Goal: Task Accomplishment & Management: Manage account settings

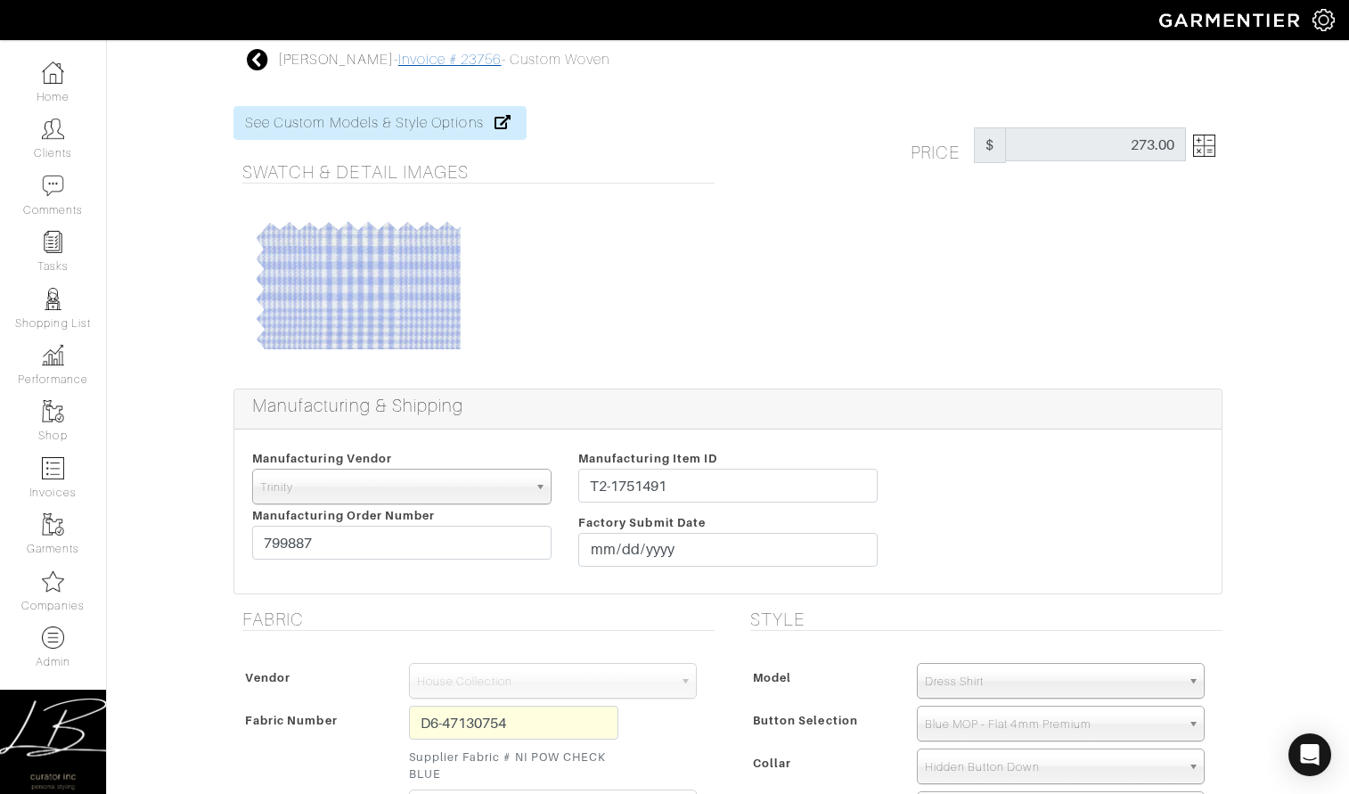
click at [398, 55] on link "Invoice # 23756" at bounding box center [449, 60] width 103 height 16
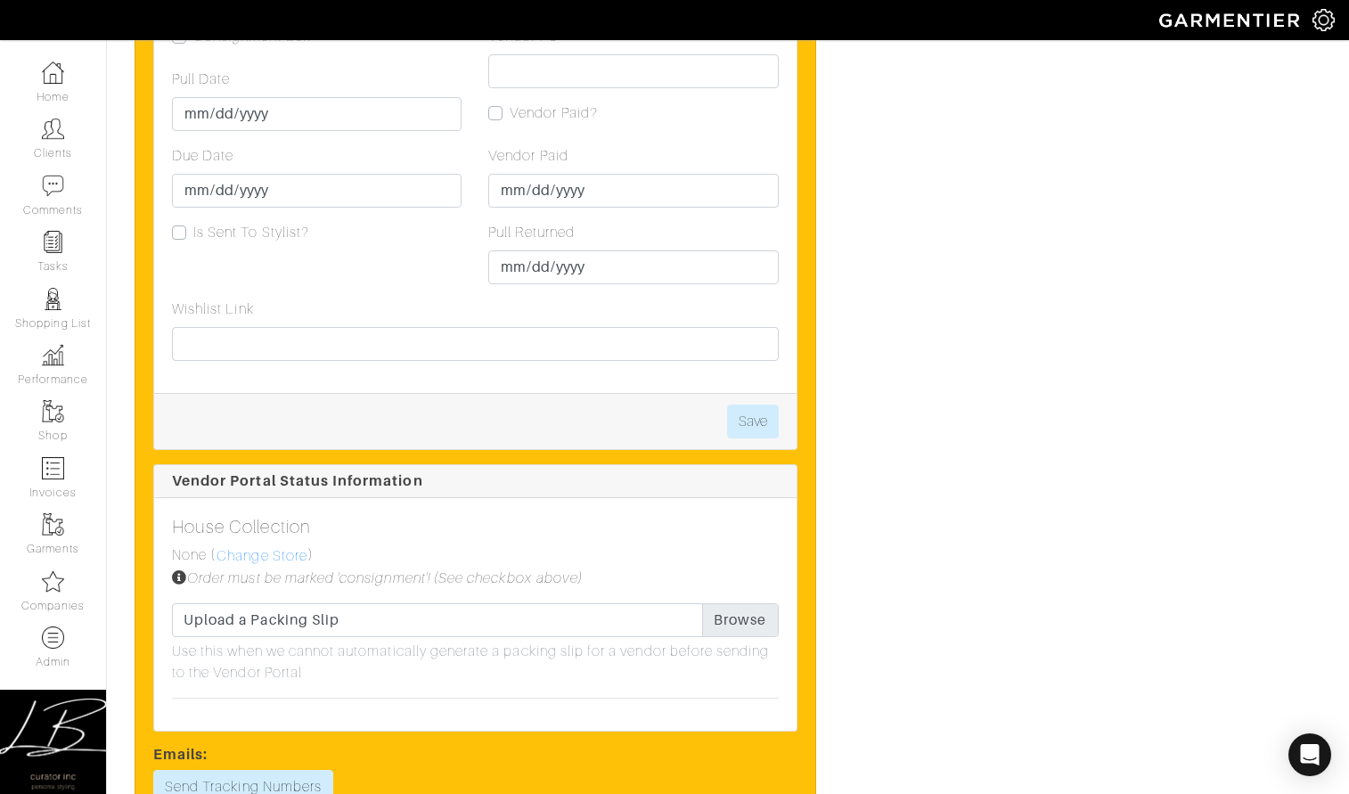
scroll to position [2041, 0]
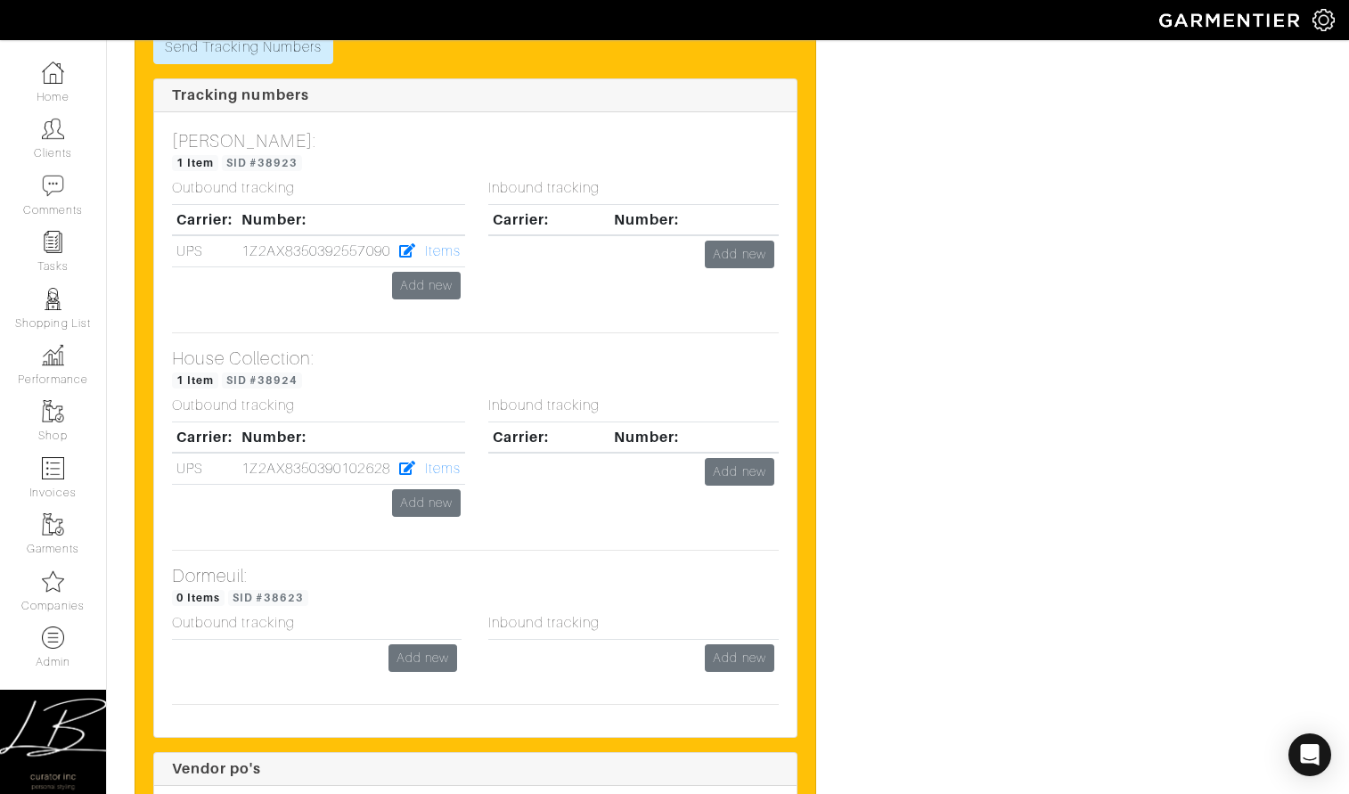
scroll to position [6082, 0]
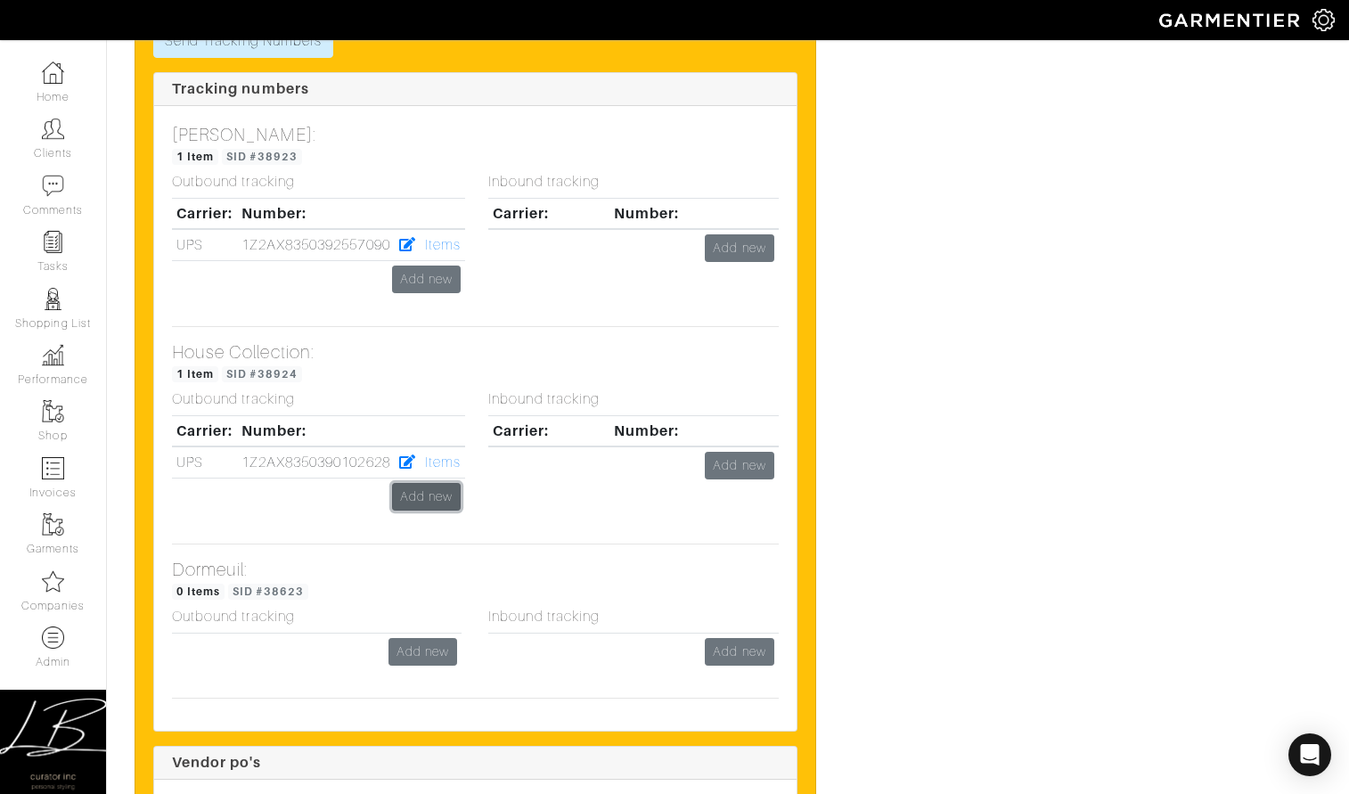
click at [426, 483] on link "Add new" at bounding box center [426, 497] width 69 height 28
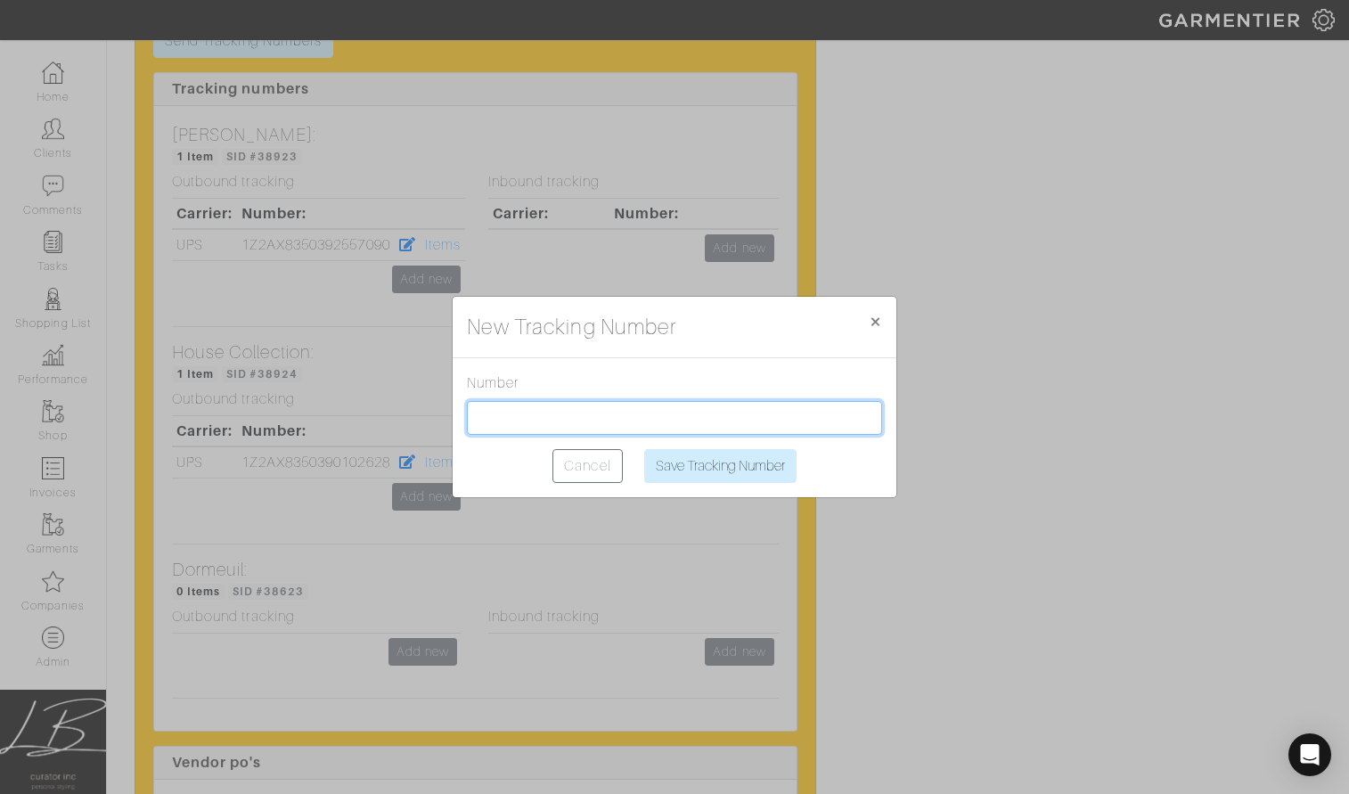
click at [486, 424] on input "text" at bounding box center [674, 418] width 415 height 34
paste input "1Z2AX8350393877359"
type input "1Z2AX8350393877359"
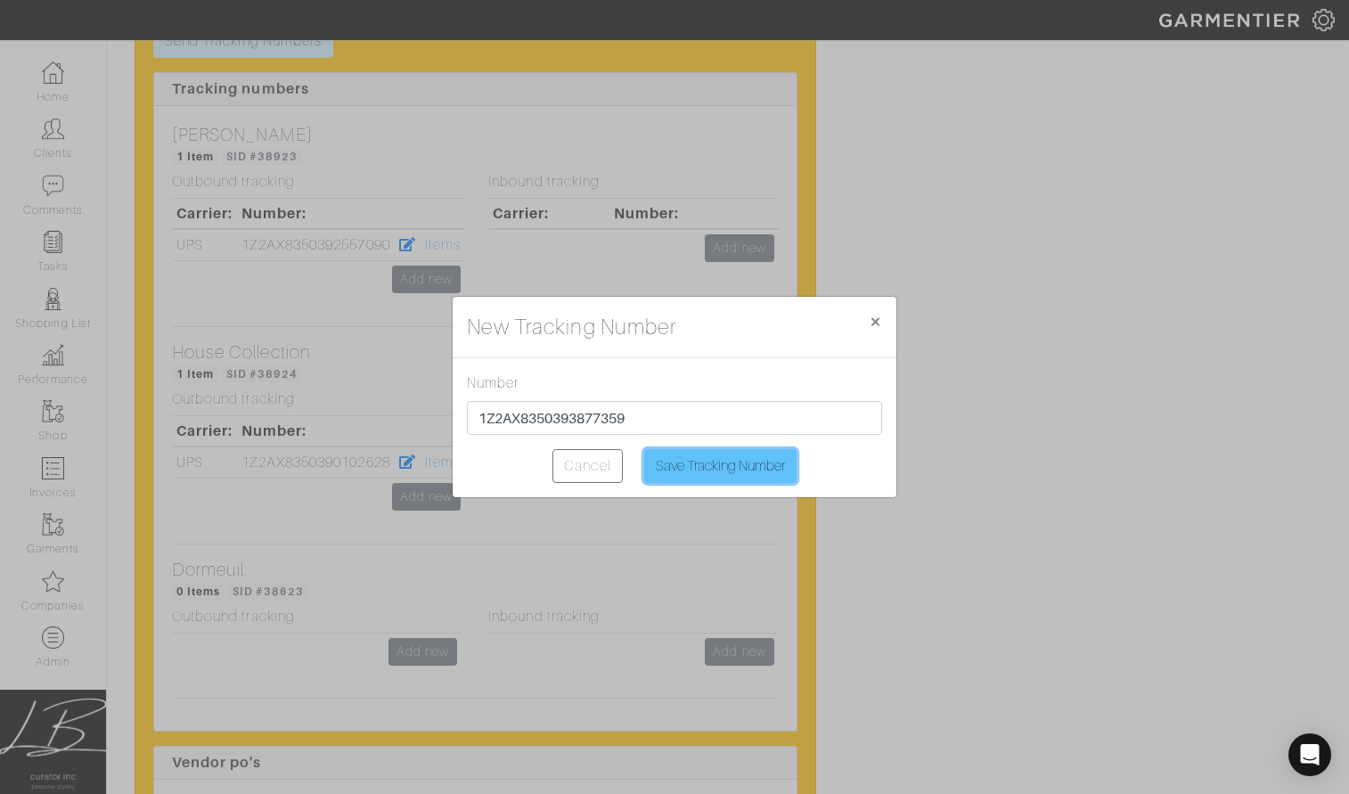
click at [703, 462] on input "Save Tracking Number" at bounding box center [720, 466] width 152 height 34
type input "Saving..."
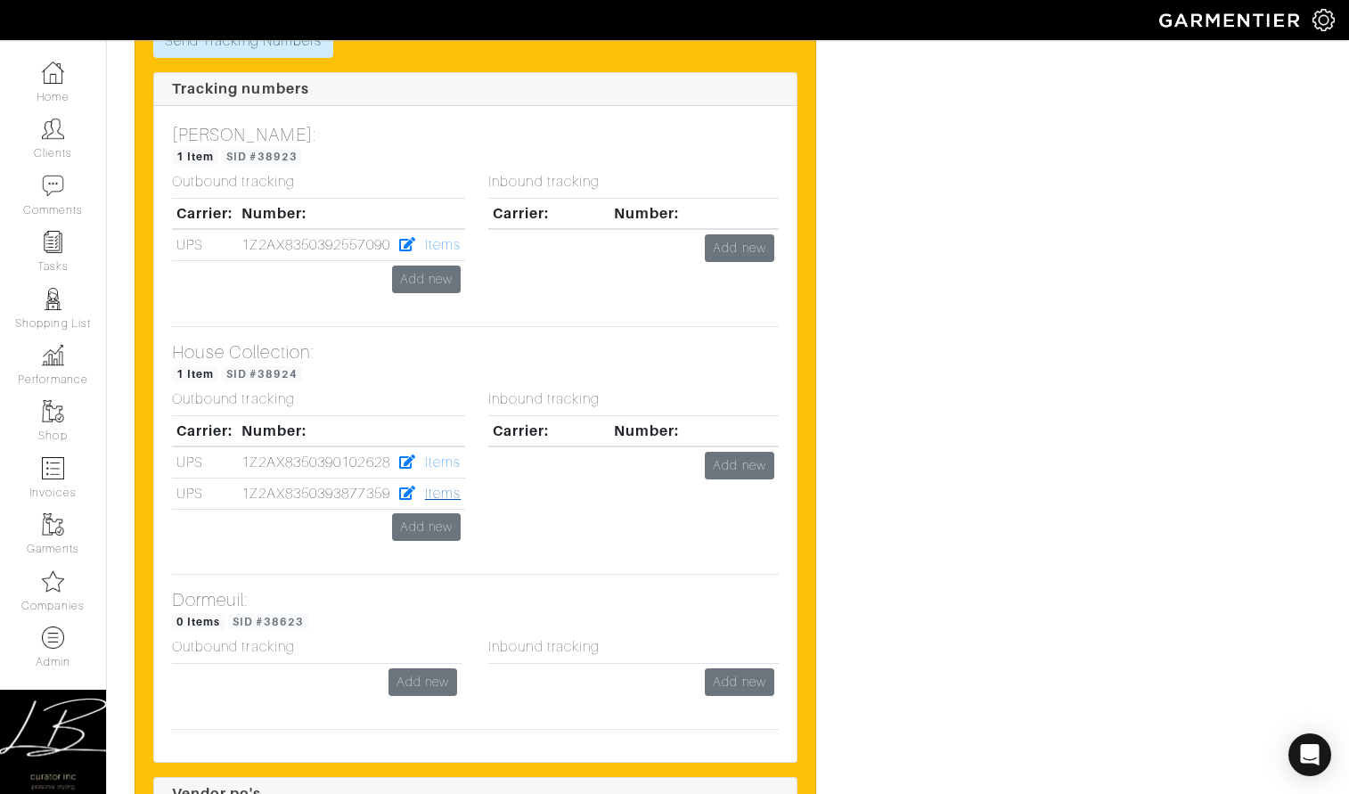
click at [431, 486] on link "Items" at bounding box center [443, 494] width 36 height 16
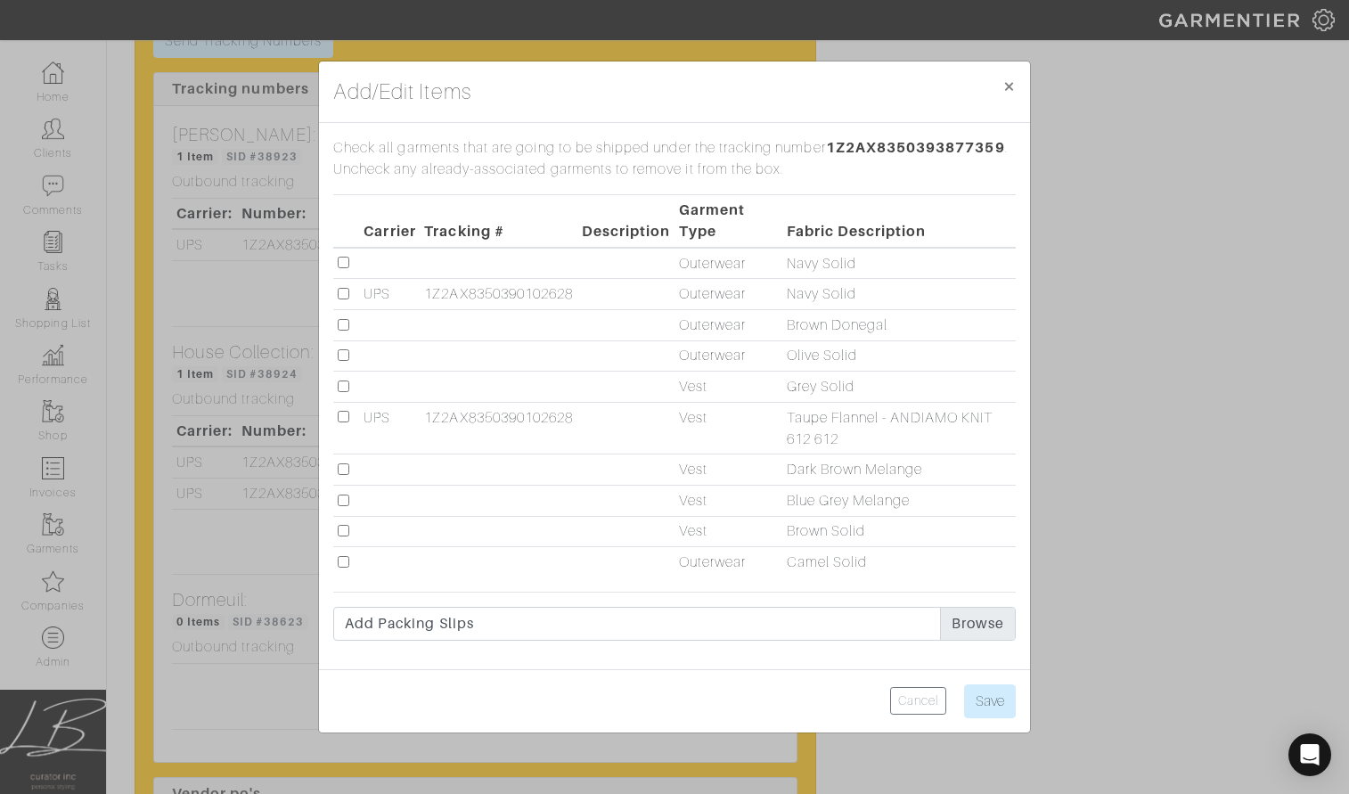
click at [341, 323] on input "checkbox" at bounding box center [344, 325] width 12 height 12
checkbox input "true"
click at [342, 563] on input "checkbox" at bounding box center [344, 562] width 12 height 12
checkbox input "true"
click at [989, 697] on input "Save" at bounding box center [990, 701] width 52 height 34
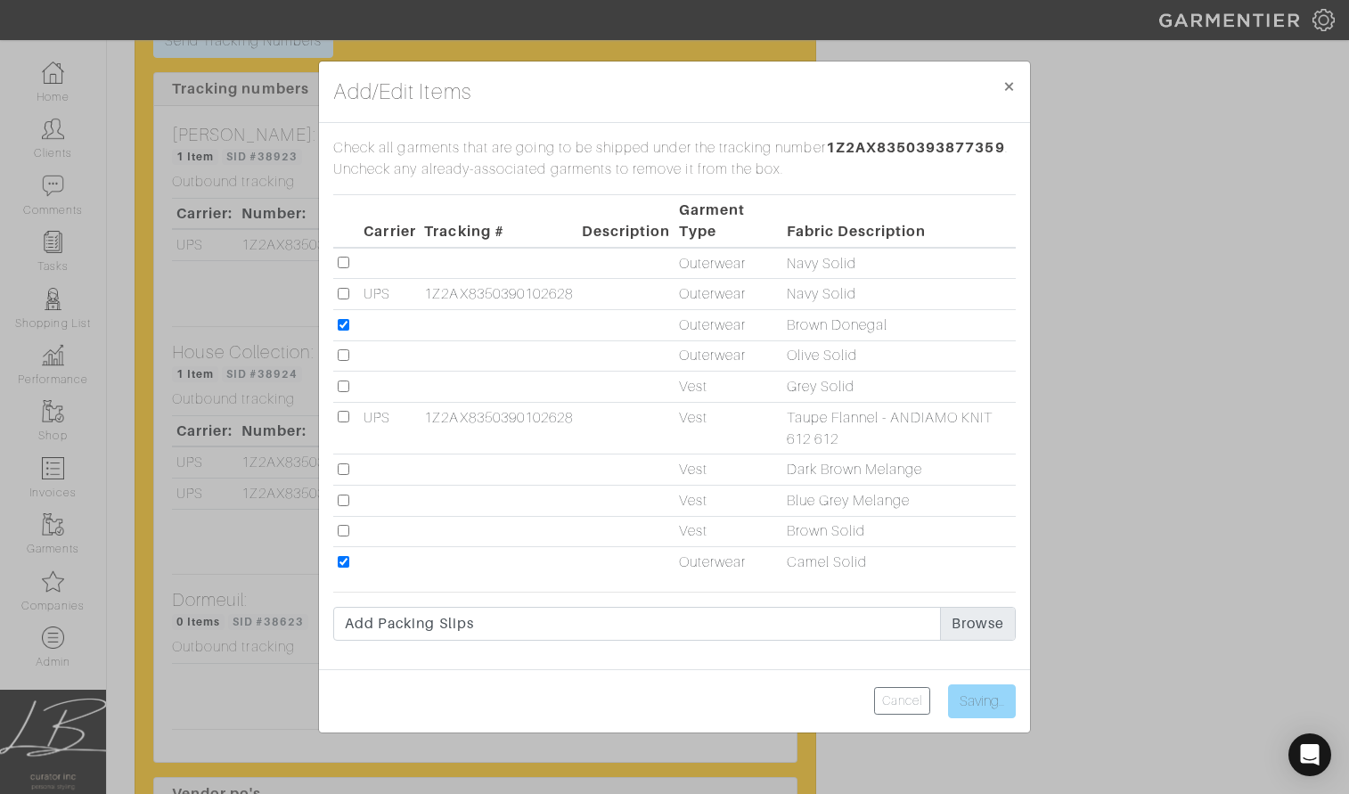
type input "Save"
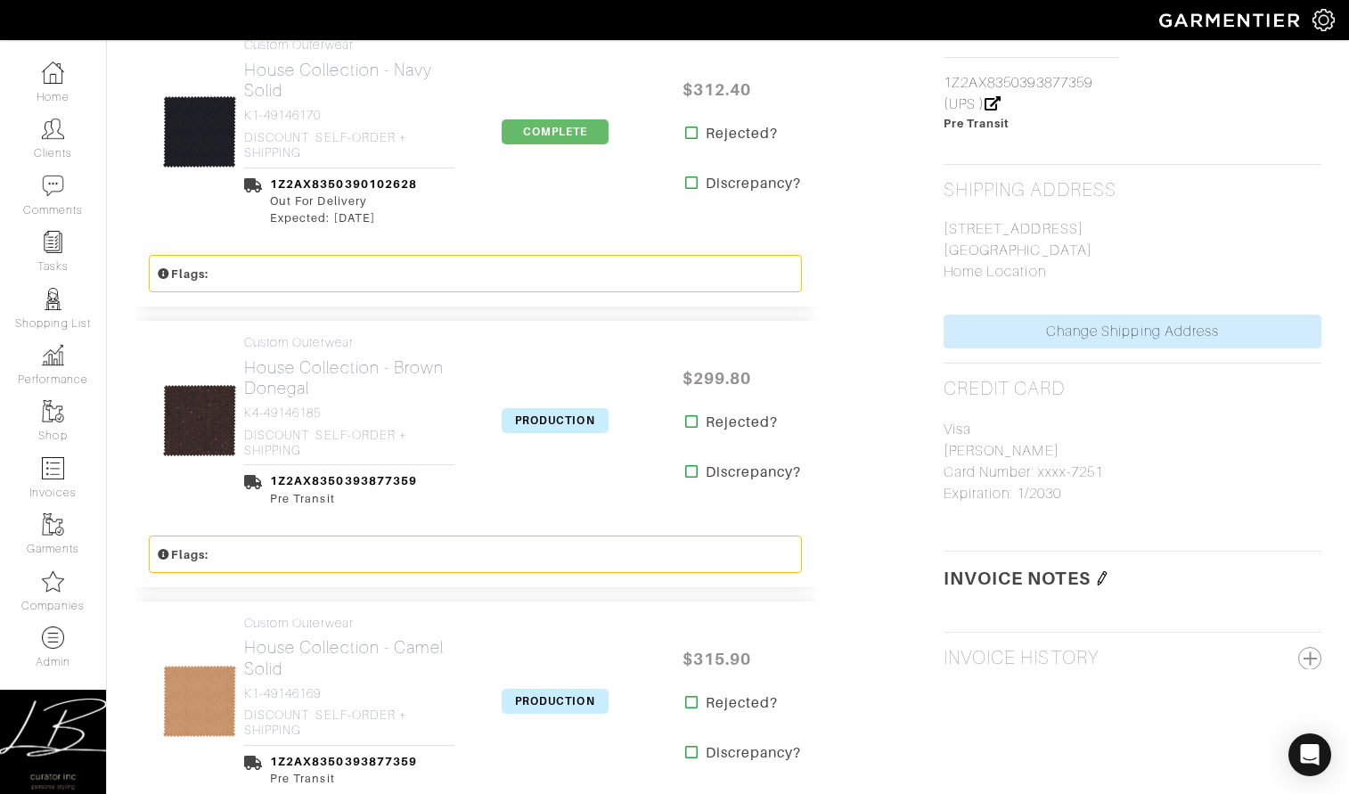
click at [565, 408] on span "PRODUCTION" at bounding box center [555, 420] width 107 height 25
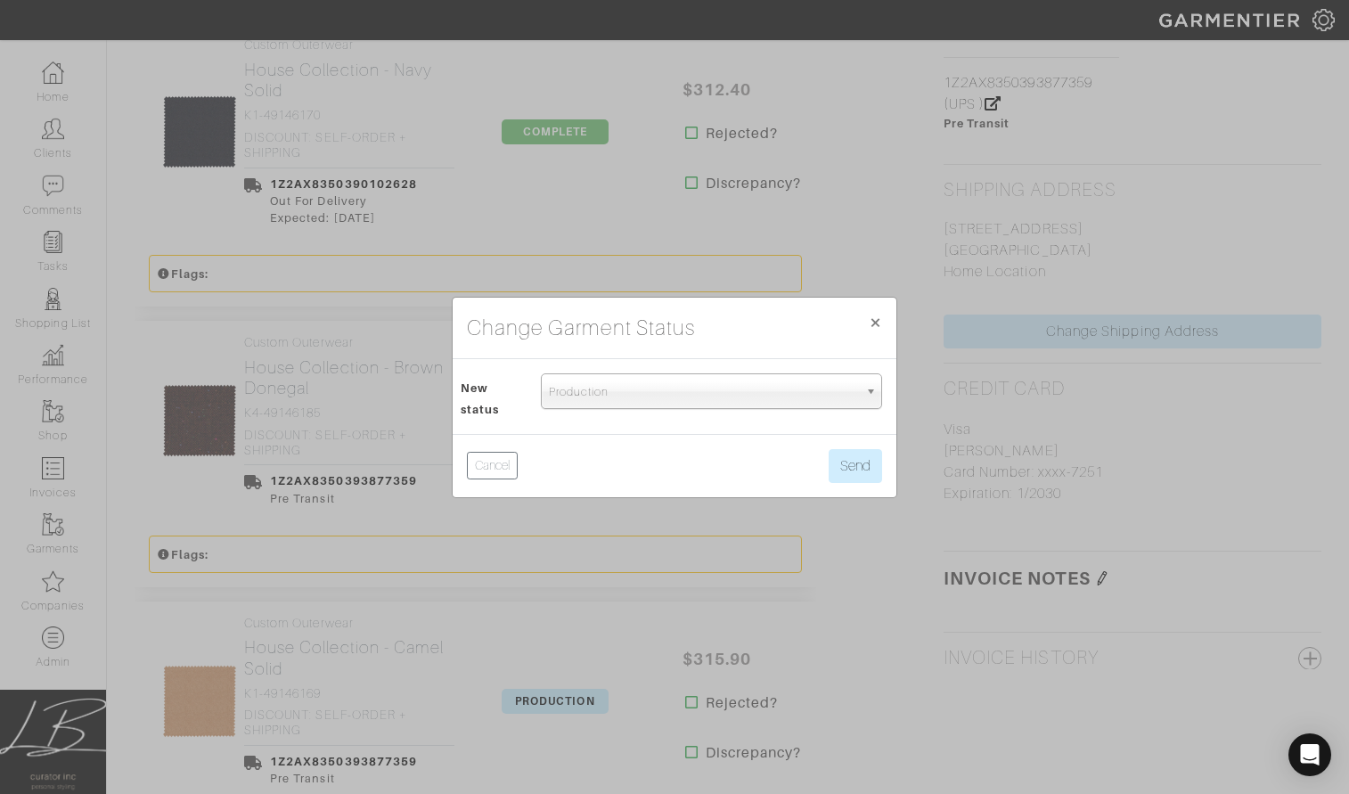
scroll to position [1194, 0]
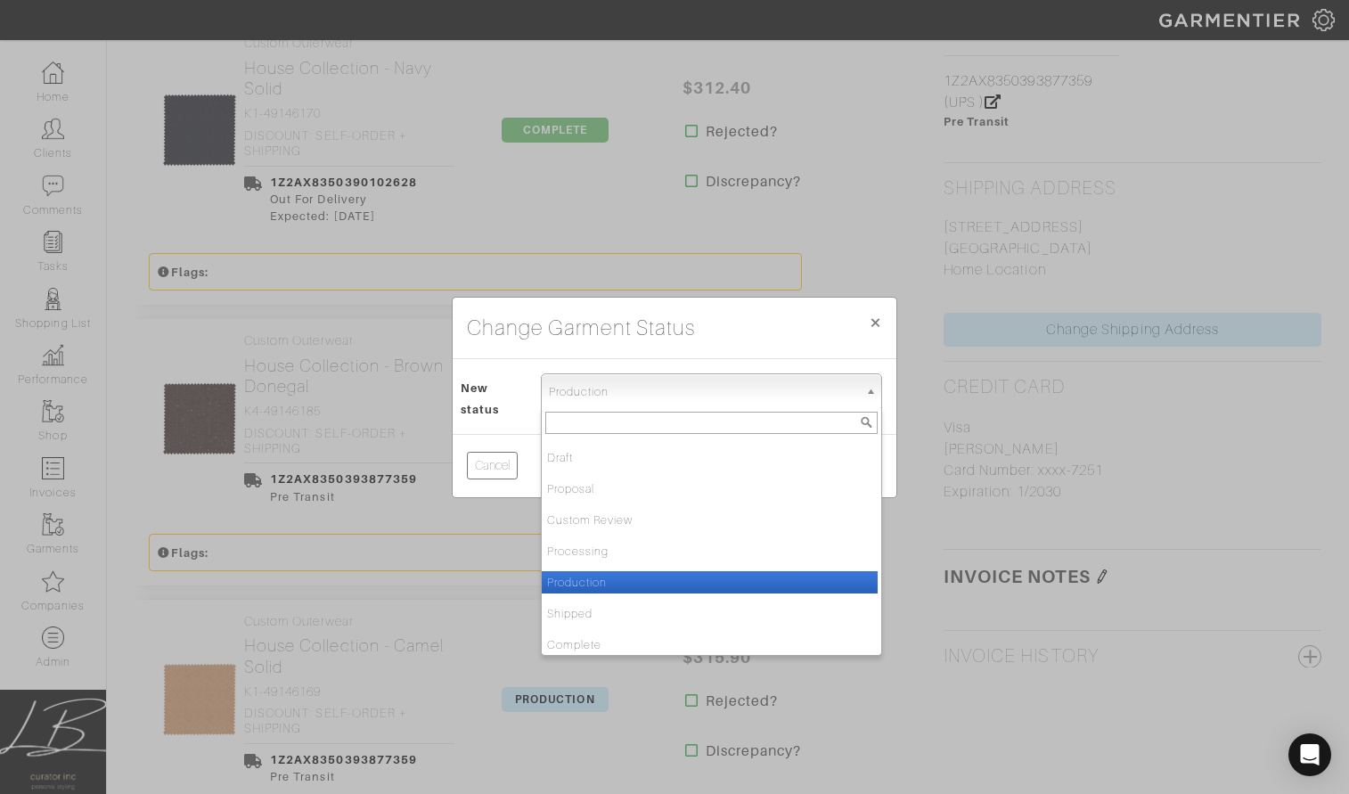
drag, startPoint x: 572, startPoint y: 387, endPoint x: 587, endPoint y: 460, distance: 74.6
click at [573, 389] on span "Production" at bounding box center [703, 392] width 309 height 36
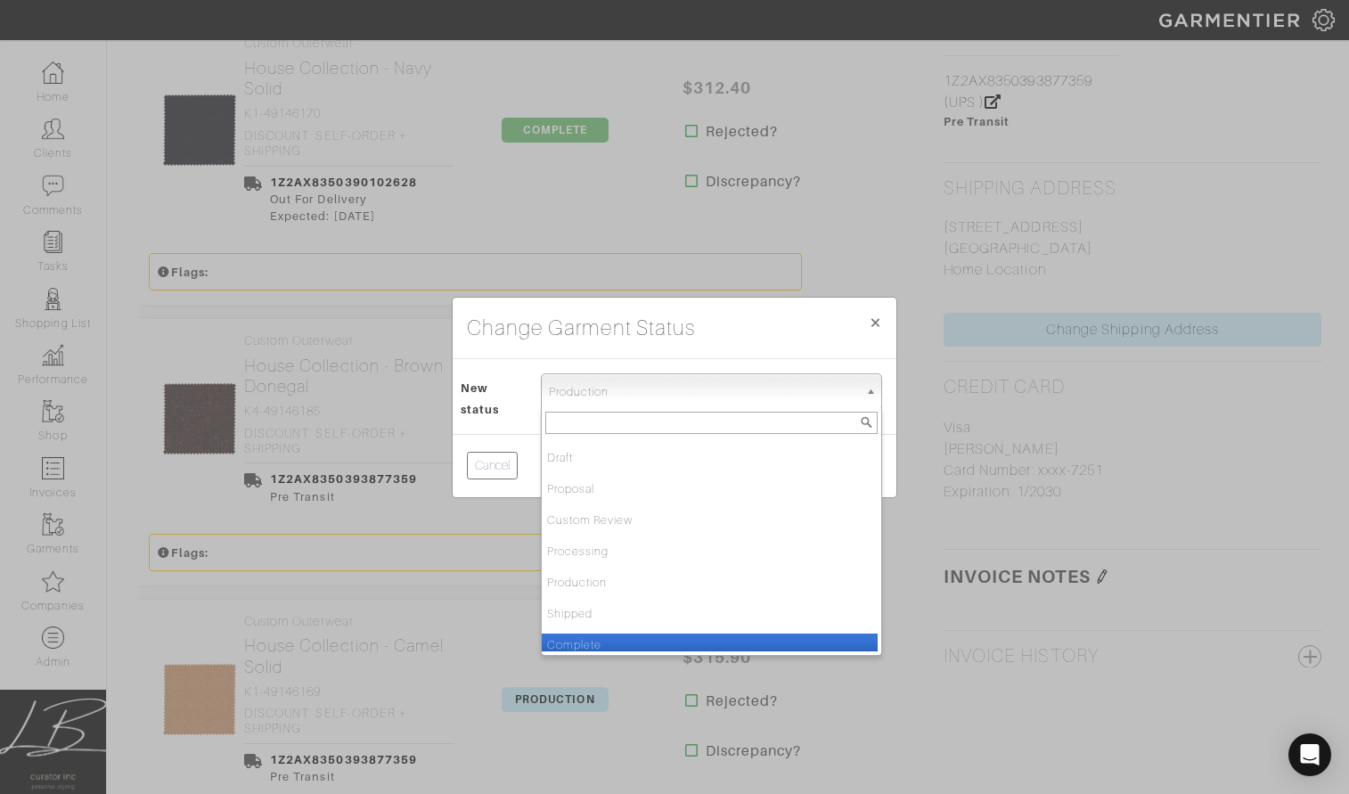
click at [612, 640] on li "Complete" at bounding box center [710, 645] width 336 height 22
select select "Complete"
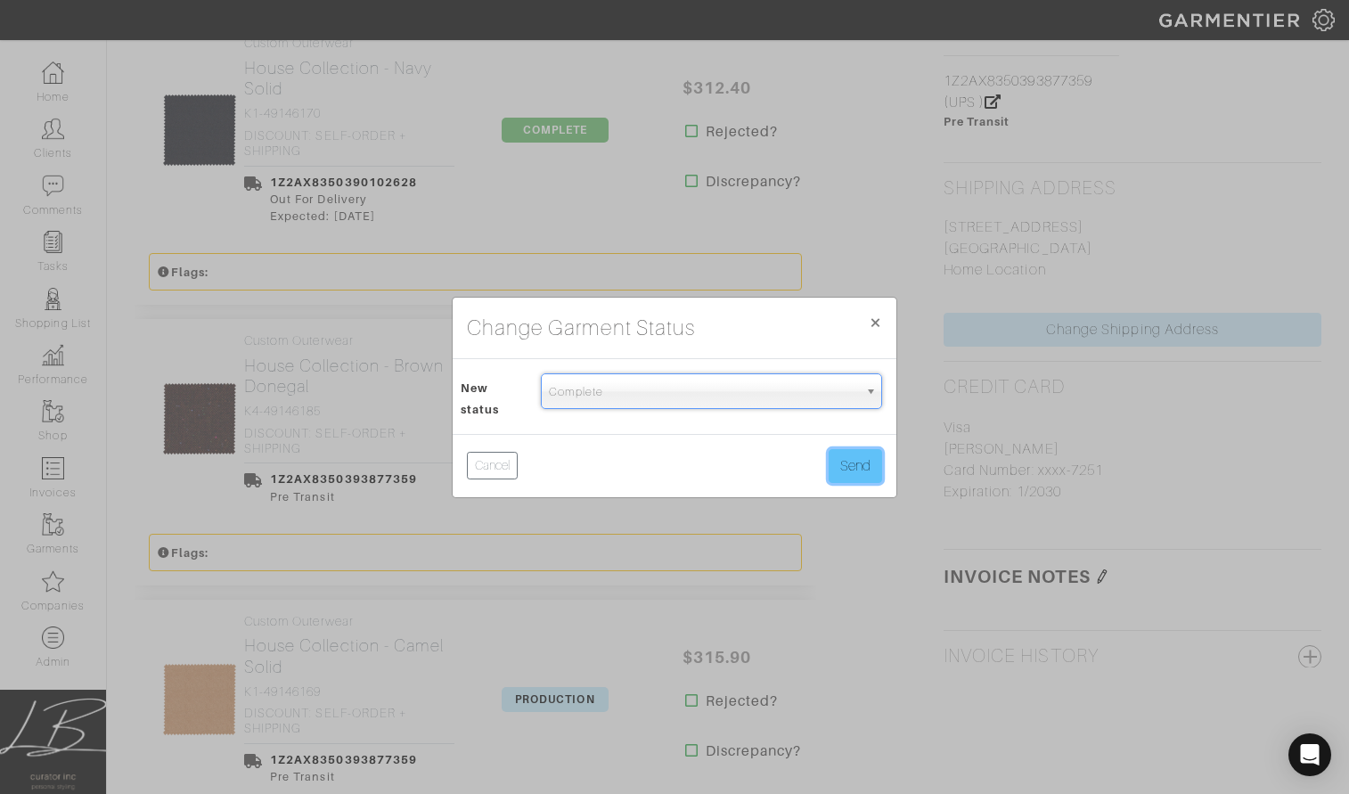
click at [853, 458] on button "Send" at bounding box center [855, 466] width 53 height 34
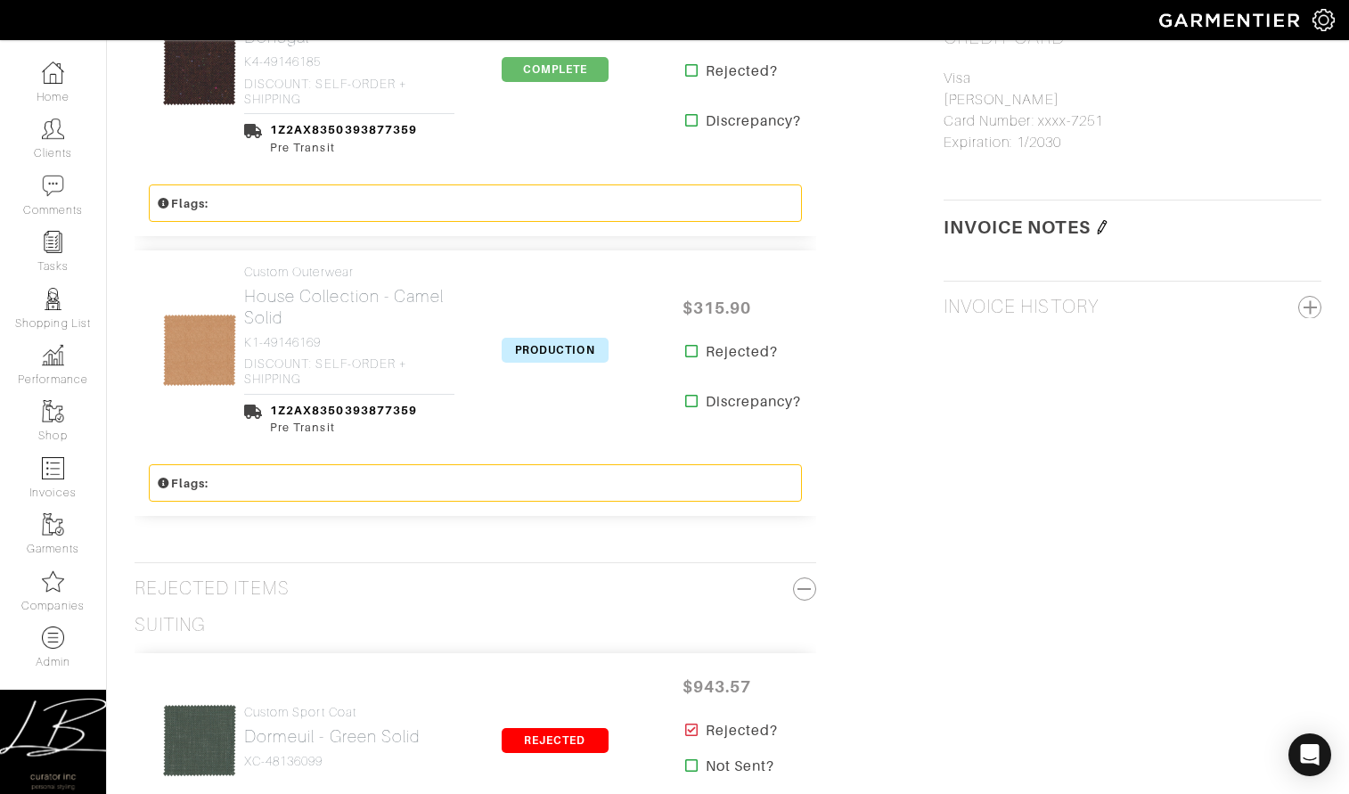
scroll to position [1541, 0]
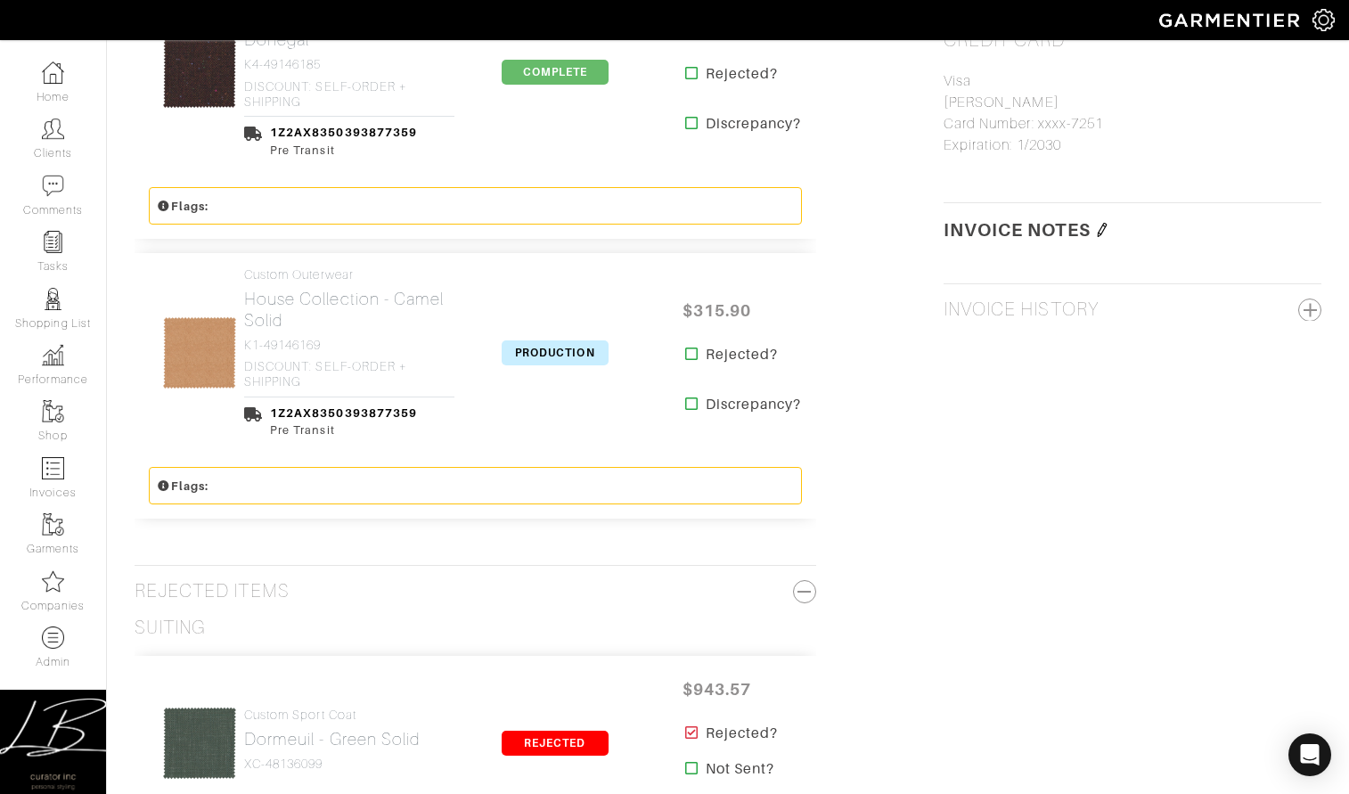
click at [527, 340] on span "PRODUCTION" at bounding box center [555, 352] width 107 height 25
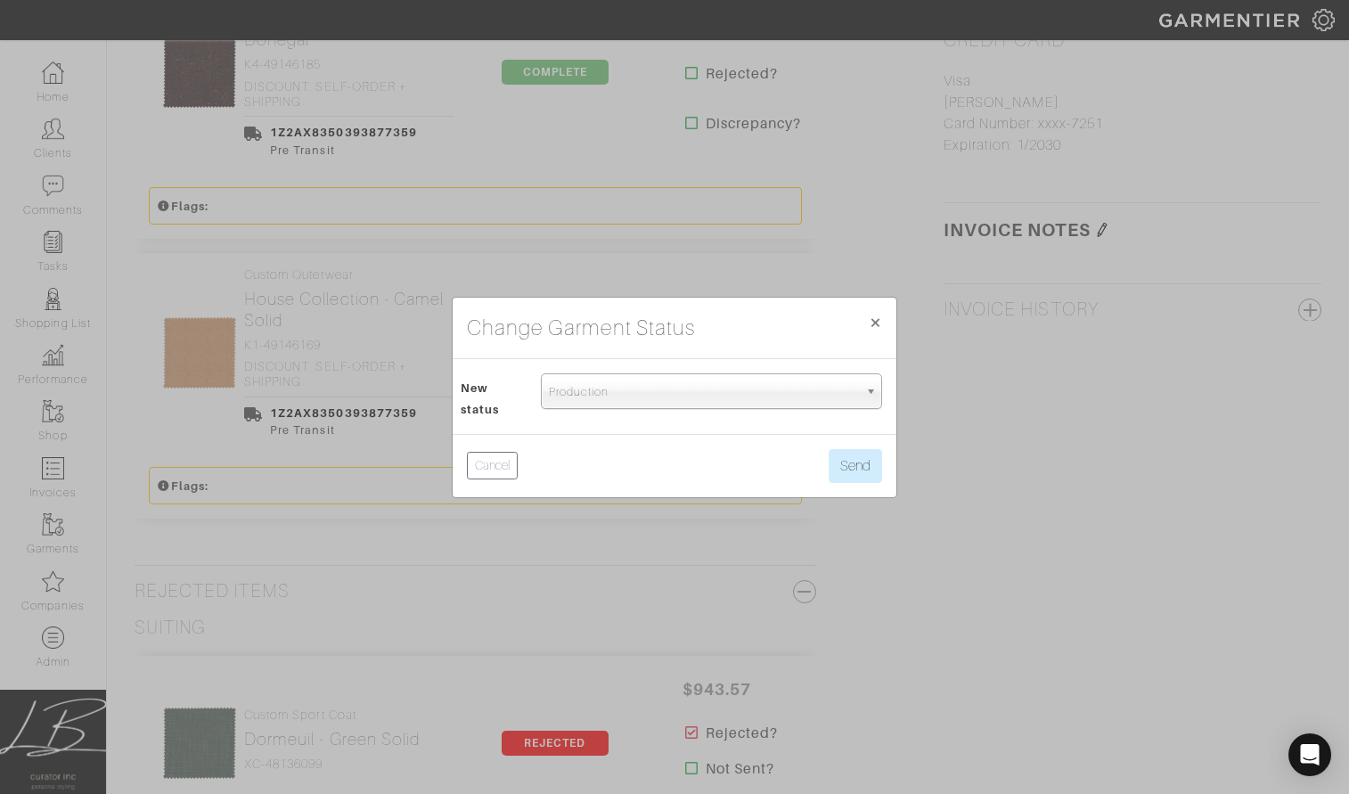
drag, startPoint x: 584, startPoint y: 394, endPoint x: 585, endPoint y: 420, distance: 25.9
click at [584, 394] on span "Production" at bounding box center [703, 392] width 309 height 36
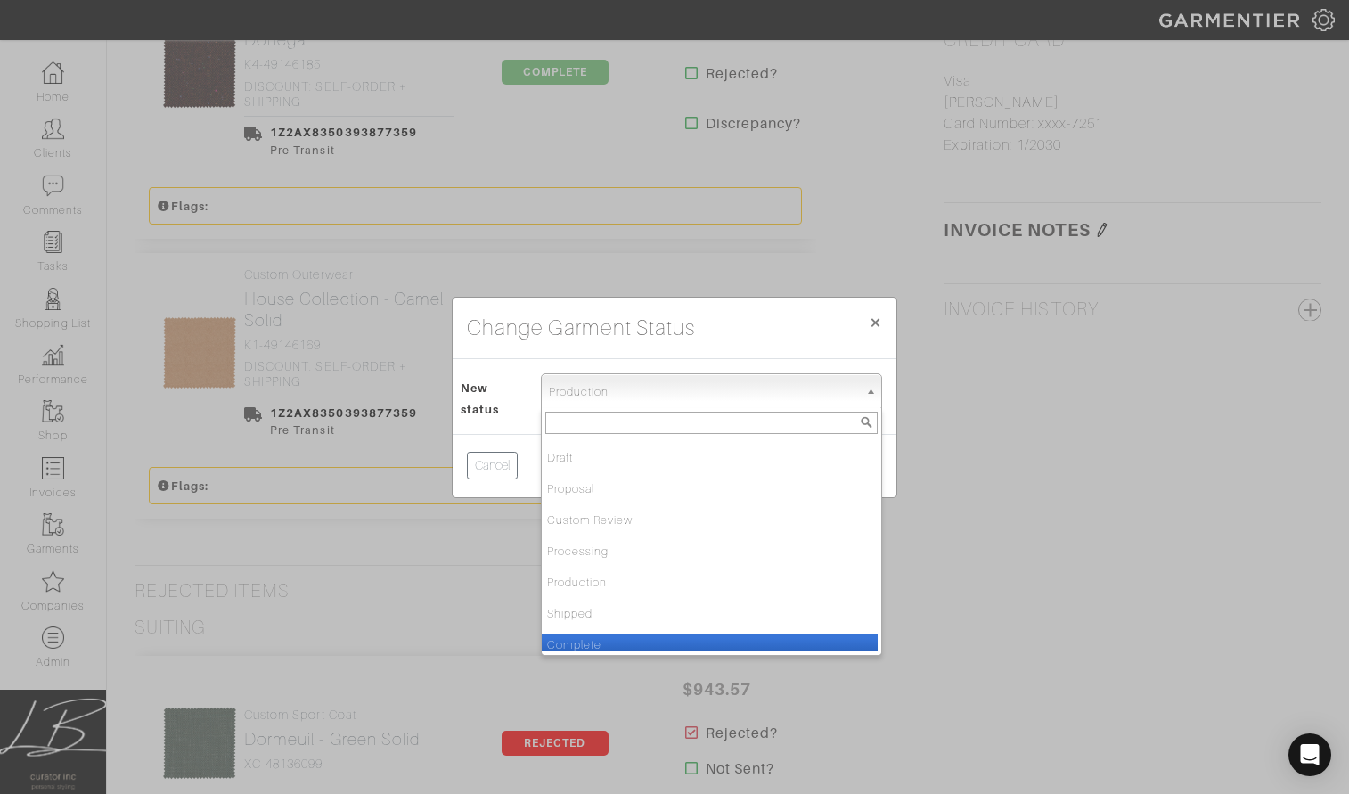
drag, startPoint x: 644, startPoint y: 642, endPoint x: 716, endPoint y: 596, distance: 85.3
click at [647, 640] on li "Complete" at bounding box center [710, 645] width 336 height 22
select select "Complete"
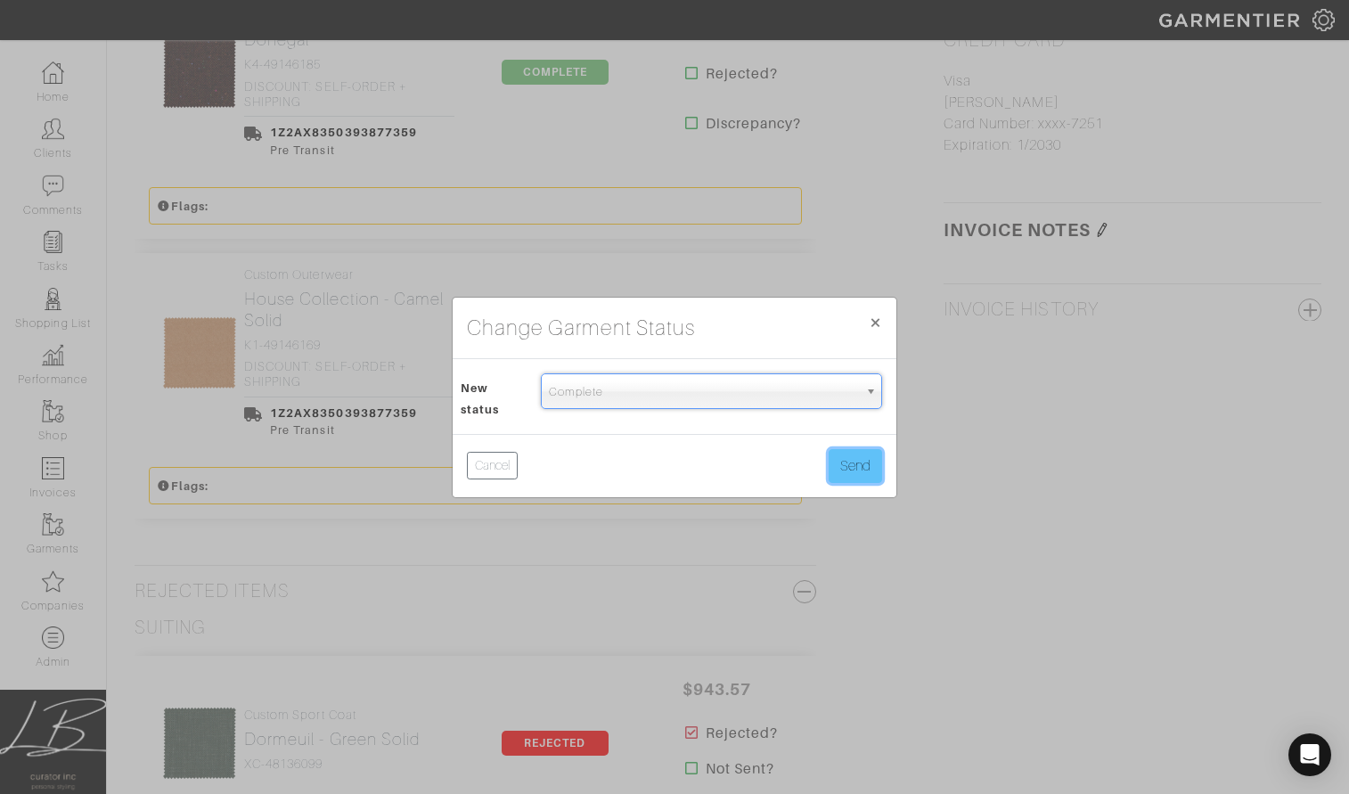
click at [875, 464] on button "Send" at bounding box center [855, 466] width 53 height 34
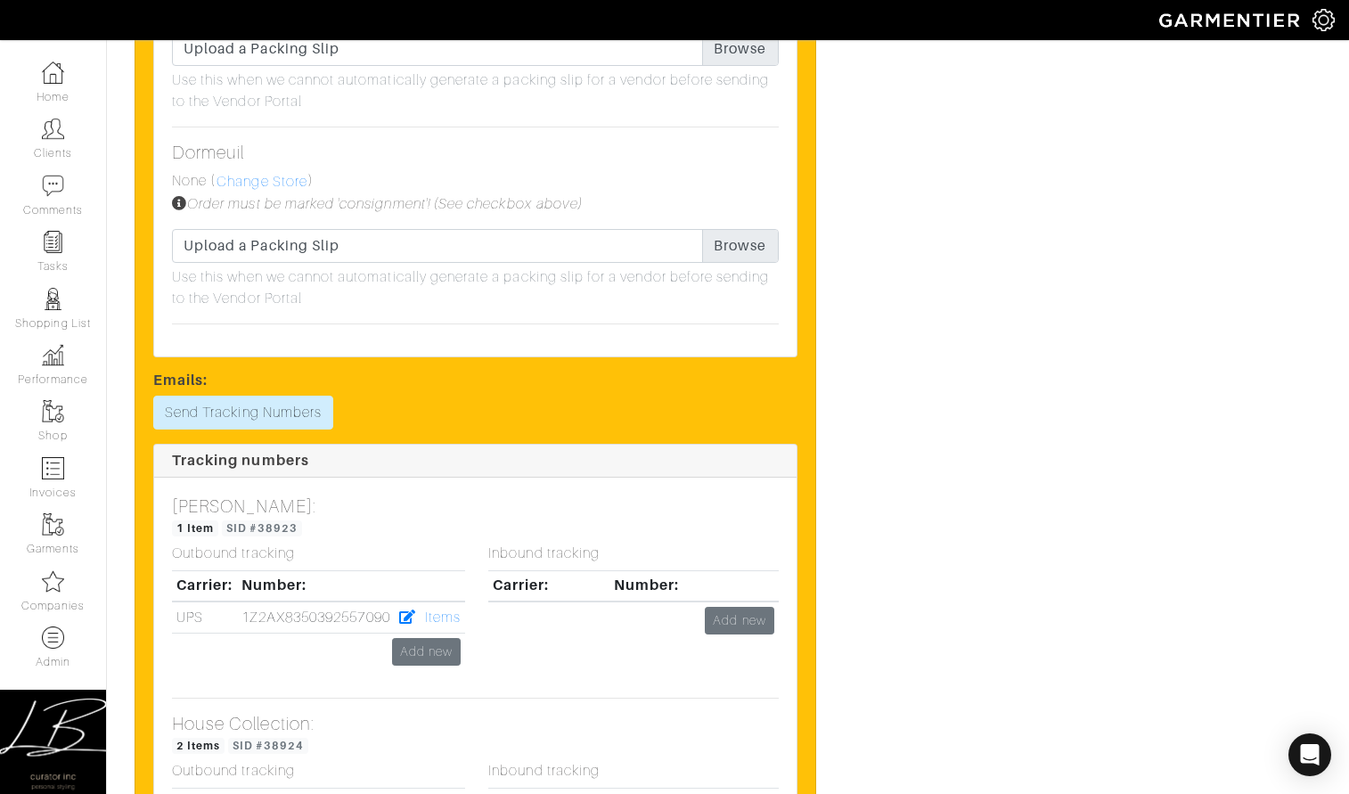
scroll to position [5800, 0]
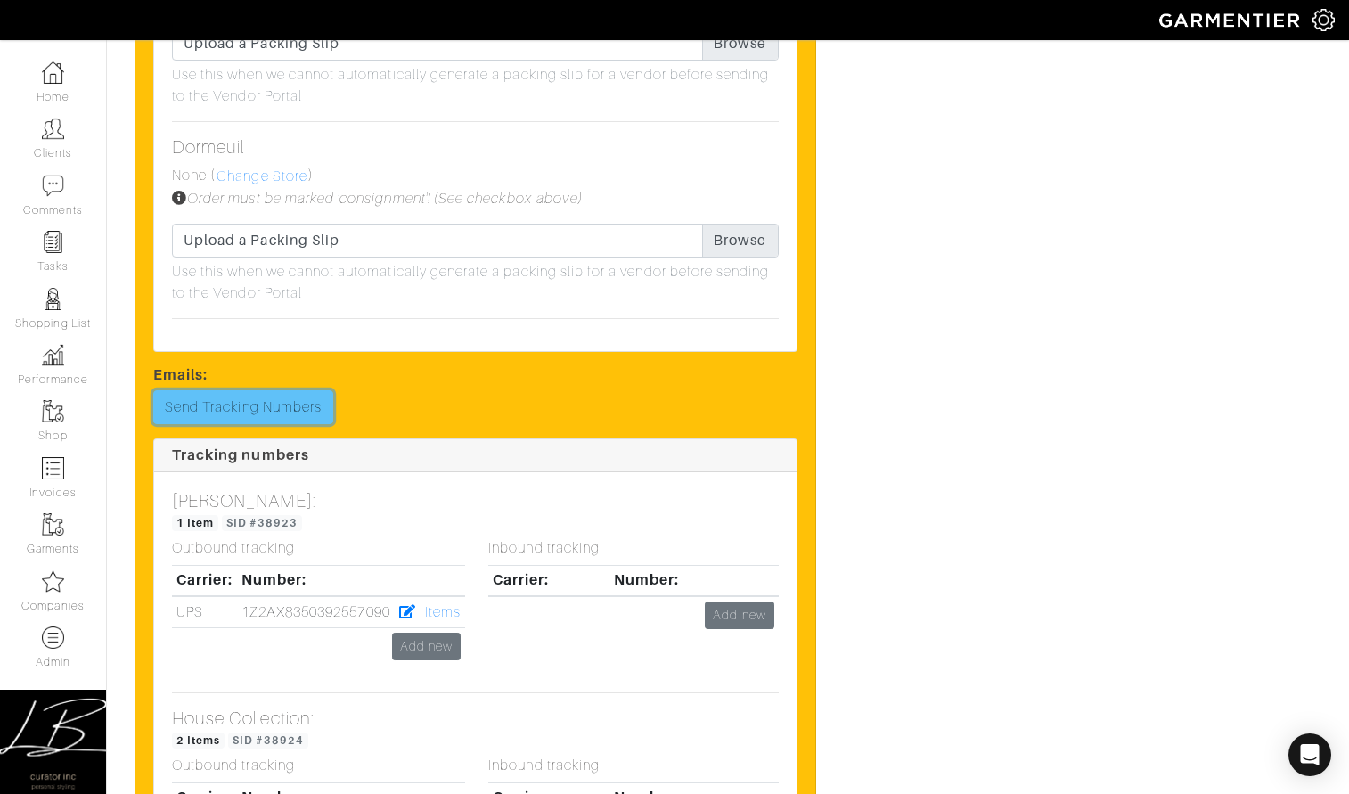
click at [241, 394] on link "Send Tracking Numbers" at bounding box center [243, 407] width 180 height 34
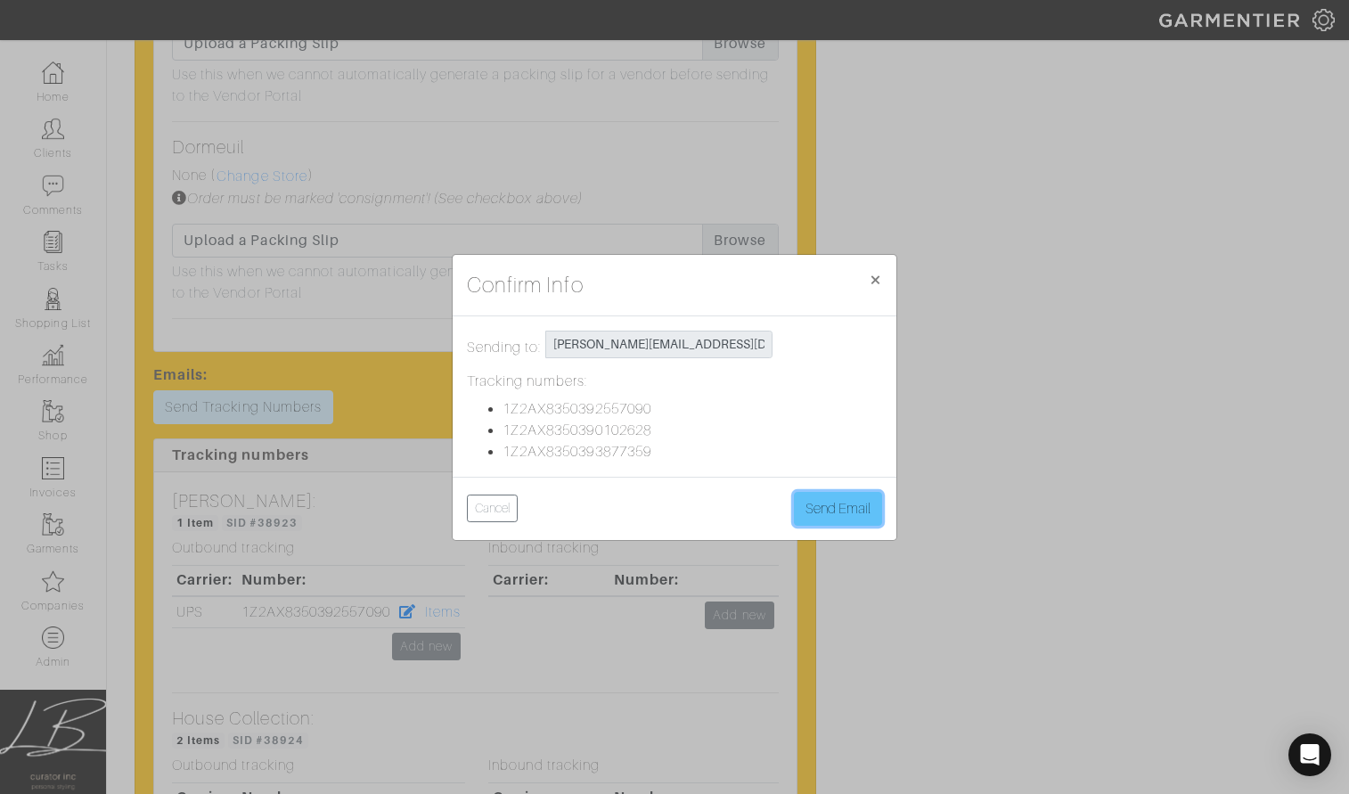
click at [804, 500] on button "Send Email" at bounding box center [838, 509] width 88 height 34
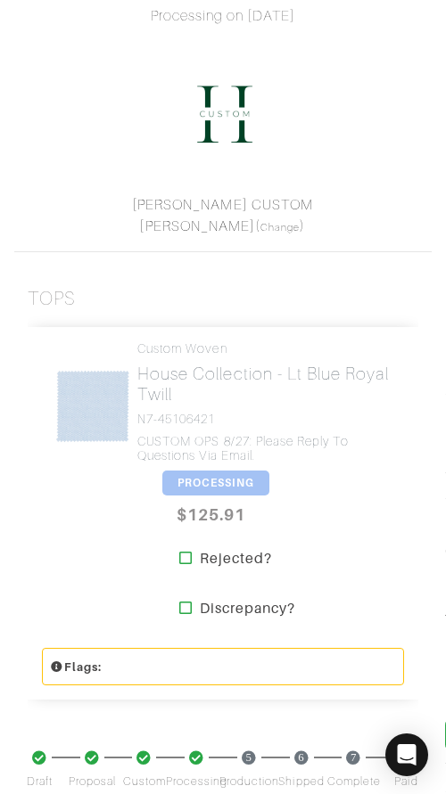
scroll to position [328, 0]
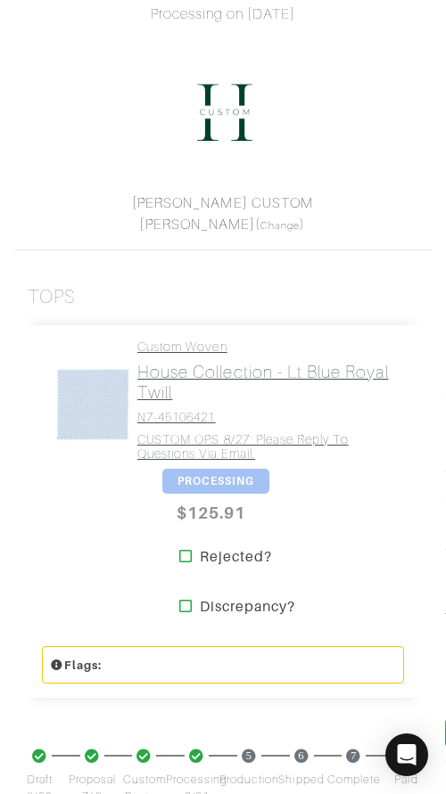
click at [266, 373] on h2 "House Collection - Lt Blue Royal Twill" at bounding box center [263, 382] width 253 height 41
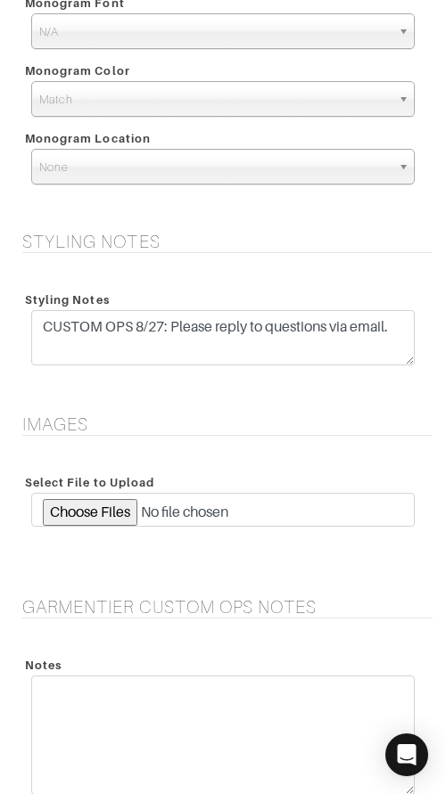
scroll to position [2195, 0]
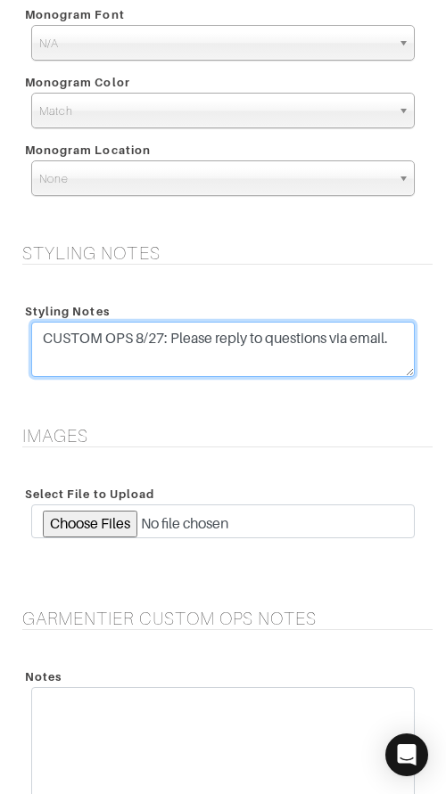
drag, startPoint x: 171, startPoint y: 343, endPoint x: 405, endPoint y: 343, distance: 233.5
click at [405, 343] on textarea "CUSTOM OPS 8/27: Please reply to questions via email." at bounding box center [222, 349] width 383 height 55
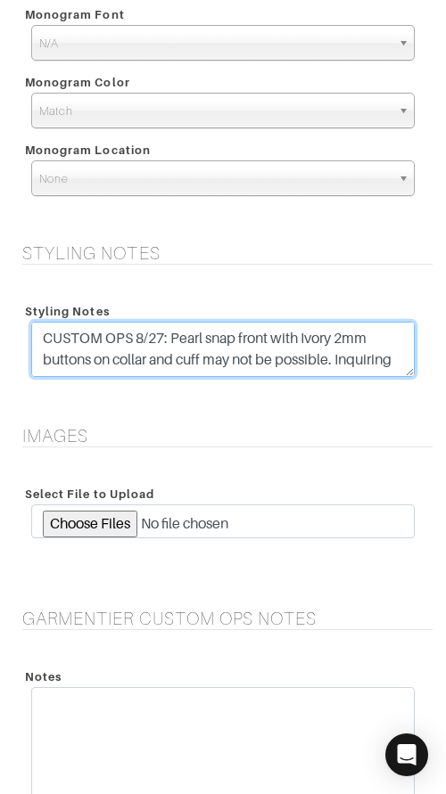
scroll to position [14, 0]
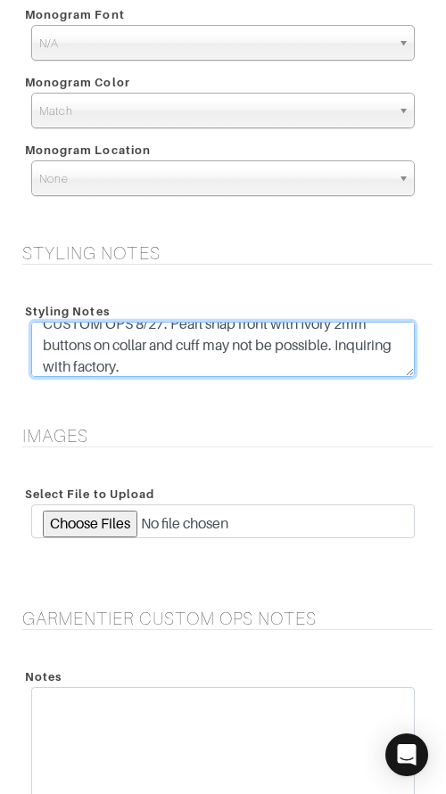
click at [162, 323] on textarea "CUSTOM OPS 8/27: Please reply to questions via email." at bounding box center [222, 349] width 383 height 55
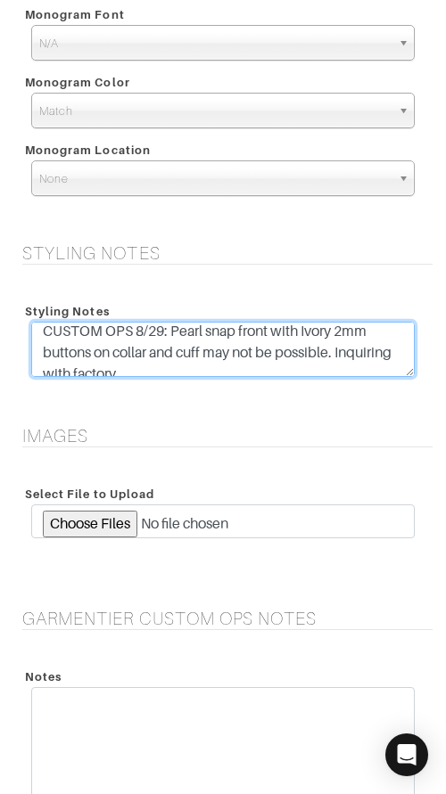
type textarea "CUSTOM OPS 8/29: Pearl snap front with Ivory 2mm buttons on collar and cuff may…"
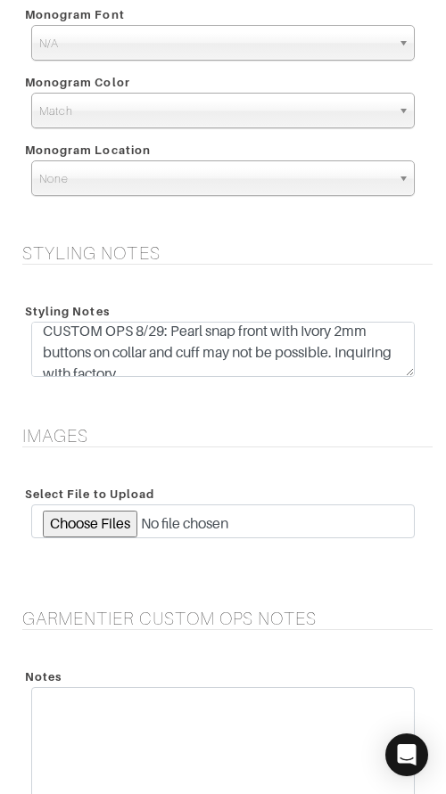
click at [224, 426] on h5 "Images" at bounding box center [227, 435] width 410 height 21
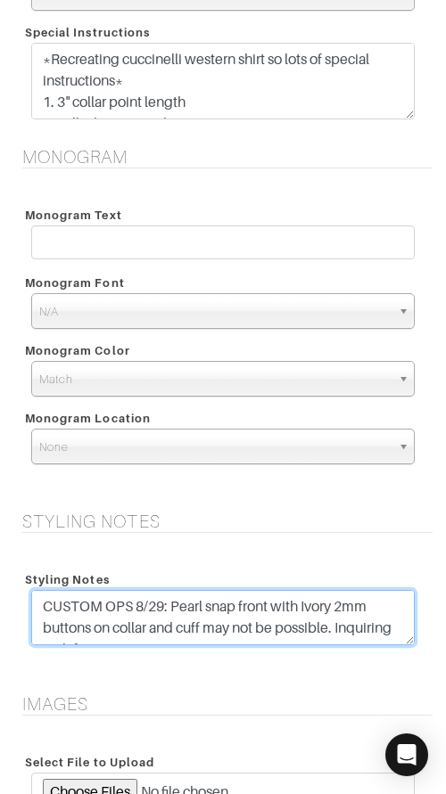
scroll to position [21, 0]
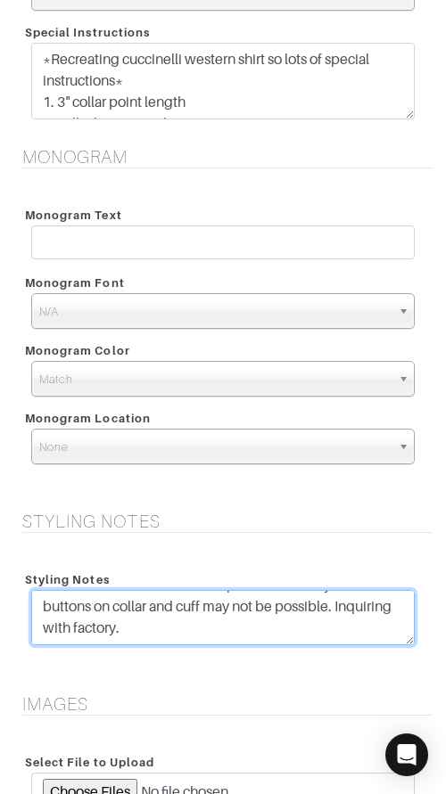
drag, startPoint x: 184, startPoint y: 601, endPoint x: 257, endPoint y: 640, distance: 81.7
click at [257, 640] on textarea "CUSTOM OPS 8/27: Please reply to questions via email." at bounding box center [222, 617] width 383 height 55
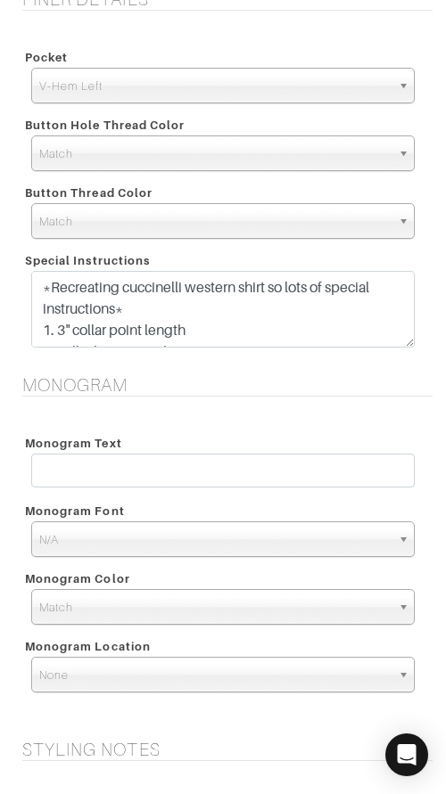
scroll to position [1690, 0]
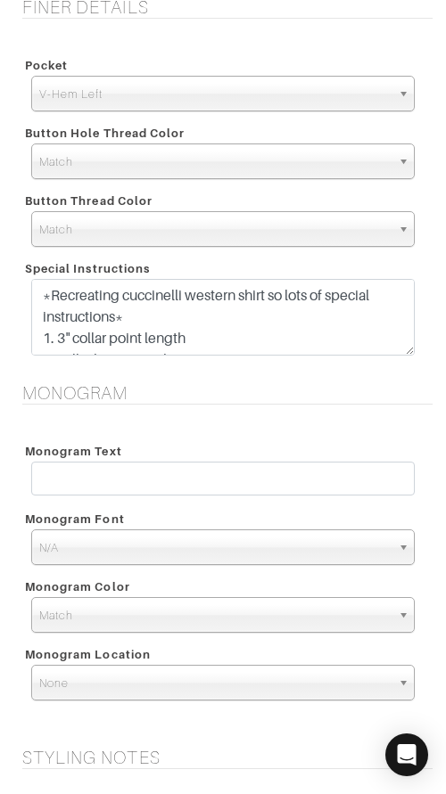
drag, startPoint x: 347, startPoint y: 392, endPoint x: 403, endPoint y: 365, distance: 62.2
click at [356, 383] on h5 "Monogram" at bounding box center [227, 392] width 410 height 21
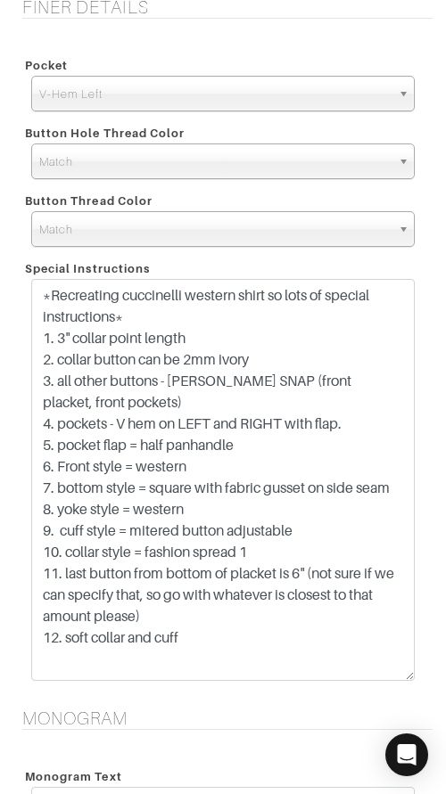
drag, startPoint x: 405, startPoint y: 352, endPoint x: 419, endPoint y: 675, distance: 323.8
click at [419, 677] on div "*Recreating cuccinelli western shirt so lots of special instructions* 1. 3" col…" at bounding box center [223, 484] width 410 height 411
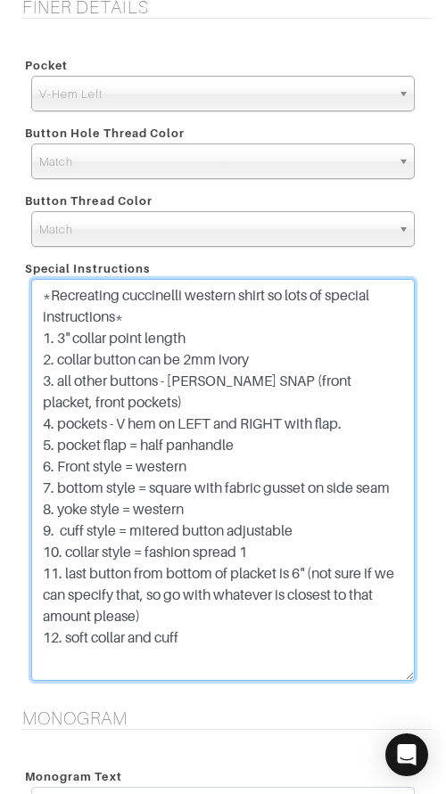
click at [97, 462] on textarea "*Recreating cuccinelli western shirt so lots of special instructions* 1. 3" col…" at bounding box center [222, 480] width 383 height 402
type textarea "*Recreating cuccinelli western shirt so lots of special instructions* 1. 3" col…"
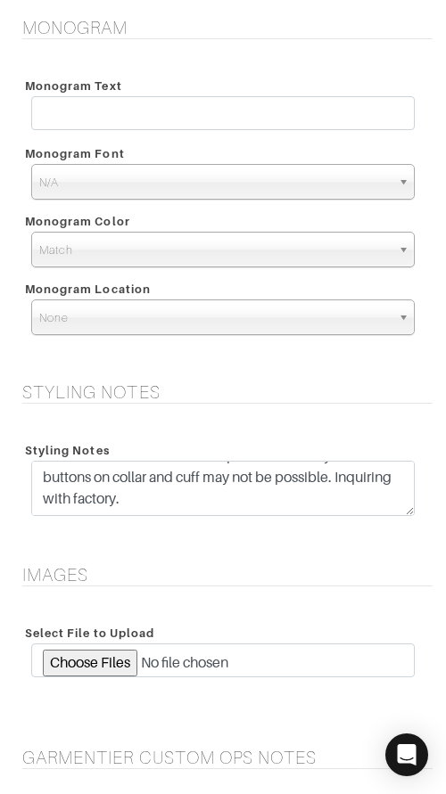
scroll to position [2821, 0]
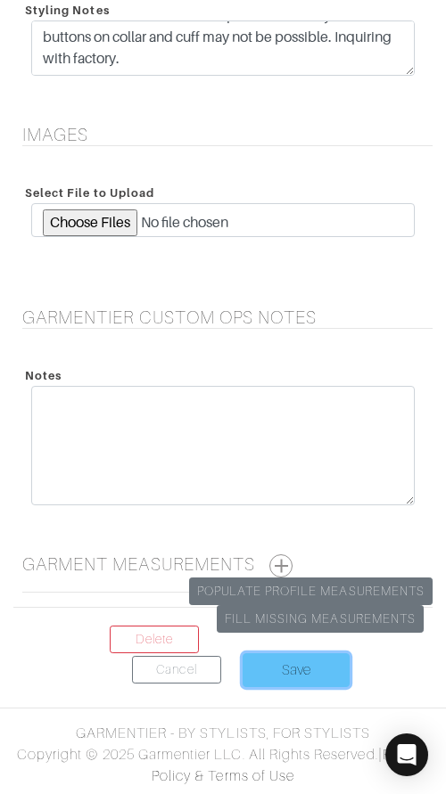
click at [277, 672] on input "Save" at bounding box center [295, 670] width 107 height 34
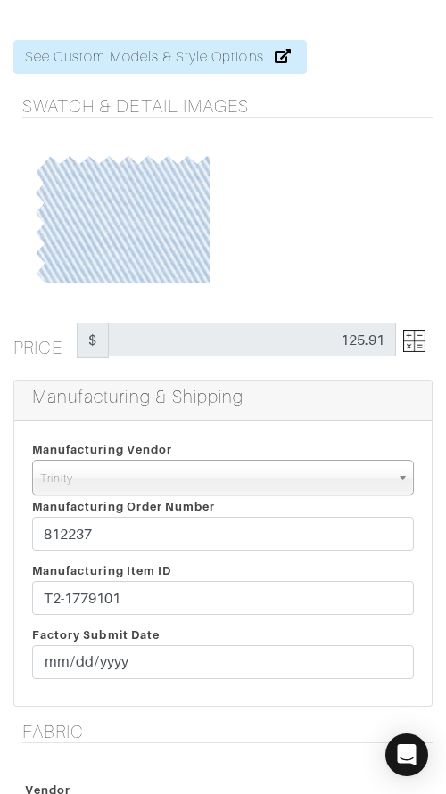
scroll to position [0, 0]
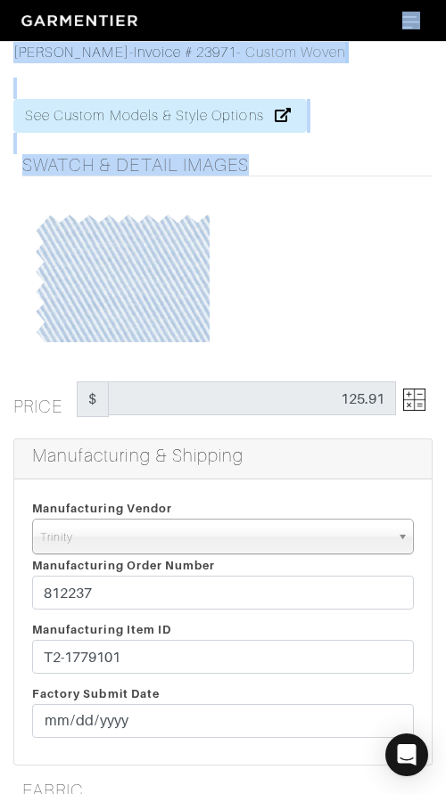
drag, startPoint x: 384, startPoint y: 119, endPoint x: 463, endPoint y: -55, distance: 191.8
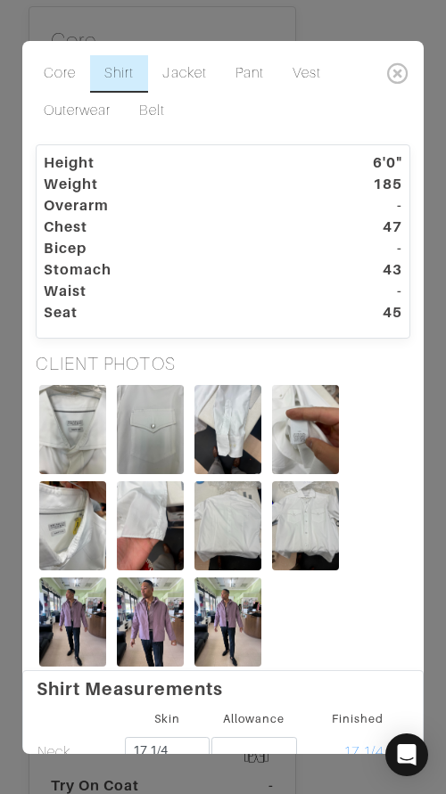
scroll to position [940, 0]
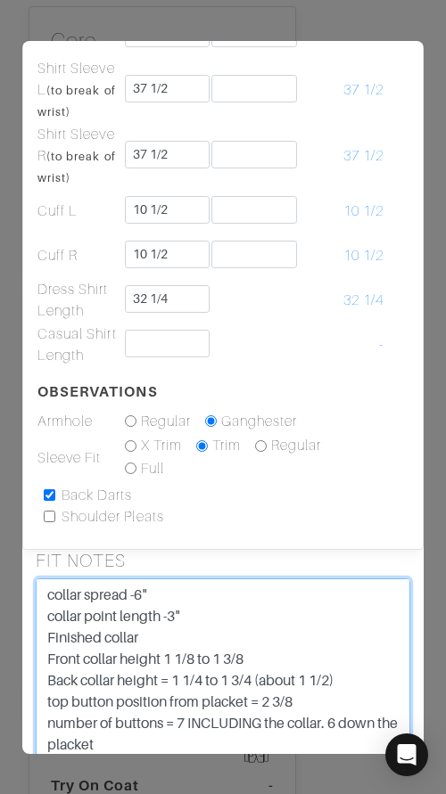
drag, startPoint x: 45, startPoint y: 661, endPoint x: 372, endPoint y: 682, distance: 326.8
click at [370, 683] on textarea "collar spread -6" collar point length -3" Finished collar Front collar height 1…" at bounding box center [223, 691] width 374 height 226
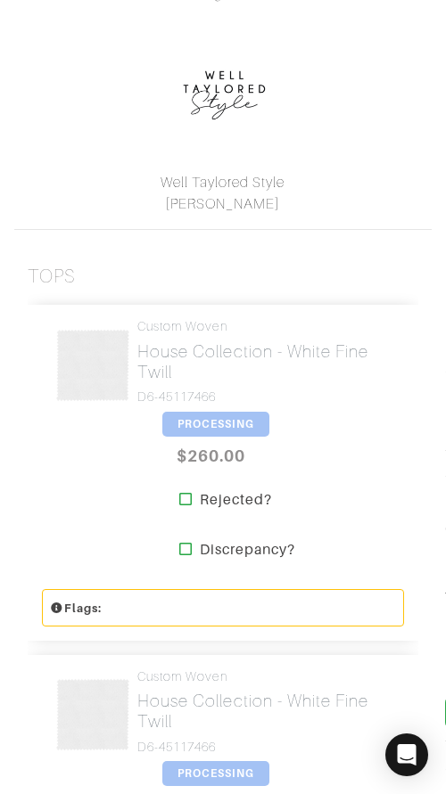
scroll to position [355, 0]
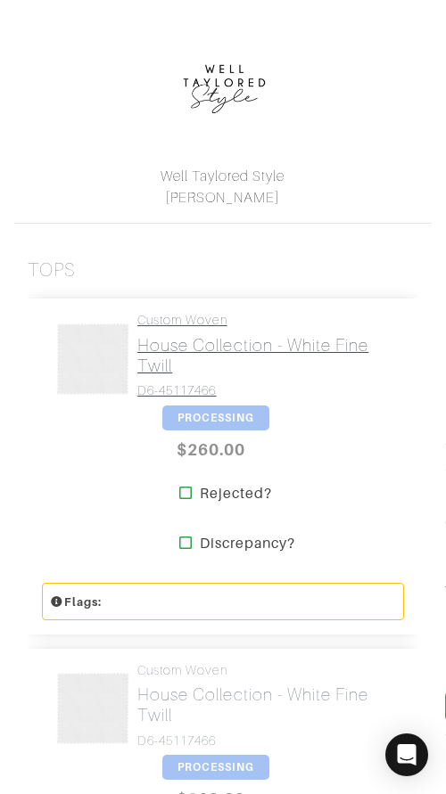
click at [217, 376] on link "Custom Woven House Collection - White Fine Twill D6-45117466" at bounding box center [263, 356] width 253 height 86
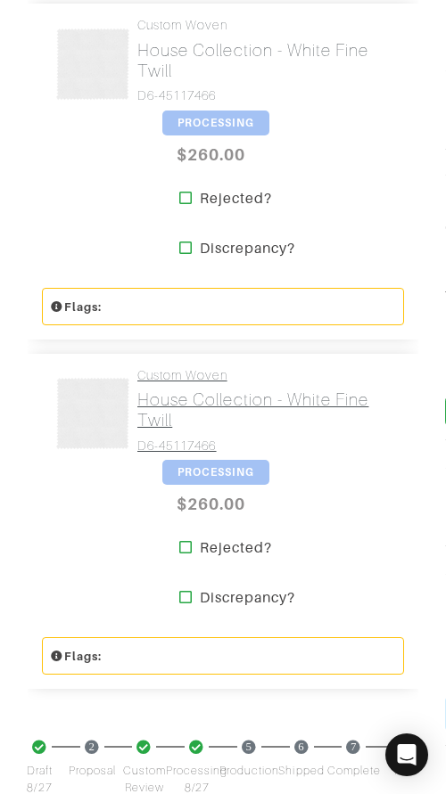
scroll to position [668, 0]
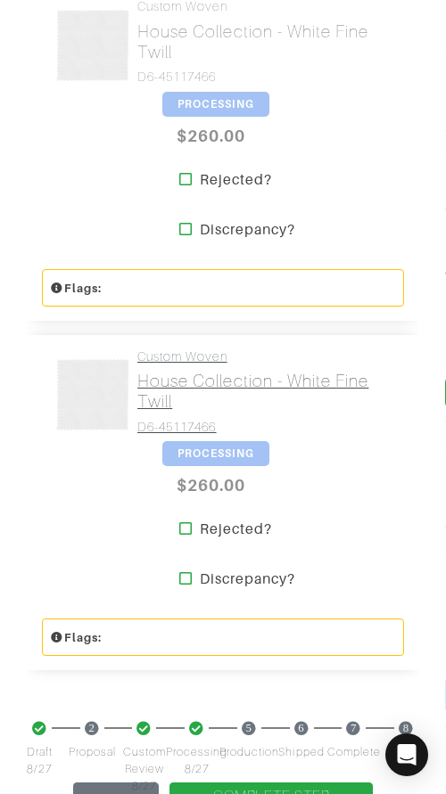
click at [216, 380] on h2 "House Collection - White Fine Twill" at bounding box center [263, 391] width 253 height 41
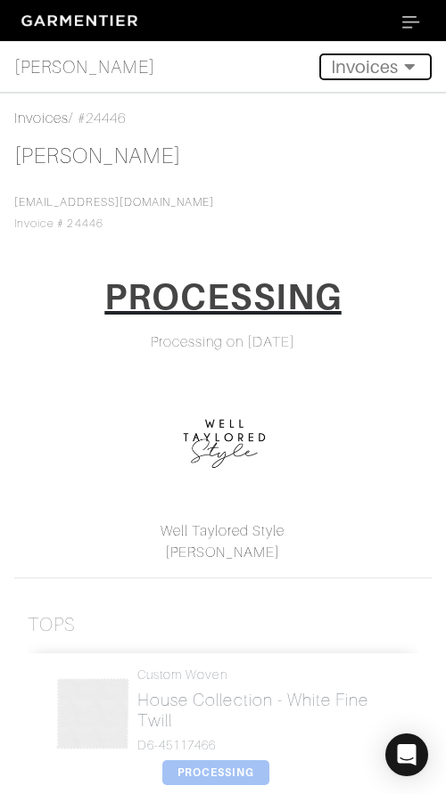
click at [360, 63] on button "Invoices" at bounding box center [375, 66] width 112 height 27
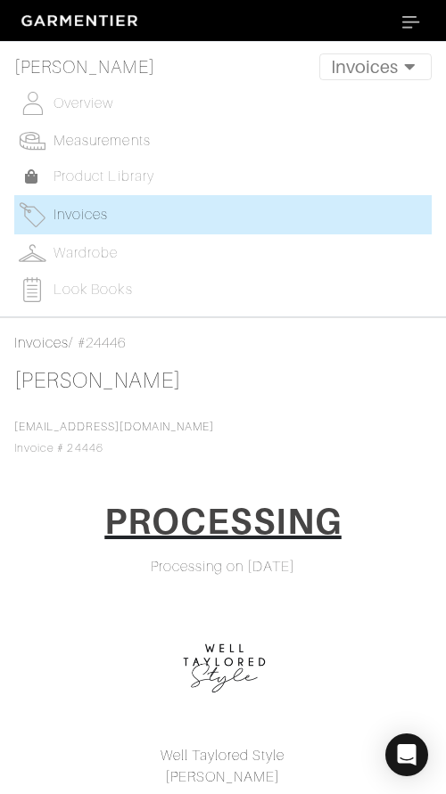
click at [122, 135] on span "Measurements" at bounding box center [101, 141] width 97 height 16
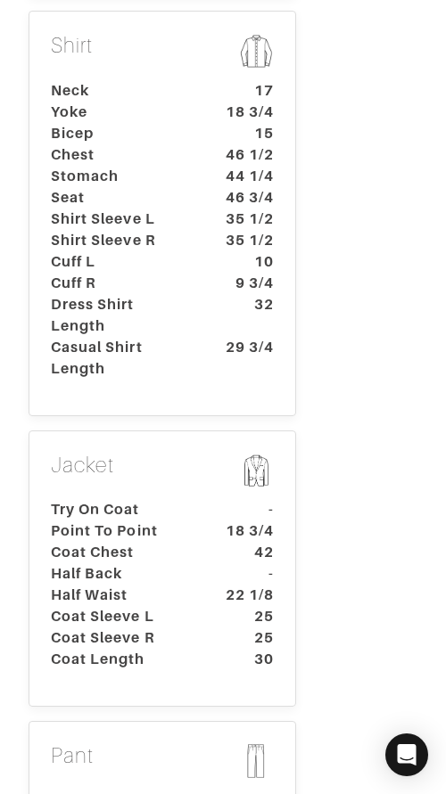
scroll to position [716, 0]
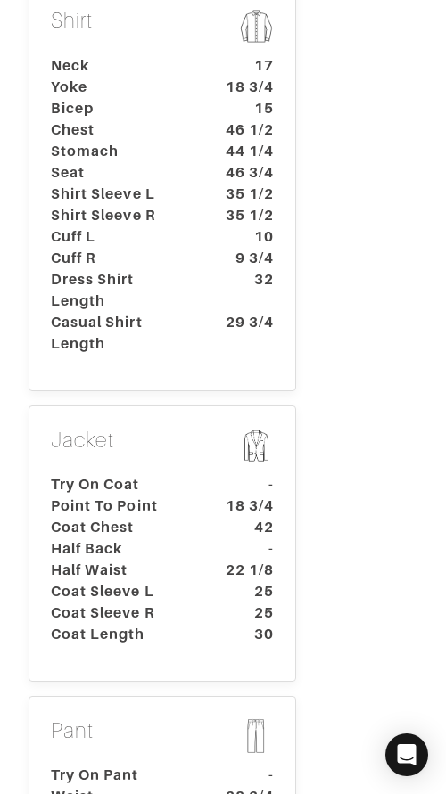
click at [138, 205] on dt "Shirt Sleeve R" at bounding box center [120, 215] width 167 height 21
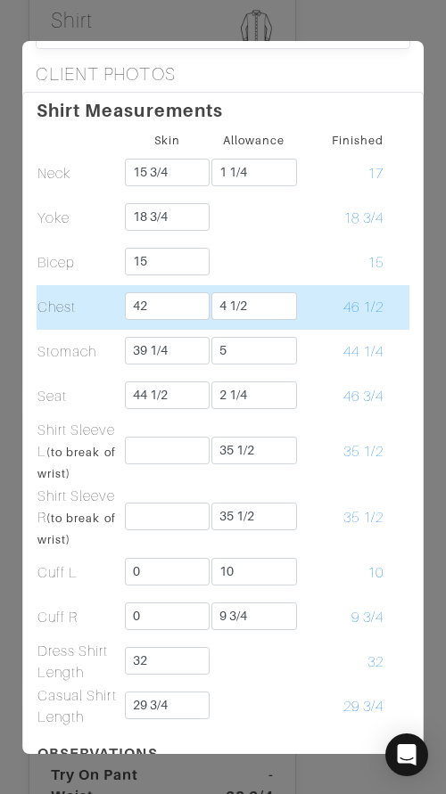
scroll to position [290, 0]
click at [367, 289] on td "46 1/2" at bounding box center [341, 306] width 87 height 45
click at [258, 307] on input "4 1/2" at bounding box center [254, 305] width 86 height 28
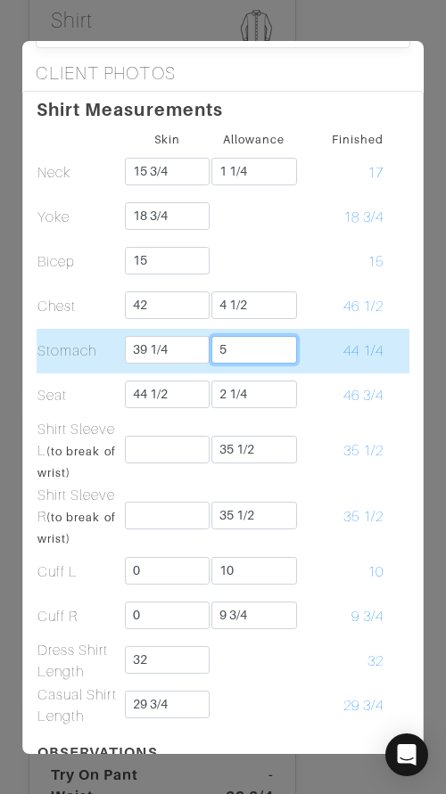
drag, startPoint x: 261, startPoint y: 345, endPoint x: 269, endPoint y: 360, distance: 17.1
click at [262, 347] on input "5" at bounding box center [254, 350] width 86 height 28
drag, startPoint x: 321, startPoint y: 329, endPoint x: 314, endPoint y: 348, distance: 20.0
click at [321, 329] on td "44 1/4" at bounding box center [341, 351] width 87 height 45
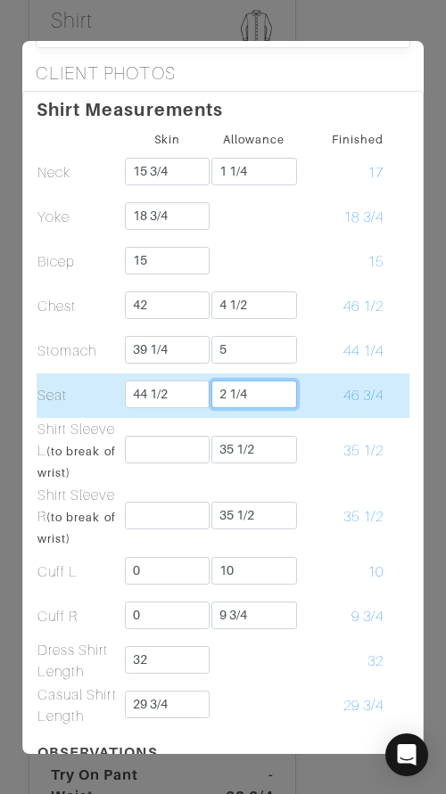
drag, startPoint x: 266, startPoint y: 397, endPoint x: 277, endPoint y: 387, distance: 15.1
click at [269, 394] on input "2 1/4" at bounding box center [254, 394] width 86 height 28
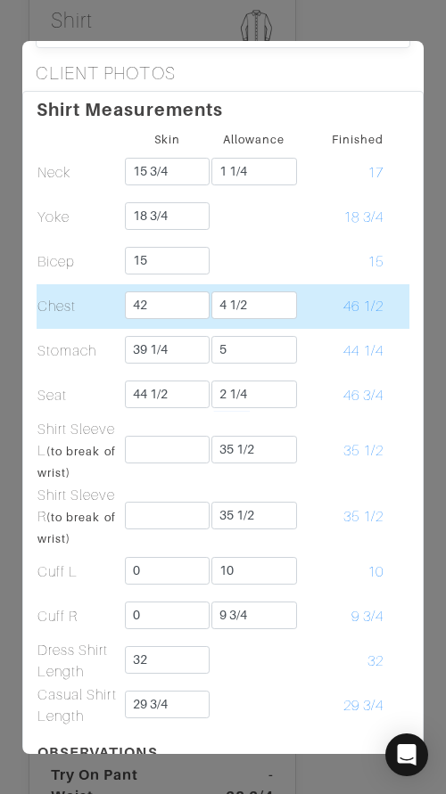
click at [366, 290] on td "46 1/2" at bounding box center [341, 306] width 87 height 45
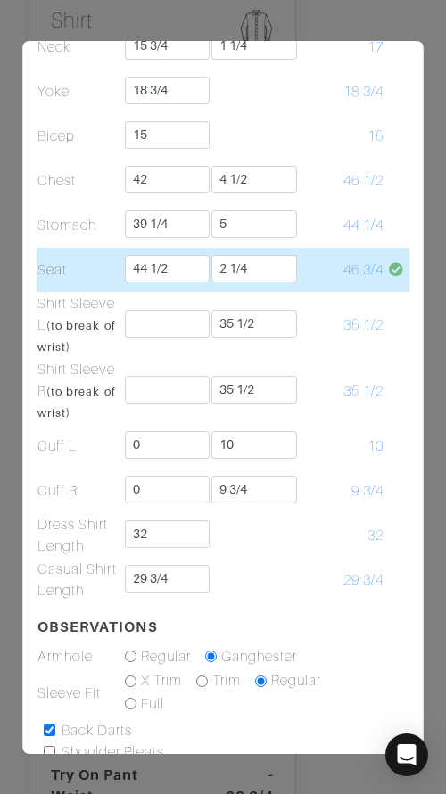
scroll to position [420, 0]
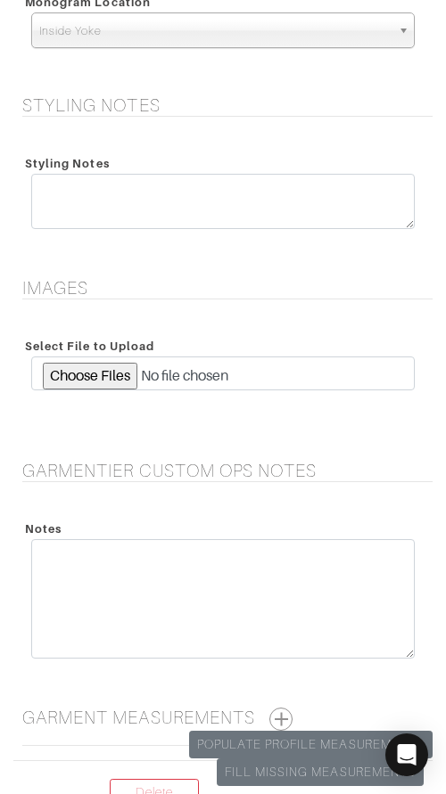
scroll to position [2496, 0]
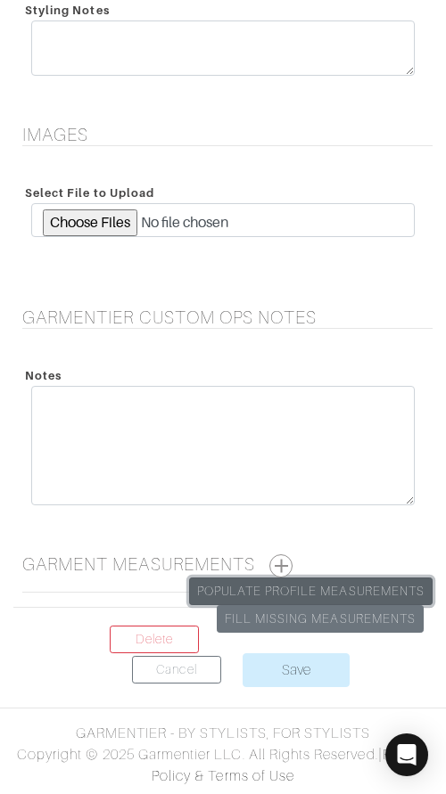
drag, startPoint x: 348, startPoint y: 591, endPoint x: 348, endPoint y: 577, distance: 14.3
click at [349, 591] on link "Populate Profile Measurements" at bounding box center [310, 591] width 243 height 28
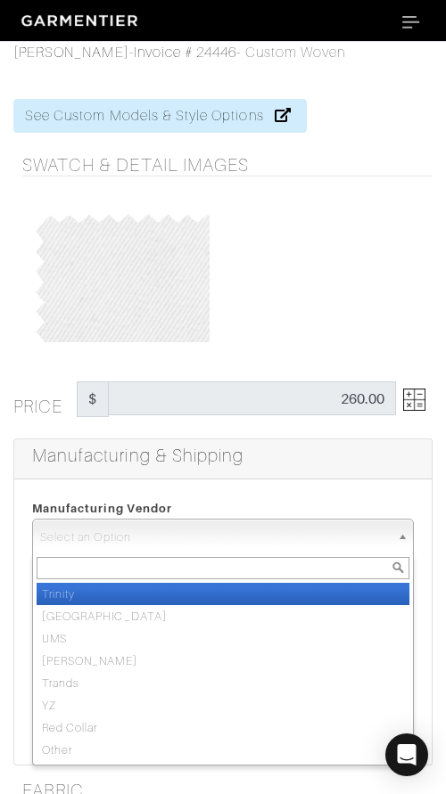
drag, startPoint x: 186, startPoint y: 537, endPoint x: 200, endPoint y: 576, distance: 40.9
click at [186, 538] on span "Select an Option" at bounding box center [214, 537] width 349 height 36
click at [219, 593] on li "Trinity" at bounding box center [223, 594] width 372 height 22
select select "1"
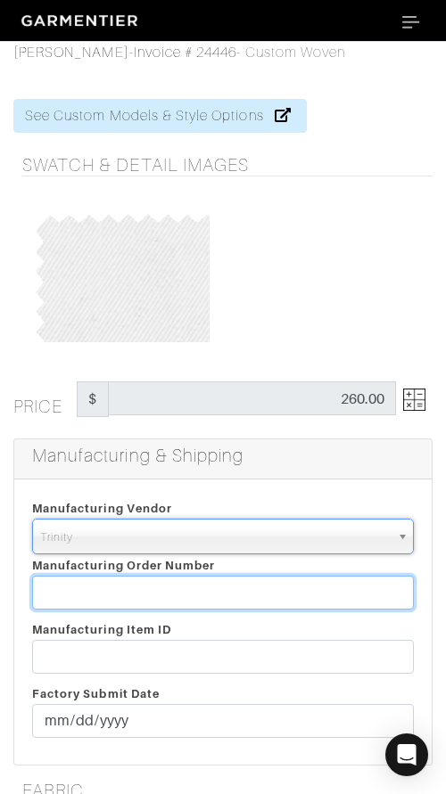
click at [221, 592] on input "text" at bounding box center [222, 593] width 381 height 34
paste input "812355"
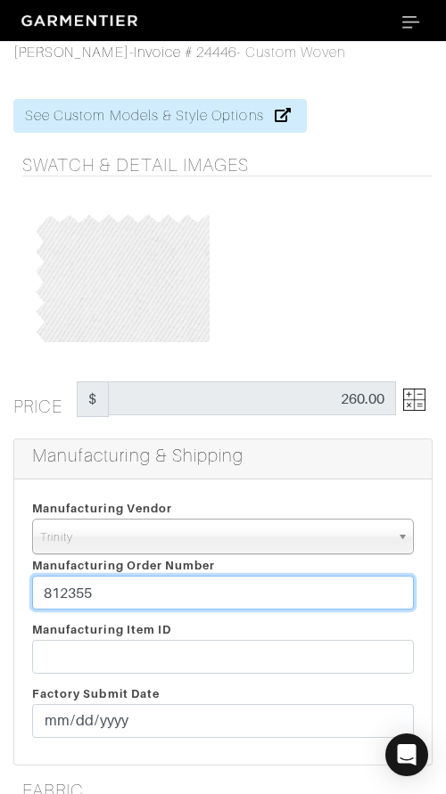
type input "812355"
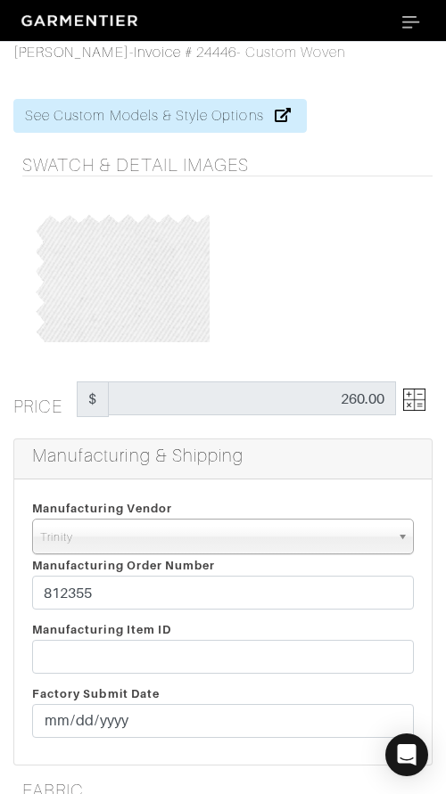
click at [299, 336] on div at bounding box center [325, 276] width 205 height 134
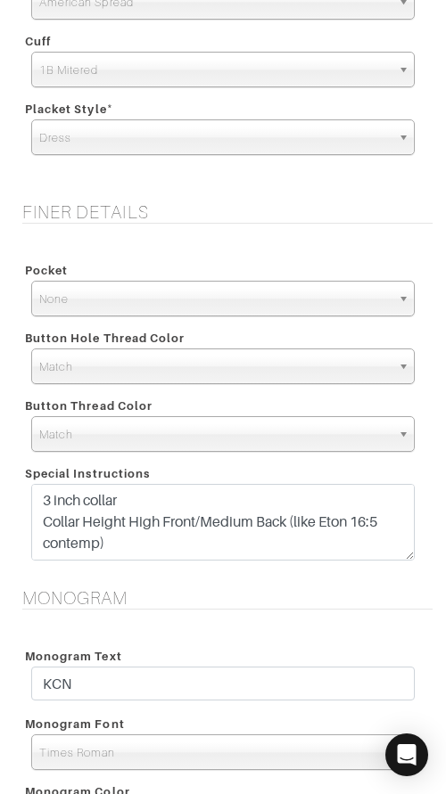
scroll to position [1515, 0]
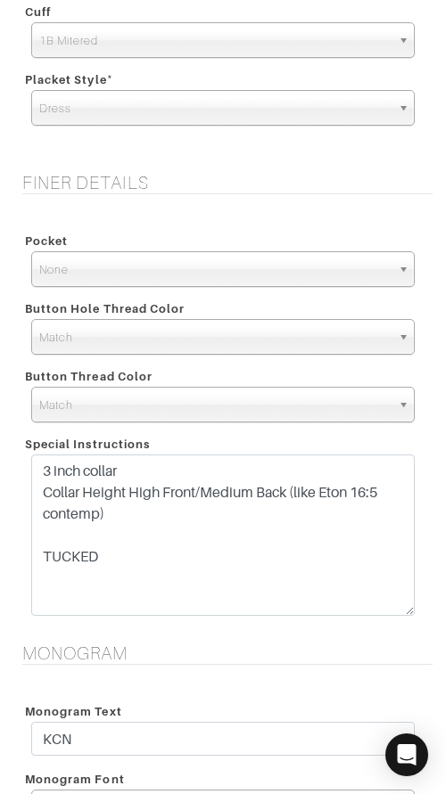
drag, startPoint x: 402, startPoint y: 525, endPoint x: 395, endPoint y: 602, distance: 77.8
click at [403, 608] on textarea "3 inch collar Collar Height High Front/Medium Back (like Eton 16:5 contemp) TUC…" at bounding box center [222, 534] width 383 height 161
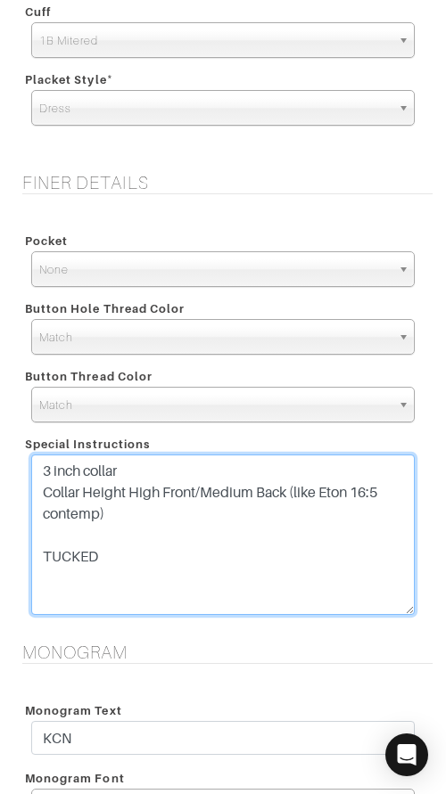
click at [331, 537] on textarea "3 inch collar Collar Height High Front/Medium Back (like Eton 16:5 contemp) TUC…" at bounding box center [222, 534] width 383 height 160
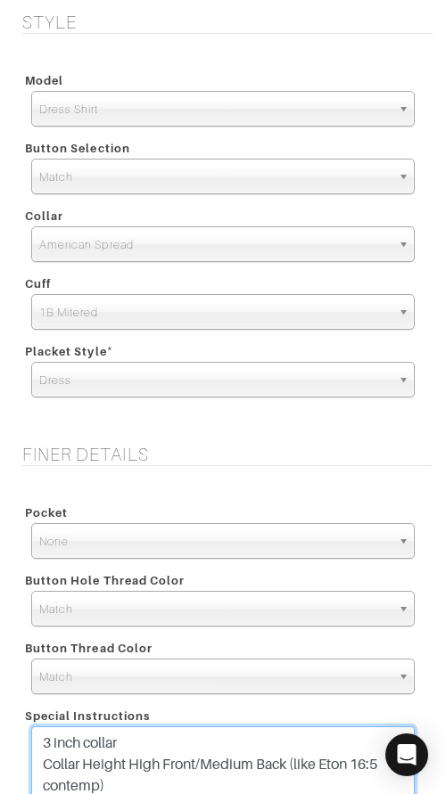
scroll to position [1231, 0]
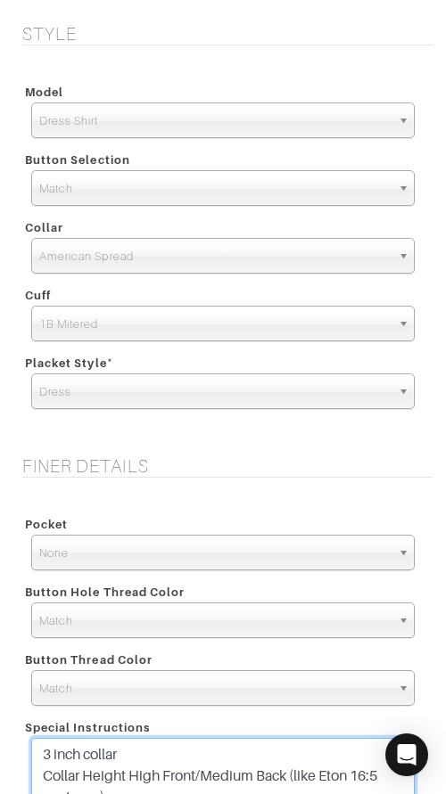
type textarea "3 inch collar Collar Height High Front/Medium Back (like Eton 16:5 contemp) TUC…"
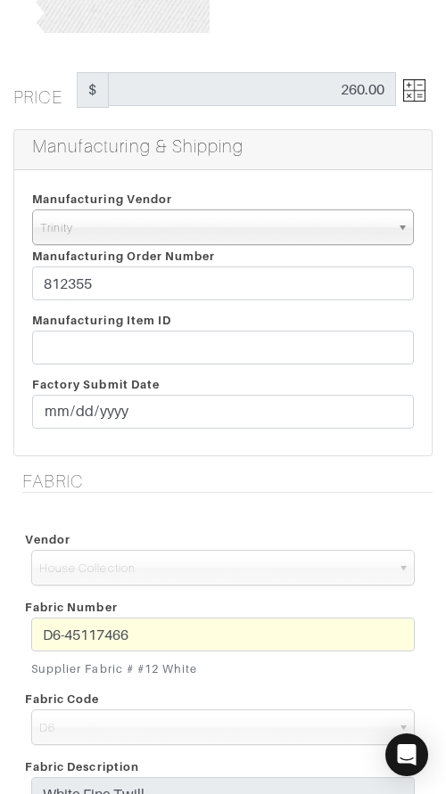
scroll to position [285, 0]
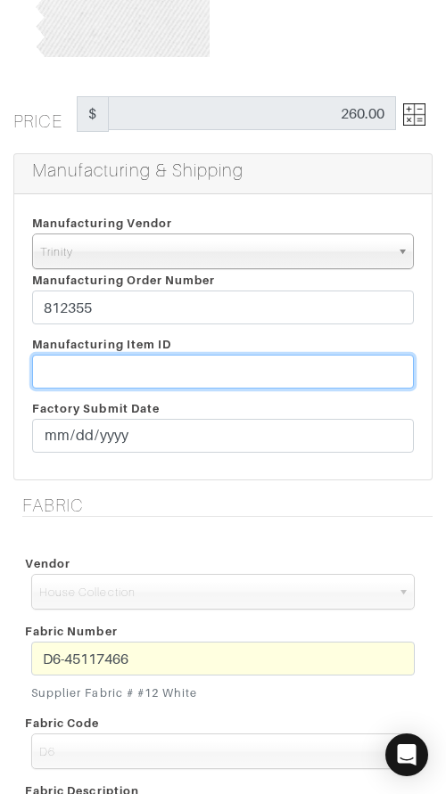
click at [255, 365] on input "text" at bounding box center [222, 372] width 381 height 34
paste input "T2-1779368."
type input "T2-1779368"
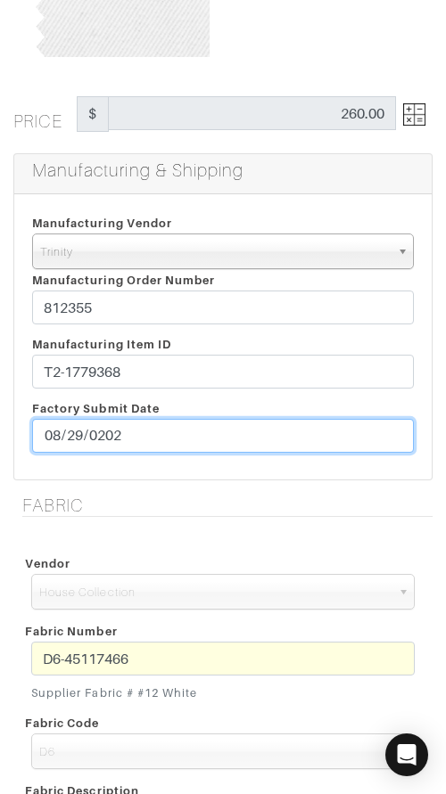
type input "[DATE]"
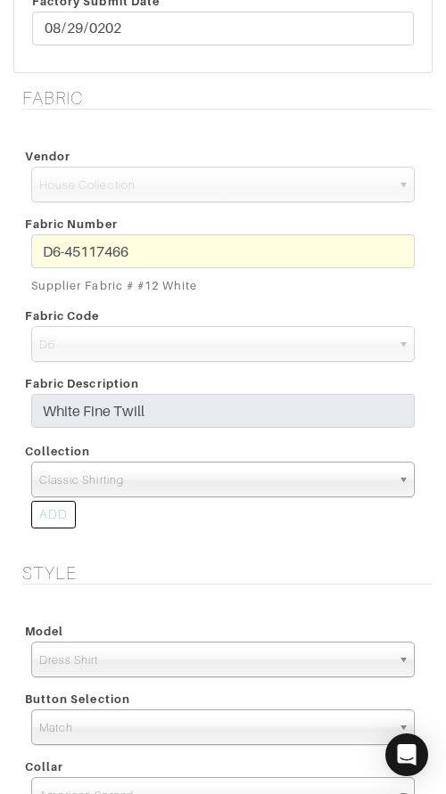
scroll to position [699, 0]
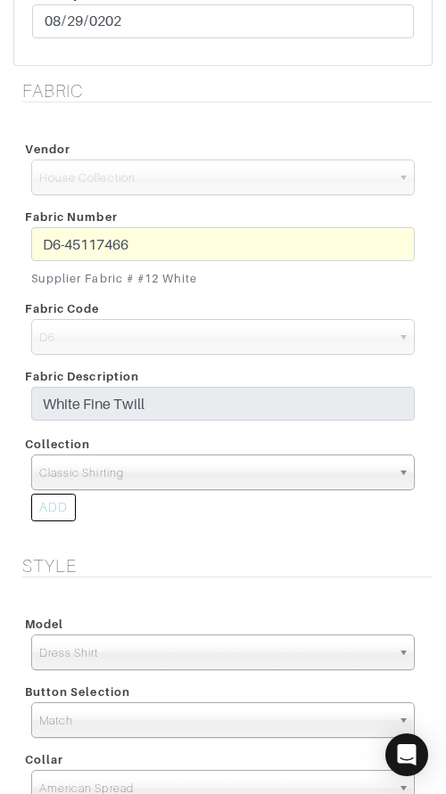
click at [189, 478] on span "Classic Shirting" at bounding box center [214, 473] width 351 height 36
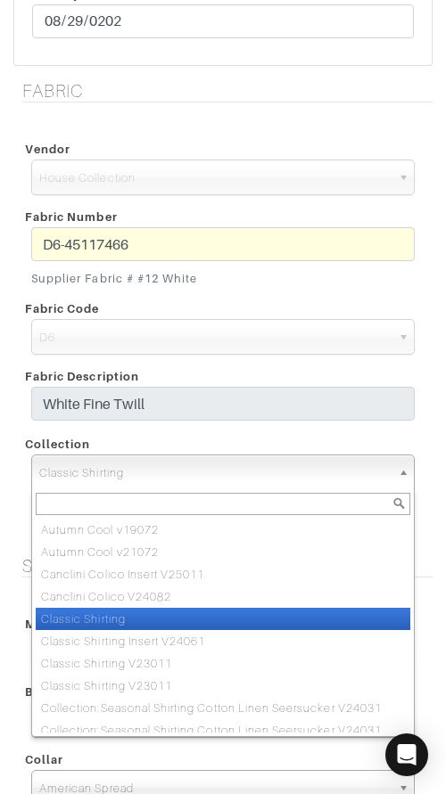
paste input "Classic Shirting V23011"
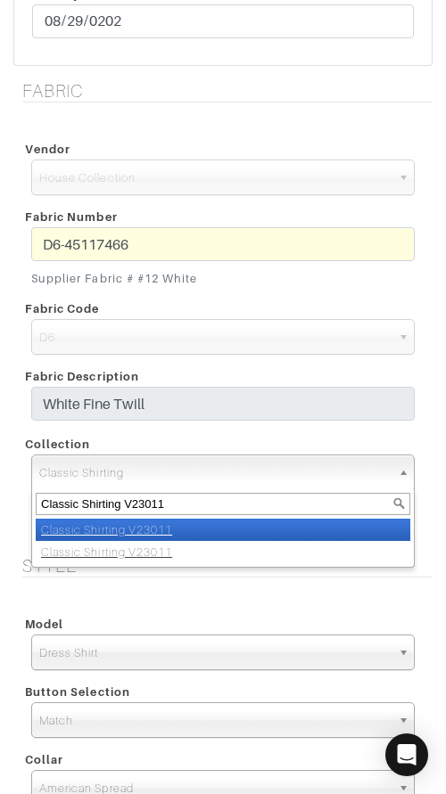
type input "Classic Shirting V23011"
click at [217, 535] on li "Classic Shirting V23011" at bounding box center [223, 530] width 374 height 22
select select "883"
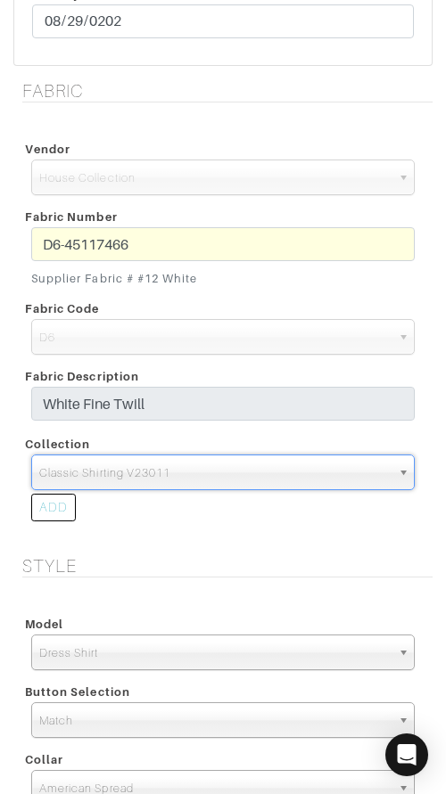
click at [232, 555] on h5 "Style" at bounding box center [227, 565] width 410 height 21
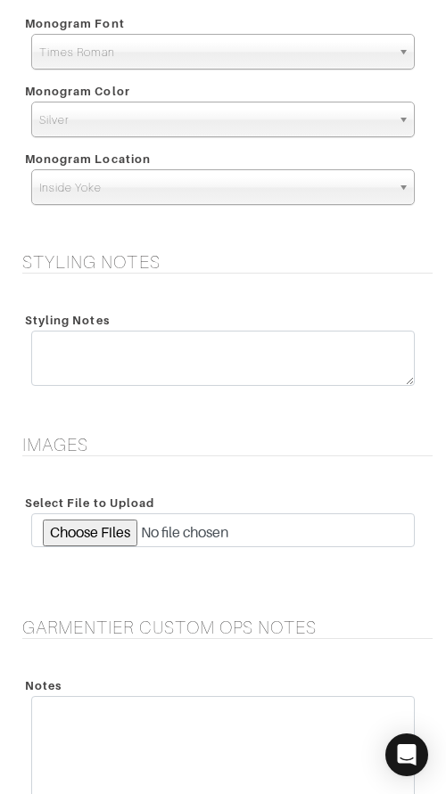
scroll to position [2580, 0]
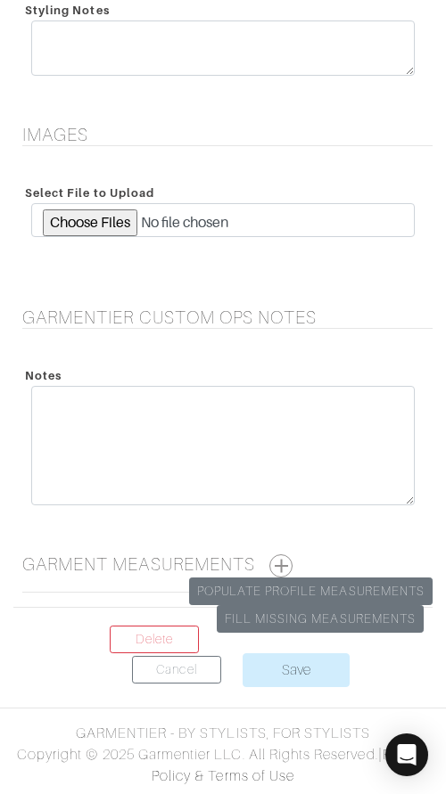
drag, startPoint x: 286, startPoint y: 557, endPoint x: 316, endPoint y: 545, distance: 32.4
click at [287, 556] on button "button" at bounding box center [280, 565] width 23 height 23
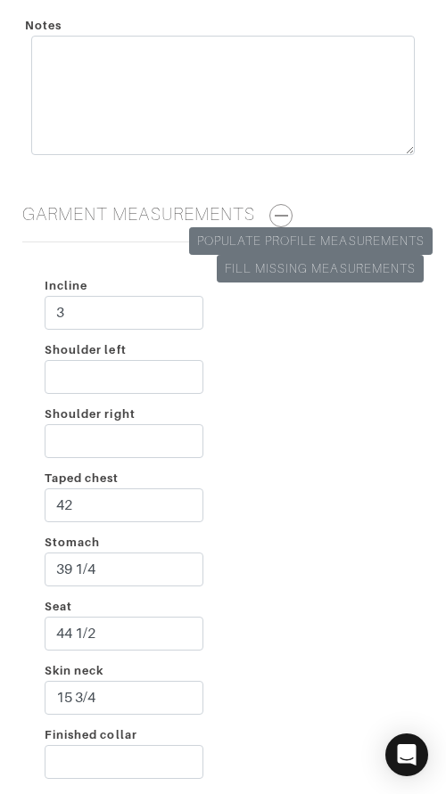
scroll to position [2942, 0]
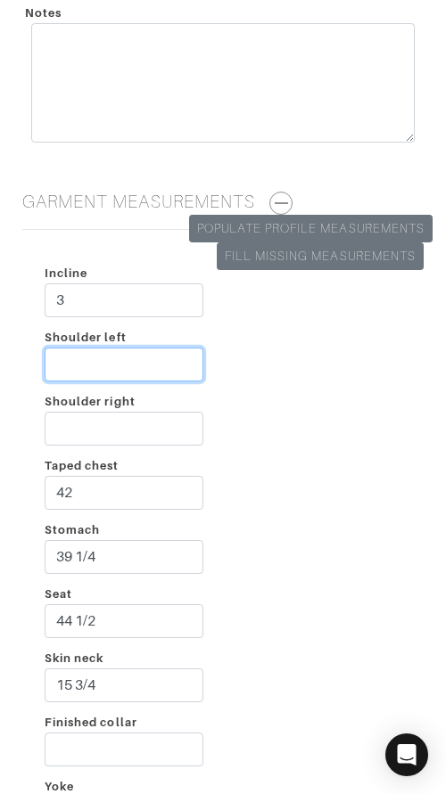
click at [135, 361] on input "Shoulder left" at bounding box center [124, 365] width 159 height 34
type input "3"
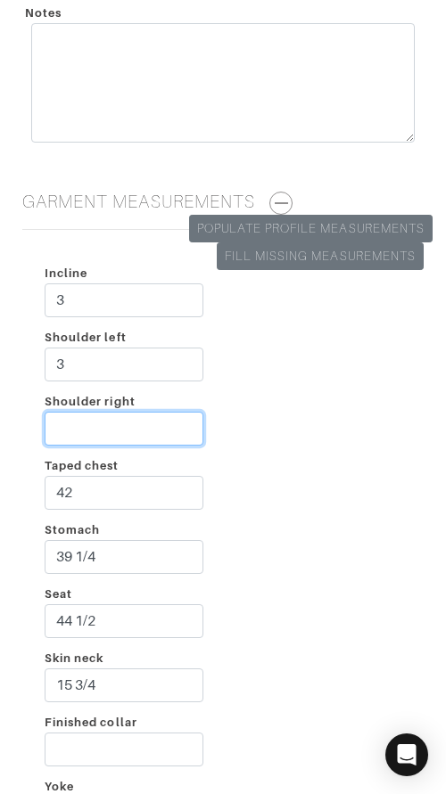
click at [105, 422] on input "Shoulder right" at bounding box center [124, 429] width 159 height 34
type input "2 1/2"
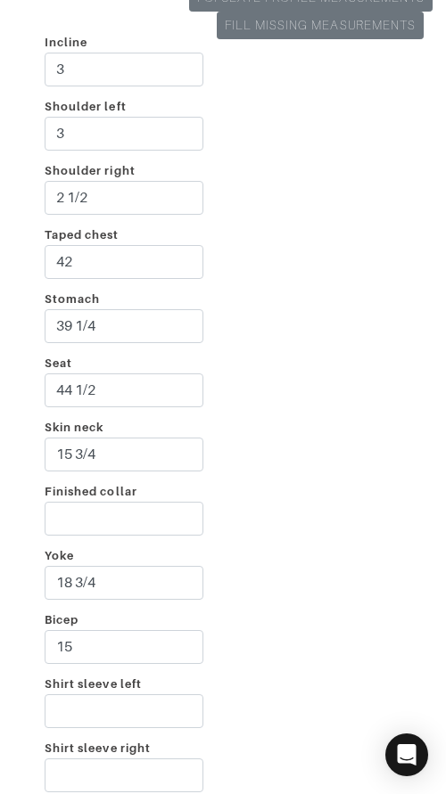
scroll to position [3179, 0]
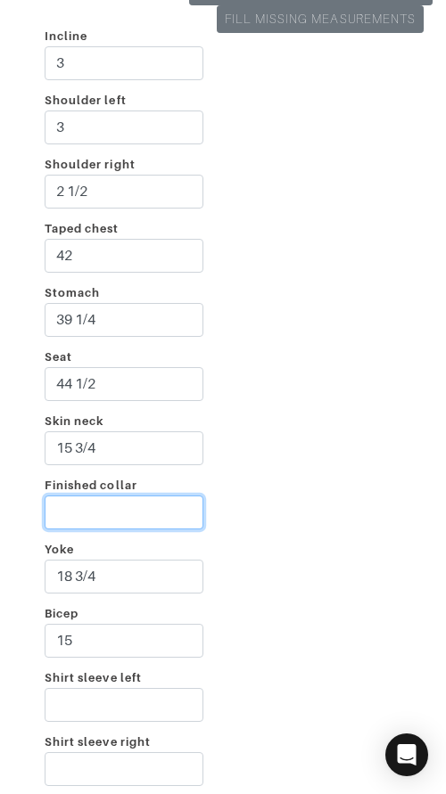
click at [148, 510] on input "Finished collar" at bounding box center [124, 512] width 159 height 34
type input "17"
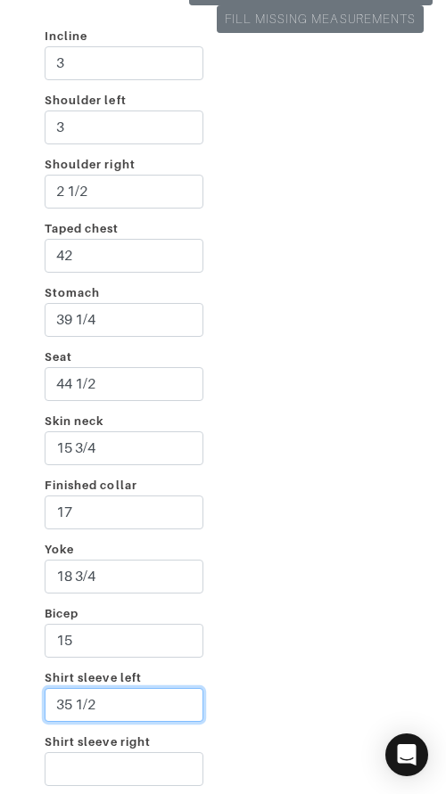
type input "35 1/2"
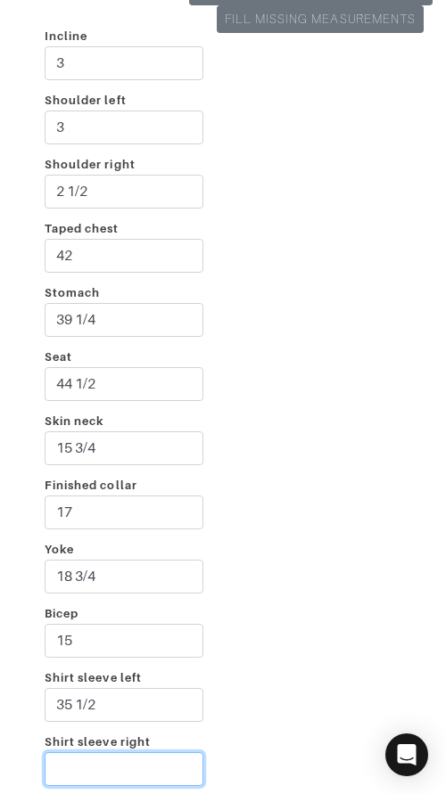
type input "2"
type input "35 1/2"
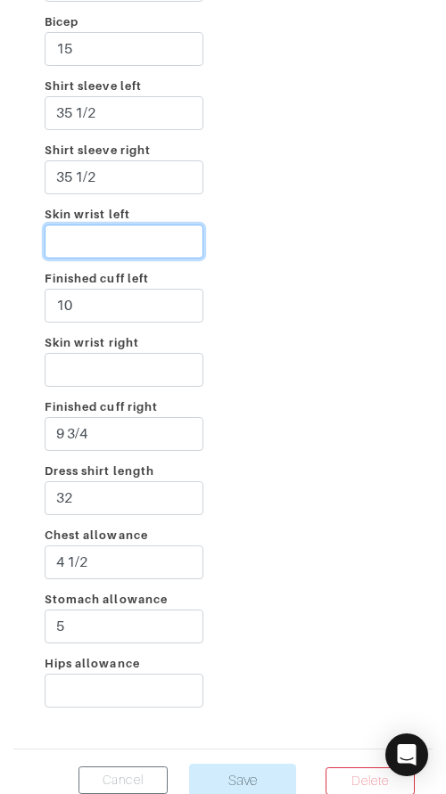
scroll to position [3774, 0]
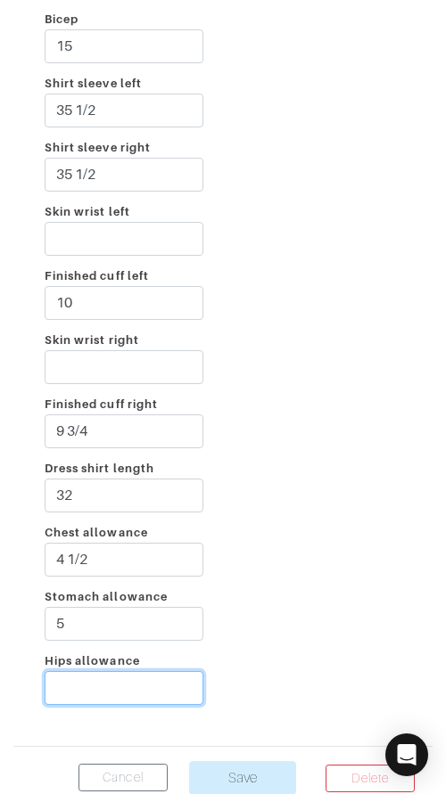
click at [102, 681] on input "Hips allowance" at bounding box center [124, 688] width 159 height 34
type input "2 1/4"
click at [237, 595] on div "Incline 3 Shoulder left 3 Shoulder right 2 1/2 Taped chest 42 Stomach 39 1/4 Se…" at bounding box center [222, 72] width 419 height 1319
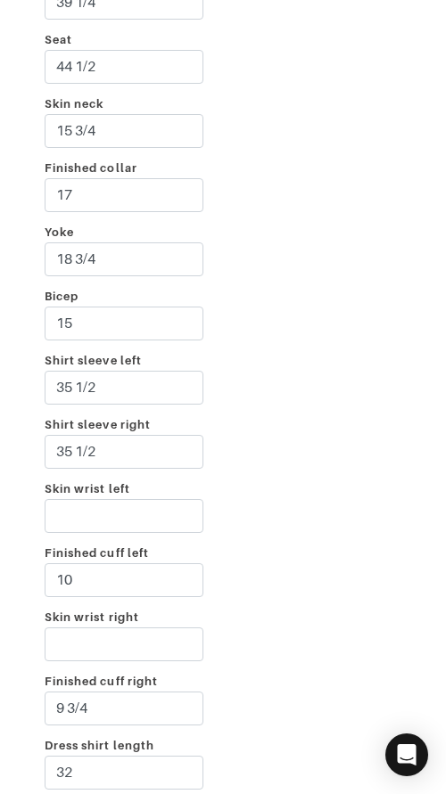
scroll to position [3881, 0]
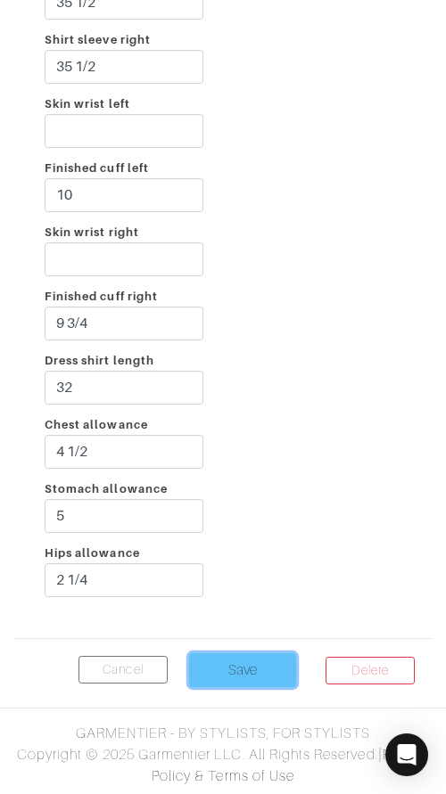
click at [224, 664] on input "Save" at bounding box center [242, 670] width 107 height 34
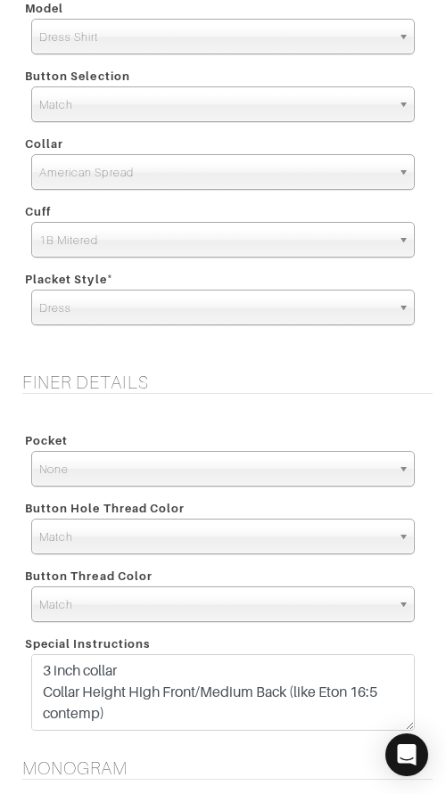
scroll to position [2496, 0]
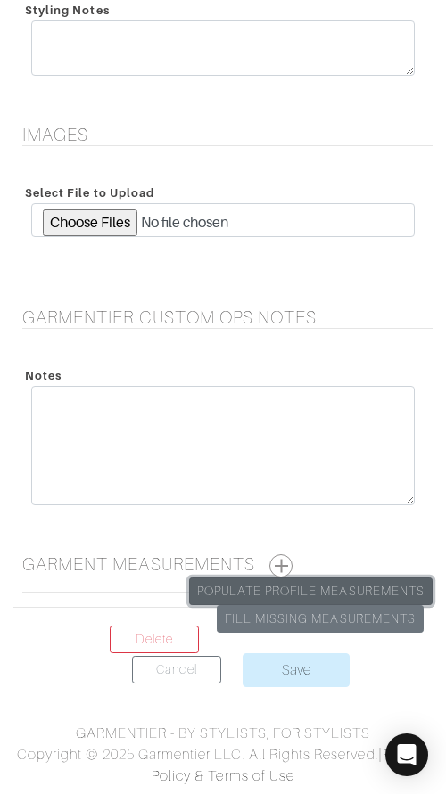
click at [358, 587] on link "Populate Profile Measurements" at bounding box center [310, 591] width 243 height 28
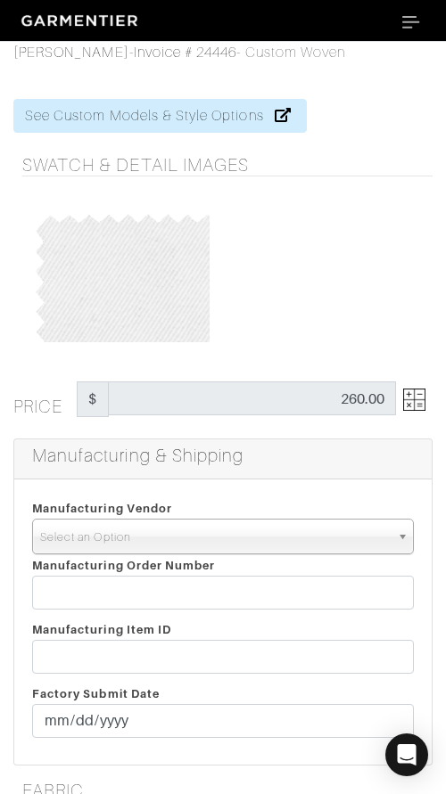
drag, startPoint x: 217, startPoint y: 533, endPoint x: 224, endPoint y: 544, distance: 13.2
click at [217, 533] on span "Select an Option" at bounding box center [214, 537] width 349 height 36
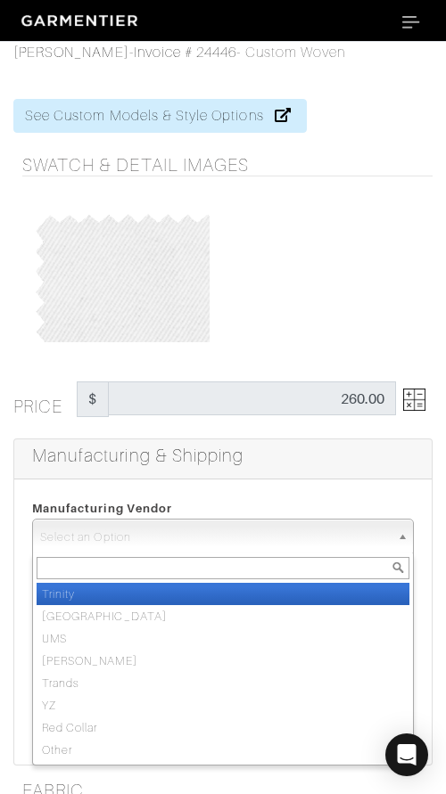
click at [244, 582] on div at bounding box center [223, 567] width 380 height 29
click at [260, 593] on li "Trinity" at bounding box center [223, 594] width 372 height 22
select select "1"
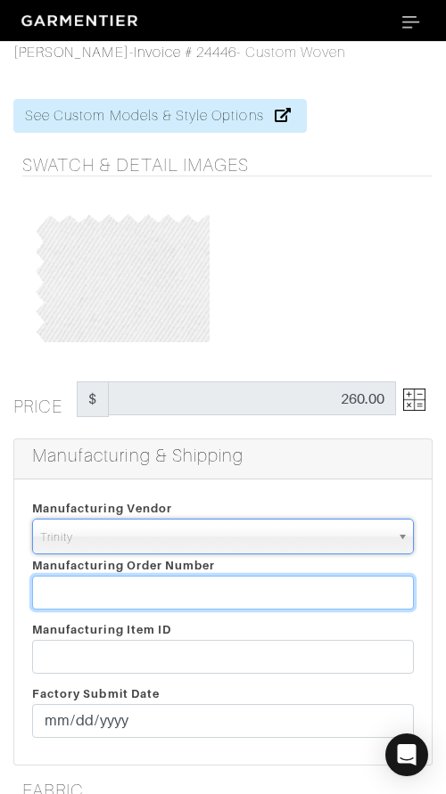
click at [261, 593] on input "text" at bounding box center [222, 593] width 381 height 34
paste input "812355"
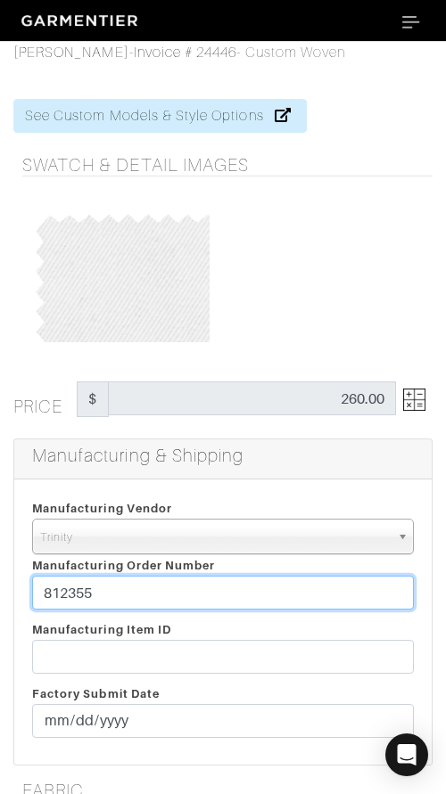
type input "812355"
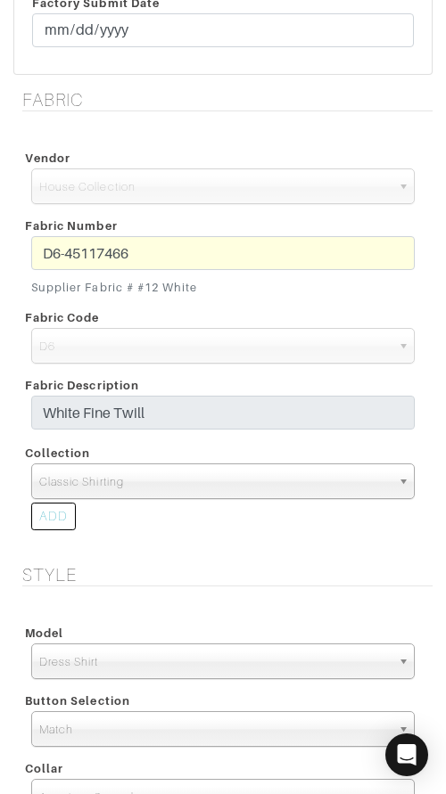
scroll to position [691, 0]
click at [225, 481] on span "Classic Shirting" at bounding box center [214, 481] width 351 height 36
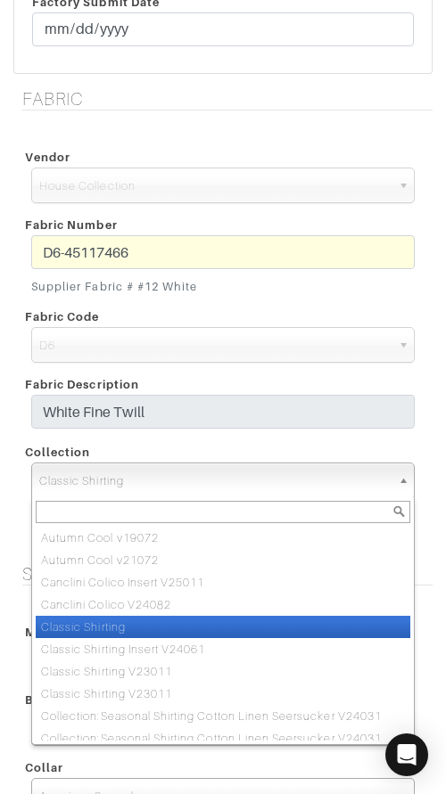
paste input "Classic Shirting V23011"
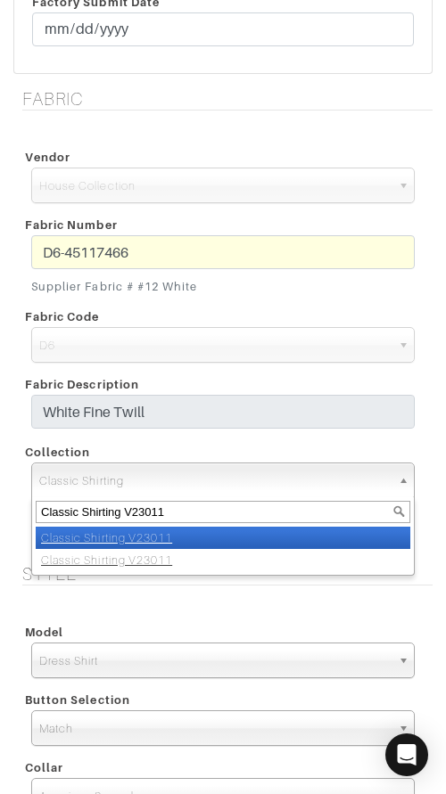
type input "Classic Shirting V23011"
click at [241, 533] on li "Classic Shirting V23011" at bounding box center [223, 538] width 374 height 22
select select "883"
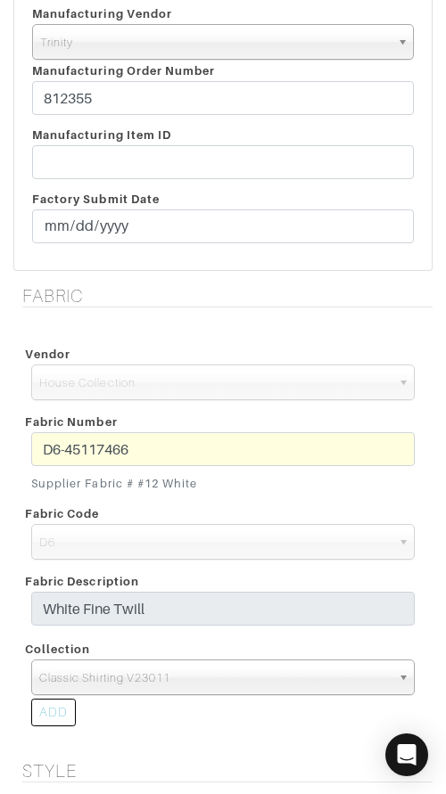
scroll to position [429, 0]
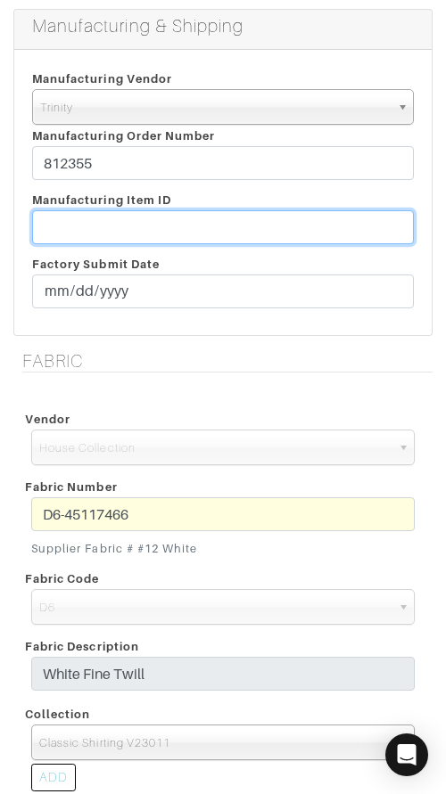
click at [262, 223] on input "text" at bounding box center [222, 227] width 381 height 34
paste input "T2-1779373"
type input "T2-1779373"
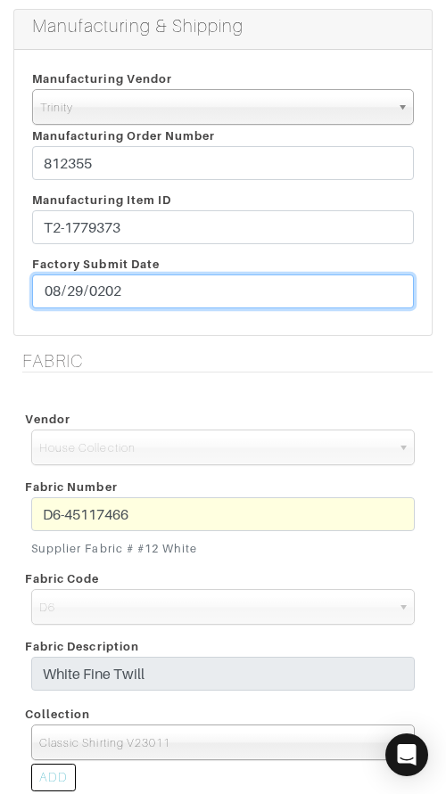
type input "[DATE]"
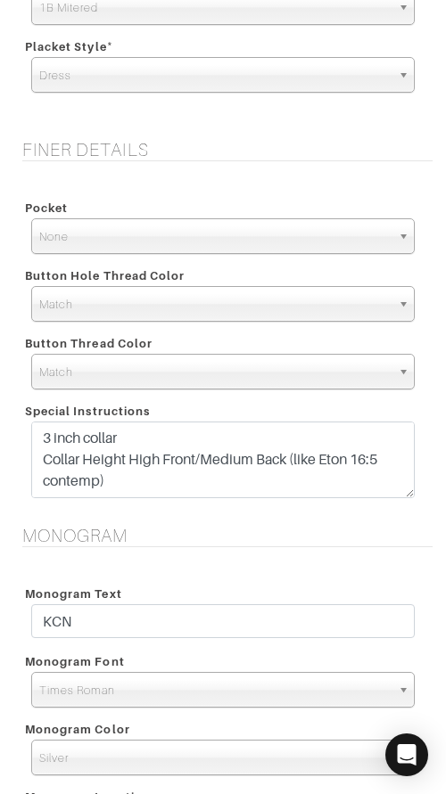
scroll to position [1552, 0]
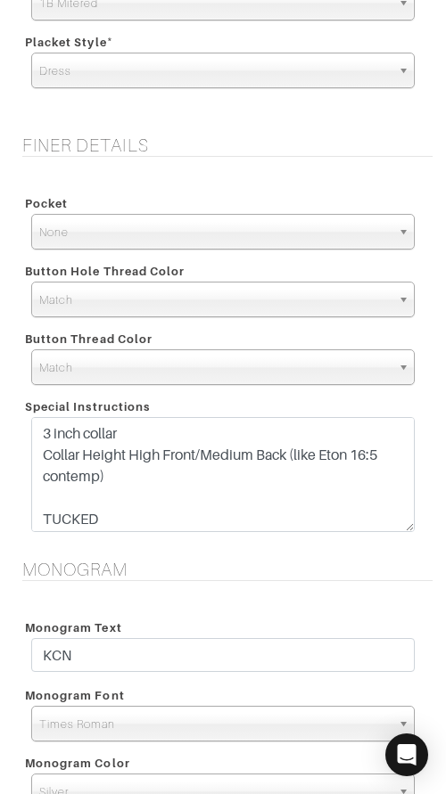
drag, startPoint x: 407, startPoint y: 487, endPoint x: 393, endPoint y: 518, distance: 33.5
click at [405, 525] on textarea "3 inch collar Collar Height High Front/Medium Back (like Eton 16:5 contemp) TUC…" at bounding box center [222, 474] width 383 height 115
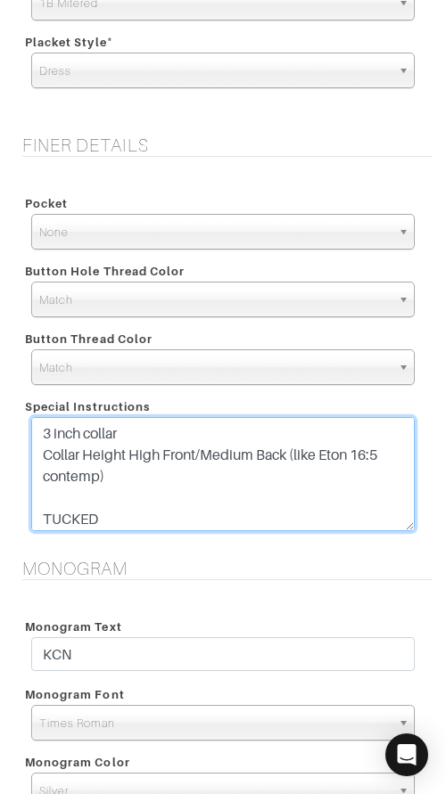
click at [364, 502] on textarea "3 inch collar Collar Height High Front/Medium Back (like Eton 16:5 contemp) TUC…" at bounding box center [222, 474] width 383 height 114
type textarea "3 inch collar Collar Height High Front/Medium Back (like Eton 16:5 contemp) TUC…"
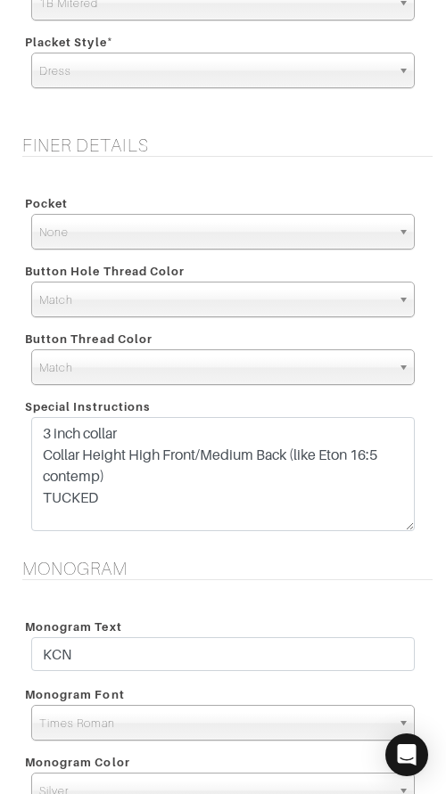
click at [368, 580] on div "Monogram Monogram Text KCN Monogram Font N/A Script Calligraphy Times Roman Blo…" at bounding box center [223, 729] width 446 height 343
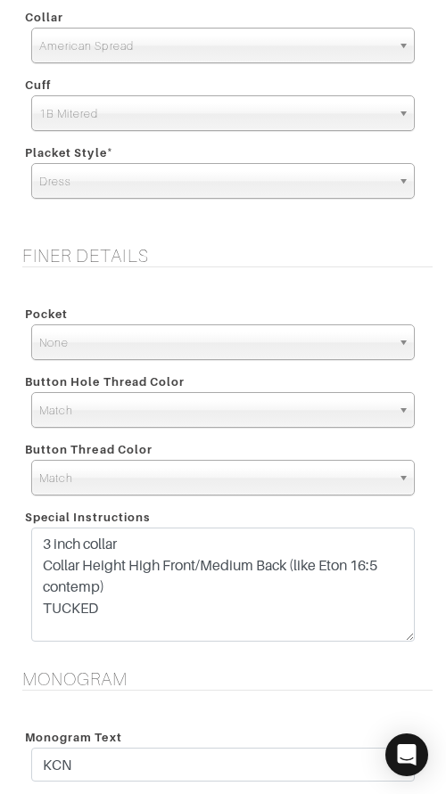
scroll to position [2533, 0]
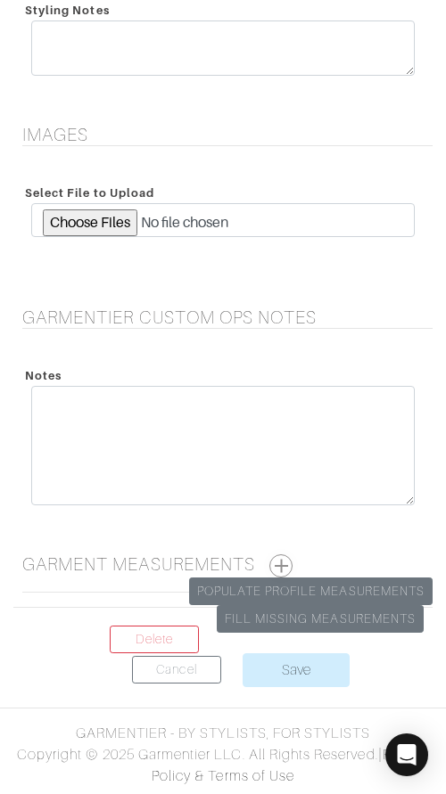
click at [290, 562] on button "button" at bounding box center [280, 565] width 23 height 23
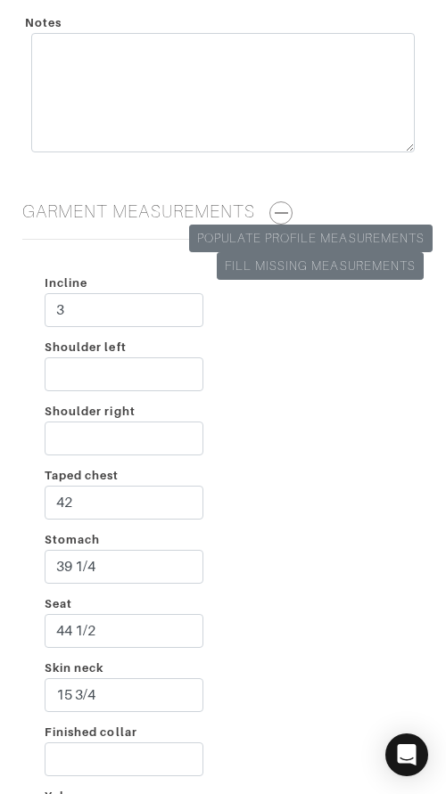
scroll to position [2890, 0]
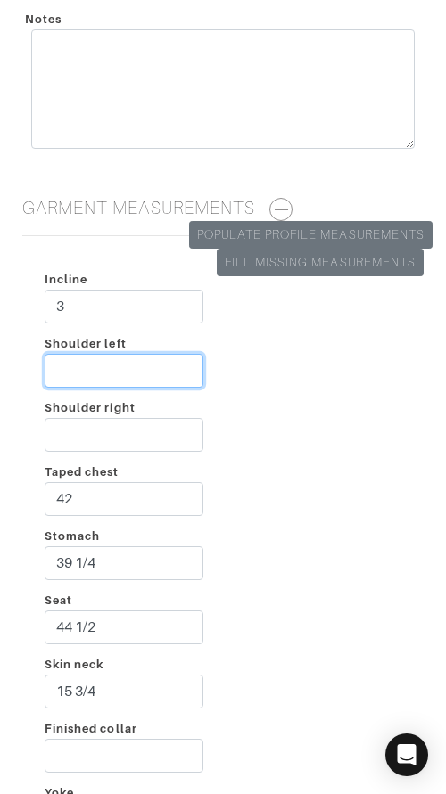
click at [149, 367] on input "Shoulder left" at bounding box center [124, 371] width 159 height 34
type input "3"
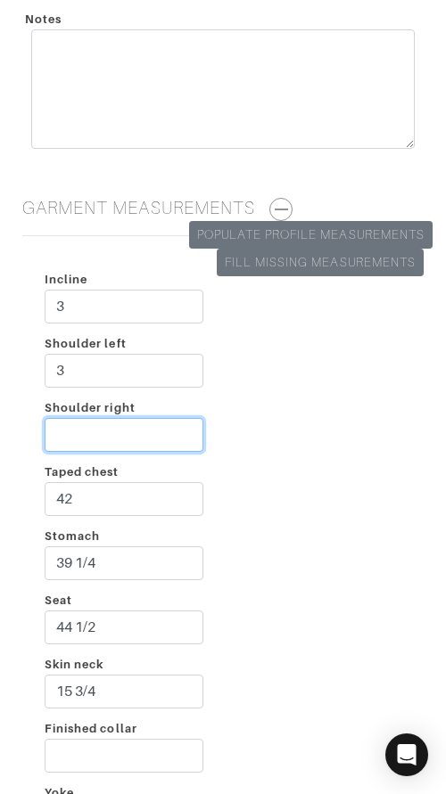
click at [109, 438] on input "Shoulder right" at bounding box center [124, 435] width 159 height 34
type input "2 1/2"
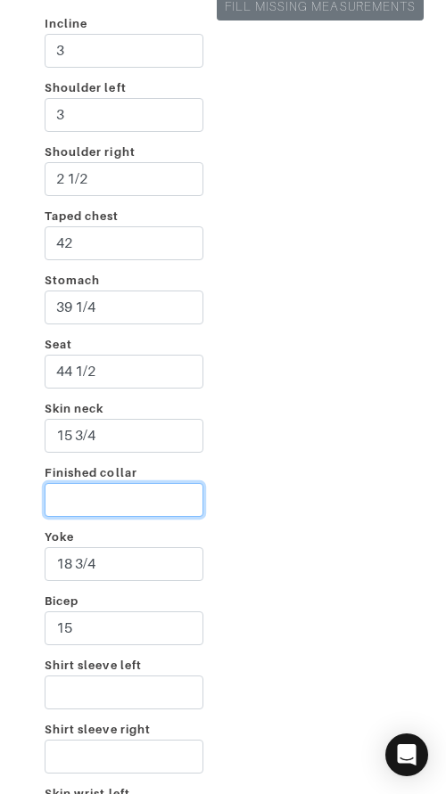
scroll to position [3145, 0]
click at [131, 494] on input "Finished collar" at bounding box center [124, 499] width 159 height 34
type input "17"
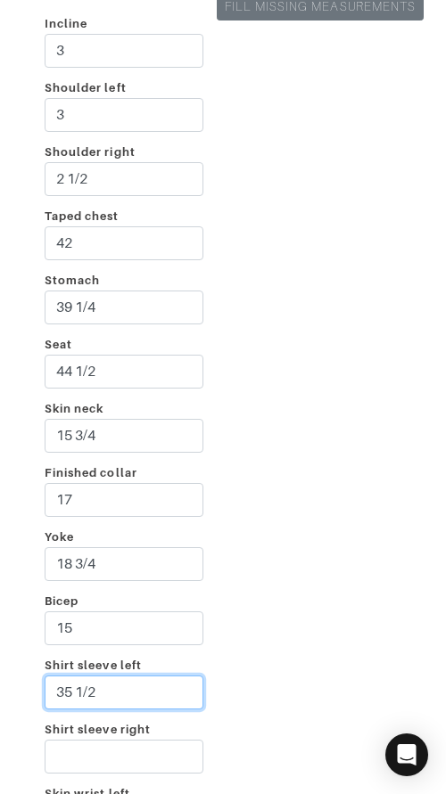
type input "35 1/2"
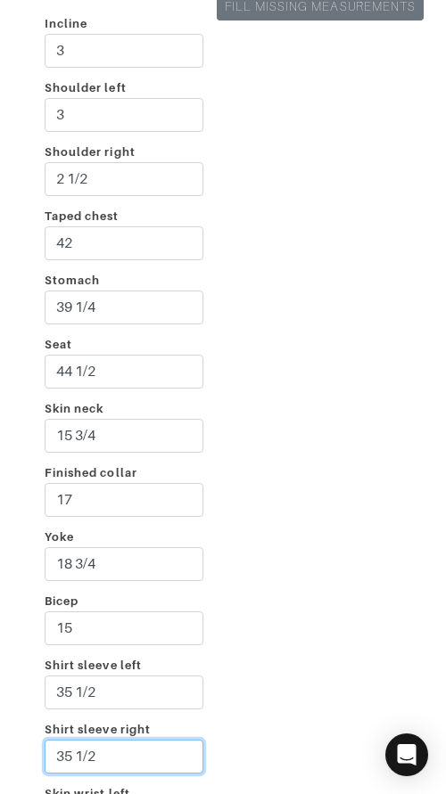
type input "35 1/2"
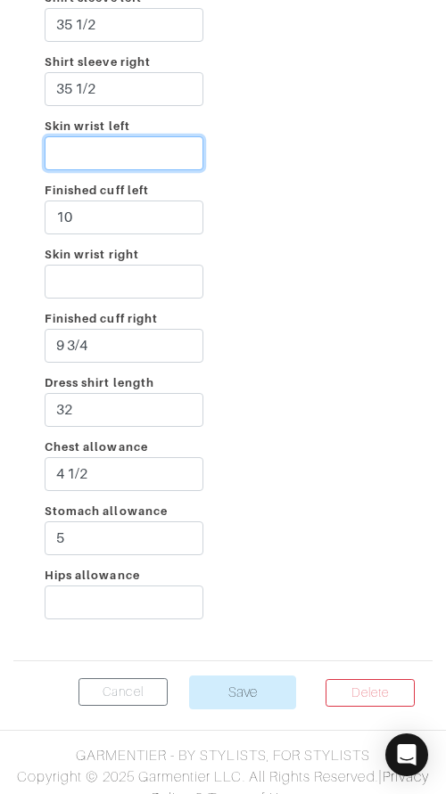
scroll to position [3816, 0]
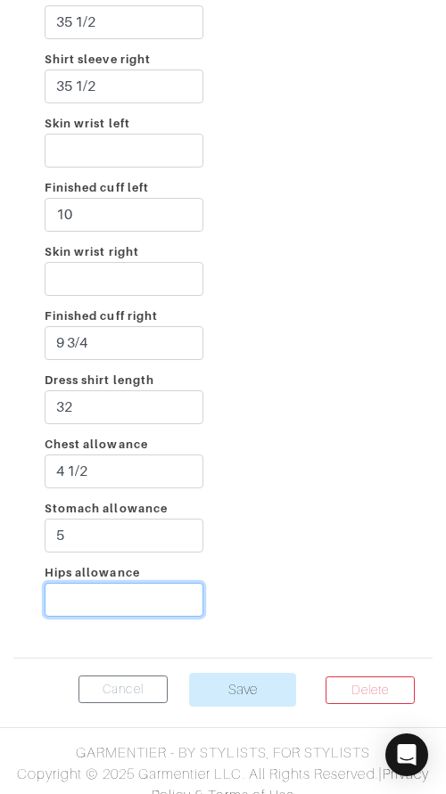
click at [112, 585] on input "Hips allowance" at bounding box center [124, 600] width 159 height 34
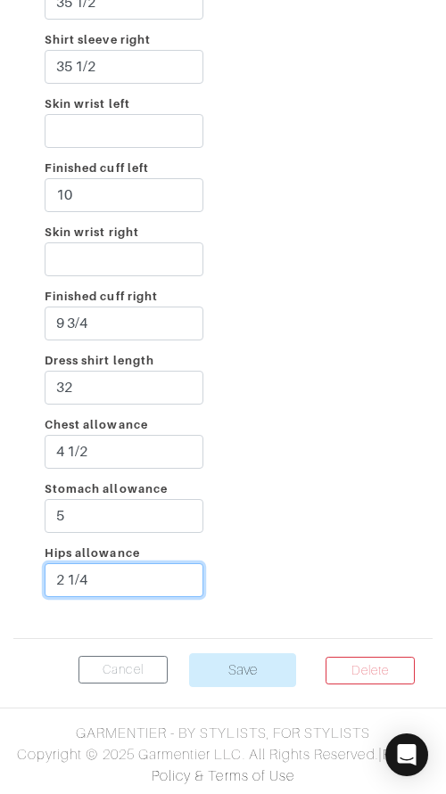
type input "2 1/4"
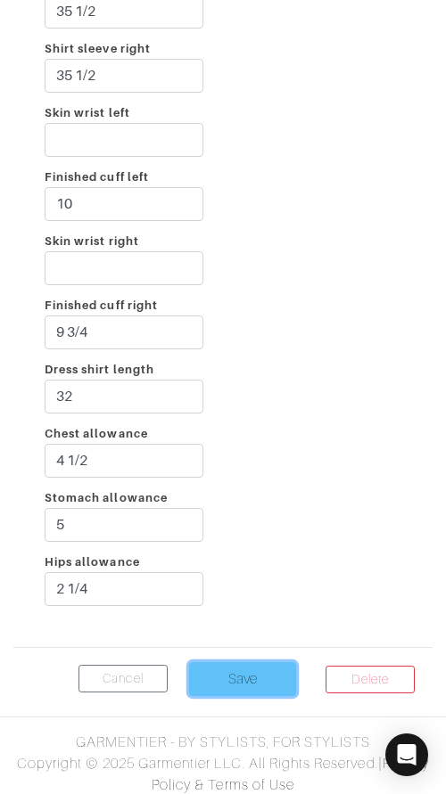
click at [232, 671] on input "Save" at bounding box center [242, 679] width 107 height 34
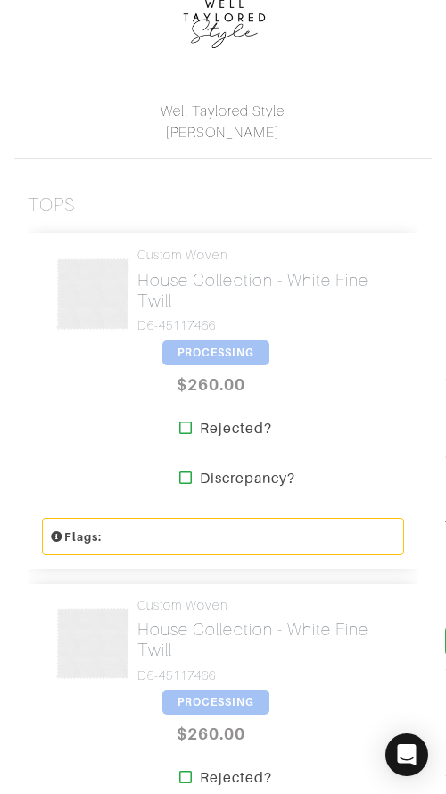
scroll to position [466, 0]
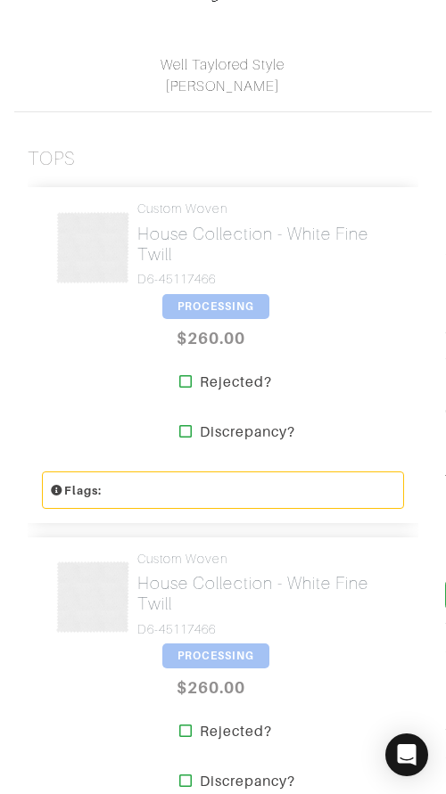
click at [204, 302] on span "PROCESSING" at bounding box center [215, 306] width 107 height 25
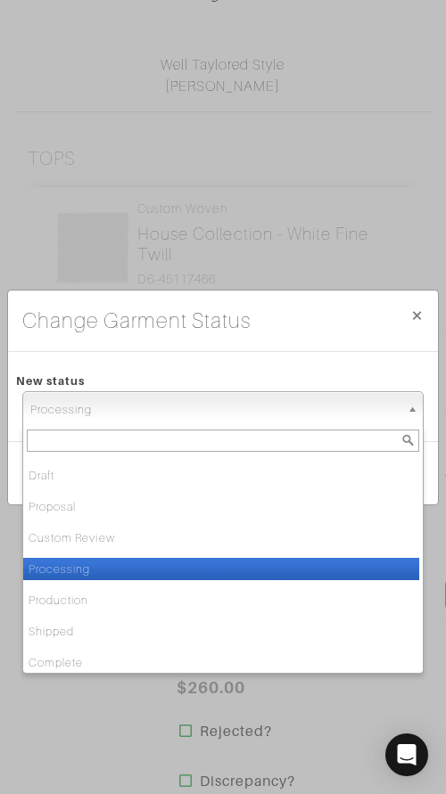
click at [264, 405] on span "Processing" at bounding box center [214, 410] width 369 height 36
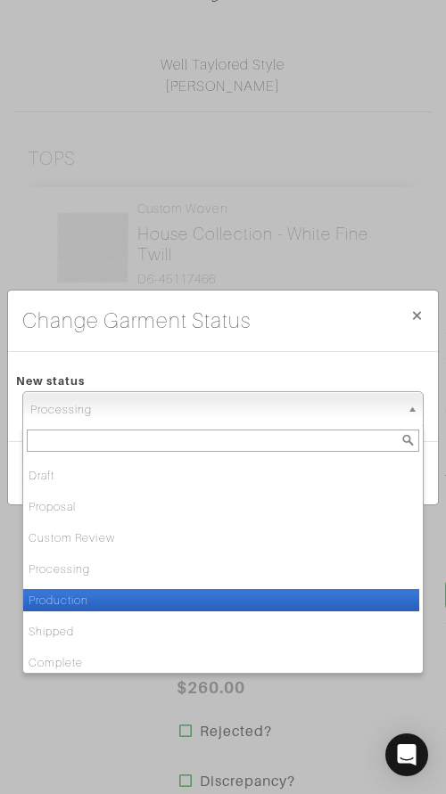
drag, startPoint x: 281, startPoint y: 593, endPoint x: 291, endPoint y: 566, distance: 28.8
click at [282, 589] on li "Production" at bounding box center [221, 600] width 396 height 22
select select "Production"
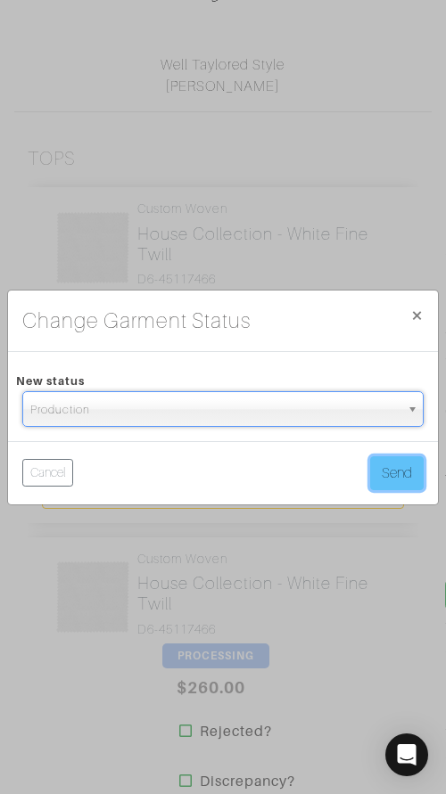
click at [386, 478] on button "Send" at bounding box center [396, 473] width 53 height 34
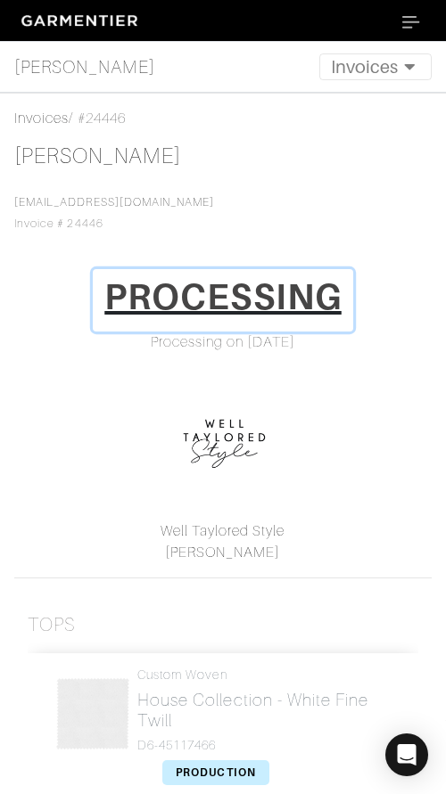
click at [283, 288] on h1 "PROCESSING" at bounding box center [222, 296] width 237 height 43
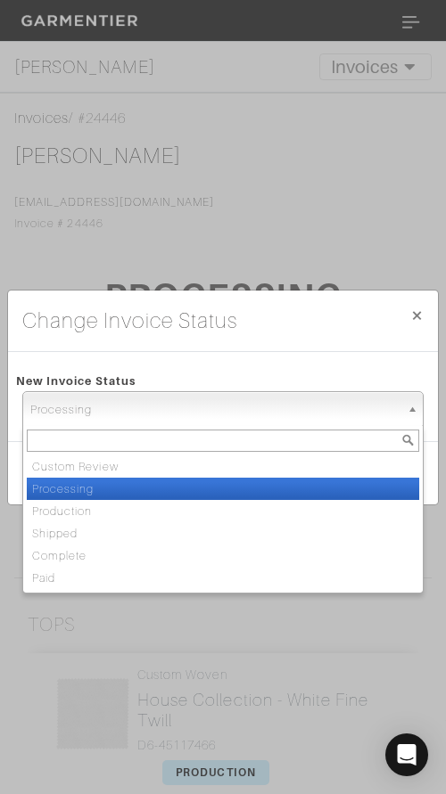
click at [293, 422] on span "Processing" at bounding box center [214, 410] width 369 height 36
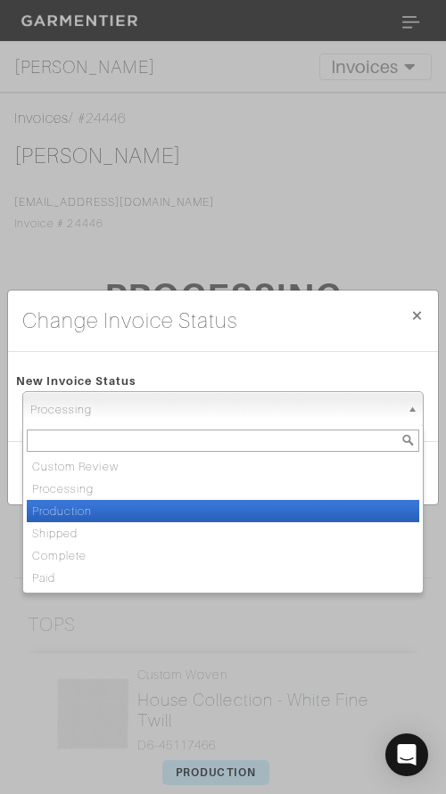
click at [288, 515] on li "Production" at bounding box center [223, 511] width 392 height 22
select select "Production"
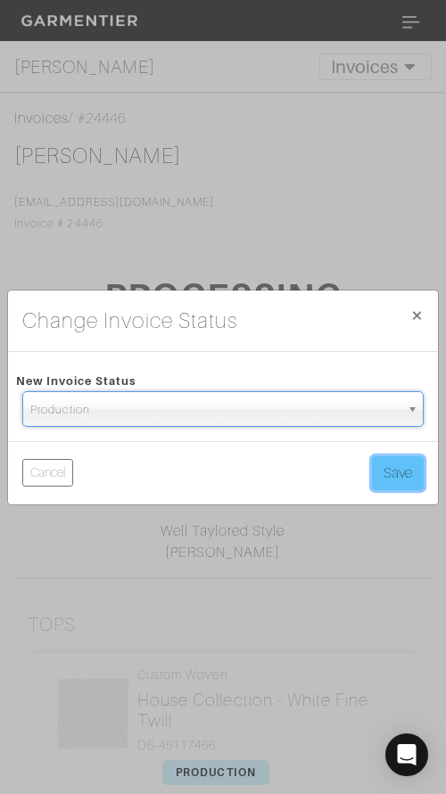
click at [409, 458] on button "Save" at bounding box center [398, 473] width 52 height 34
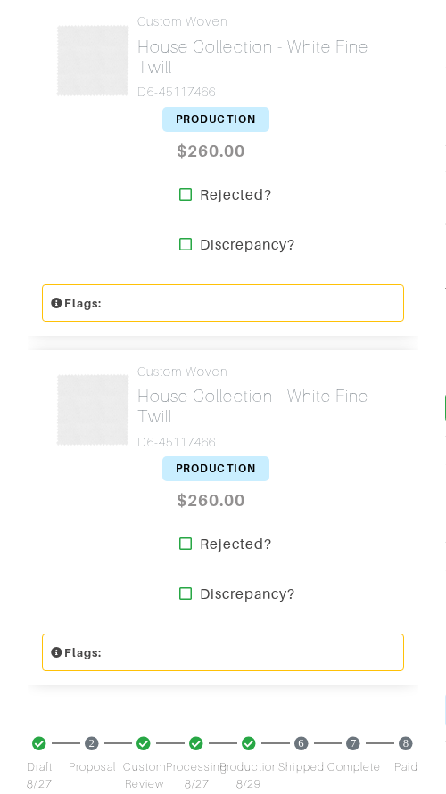
scroll to position [659, 0]
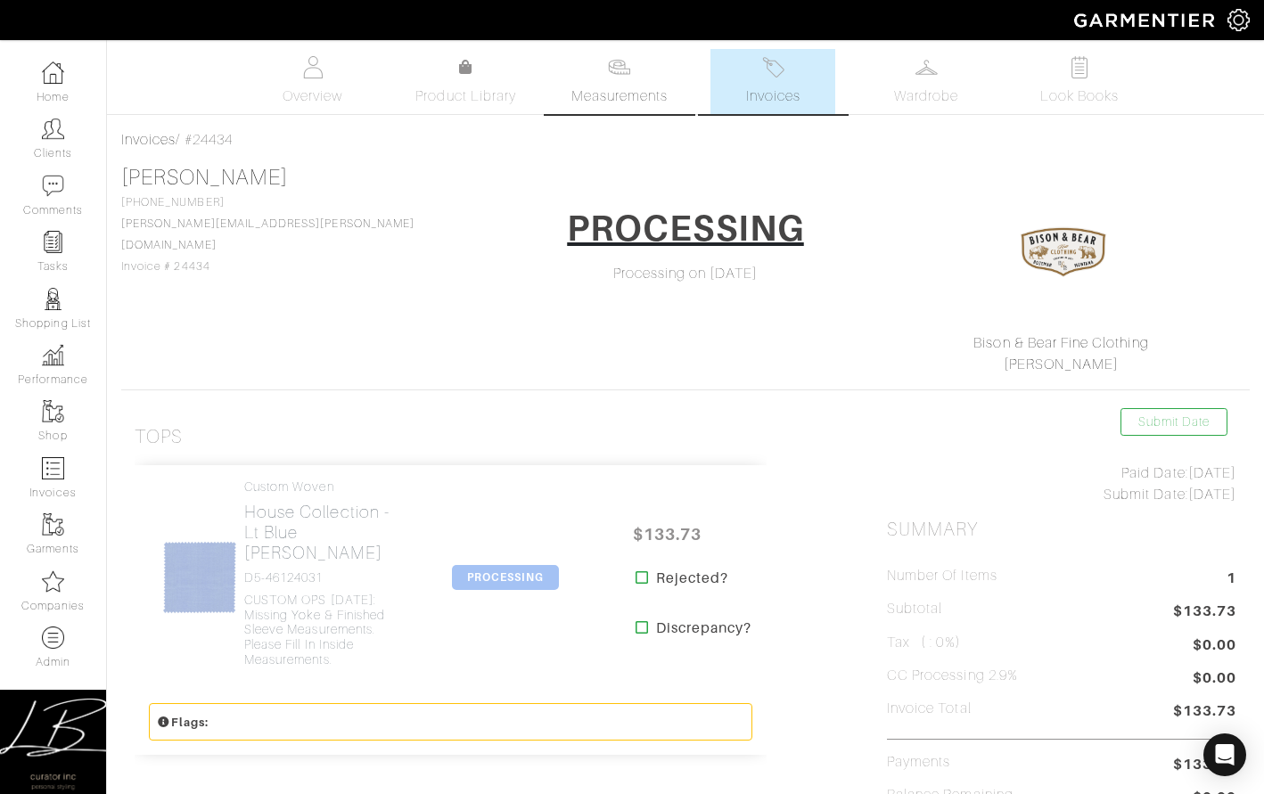
click at [614, 80] on link "Measurements" at bounding box center [620, 81] width 126 height 65
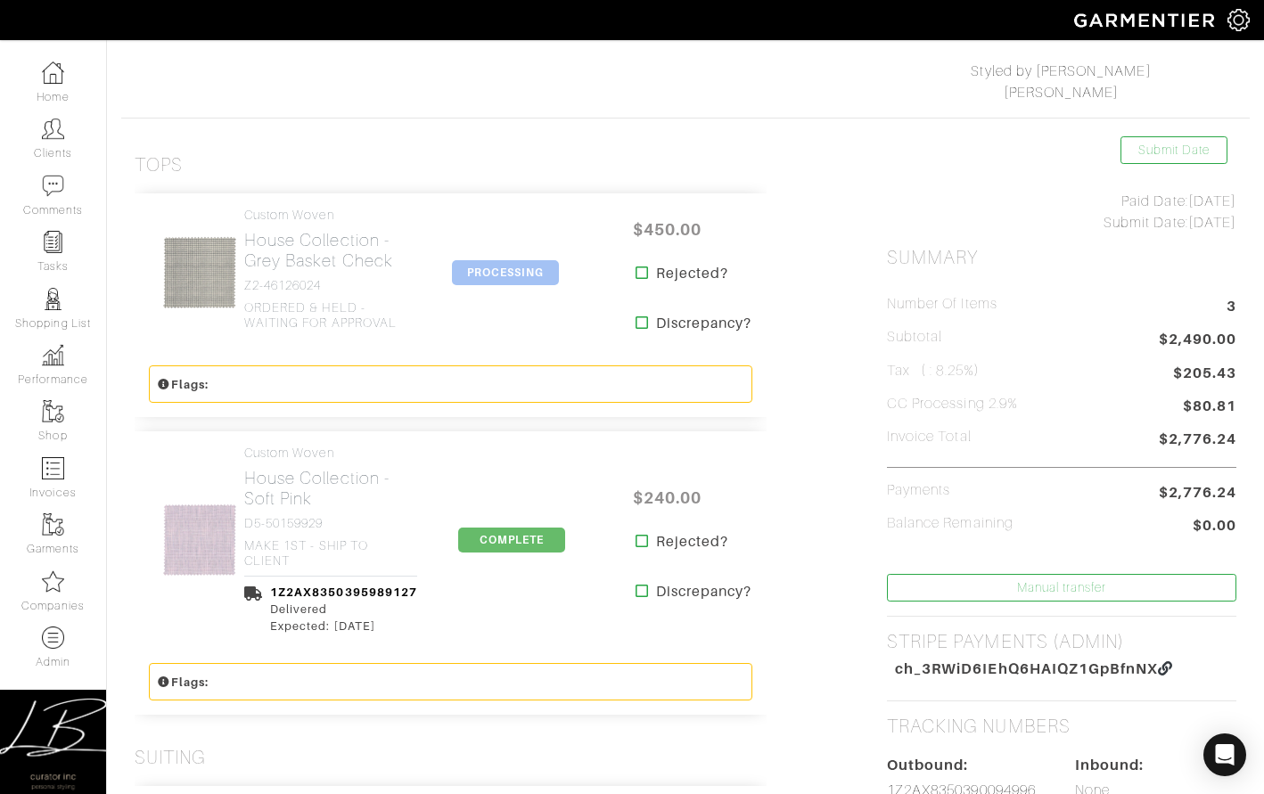
scroll to position [274, 0]
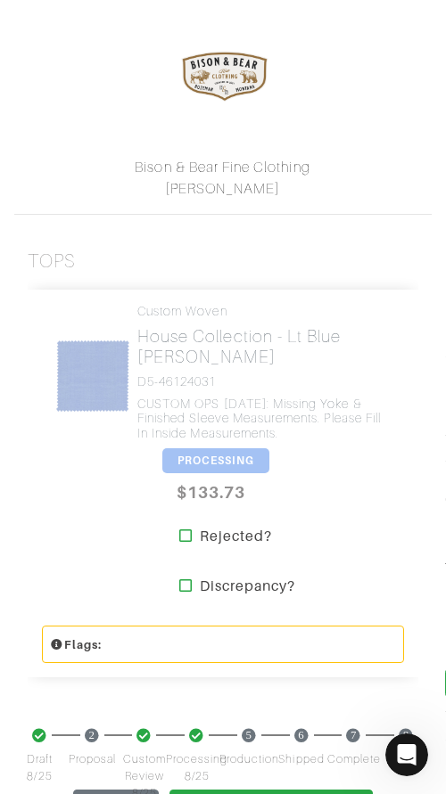
scroll to position [374, 0]
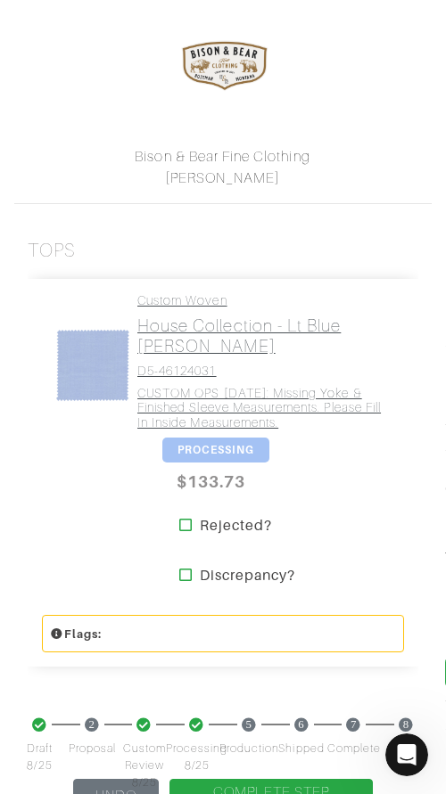
click at [253, 375] on h4 "D5-46124031" at bounding box center [263, 371] width 253 height 15
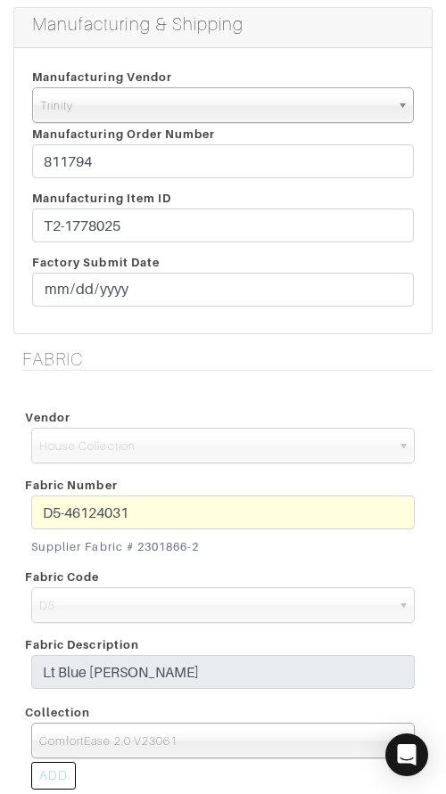
scroll to position [433, 0]
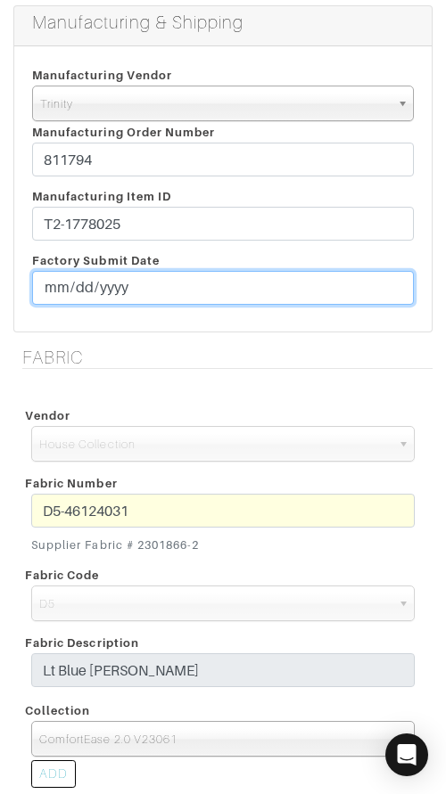
click at [78, 282] on input "2025-08-26" at bounding box center [222, 288] width 381 height 34
type input "2025-08-29"
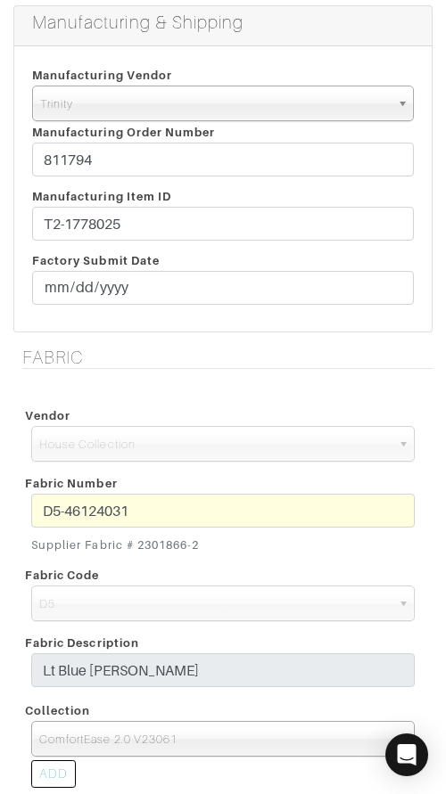
click at [122, 315] on div "Manufacturing Vendor Trinity London UMS W. Kleinberg Trands YZ Red Collar Other…" at bounding box center [222, 188] width 417 height 285
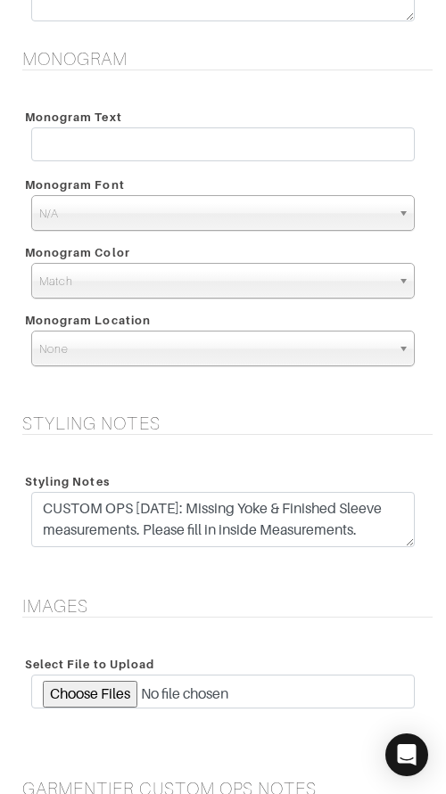
scroll to position [2496, 0]
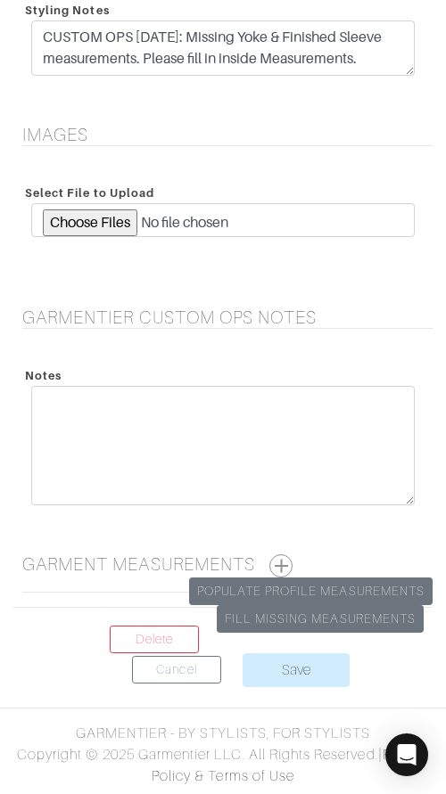
click at [289, 560] on button "button" at bounding box center [280, 565] width 23 height 23
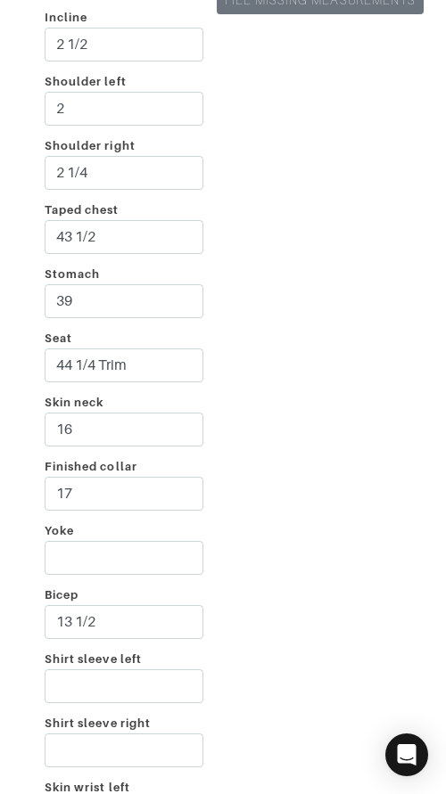
scroll to position [3120, 0]
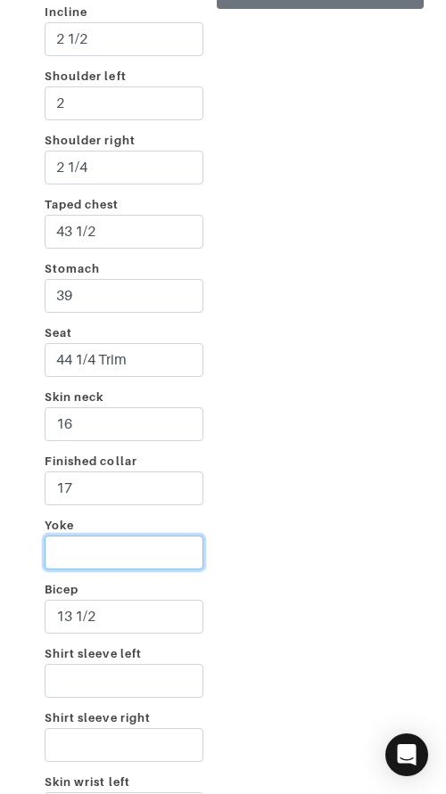
click at [130, 553] on input "Yoke" at bounding box center [124, 553] width 159 height 34
type input "19"
click at [263, 506] on div "Incline 2 1/2 Shoulder left 2 Shoulder right 2 1/4 Taped chest 43 1/2 Stomach 3…" at bounding box center [222, 642] width 419 height 1319
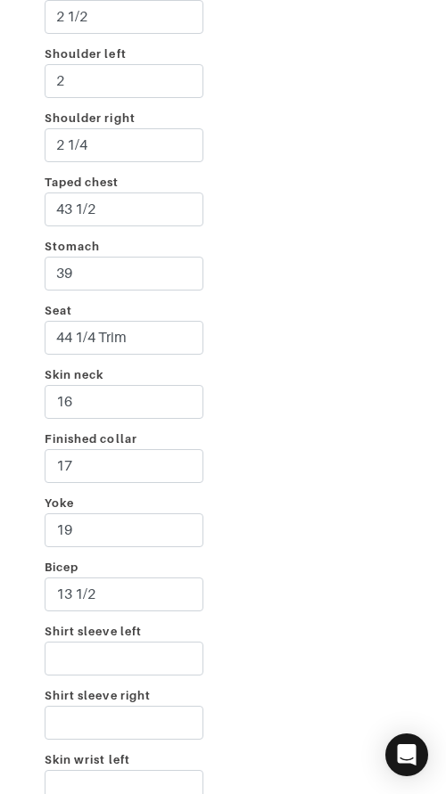
scroll to position [3171, 0]
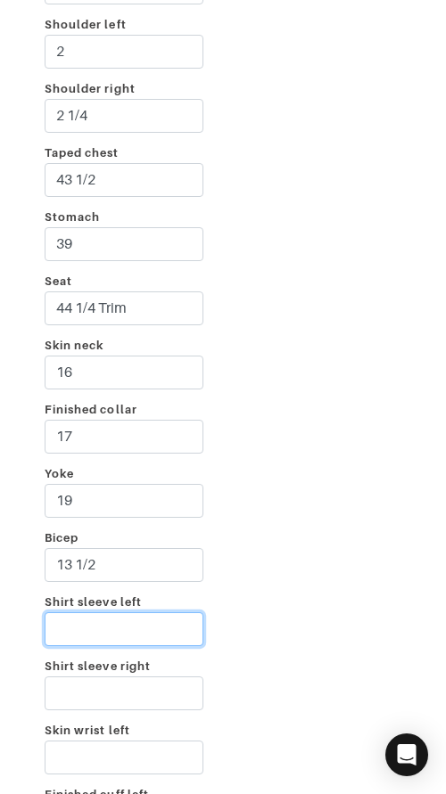
click at [154, 621] on input "Shirt sleeve left" at bounding box center [124, 629] width 159 height 34
type input "35"
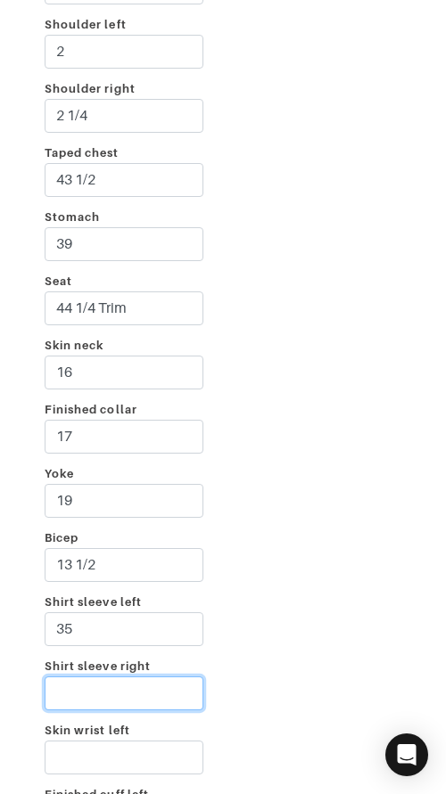
type input "4"
type input "35"
drag, startPoint x: 303, startPoint y: 570, endPoint x: 285, endPoint y: 612, distance: 45.5
click at [302, 570] on div "Incline 2 1/2 Shoulder left 2 Shoulder right 2 1/4 Taped chest 43 1/2 Stomach 3…" at bounding box center [222, 590] width 419 height 1319
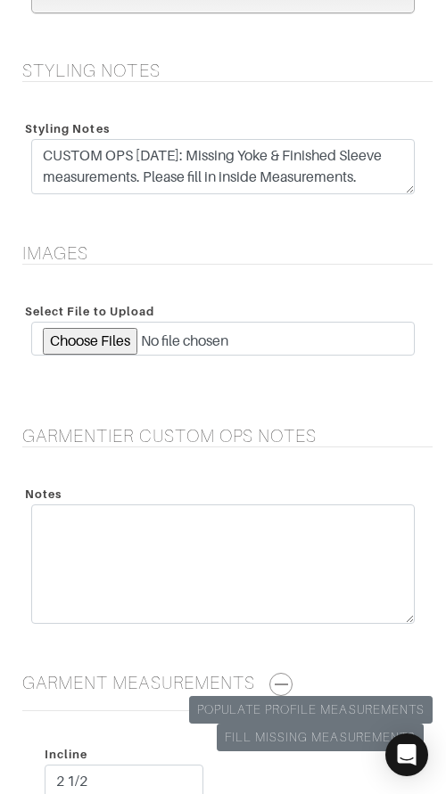
scroll to position [2466, 0]
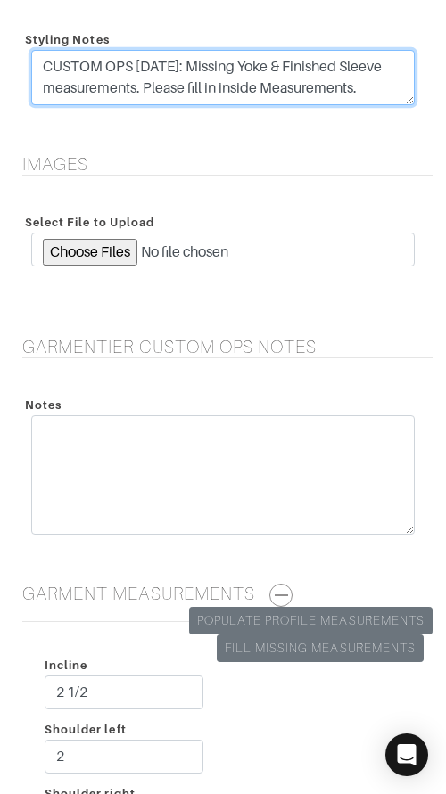
click at [291, 69] on textarea "CUSTOM OPS 8/26/25: Missing Yoke & Finished Sleeve measurements. Please fill in…" at bounding box center [222, 77] width 383 height 55
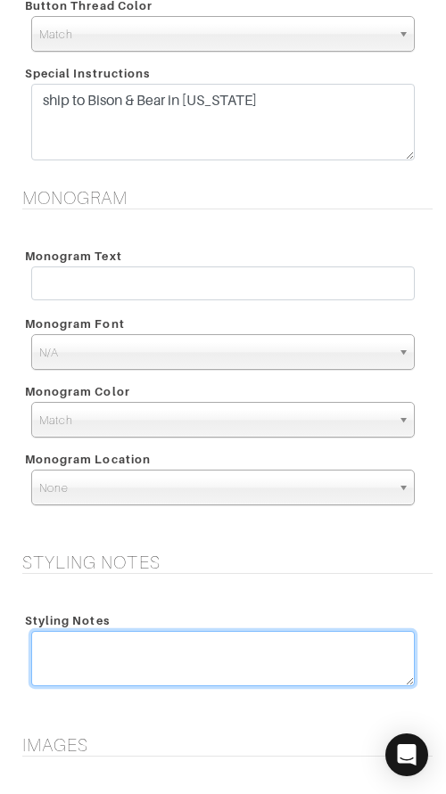
scroll to position [1883, 0]
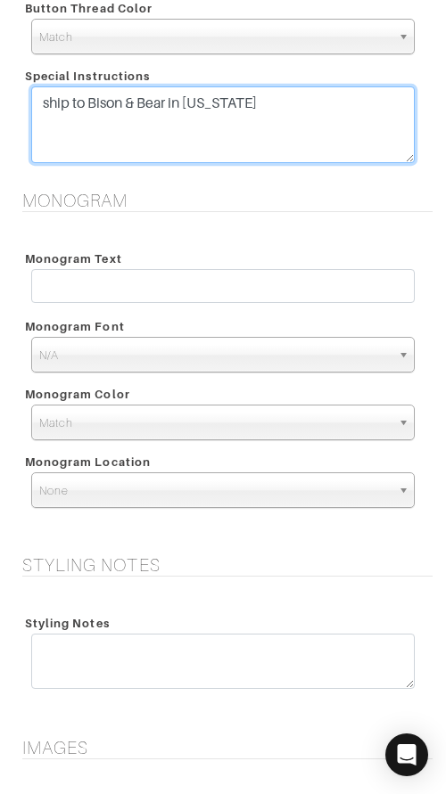
click at [332, 106] on textarea "ship to Bison & Bear in Montana" at bounding box center [222, 124] width 383 height 77
paste textarea "CUSTOM OPS 8/26/25: Missing Yoke & Finished Sleeve measurements. Please fill in…"
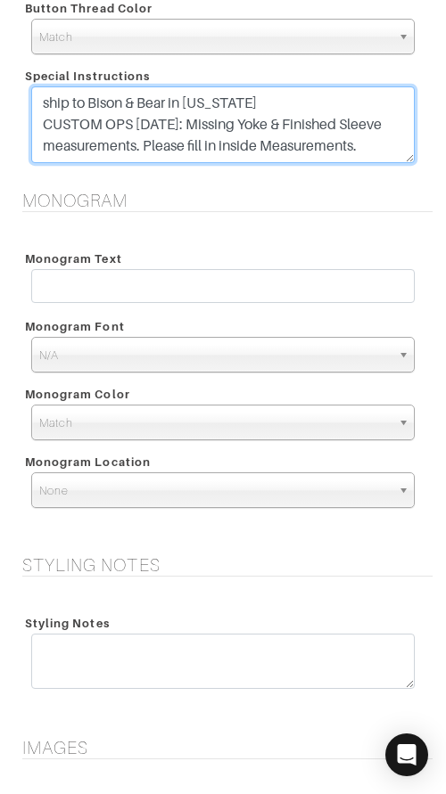
scroll to position [14, 0]
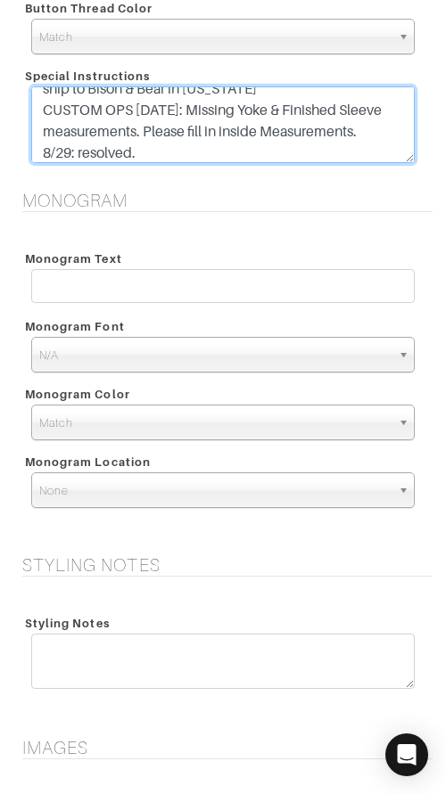
type textarea "ship to Bison & Bear in Montana CUSTOM OPS 8/26/25: Missing Yoke & Finished Sle…"
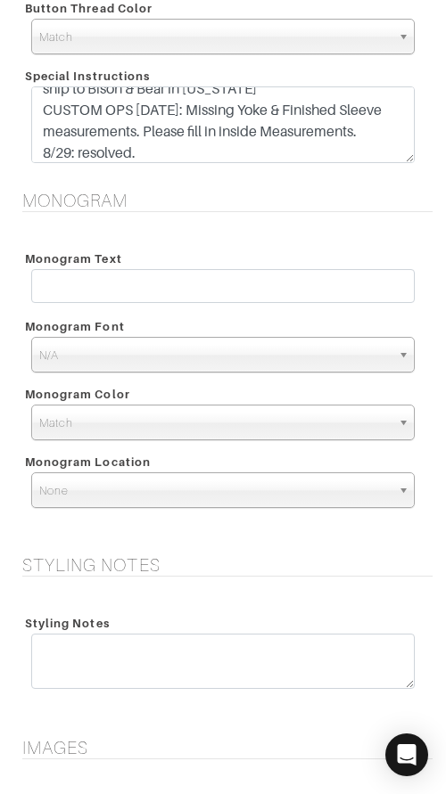
click at [380, 216] on div "Monogram Monogram Text Monogram Font N/A Script Calligraphy Times Roman Block N…" at bounding box center [223, 361] width 446 height 343
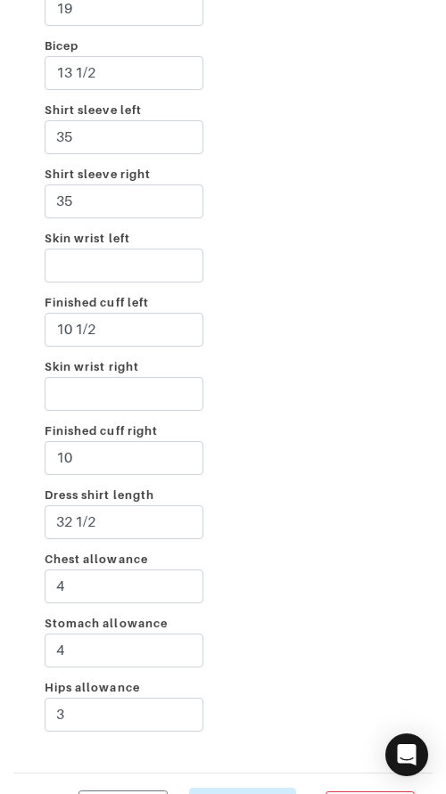
scroll to position [3798, 0]
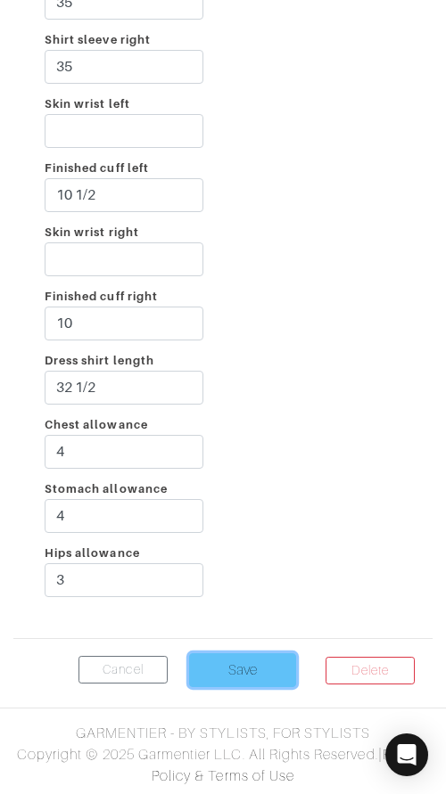
click at [238, 667] on input "Save" at bounding box center [242, 670] width 107 height 34
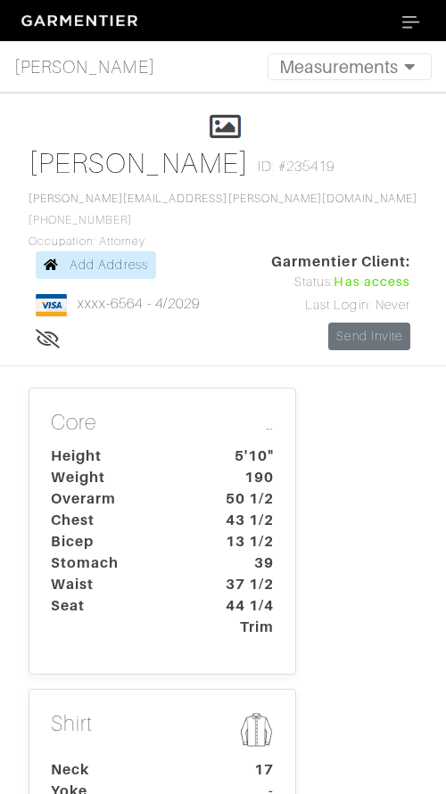
scroll to position [506, 0]
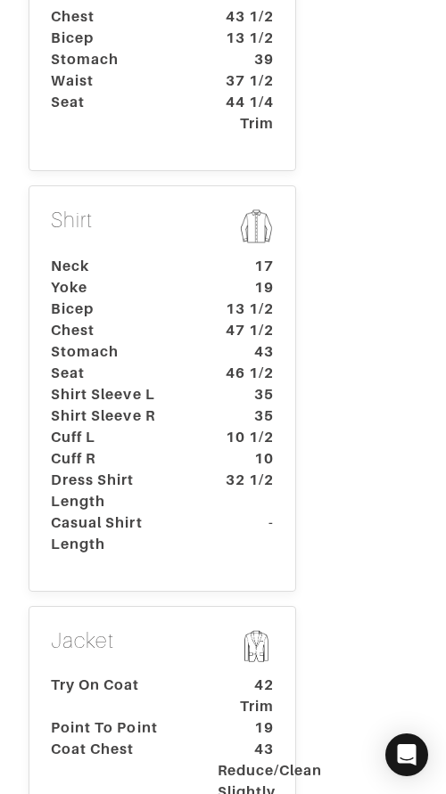
click at [285, 384] on dt "35" at bounding box center [245, 394] width 83 height 21
click at [231, 384] on dt "35" at bounding box center [245, 394] width 83 height 21
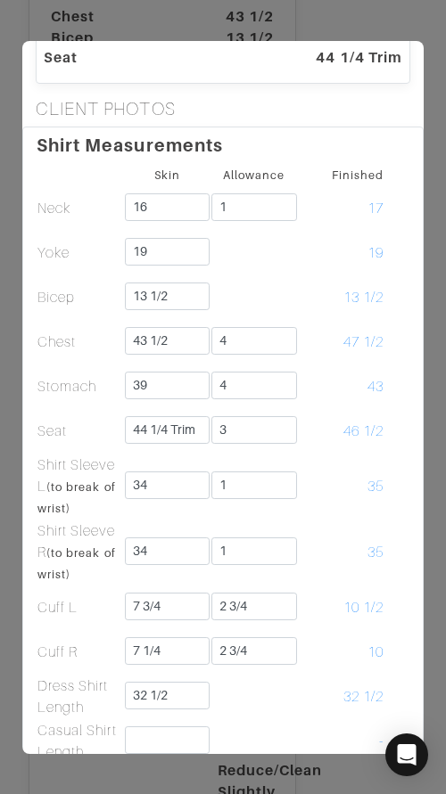
scroll to position [300, 0]
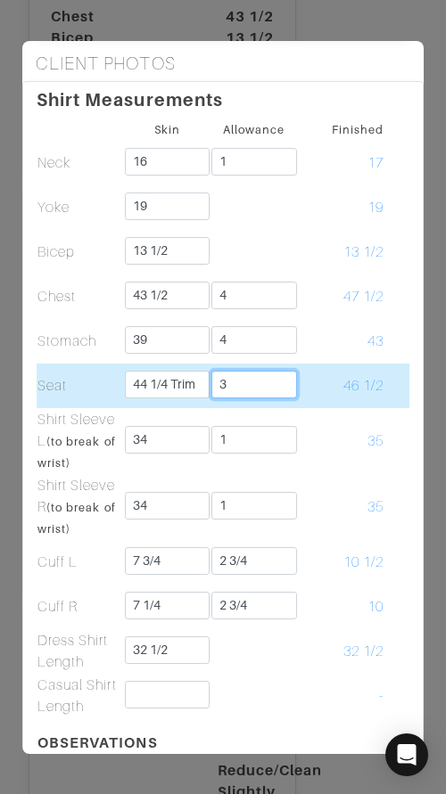
click at [238, 384] on input "3" at bounding box center [254, 385] width 86 height 28
click at [385, 385] on td at bounding box center [396, 386] width 25 height 45
drag, startPoint x: 171, startPoint y: 384, endPoint x: 218, endPoint y: 385, distance: 47.2
click at [218, 385] on tr "Seat 44 1/4 Trim 3 44 1/4 Trim" at bounding box center [223, 386] width 372 height 45
click at [189, 379] on input "44 1/4" at bounding box center [168, 385] width 86 height 28
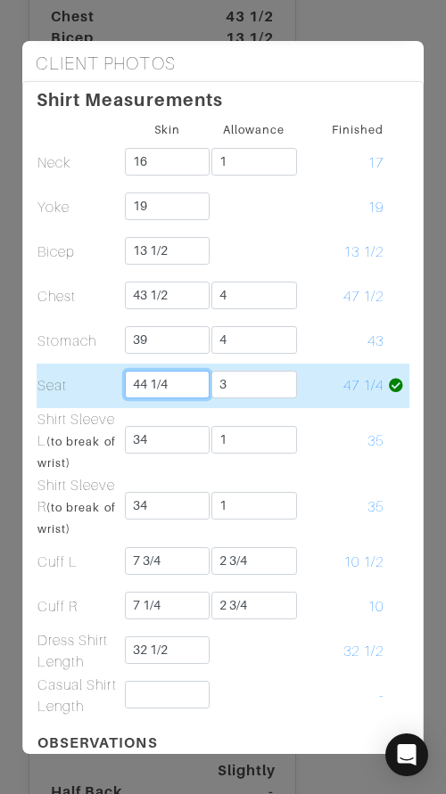
paste input "Trim"
click at [315, 377] on td "47 1/4" at bounding box center [341, 386] width 87 height 45
drag, startPoint x: 173, startPoint y: 384, endPoint x: 203, endPoint y: 385, distance: 30.3
click at [203, 385] on input "44 1/4 Trim" at bounding box center [168, 385] width 86 height 28
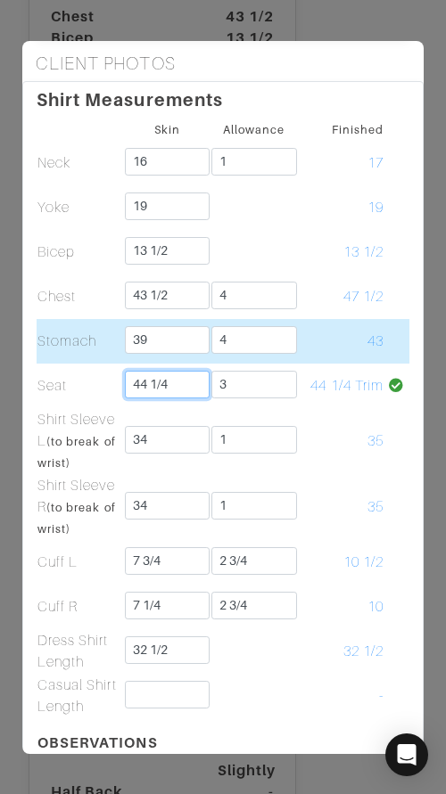
type input "44 1/4"
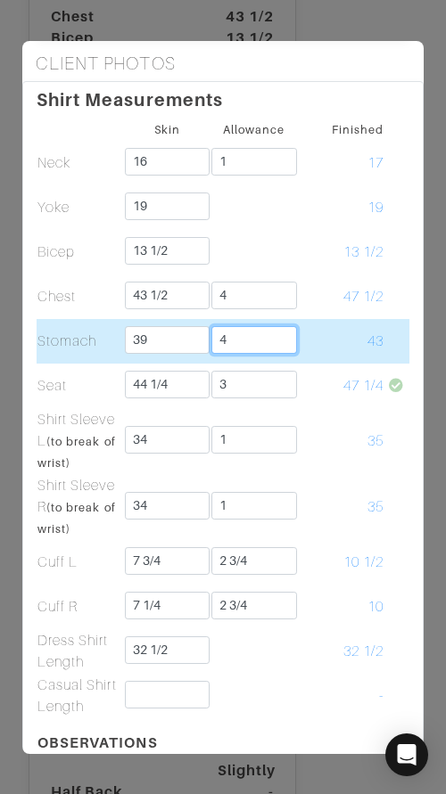
click at [288, 335] on input "4" at bounding box center [254, 340] width 86 height 28
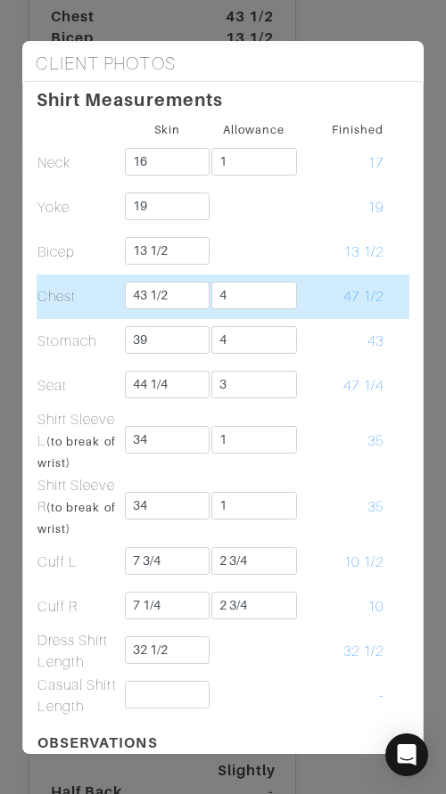
click at [335, 315] on td "47 1/2" at bounding box center [341, 296] width 87 height 45
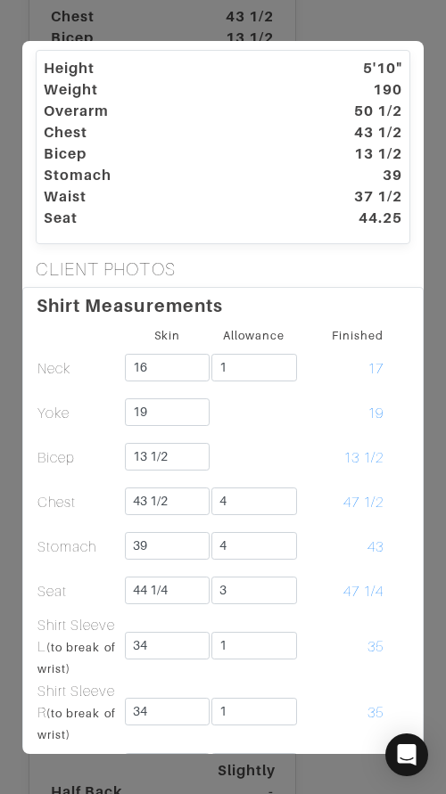
scroll to position [0, 0]
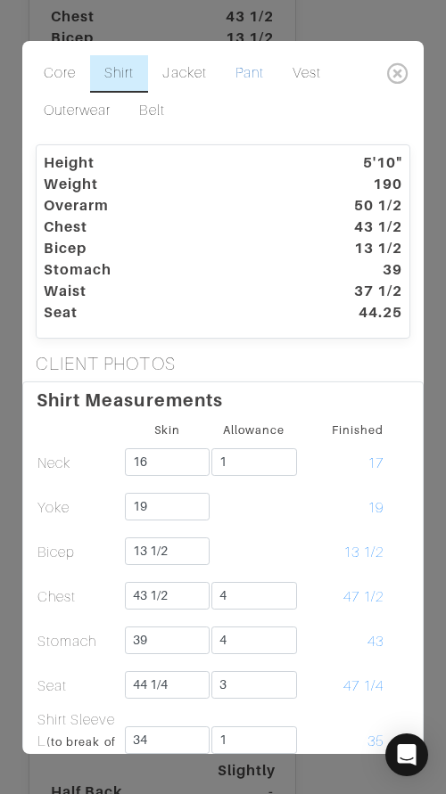
click at [259, 69] on link "Pant" at bounding box center [249, 73] width 57 height 37
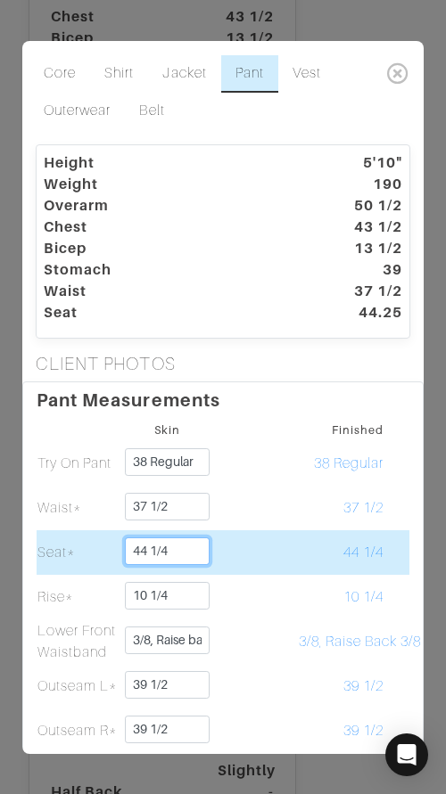
click at [200, 545] on input "44 1/4" at bounding box center [168, 551] width 86 height 28
paste input "Trim"
drag, startPoint x: 168, startPoint y: 551, endPoint x: 200, endPoint y: 547, distance: 33.2
click at [170, 551] on input "44 1/4Trim" at bounding box center [168, 551] width 86 height 28
type input "44 1/4 Trim"
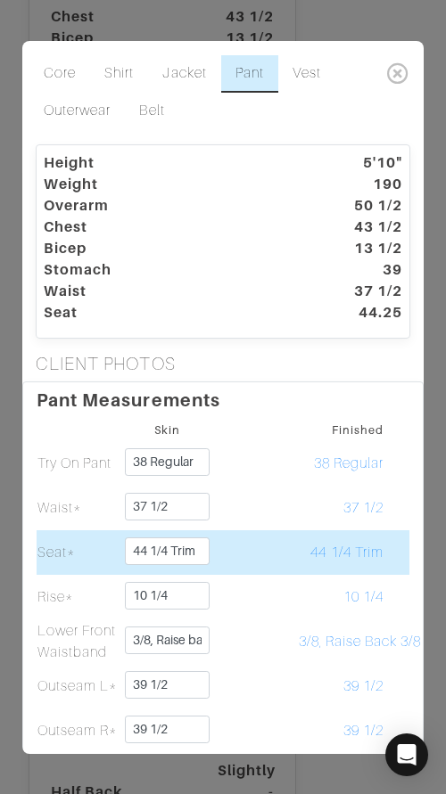
click at [245, 546] on td at bounding box center [253, 552] width 87 height 45
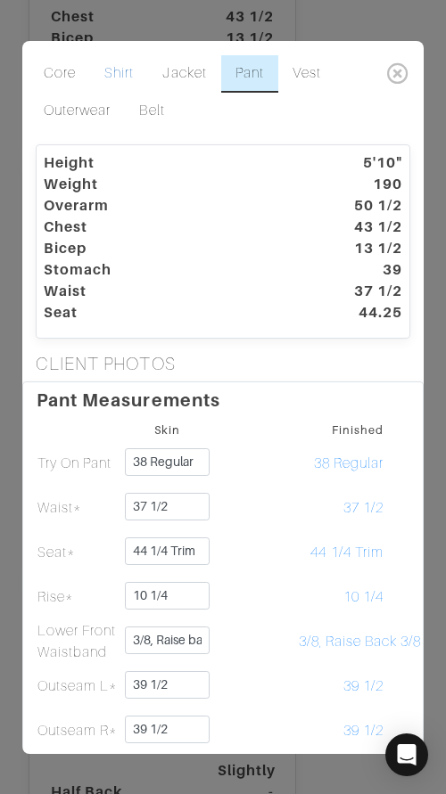
click at [130, 72] on link "Shirt" at bounding box center [119, 73] width 58 height 37
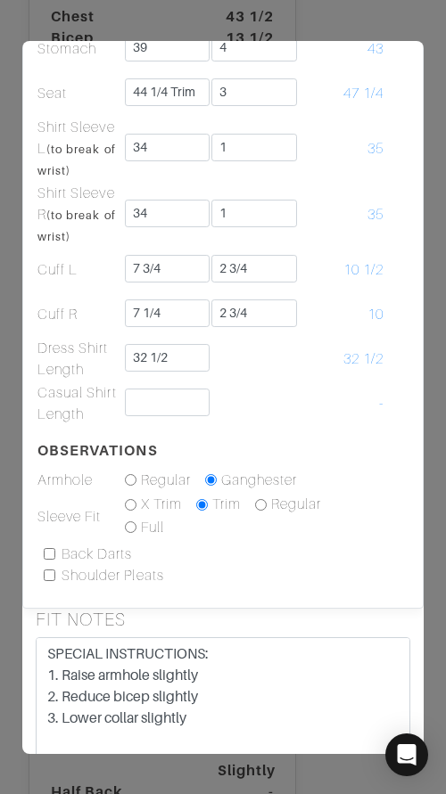
scroll to position [631, 0]
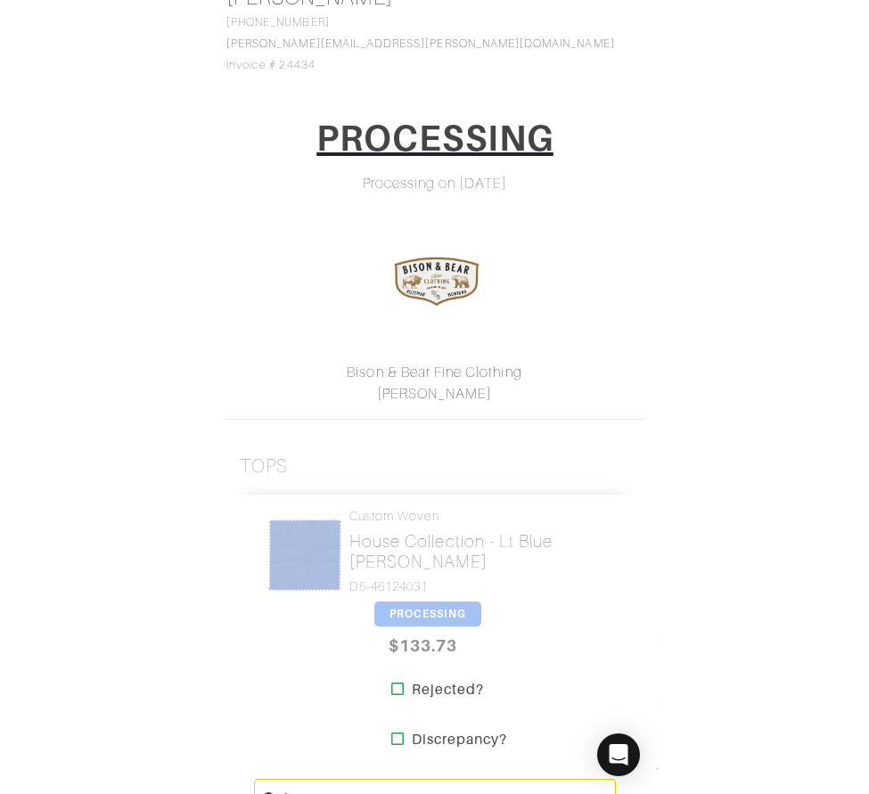
scroll to position [157, 0]
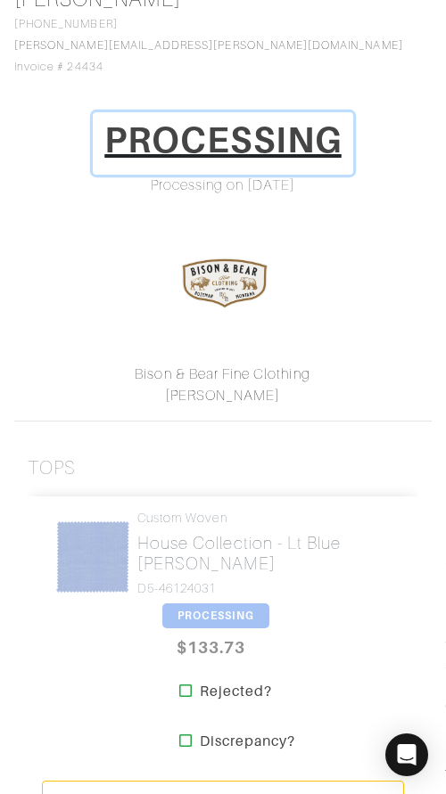
click at [258, 149] on h1 "PROCESSING" at bounding box center [222, 140] width 237 height 43
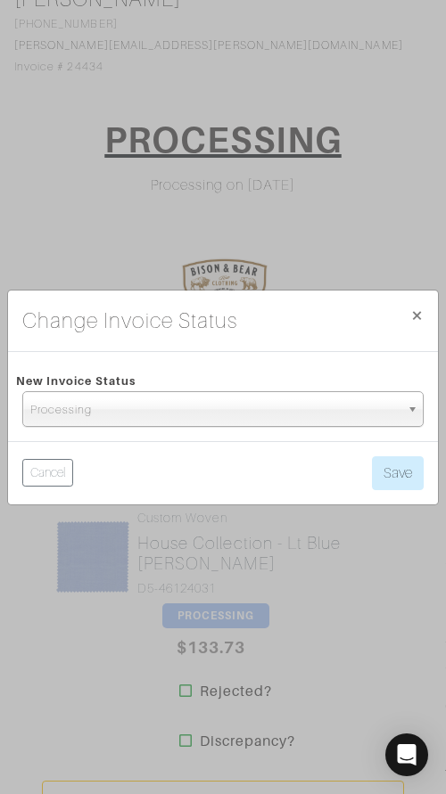
drag, startPoint x: 278, startPoint y: 413, endPoint x: 273, endPoint y: 397, distance: 16.1
click at [278, 413] on span "Processing" at bounding box center [214, 410] width 369 height 36
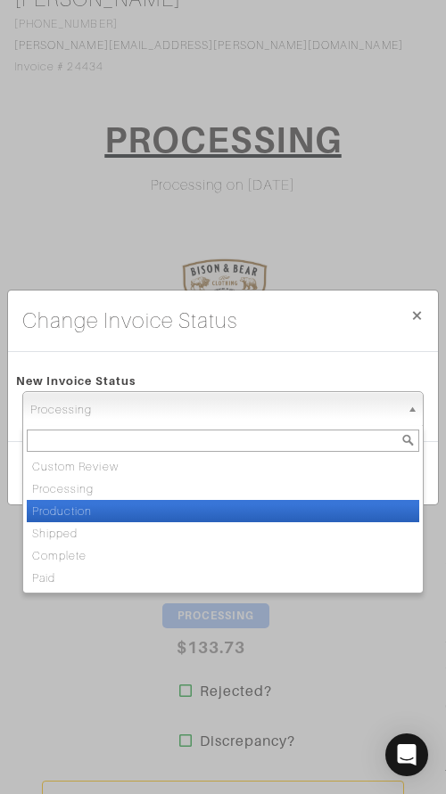
click at [250, 509] on li "Production" at bounding box center [223, 511] width 392 height 22
select select "Production"
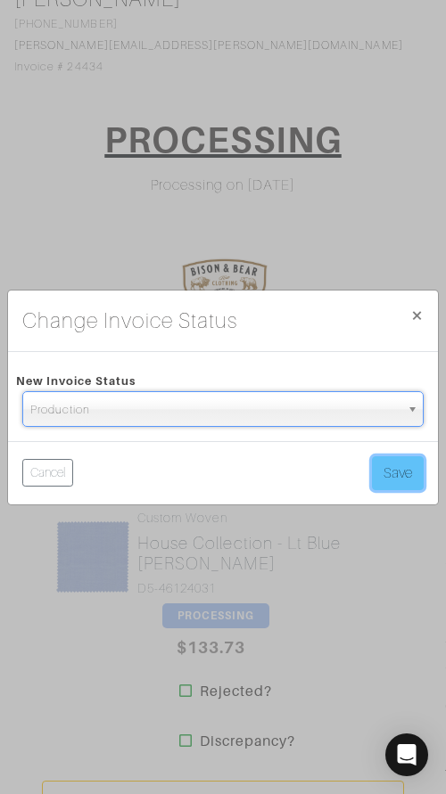
click at [405, 465] on button "Save" at bounding box center [398, 473] width 52 height 34
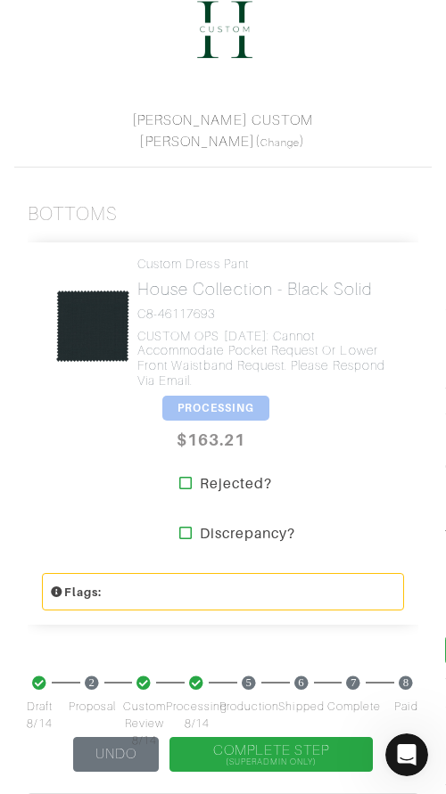
click at [397, 507] on div "Custom Dress Pant House Collection - Black Solid C8-46117693 CUSTOM OPS 8/14/25…" at bounding box center [223, 400] width 390 height 316
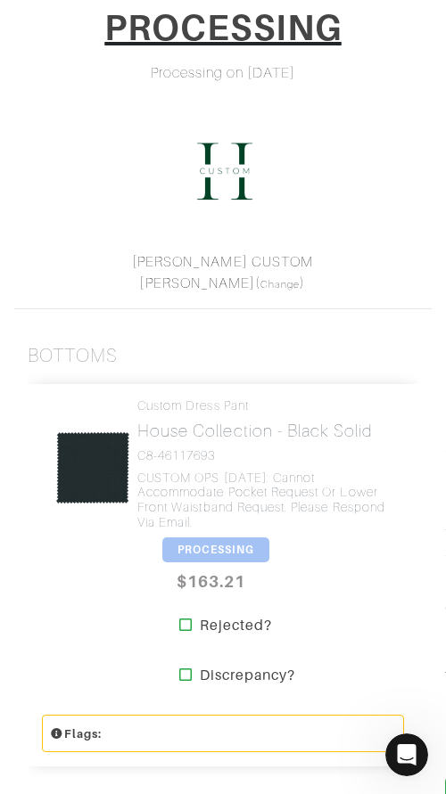
scroll to position [267, 0]
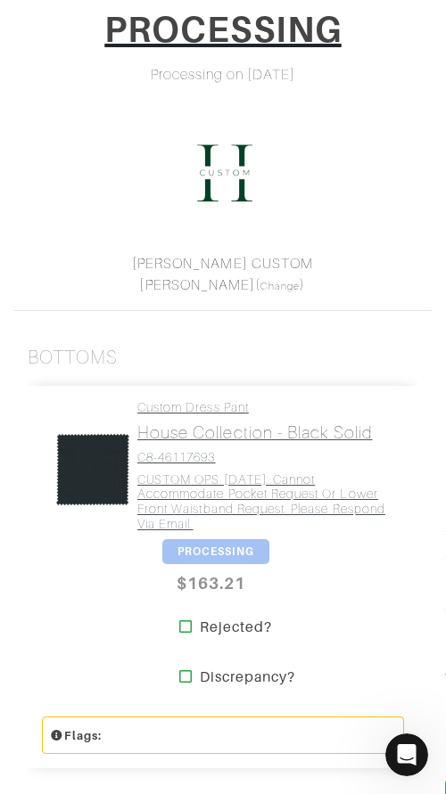
click at [289, 480] on h4 "CUSTOM OPS 8/14/25: Cannot accommodate pocket request or lower front waistband …" at bounding box center [263, 502] width 253 height 60
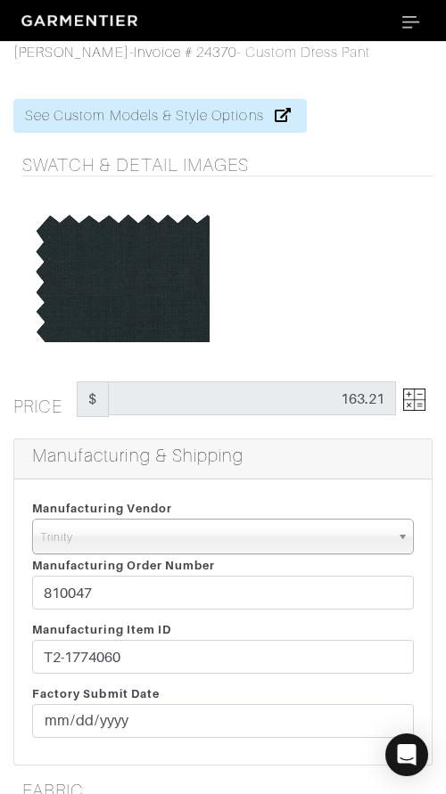
scroll to position [267, 0]
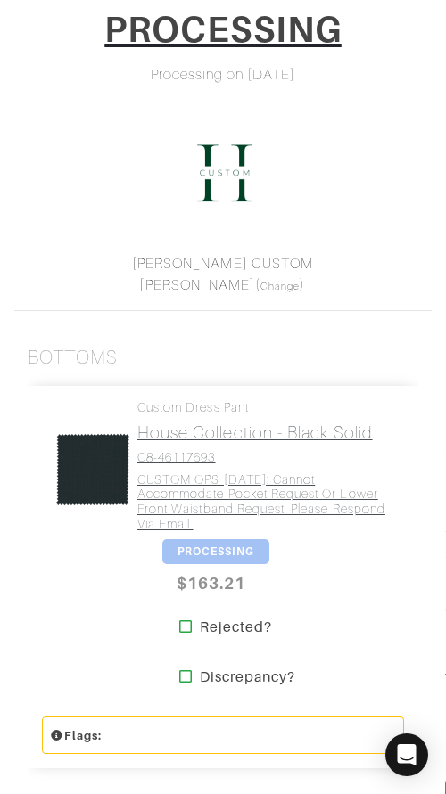
click at [177, 490] on h4 "CUSTOM OPS 8/14/25: Cannot accommodate pocket request or lower front waistband …" at bounding box center [263, 502] width 253 height 60
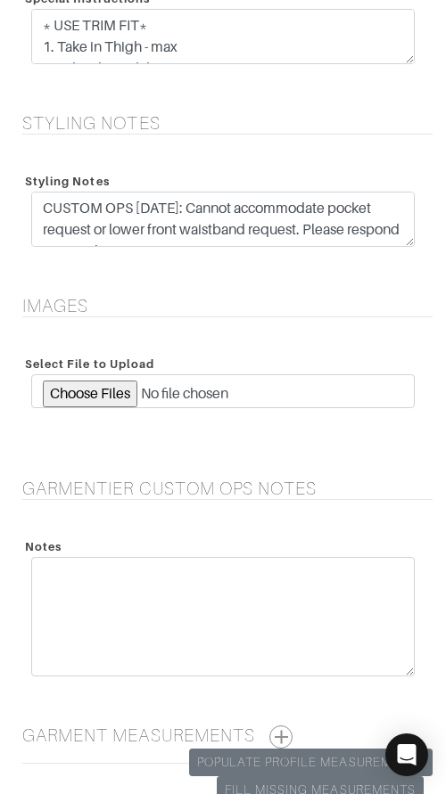
scroll to position [2013, 0]
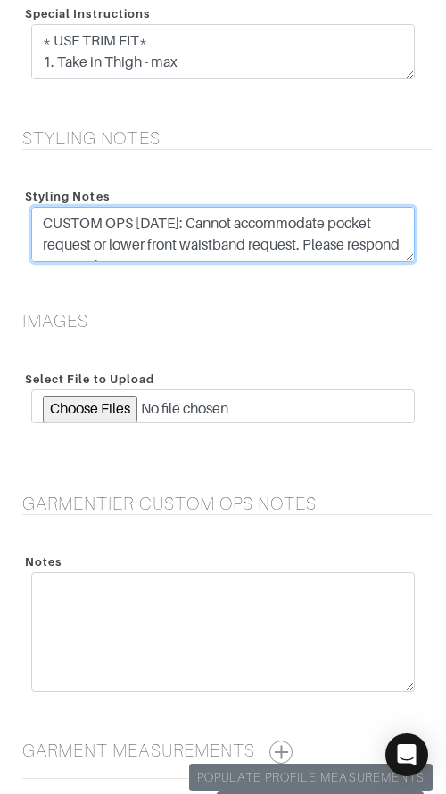
click at [162, 225] on textarea "CUSTOM OPS 8/14/25: Cannot accommodate pocket request or lower front waistband …" at bounding box center [222, 234] width 383 height 55
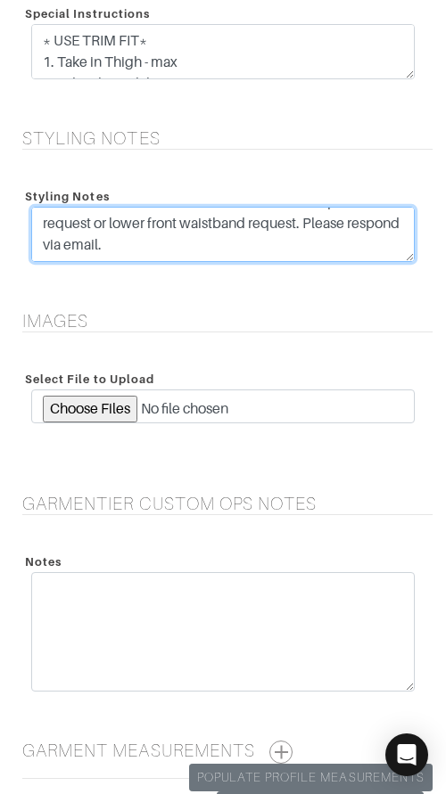
drag, startPoint x: 195, startPoint y: 220, endPoint x: 405, endPoint y: 264, distance: 214.8
click at [405, 264] on div "CUSTOM OPS 8/14/25: Cannot accommodate pocket request or lower front waistband …" at bounding box center [223, 239] width 410 height 64
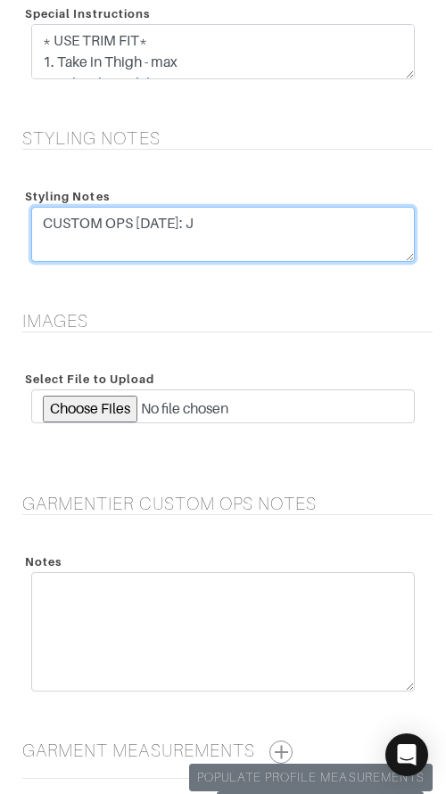
scroll to position [0, 0]
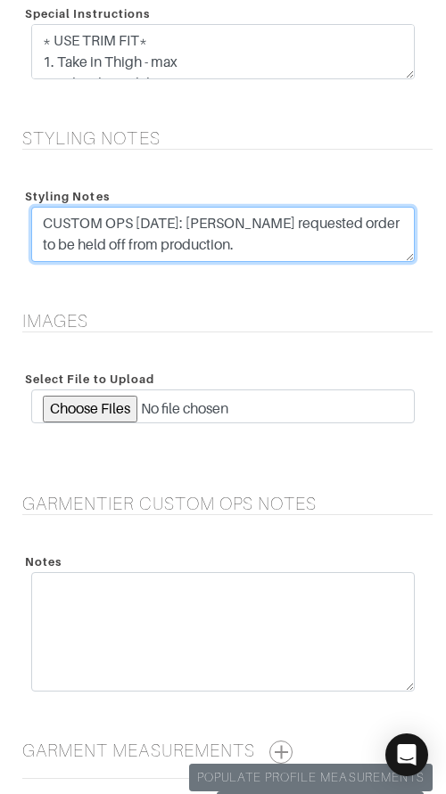
type textarea "CUSTOM OPS 8/19/25: Jeff requested order to be held off from production."
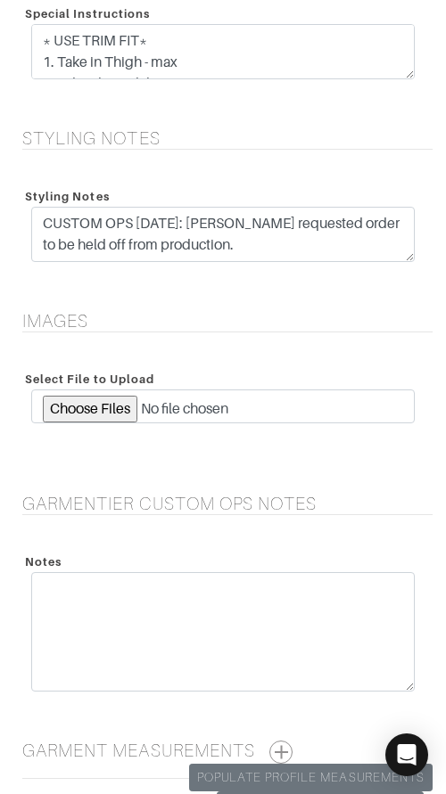
click at [381, 323] on h5 "Images" at bounding box center [227, 320] width 410 height 21
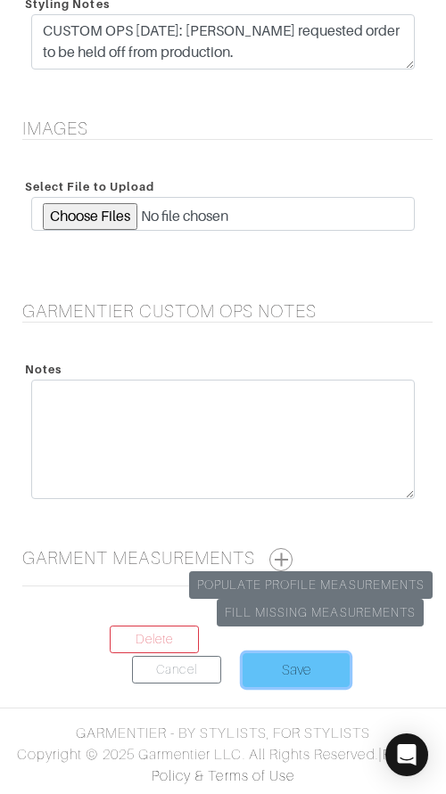
click at [267, 675] on input "Save" at bounding box center [295, 670] width 107 height 34
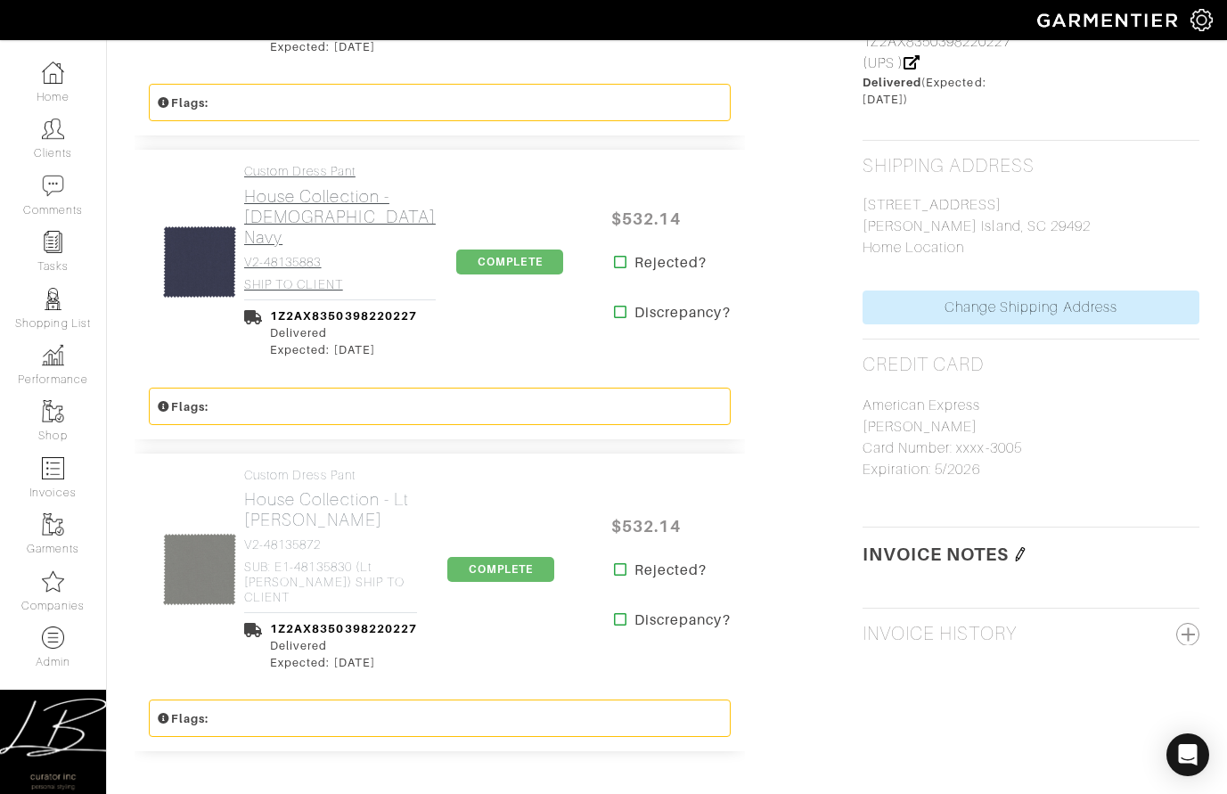
scroll to position [1353, 0]
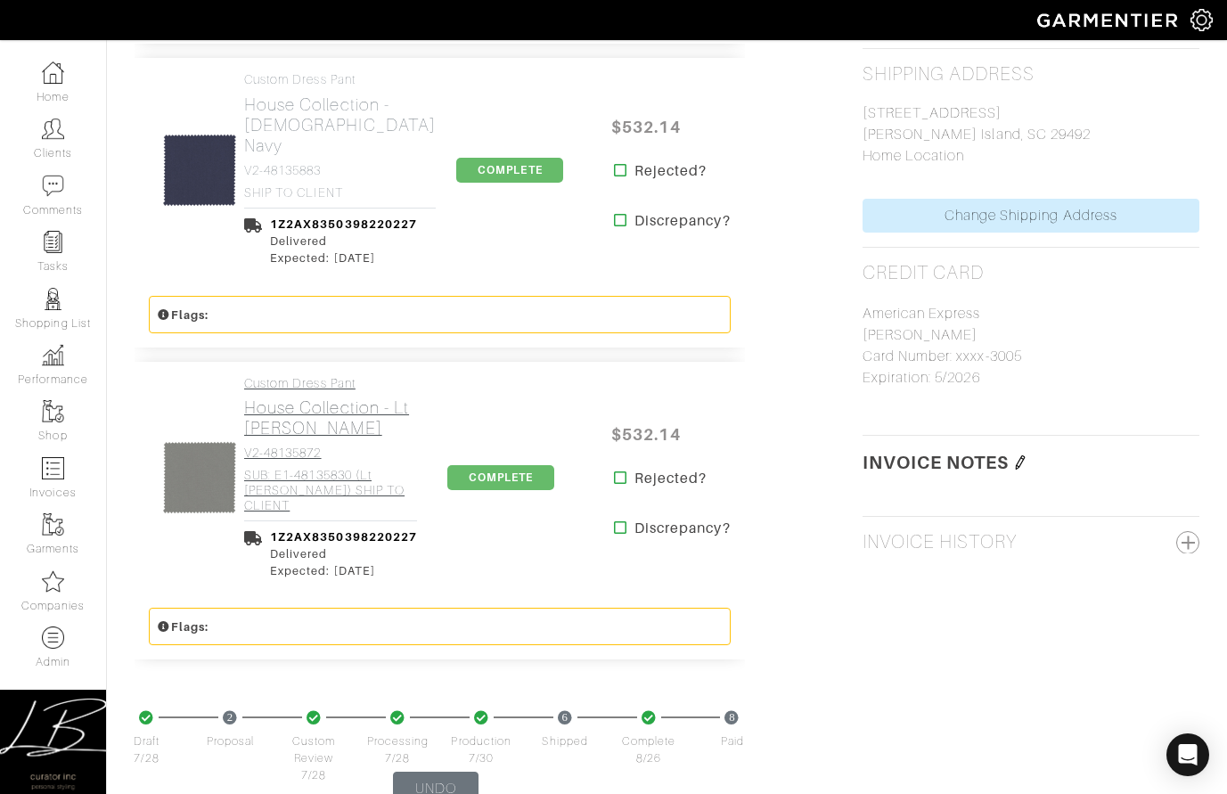
click at [342, 376] on h4 "Custom Dress Pant" at bounding box center [330, 383] width 173 height 15
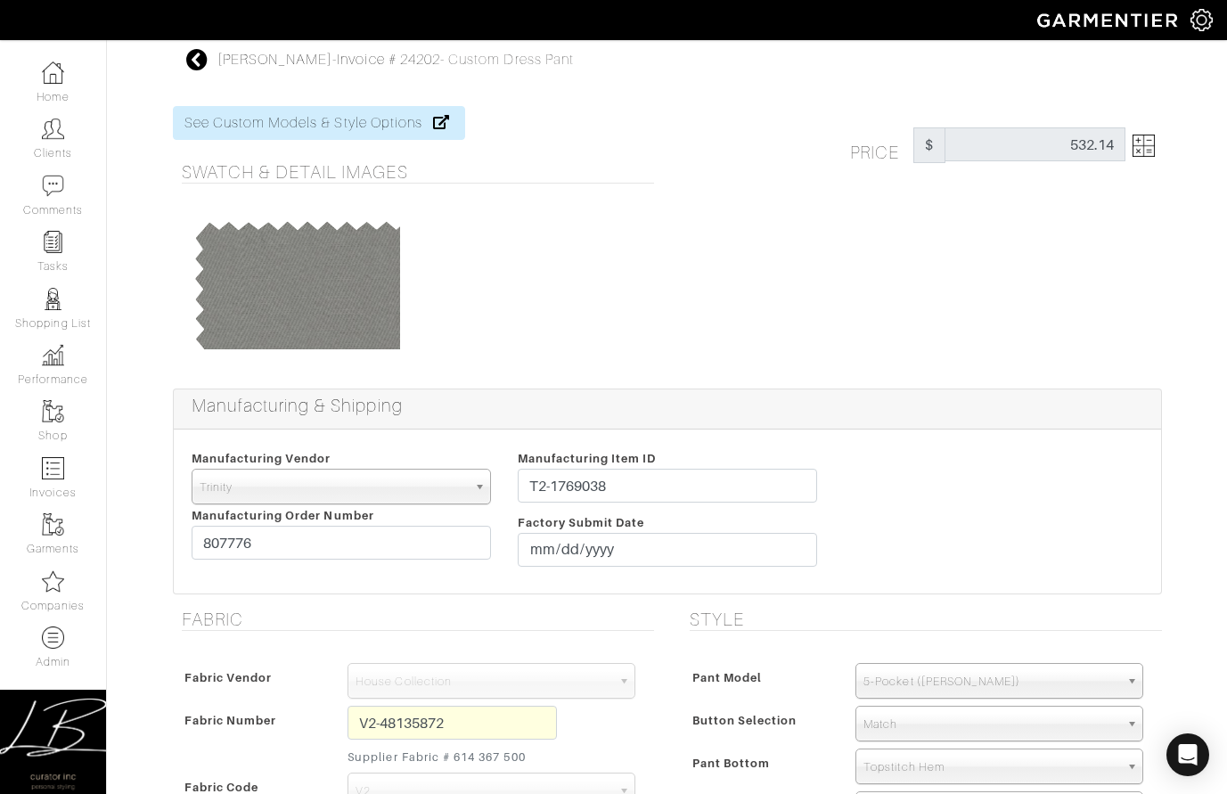
click at [445, 141] on img at bounding box center [1144, 146] width 22 height 22
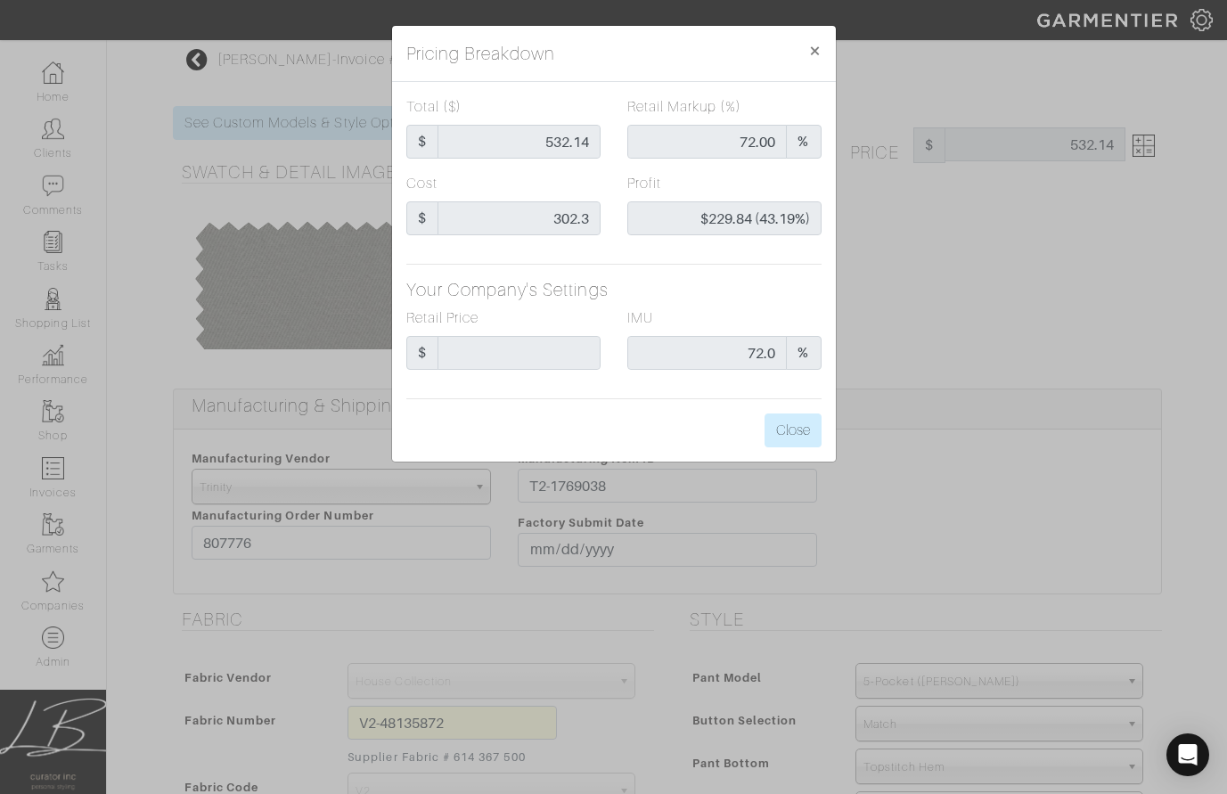
click at [445, 249] on div "Pricing Breakdown × Total ($) $ 532.14 Retail Markup (%) 72.00 % Cost $ 302.3 P…" at bounding box center [613, 397] width 1227 height 794
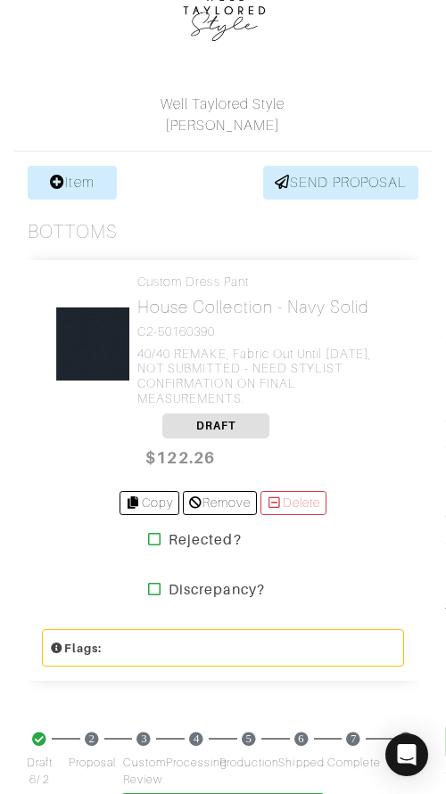
scroll to position [429, 0]
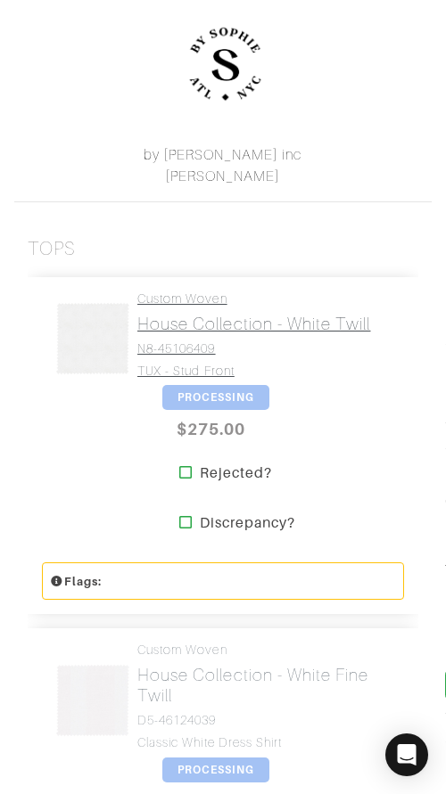
click at [214, 341] on h4 "N8-45106409" at bounding box center [253, 348] width 233 height 15
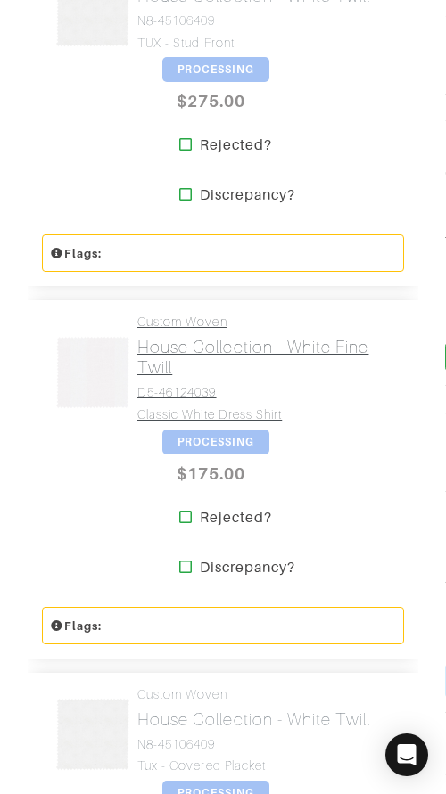
click at [217, 347] on h2 "House Collection - White Fine Twill" at bounding box center [263, 357] width 253 height 41
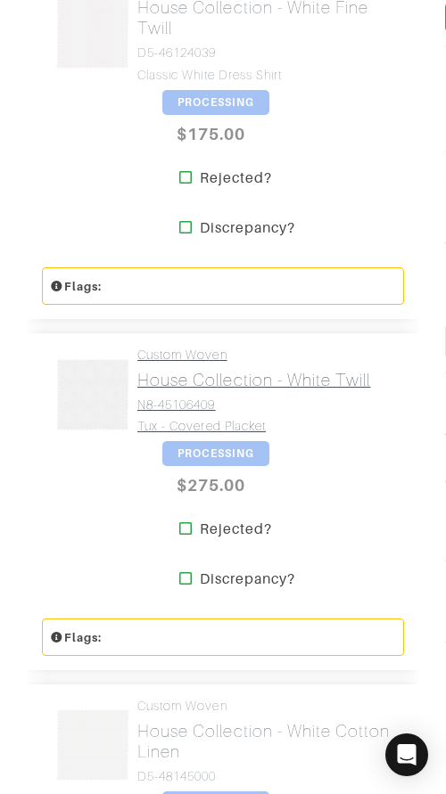
click at [217, 348] on link "Custom Woven House Collection - [GEOGRAPHIC_DATA] N8-45106409 tux - covered pla…" at bounding box center [253, 391] width 233 height 86
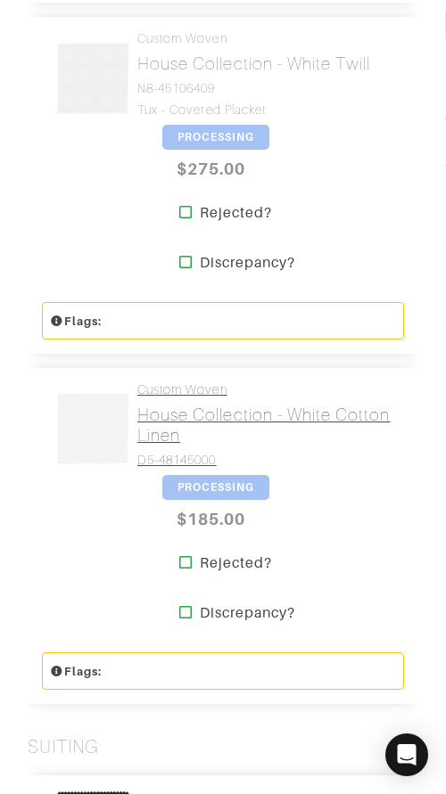
click at [226, 382] on h4 "Custom Woven" at bounding box center [263, 389] width 253 height 15
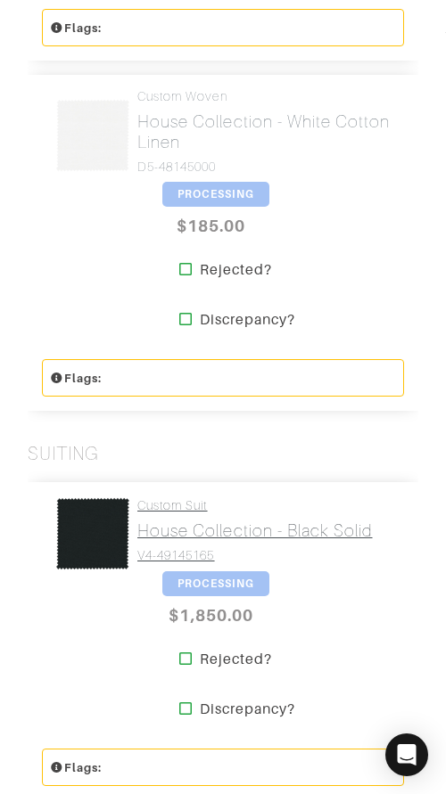
click at [210, 520] on h2 "House Collection - Black Solid" at bounding box center [254, 530] width 235 height 20
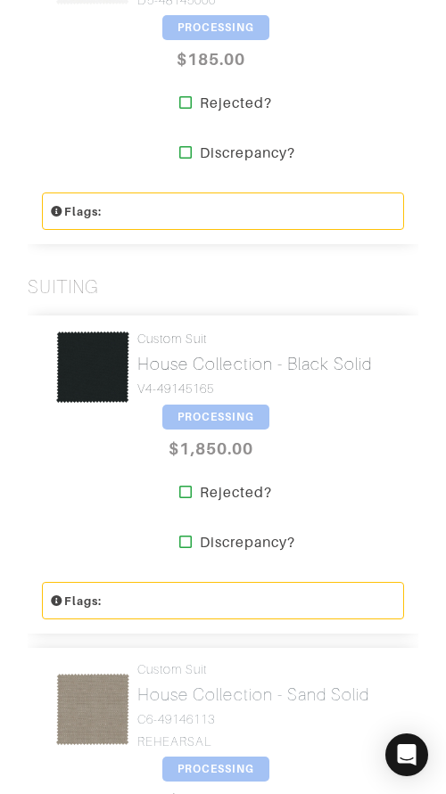
scroll to position [1969, 0]
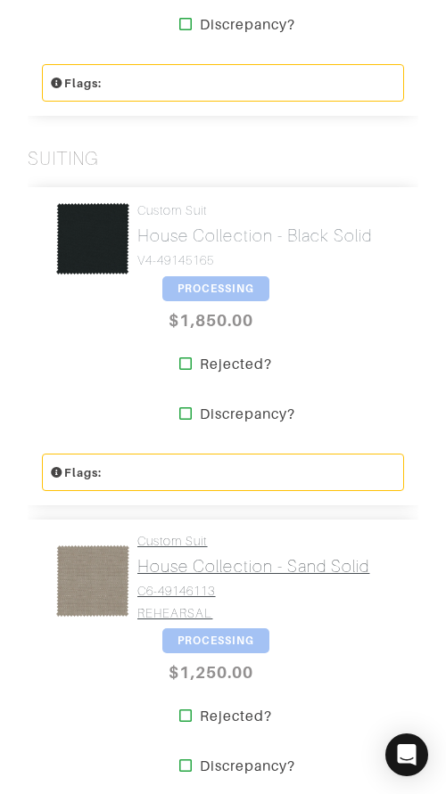
click at [218, 534] on link "Custom Suit House Collection - Sand Solid C6-49146113 REHEARSAL" at bounding box center [253, 577] width 232 height 86
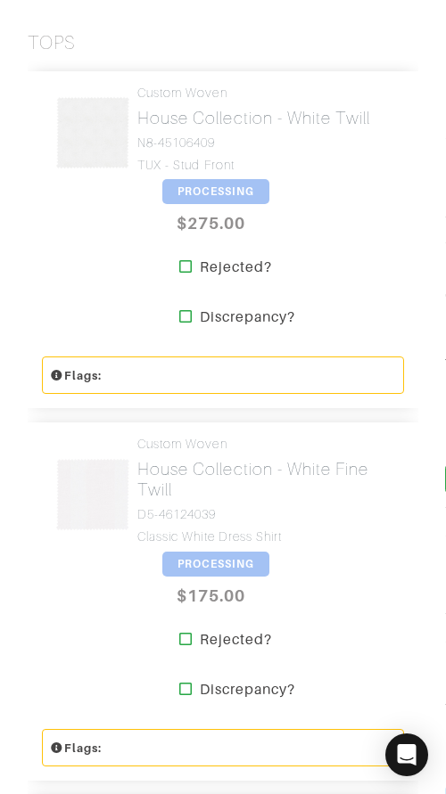
scroll to position [0, 0]
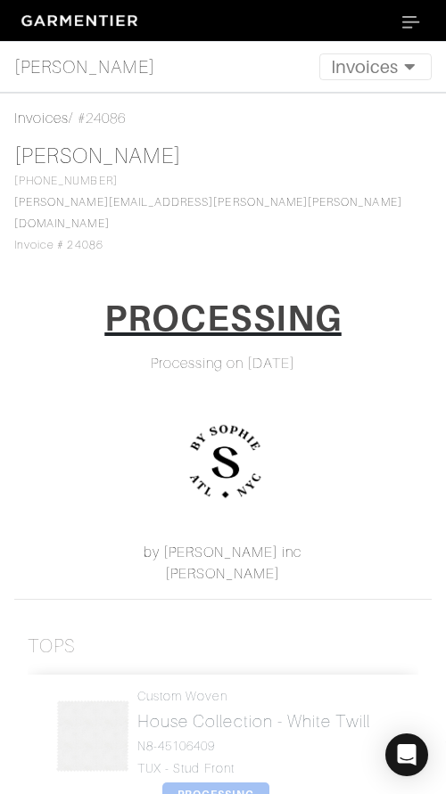
click at [372, 50] on nav "Eric Rosenfeld Invoices Overview Measurements Product Library Invoices Wardrobe…" at bounding box center [223, 67] width 446 height 51
click at [364, 68] on button "Invoices" at bounding box center [375, 66] width 112 height 27
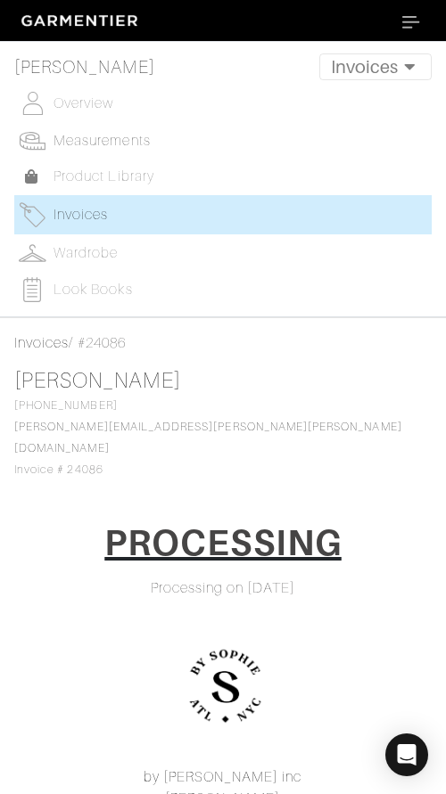
click at [125, 135] on span "Measurements" at bounding box center [101, 141] width 97 height 16
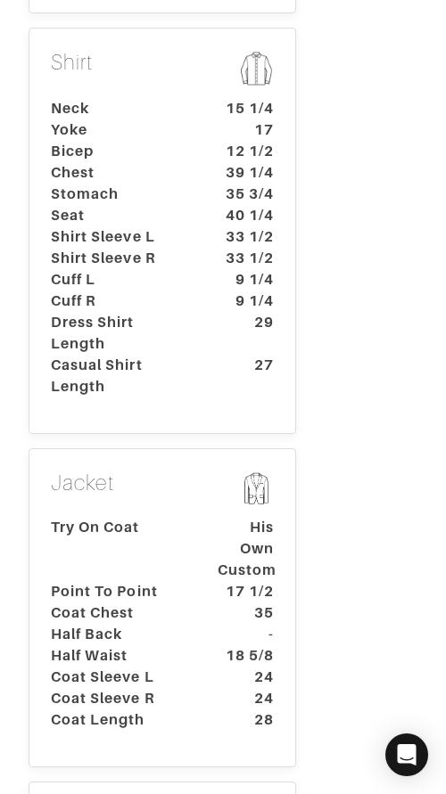
scroll to position [748, 0]
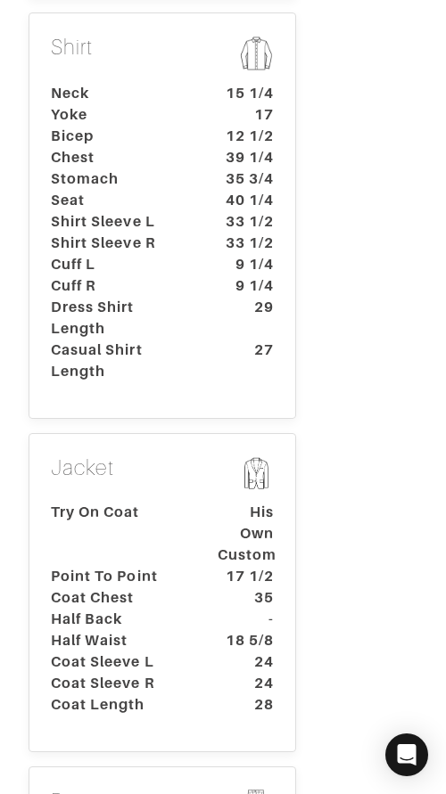
click at [129, 502] on dt "Try On Coat" at bounding box center [120, 534] width 167 height 64
click at [134, 502] on dt "Try On Coat" at bounding box center [120, 534] width 167 height 64
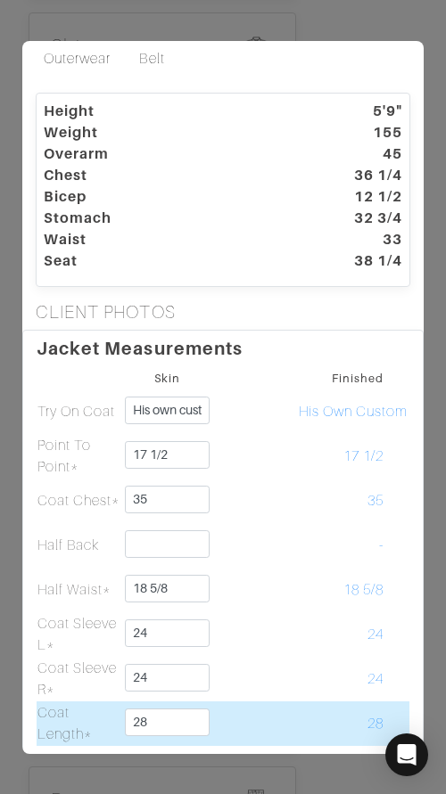
scroll to position [0, 0]
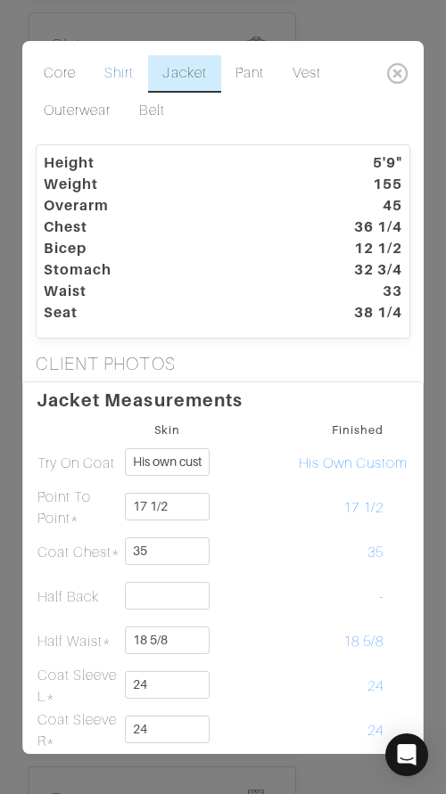
click at [124, 74] on link "Shirt" at bounding box center [119, 73] width 58 height 37
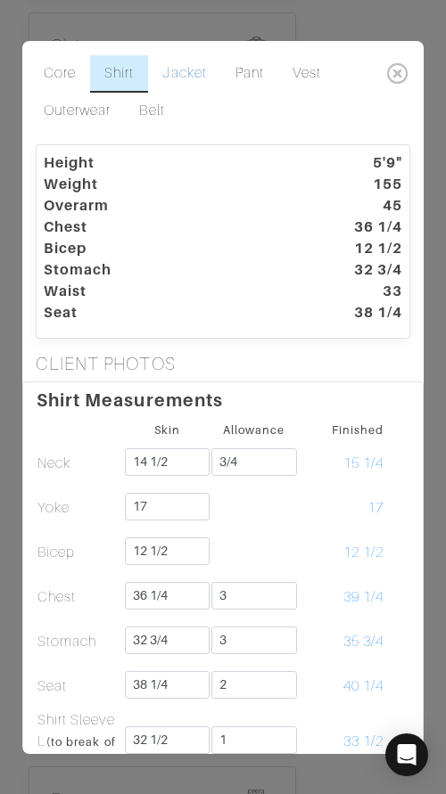
click at [206, 73] on link "Jacket" at bounding box center [184, 73] width 72 height 37
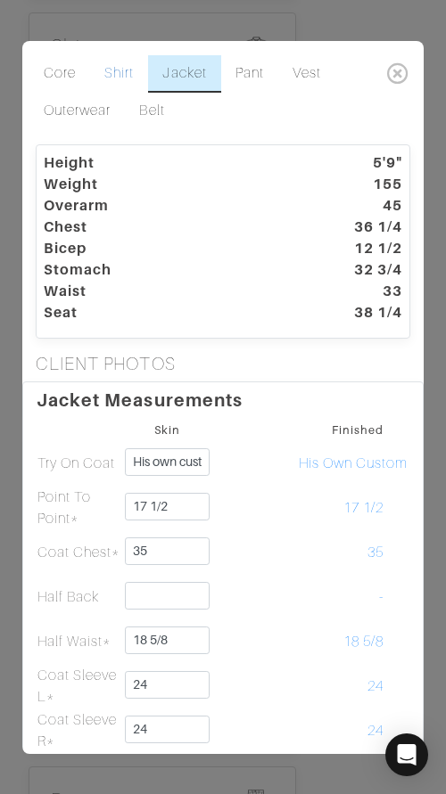
click at [124, 76] on link "Shirt" at bounding box center [119, 73] width 58 height 37
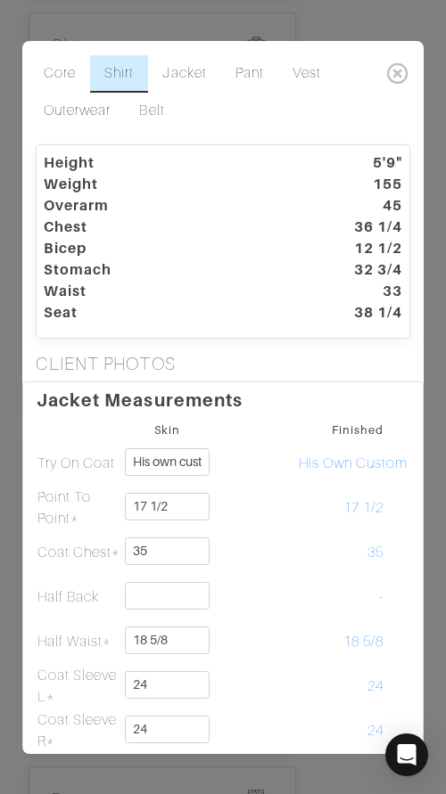
click at [124, 76] on link "Shirt" at bounding box center [119, 73] width 58 height 37
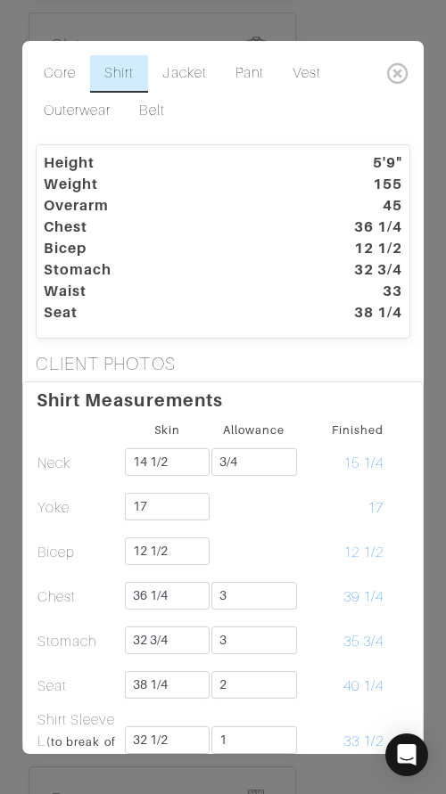
click at [186, 75] on link "Jacket" at bounding box center [184, 73] width 72 height 37
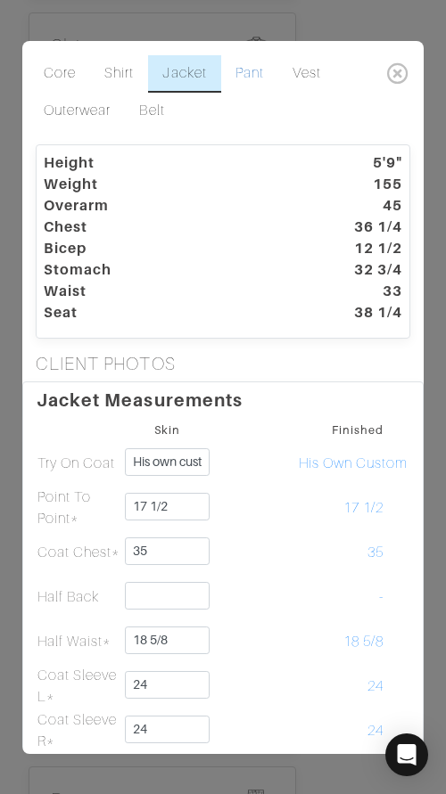
click at [255, 78] on link "Pant" at bounding box center [249, 73] width 57 height 37
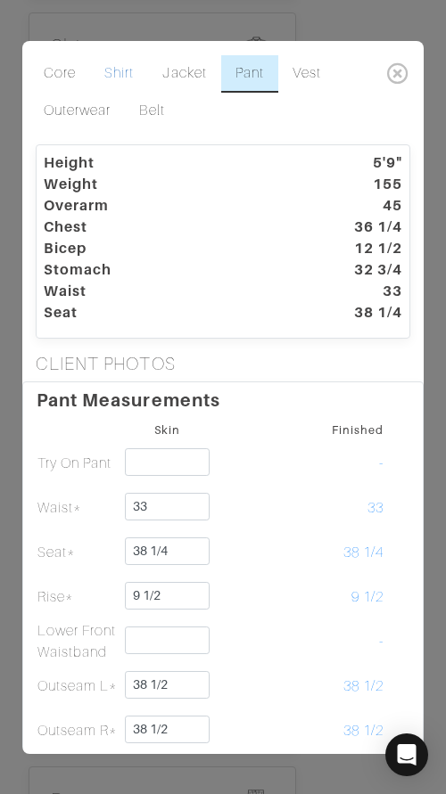
click at [113, 74] on link "Shirt" at bounding box center [119, 73] width 58 height 37
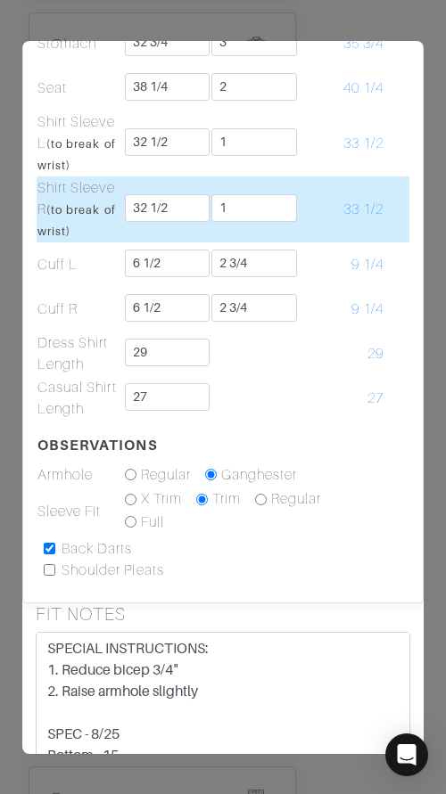
scroll to position [603, 0]
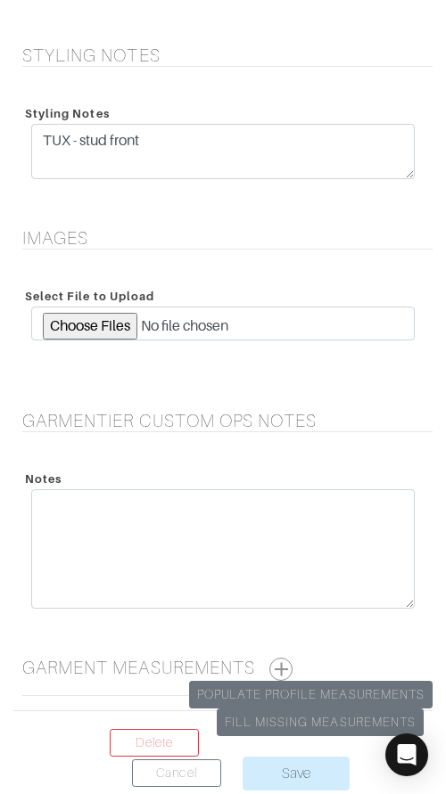
scroll to position [2496, 0]
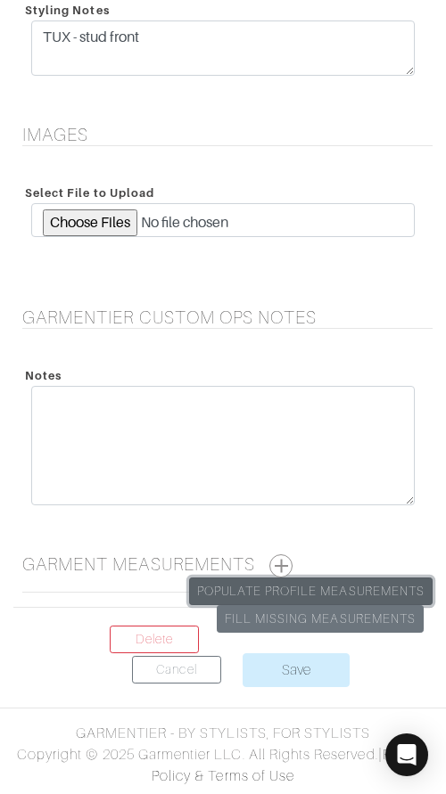
click at [330, 579] on link "Populate Profile Measurements" at bounding box center [310, 591] width 243 height 28
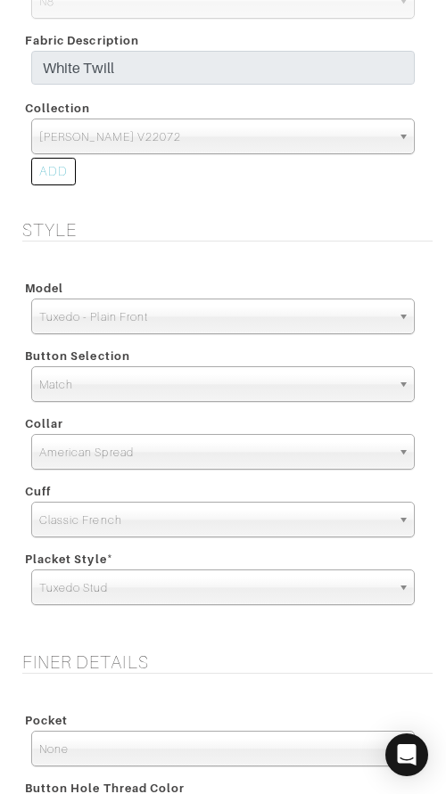
scroll to position [1694, 0]
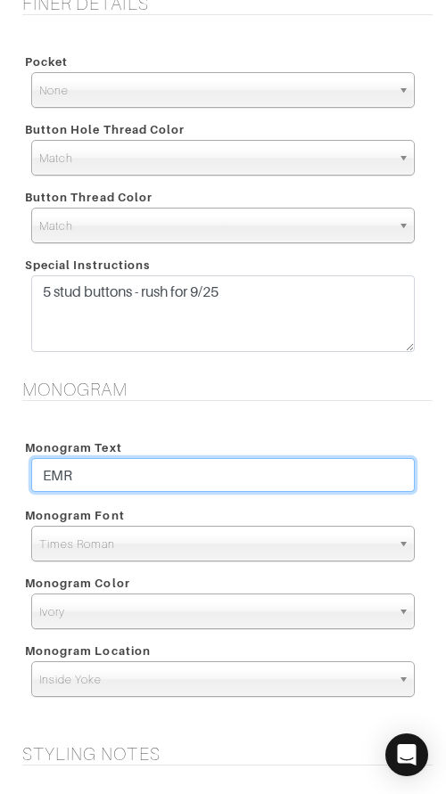
drag, startPoint x: 164, startPoint y: 472, endPoint x: 168, endPoint y: 439, distance: 33.3
click at [167, 440] on div "Monogram Text EMR" at bounding box center [223, 467] width 410 height 68
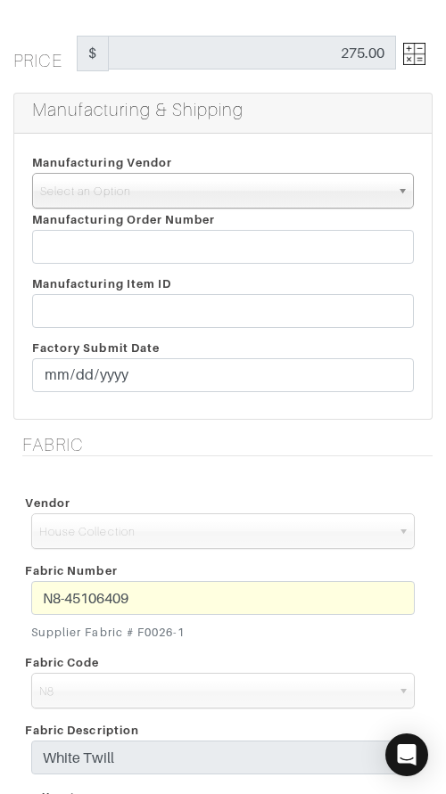
scroll to position [345, 0]
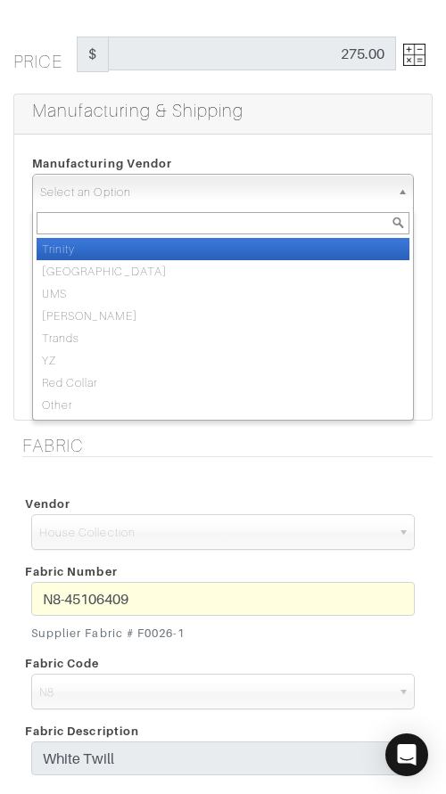
click at [184, 185] on span "Select an Option" at bounding box center [214, 193] width 349 height 36
click at [176, 241] on li "Trinity" at bounding box center [223, 249] width 372 height 22
select select "1"
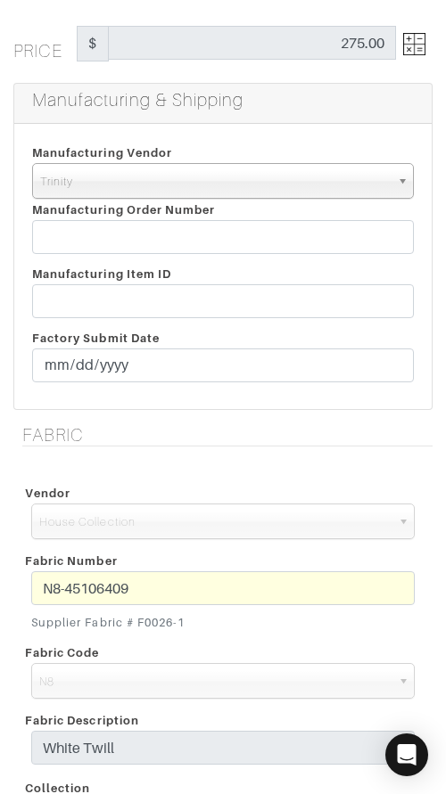
scroll to position [352, 0]
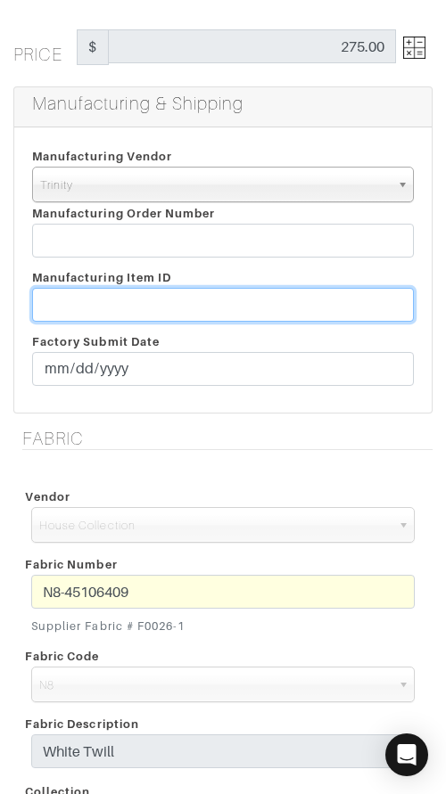
click at [339, 299] on input "text" at bounding box center [222, 305] width 381 height 34
paste input "T2-1779394."
type input "T2-1779394"
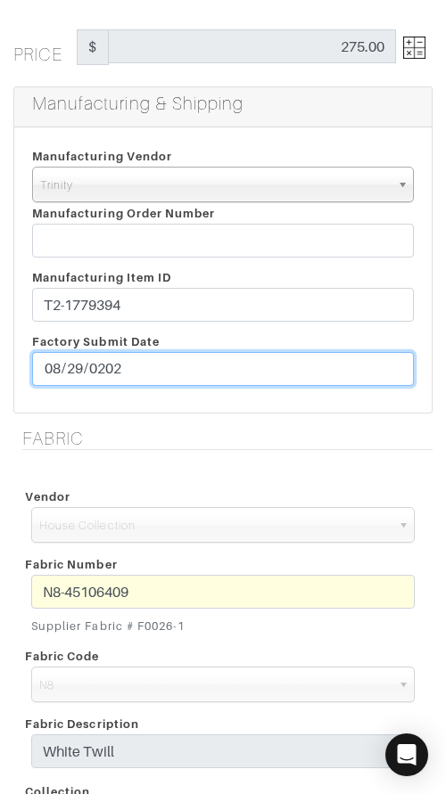
type input "[DATE]"
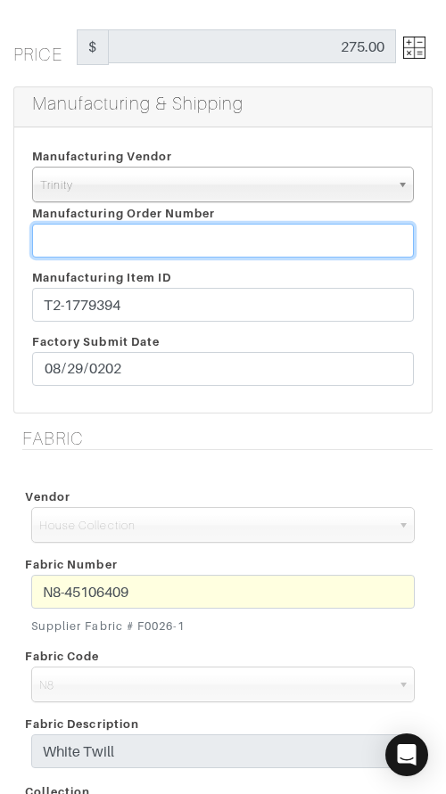
click at [306, 234] on input "text" at bounding box center [222, 241] width 381 height 34
paste input "812370"
type input "812370"
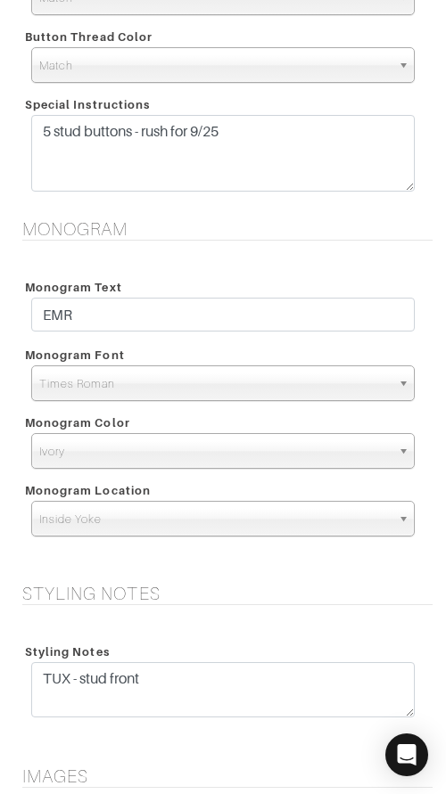
scroll to position [2496, 0]
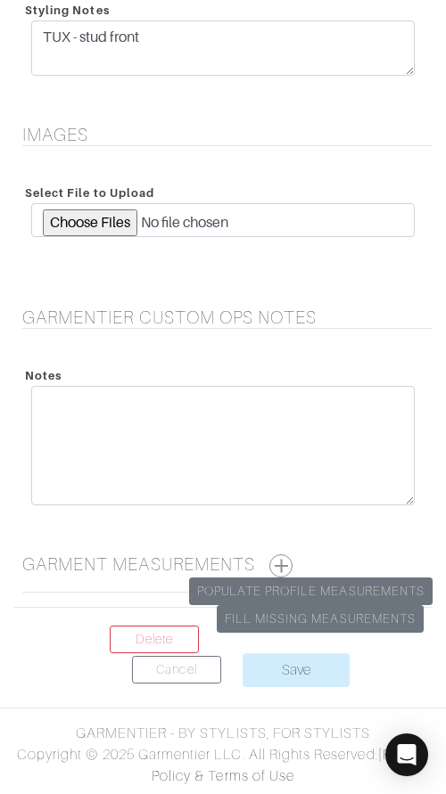
click at [285, 568] on button "button" at bounding box center [280, 565] width 23 height 23
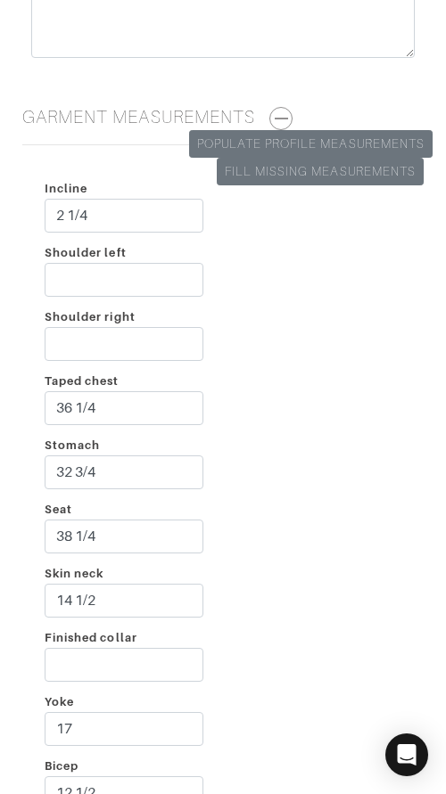
scroll to position [2946, 0]
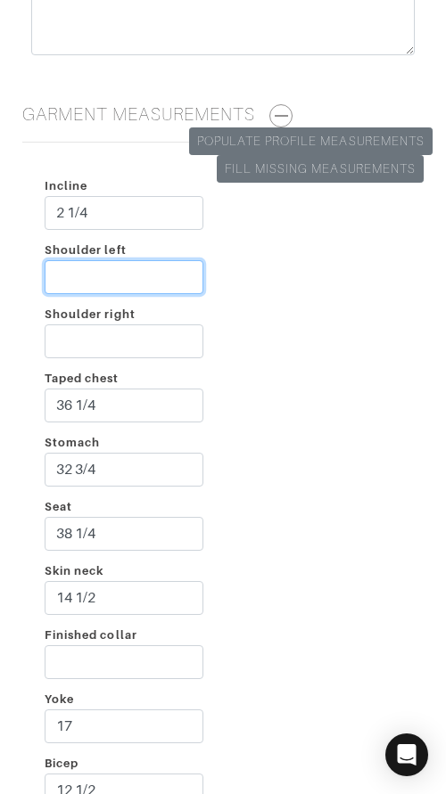
click at [128, 273] on input "Shoulder left" at bounding box center [124, 277] width 159 height 34
type input "2 3/4"
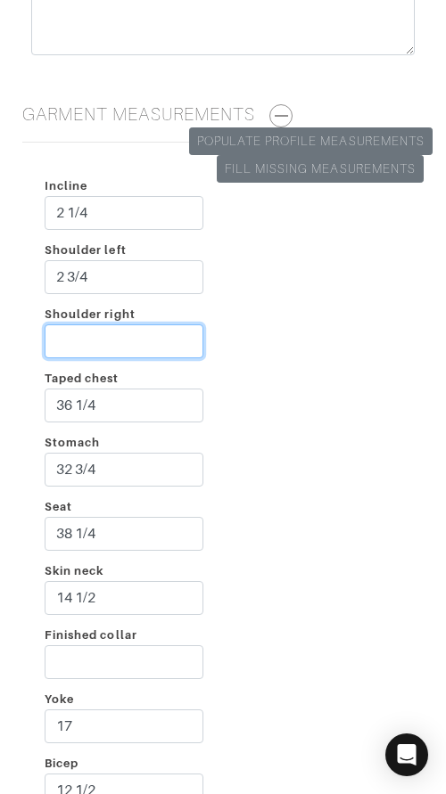
drag, startPoint x: 102, startPoint y: 331, endPoint x: 114, endPoint y: 345, distance: 17.7
click at [102, 331] on input "Shoulder right" at bounding box center [124, 341] width 159 height 34
type input "2 1/2"
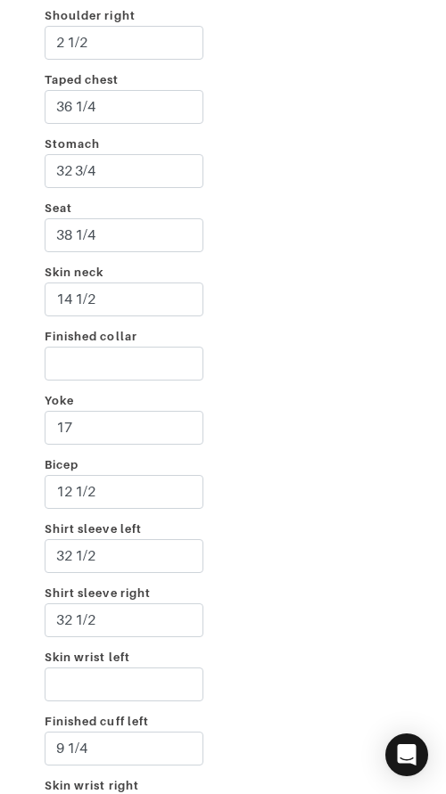
scroll to position [3254, 0]
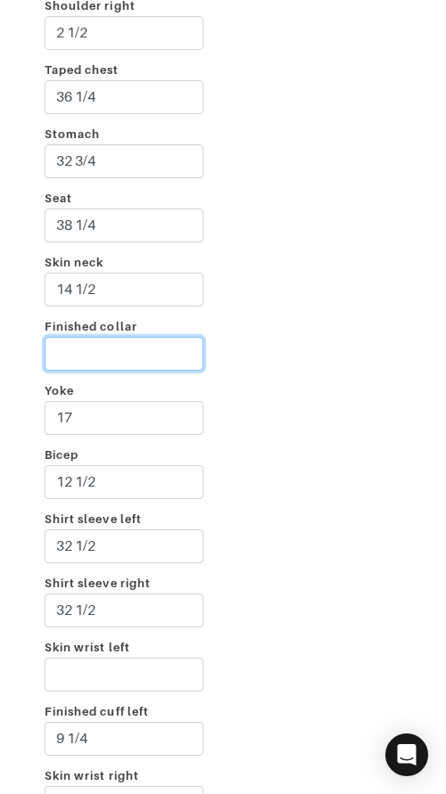
click at [101, 353] on input "Finished collar" at bounding box center [124, 354] width 159 height 34
type input "15 1/4"
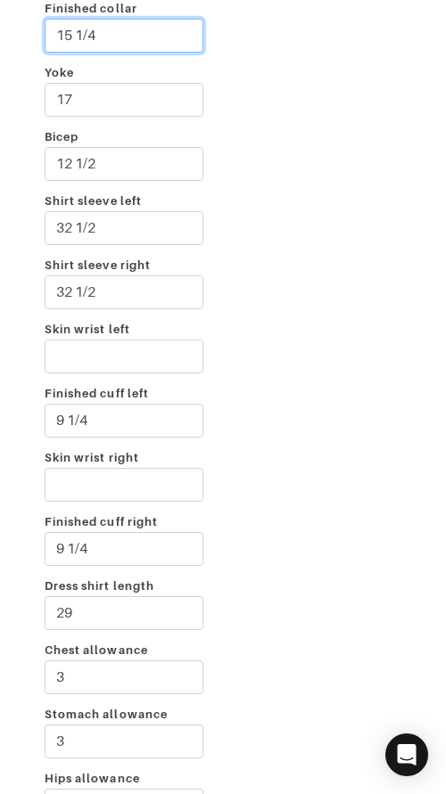
scroll to position [3574, 0]
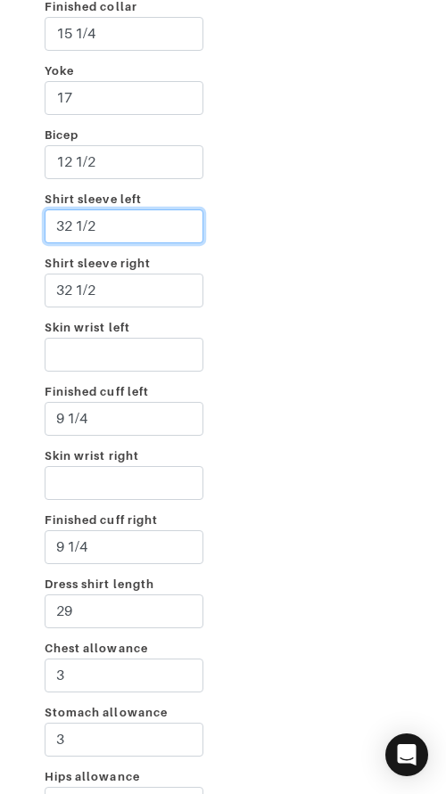
click at [69, 228] on input "32 1/2" at bounding box center [124, 226] width 159 height 34
type input "33 1/2"
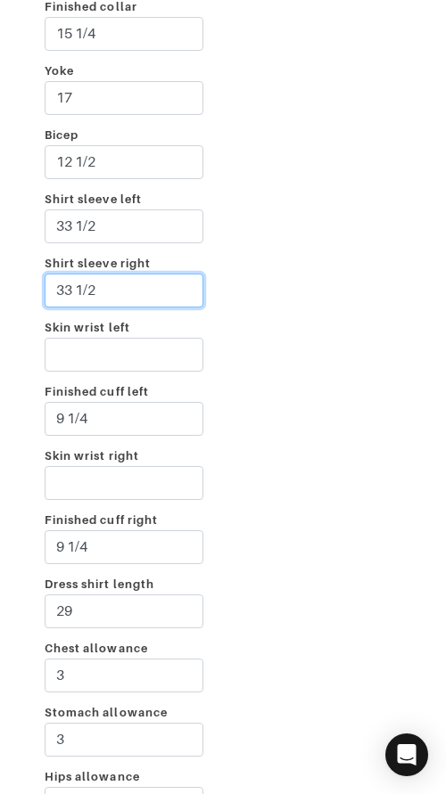
type input "33 1/2"
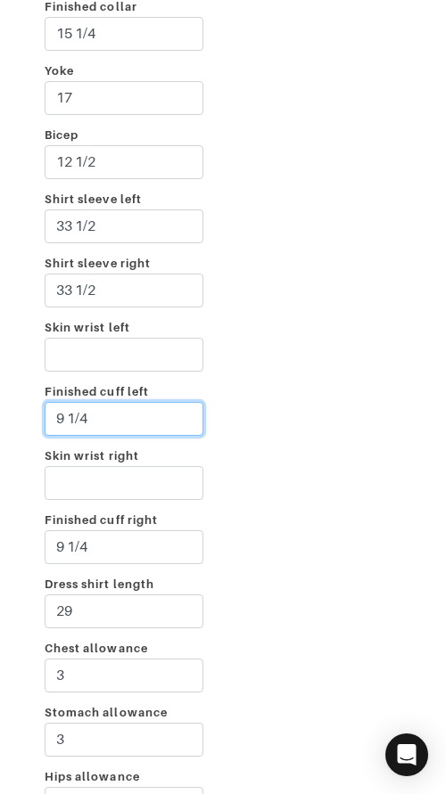
drag, startPoint x: 70, startPoint y: 413, endPoint x: 152, endPoint y: 413, distance: 82.9
click at [138, 414] on input "9 1/4" at bounding box center [124, 419] width 159 height 34
type input "9 3/8"
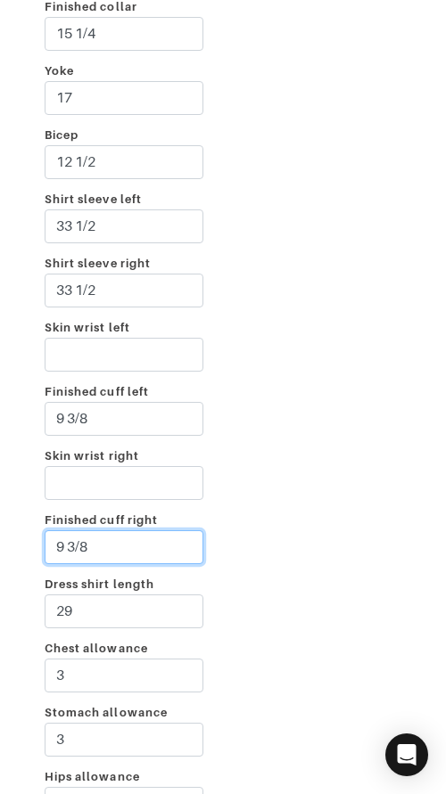
type input "9 3/8"
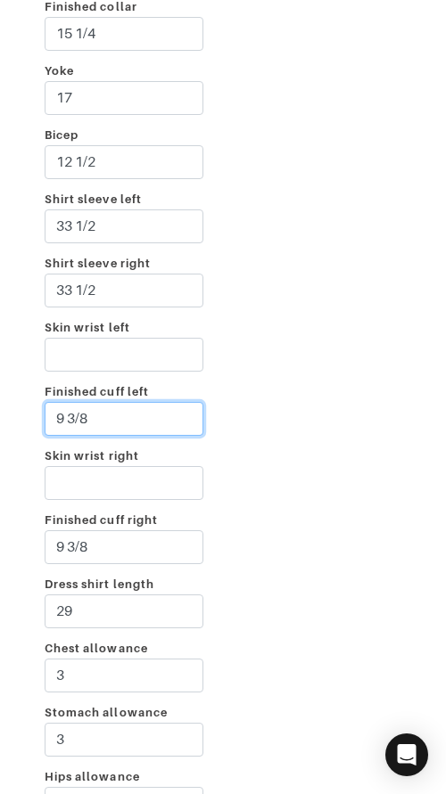
drag, startPoint x: 72, startPoint y: 415, endPoint x: 129, endPoint y: 420, distance: 57.2
click at [124, 418] on input "9 3/8" at bounding box center [124, 419] width 159 height 34
type input "9 1/2"
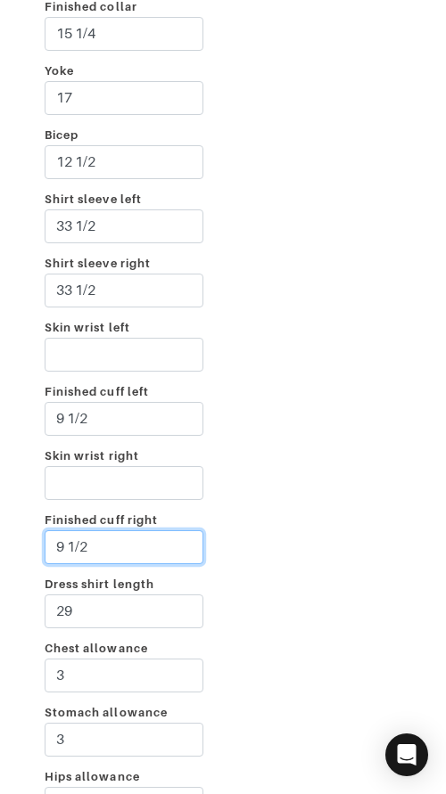
type input "9 1/2"
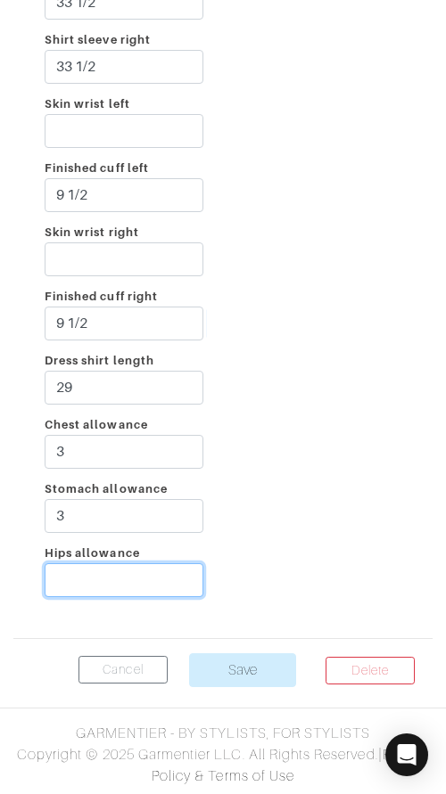
click at [139, 577] on input "Hips allowance" at bounding box center [124, 580] width 159 height 34
type input "2"
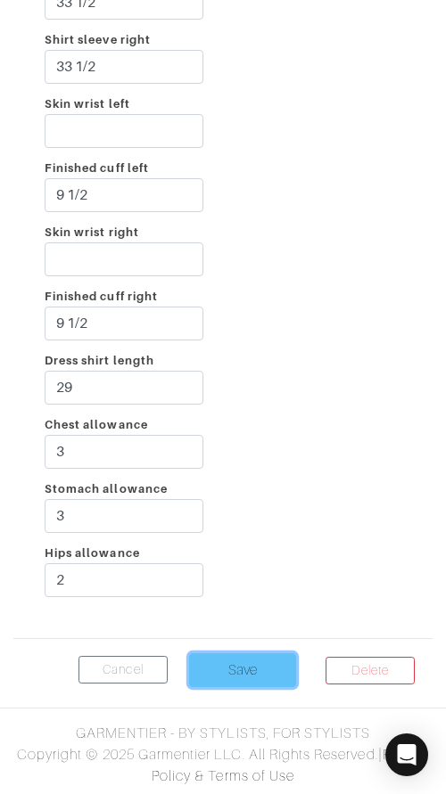
click at [245, 671] on input "Save" at bounding box center [242, 670] width 107 height 34
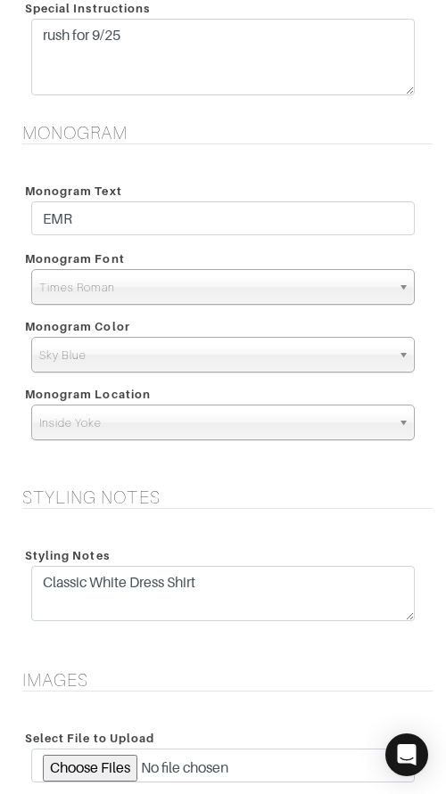
scroll to position [2496, 0]
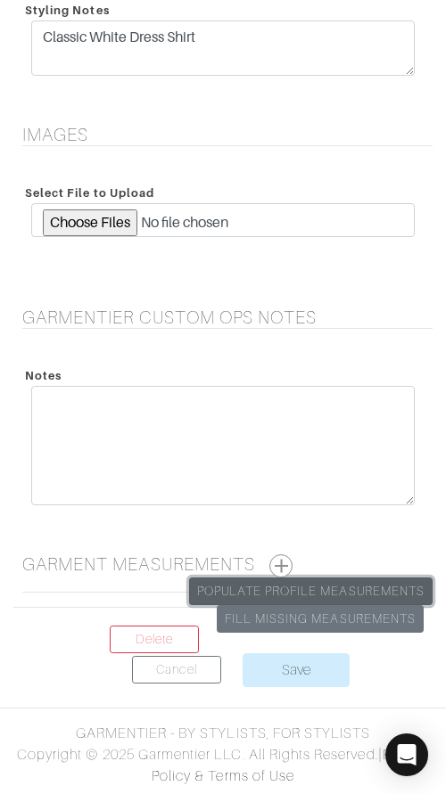
click at [307, 582] on link "Populate Profile Measurements" at bounding box center [310, 591] width 243 height 28
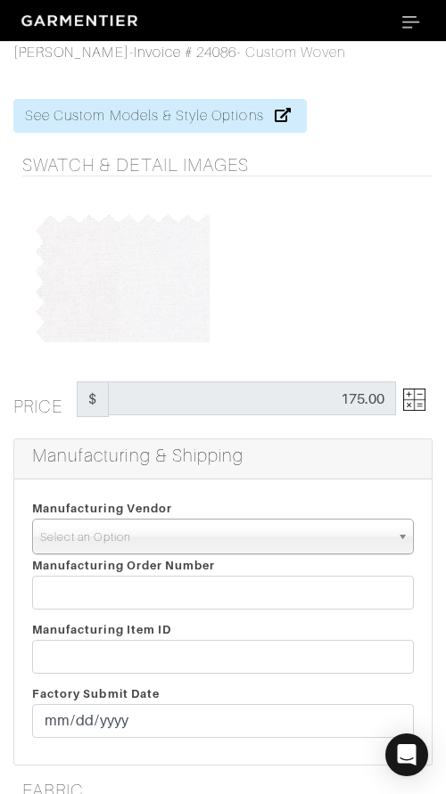
click at [249, 541] on span "Select an Option" at bounding box center [214, 537] width 349 height 36
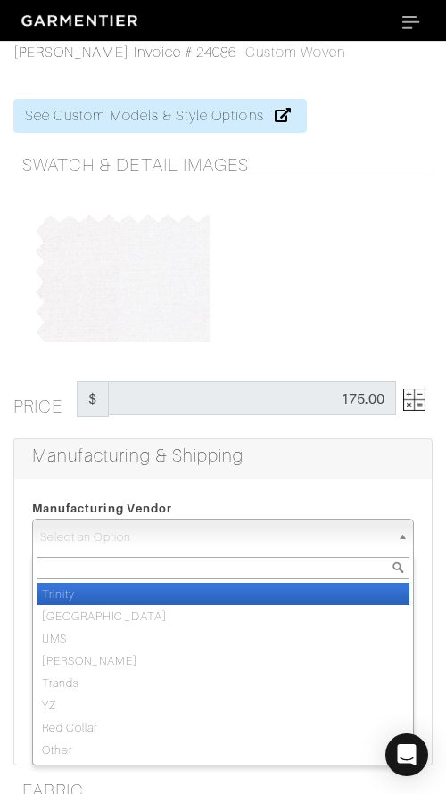
click at [254, 584] on li "Trinity" at bounding box center [223, 594] width 372 height 22
select select "1"
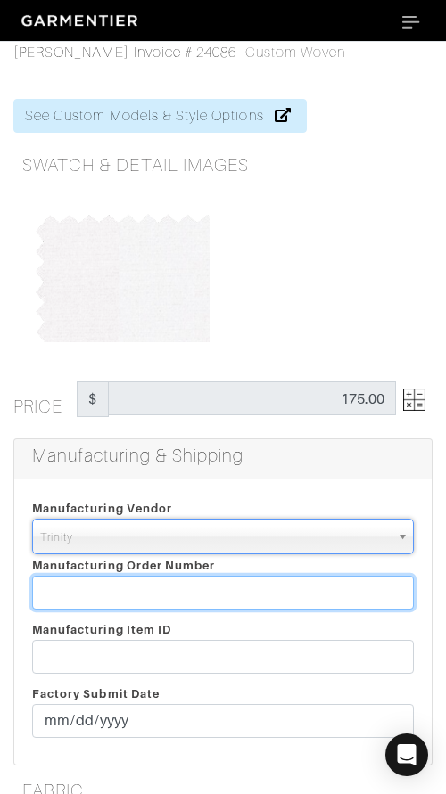
click at [255, 584] on input "text" at bounding box center [222, 593] width 381 height 34
paste input "812370"
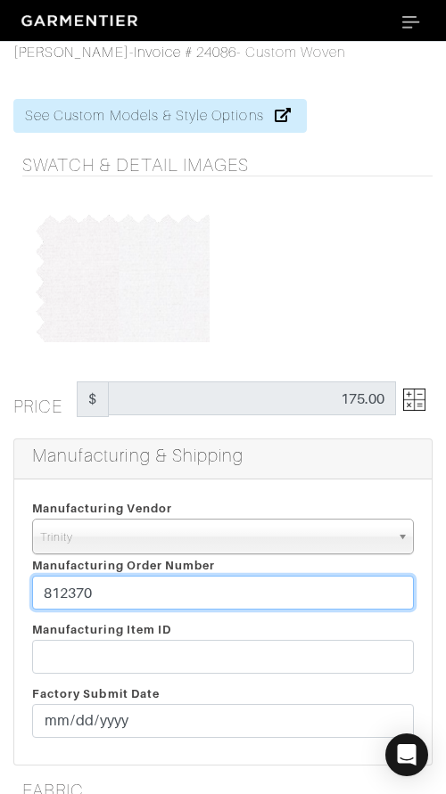
type input "812370"
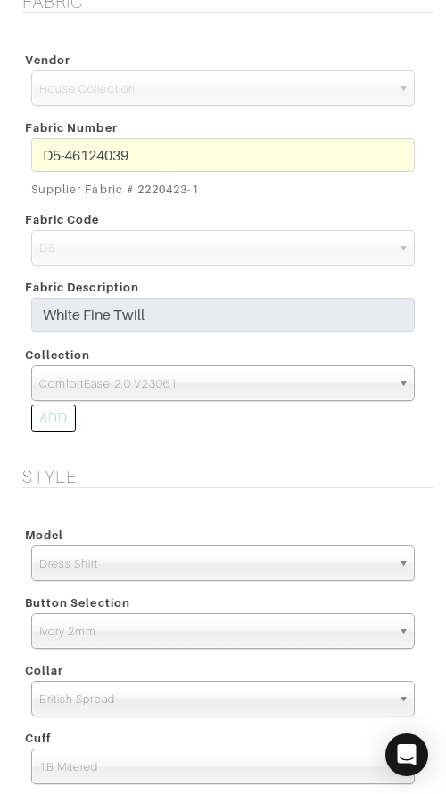
scroll to position [790, 0]
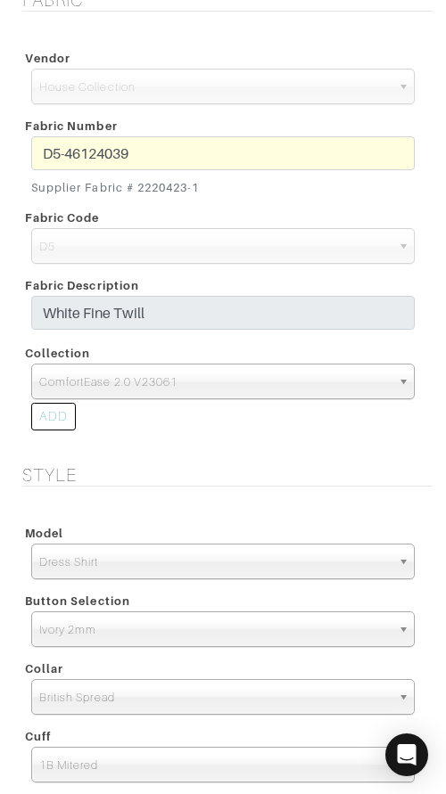
click at [20, 155] on div "D5-46124039 Supplier Fabric # 2220423-1" at bounding box center [223, 169] width 410 height 67
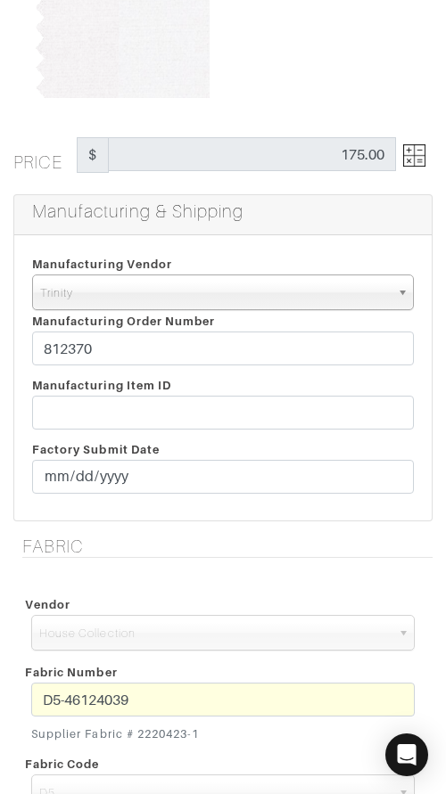
scroll to position [255, 0]
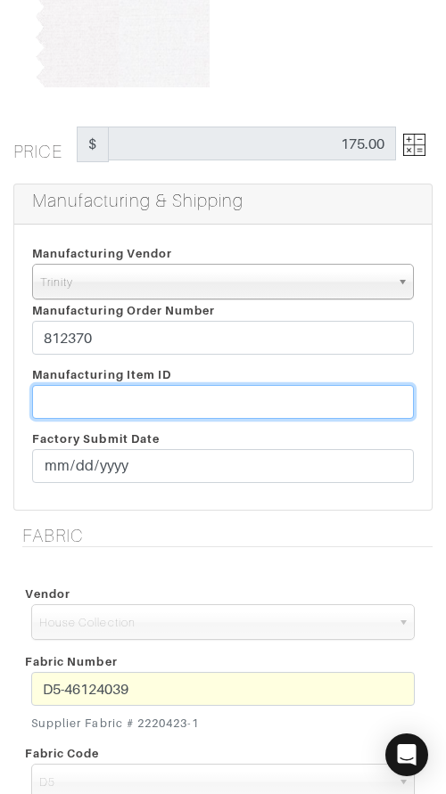
click at [270, 400] on input "text" at bounding box center [222, 402] width 381 height 34
paste input "T2-1779402."
type input "T2-1779402"
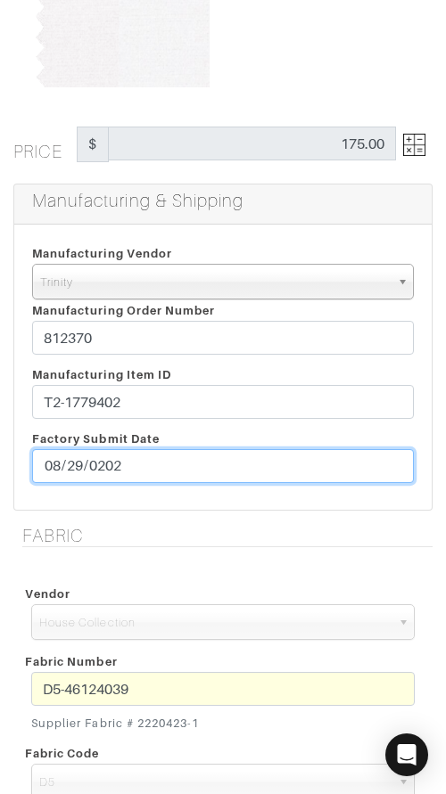
type input "[DATE]"
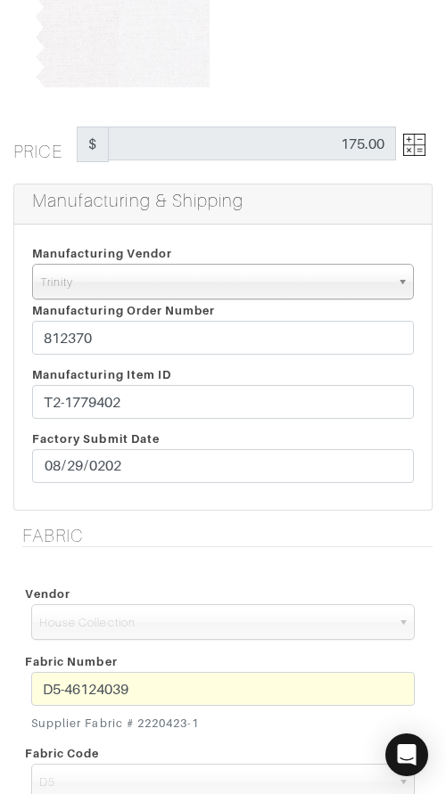
click at [315, 504] on div "Manufacturing Vendor Trinity London UMS W. Kleinberg Trands YZ Red Collar Other…" at bounding box center [222, 367] width 417 height 285
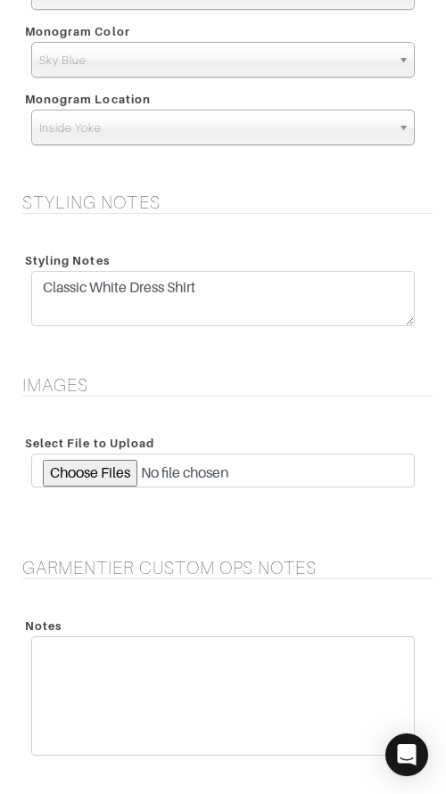
scroll to position [2496, 0]
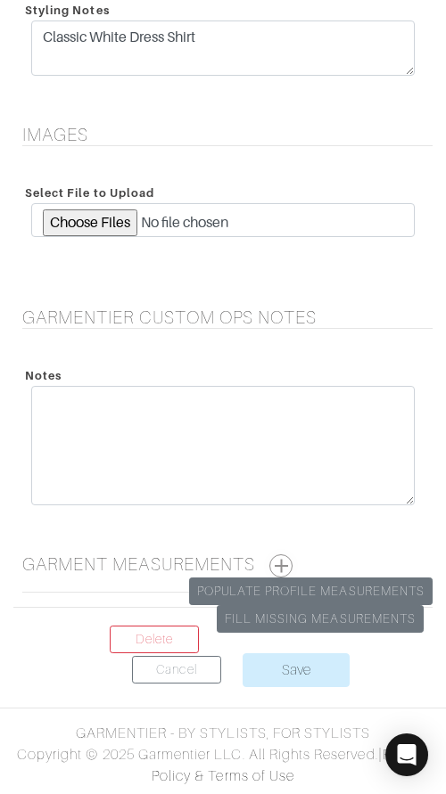
click at [284, 563] on button "button" at bounding box center [280, 565] width 23 height 23
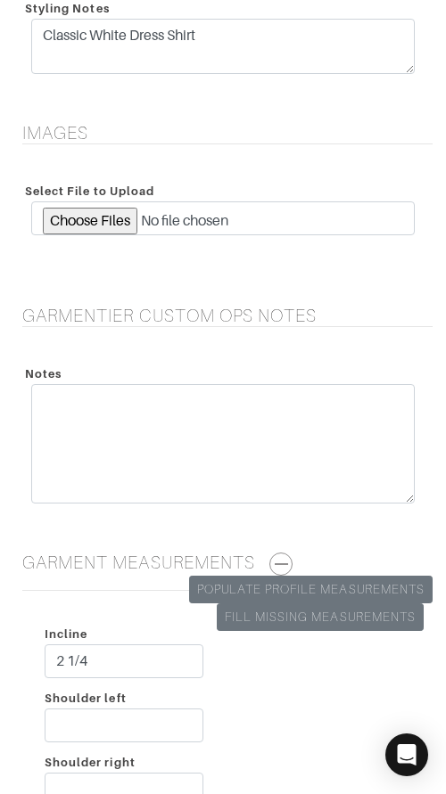
scroll to position [2849, 0]
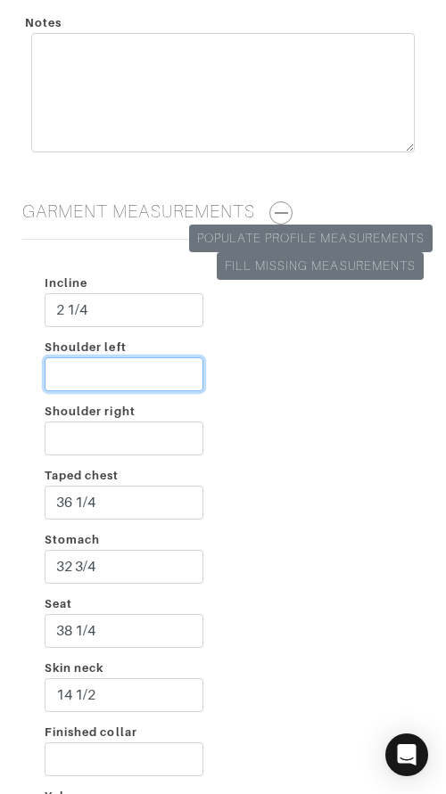
click at [131, 379] on input "Shoulder left" at bounding box center [124, 374] width 159 height 34
type input "2 3/4"
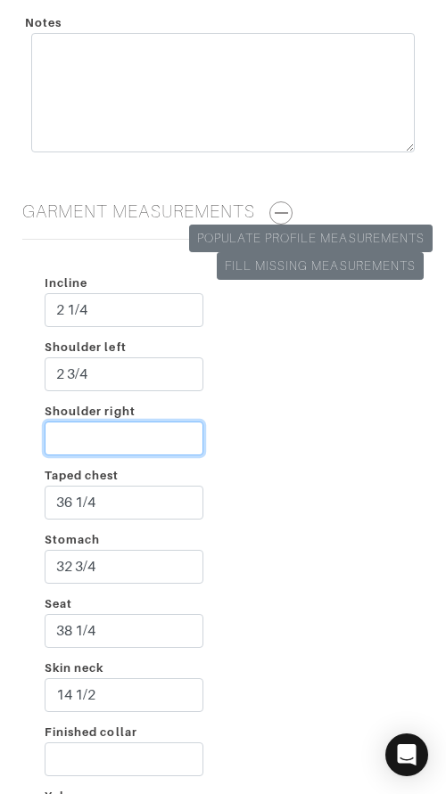
click at [127, 434] on input "Shoulder right" at bounding box center [124, 438] width 159 height 34
type input "2 1/2"
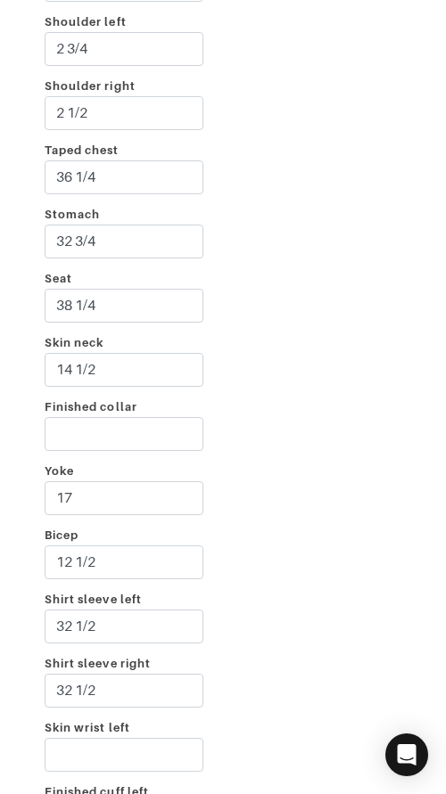
scroll to position [3201, 0]
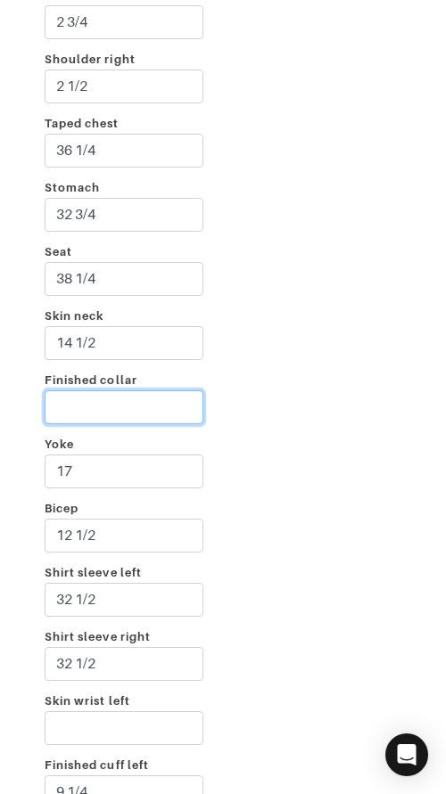
click at [135, 411] on input "Finished collar" at bounding box center [124, 407] width 159 height 34
type input "15 1/4"
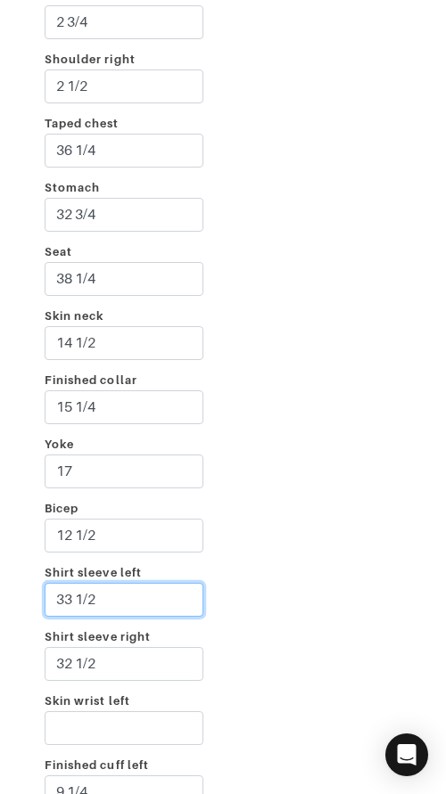
type input "33 1/2"
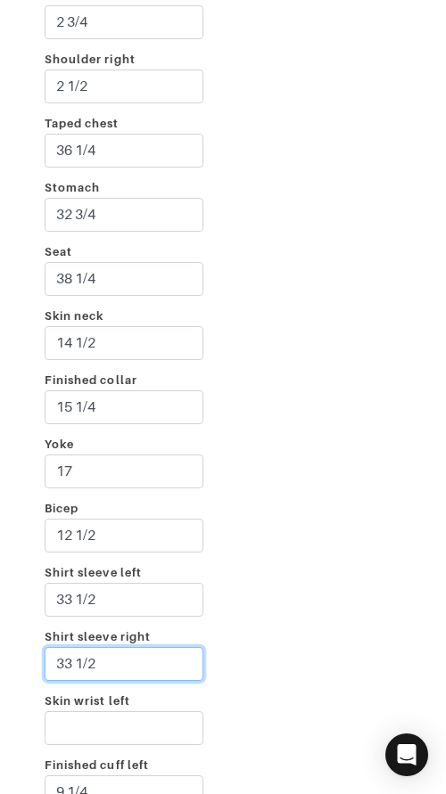
type input "33 1/2"
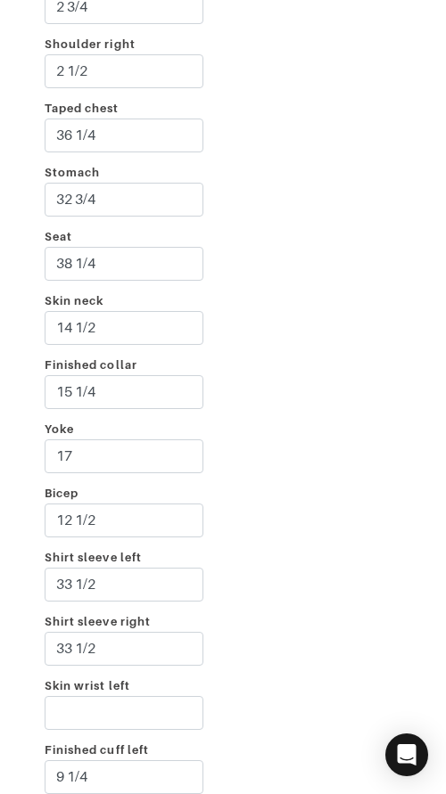
scroll to position [3660, 0]
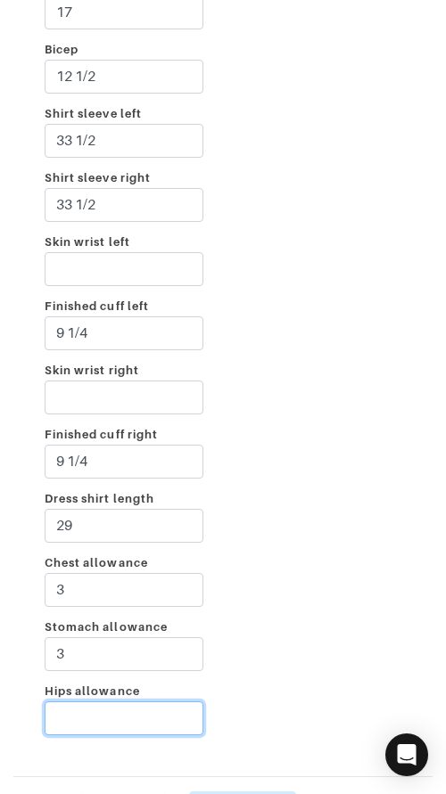
click at [121, 731] on input "Hips allowance" at bounding box center [124, 718] width 159 height 34
type input "2"
click at [320, 614] on div "Incline 2 1/4 Shoulder left 2 3/4 Shoulder right 2 1/2 Taped chest 36 1/4 Stoma…" at bounding box center [222, 102] width 419 height 1319
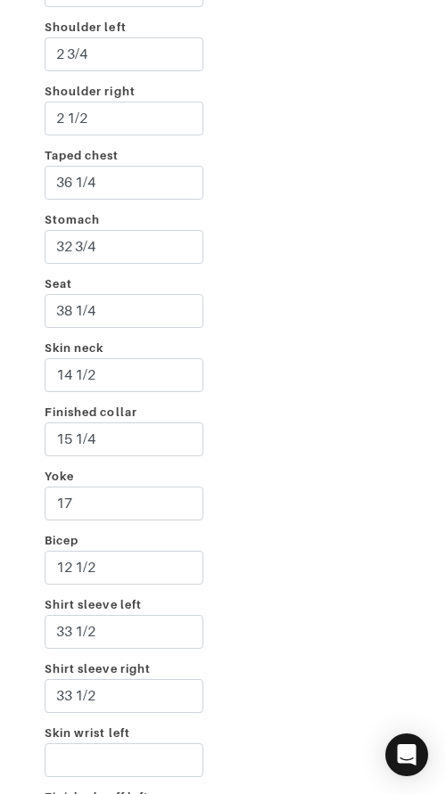
scroll to position [3798, 0]
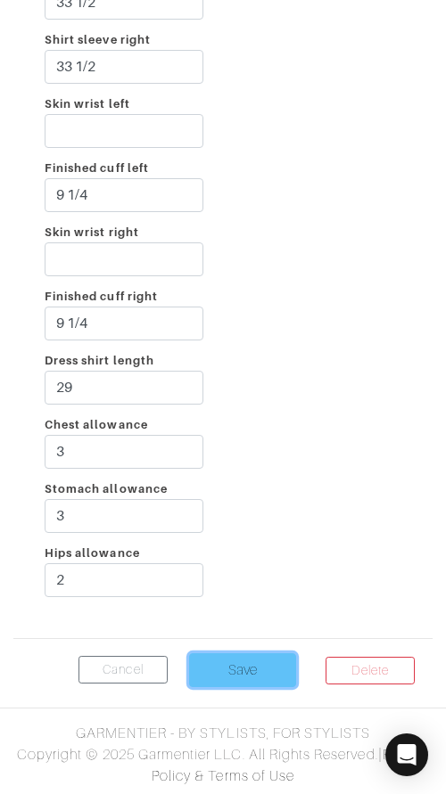
click at [217, 664] on input "Save" at bounding box center [242, 670] width 107 height 34
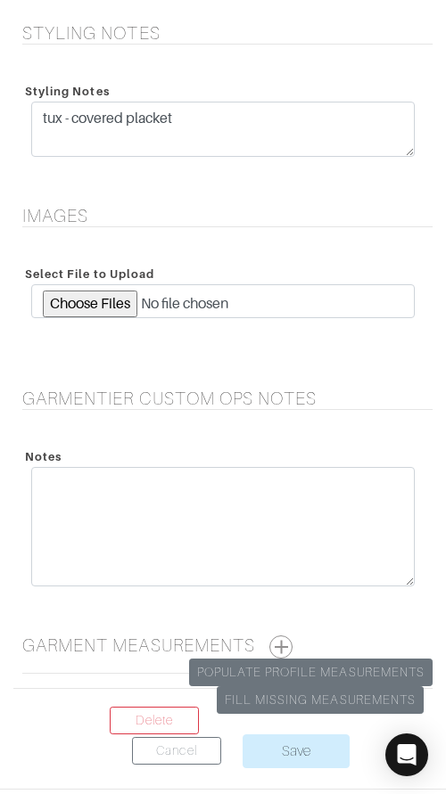
scroll to position [2460, 0]
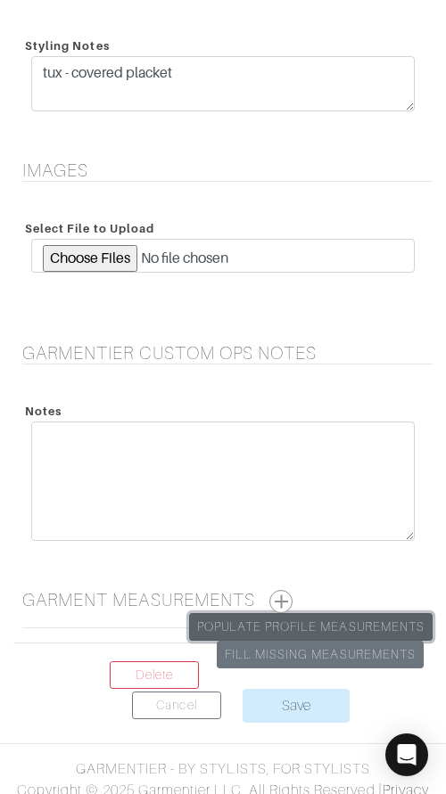
click at [294, 624] on link "Populate Profile Measurements" at bounding box center [310, 627] width 243 height 28
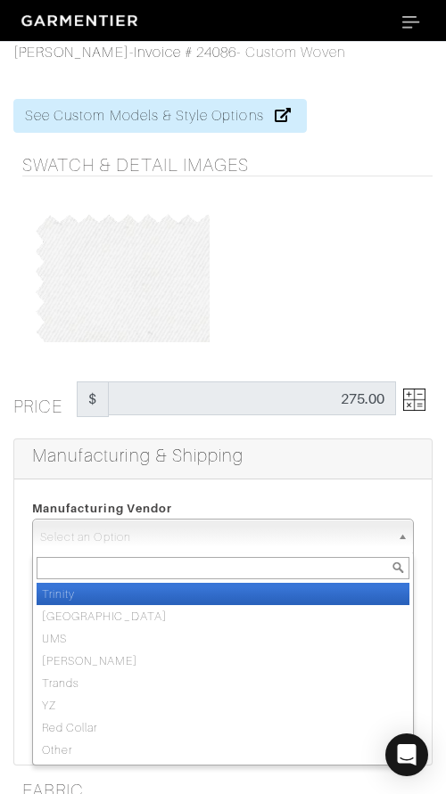
drag, startPoint x: 225, startPoint y: 534, endPoint x: 227, endPoint y: 560, distance: 25.9
click at [225, 536] on span "Select an Option" at bounding box center [214, 537] width 349 height 36
click at [237, 585] on li "Trinity" at bounding box center [223, 594] width 372 height 22
select select "1"
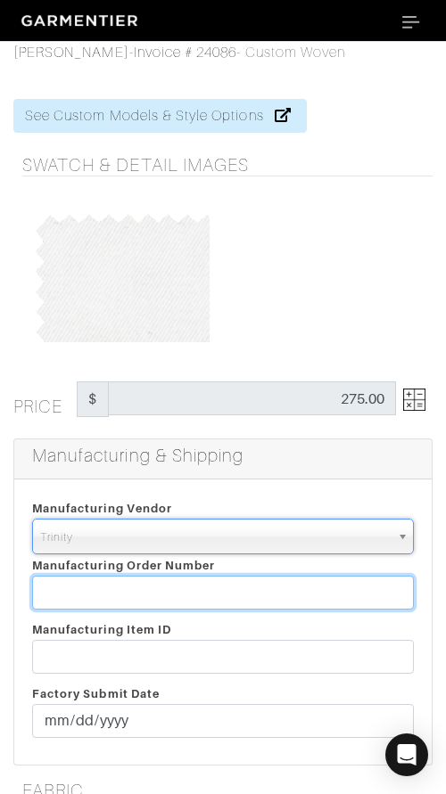
click at [236, 585] on input "text" at bounding box center [222, 593] width 381 height 34
paste input "812370"
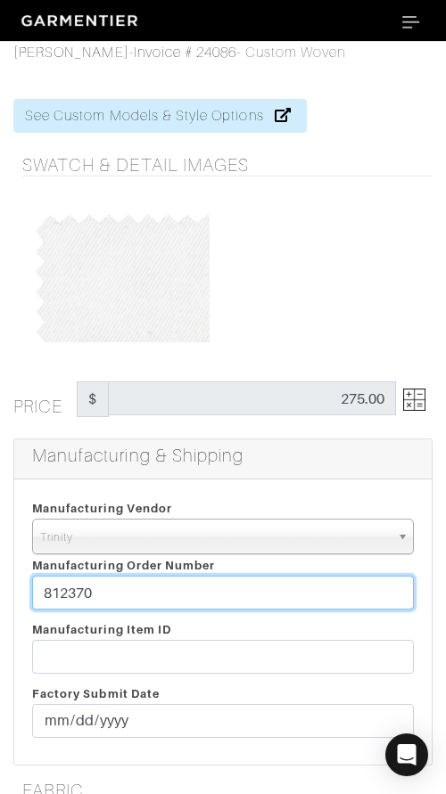
type input "812370"
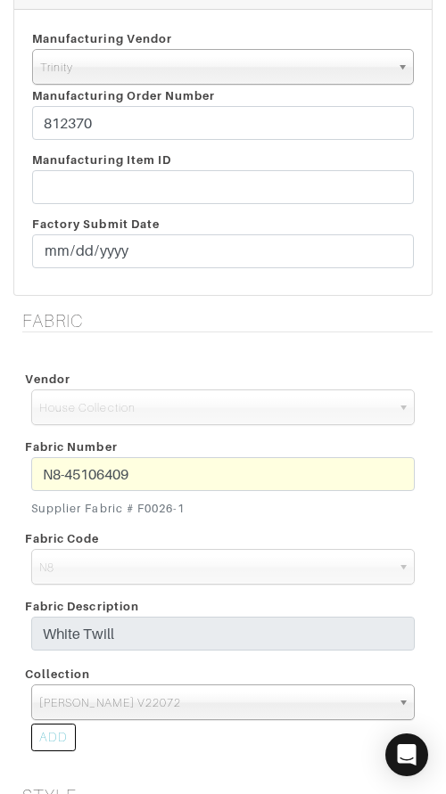
scroll to position [421, 0]
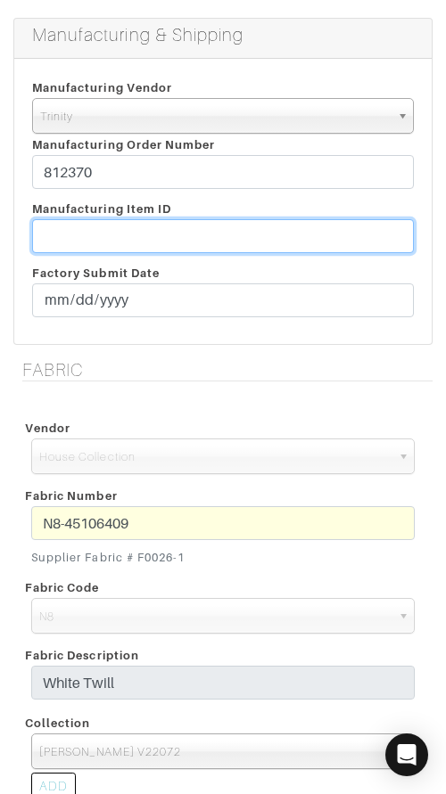
click at [190, 226] on input "text" at bounding box center [222, 236] width 381 height 34
paste input "T2-1779397"
type input "T2-1779397"
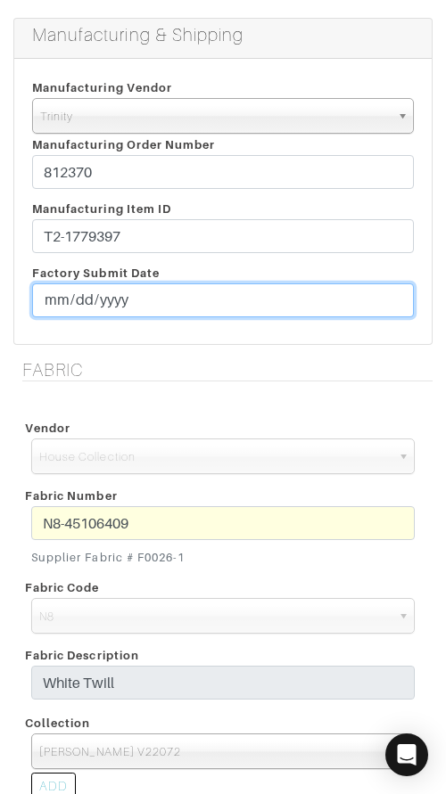
click at [48, 298] on input "date" at bounding box center [222, 300] width 381 height 34
type input "[DATE]"
click at [60, 299] on input "2025-09-29" at bounding box center [222, 300] width 381 height 34
type input "[DATE]"
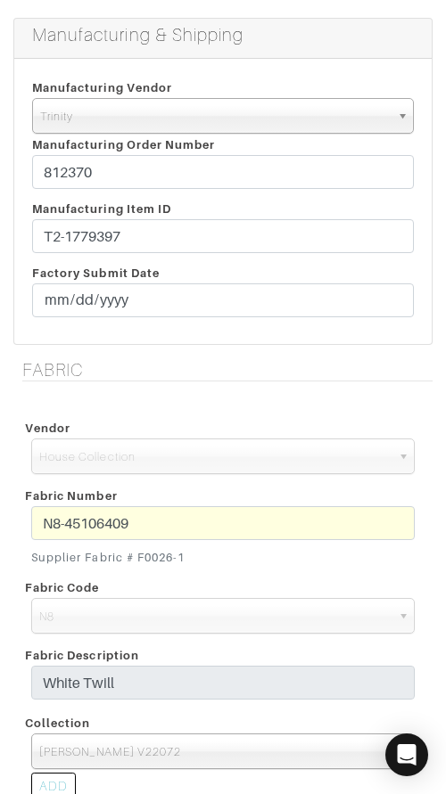
click at [131, 372] on h5 "Fabric" at bounding box center [227, 369] width 410 height 21
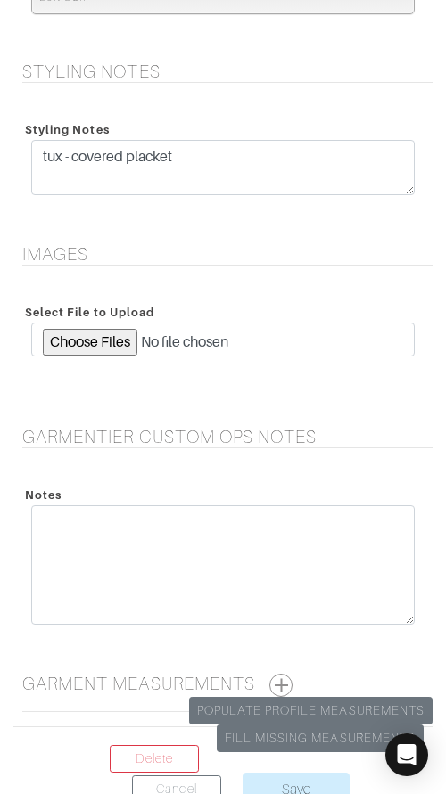
scroll to position [2496, 0]
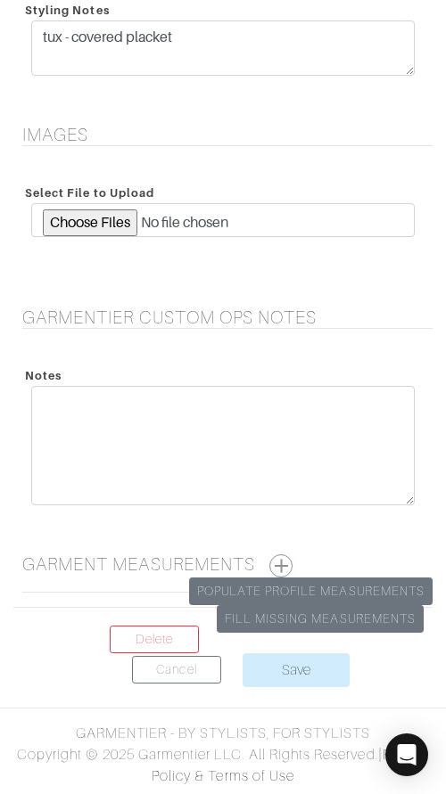
click at [290, 561] on button "button" at bounding box center [280, 565] width 23 height 23
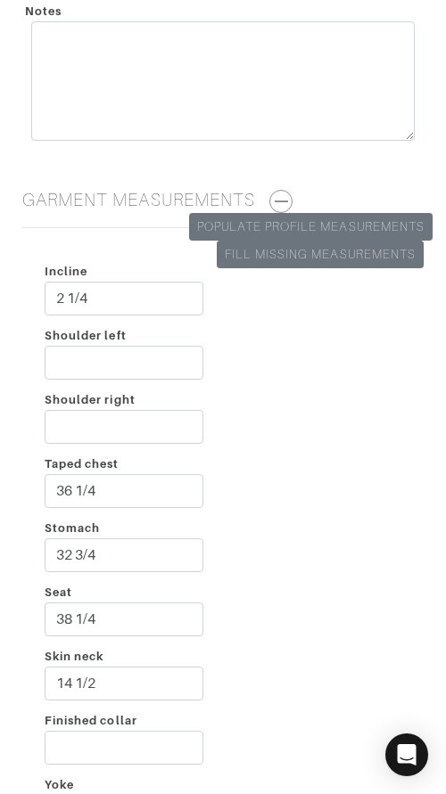
scroll to position [2872, 0]
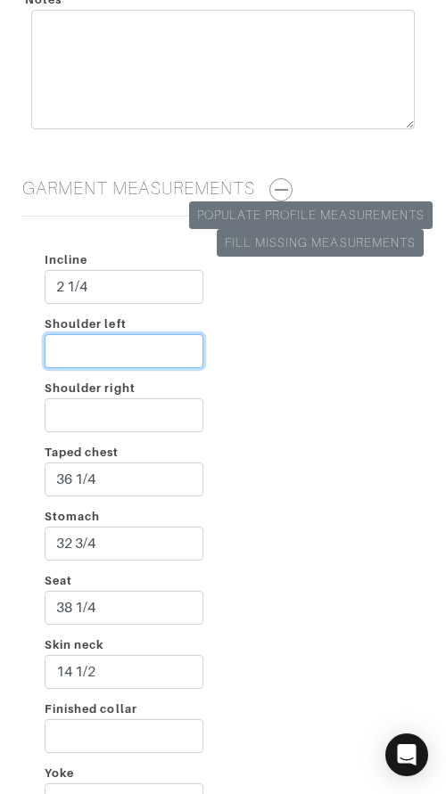
click at [134, 351] on input "Shoulder left" at bounding box center [124, 351] width 159 height 34
type input "2 3/4"
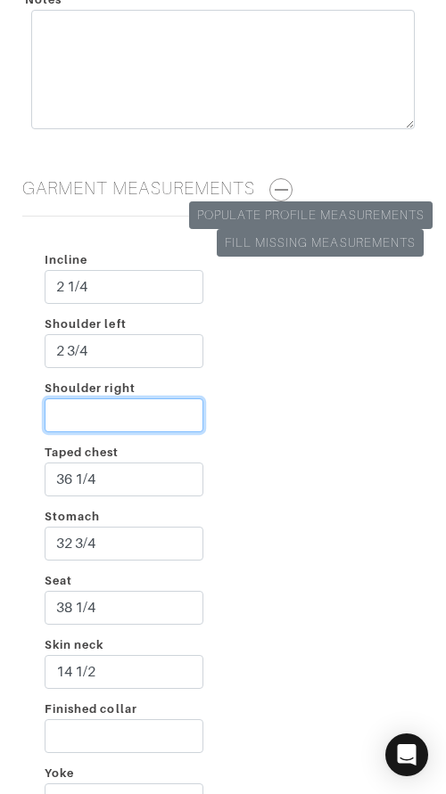
click at [135, 420] on input "Shoulder right" at bounding box center [124, 415] width 159 height 34
type input "2 1/2"
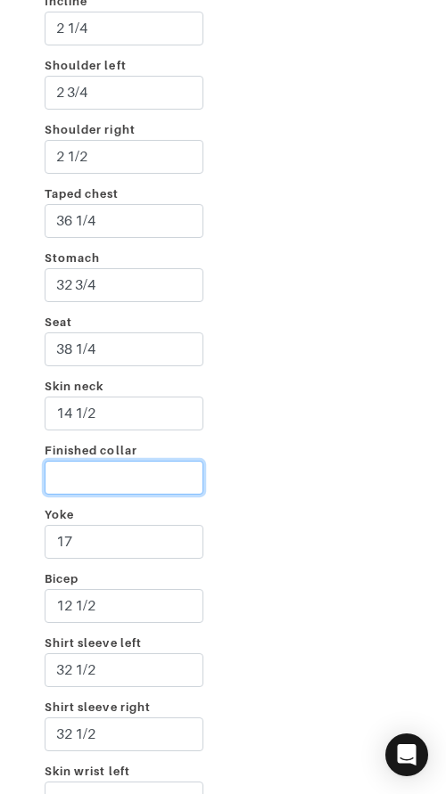
click at [153, 473] on input "Finished collar" at bounding box center [124, 478] width 159 height 34
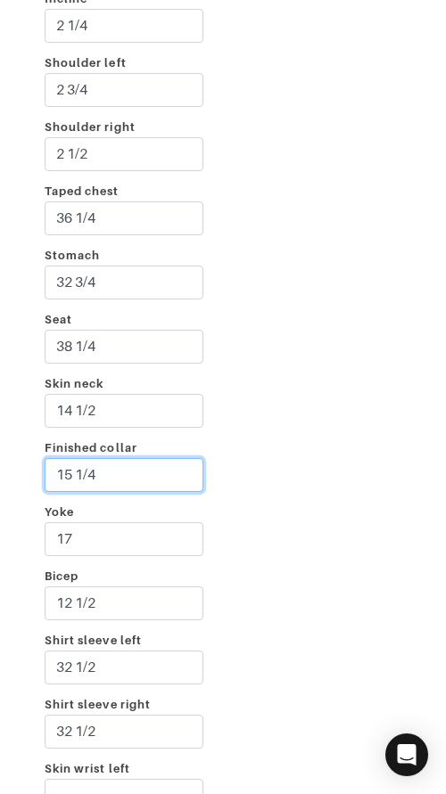
type input "15 1/4"
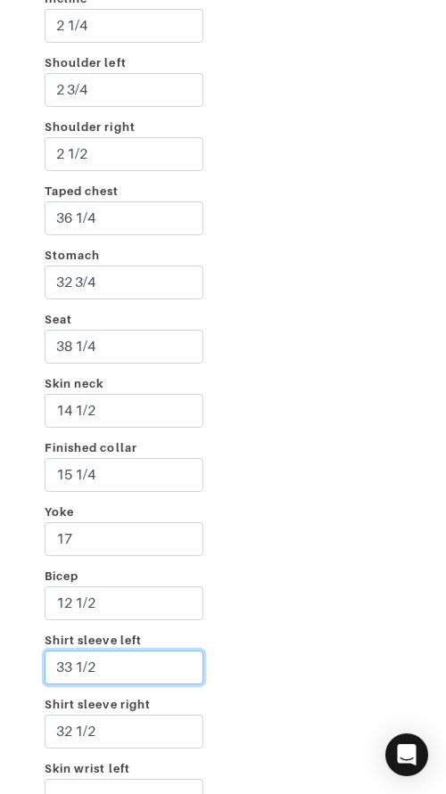
type input "33 1/2"
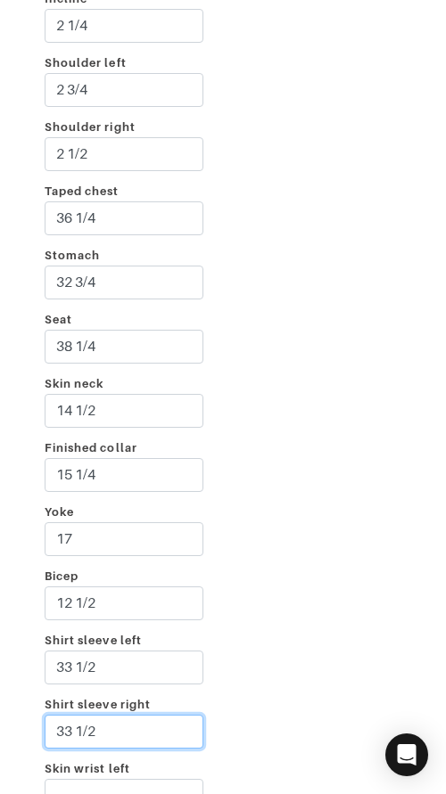
type input "33 1/2"
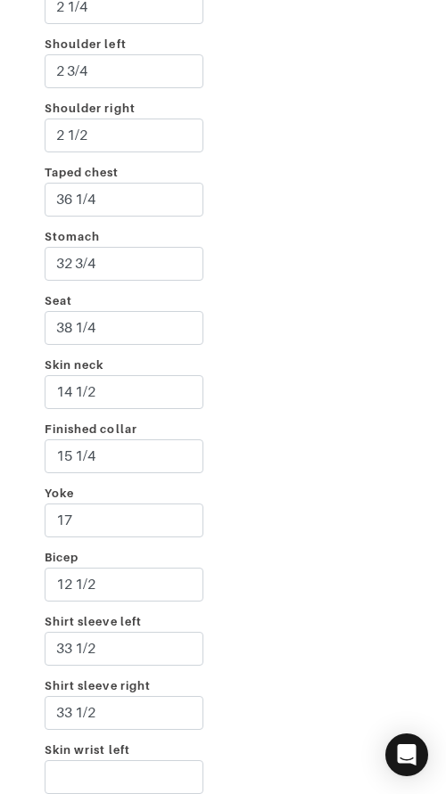
scroll to position [3595, 0]
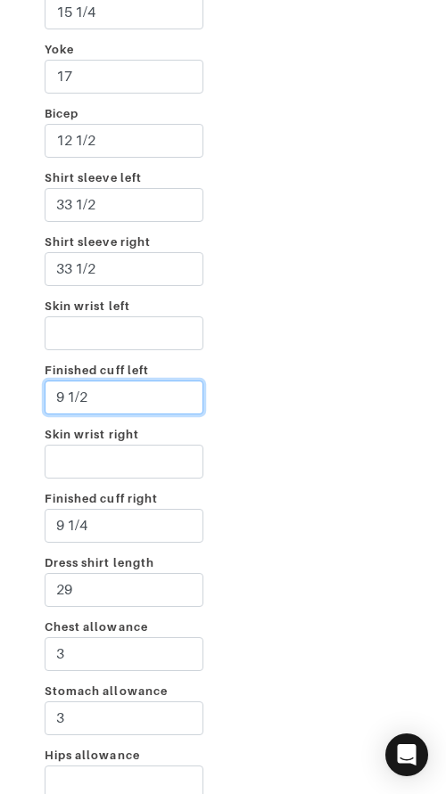
type input "9 1/2"
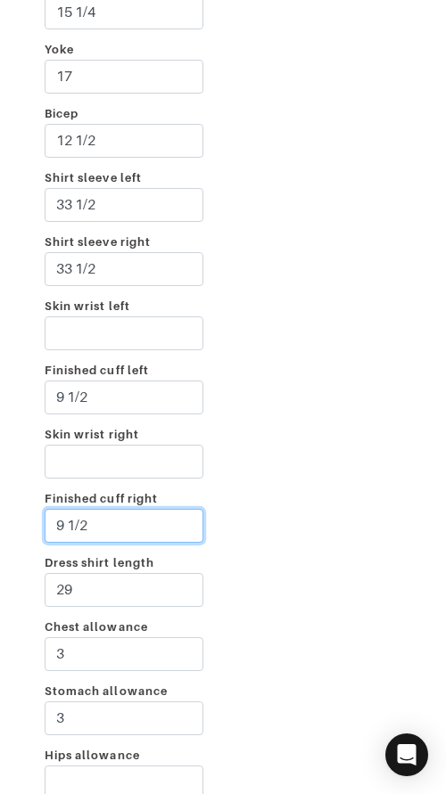
type input "9 1/2"
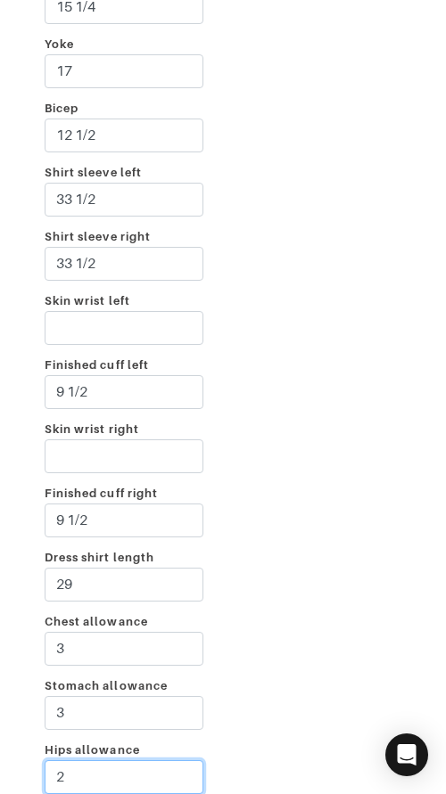
type input "2"
click at [364, 402] on div "Incline 2 1/4 Shoulder left 2 3/4 Shoulder right 2 1/2 Taped chest 36 1/4 Stoma…" at bounding box center [222, 161] width 419 height 1319
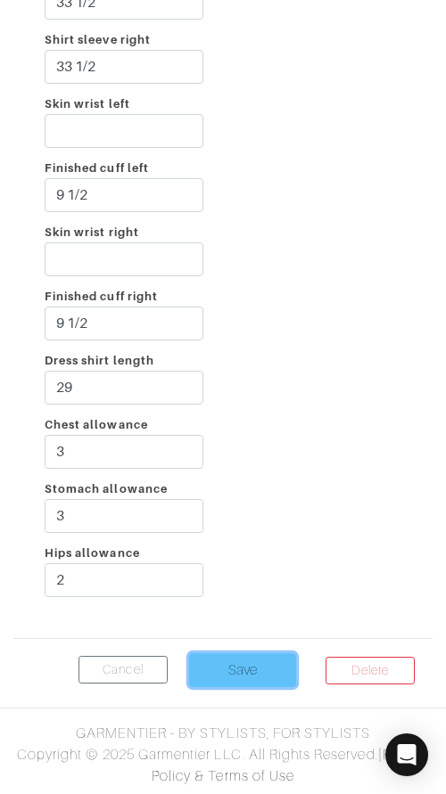
click at [266, 670] on input "Save" at bounding box center [242, 670] width 107 height 34
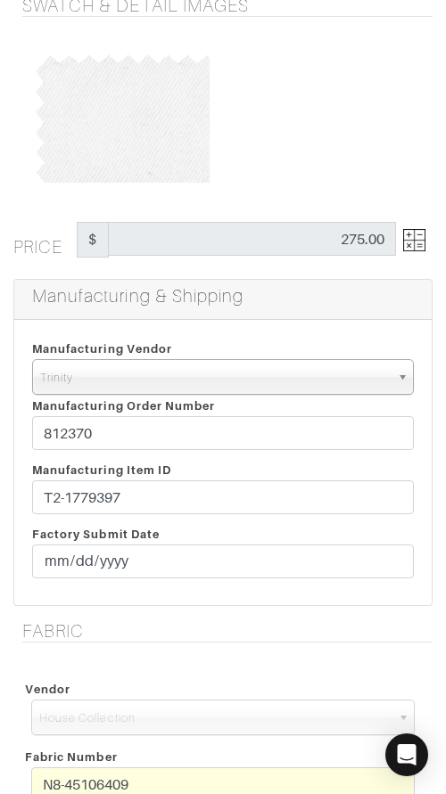
scroll to position [0, 0]
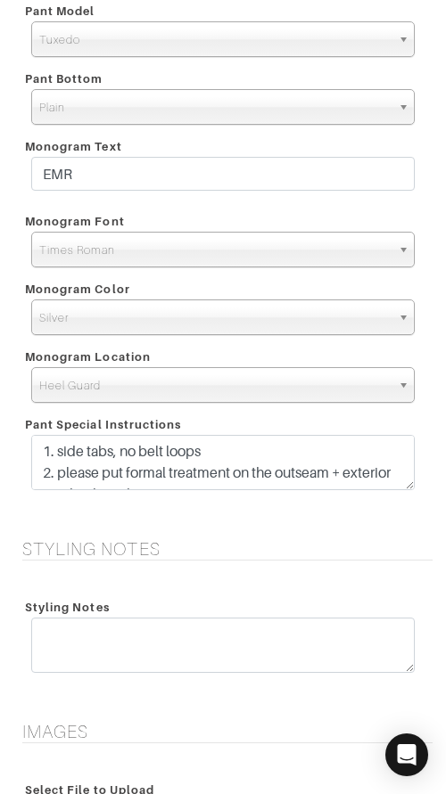
scroll to position [3903, 0]
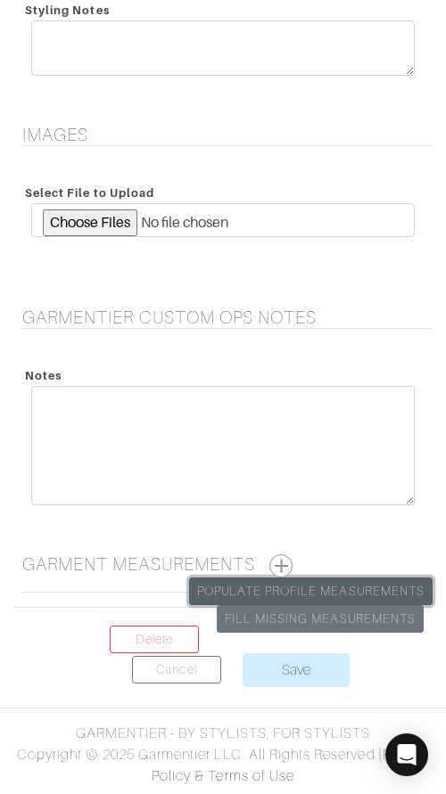
click at [317, 585] on link "Populate Profile Measurements" at bounding box center [310, 591] width 243 height 28
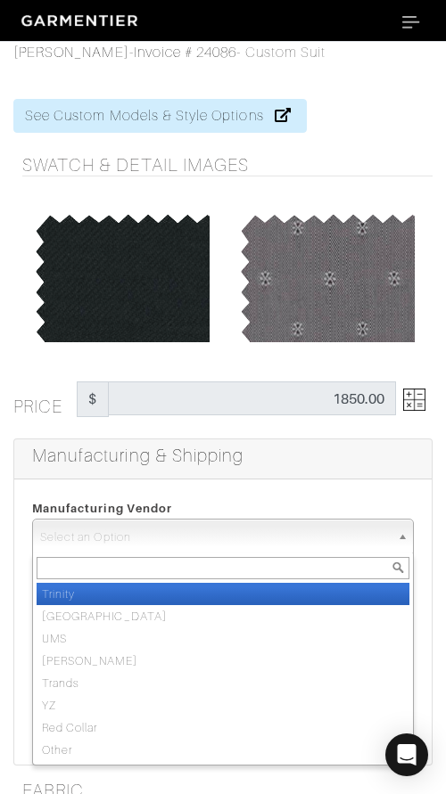
drag, startPoint x: 188, startPoint y: 546, endPoint x: 191, endPoint y: 571, distance: 25.1
click at [187, 550] on span "Select an Option" at bounding box center [214, 537] width 349 height 36
click at [191, 593] on li "Trinity" at bounding box center [223, 594] width 372 height 22
select select "1"
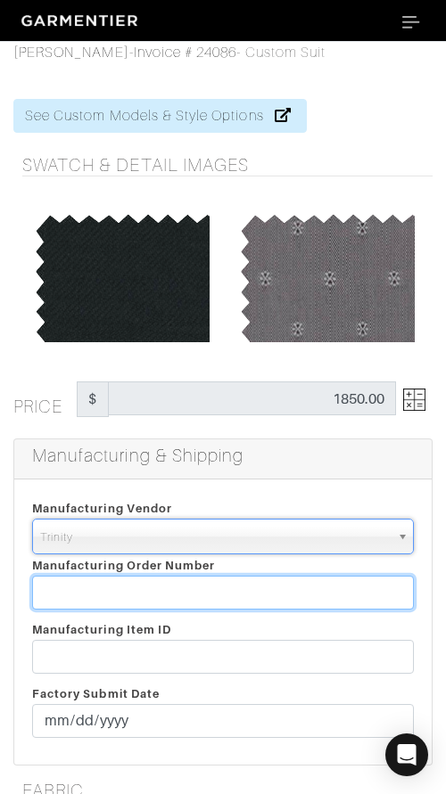
click at [191, 593] on input "text" at bounding box center [222, 593] width 381 height 34
paste input "812370"
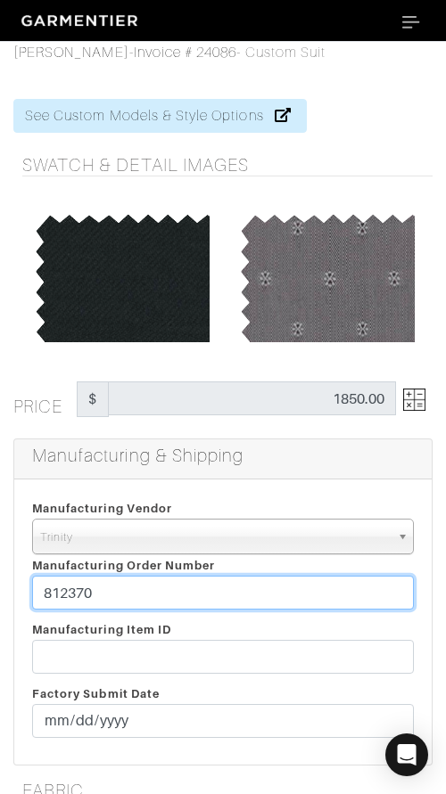
type input "812370"
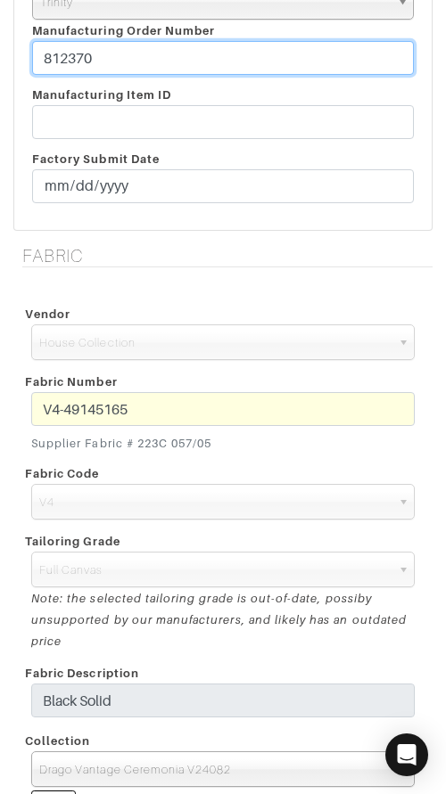
scroll to position [536, 0]
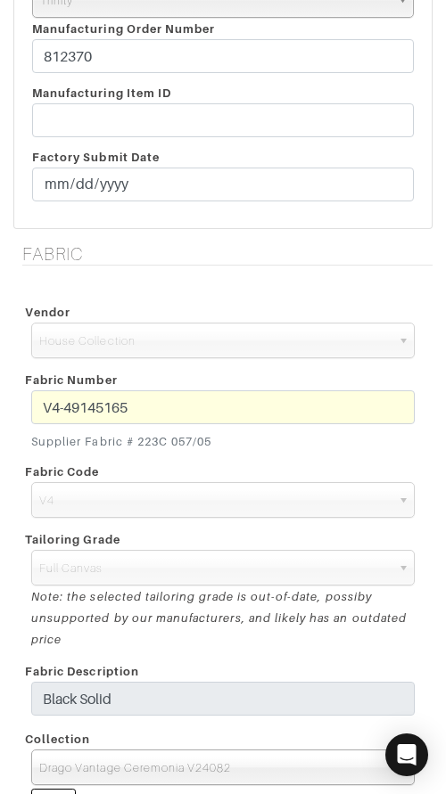
click at [187, 381] on div "Fabric Number V4-49145165 Supplier Fabric # 223C 057/05" at bounding box center [223, 411] width 410 height 92
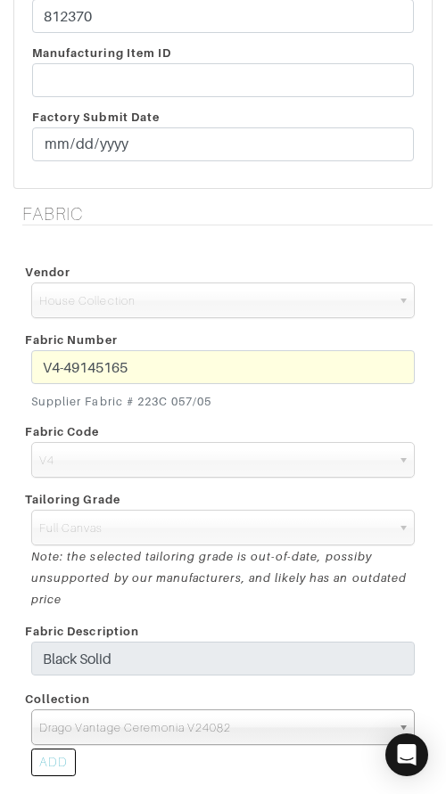
scroll to position [373, 0]
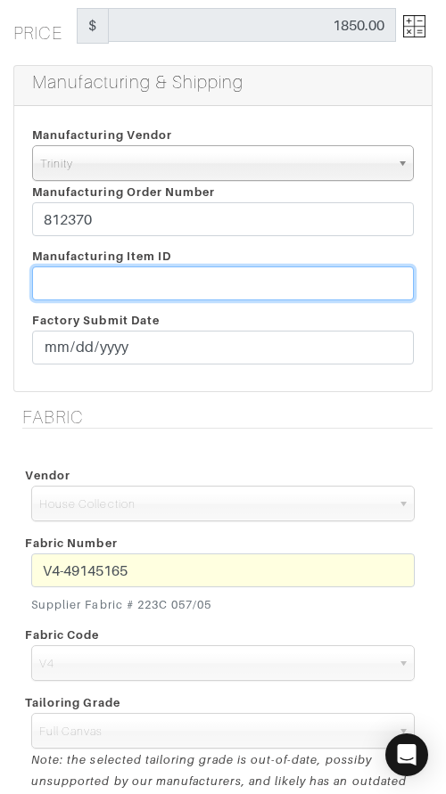
click at [249, 282] on input "text" at bounding box center [222, 283] width 381 height 34
paste input "T2-1779414."
type input "T2-1779414"
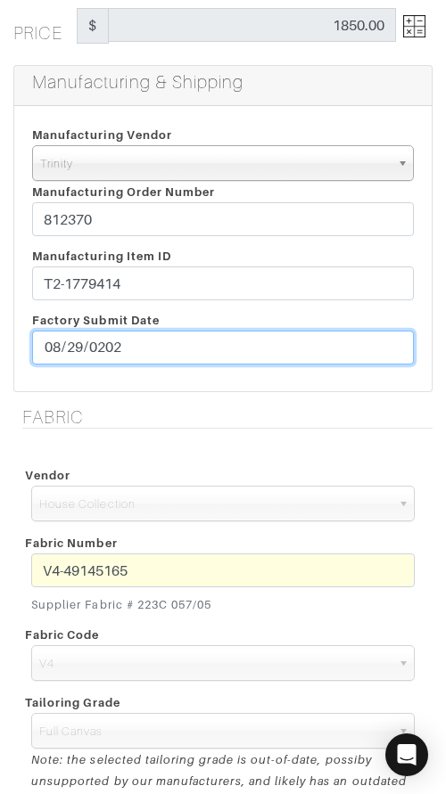
type input "2025-08-29"
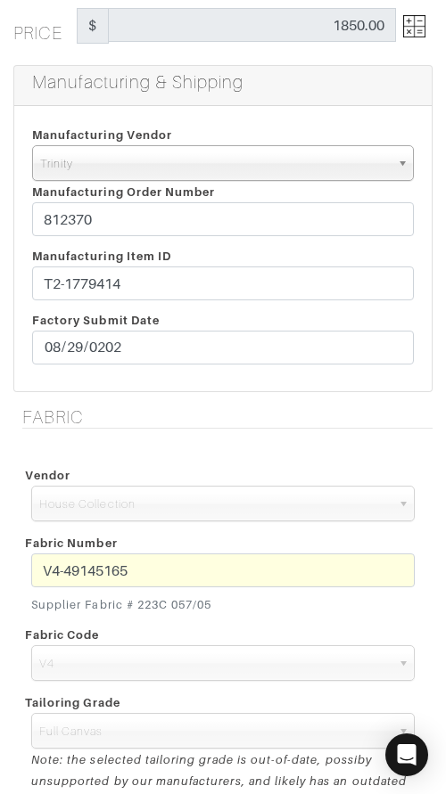
drag, startPoint x: 361, startPoint y: 424, endPoint x: 347, endPoint y: 427, distance: 14.5
click at [361, 424] on h5 "Fabric" at bounding box center [227, 416] width 410 height 21
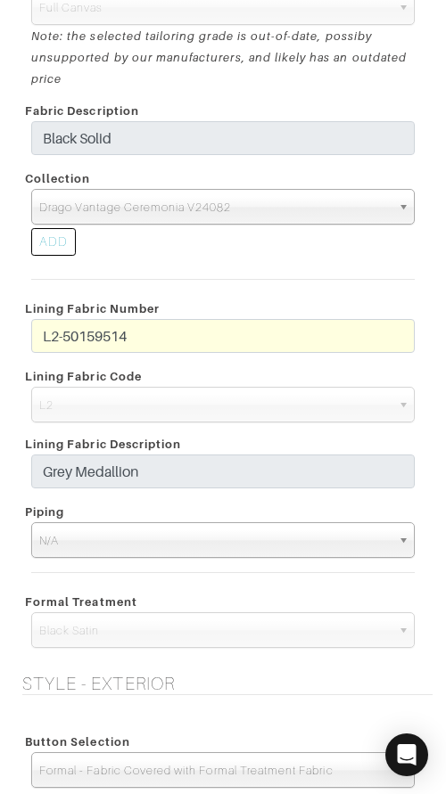
scroll to position [1101, 0]
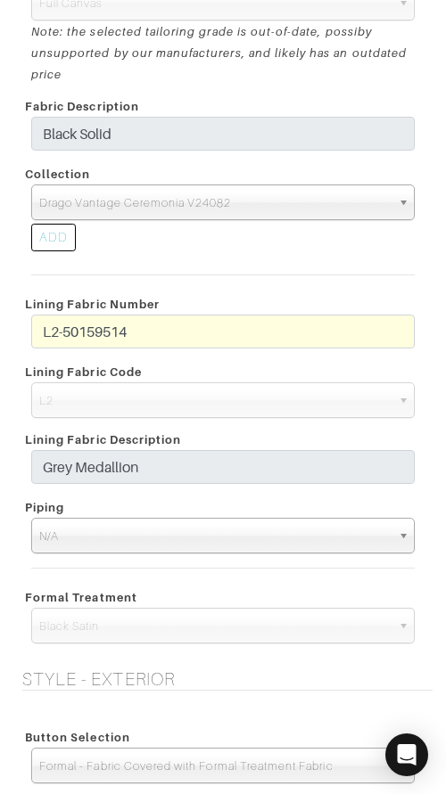
click at [26, 332] on div "L2-50159514" at bounding box center [223, 336] width 410 height 43
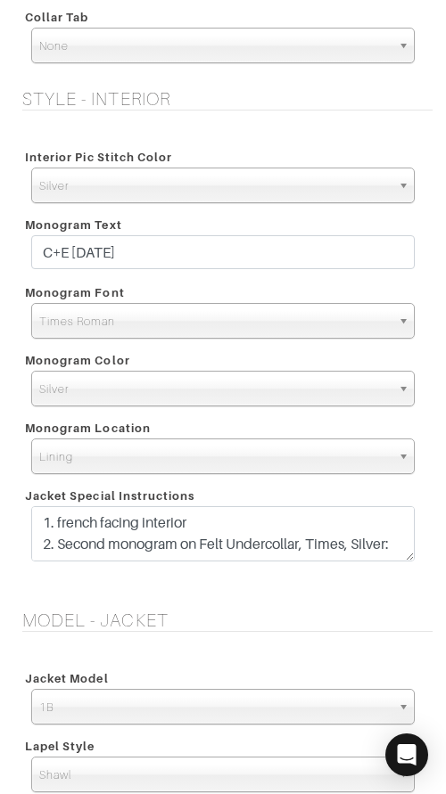
scroll to position [2094, 0]
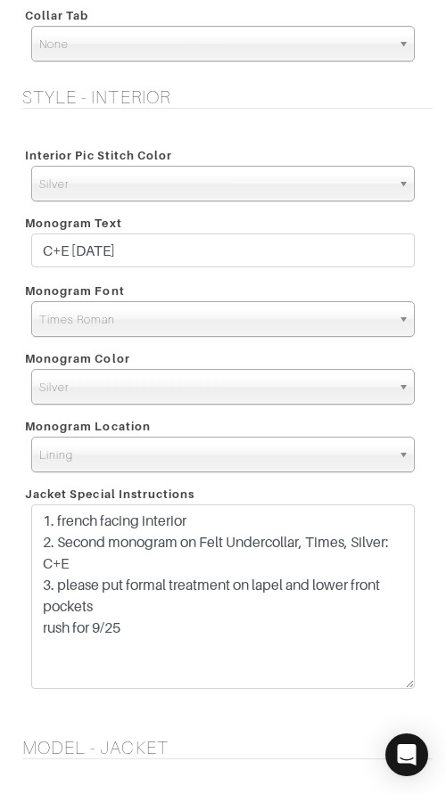
drag, startPoint x: 408, startPoint y: 558, endPoint x: 397, endPoint y: 686, distance: 128.8
click at [397, 686] on textarea "1. french facing interior 2. Second monogram on Felt Undercollar, Times, Silver…" at bounding box center [222, 596] width 383 height 184
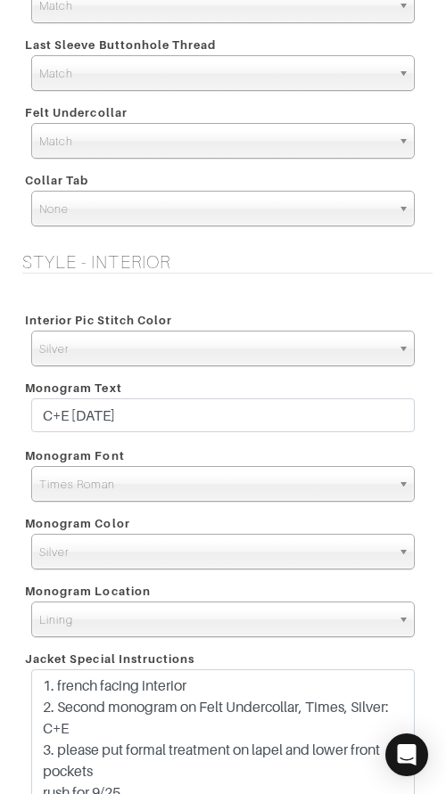
scroll to position [1921, 0]
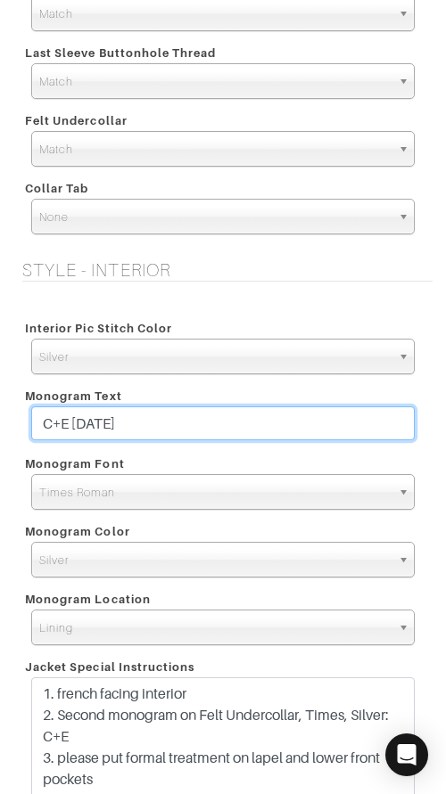
drag, startPoint x: 280, startPoint y: 418, endPoint x: 289, endPoint y: 407, distance: 13.9
click at [289, 407] on input "C+E 10.26.25" at bounding box center [222, 423] width 383 height 34
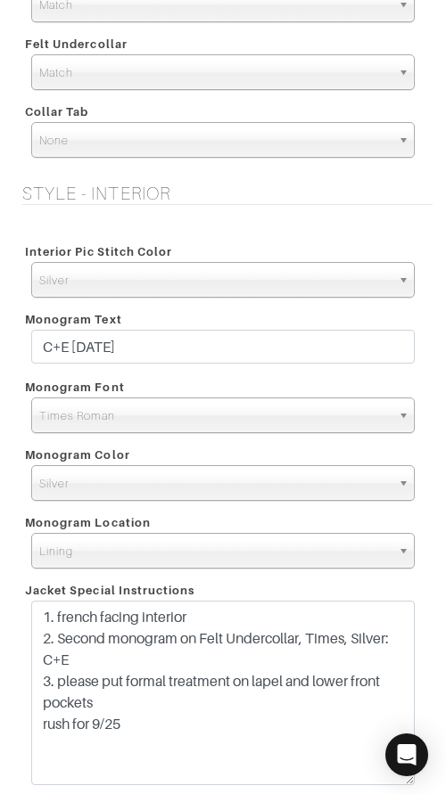
scroll to position [2000, 0]
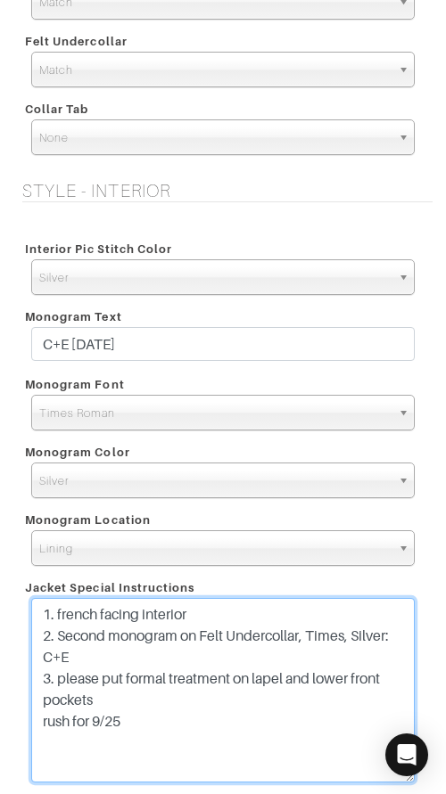
drag, startPoint x: 92, startPoint y: 660, endPoint x: 38, endPoint y: 660, distance: 53.5
click at [38, 660] on textarea "1. french facing interior 2. Second monogram on Felt Undercollar, Times, Silver…" at bounding box center [222, 690] width 383 height 184
click at [322, 652] on textarea "1. french facing interior 2. Second monogram on Felt Undercollar, Times, Silver…" at bounding box center [222, 690] width 383 height 184
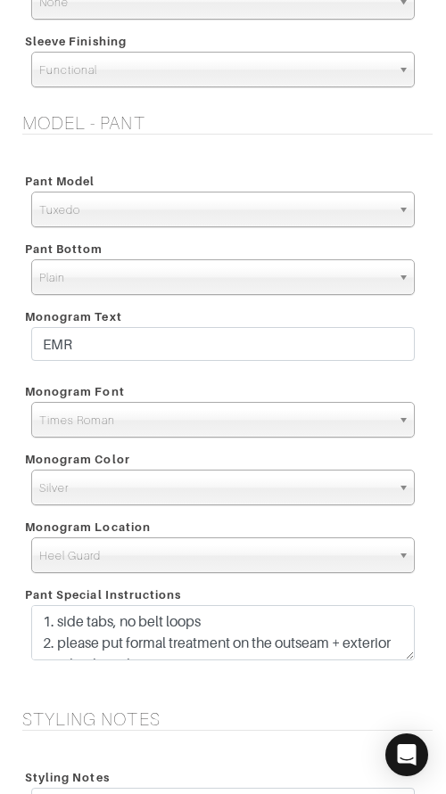
scroll to position [3266, 0]
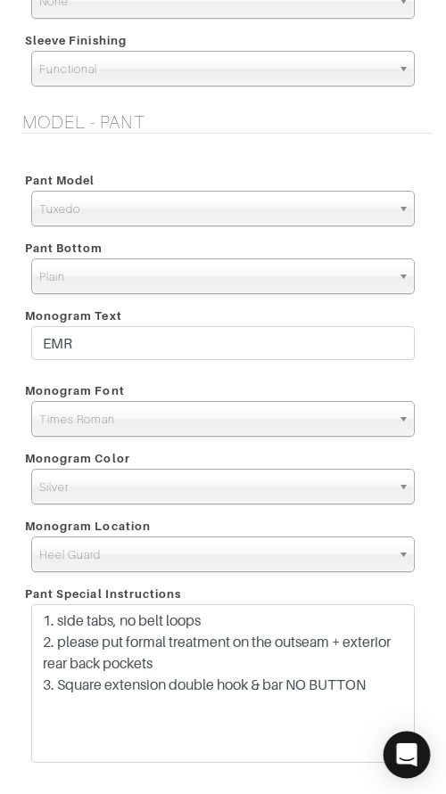
drag, startPoint x: 405, startPoint y: 651, endPoint x: 396, endPoint y: 754, distance: 102.9
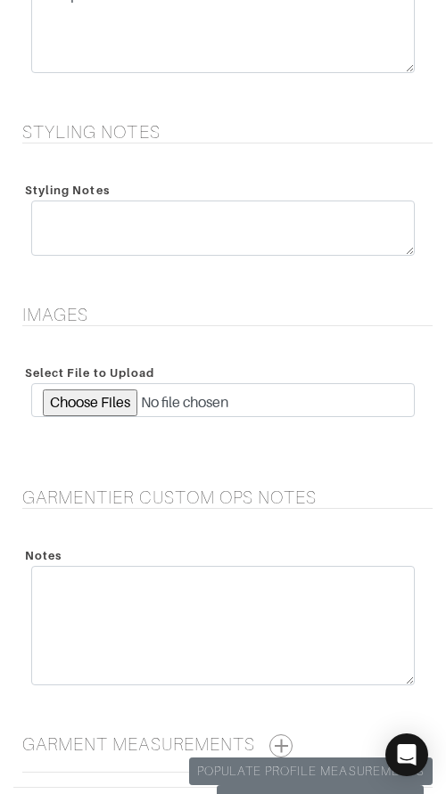
scroll to position [4135, 0]
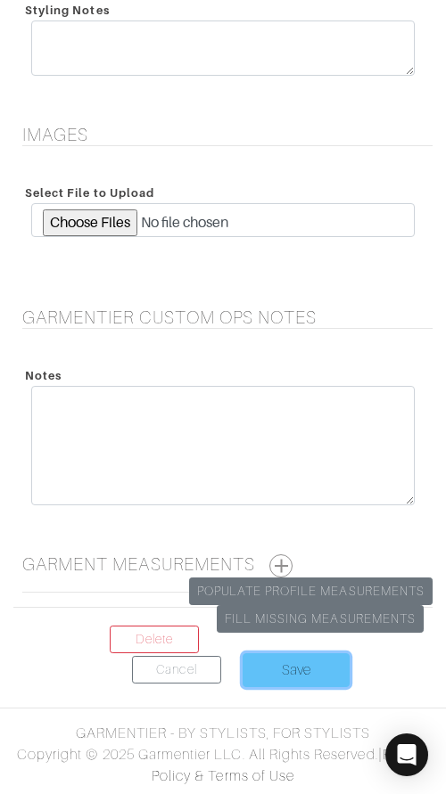
click at [270, 667] on input "Save" at bounding box center [295, 670] width 107 height 34
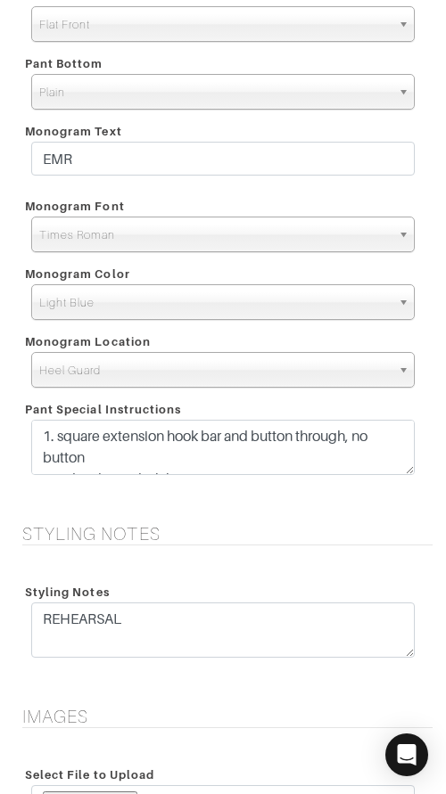
scroll to position [3839, 0]
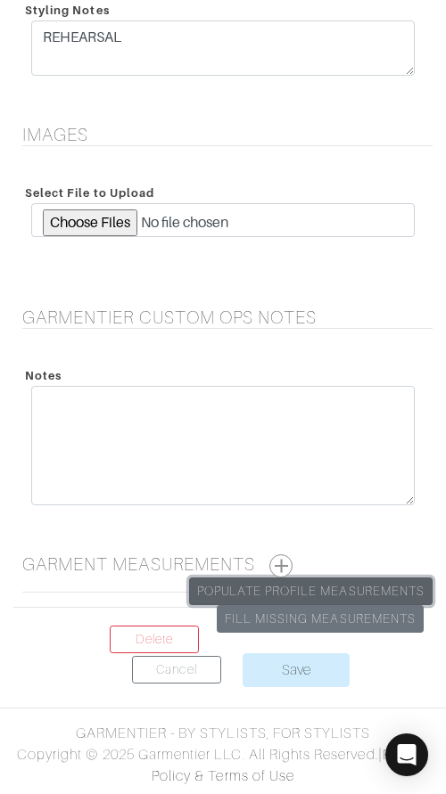
click at [304, 591] on link "Populate Profile Measurements" at bounding box center [310, 591] width 243 height 28
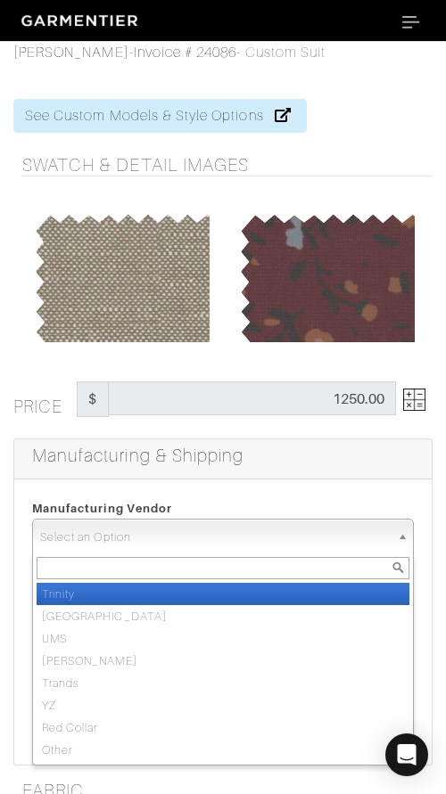
click at [267, 549] on span "Select an Option" at bounding box center [214, 537] width 349 height 36
click at [241, 585] on li "Trinity" at bounding box center [223, 594] width 372 height 22
select select "1"
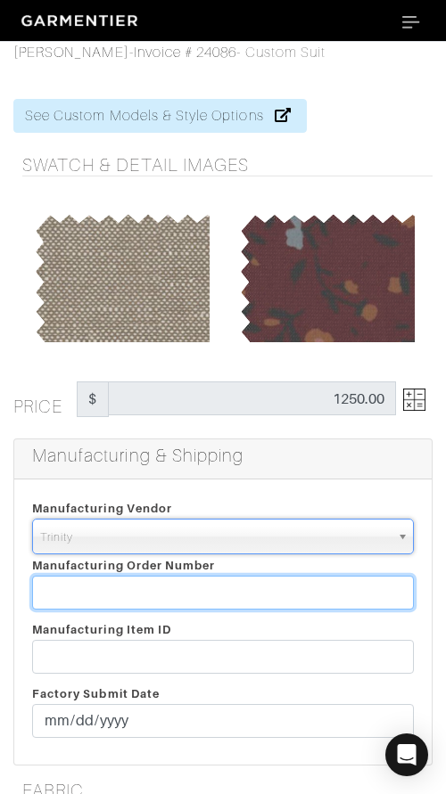
click at [236, 584] on input "text" at bounding box center [222, 593] width 381 height 34
paste input "812370"
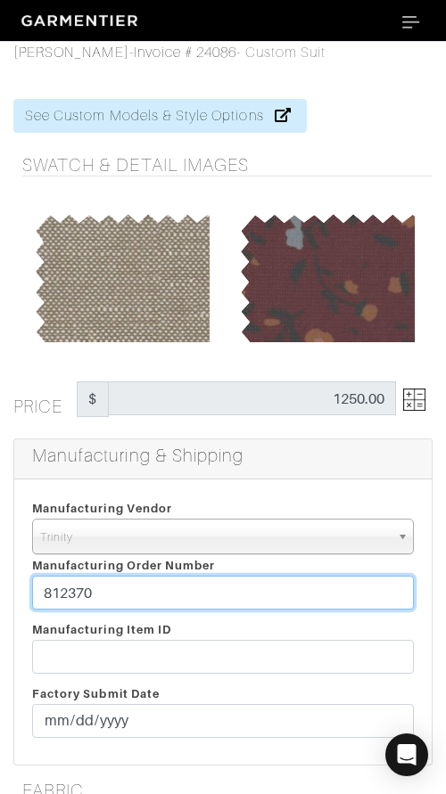
type input "812370"
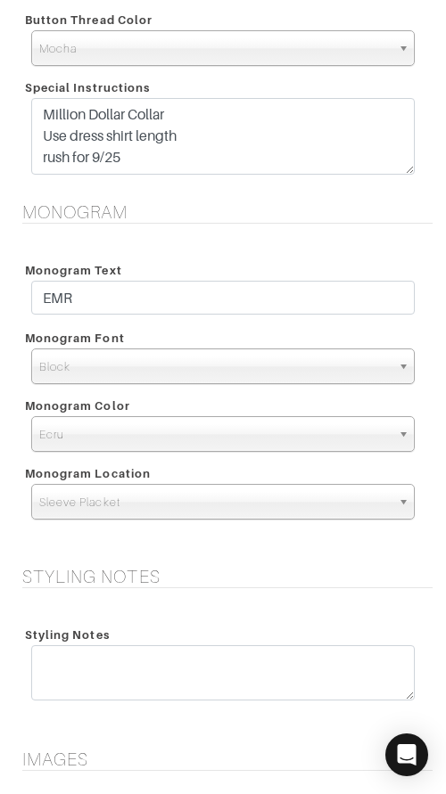
scroll to position [2496, 0]
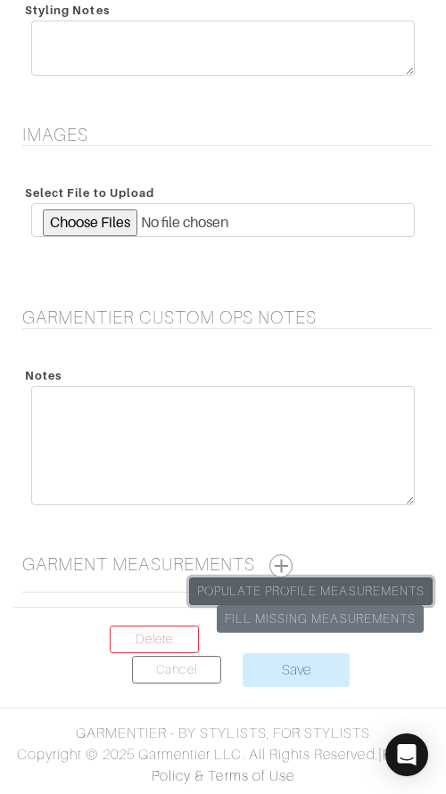
click at [298, 585] on link "Populate Profile Measurements" at bounding box center [310, 591] width 243 height 28
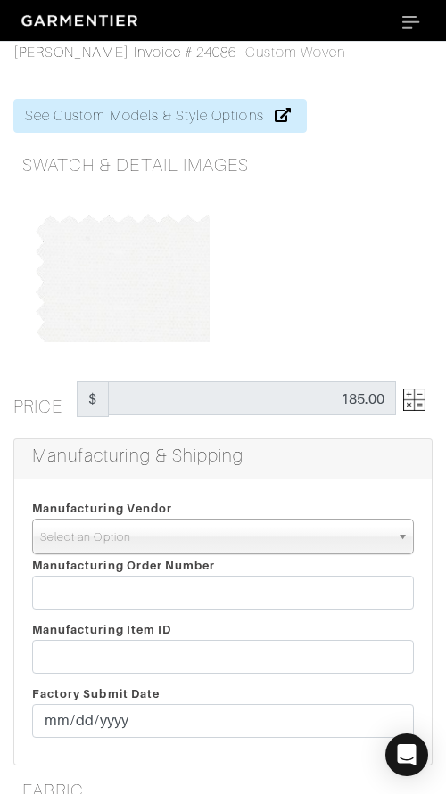
drag, startPoint x: 232, startPoint y: 536, endPoint x: 231, endPoint y: 548, distance: 12.5
click at [231, 542] on span "Select an Option" at bounding box center [214, 537] width 349 height 36
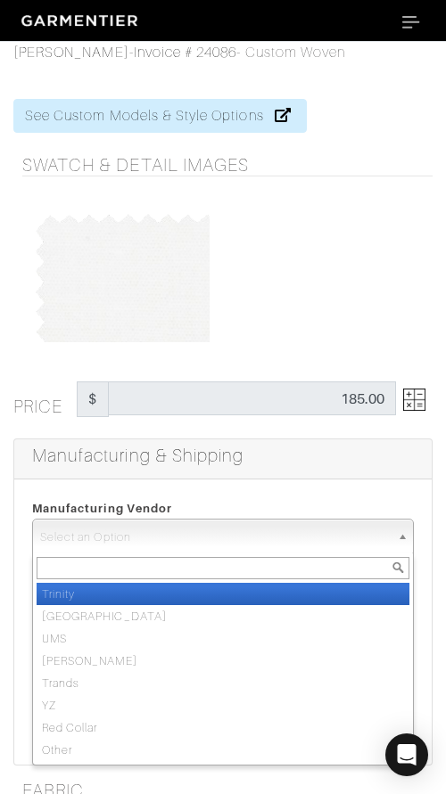
click at [238, 595] on li "Trinity" at bounding box center [223, 594] width 372 height 22
select select "1"
click at [238, 595] on input "text" at bounding box center [222, 593] width 381 height 34
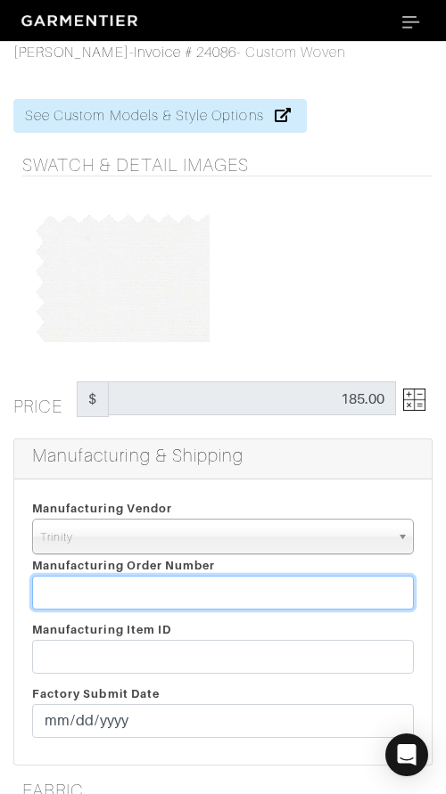
paste input "812370"
type input "812370"
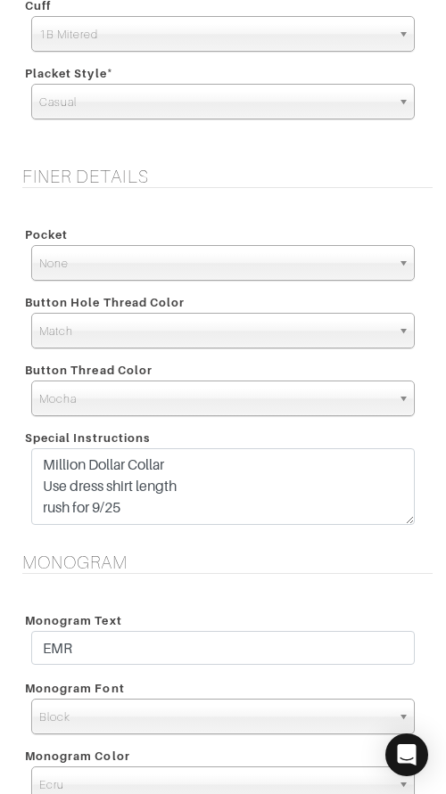
scroll to position [1542, 0]
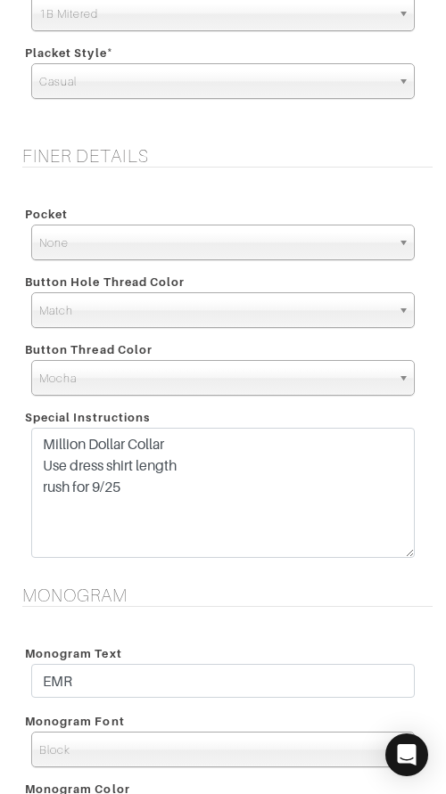
drag, startPoint x: 406, startPoint y: 499, endPoint x: 402, endPoint y: 548, distance: 49.2
click at [402, 548] on textarea "Million Dollar Collar Use dress shirt length rush for 9/25" at bounding box center [222, 493] width 383 height 130
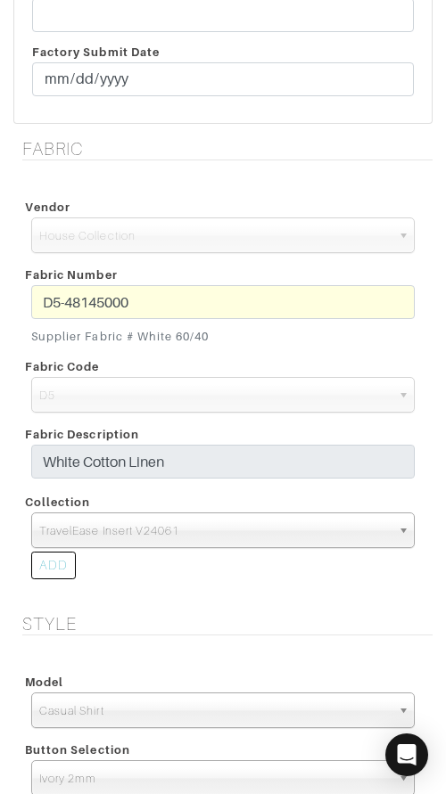
scroll to position [644, 0]
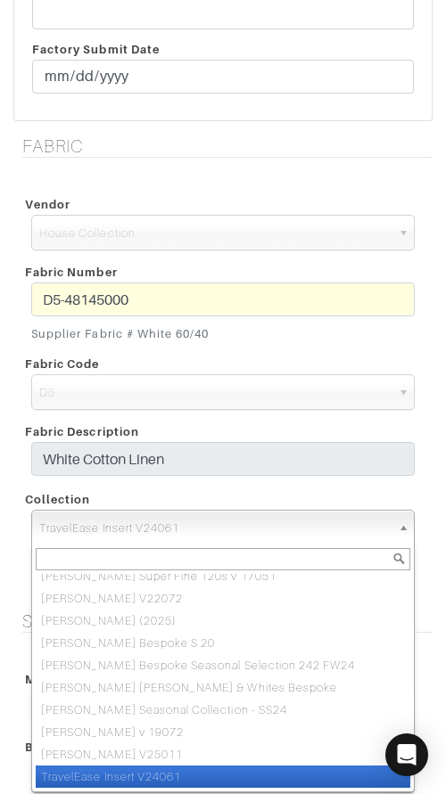
click at [259, 524] on span "TravelEase Insert V24061" at bounding box center [214, 529] width 351 height 36
paste input "Classic Shirting Insert V24061"
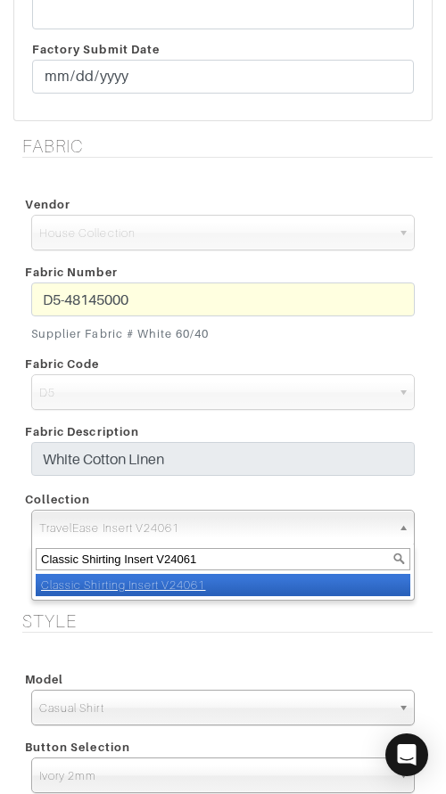
scroll to position [0, 0]
type input "Classic Shirting Insert V24061"
click at [288, 586] on li "Classic Shirting Insert V24061" at bounding box center [223, 585] width 374 height 22
select select "939"
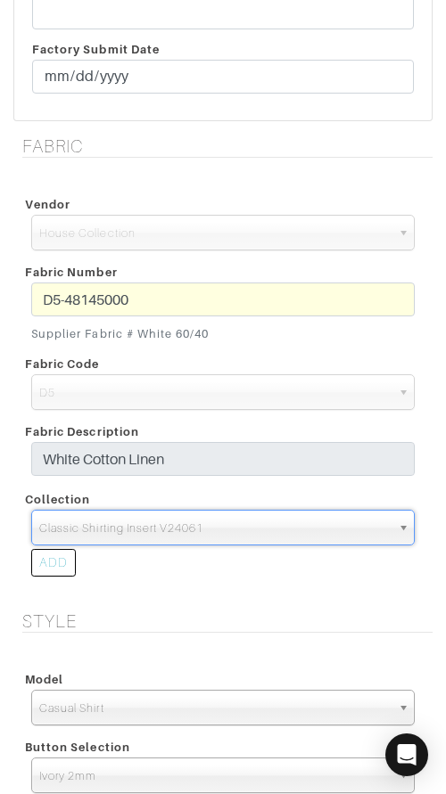
drag, startPoint x: 347, startPoint y: 623, endPoint x: 337, endPoint y: 612, distance: 14.5
click at [346, 621] on h5 "Style" at bounding box center [227, 620] width 410 height 21
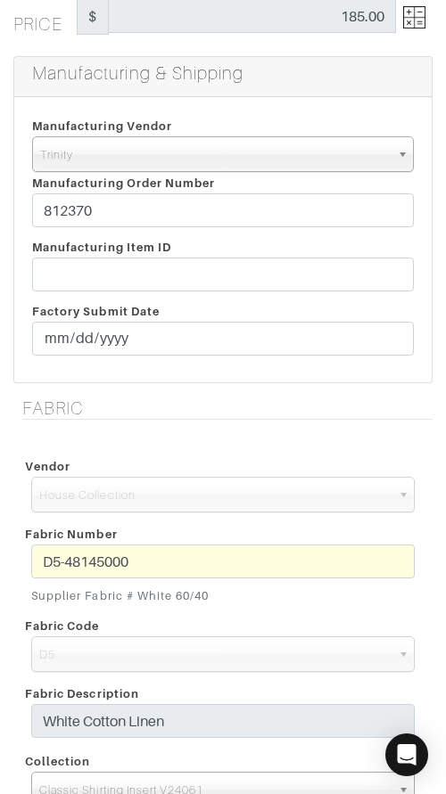
scroll to position [362, 0]
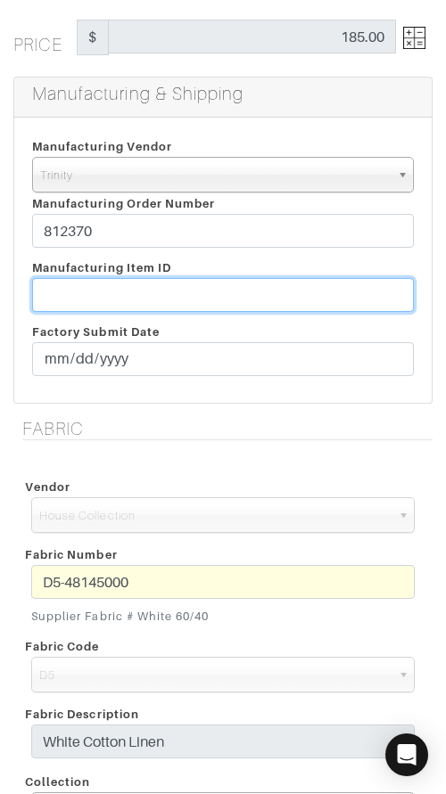
click at [130, 290] on input "text" at bounding box center [222, 295] width 381 height 34
paste input "T2-1779408"
type input "T2-1779408"
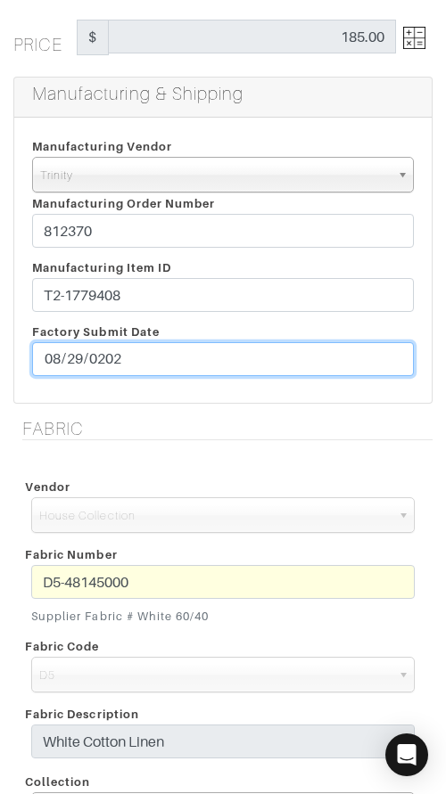
type input "[DATE]"
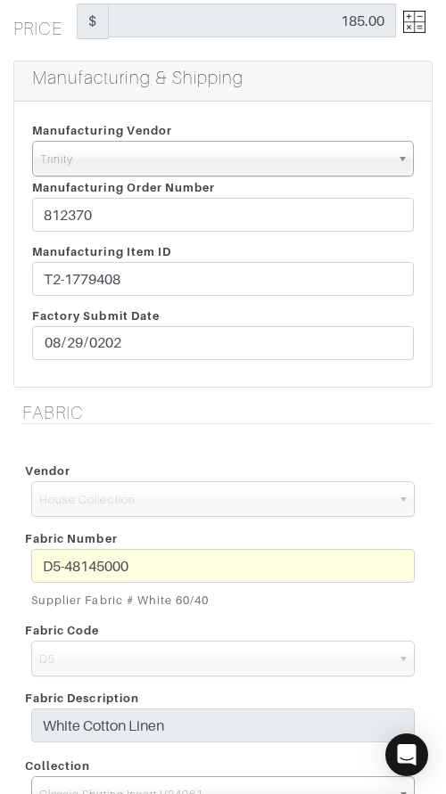
scroll to position [356, 0]
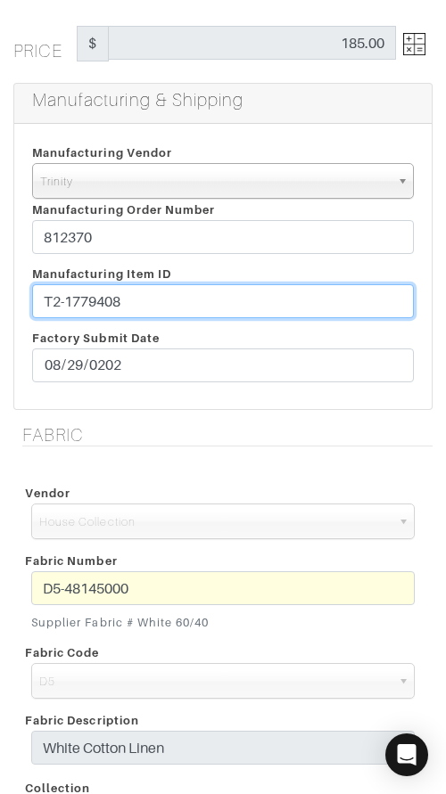
drag, startPoint x: 207, startPoint y: 298, endPoint x: 209, endPoint y: 283, distance: 14.5
click at [209, 284] on input "T2-1779408" at bounding box center [222, 301] width 381 height 34
paste input "10."
type input "T2-1779410"
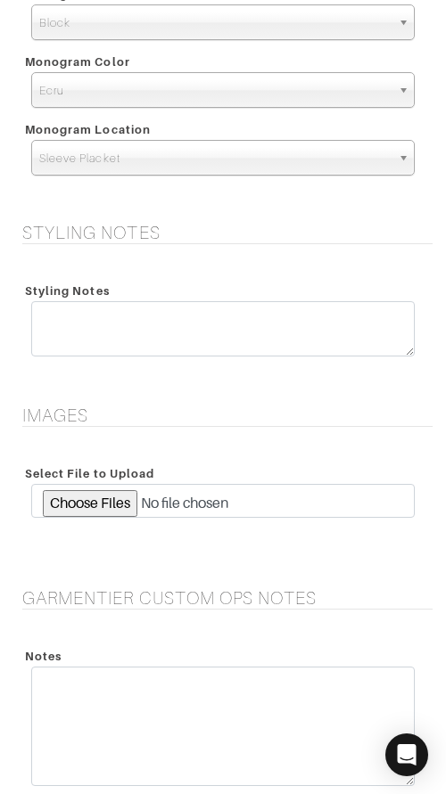
scroll to position [2545, 0]
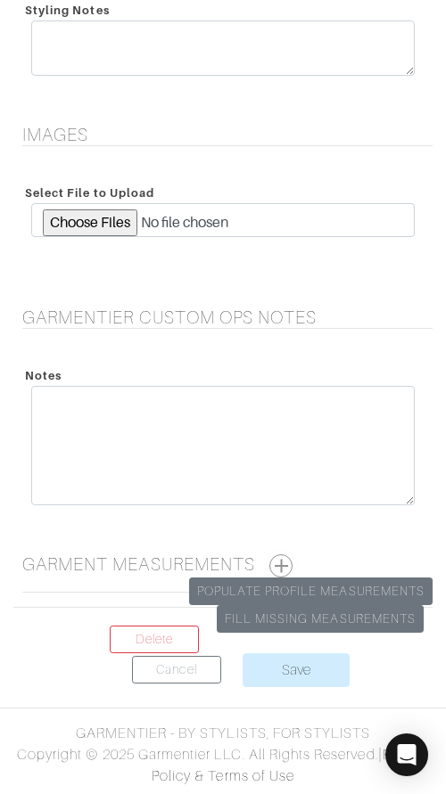
click at [286, 557] on button "button" at bounding box center [280, 565] width 23 height 23
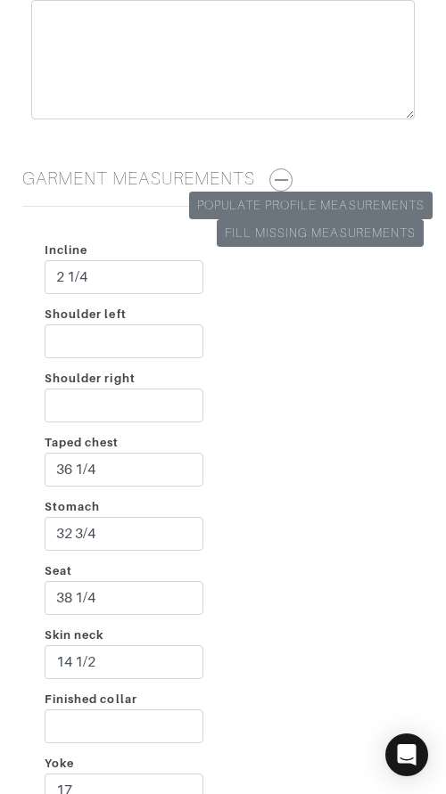
scroll to position [2938, 0]
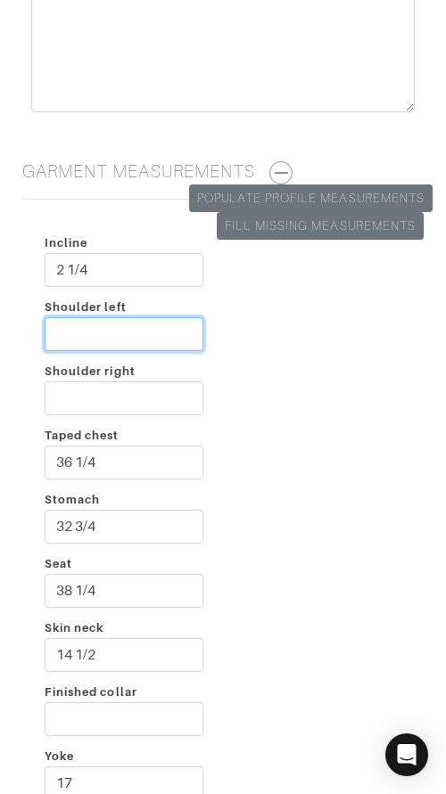
click at [128, 330] on input "Shoulder left" at bounding box center [124, 334] width 159 height 34
type input "2 3/4"
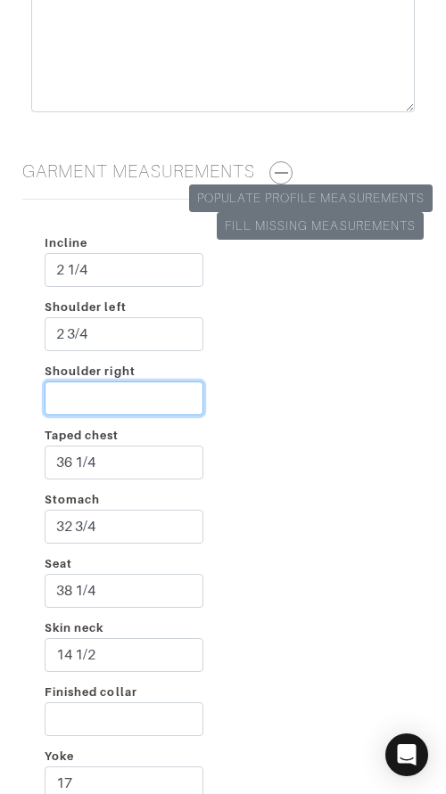
click at [133, 395] on input "Shoulder right" at bounding box center [124, 398] width 159 height 34
type input "2 1/2"
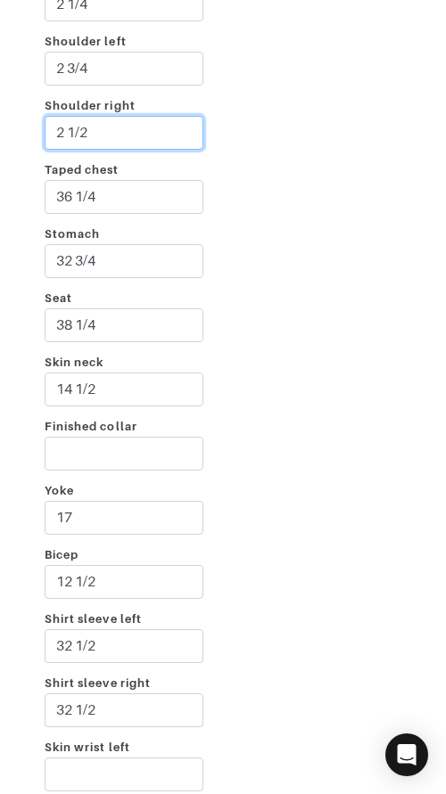
scroll to position [3204, 0]
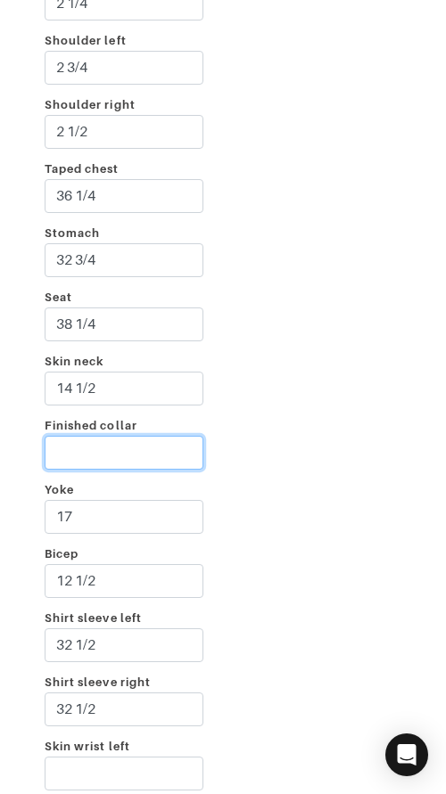
click at [133, 441] on input "Finished collar" at bounding box center [124, 453] width 159 height 34
type input "15 1/4"
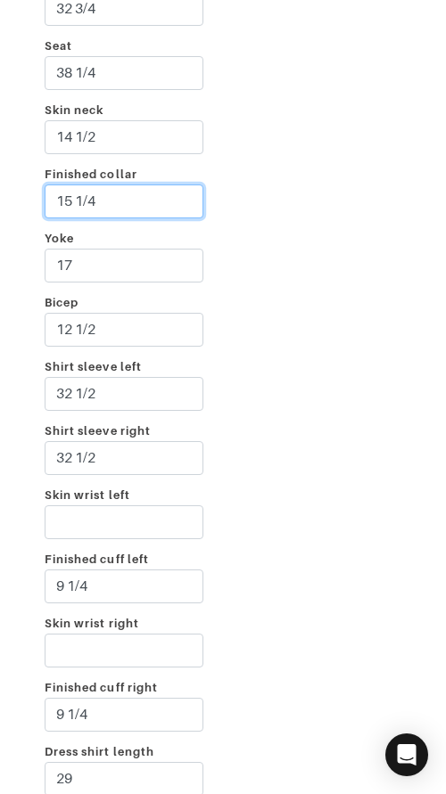
scroll to position [3466, 0]
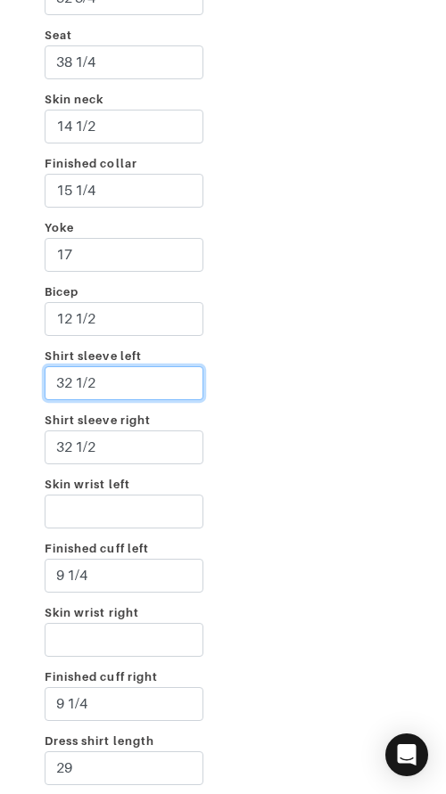
drag, startPoint x: 73, startPoint y: 378, endPoint x: 92, endPoint y: 385, distance: 20.0
click at [73, 378] on input "32 1/2" at bounding box center [124, 383] width 159 height 34
type input "33 1/2"
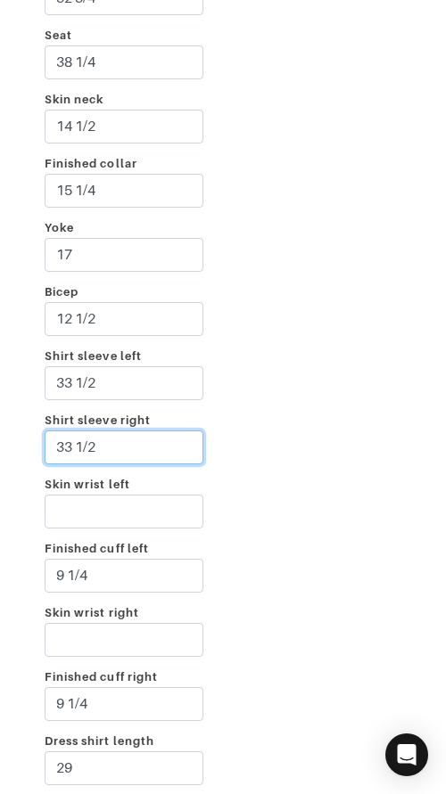
type input "33 1/2"
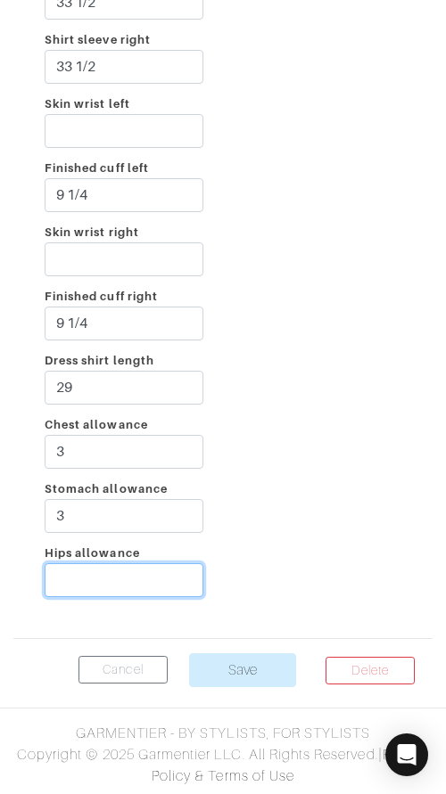
type input "1"
type input "2"
drag, startPoint x: 303, startPoint y: 252, endPoint x: 304, endPoint y: 265, distance: 12.5
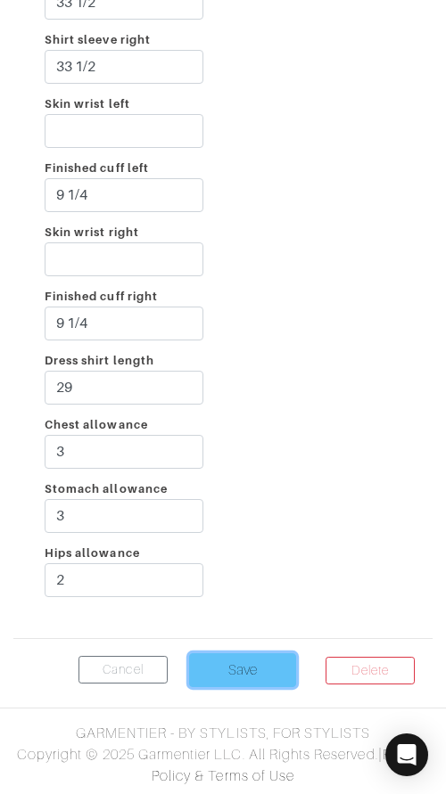
click at [222, 666] on input "Save" at bounding box center [242, 670] width 107 height 34
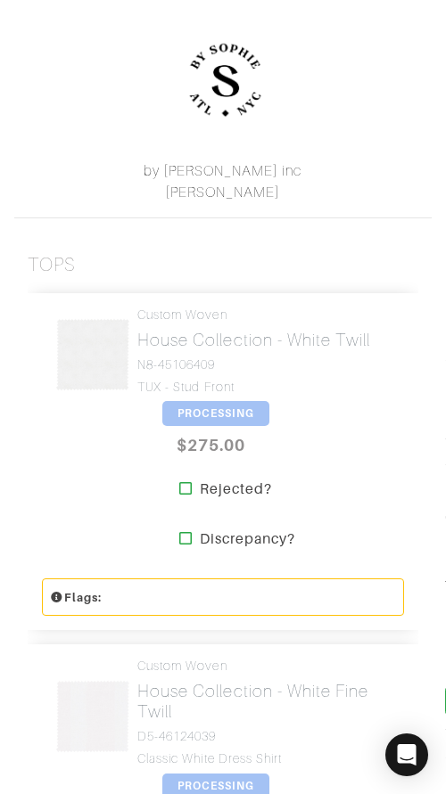
scroll to position [386, 0]
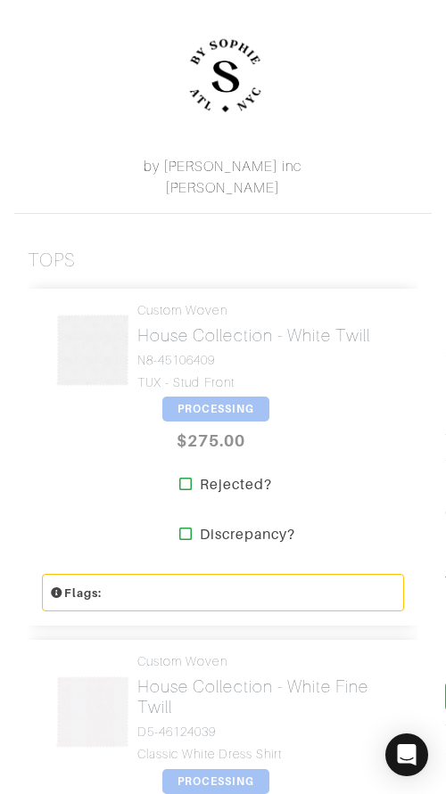
click at [171, 397] on span "PROCESSING" at bounding box center [215, 409] width 107 height 25
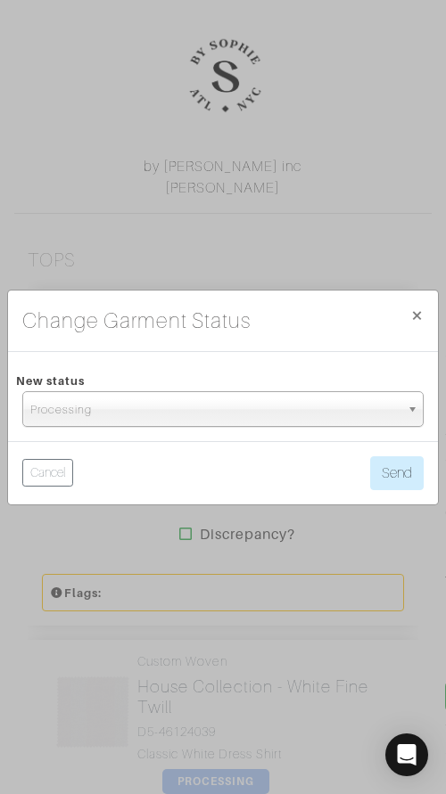
click at [171, 410] on span "Processing" at bounding box center [214, 410] width 369 height 36
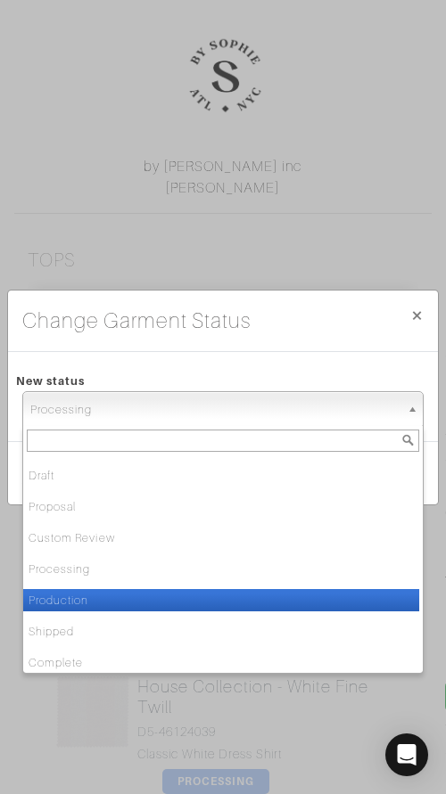
drag, startPoint x: 152, startPoint y: 599, endPoint x: 164, endPoint y: 593, distance: 13.2
click at [154, 599] on li "Production" at bounding box center [221, 600] width 396 height 22
select select "Production"
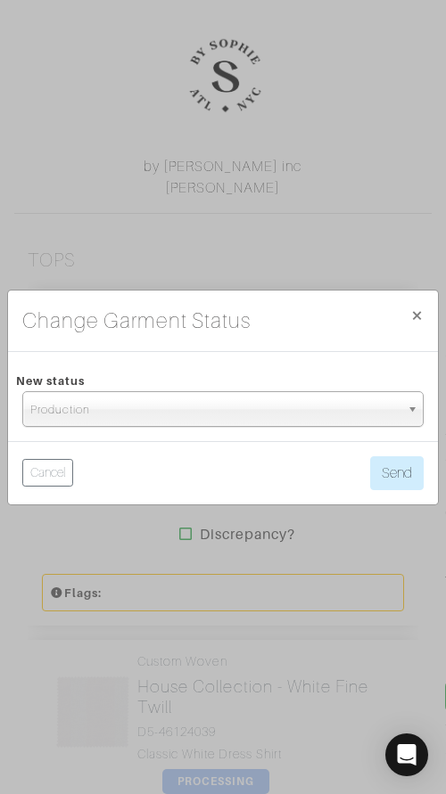
drag, startPoint x: 431, startPoint y: 477, endPoint x: 410, endPoint y: 477, distance: 21.4
click at [430, 476] on div "Cancel Send" at bounding box center [222, 472] width 429 height 63
drag, startPoint x: 405, startPoint y: 477, endPoint x: 364, endPoint y: 476, distance: 41.0
click at [405, 477] on button "Send" at bounding box center [396, 473] width 53 height 34
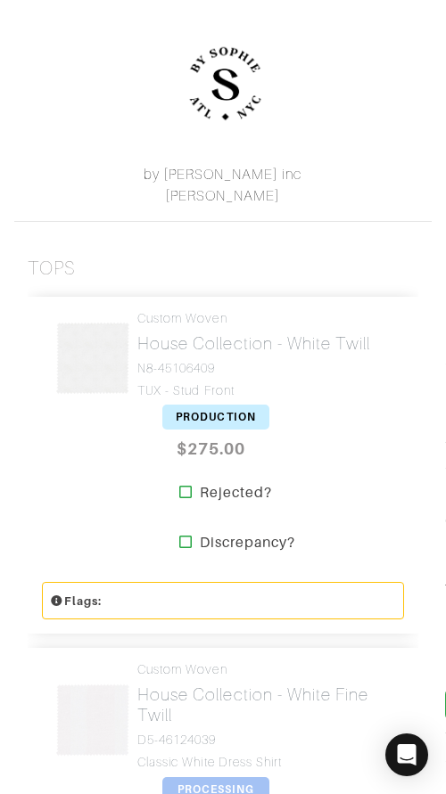
scroll to position [380, 0]
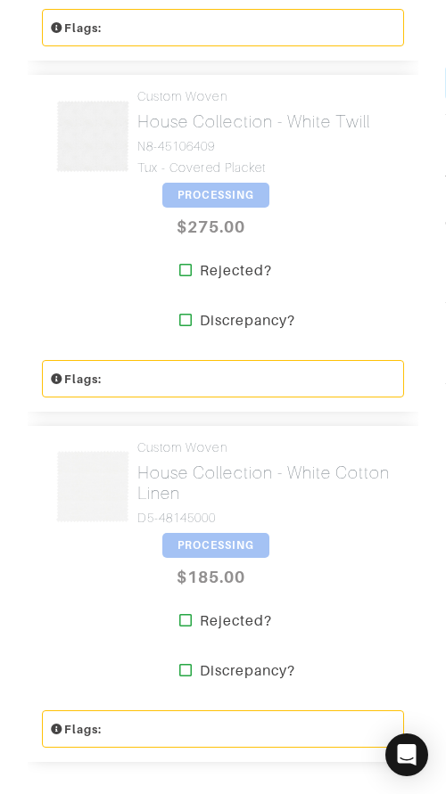
scroll to position [1327, 0]
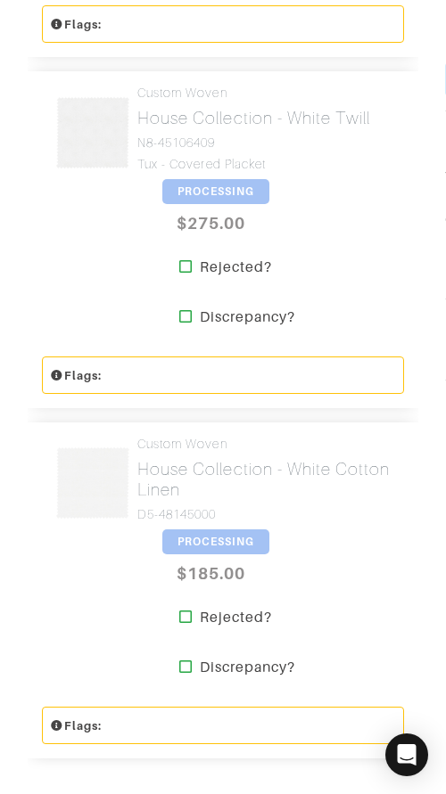
click at [210, 179] on span "PROCESSING" at bounding box center [215, 191] width 107 height 25
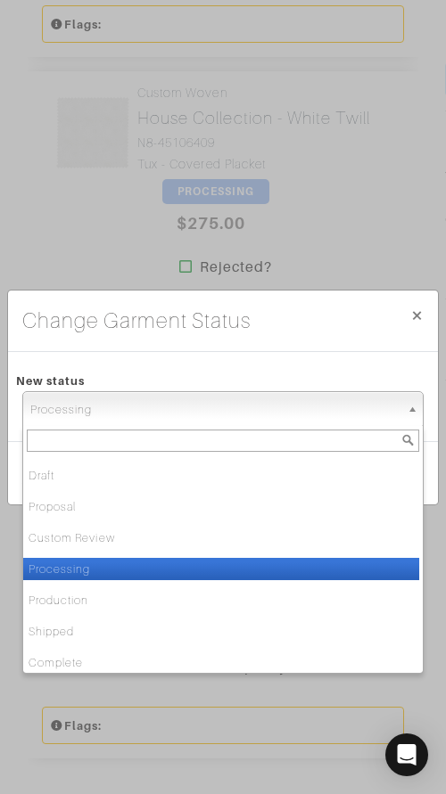
click at [218, 400] on span "Processing" at bounding box center [214, 410] width 369 height 36
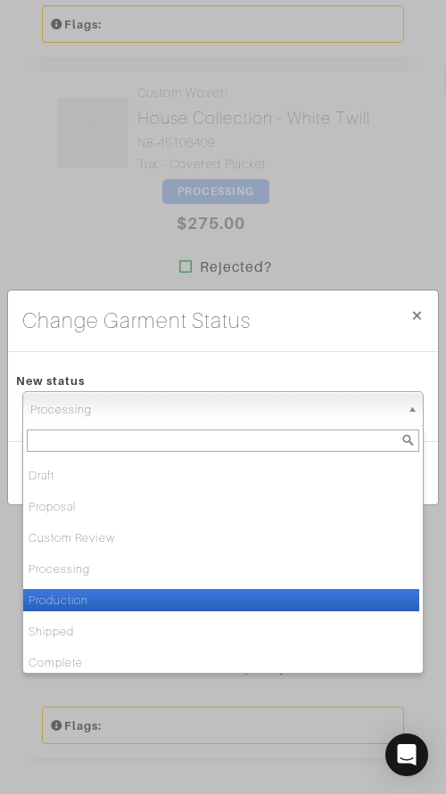
drag, startPoint x: 214, startPoint y: 593, endPoint x: 226, endPoint y: 580, distance: 17.6
click at [214, 593] on li "Production" at bounding box center [221, 600] width 396 height 22
select select "Production"
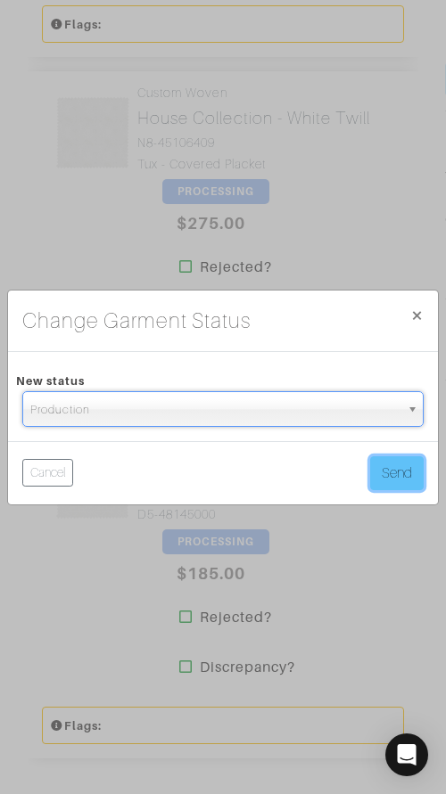
click at [381, 466] on button "Send" at bounding box center [396, 473] width 53 height 34
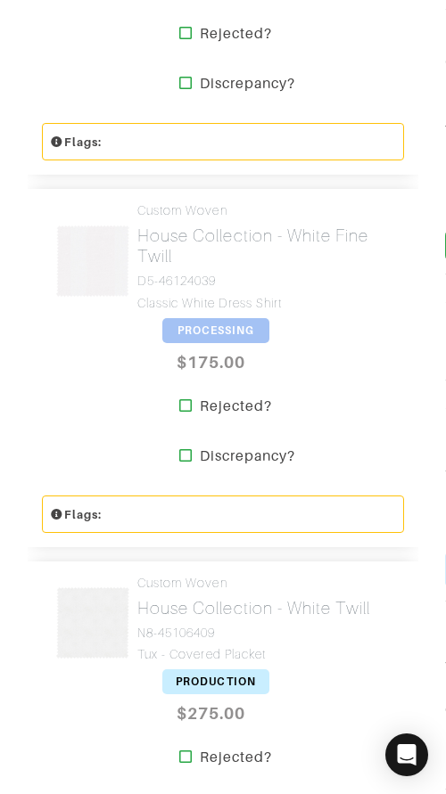
scroll to position [969, 0]
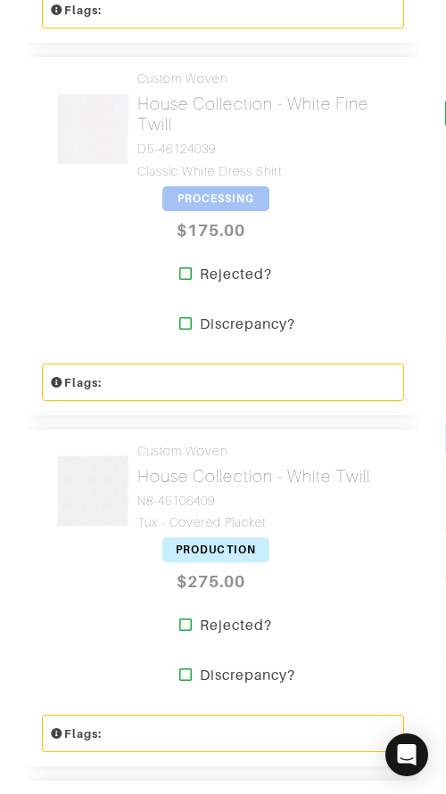
click at [176, 186] on span "PROCESSING" at bounding box center [215, 198] width 107 height 25
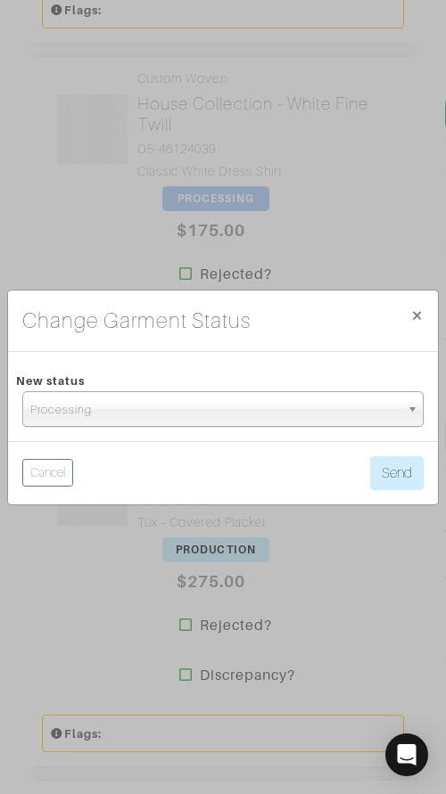
drag, startPoint x: 236, startPoint y: 404, endPoint x: 238, endPoint y: 418, distance: 14.4
click at [236, 404] on span "Processing" at bounding box center [214, 410] width 369 height 36
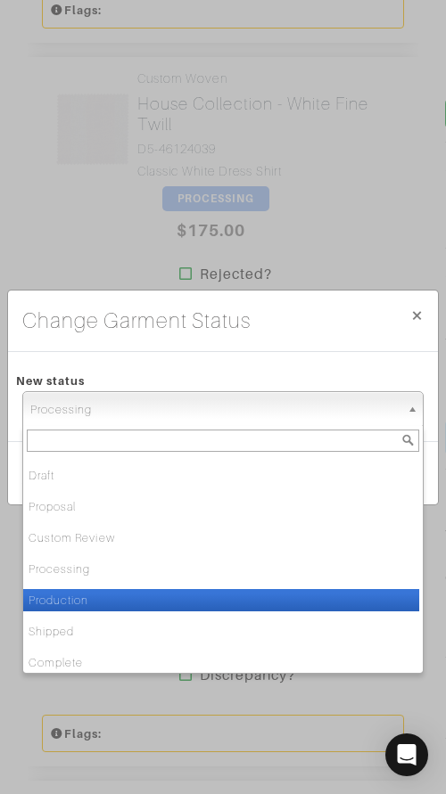
drag, startPoint x: 224, startPoint y: 598, endPoint x: 231, endPoint y: 588, distance: 12.1
click at [224, 597] on li "Production" at bounding box center [221, 600] width 396 height 22
select select "Production"
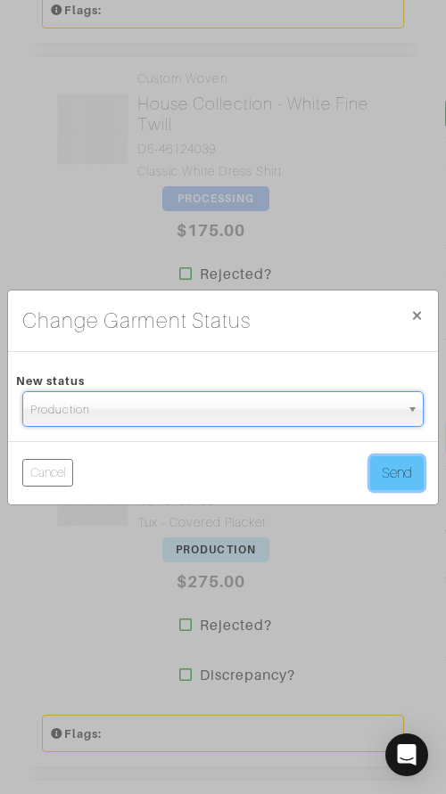
click at [408, 469] on button "Send" at bounding box center [396, 473] width 53 height 34
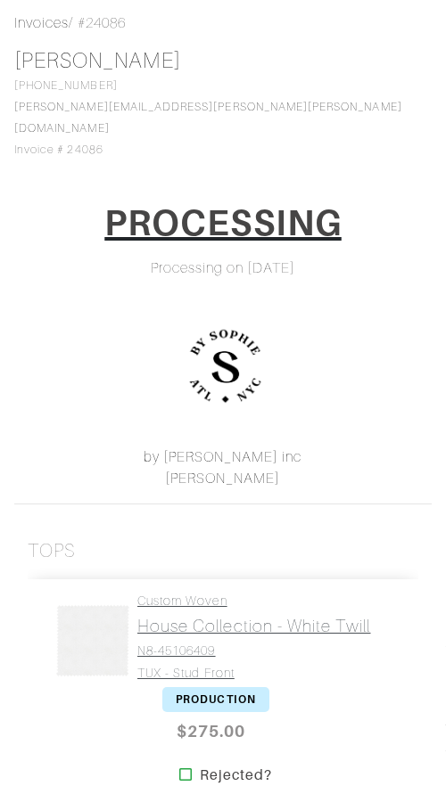
scroll to position [366, 0]
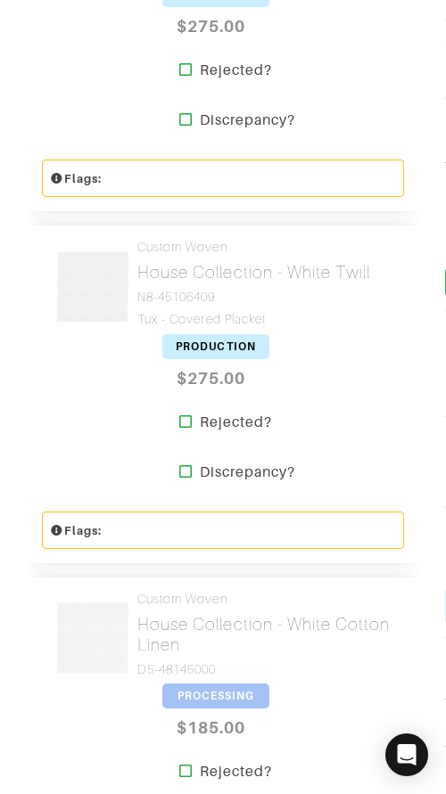
scroll to position [1223, 0]
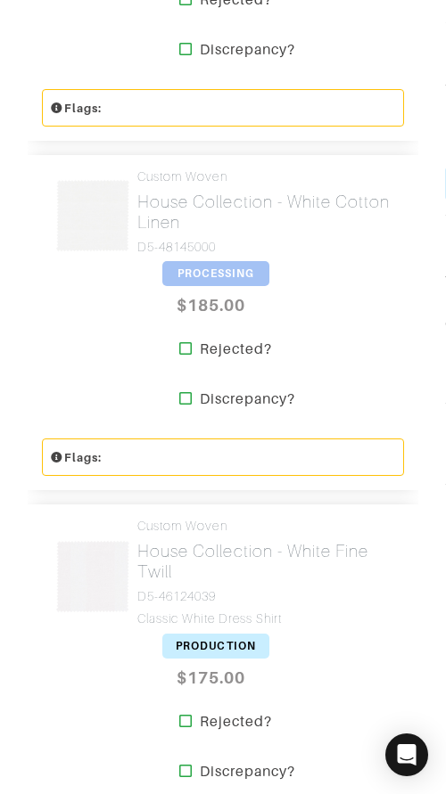
click at [203, 261] on span "PROCESSING" at bounding box center [215, 273] width 107 height 25
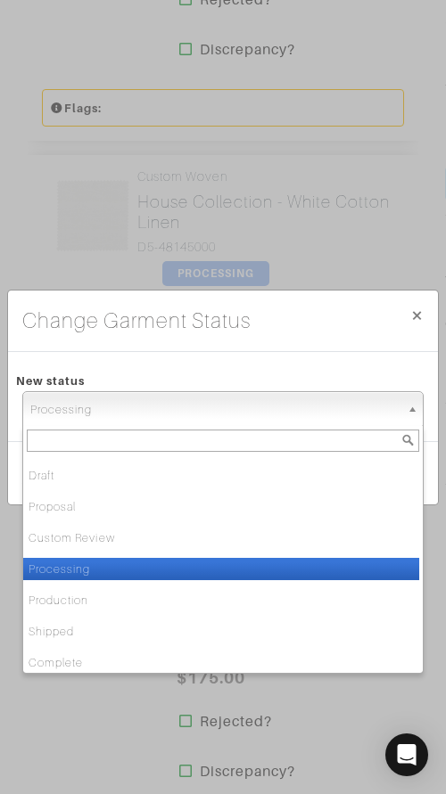
drag, startPoint x: 228, startPoint y: 413, endPoint x: 227, endPoint y: 455, distance: 41.9
click at [227, 413] on span "Processing" at bounding box center [214, 410] width 369 height 36
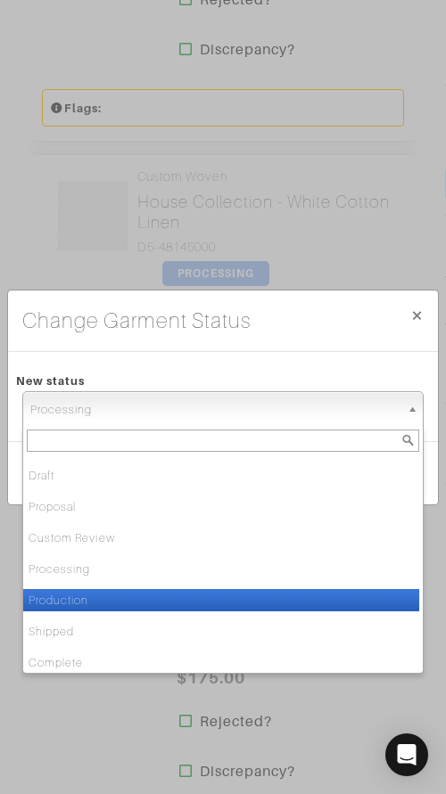
click at [206, 594] on li "Production" at bounding box center [221, 600] width 396 height 22
select select "Production"
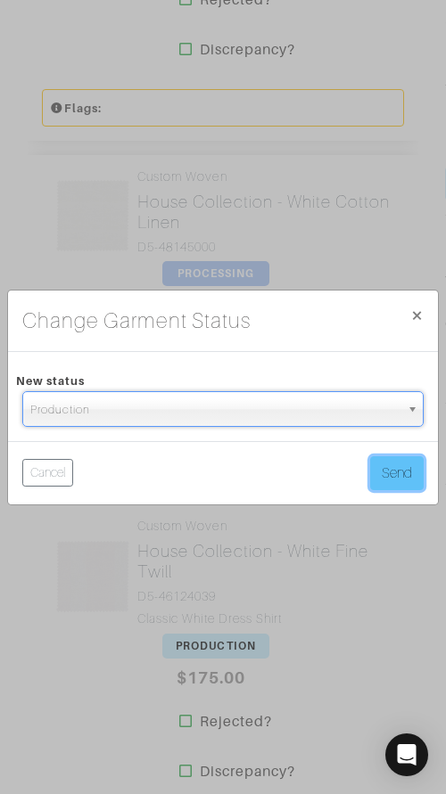
click at [378, 478] on button "Send" at bounding box center [396, 473] width 53 height 34
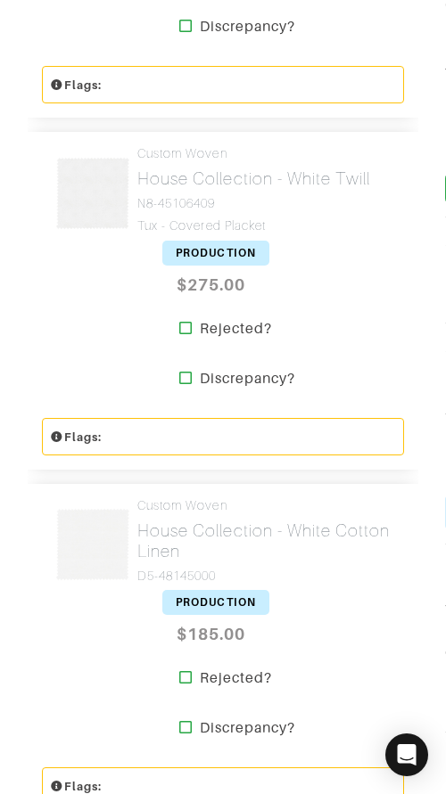
scroll to position [1609, 0]
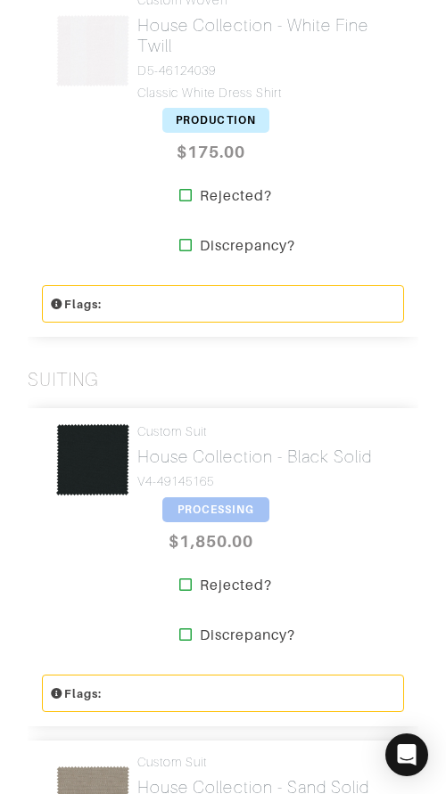
scroll to position [1841, 0]
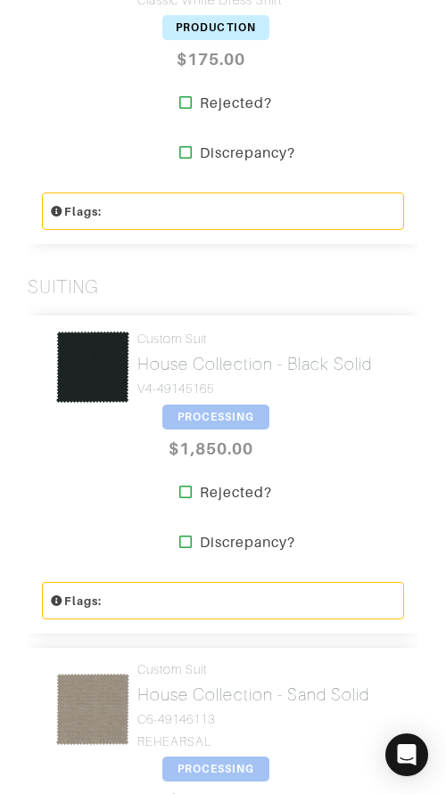
click at [227, 405] on span "PROCESSING" at bounding box center [215, 417] width 107 height 25
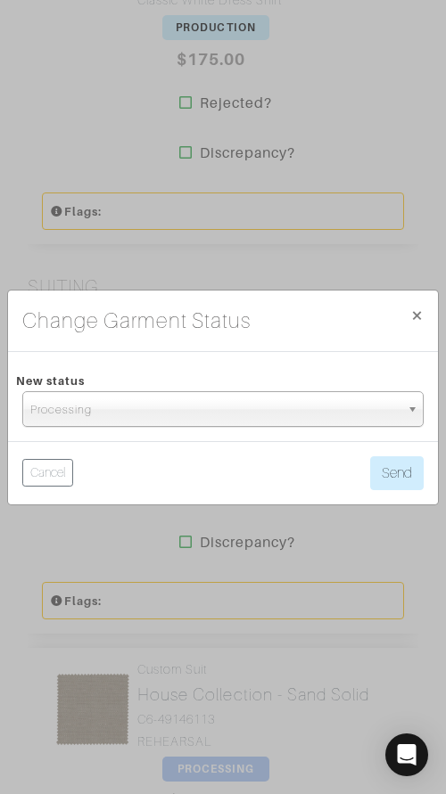
click at [230, 410] on span "Processing" at bounding box center [214, 410] width 369 height 36
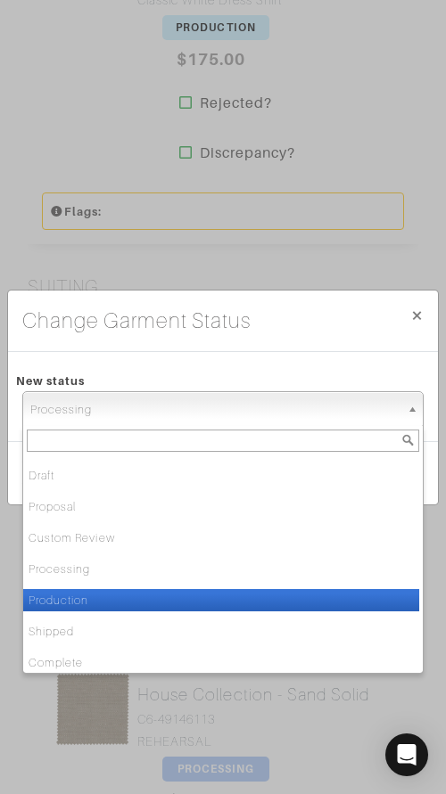
click at [198, 605] on li "Production" at bounding box center [221, 600] width 396 height 22
select select "Production"
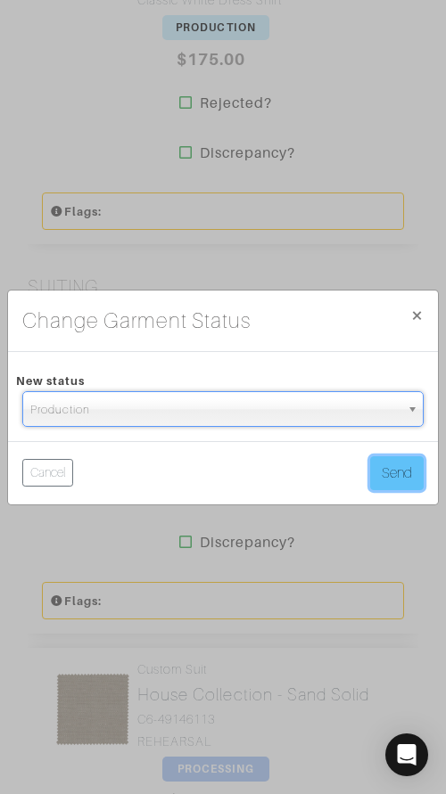
click at [401, 473] on button "Send" at bounding box center [396, 473] width 53 height 34
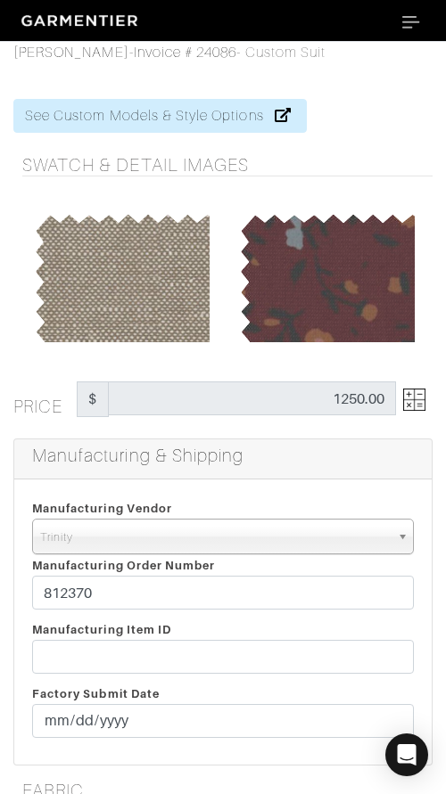
select select "1"
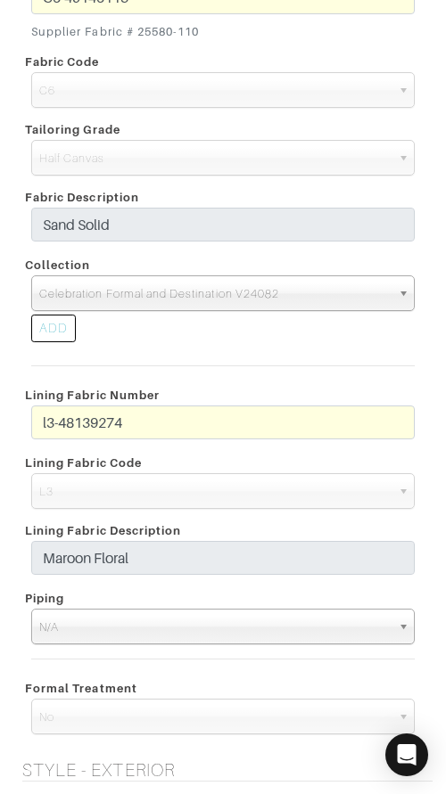
scroll to position [31, 0]
click at [332, 297] on span "Celebration Formal and Destination V24082" at bounding box center [214, 294] width 351 height 36
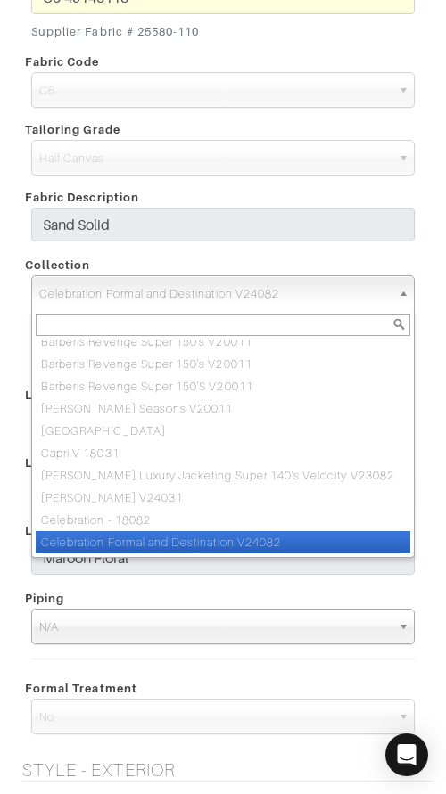
paste input "Celebration Formal and Destination V24082"
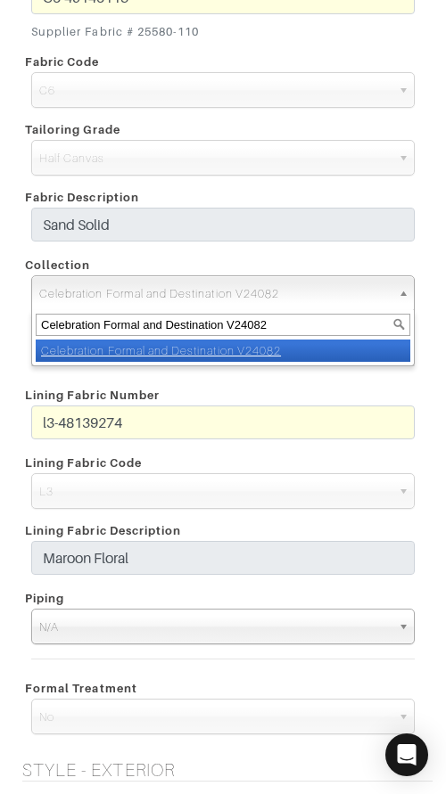
type input "Celebration Formal and Destination V24082"
drag, startPoint x: 334, startPoint y: 346, endPoint x: 347, endPoint y: 341, distance: 13.2
click at [334, 346] on li "Celebration Formal and Destination V24082" at bounding box center [223, 350] width 374 height 22
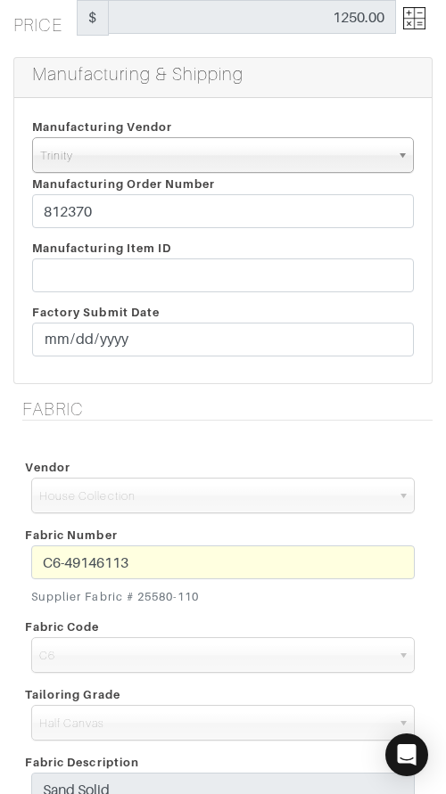
scroll to position [374, 0]
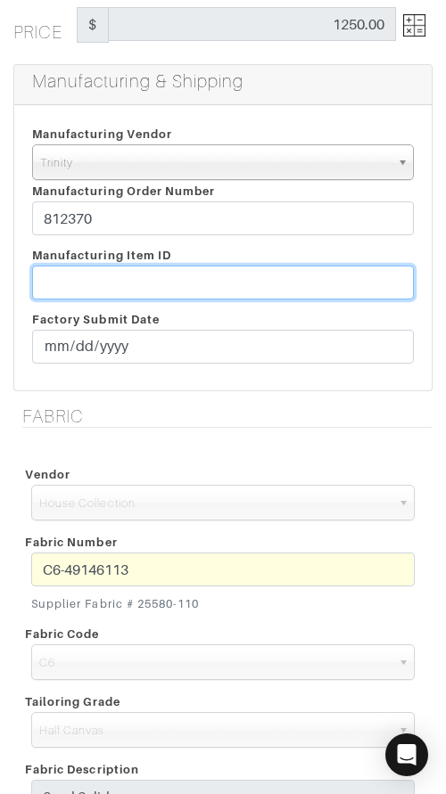
click at [284, 278] on input "text" at bounding box center [222, 283] width 381 height 34
paste input "T2-1779427."
type input "T2-1779427"
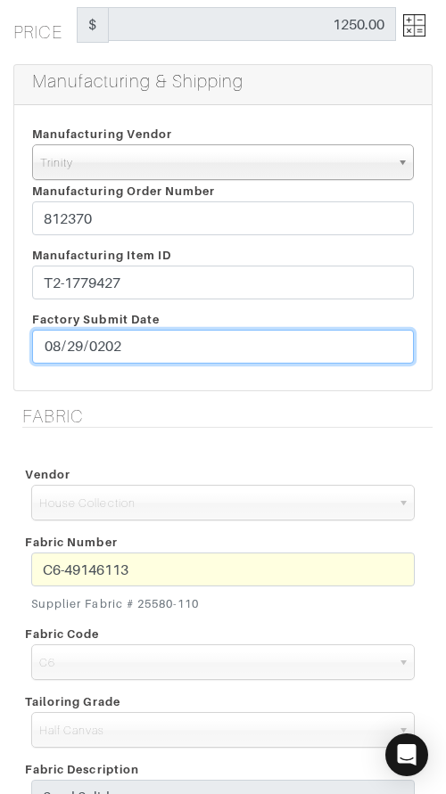
type input "2020-08-29"
type input "[DATE]"
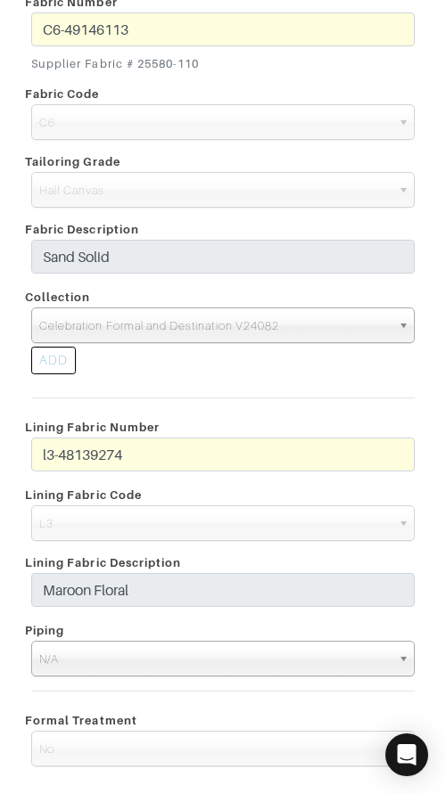
scroll to position [915, 0]
click at [29, 457] on div "l3-48139274" at bounding box center [223, 458] width 410 height 43
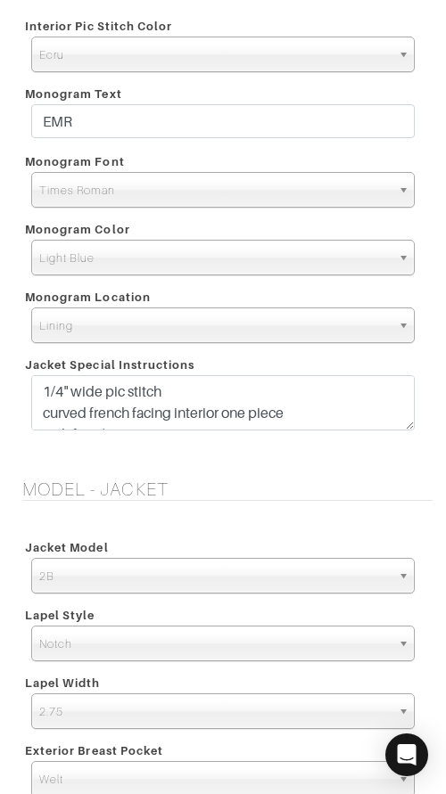
scroll to position [2164, 0]
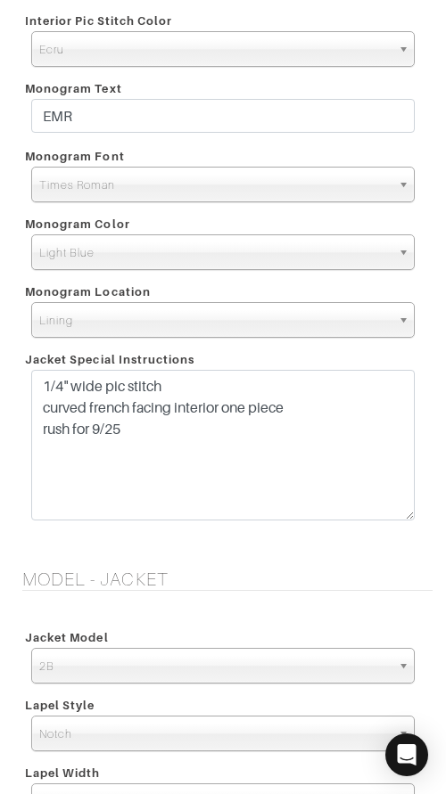
drag, startPoint x: 404, startPoint y: 418, endPoint x: 403, endPoint y: 493, distance: 74.9
click at [404, 509] on textarea "1/4" wide pic stitch curved french facing interior one piece rush for 9/25" at bounding box center [222, 445] width 383 height 151
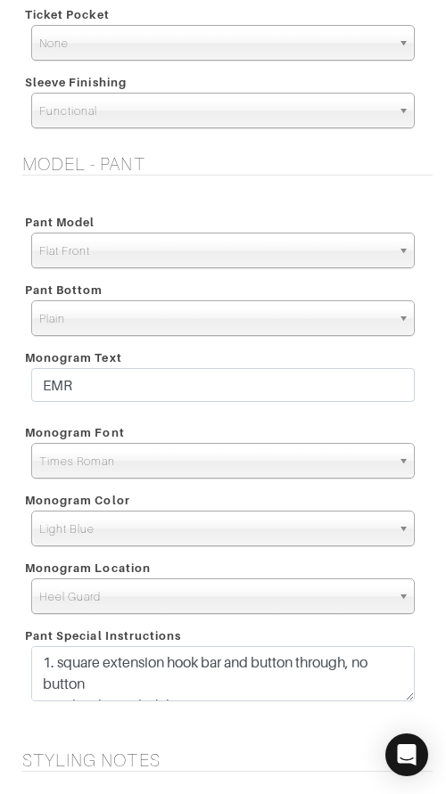
scroll to position [3127, 0]
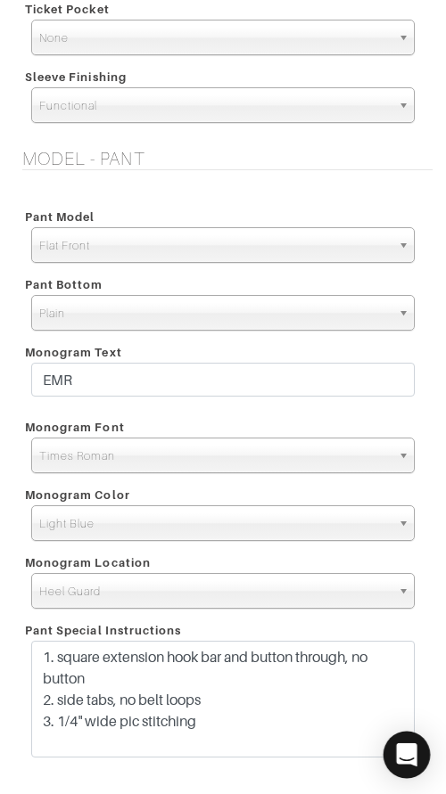
drag, startPoint x: 399, startPoint y: 688, endPoint x: 405, endPoint y: 740, distance: 52.9
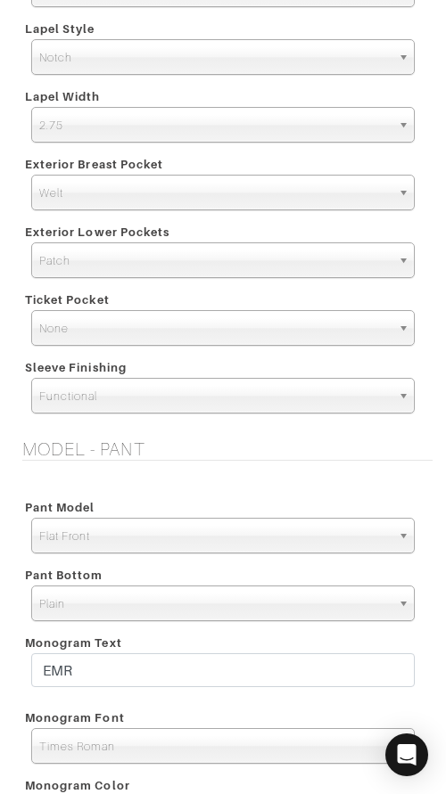
scroll to position [3991, 0]
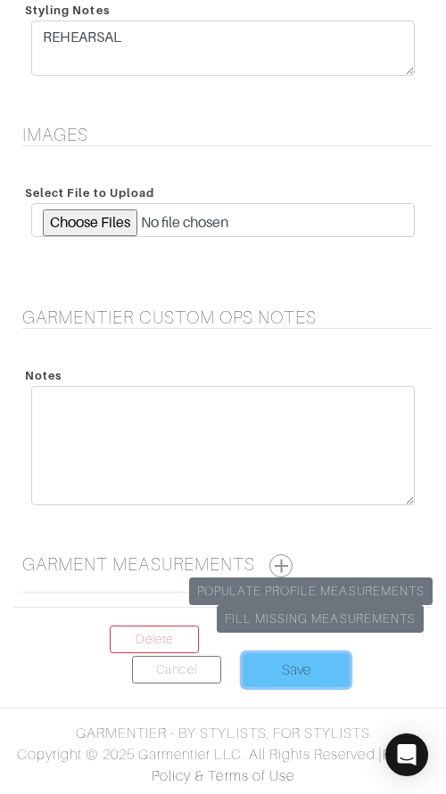
click at [271, 658] on input "Save" at bounding box center [295, 670] width 107 height 34
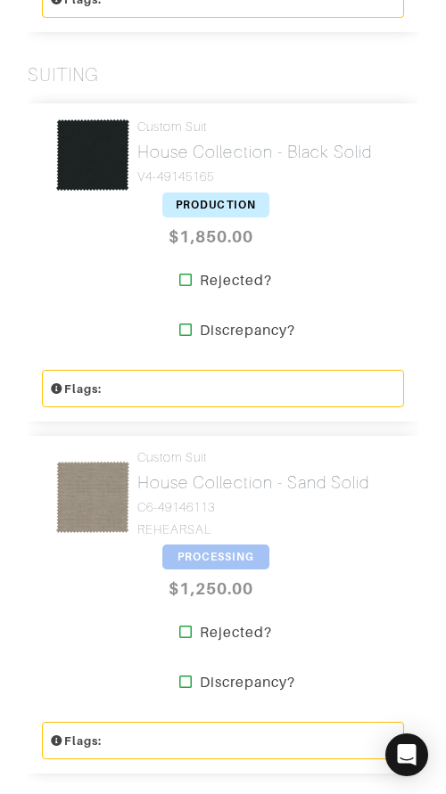
scroll to position [2066, 0]
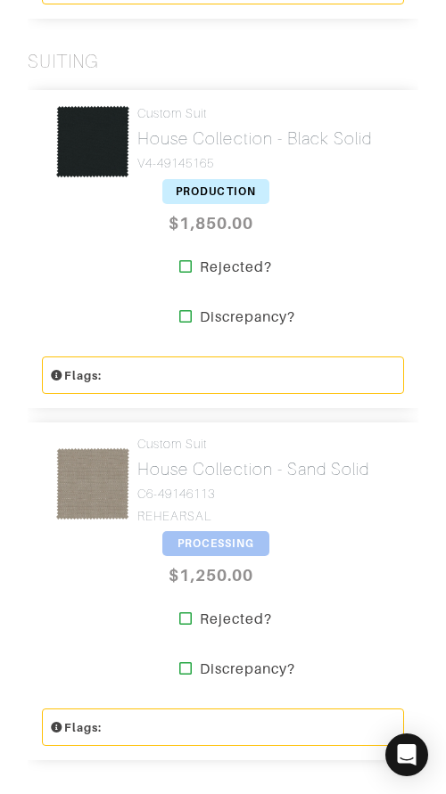
click at [220, 531] on span "PROCESSING" at bounding box center [215, 543] width 107 height 25
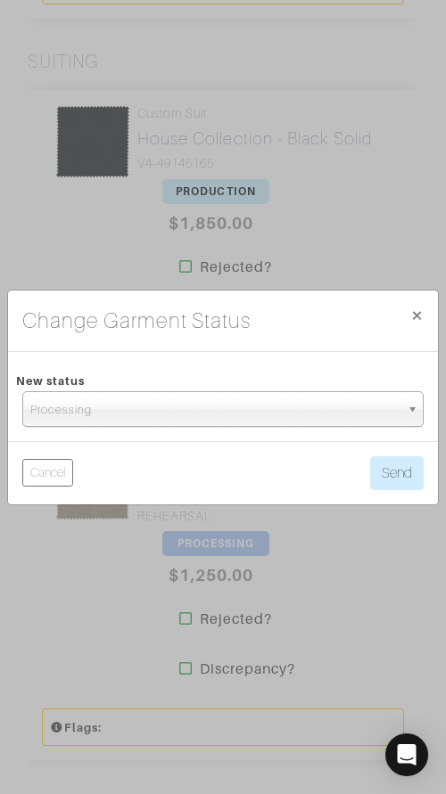
drag, startPoint x: 236, startPoint y: 412, endPoint x: 235, endPoint y: 423, distance: 11.6
click at [235, 413] on span "Processing" at bounding box center [214, 410] width 369 height 36
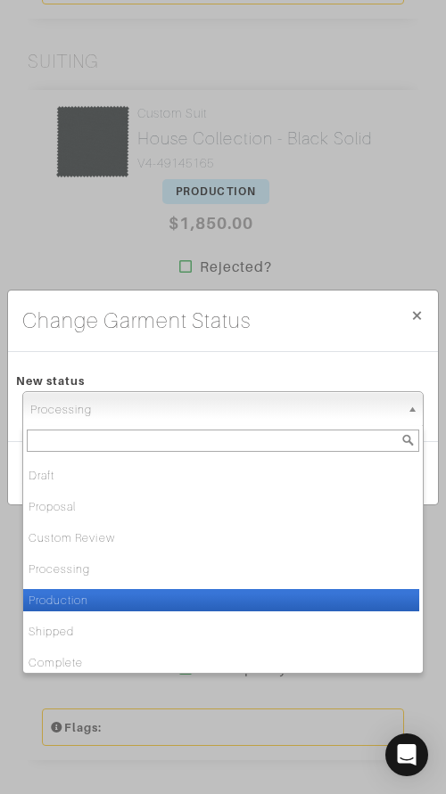
click at [221, 593] on li "Production" at bounding box center [221, 600] width 396 height 22
select select "Production"
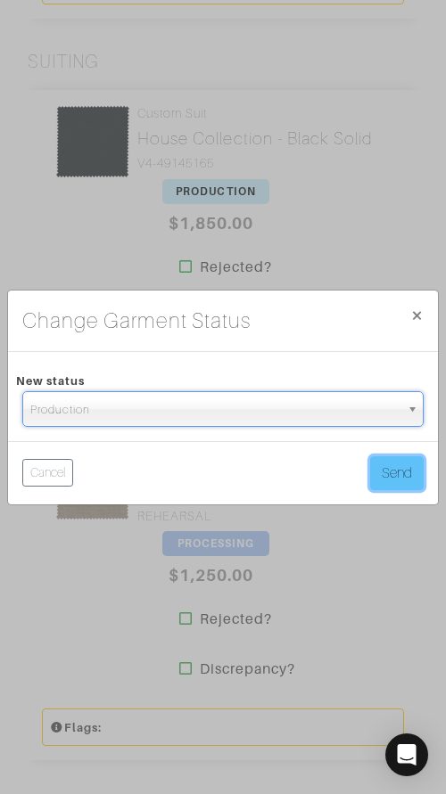
click at [380, 479] on button "Send" at bounding box center [396, 473] width 53 height 34
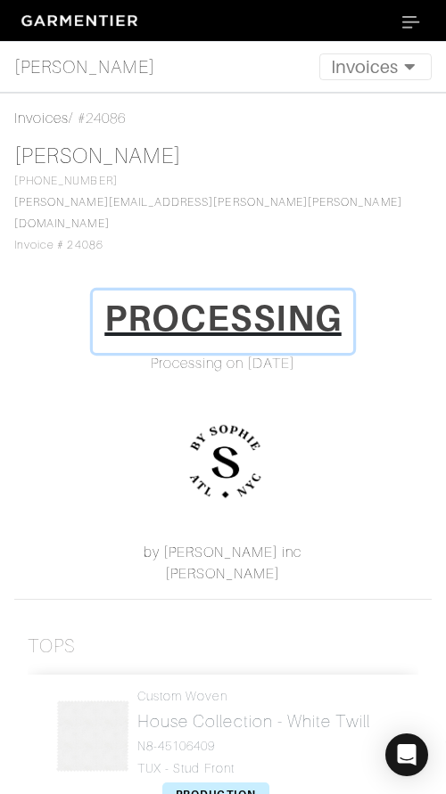
click at [237, 302] on h1 "PROCESSING" at bounding box center [222, 318] width 237 height 43
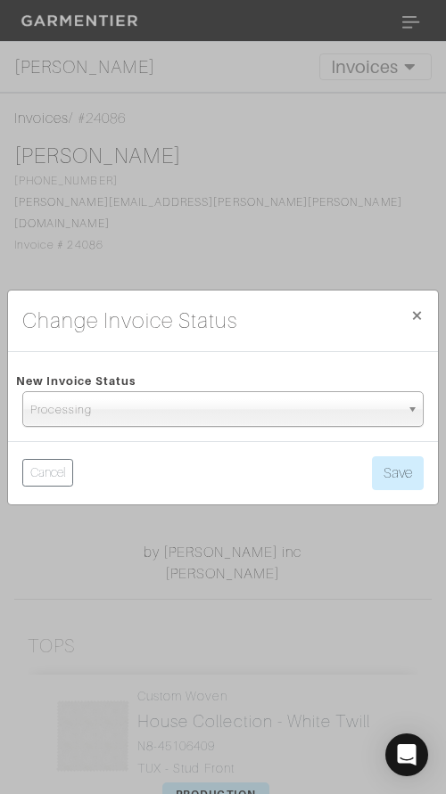
click at [251, 401] on span "Processing" at bounding box center [214, 410] width 369 height 36
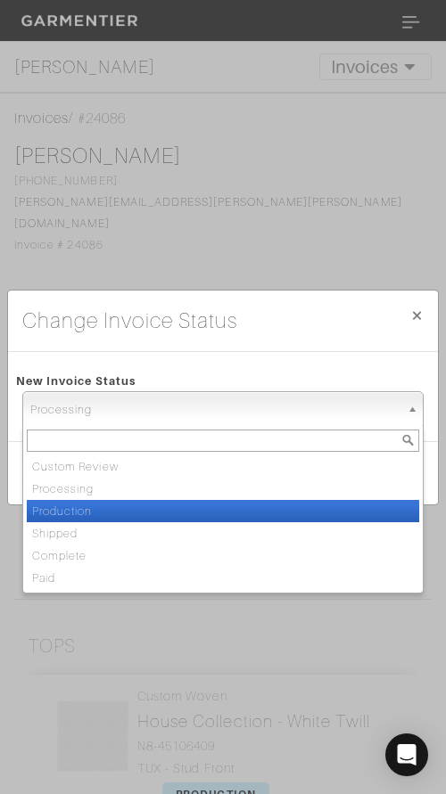
drag, startPoint x: 249, startPoint y: 503, endPoint x: 309, endPoint y: 477, distance: 65.9
click at [249, 503] on li "Production" at bounding box center [223, 511] width 392 height 22
select select "Production"
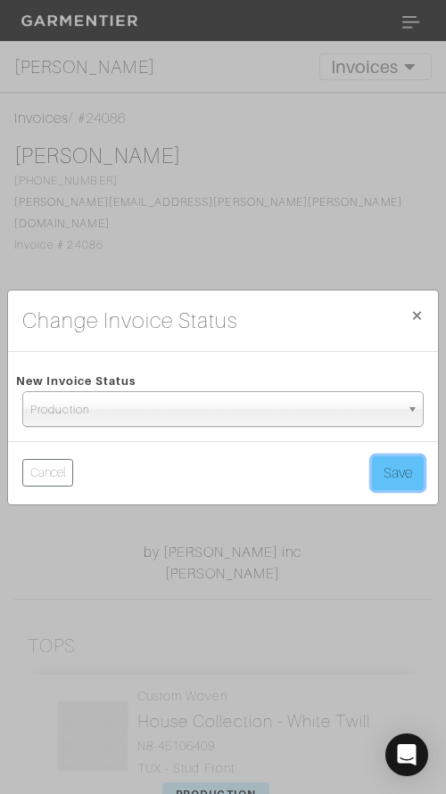
click at [382, 469] on button "Save" at bounding box center [398, 473] width 52 height 34
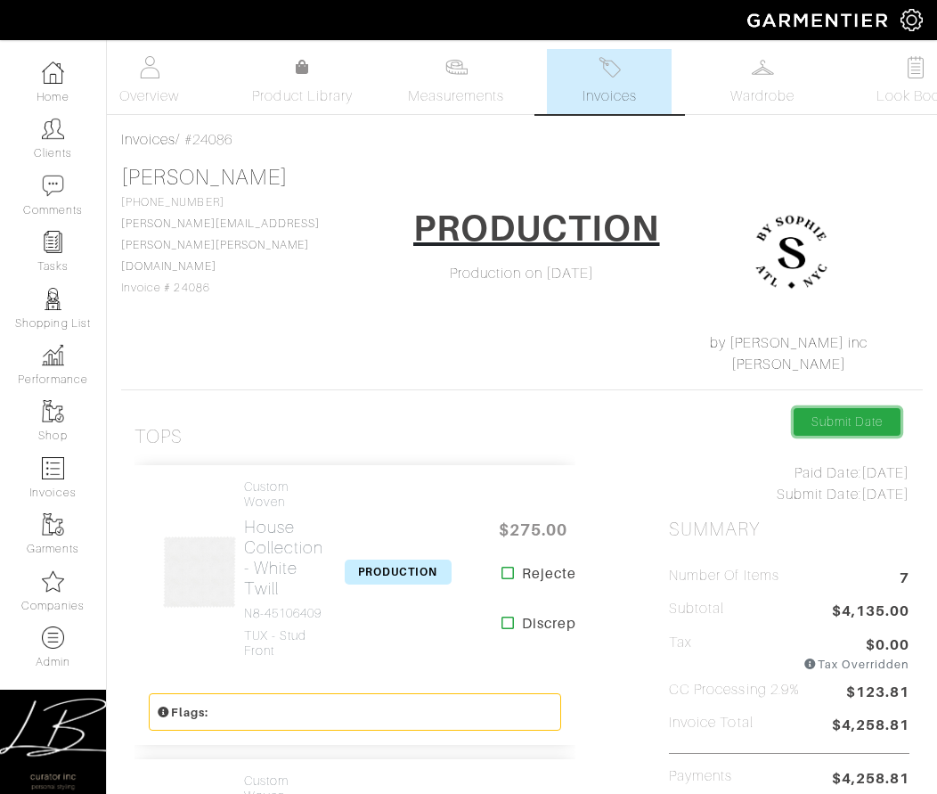
click at [445, 423] on link "Submit Date" at bounding box center [847, 422] width 107 height 28
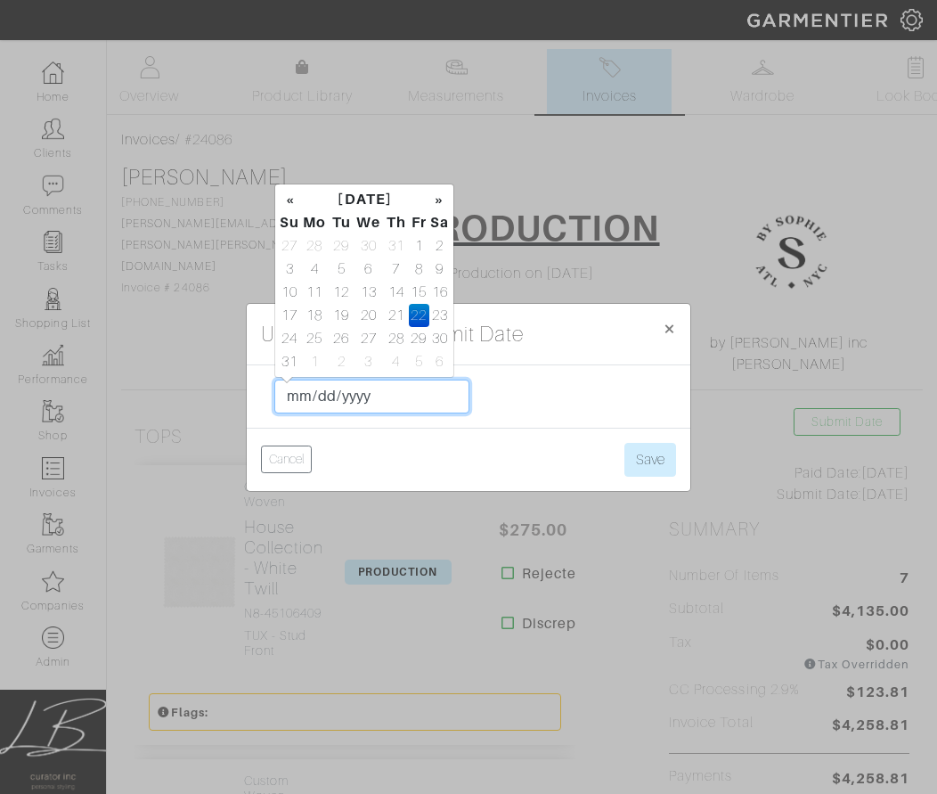
click at [321, 401] on input "2025-08-22" at bounding box center [371, 397] width 195 height 34
type input "2025-08-26"
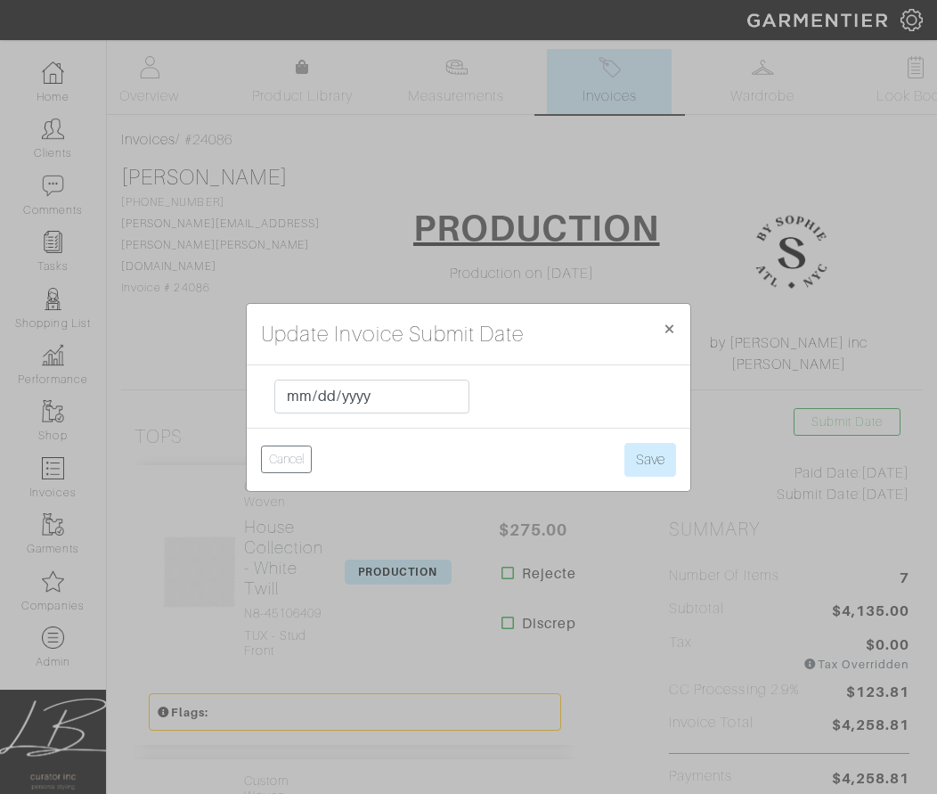
drag, startPoint x: 592, startPoint y: 384, endPoint x: 602, endPoint y: 408, distance: 26.3
click at [445, 384] on form "2025-08-26 Cancel Save" at bounding box center [469, 428] width 444 height 126
click at [445, 461] on button "Save" at bounding box center [651, 460] width 52 height 34
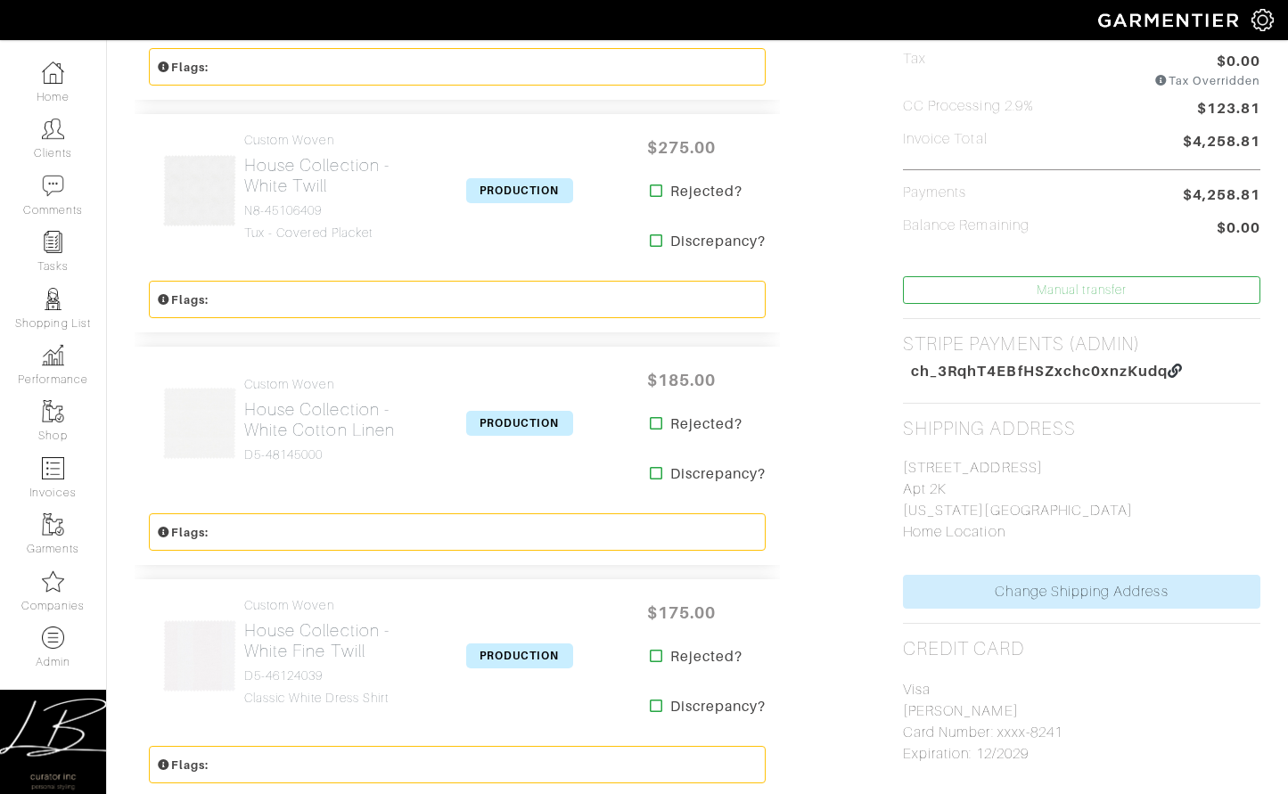
scroll to position [585, 0]
drag, startPoint x: 898, startPoint y: 467, endPoint x: 1082, endPoint y: 509, distance: 188.3
copy p "[STREET_ADDRESS][US_STATE]"
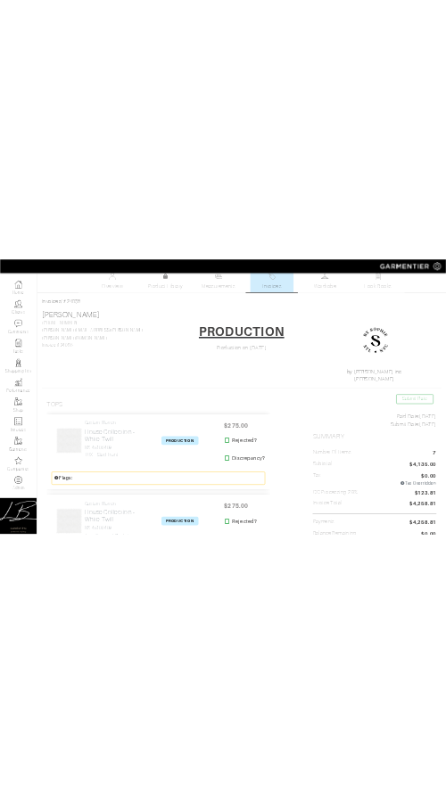
scroll to position [0, 0]
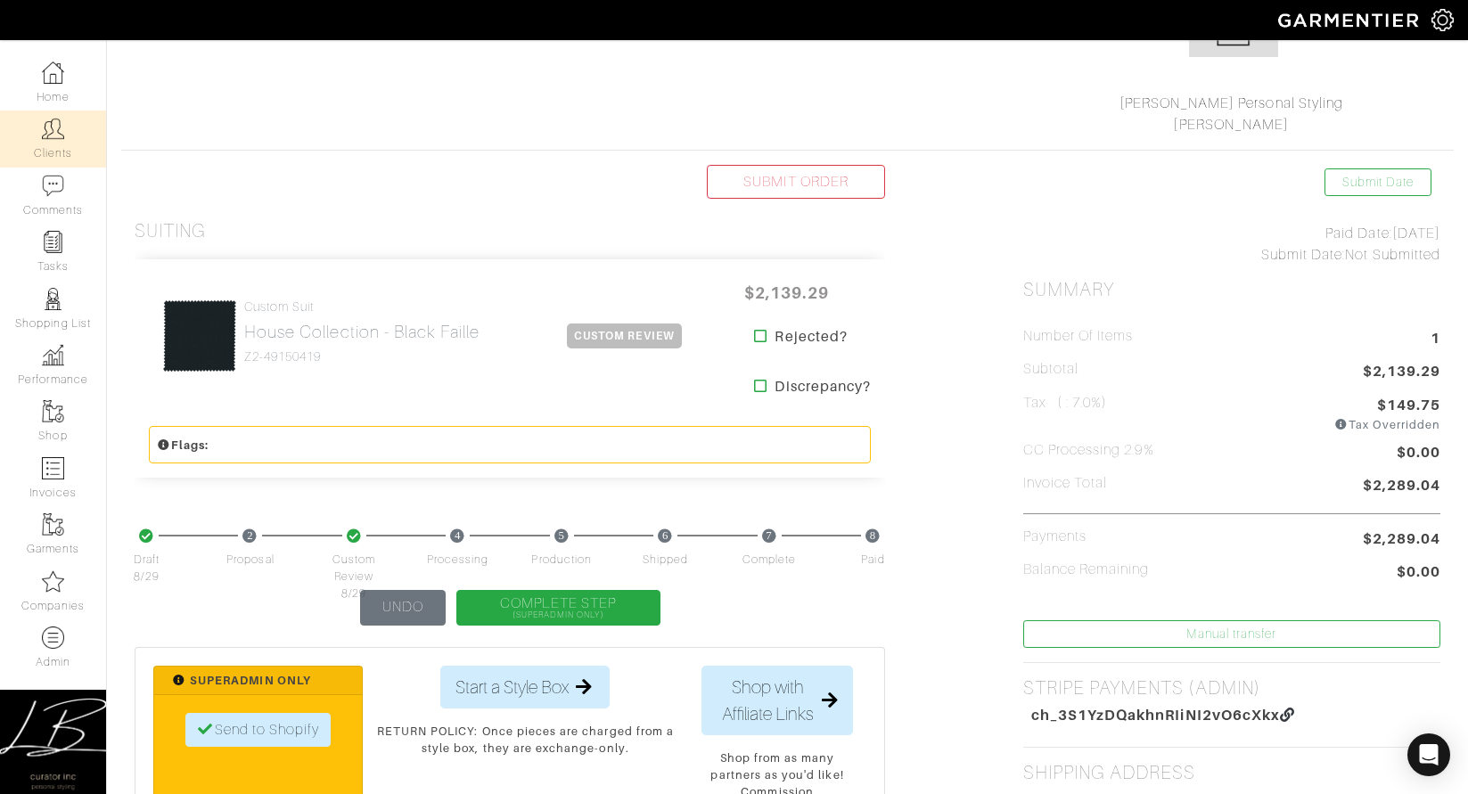
scroll to position [242, 0]
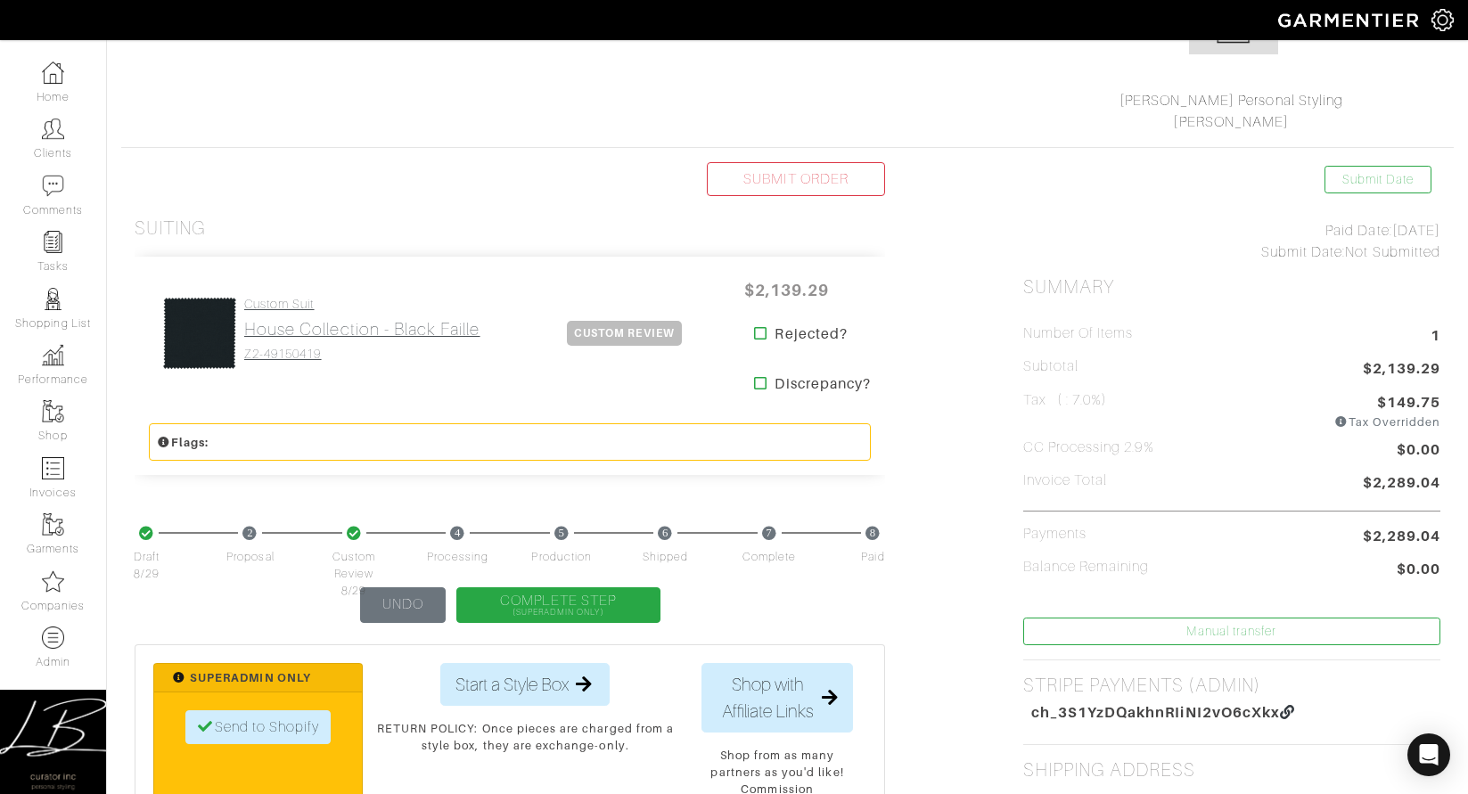
click at [299, 325] on h2 "House Collection - Black Faille" at bounding box center [362, 329] width 236 height 20
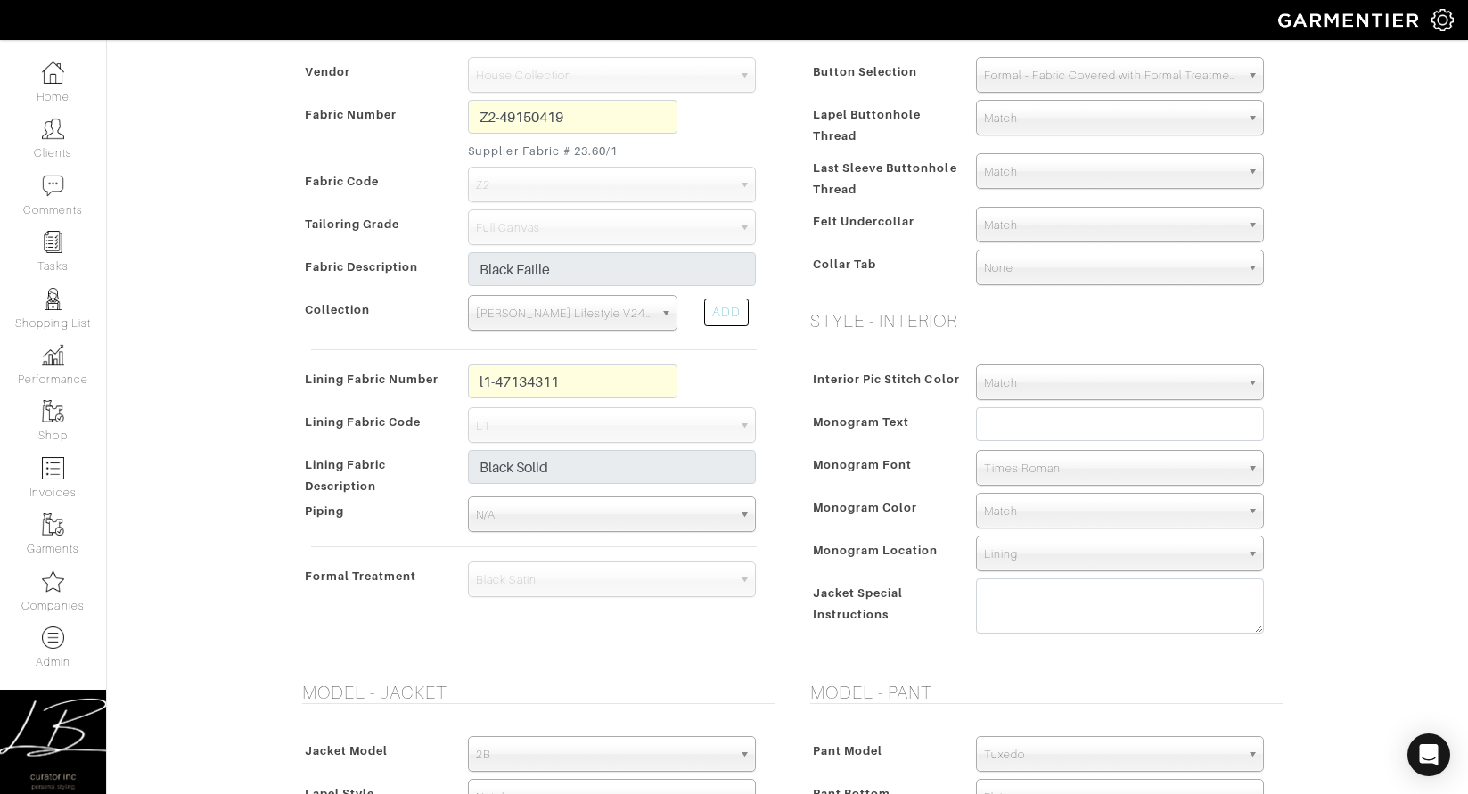
scroll to position [643, 0]
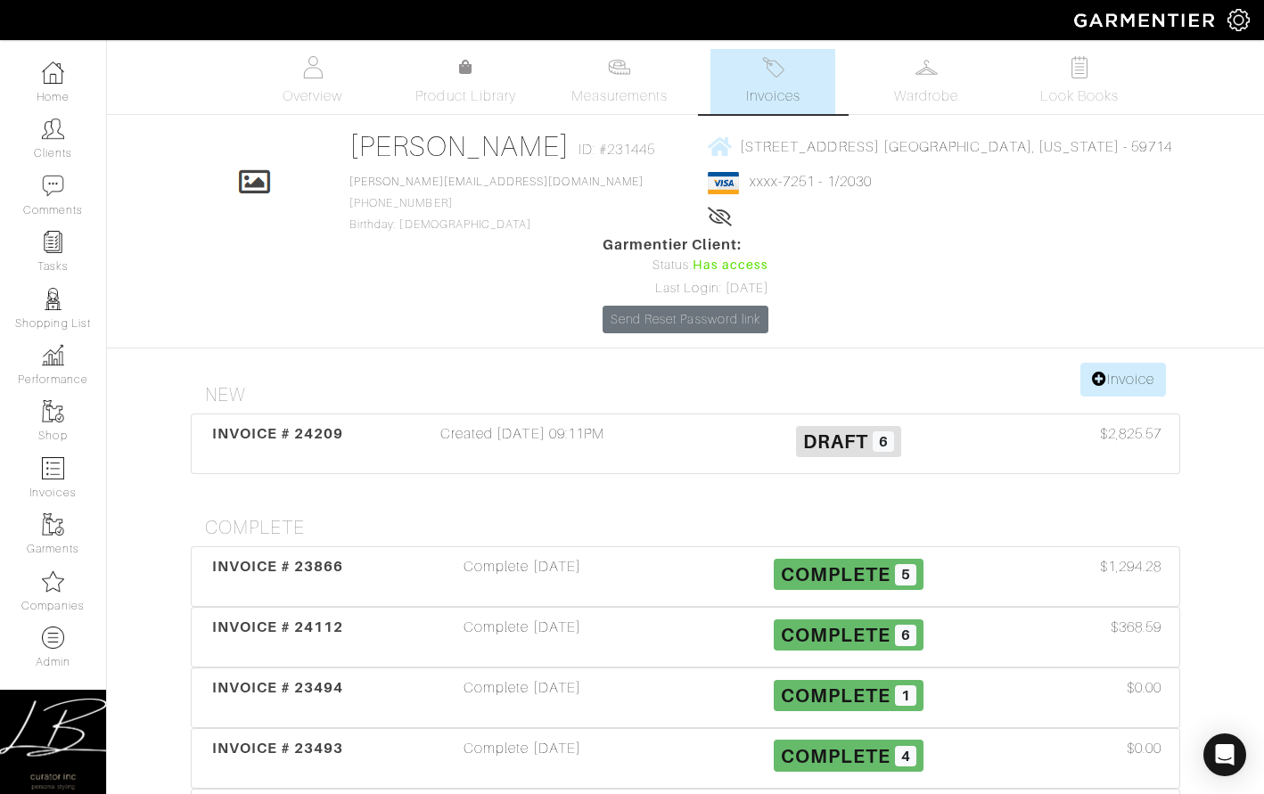
drag, startPoint x: 569, startPoint y: 332, endPoint x: 604, endPoint y: 310, distance: 41.3
click at [570, 423] on div "Created 07/28/25 09:11PM" at bounding box center [522, 443] width 326 height 41
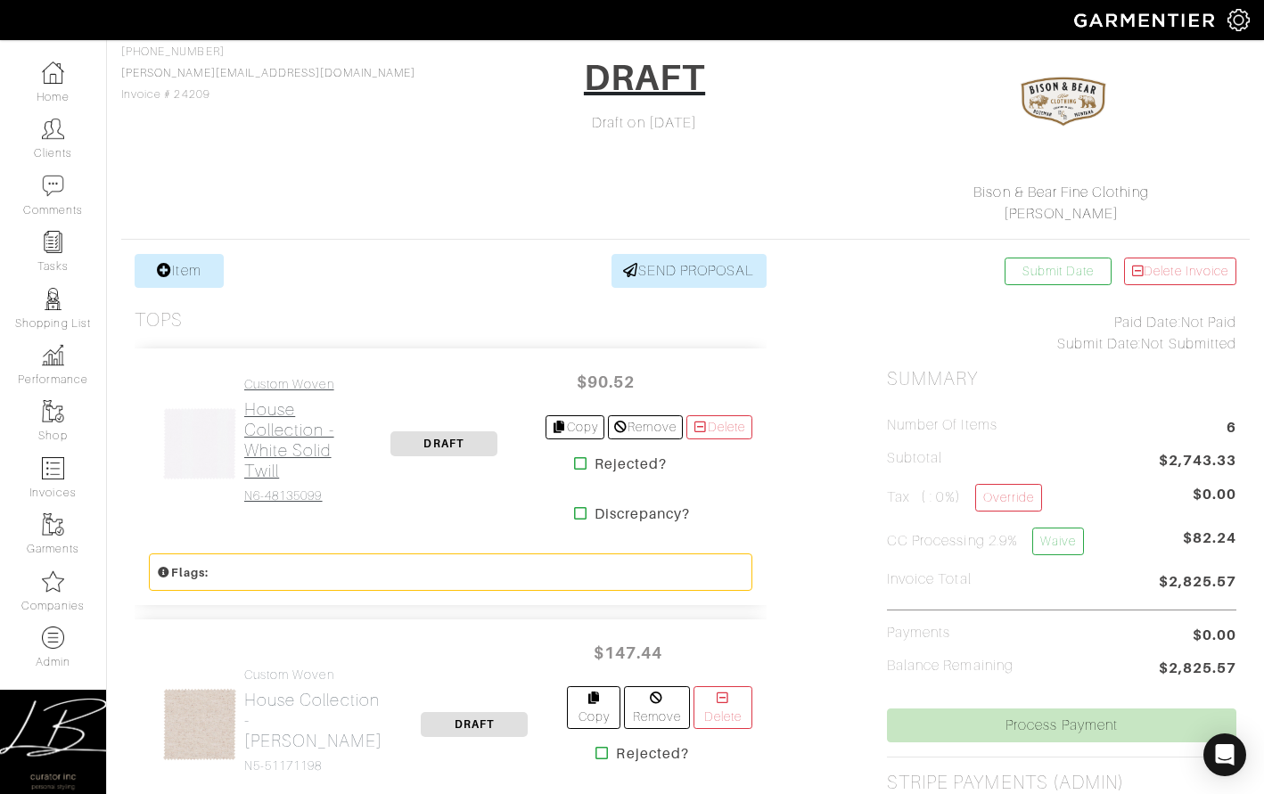
scroll to position [154, 0]
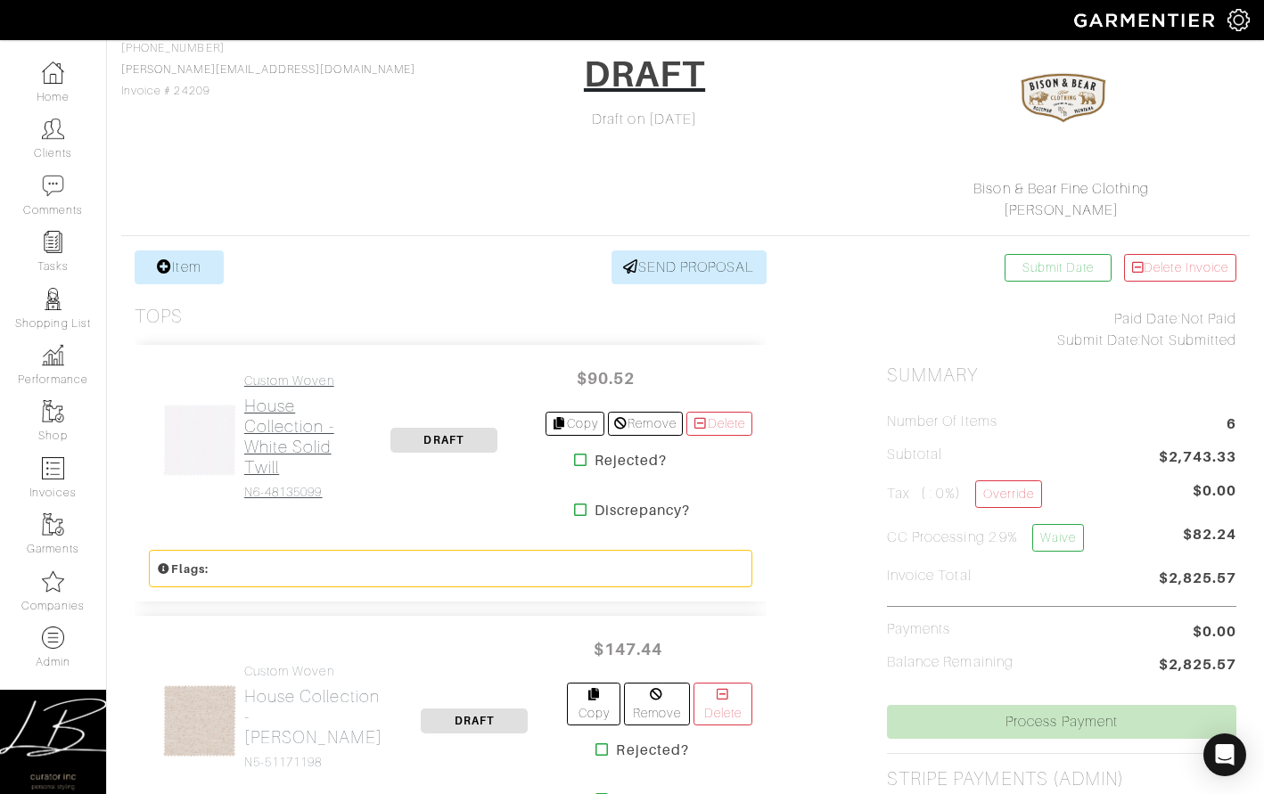
click at [297, 465] on h2 "House Collection - White Solid Twill" at bounding box center [293, 437] width 99 height 82
click at [284, 664] on link "Custom Woven House Collection - Tan Melange Twill N5-51171198" at bounding box center [313, 717] width 138 height 106
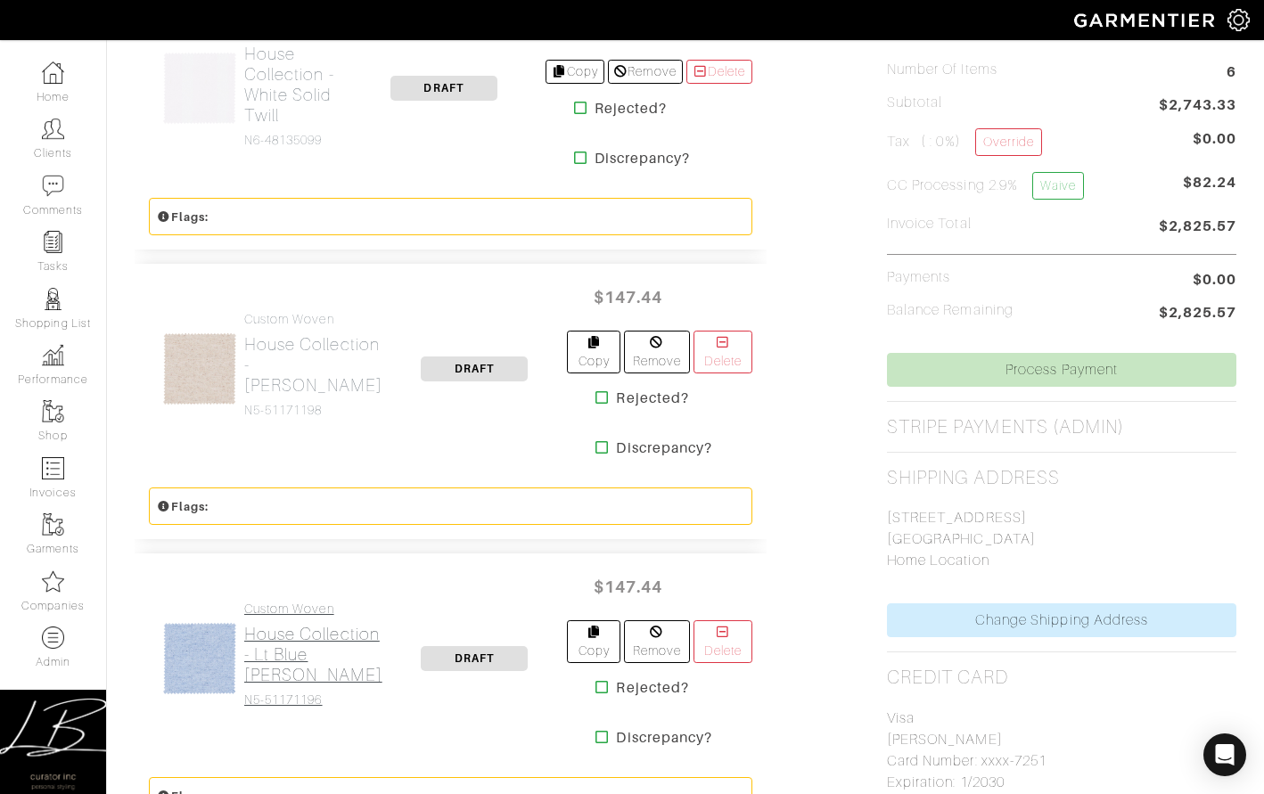
click at [282, 624] on h2 "House Collection - Lt Blue Melange Twill" at bounding box center [313, 654] width 138 height 61
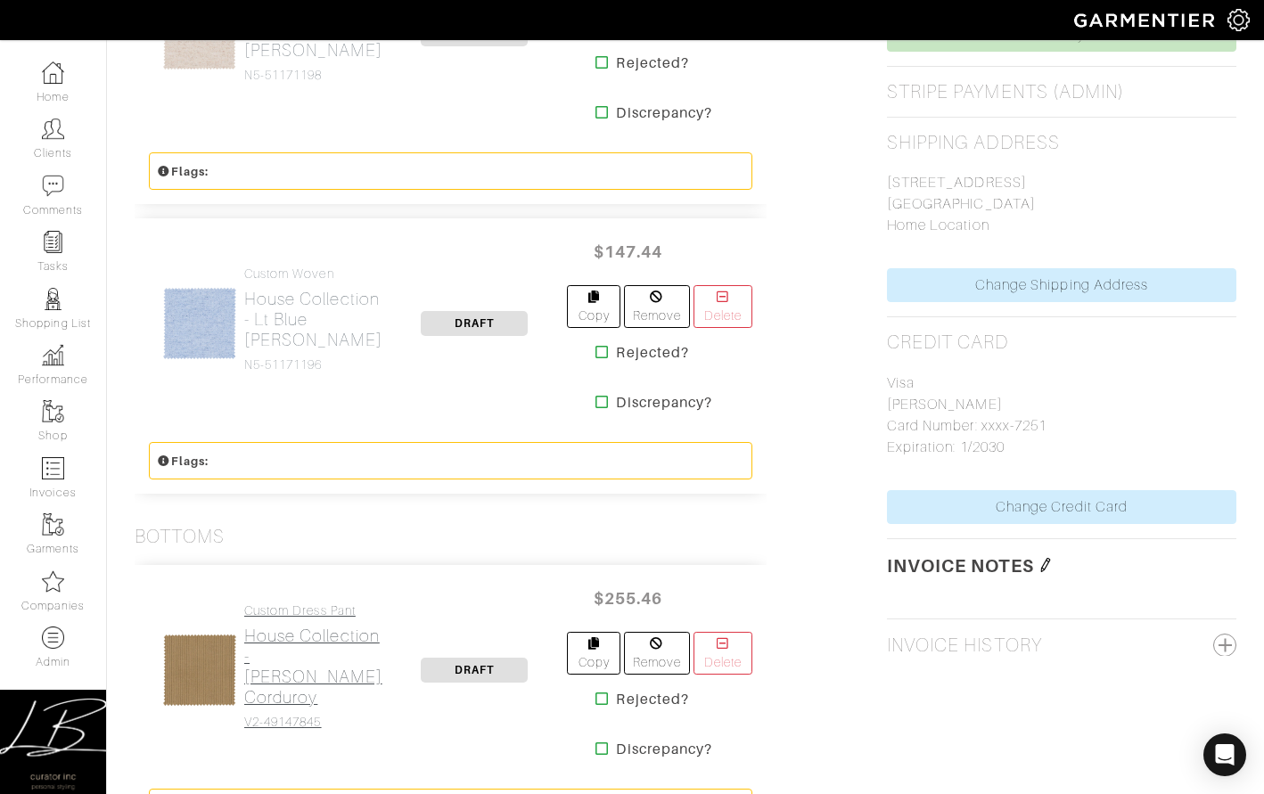
click at [282, 626] on h2 "House Collection - Tan Stretch Corduroy" at bounding box center [313, 667] width 138 height 82
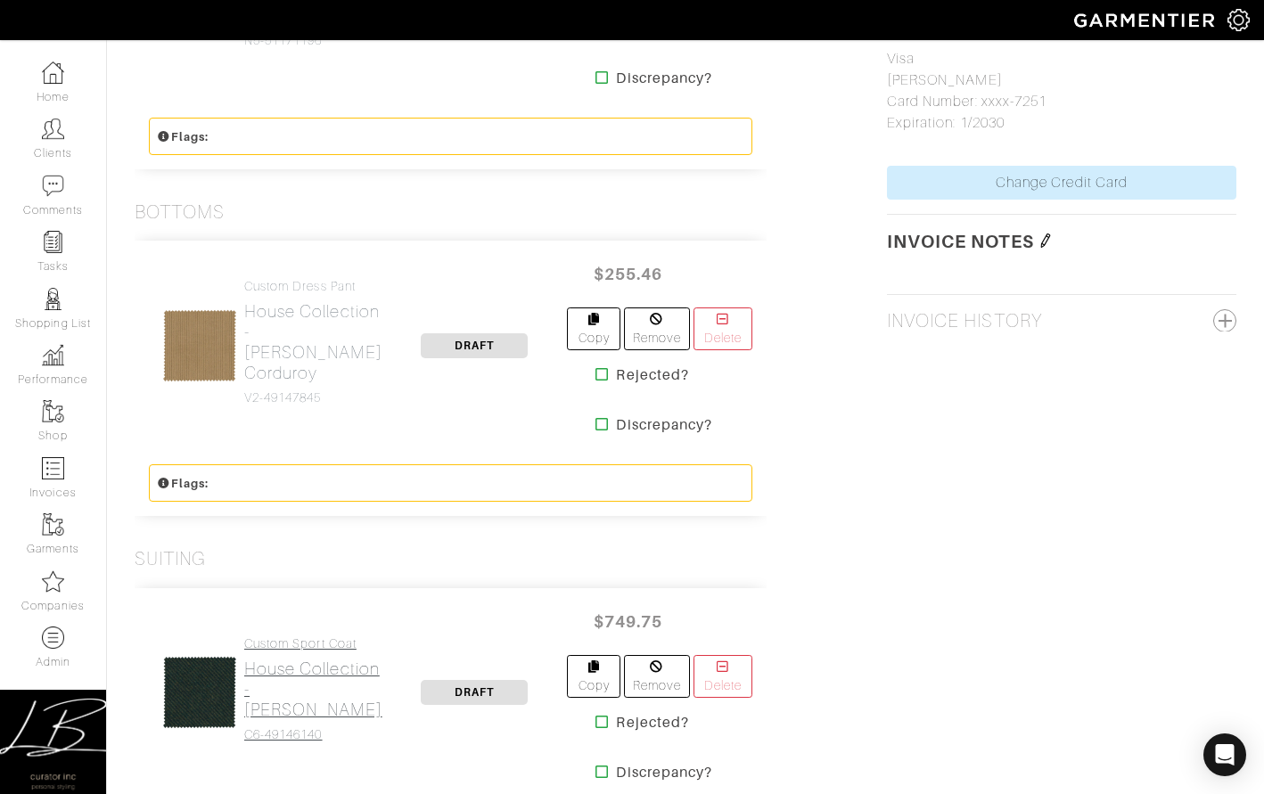
click at [282, 658] on h2 "House Collection - Olive Twill" at bounding box center [313, 688] width 138 height 61
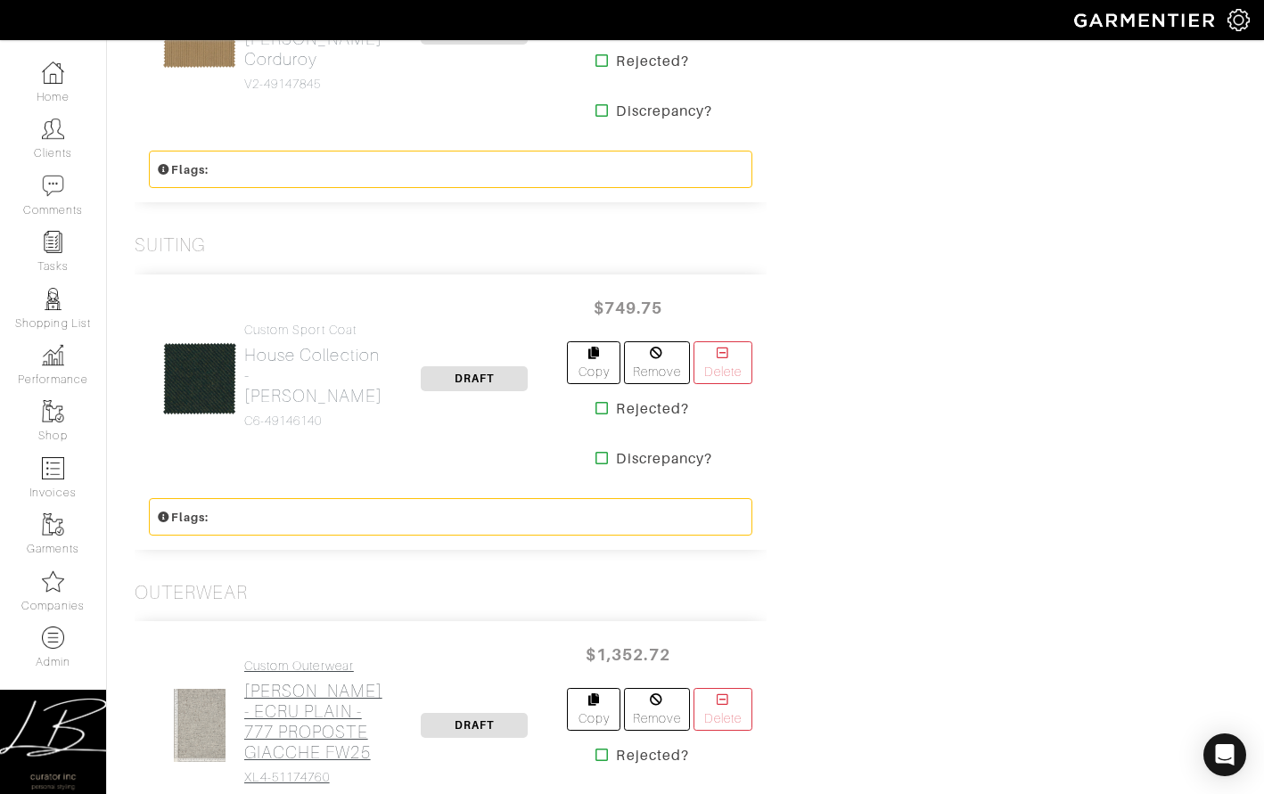
click at [281, 681] on h2 "Loro Piana - ECRU PLAIN - 777 PROPOSTE GIACCHE FW25" at bounding box center [313, 722] width 138 height 82
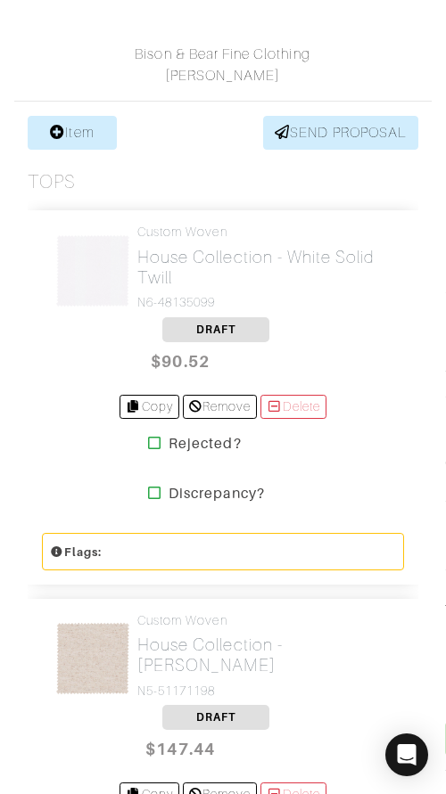
scroll to position [454, 0]
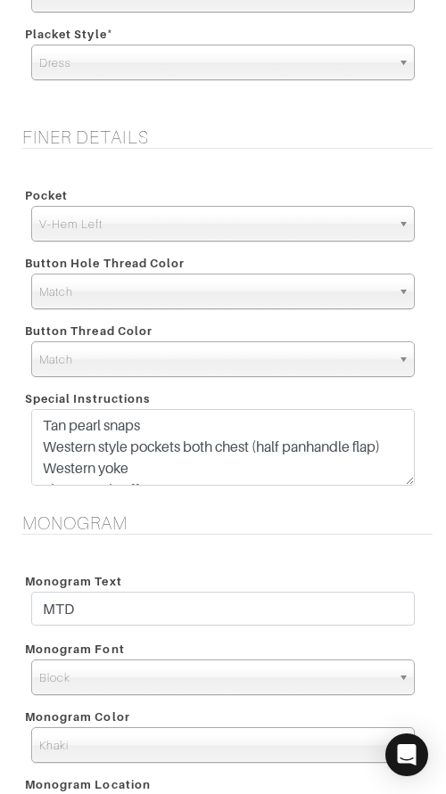
scroll to position [2572, 0]
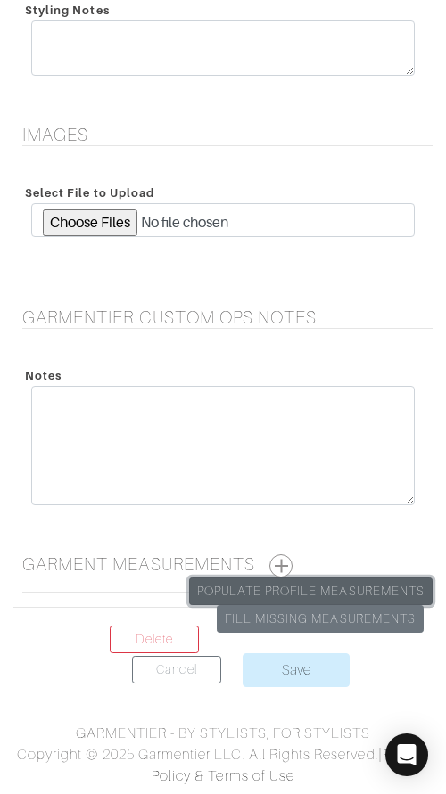
click at [342, 588] on link "Populate Profile Measurements" at bounding box center [310, 591] width 243 height 28
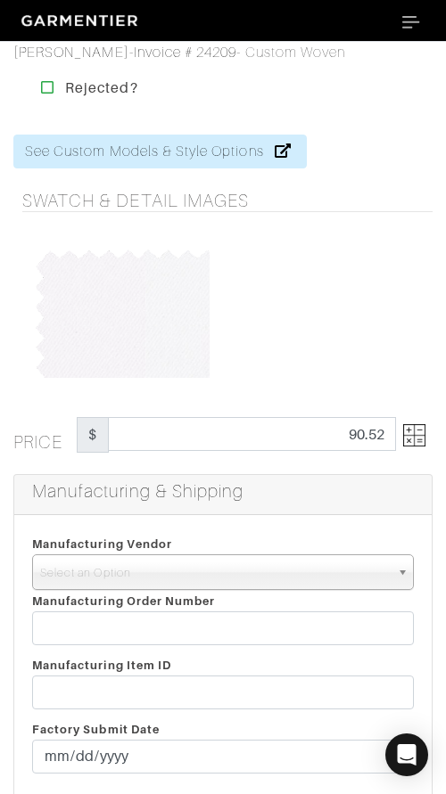
drag, startPoint x: 211, startPoint y: 576, endPoint x: 212, endPoint y: 591, distance: 15.2
click at [211, 579] on span "Select an Option" at bounding box center [214, 573] width 349 height 36
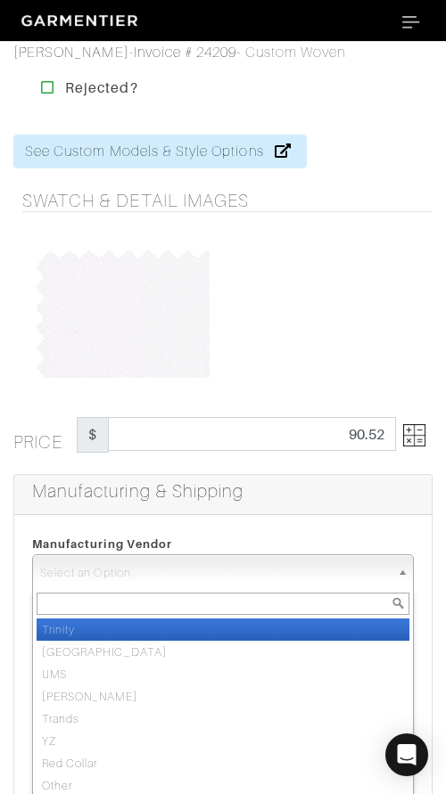
click at [213, 634] on li "Trinity" at bounding box center [223, 629] width 372 height 22
select select "1"
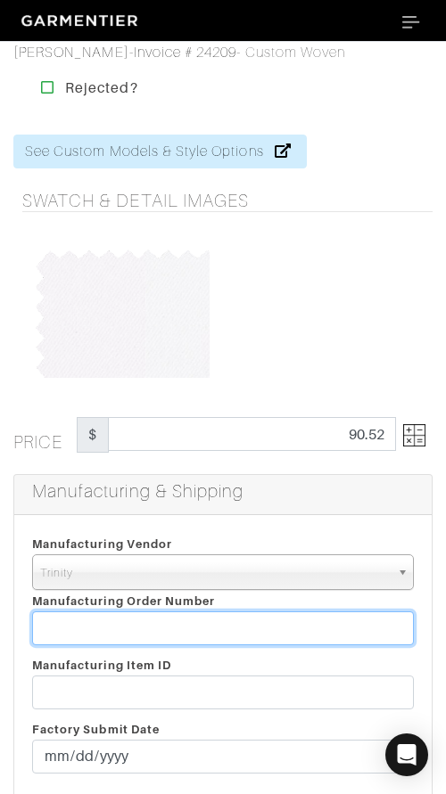
click at [213, 634] on input "text" at bounding box center [222, 628] width 381 height 34
paste input "809834"
type input "809834"
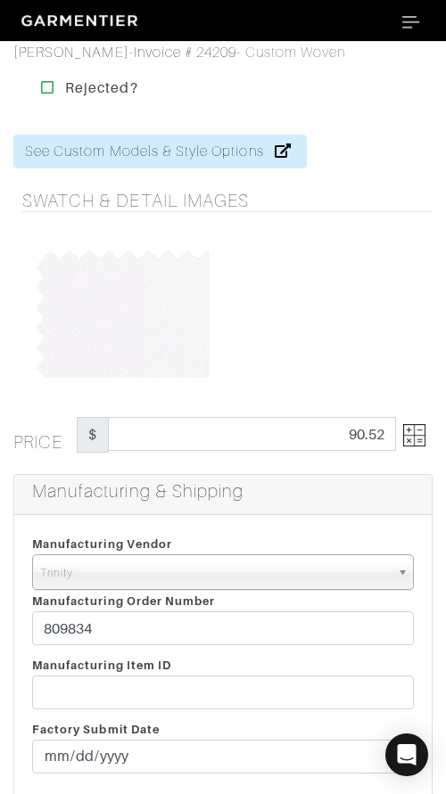
drag, startPoint x: 341, startPoint y: 337, endPoint x: 339, endPoint y: 375, distance: 38.4
click at [341, 338] on div at bounding box center [325, 311] width 205 height 134
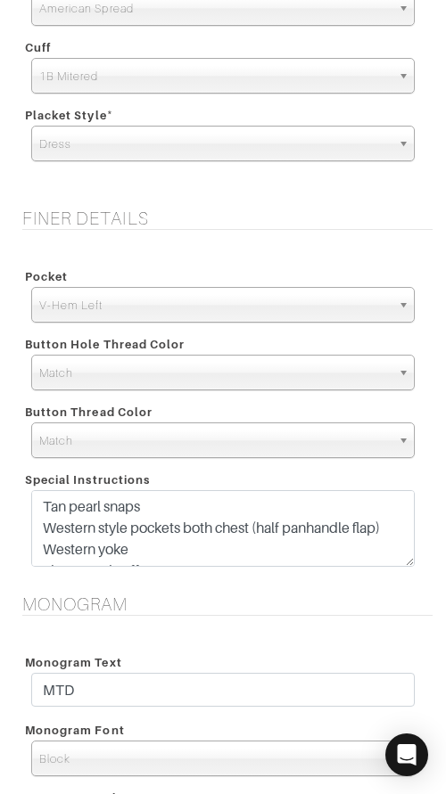
scroll to position [1559, 0]
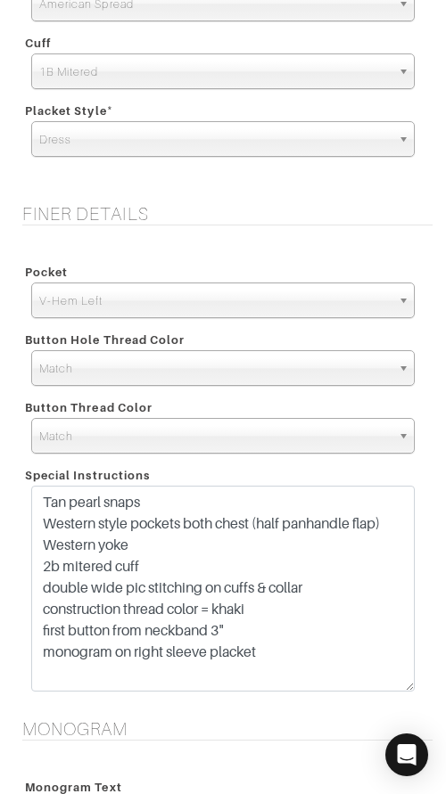
drag, startPoint x: 406, startPoint y: 573, endPoint x: 405, endPoint y: 685, distance: 112.3
click at [405, 685] on textarea "Tan pearl snaps Western style pockets both chest (half panhandle flap) Western …" at bounding box center [222, 589] width 383 height 206
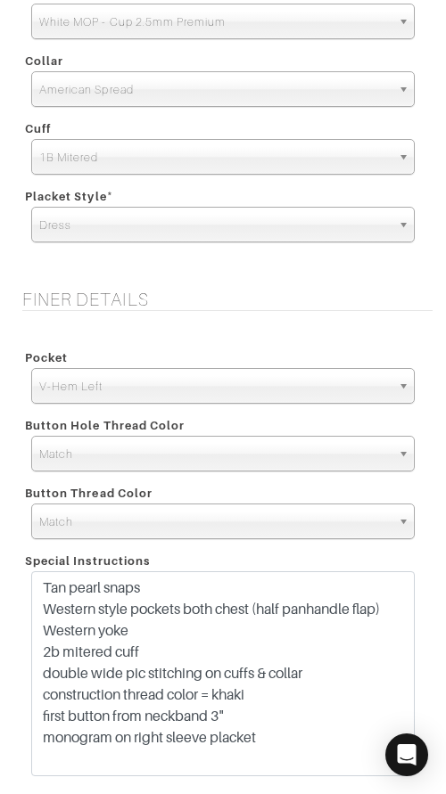
scroll to position [1516, 0]
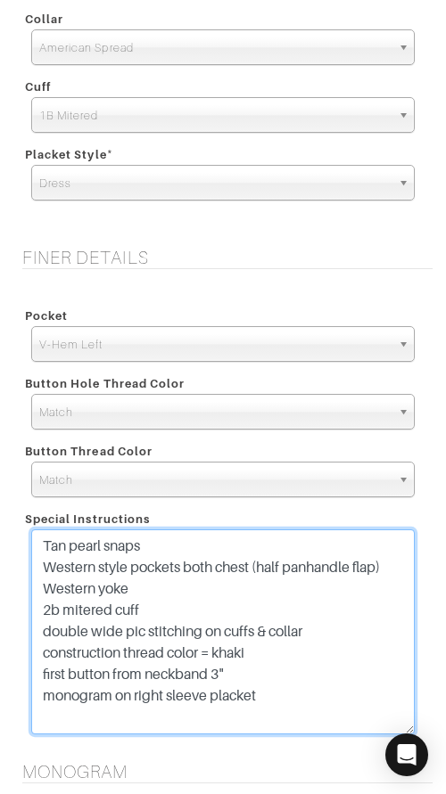
click at [347, 690] on textarea "Tan pearl snaps Western style pockets both chest (half panhandle flap) Western …" at bounding box center [222, 631] width 383 height 205
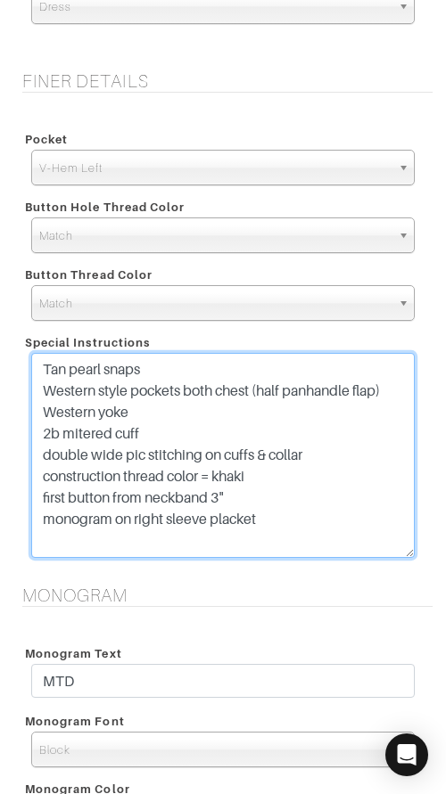
scroll to position [1670, 0]
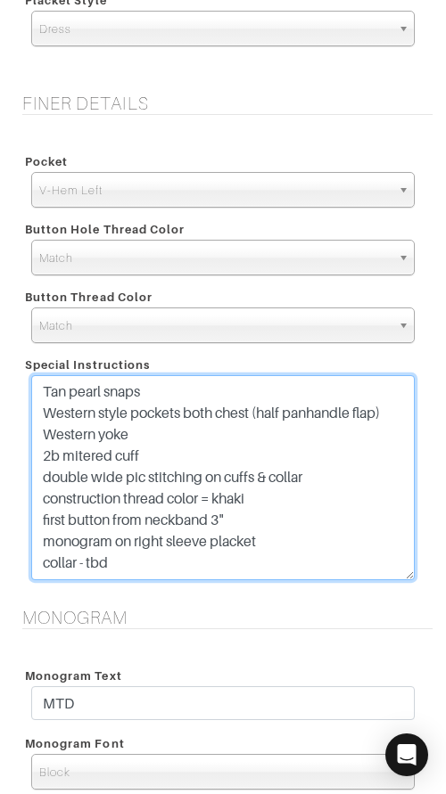
type textarea "Tan pearl snaps Western style pockets both chest (half panhandle flap) Western …"
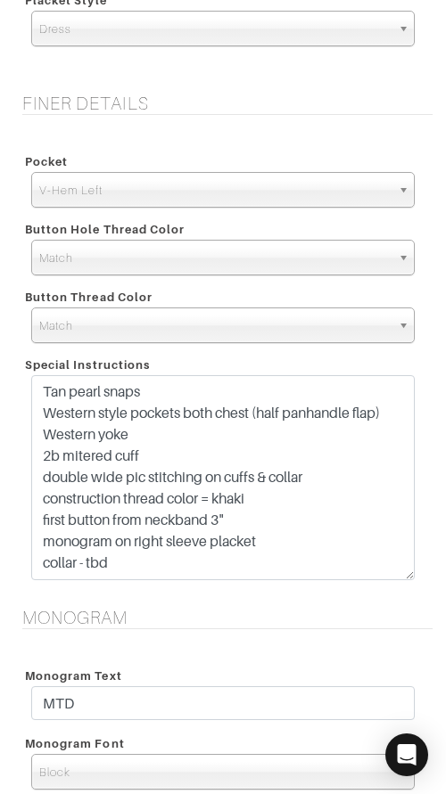
drag, startPoint x: 191, startPoint y: 644, endPoint x: 204, endPoint y: 628, distance: 20.9
click at [199, 634] on div "Monogram Monogram Text MTD Monogram Font N/A Script Calligraphy Times Roman Blo…" at bounding box center [223, 778] width 446 height 343
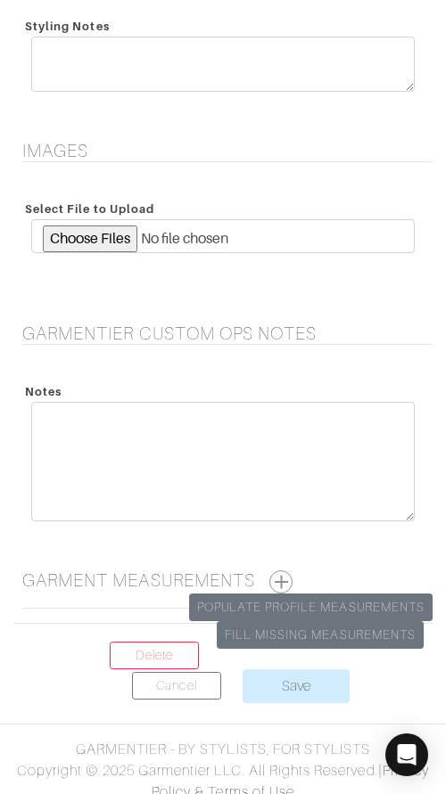
scroll to position [2700, 0]
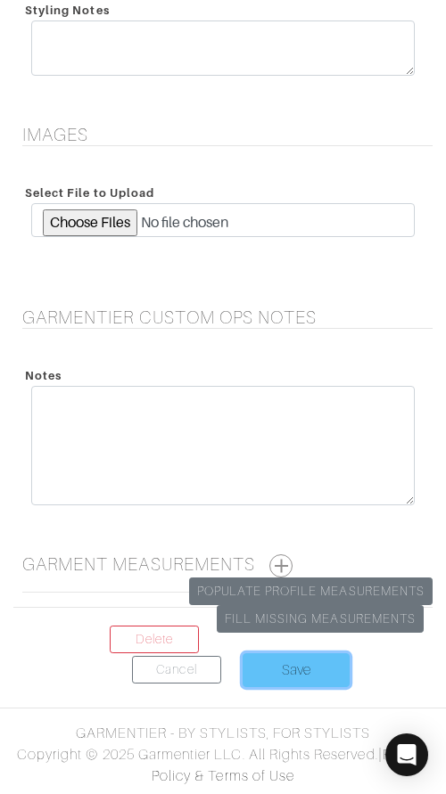
click at [267, 667] on input "Save" at bounding box center [295, 670] width 107 height 34
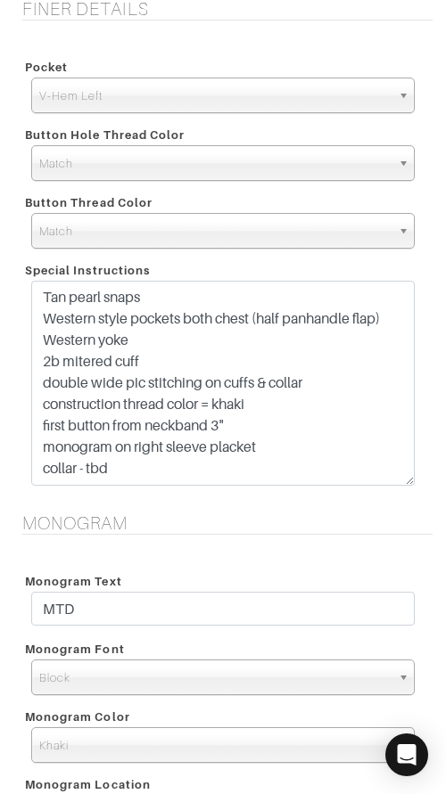
scroll to position [1763, 0]
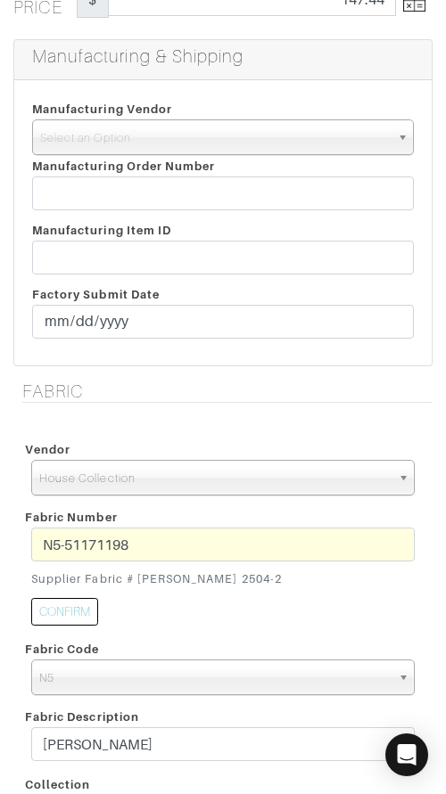
scroll to position [2572, 0]
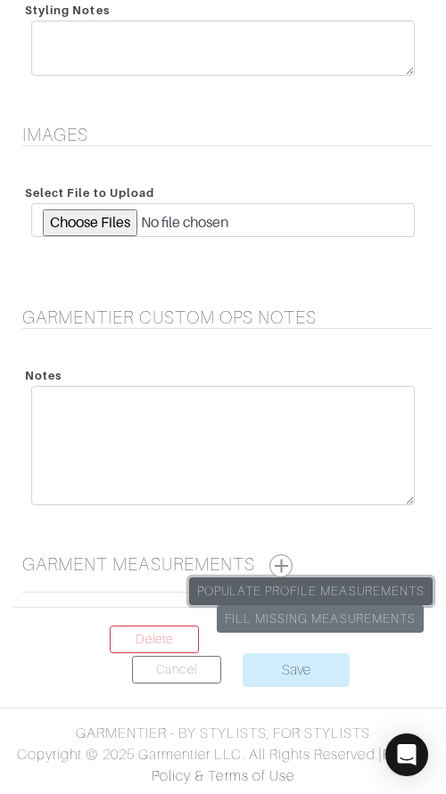
click at [335, 590] on link "Populate Profile Measurements" at bounding box center [310, 591] width 243 height 28
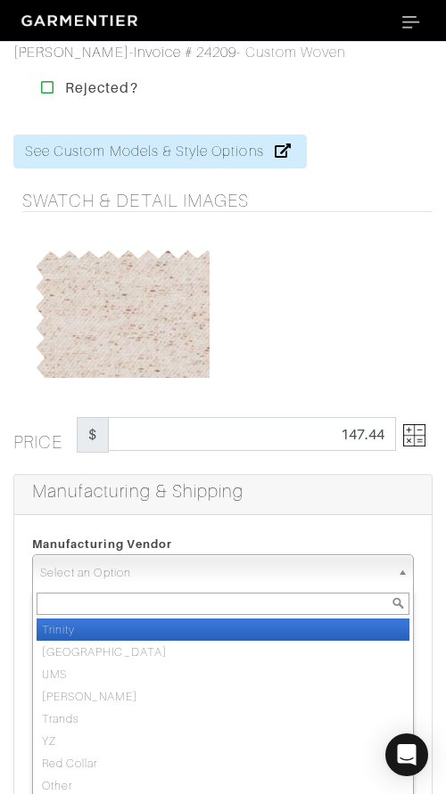
click at [258, 569] on span "Select an Option" at bounding box center [214, 573] width 349 height 36
click at [262, 632] on li "Trinity" at bounding box center [223, 629] width 372 height 22
select select "1"
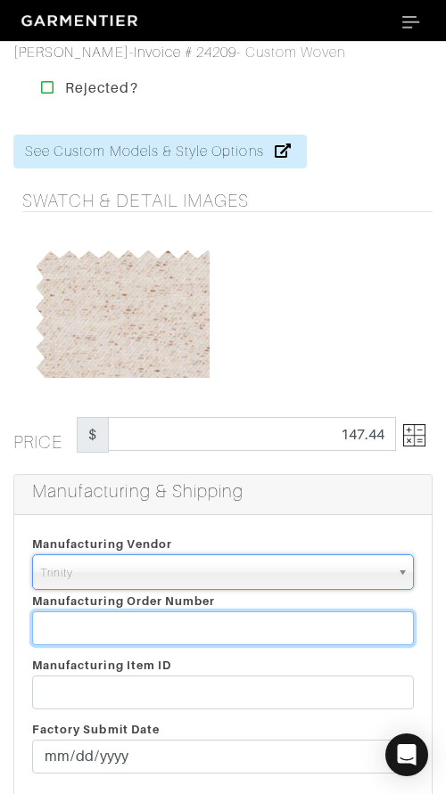
click at [261, 631] on input "text" at bounding box center [222, 628] width 381 height 34
paste input "809834"
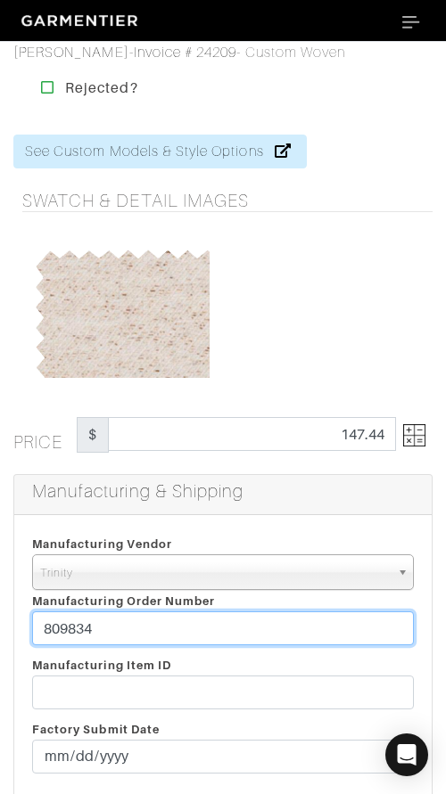
type input "809834"
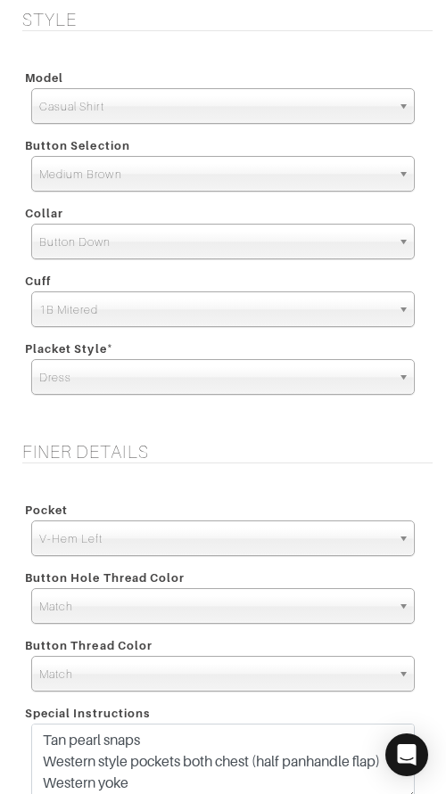
scroll to position [1717, 0]
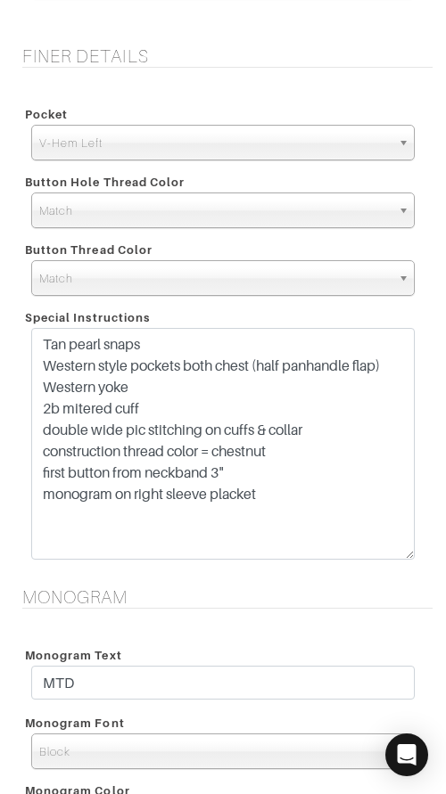
drag, startPoint x: 405, startPoint y: 397, endPoint x: 398, endPoint y: 564, distance: 166.7
click at [399, 560] on textarea "Tan pearl snaps Western style pockets both chest (half panhandle flap) Western …" at bounding box center [222, 444] width 383 height 232
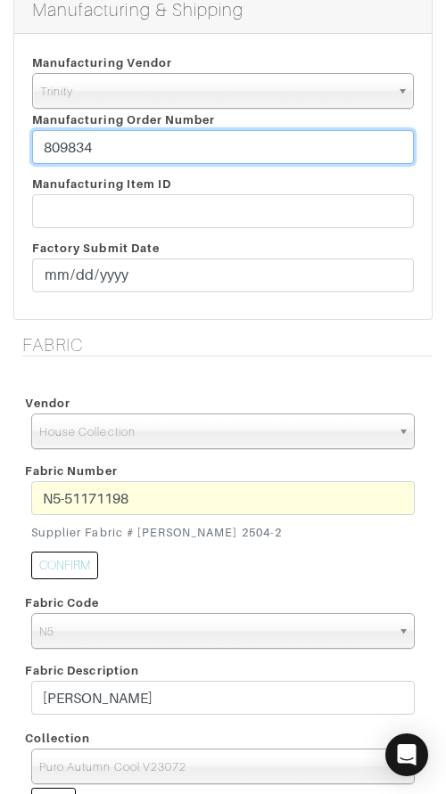
scroll to position [547, 0]
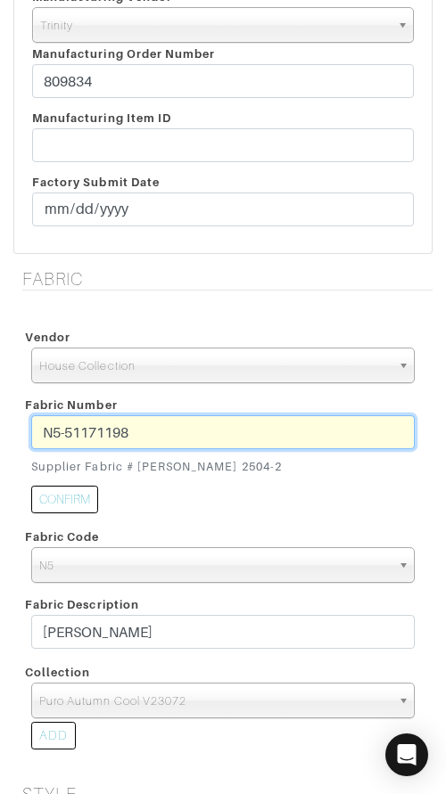
drag, startPoint x: 173, startPoint y: 424, endPoint x: 179, endPoint y: 410, distance: 15.6
click at [179, 410] on div "Fabric Number N5-51171198 Supplier Fabric # GAW 2504-2 CONFIRM" at bounding box center [223, 456] width 410 height 132
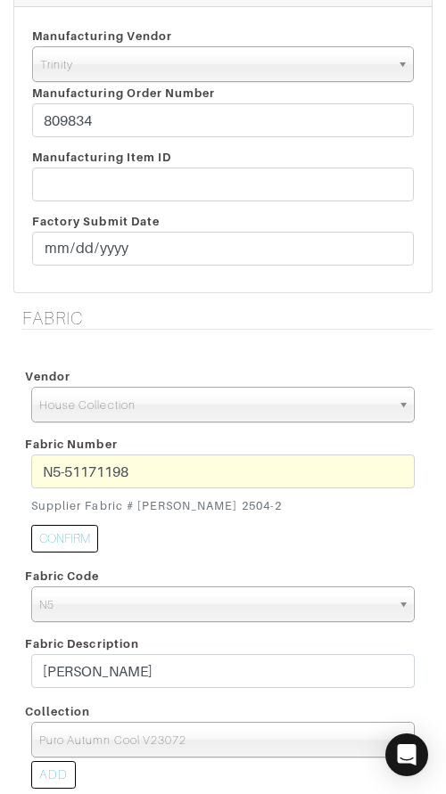
scroll to position [0, 0]
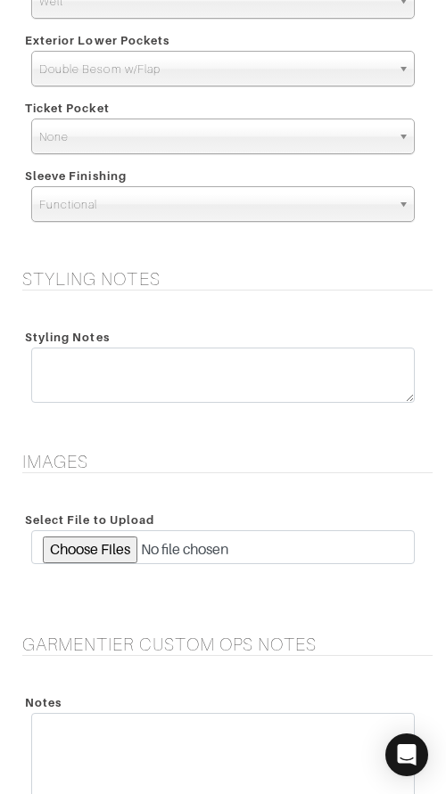
scroll to position [3360, 0]
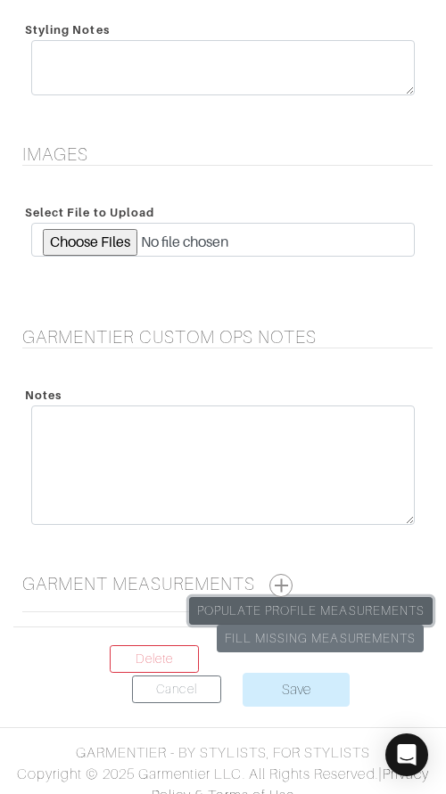
click at [305, 603] on link "Populate Profile Measurements" at bounding box center [310, 611] width 243 height 28
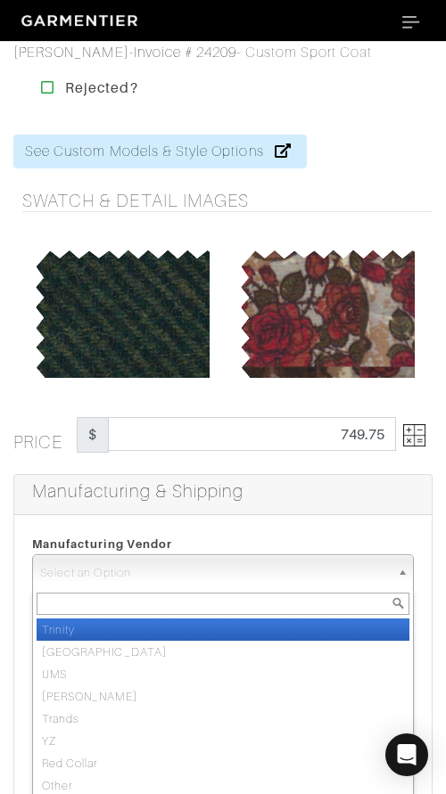
drag, startPoint x: 228, startPoint y: 577, endPoint x: 237, endPoint y: 603, distance: 27.3
click at [228, 577] on span "Select an Option" at bounding box center [214, 573] width 349 height 36
click at [241, 626] on li "Trinity" at bounding box center [223, 629] width 372 height 22
select select "1"
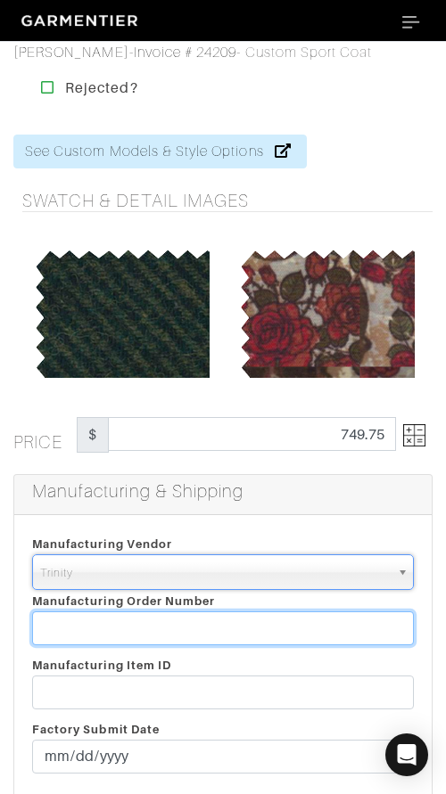
click at [242, 626] on input "text" at bounding box center [222, 628] width 381 height 34
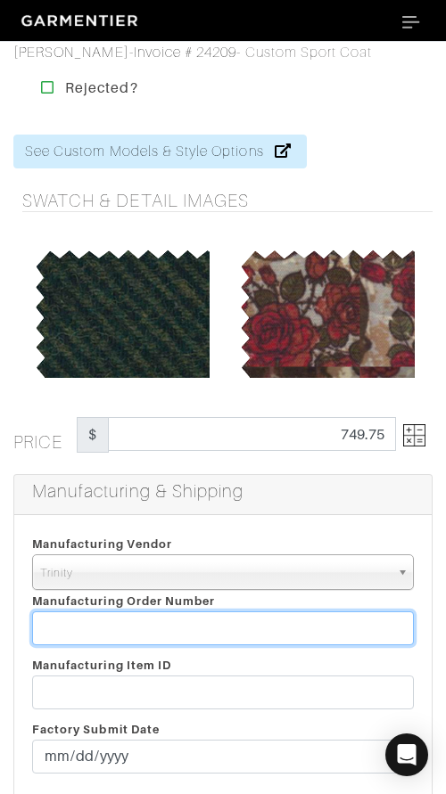
paste input "809834"
type input "809834"
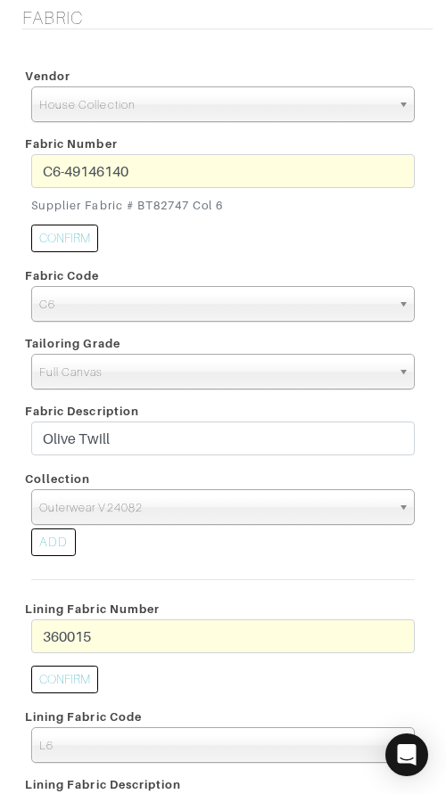
scroll to position [809, 0]
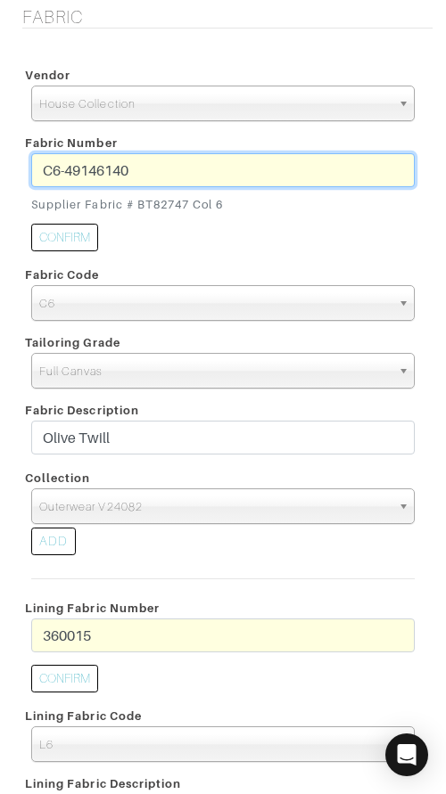
drag, startPoint x: 245, startPoint y: 174, endPoint x: 41, endPoint y: 169, distance: 204.1
click at [41, 170] on input "C6-49146140" at bounding box center [222, 170] width 383 height 34
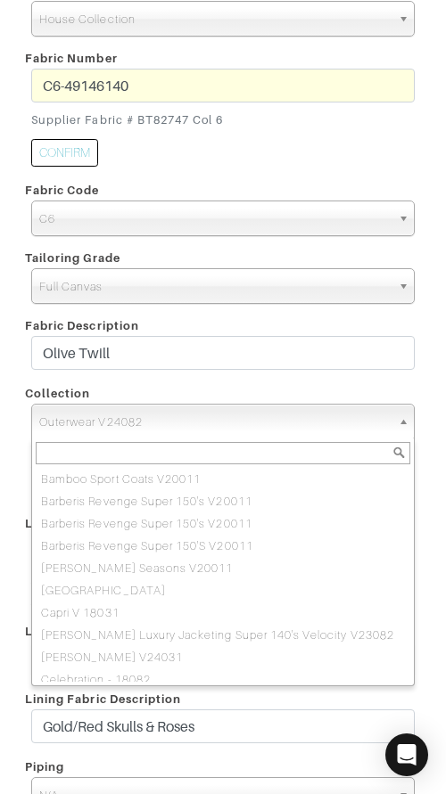
scroll to position [2027, 0]
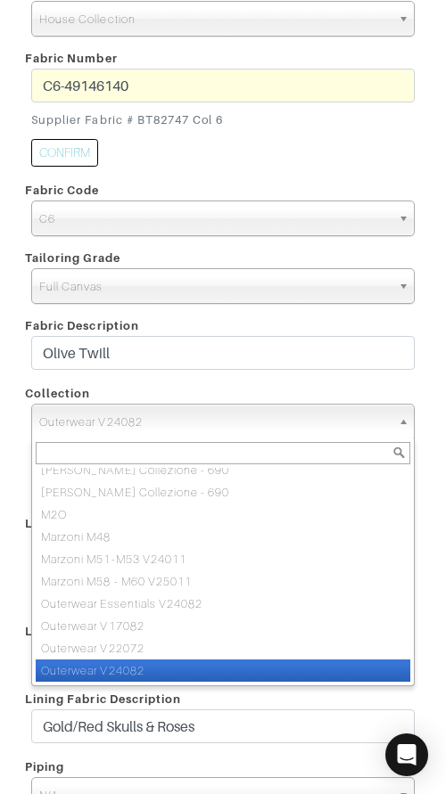
click at [274, 427] on span "Outerwear V24082" at bounding box center [214, 423] width 351 height 36
paste input "Outerwear Essentials V24082"
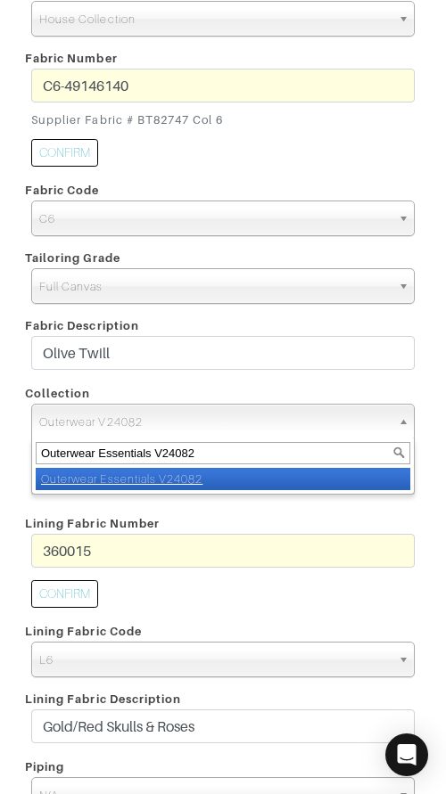
type input "Outerwear Essentials V24082"
click at [322, 483] on li "Outerwear Essentials V24082" at bounding box center [223, 479] width 374 height 22
select select "1134"
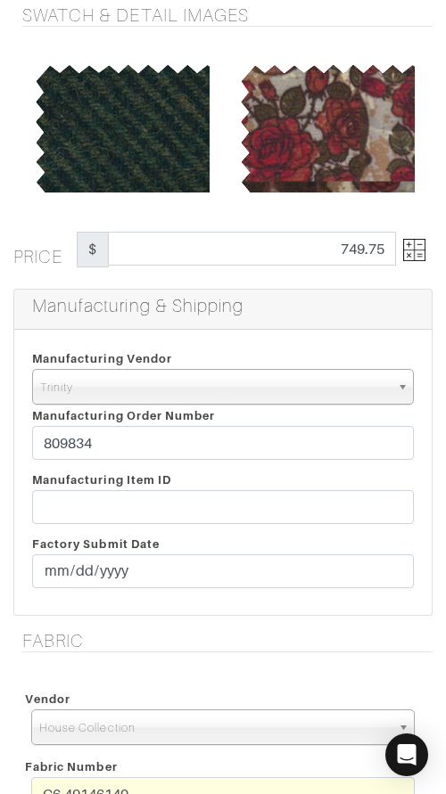
scroll to position [142, 0]
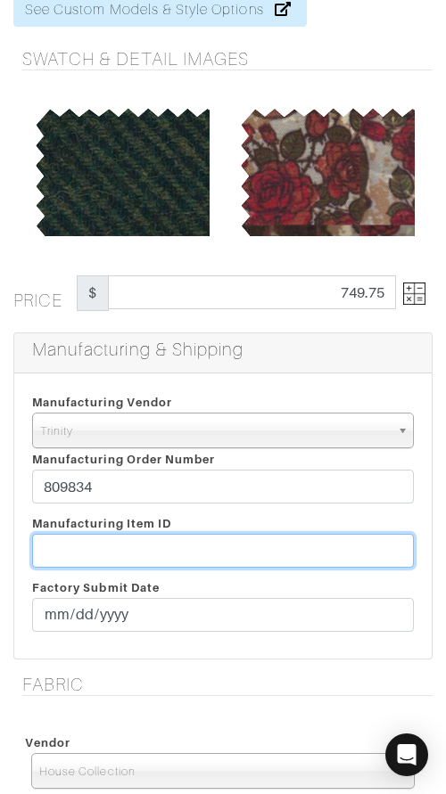
click at [263, 543] on input "text" at bounding box center [222, 551] width 381 height 34
paste input "T2-1779439."
type input "T2-1779439"
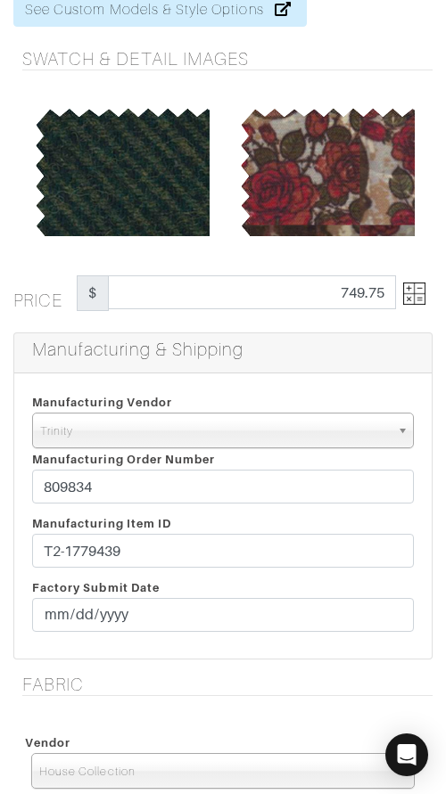
scroll to position [161, 0]
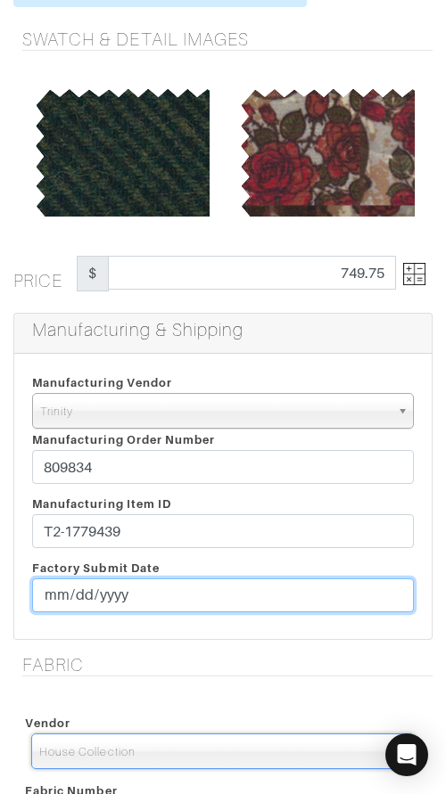
click at [57, 598] on input "date" at bounding box center [222, 595] width 381 height 34
type input "2025-08-29"
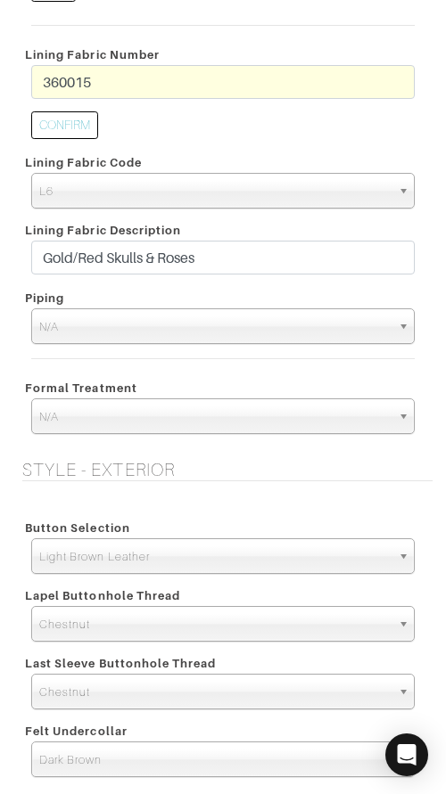
scroll to position [1365, 0]
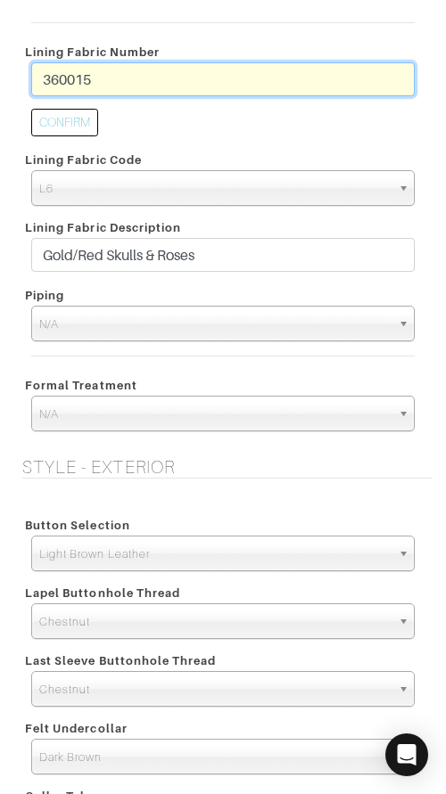
click at [132, 72] on input "360015" at bounding box center [222, 79] width 383 height 34
click at [133, 73] on input "360015" at bounding box center [222, 79] width 383 height 34
drag, startPoint x: 91, startPoint y: 73, endPoint x: 21, endPoint y: 74, distance: 69.5
click at [20, 73] on div "360015" at bounding box center [223, 83] width 410 height 43
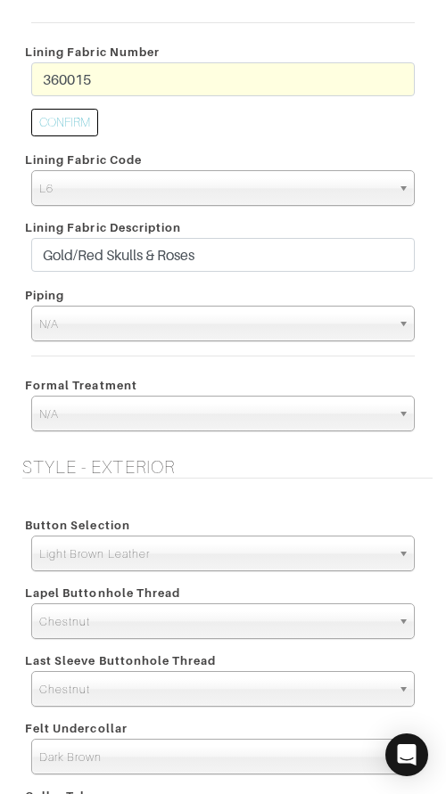
click at [373, 286] on div "Piping" at bounding box center [223, 294] width 410 height 21
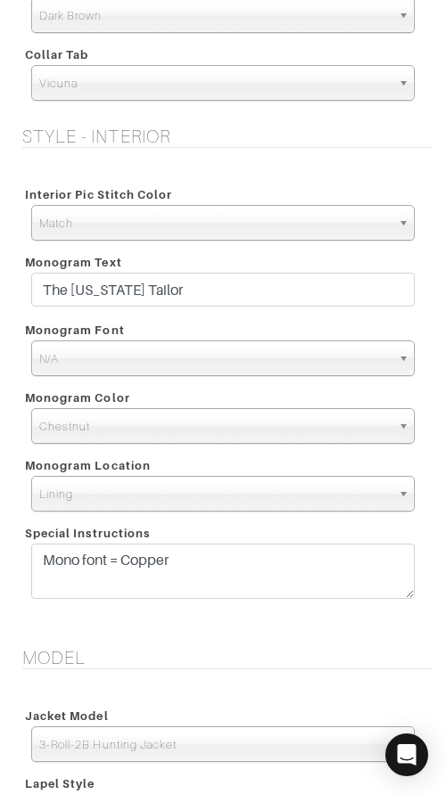
scroll to position [2111, 0]
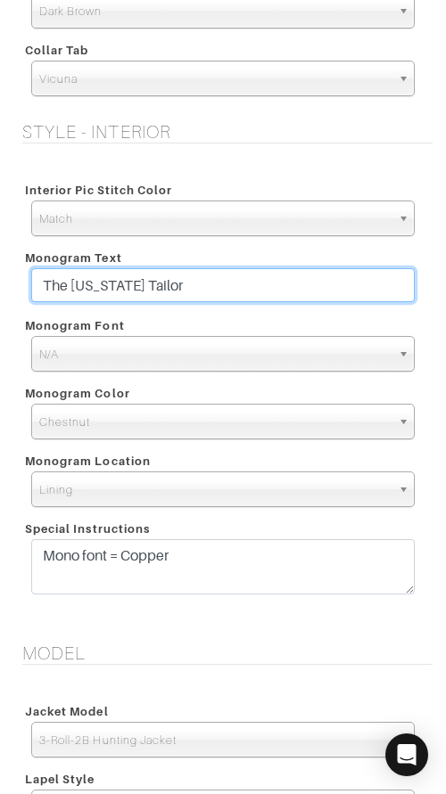
click at [256, 282] on input "The Montana Tailor" at bounding box center [222, 285] width 383 height 34
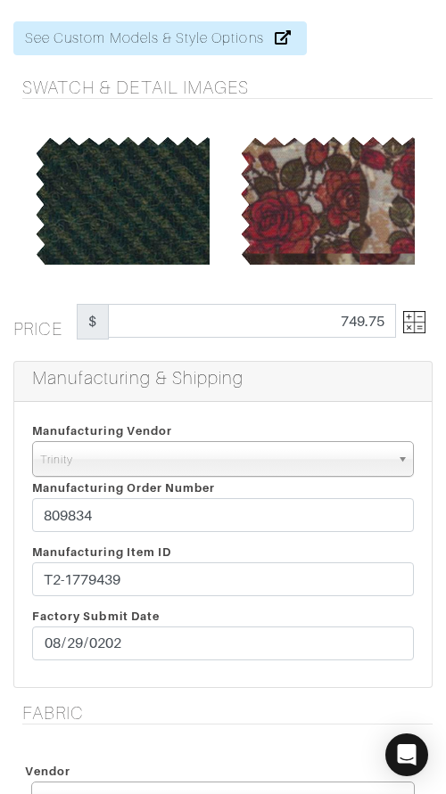
scroll to position [3380, 0]
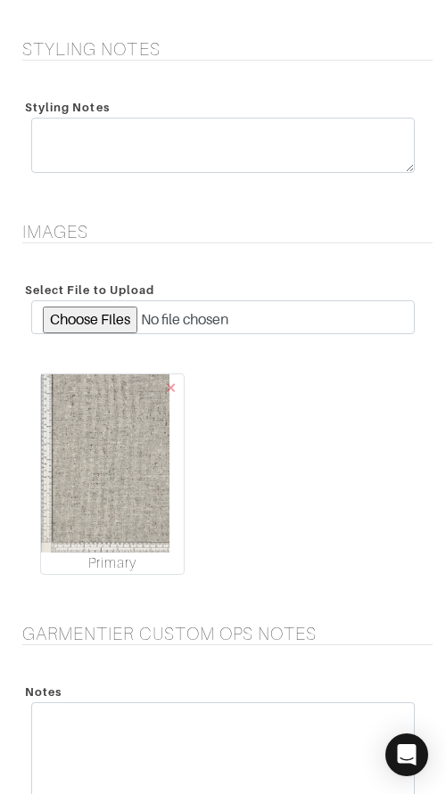
scroll to position [2463, 0]
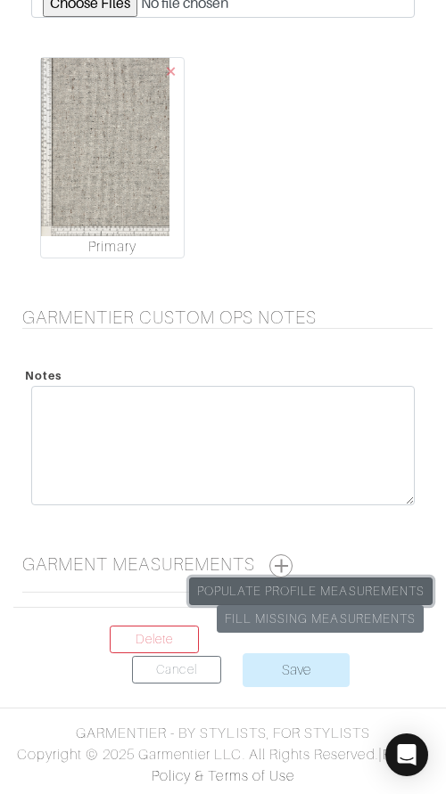
click at [355, 600] on link "Populate Profile Measurements" at bounding box center [310, 591] width 243 height 28
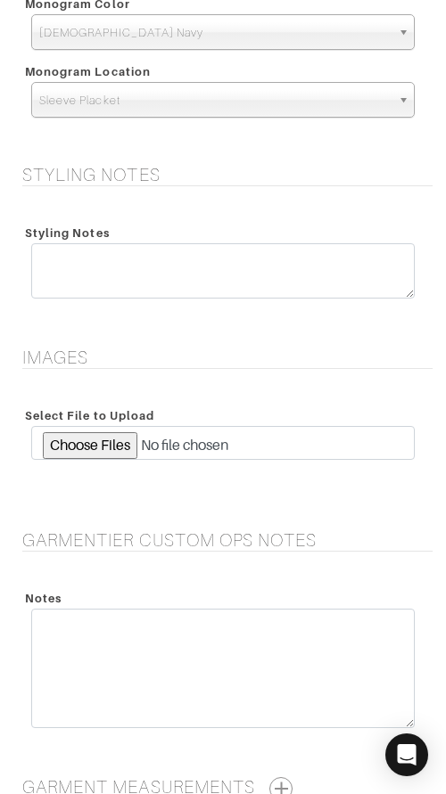
scroll to position [2572, 0]
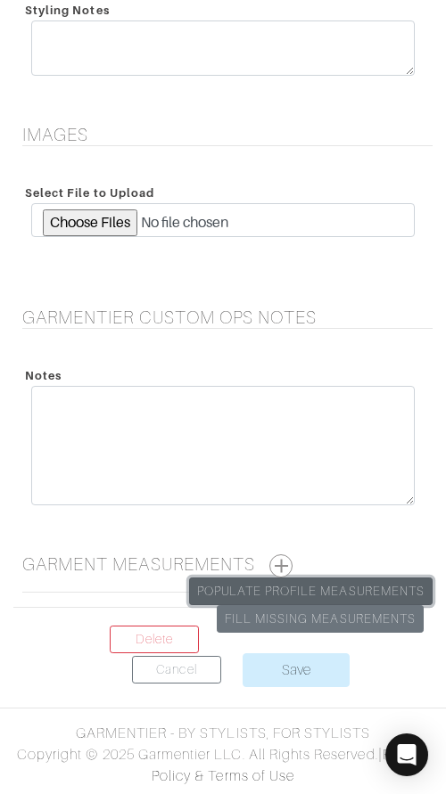
click at [332, 586] on link "Populate Profile Measurements" at bounding box center [310, 591] width 243 height 28
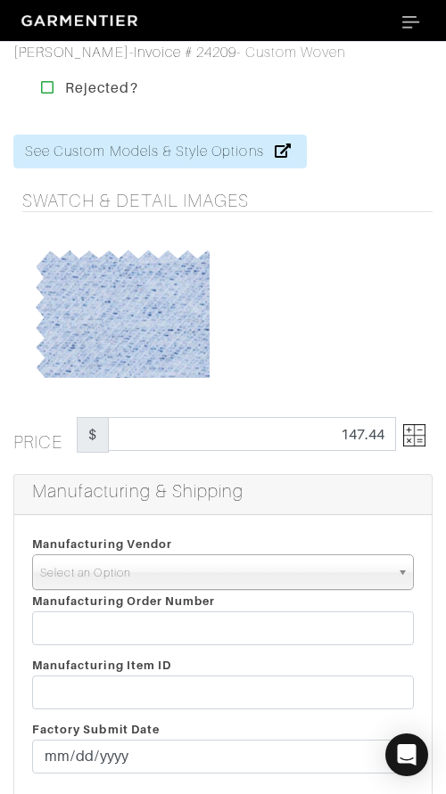
drag, startPoint x: 221, startPoint y: 576, endPoint x: 221, endPoint y: 586, distance: 10.7
click at [221, 577] on span "Select an Option" at bounding box center [214, 573] width 349 height 36
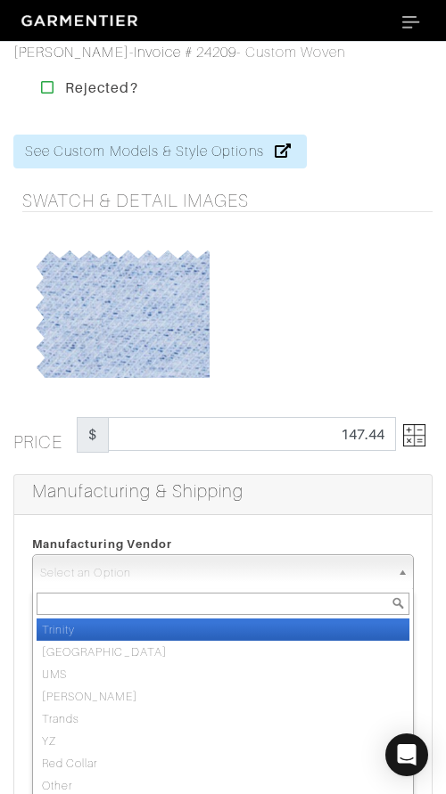
click at [220, 628] on li "Trinity" at bounding box center [223, 629] width 372 height 22
select select "1"
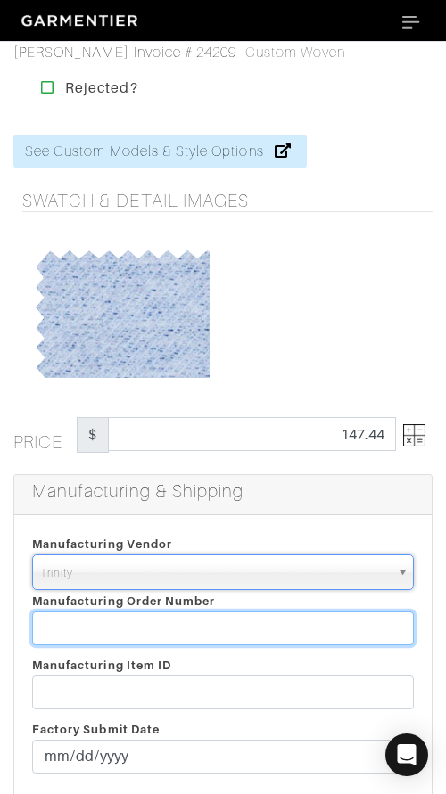
click at [220, 628] on input "text" at bounding box center [222, 628] width 381 height 34
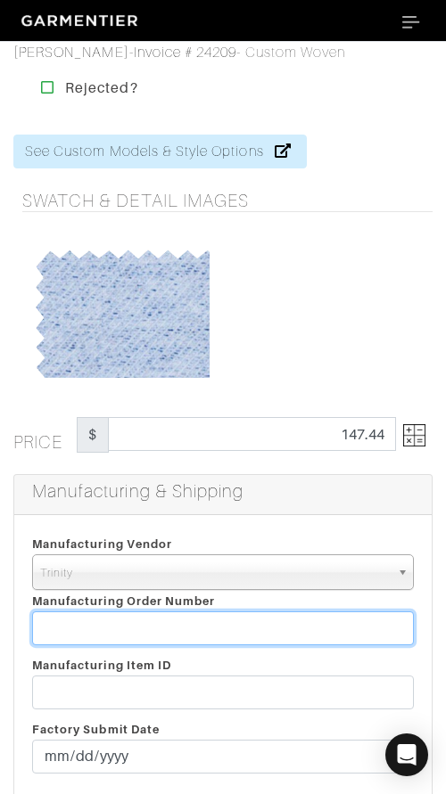
paste input "809834"
type input "809834"
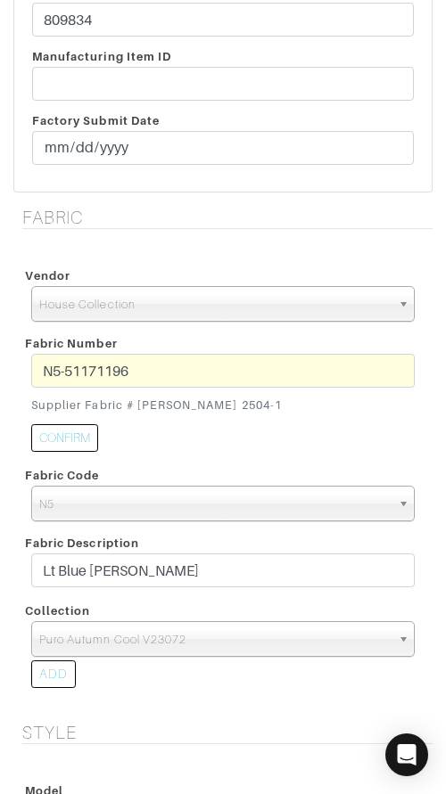
scroll to position [654, 0]
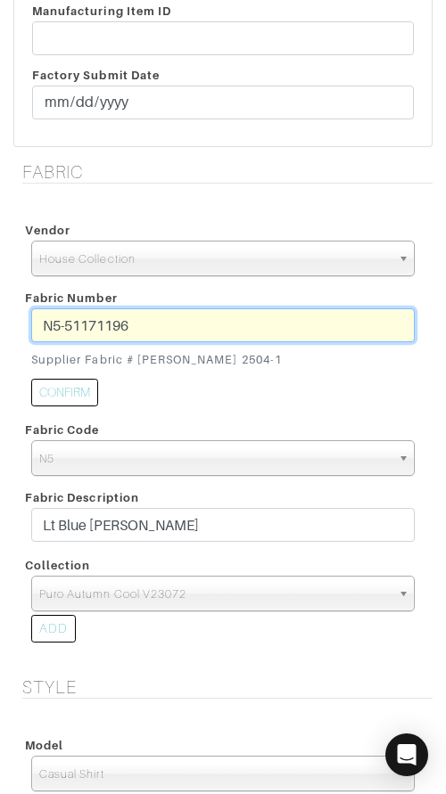
drag, startPoint x: 77, startPoint y: 324, endPoint x: 189, endPoint y: 322, distance: 112.3
click at [189, 322] on input "N5-51171196" at bounding box center [222, 325] width 383 height 34
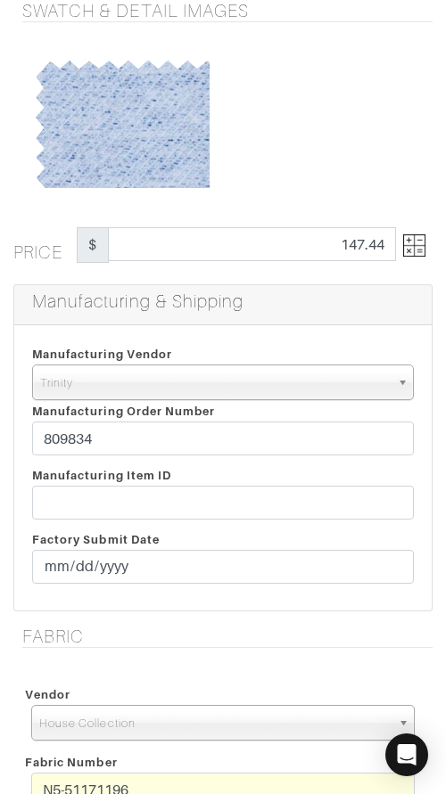
scroll to position [216, 0]
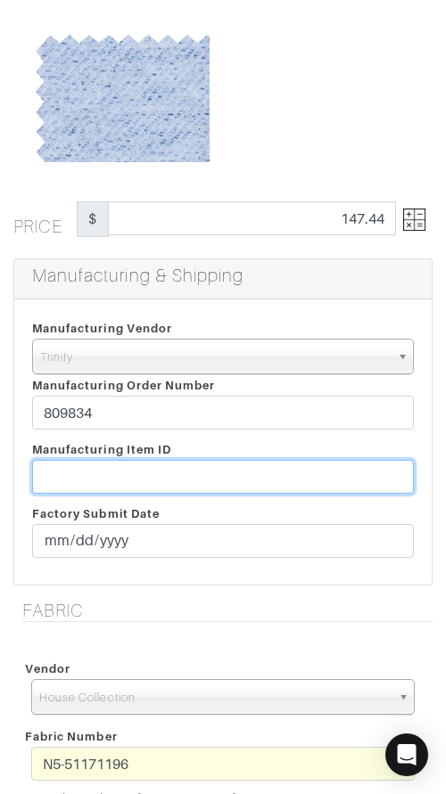
click at [294, 474] on input "text" at bounding box center [222, 477] width 381 height 34
paste input "T2-1779435"
type input "T2-1779435"
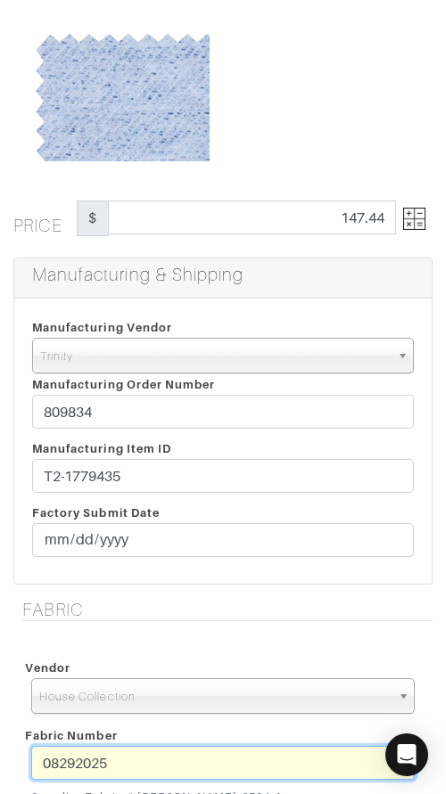
type input "N5-51171196"
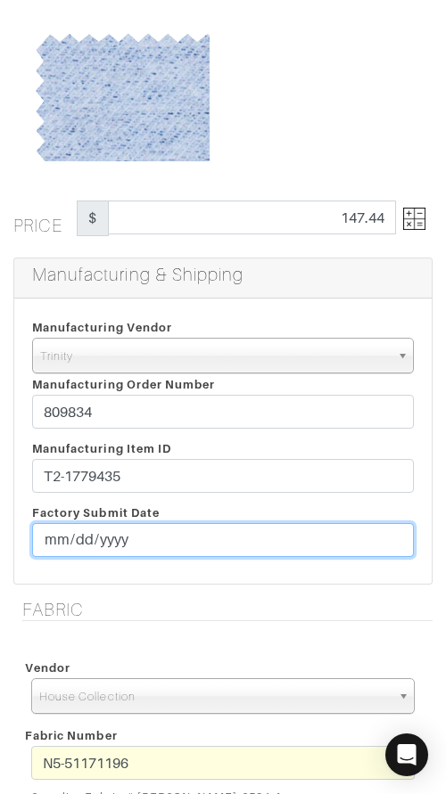
click at [57, 549] on input "date" at bounding box center [222, 540] width 381 height 34
type input "[DATE]"
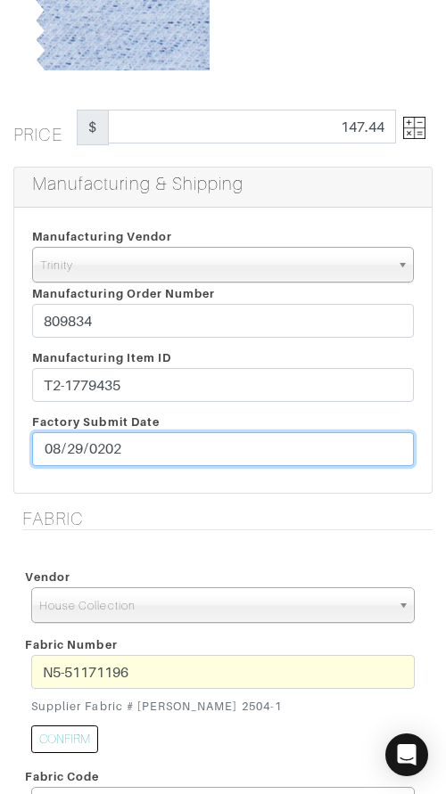
scroll to position [0, 0]
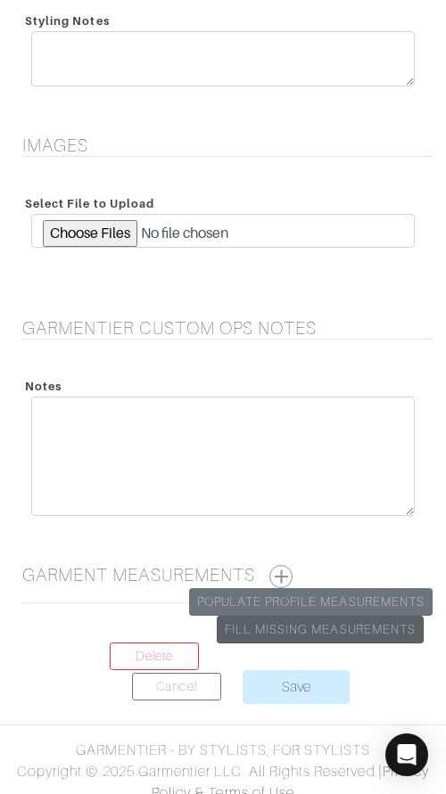
scroll to position [2281, 0]
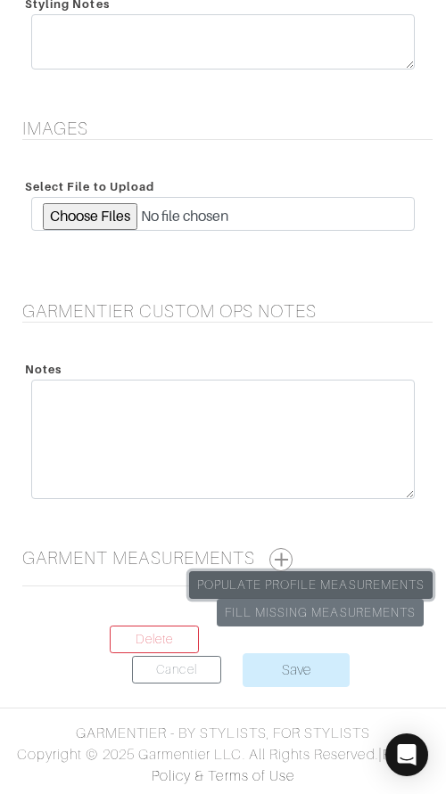
click at [314, 585] on link "Populate Profile Measurements" at bounding box center [310, 585] width 243 height 28
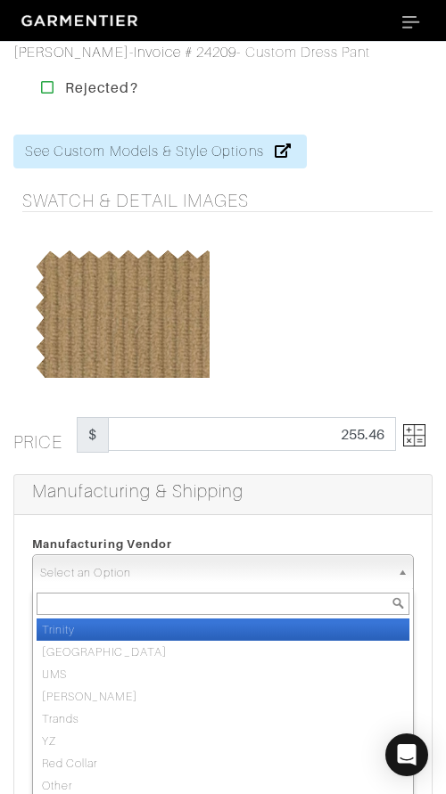
drag, startPoint x: 231, startPoint y: 573, endPoint x: 230, endPoint y: 586, distance: 13.4
click at [231, 573] on span "Select an Option" at bounding box center [214, 573] width 349 height 36
click at [232, 626] on li "Trinity" at bounding box center [223, 629] width 372 height 22
select select "1"
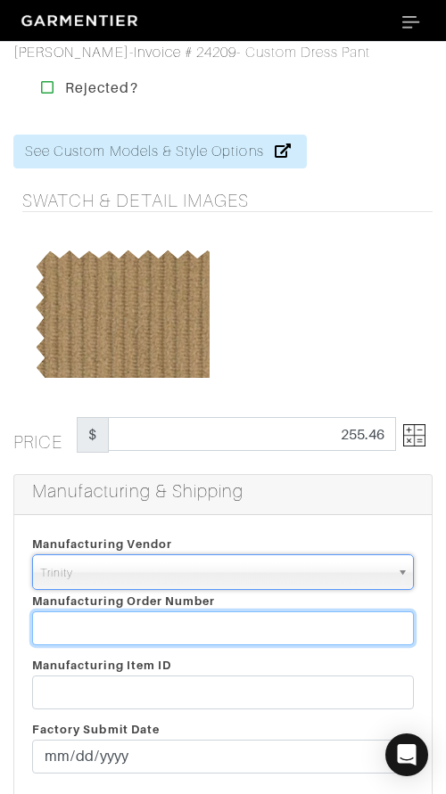
click at [232, 626] on input "text" at bounding box center [222, 628] width 381 height 34
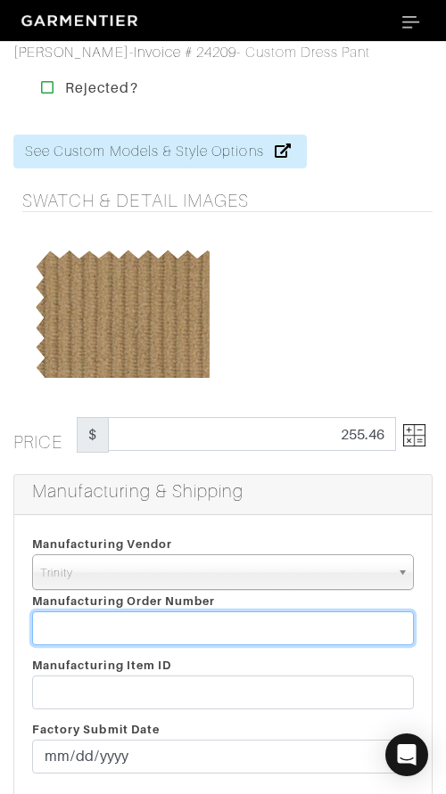
paste input "809834"
type input "809834"
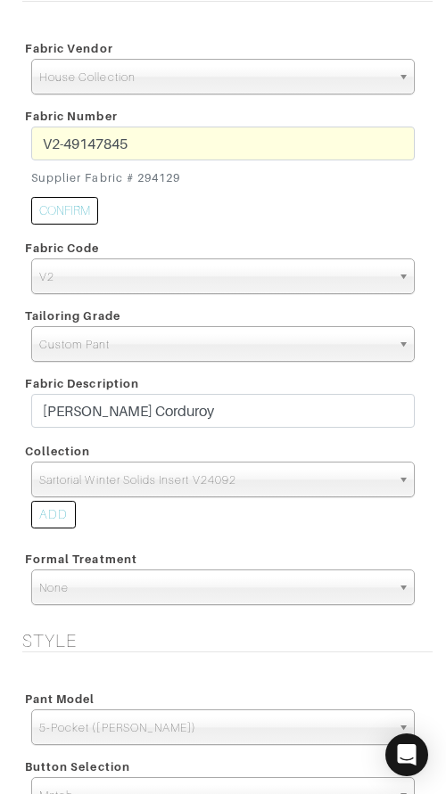
scroll to position [858, 0]
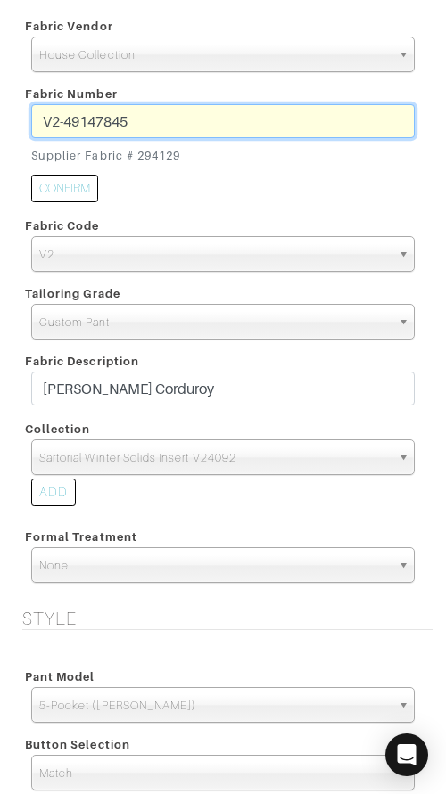
drag, startPoint x: 247, startPoint y: 121, endPoint x: 41, endPoint y: 114, distance: 206.0
click at [41, 114] on input "V2-49147845" at bounding box center [222, 121] width 383 height 34
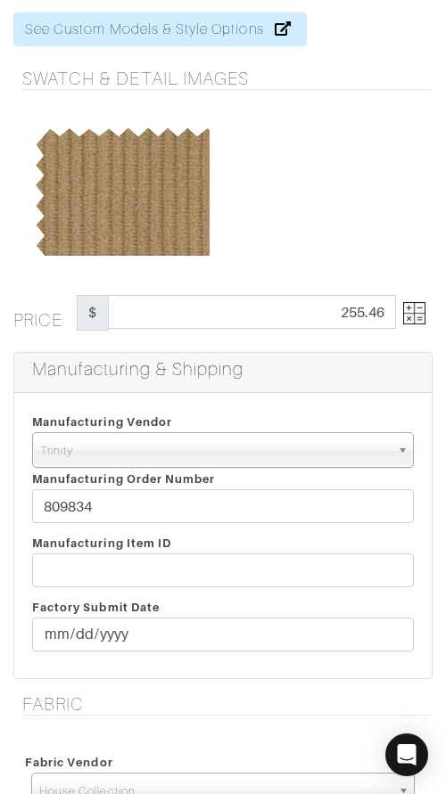
scroll to position [124, 0]
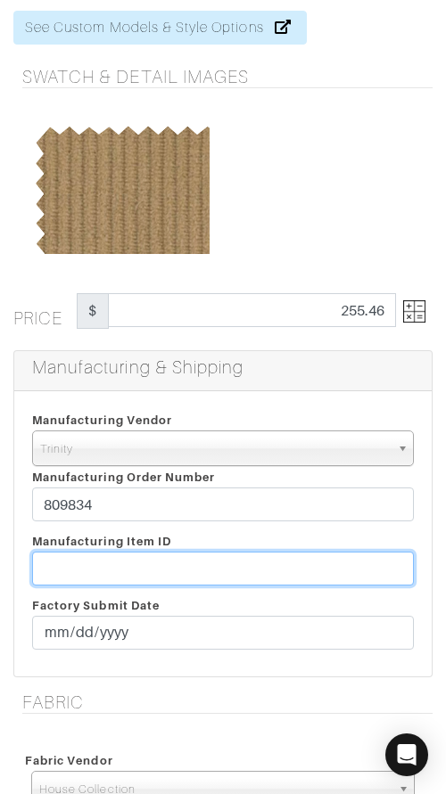
click at [238, 564] on input "text" at bounding box center [222, 569] width 381 height 34
paste input "T2-1779437"
type input "T2-1779437"
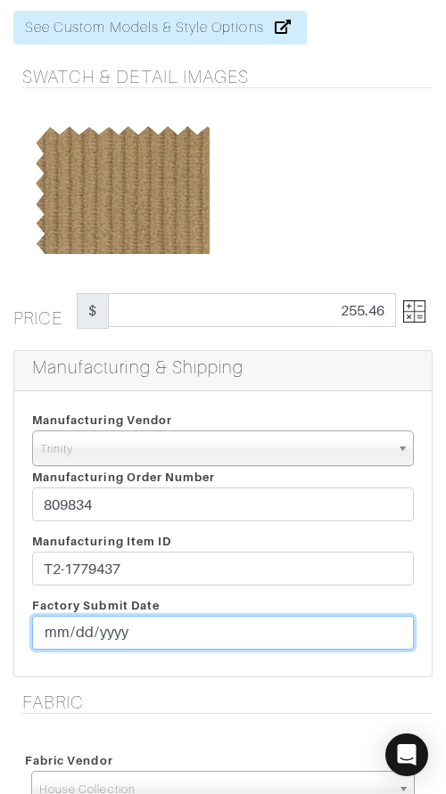
click at [45, 630] on input "date" at bounding box center [222, 633] width 381 height 34
type input "2025-08-29"
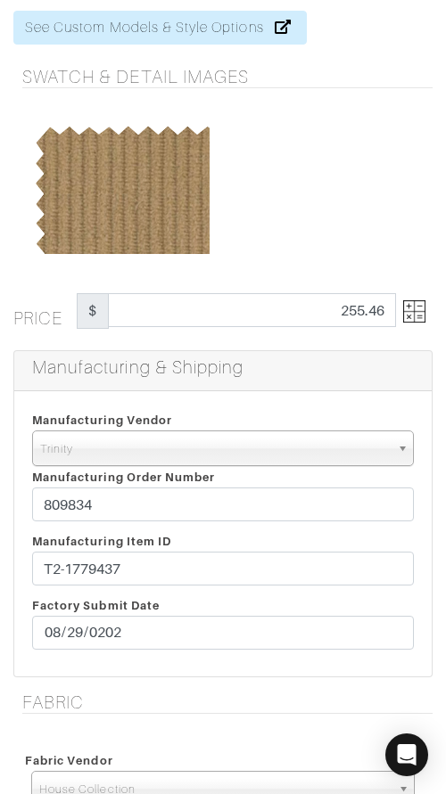
click at [153, 706] on h5 "Fabric" at bounding box center [227, 701] width 410 height 21
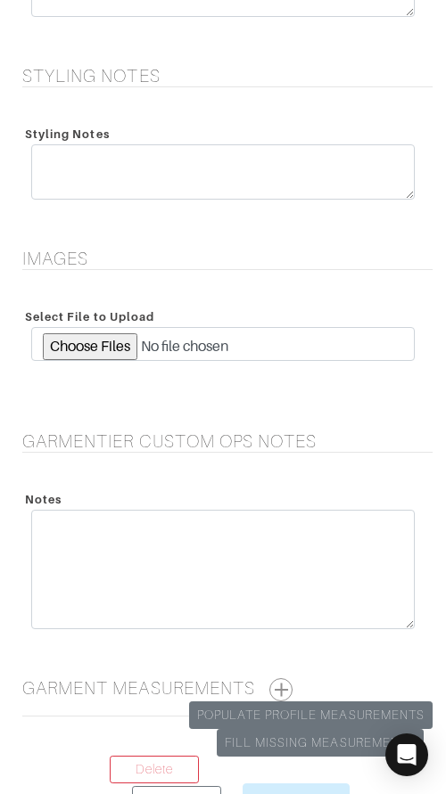
scroll to position [2281, 0]
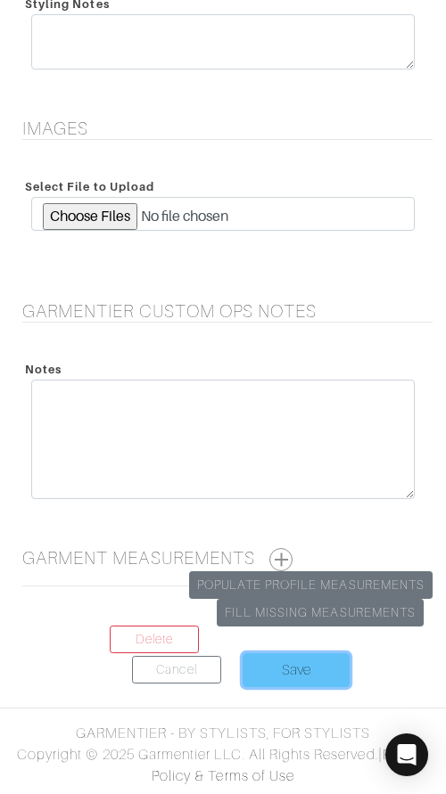
drag, startPoint x: 304, startPoint y: 680, endPoint x: 315, endPoint y: 675, distance: 12.4
click at [304, 680] on input "Save" at bounding box center [295, 670] width 107 height 34
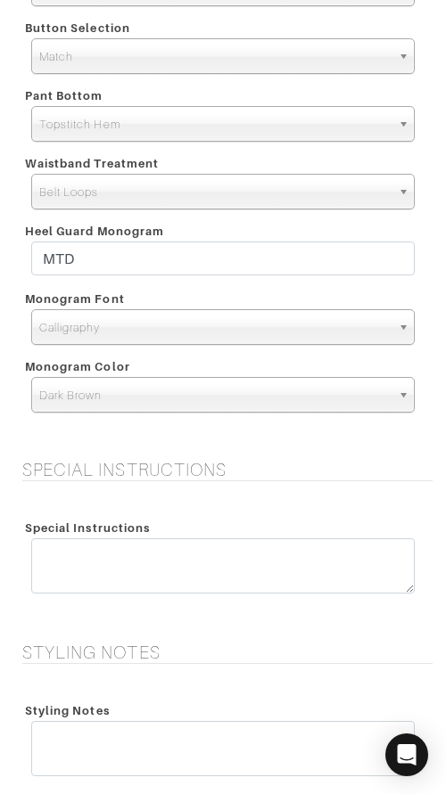
scroll to position [1576, 0]
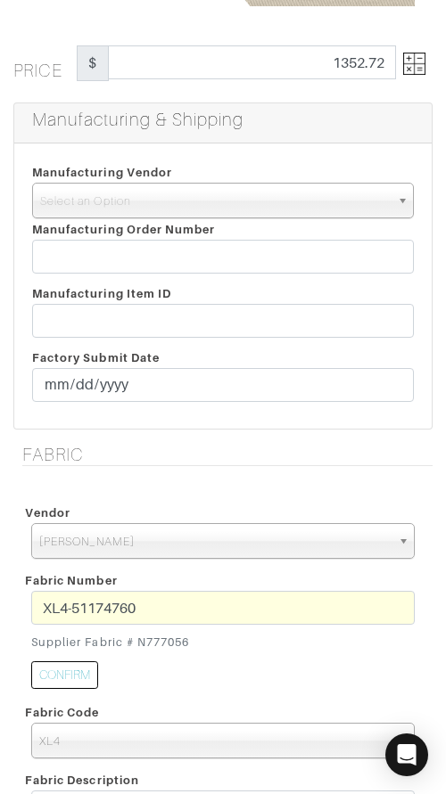
scroll to position [380, 0]
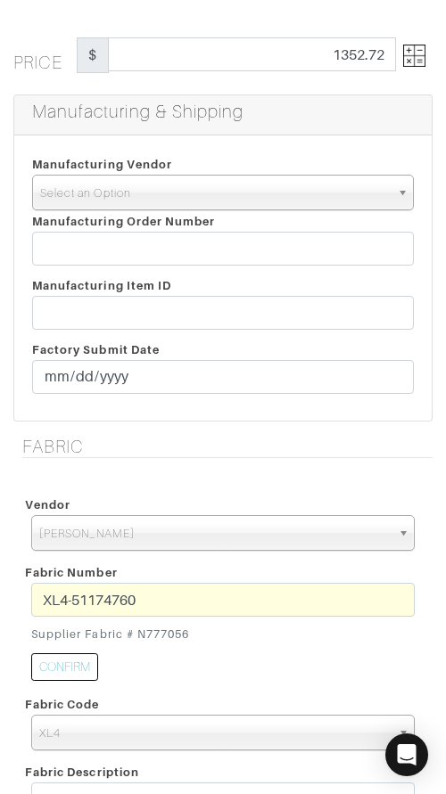
click at [221, 191] on span "Select an Option" at bounding box center [214, 194] width 349 height 36
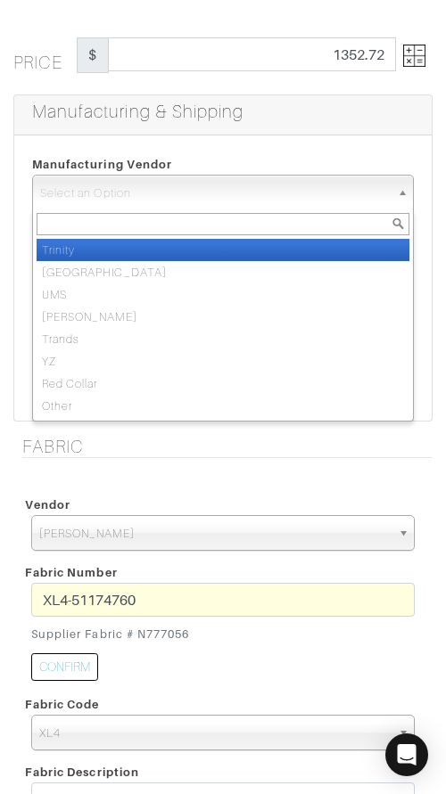
click at [225, 246] on li "Trinity" at bounding box center [223, 250] width 372 height 22
select select "1"
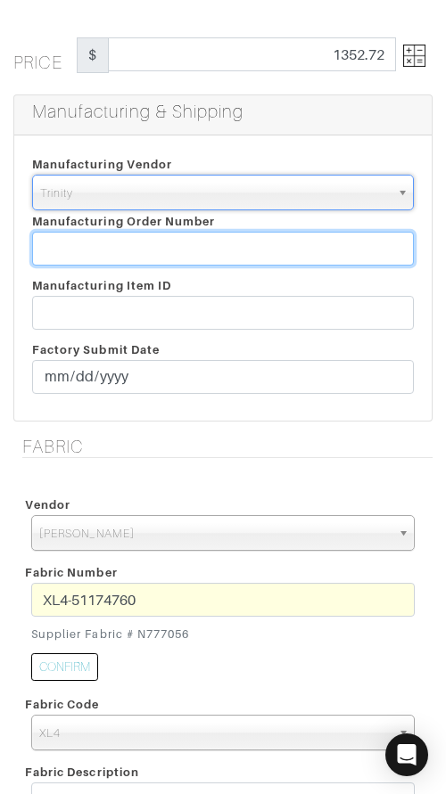
click at [225, 246] on input "text" at bounding box center [222, 249] width 381 height 34
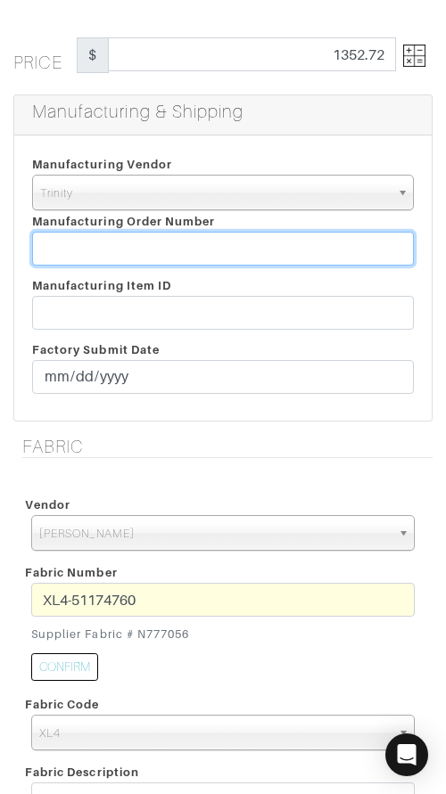
paste input "809834"
type input "809834"
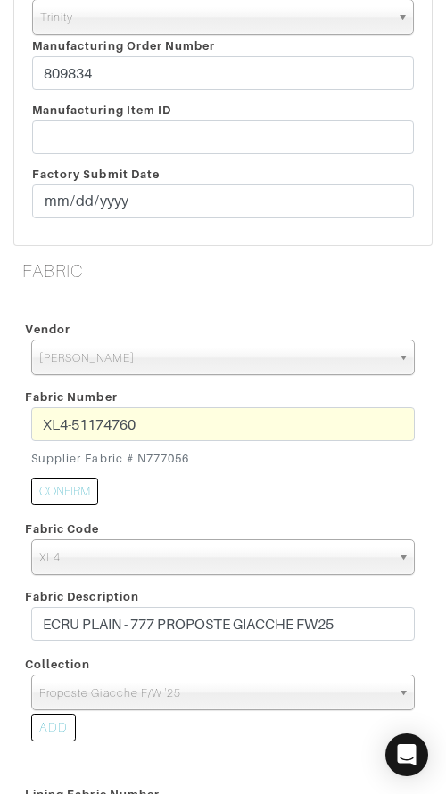
scroll to position [616, 0]
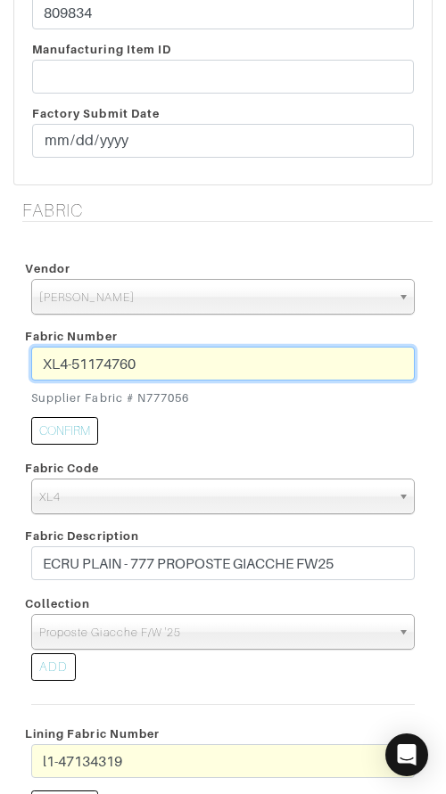
drag, startPoint x: 40, startPoint y: 361, endPoint x: 192, endPoint y: 363, distance: 152.4
click at [192, 363] on input "XL4-51174760" at bounding box center [222, 364] width 383 height 34
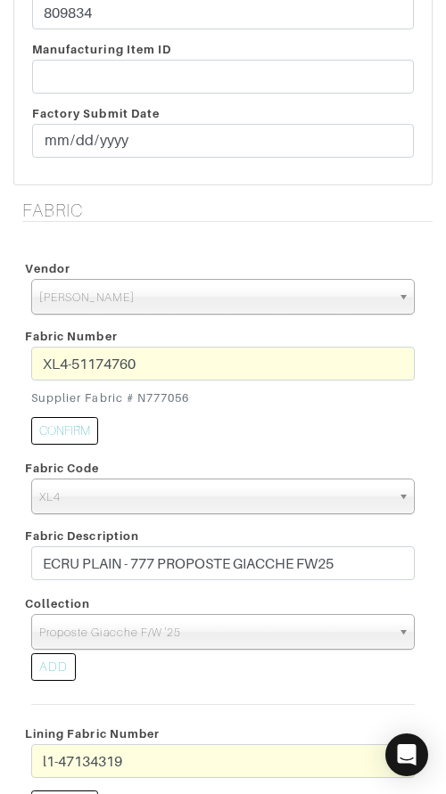
drag, startPoint x: 137, startPoint y: 397, endPoint x: 263, endPoint y: 363, distance: 130.1
click at [252, 398] on small "Supplier Fabric # N777056" at bounding box center [222, 397] width 383 height 17
copy small "N777056"
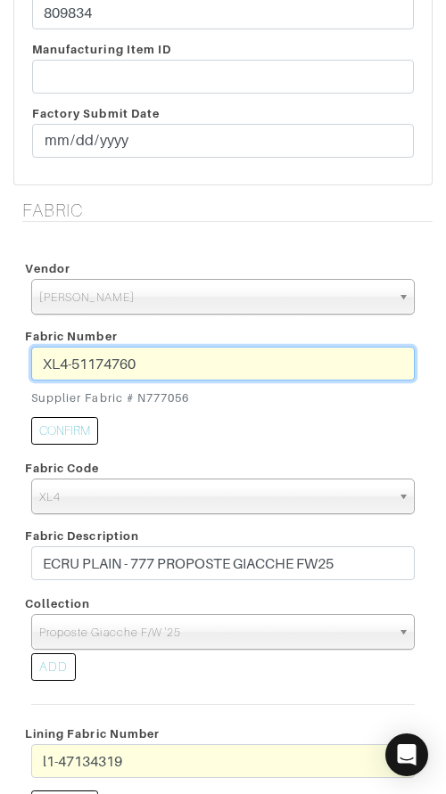
click at [205, 360] on input "XL4-51174760" at bounding box center [222, 364] width 383 height 34
drag, startPoint x: 226, startPoint y: 366, endPoint x: -15, endPoint y: 352, distance: 241.9
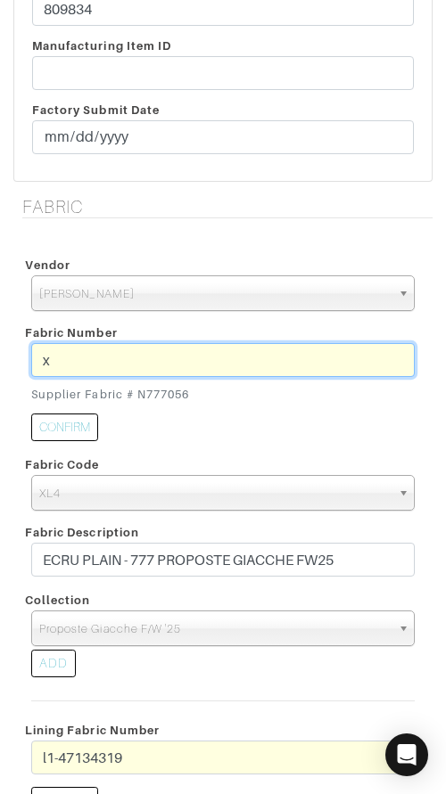
scroll to position [623, 0]
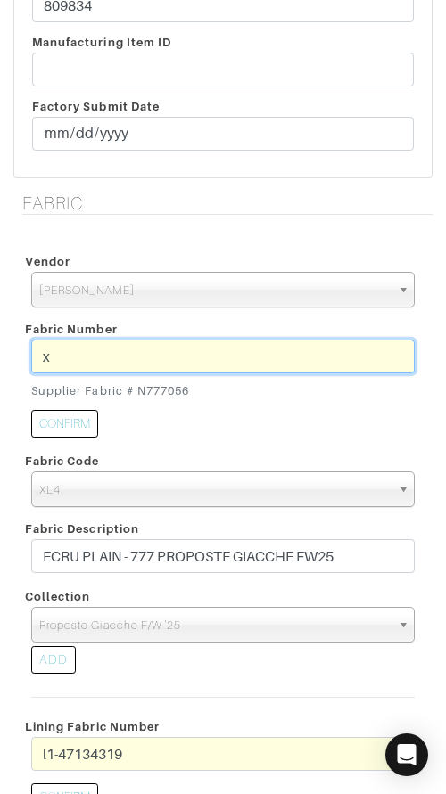
type input "XL4-51174760"
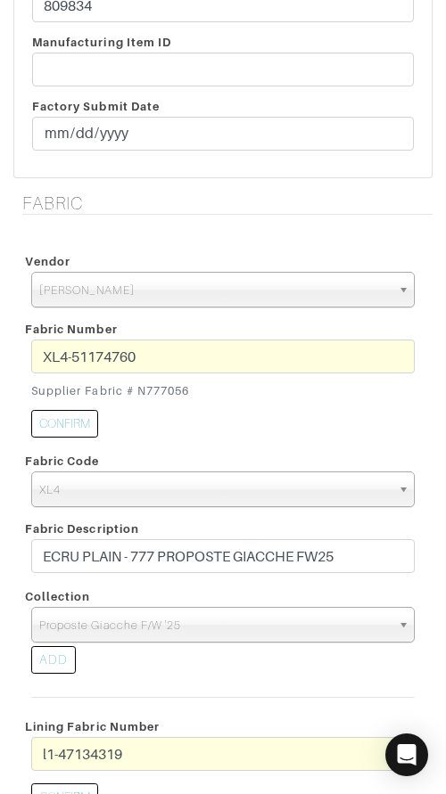
drag, startPoint x: 154, startPoint y: 413, endPoint x: 144, endPoint y: 393, distance: 21.9
click at [153, 409] on div "CONFIRM" at bounding box center [223, 426] width 410 height 40
drag, startPoint x: 137, startPoint y: 391, endPoint x: 274, endPoint y: 398, distance: 137.4
click at [276, 397] on small "Supplier Fabric # N777056" at bounding box center [222, 390] width 383 height 17
copy small "N777056"
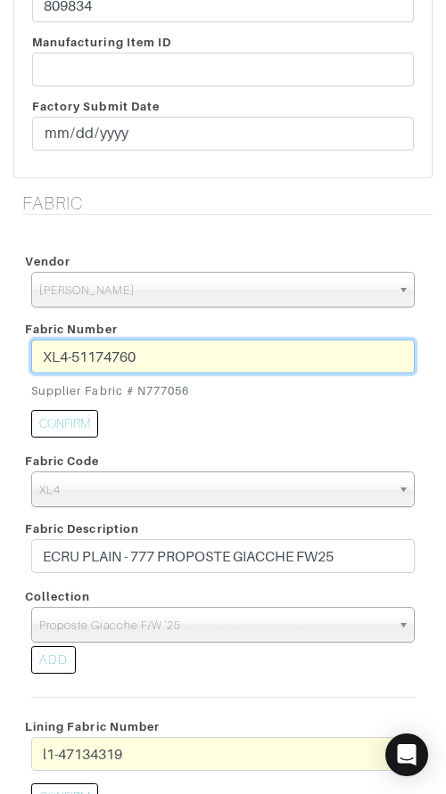
click at [202, 358] on input "XL4-51174760" at bounding box center [222, 356] width 383 height 34
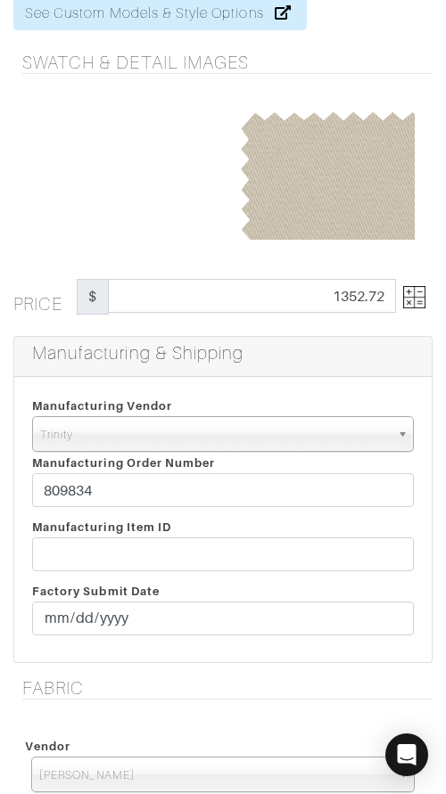
scroll to position [0, 0]
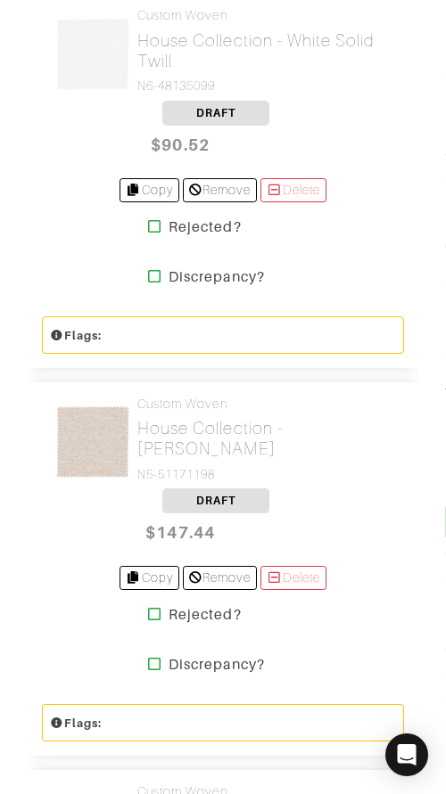
scroll to position [724, 0]
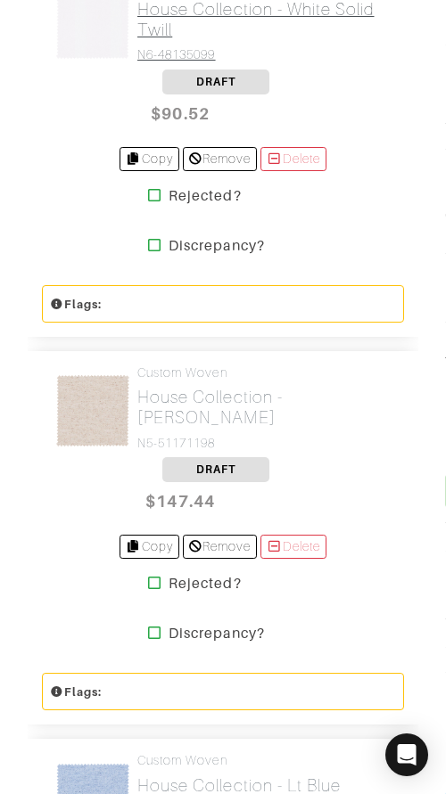
click at [160, 29] on h2 "House Collection - White Solid Twill" at bounding box center [263, 19] width 253 height 41
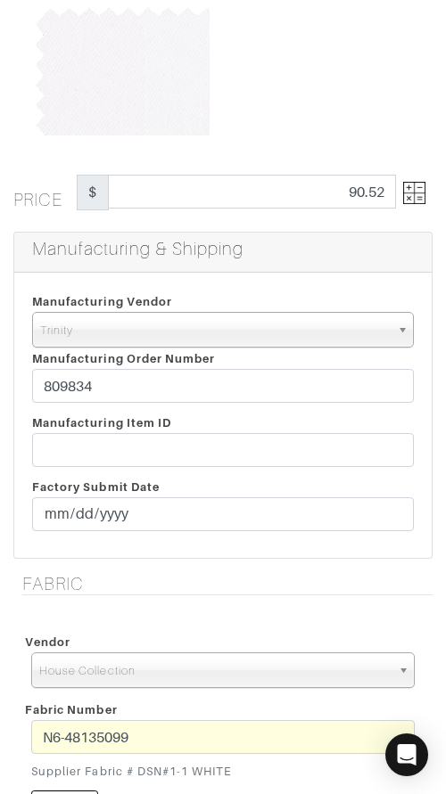
scroll to position [254, 0]
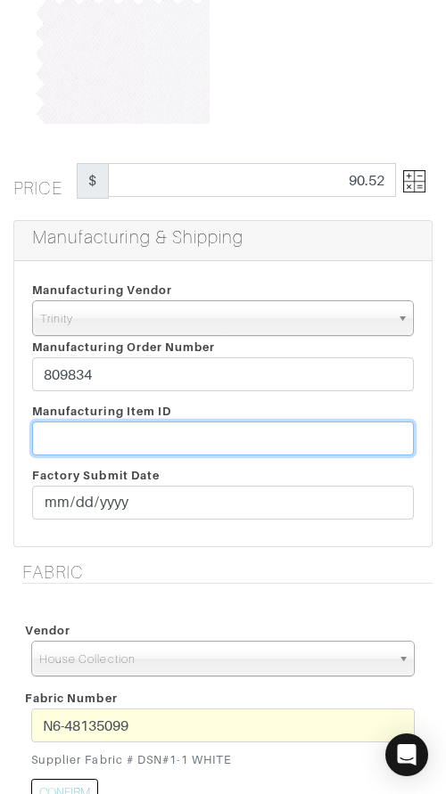
click at [193, 443] on input "text" at bounding box center [222, 438] width 381 height 34
paste input "T2-1773603"
type input "T2-1773603"
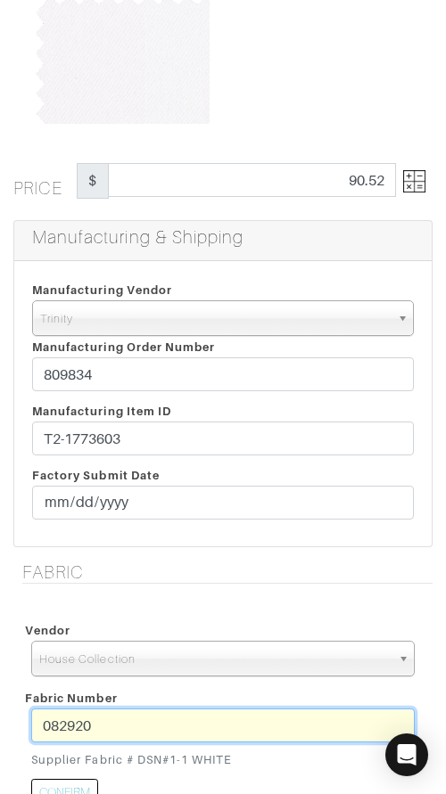
type input "N6-48135099"
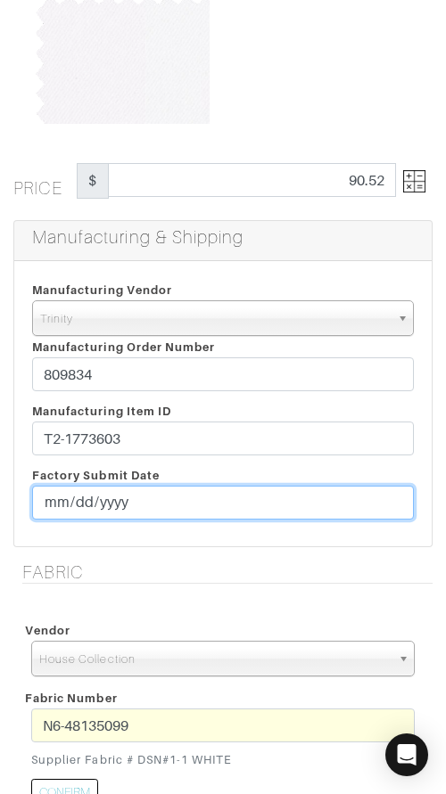
click at [60, 504] on input "date" at bounding box center [222, 503] width 381 height 34
type input "[DATE]"
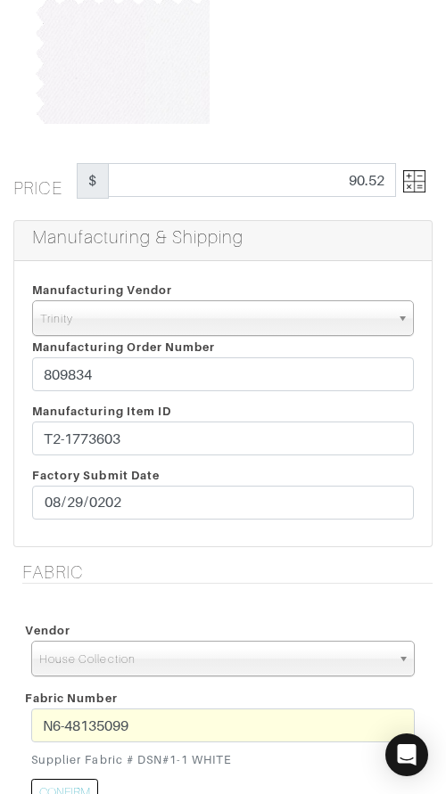
click at [169, 573] on h5 "Fabric" at bounding box center [227, 571] width 410 height 21
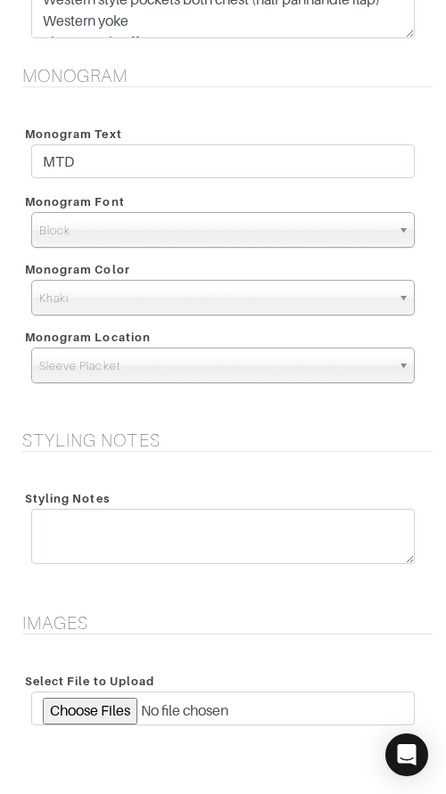
scroll to position [2572, 0]
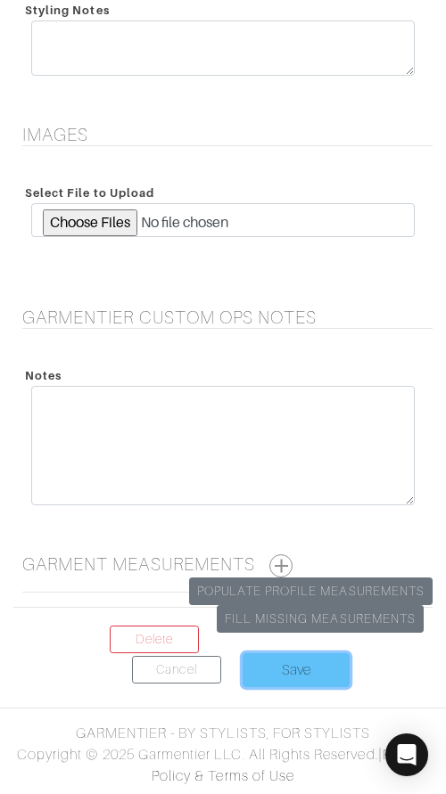
click at [306, 673] on input "Save" at bounding box center [295, 670] width 107 height 34
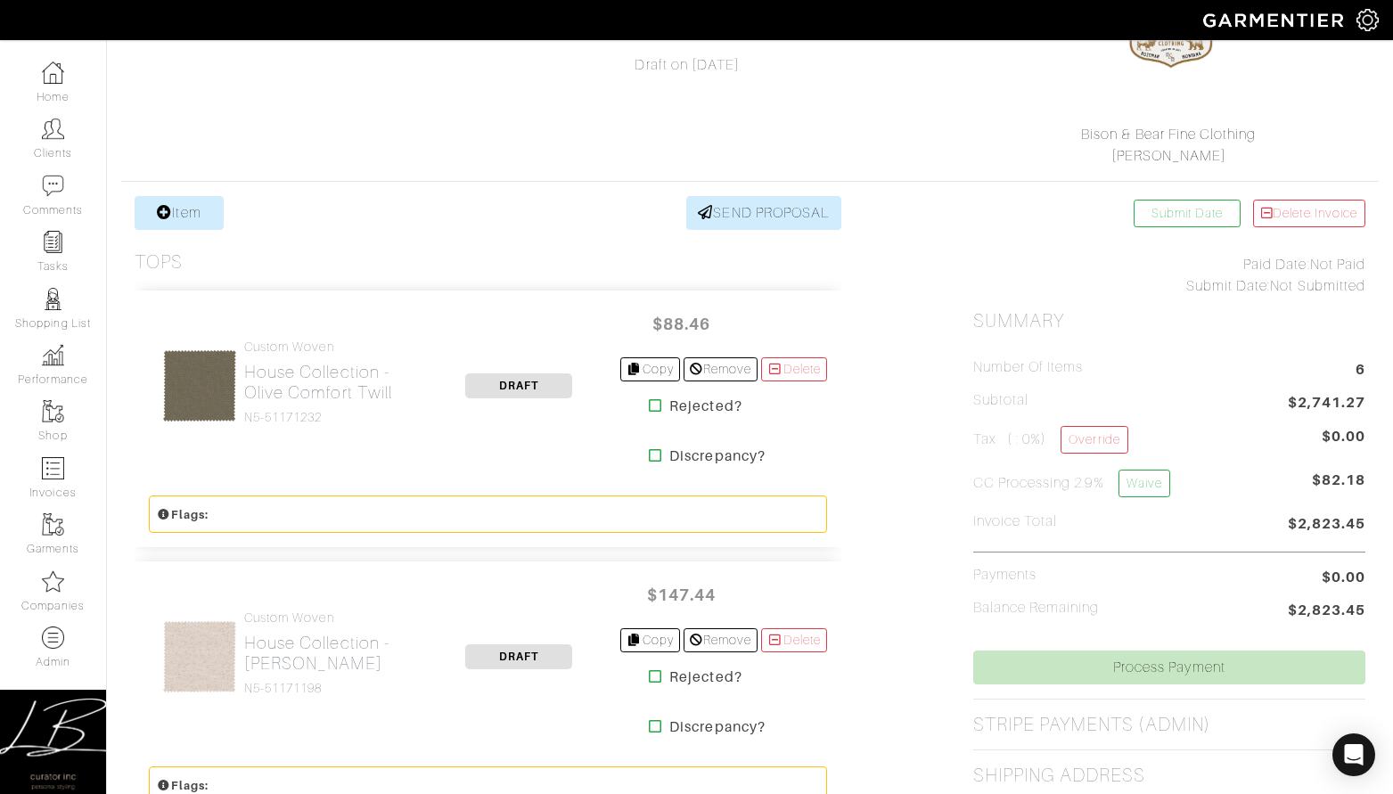
scroll to position [206, 0]
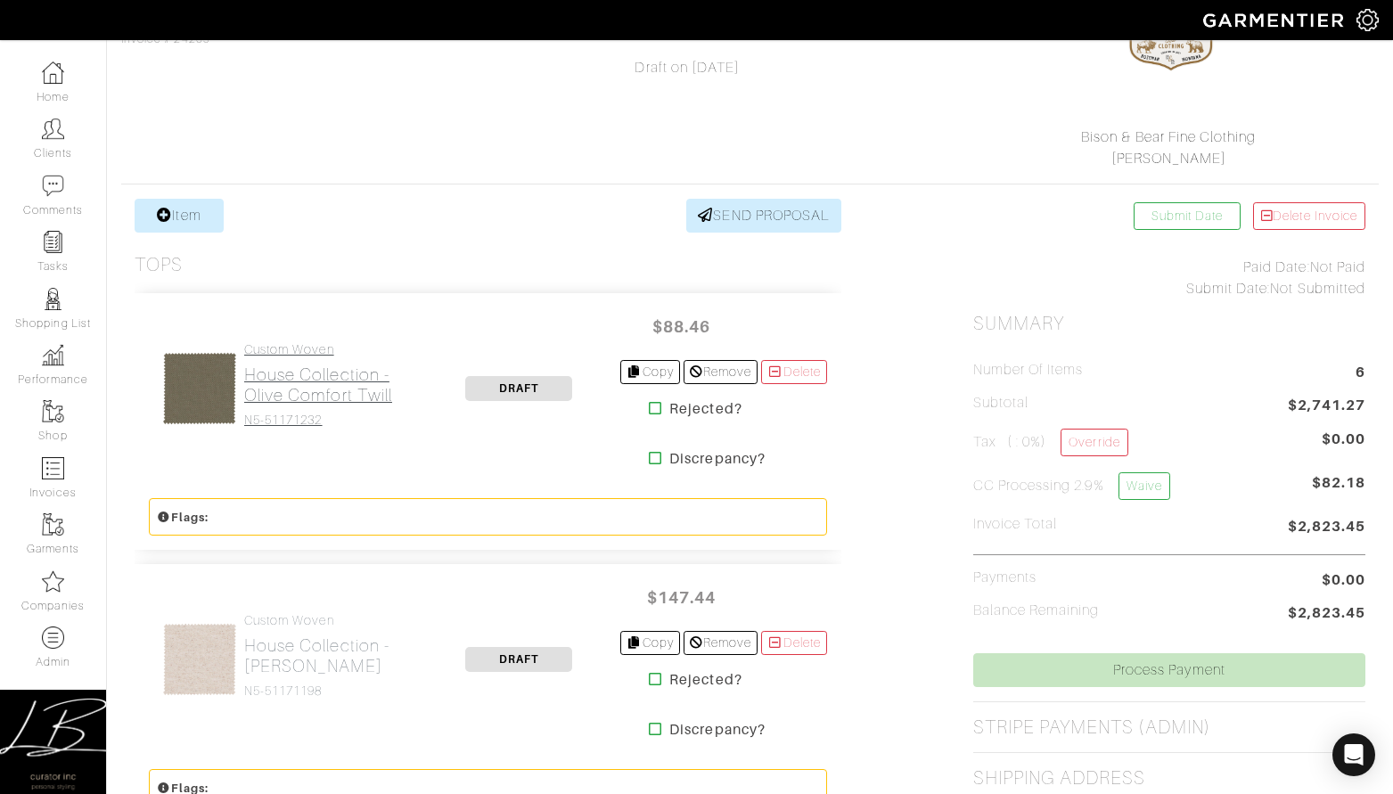
click at [288, 370] on h2 "House Collection - Olive Comfort Twill" at bounding box center [331, 384] width 174 height 41
click at [279, 359] on link "Custom Woven House Collection - Olive Comfort Twill N5-51171232" at bounding box center [331, 385] width 174 height 86
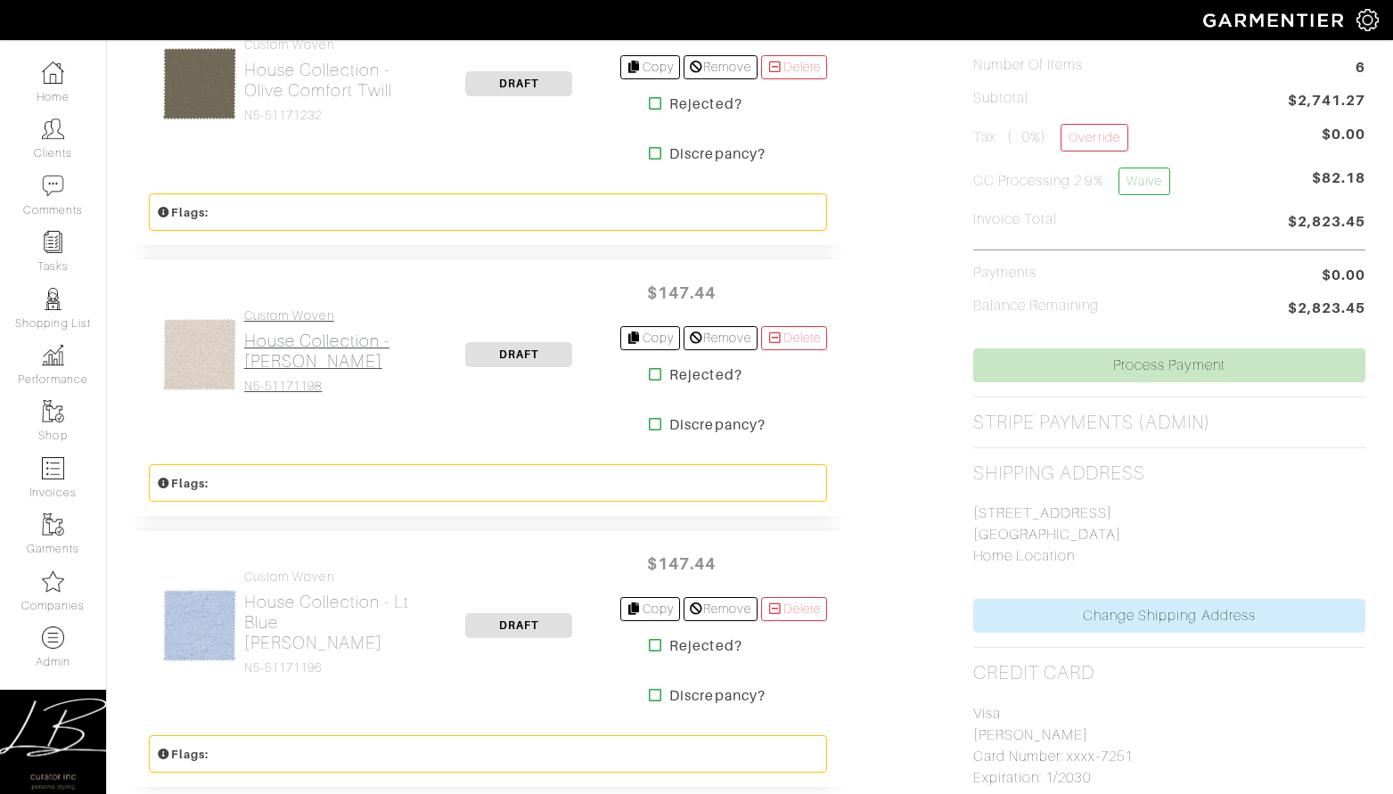
click at [282, 359] on h2 "House Collection - Tan Melange Twill" at bounding box center [331, 351] width 174 height 41
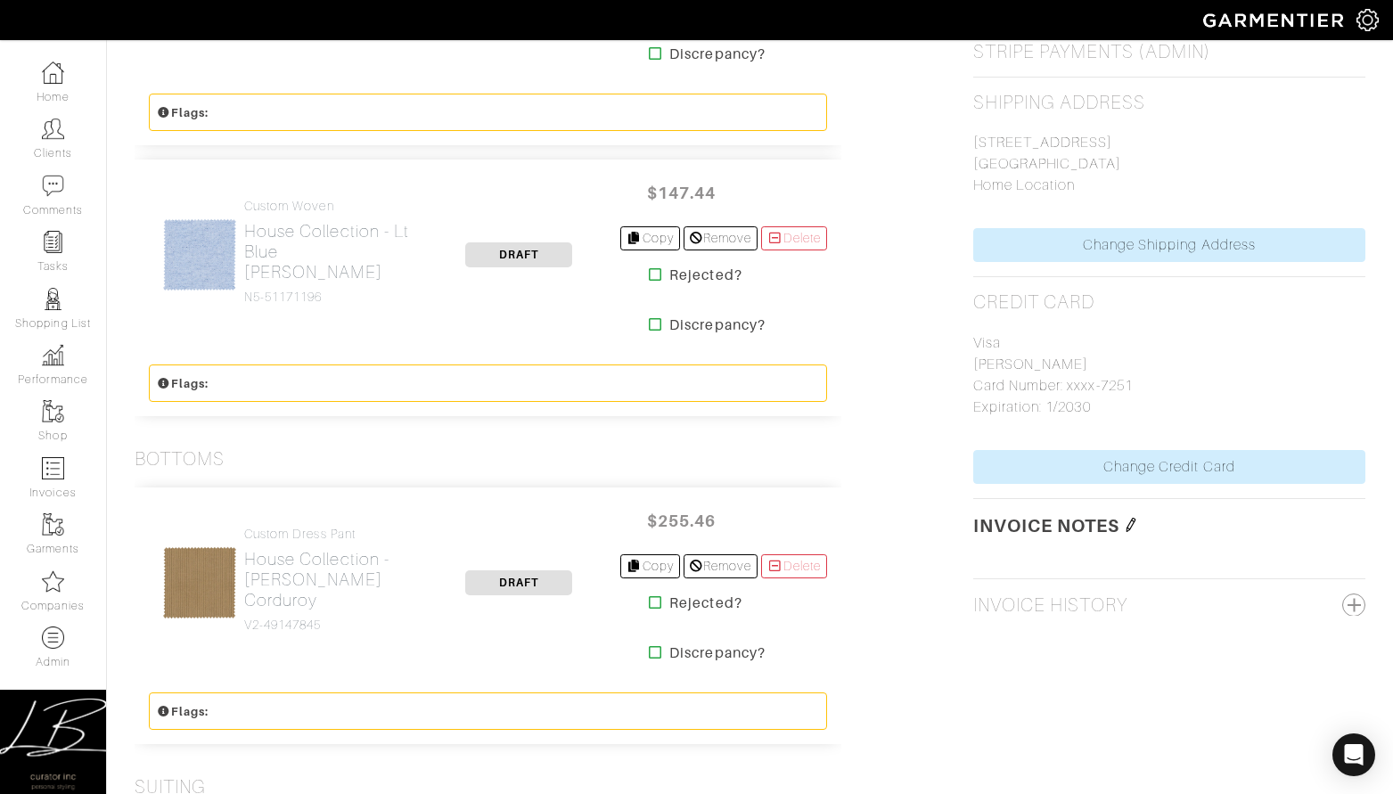
scroll to position [206, 0]
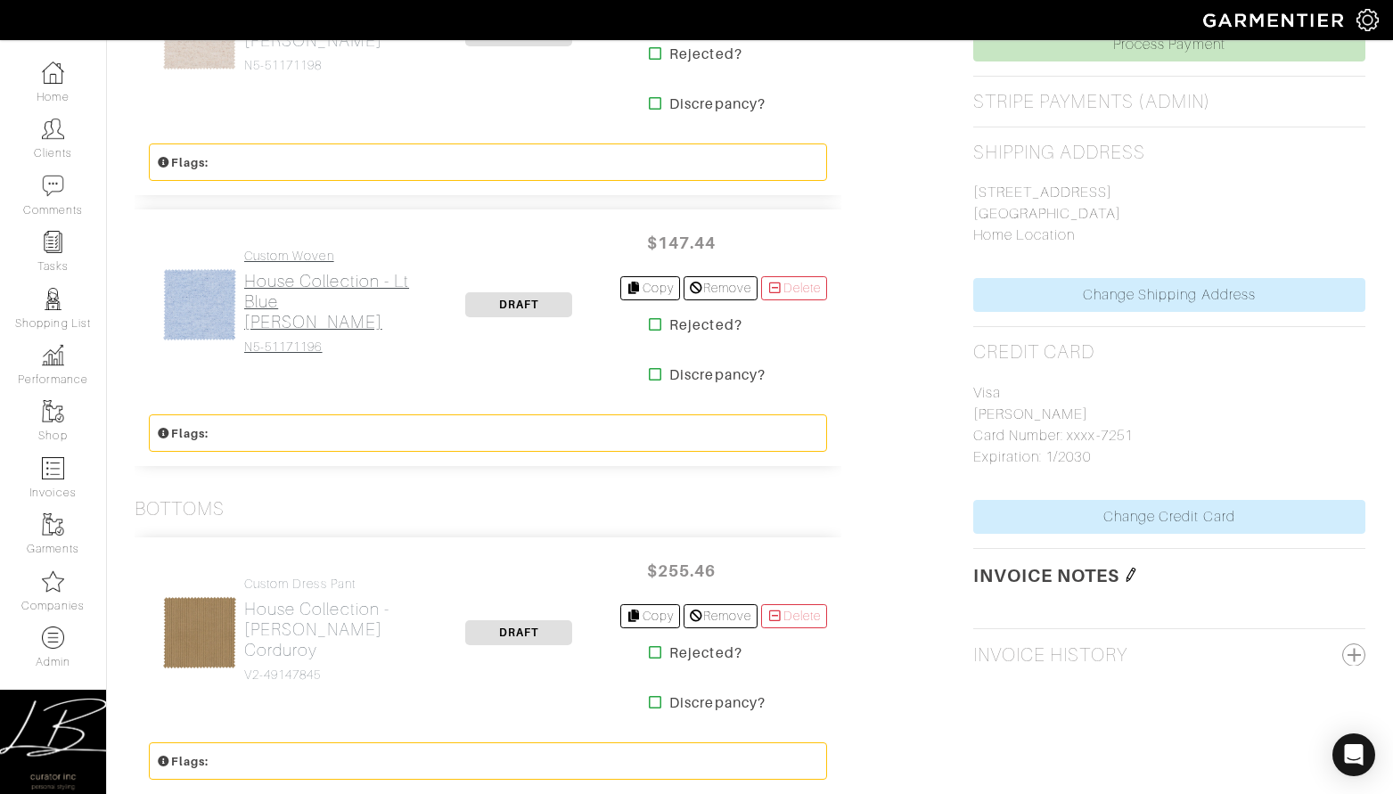
click at [277, 299] on h2 "House Collection - Lt Blue Melange Twill" at bounding box center [331, 301] width 174 height 61
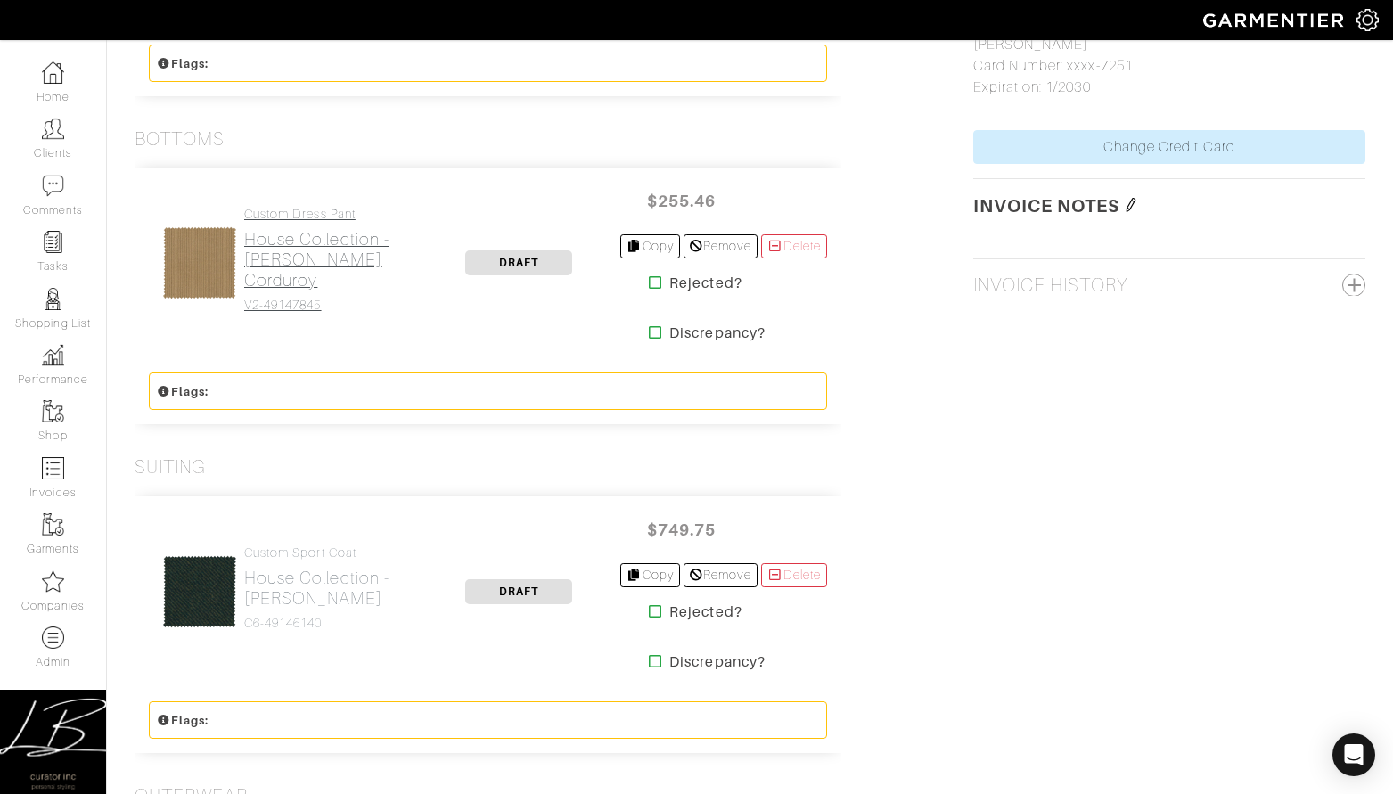
click at [282, 274] on h2 "House Collection - Tan Stretch Corduroy" at bounding box center [331, 259] width 174 height 61
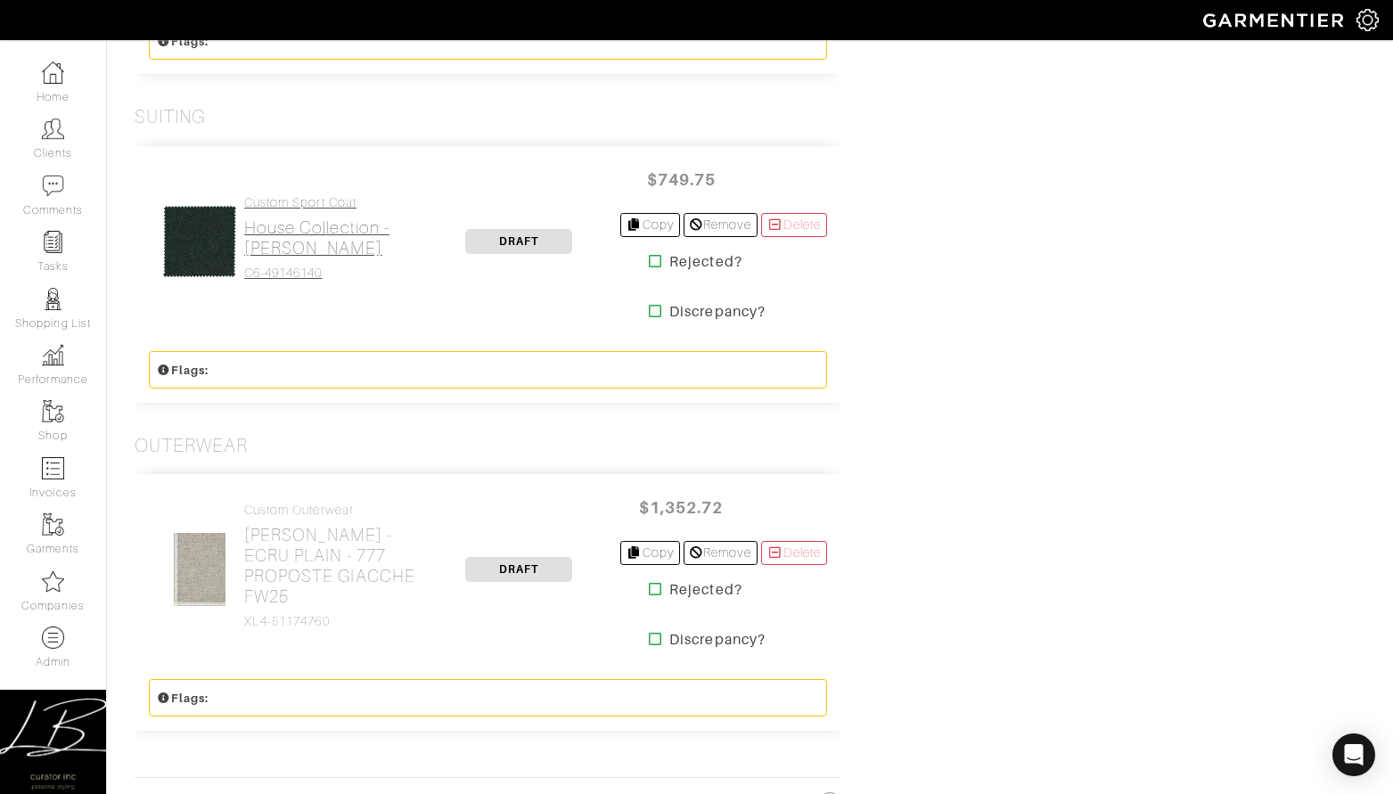
click at [283, 266] on h4 "C6-49146140" at bounding box center [331, 273] width 174 height 15
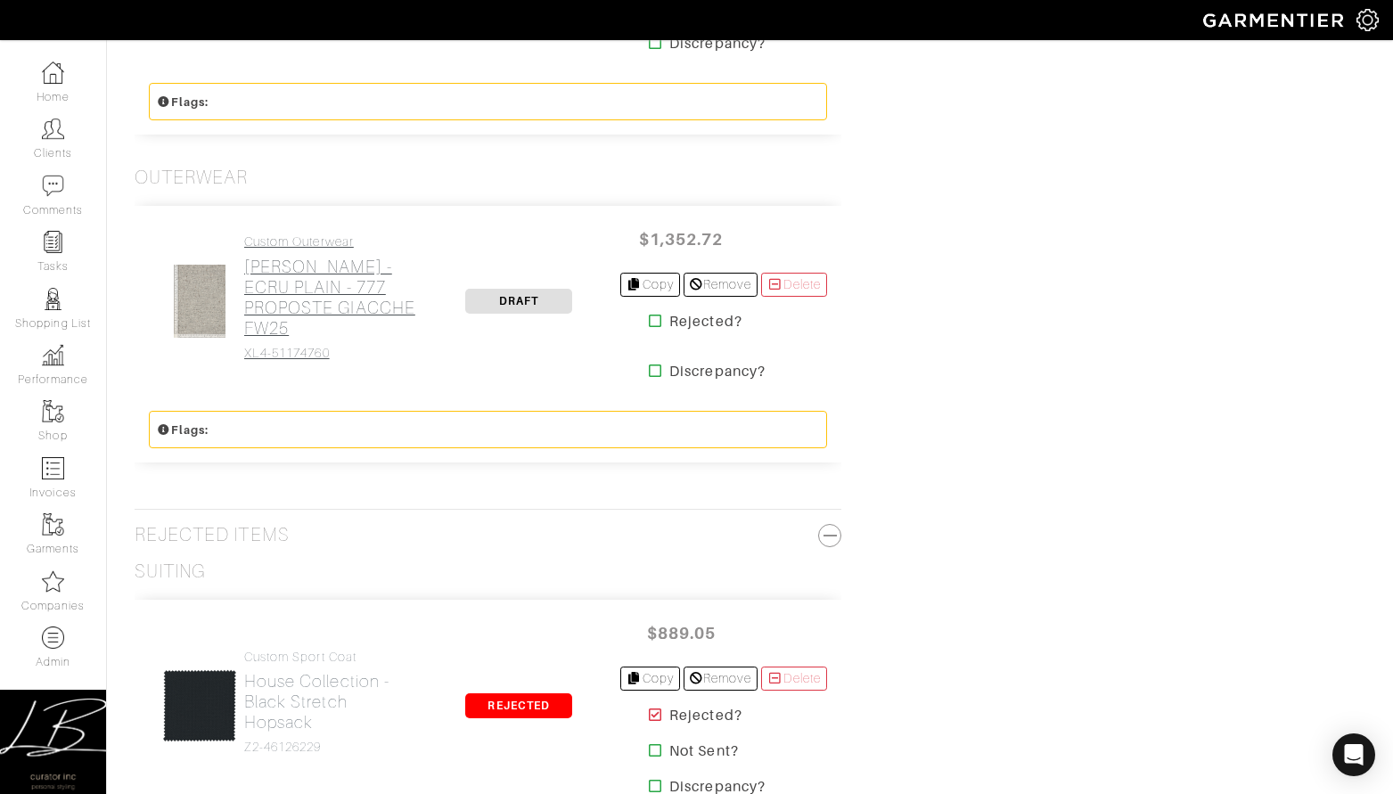
click at [274, 313] on h2 "Loro Piana - ECRU PLAIN - 777 PROPOSTE GIACCHE FW25" at bounding box center [331, 298] width 174 height 82
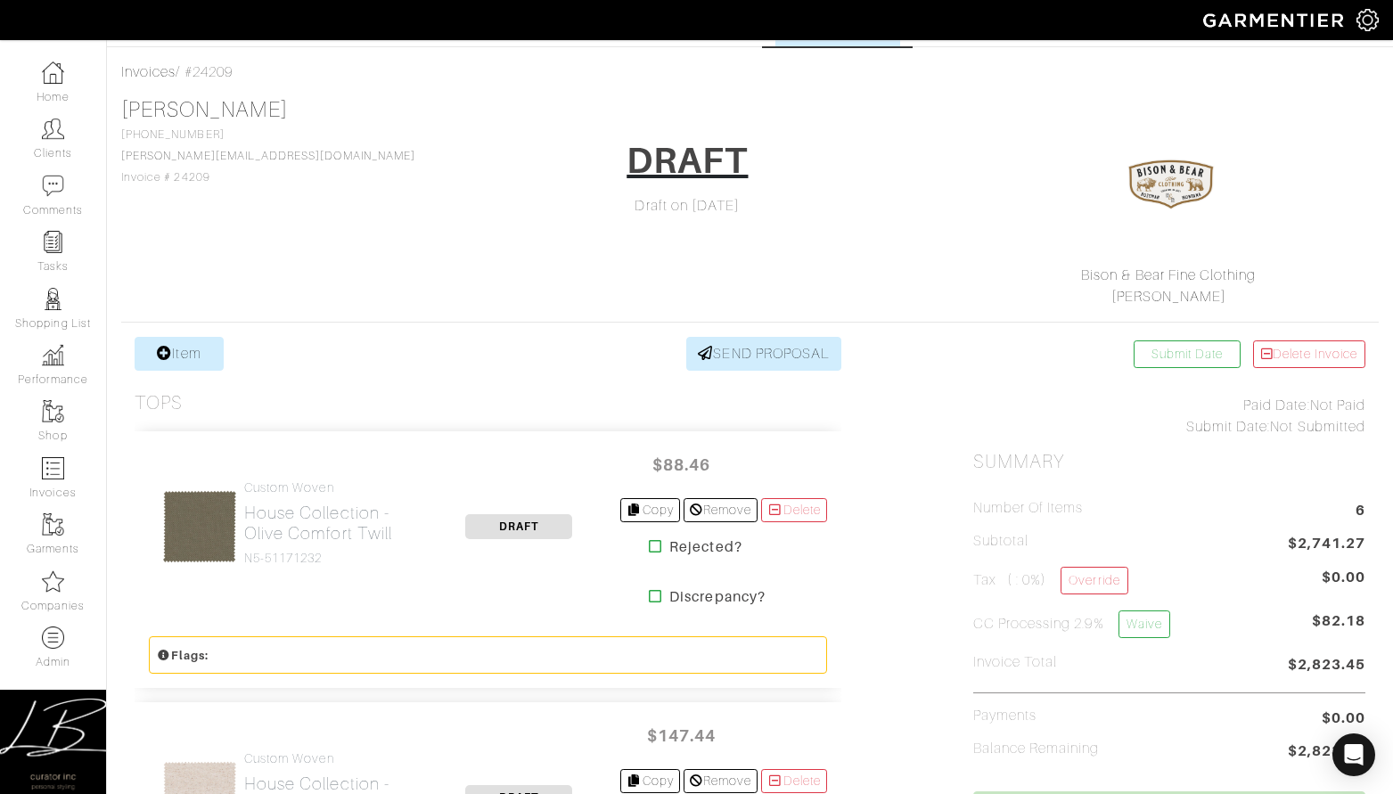
scroll to position [0, 0]
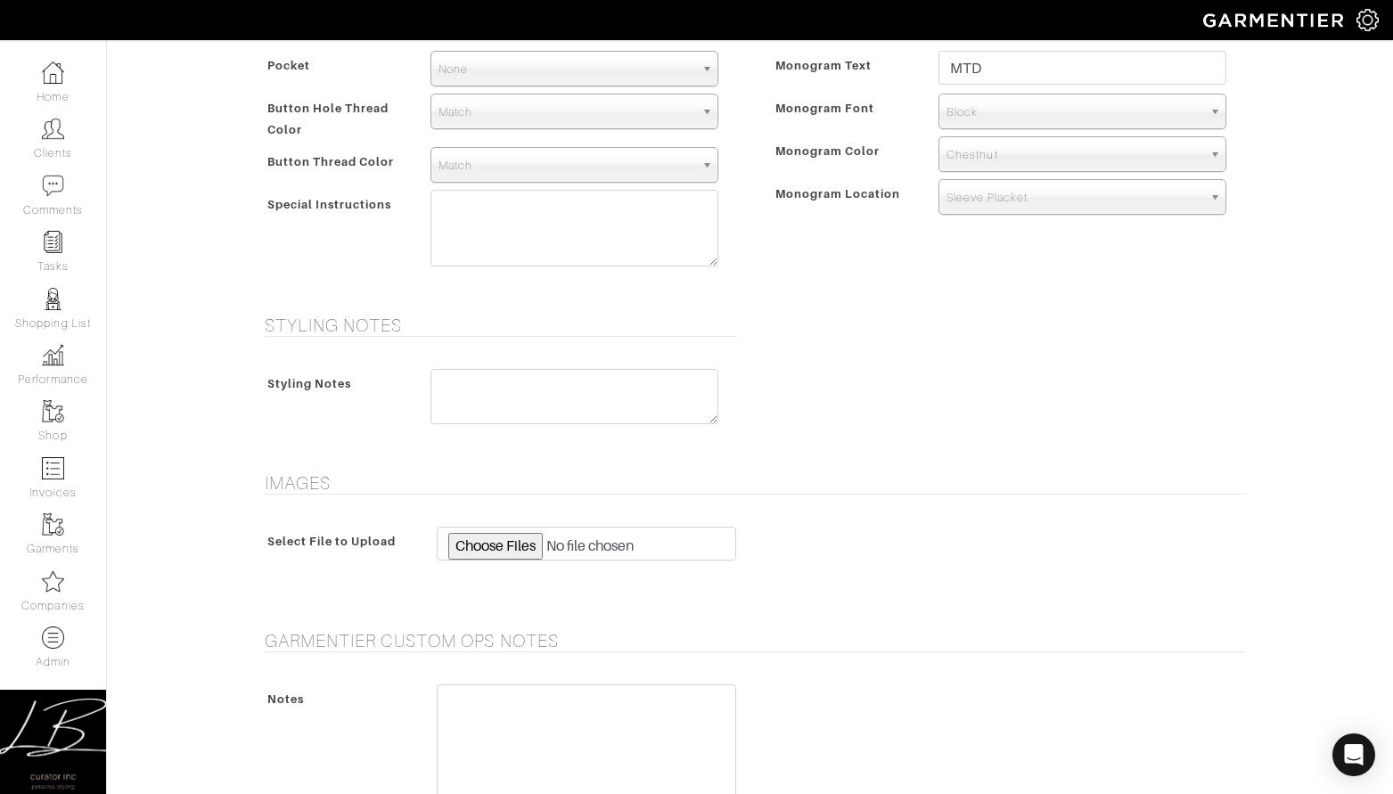
scroll to position [986, 0]
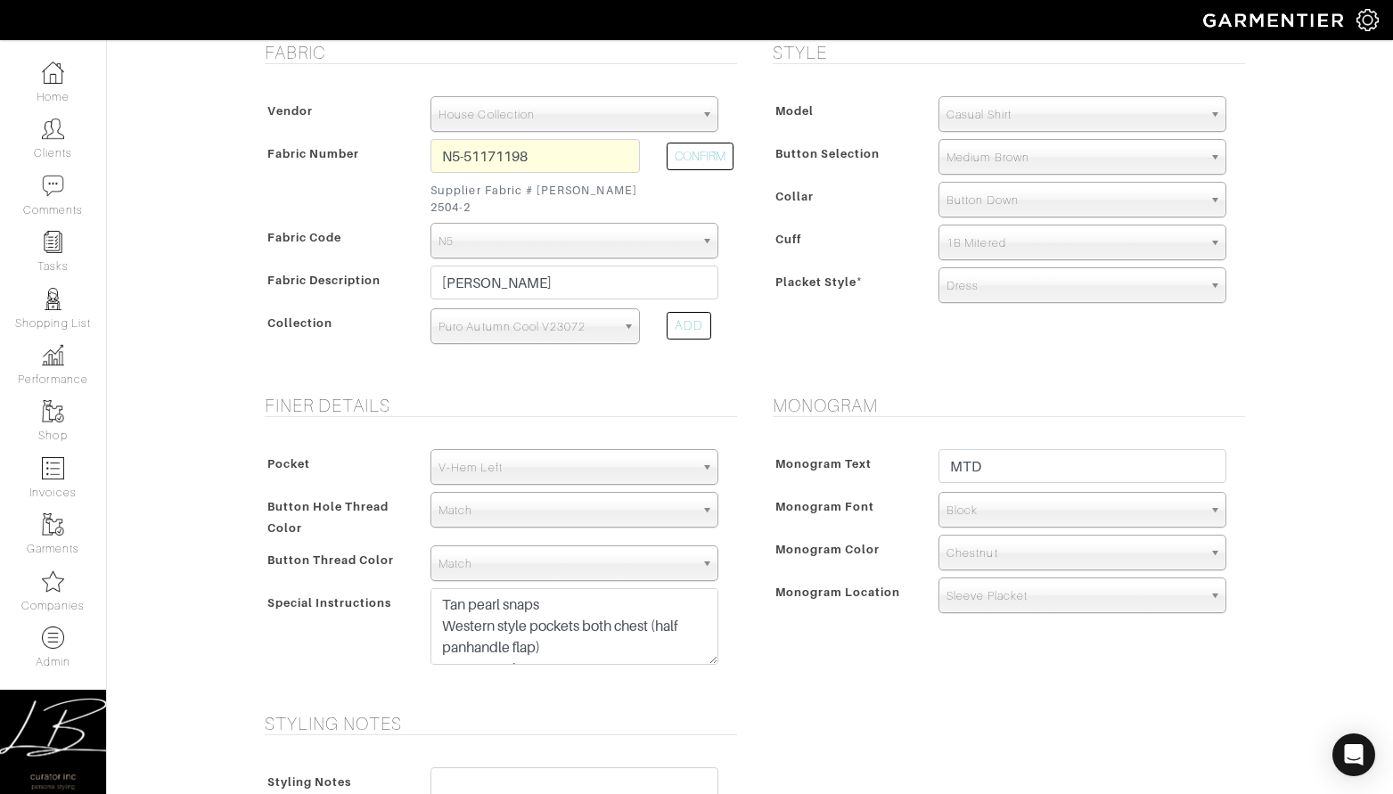
scroll to position [610, 0]
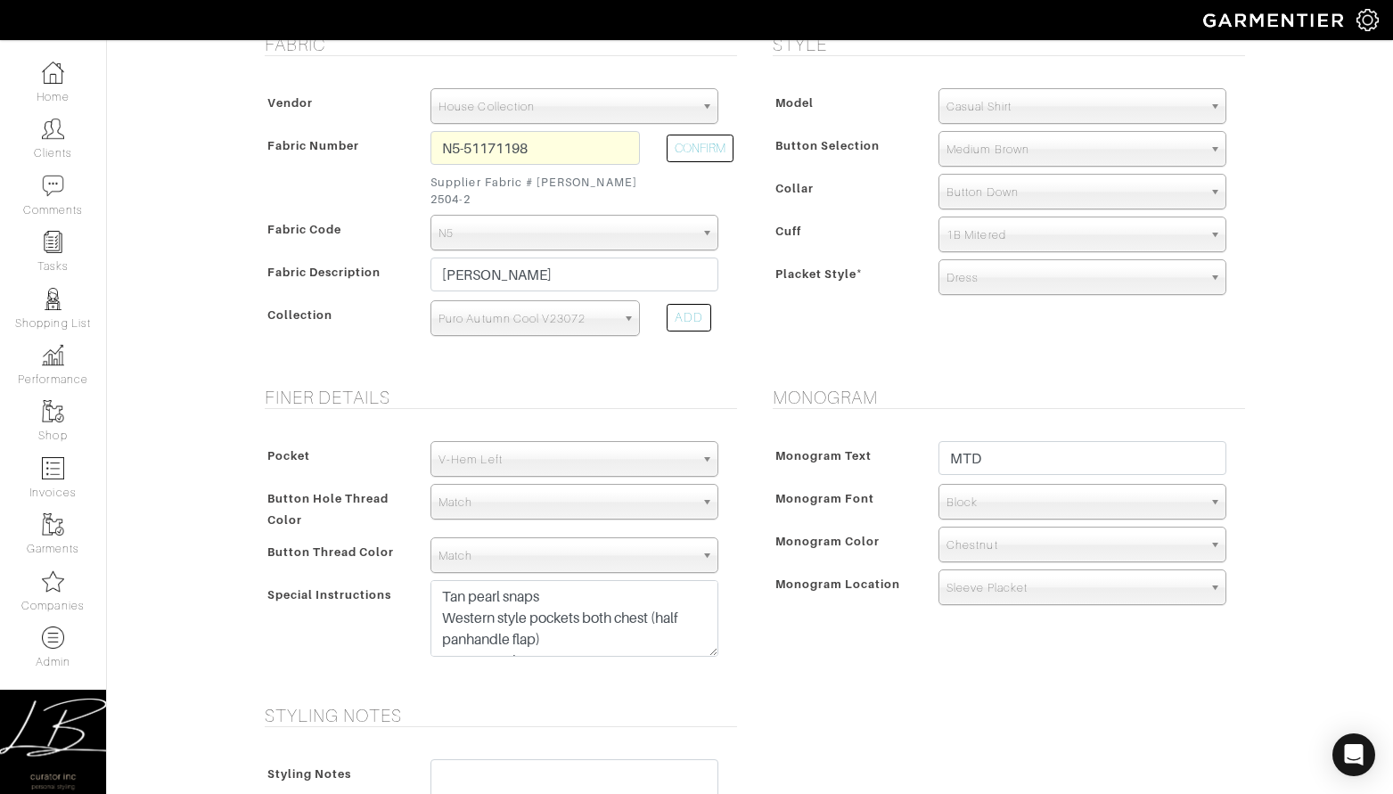
click at [781, 500] on div "Monogram Font" at bounding box center [847, 503] width 158 height 32
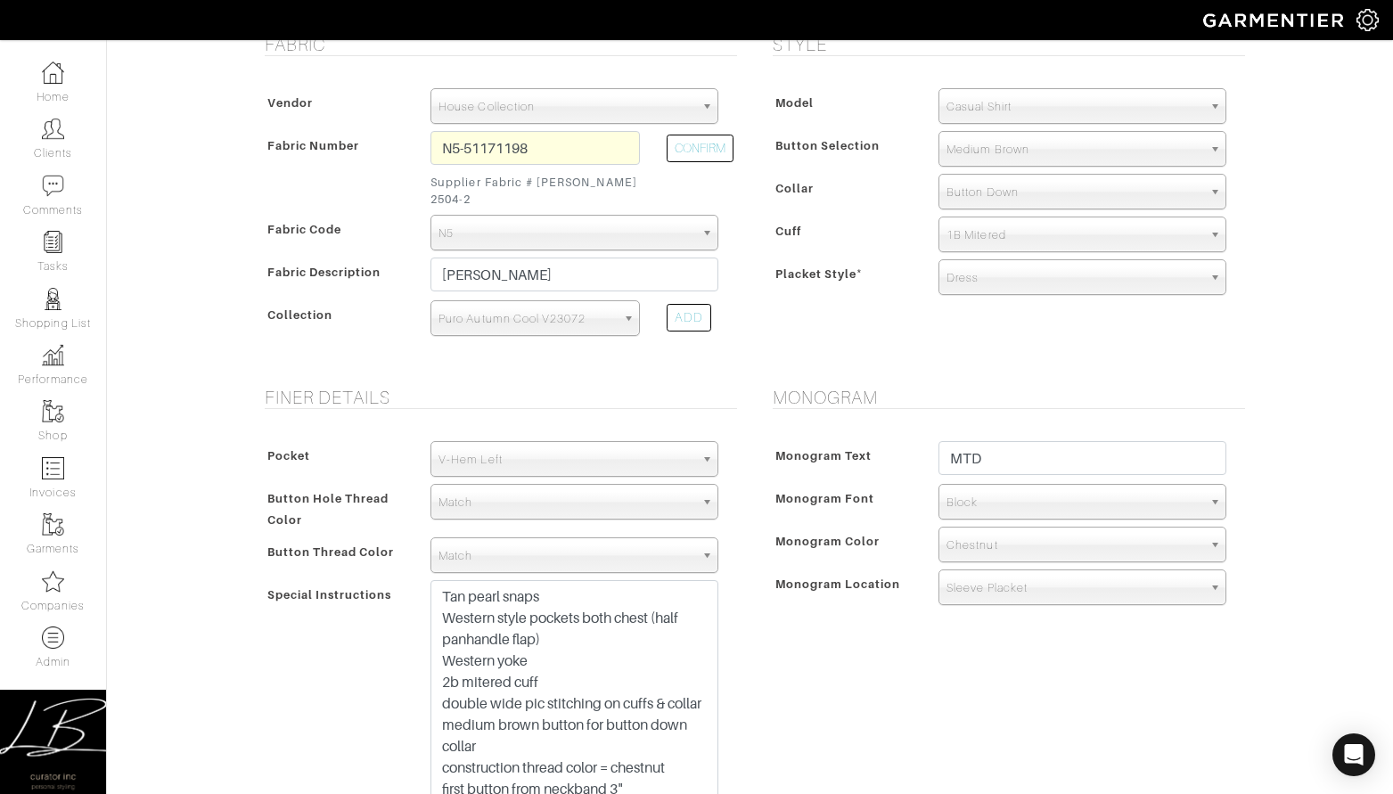
drag, startPoint x: 710, startPoint y: 635, endPoint x: 704, endPoint y: 769, distance: 133.8
click at [694, 793] on html "Curator Inc [PERSON_NAME] Home Clients Invoices Comments Reminders Stylists Sho…" at bounding box center [696, 534] width 1393 height 2288
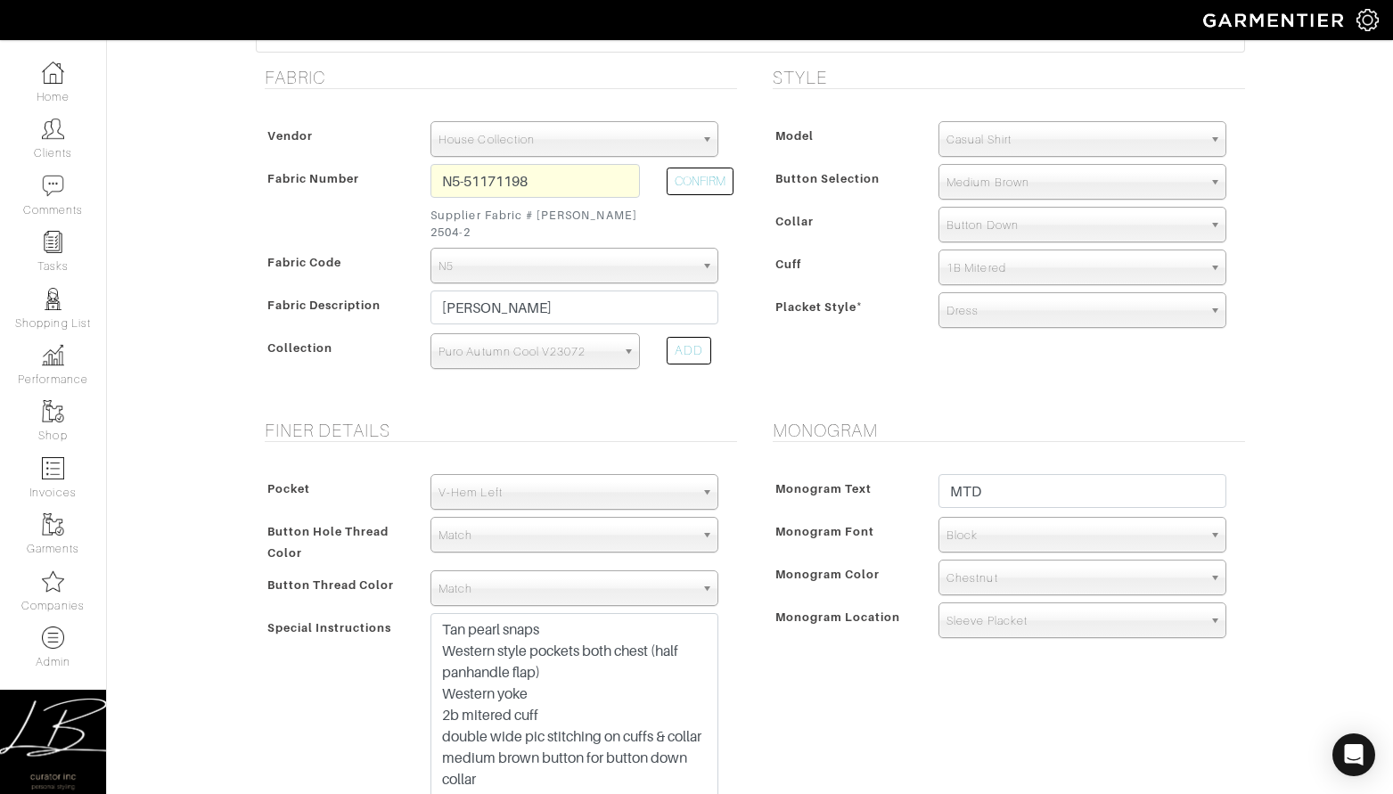
scroll to position [571, 0]
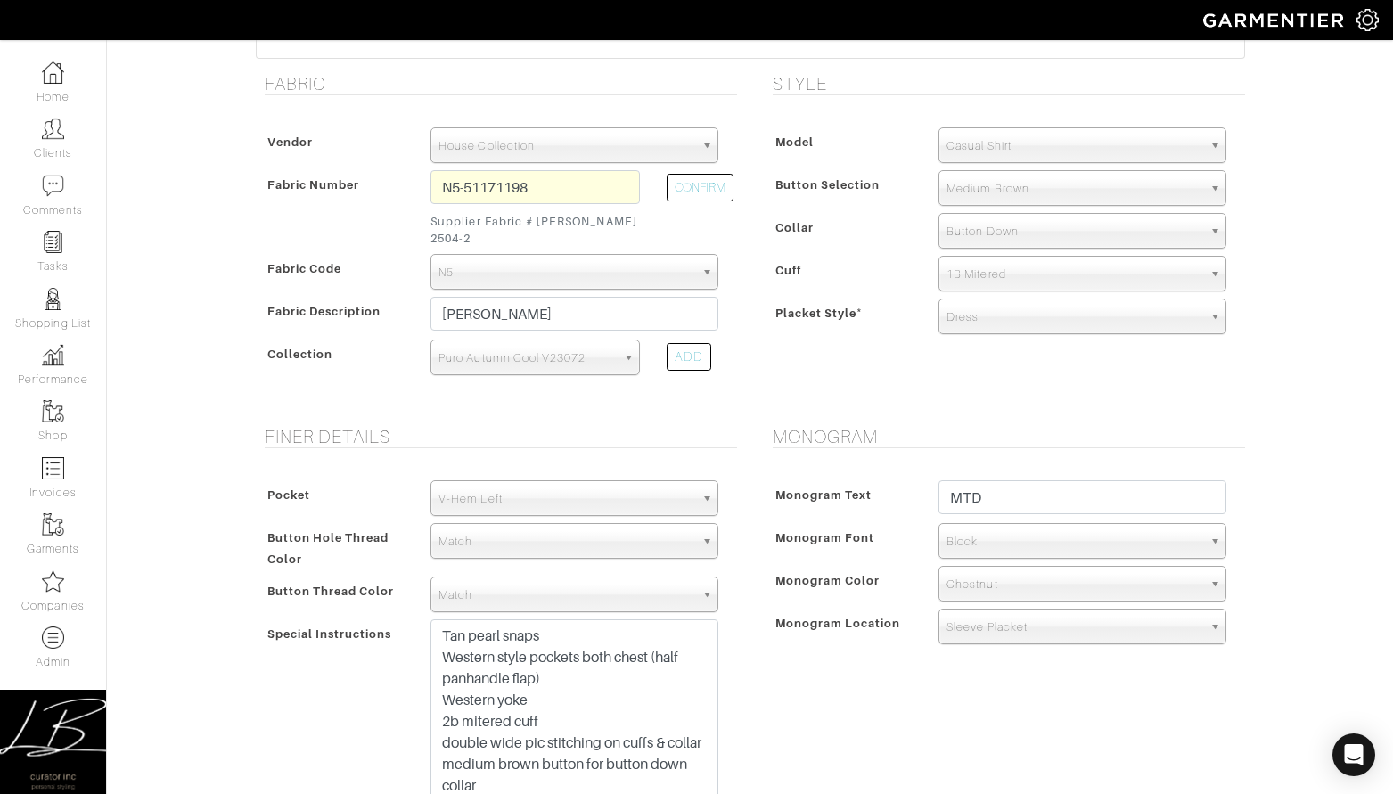
click at [1023, 233] on span "Button Down" at bounding box center [1074, 232] width 256 height 36
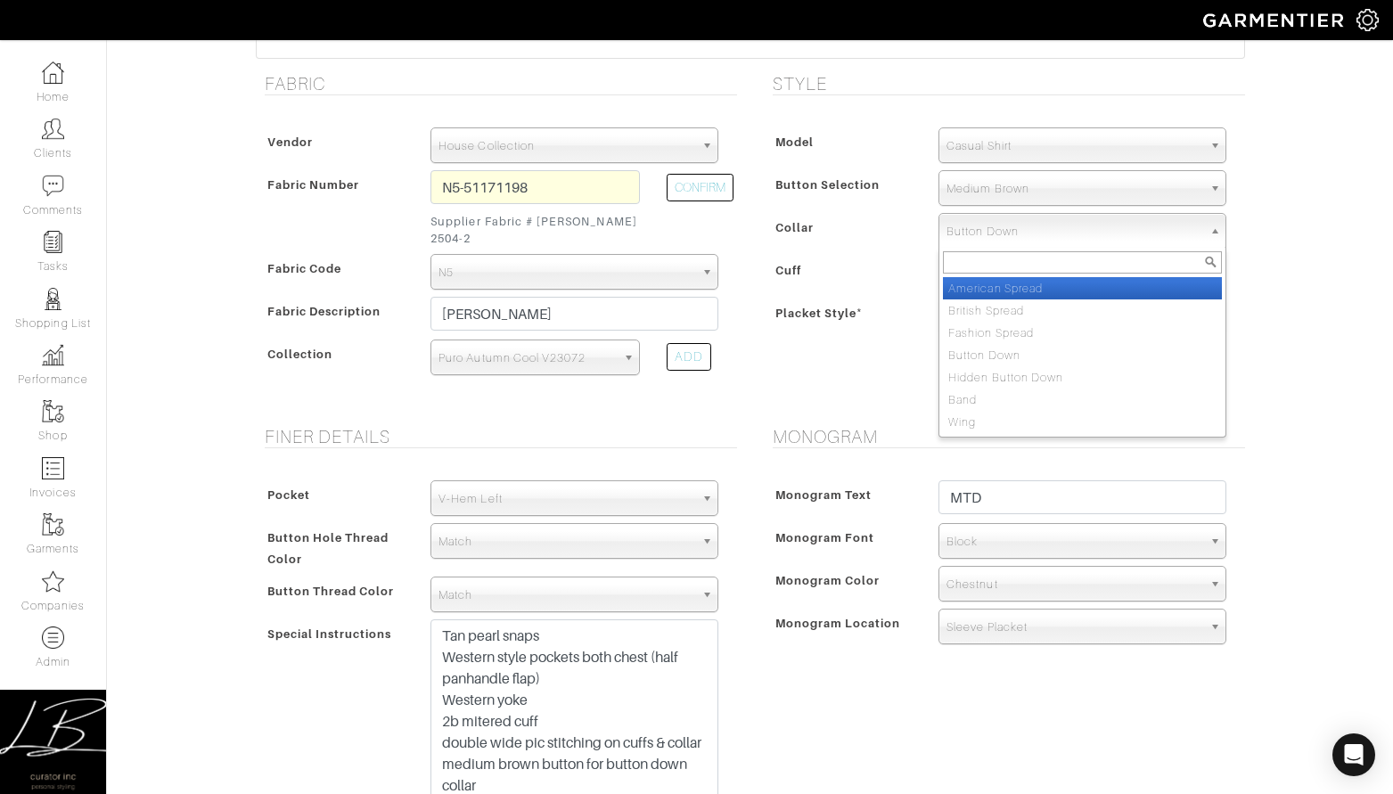
click at [1021, 287] on li "American Spread" at bounding box center [1082, 288] width 279 height 22
select select "American Spread"
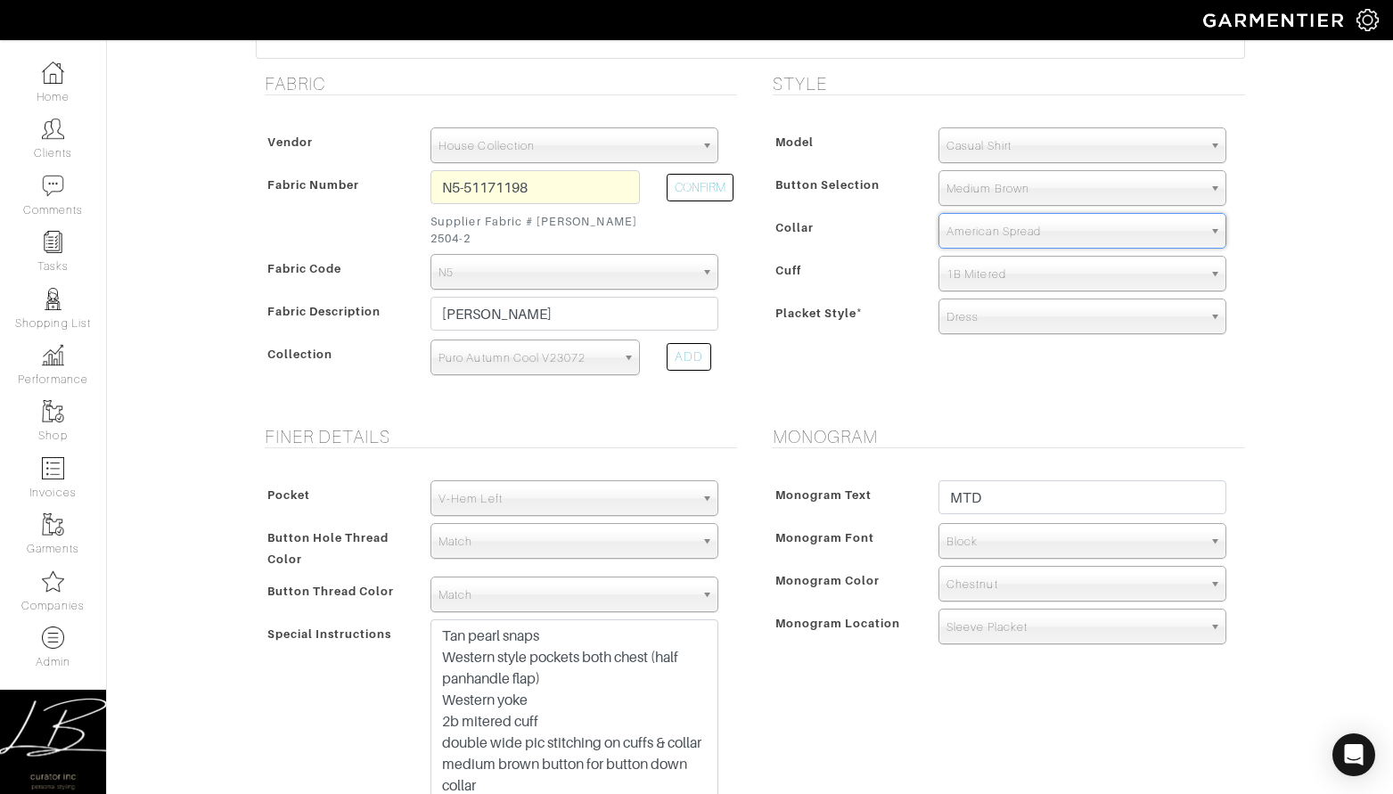
click at [862, 285] on div "Cuff" at bounding box center [847, 275] width 158 height 32
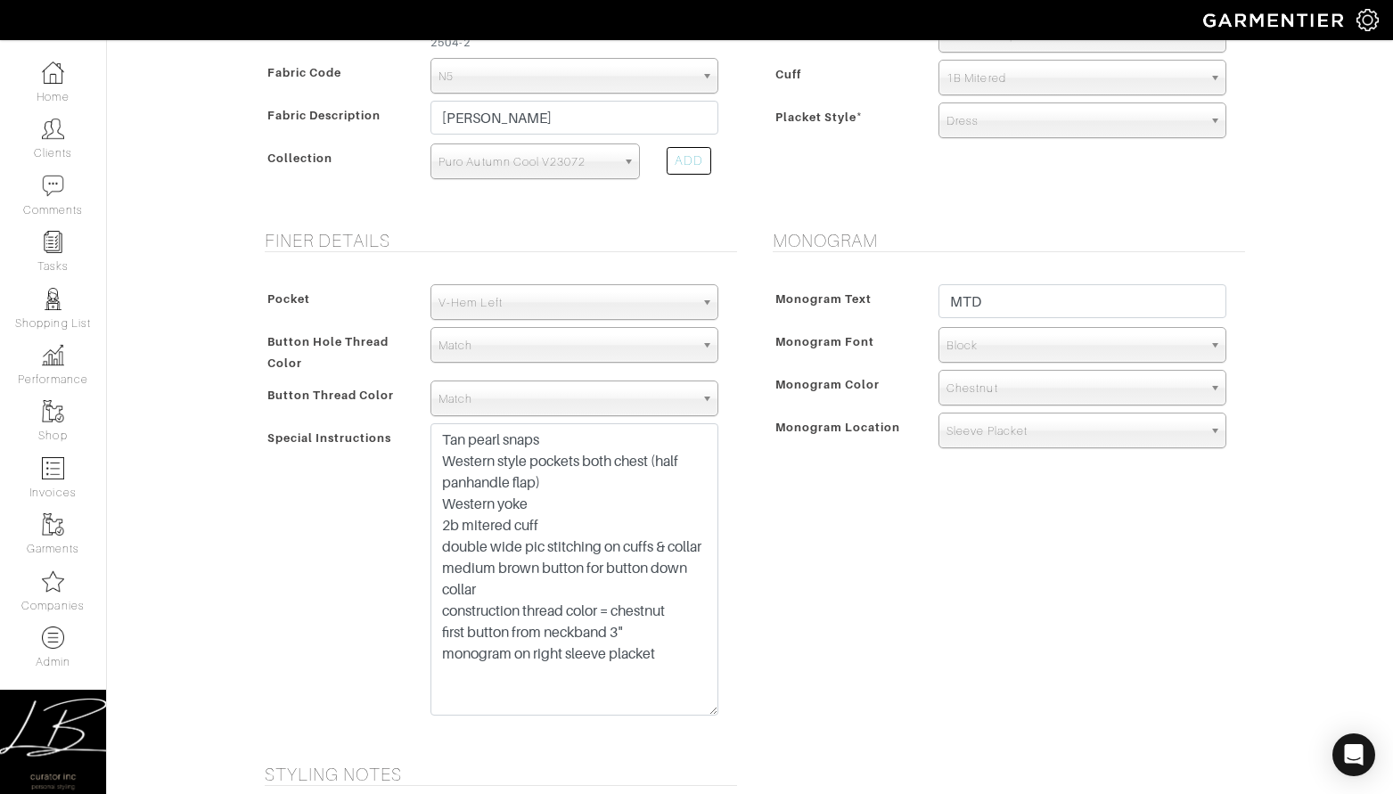
scroll to position [770, 0]
drag, startPoint x: 507, startPoint y: 592, endPoint x: 421, endPoint y: 578, distance: 86.6
click at [422, 578] on div "Tan pearl snaps Western style pockets both chest (half panhandle flap) Western …" at bounding box center [574, 571] width 315 height 301
click at [353, 571] on div "Special Instructions" at bounding box center [339, 573] width 158 height 298
click at [959, 571] on div "Monogram Monogram Text MTD Monogram Font N/A Script Calligraphy Times Roman Blo…" at bounding box center [1004, 483] width 508 height 512
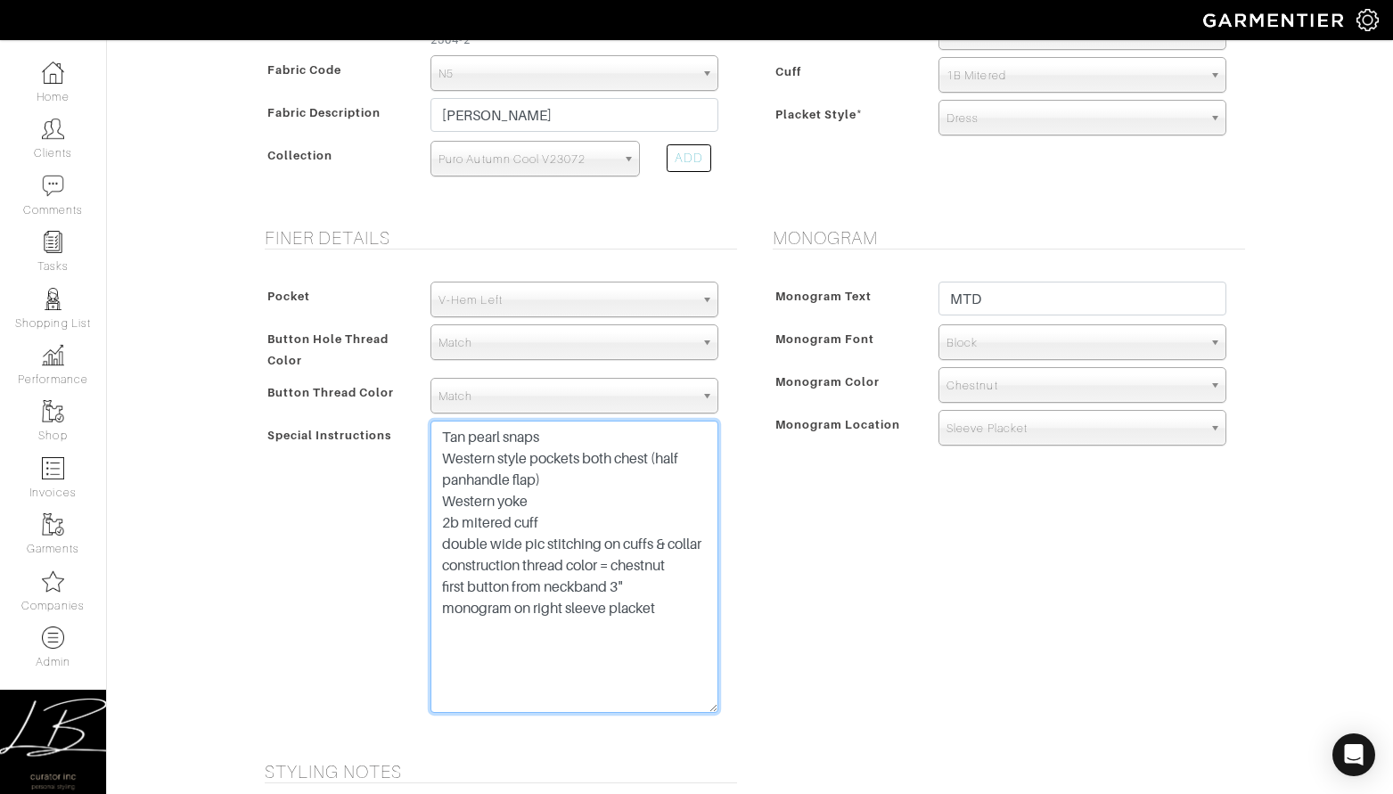
drag, startPoint x: 689, startPoint y: 577, endPoint x: 422, endPoint y: 577, distance: 266.4
click at [421, 577] on div "Tan pearl snaps Western style pockets both chest (half panhandle flap) Western …" at bounding box center [574, 571] width 315 height 301
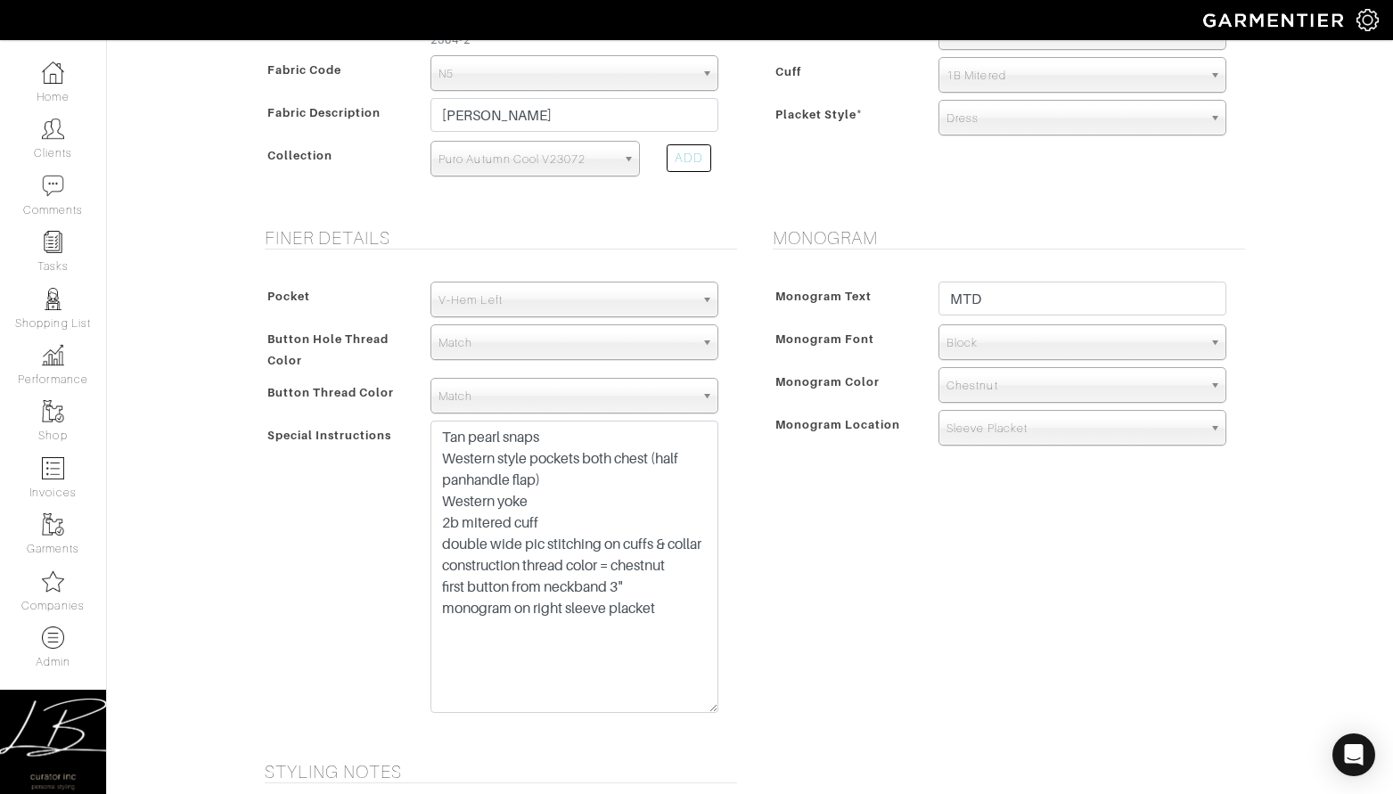
click at [809, 528] on div "Monogram Monogram Text MTD Monogram Font N/A Script Calligraphy Times Roman Blo…" at bounding box center [1004, 483] width 508 height 512
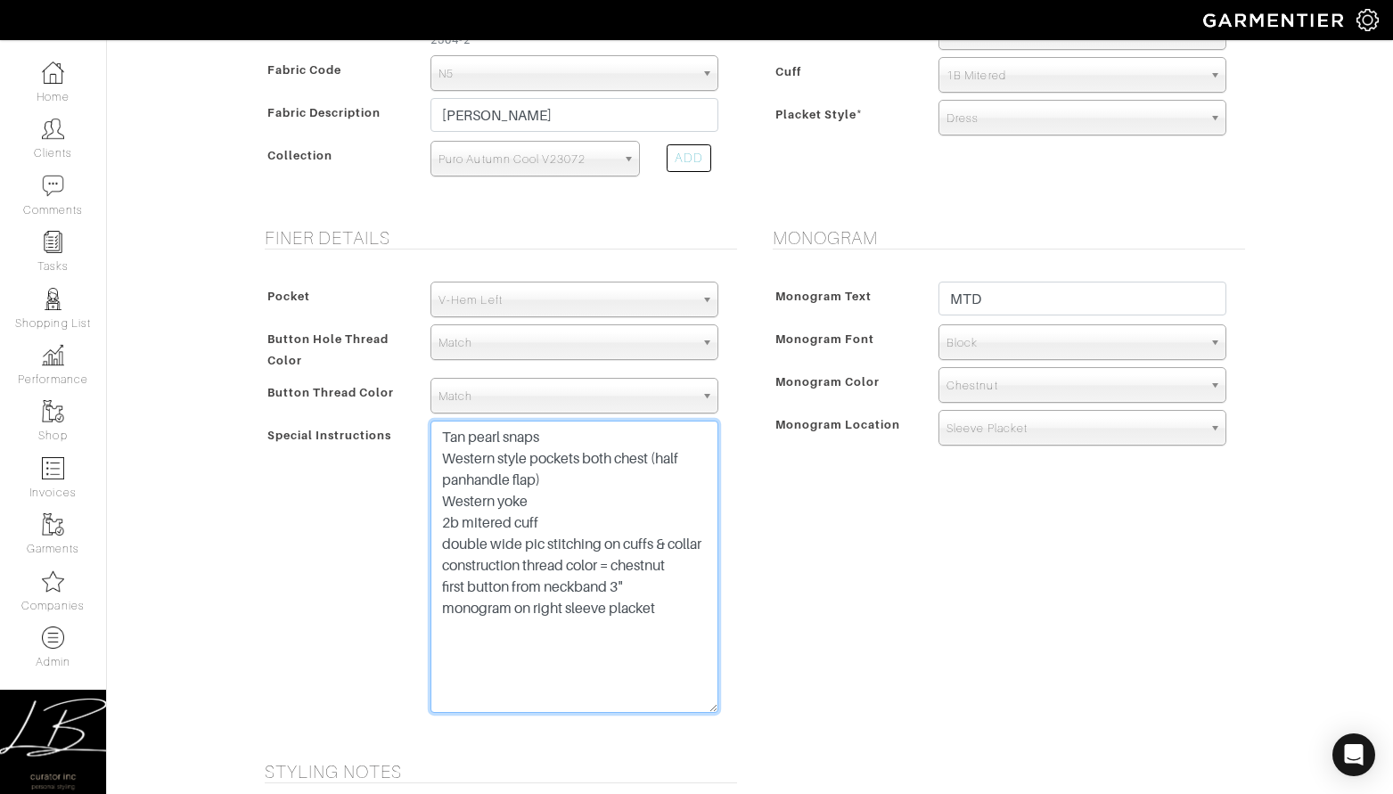
drag, startPoint x: 563, startPoint y: 506, endPoint x: 420, endPoint y: 507, distance: 143.5
click at [420, 507] on div "Tan pearl snaps Western style pockets both chest (half panhandle flap) Western …" at bounding box center [574, 571] width 315 height 301
drag, startPoint x: 565, startPoint y: 479, endPoint x: 435, endPoint y: 487, distance: 130.3
click at [435, 487] on textarea "Tan pearl snaps Western style pockets both chest (half panhandle flap) Western …" at bounding box center [574, 567] width 288 height 292
click at [581, 479] on textarea "Tan pearl snaps Western style pockets both chest (half panhandle flap) Western …" at bounding box center [574, 567] width 288 height 292
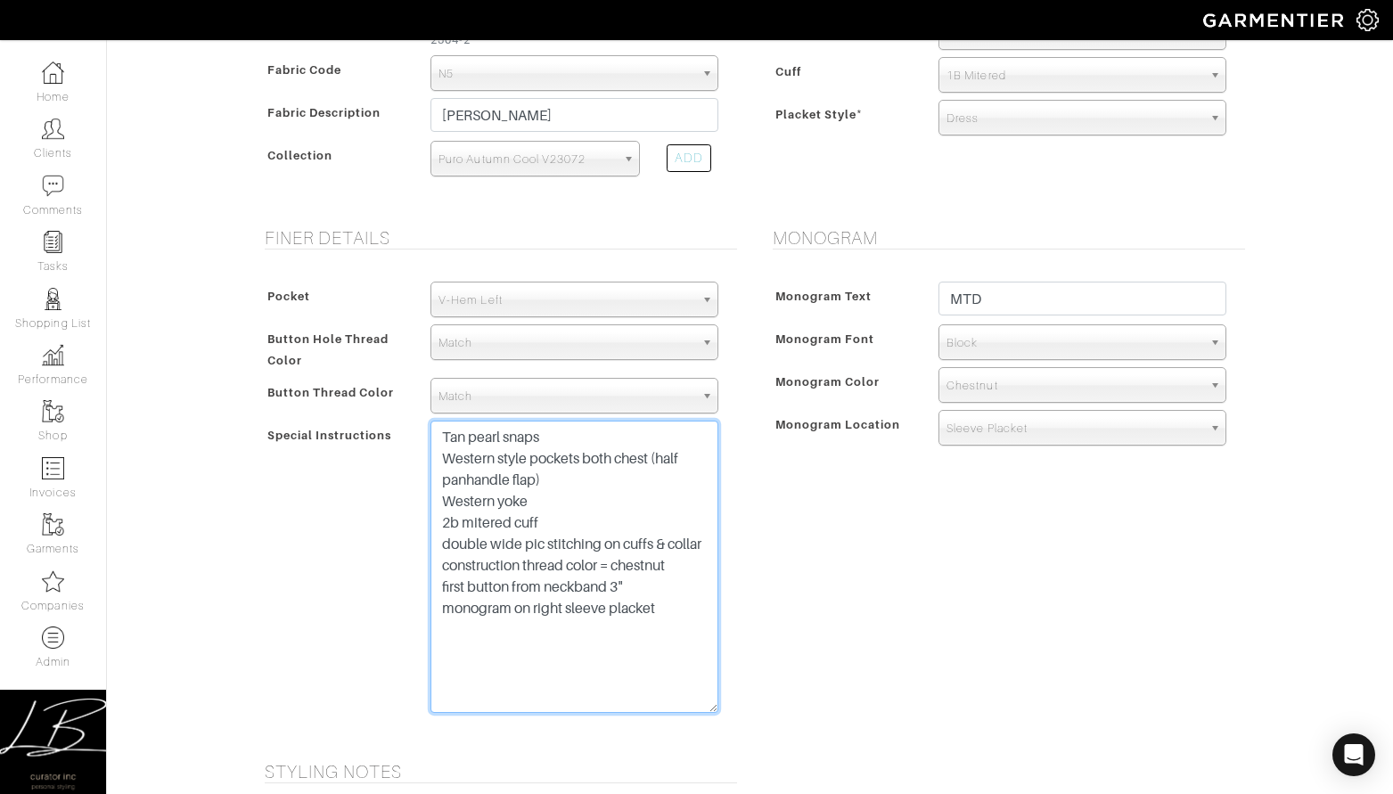
drag, startPoint x: 627, startPoint y: 462, endPoint x: 419, endPoint y: 443, distance: 209.3
click at [419, 443] on div "Tan pearl snaps Western style pockets both chest (half panhandle flap) Western …" at bounding box center [574, 571] width 315 height 301
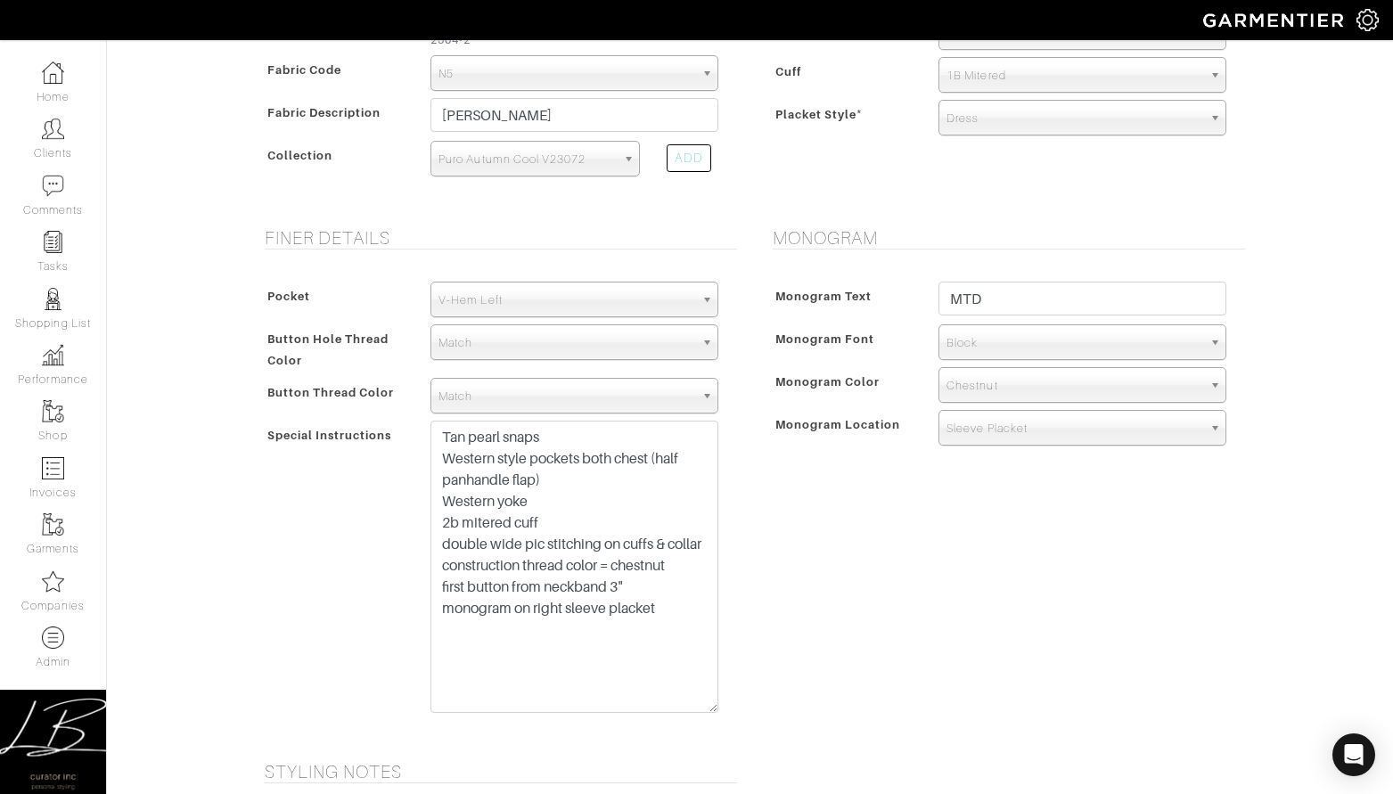
click at [857, 460] on div "Monogram Monogram Text MTD Monogram Font N/A Script Calligraphy Times Roman Blo…" at bounding box center [1004, 483] width 508 height 512
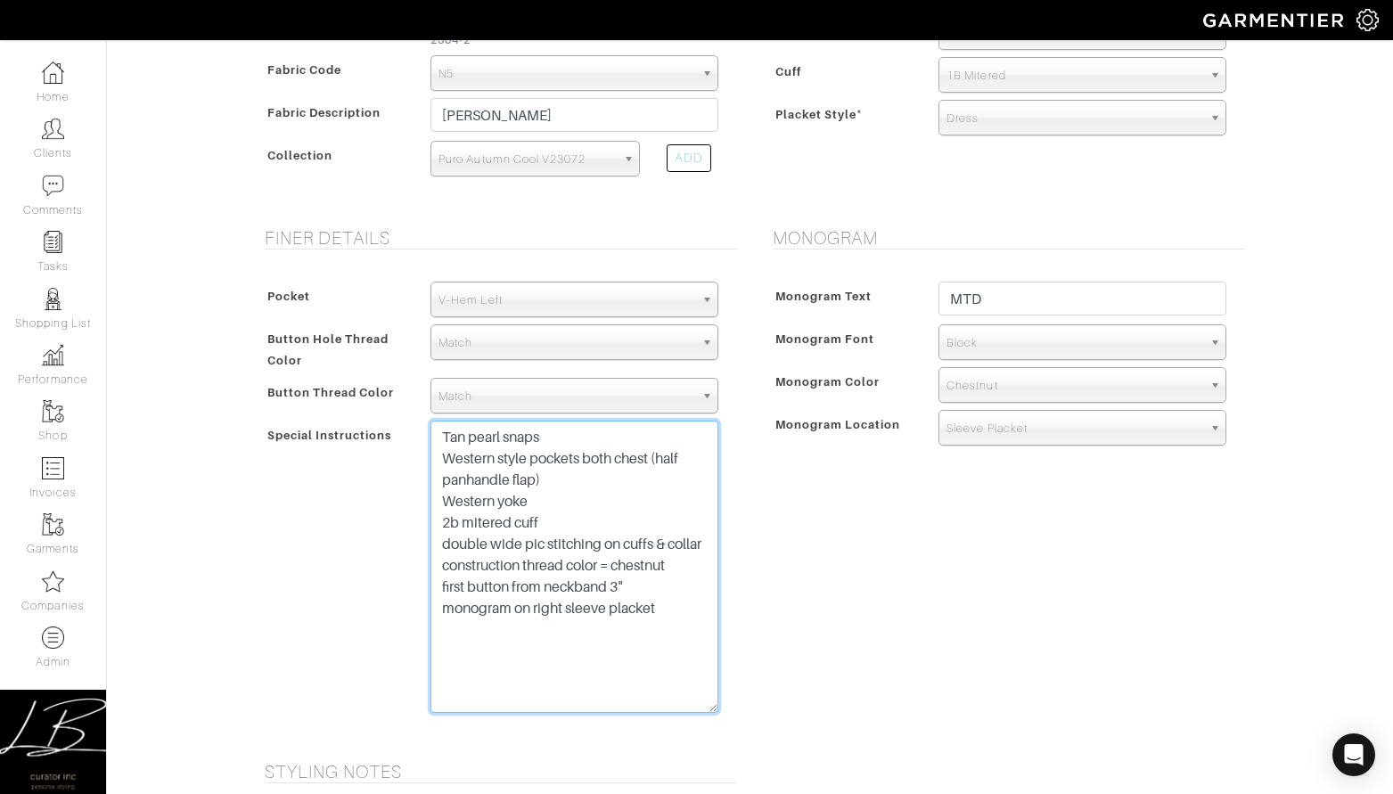
click at [558, 482] on textarea "Tan pearl snaps Western style pockets both chest (half panhandle flap) Western …" at bounding box center [574, 567] width 288 height 292
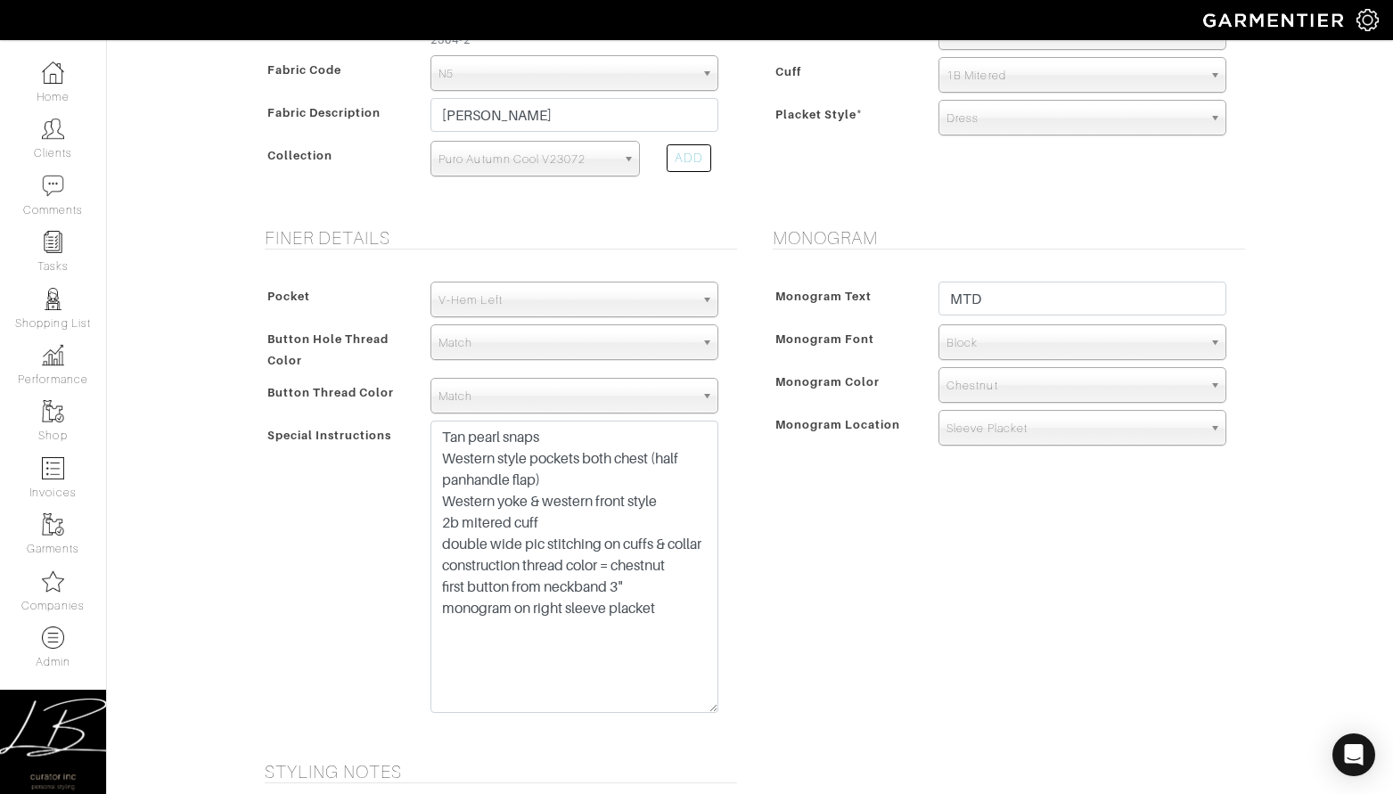
click at [988, 464] on div "Monogram Monogram Text MTD Monogram Font N/A Script Calligraphy Times Roman Blo…" at bounding box center [1004, 483] width 508 height 512
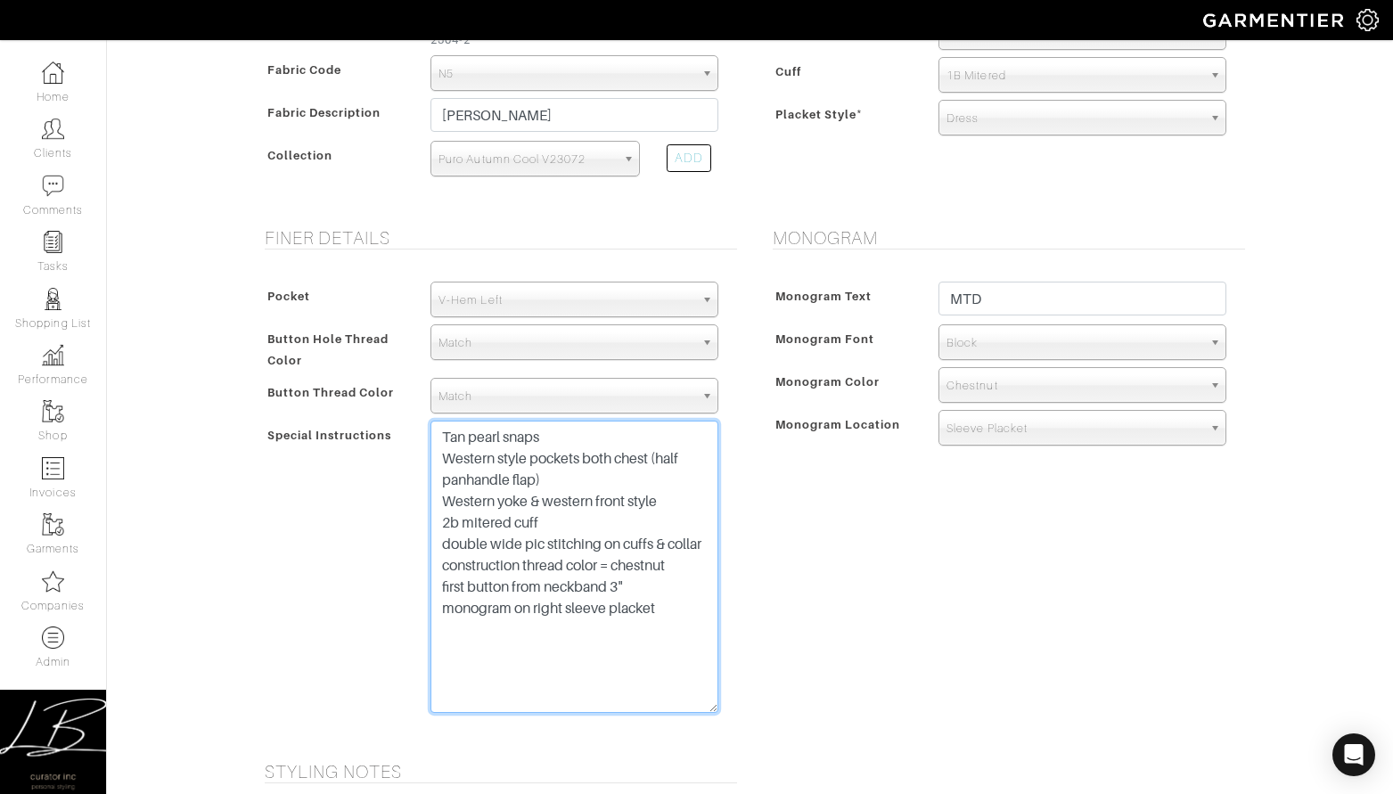
click at [562, 463] on textarea "Tan pearl snaps Western style pockets both chest (half panhandle flap) Western …" at bounding box center [574, 567] width 288 height 292
type textarea "Tan pearl snaps Western style pockets both chest (half panhandle flap with butt…"
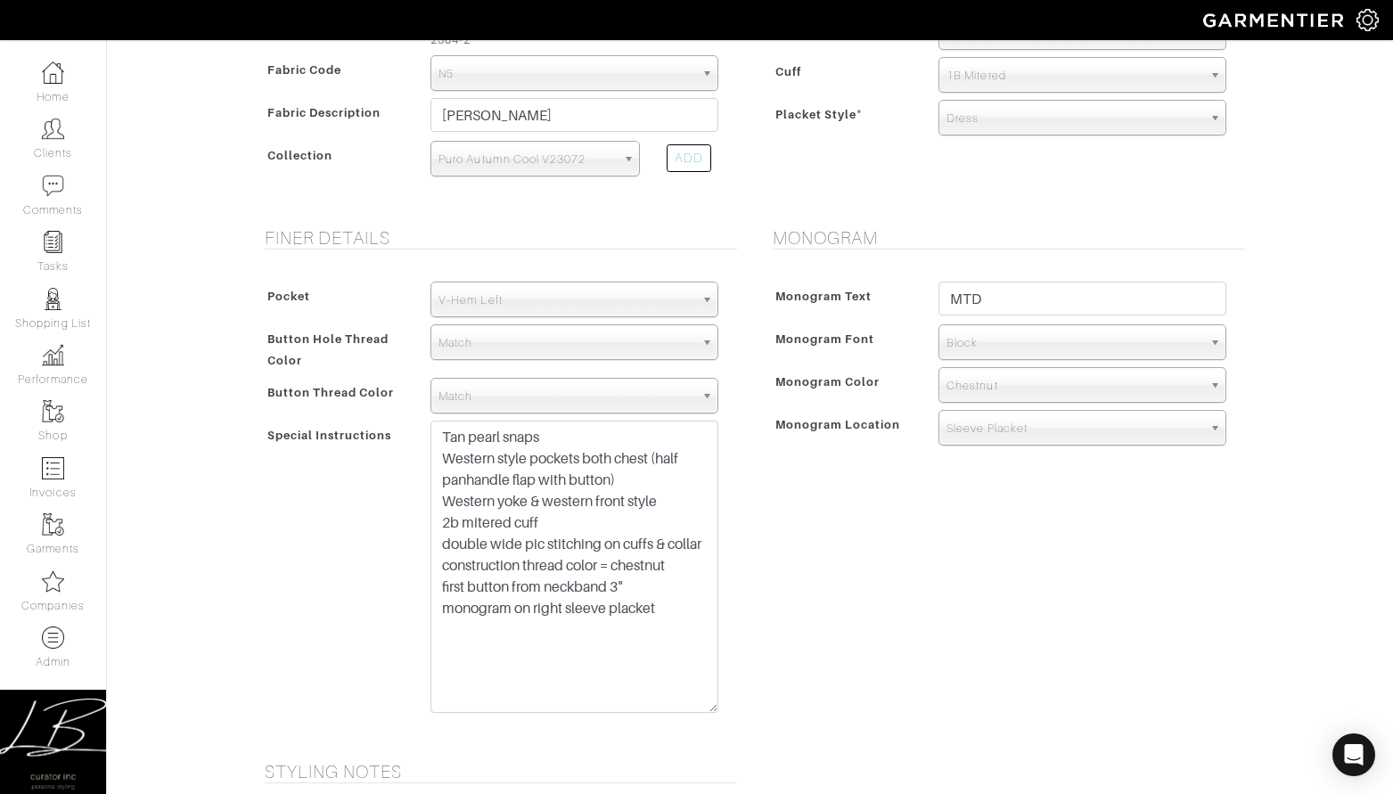
click at [833, 478] on div "Monogram Monogram Text MTD Monogram Font N/A Script Calligraphy Times Roman Blo…" at bounding box center [1004, 483] width 508 height 512
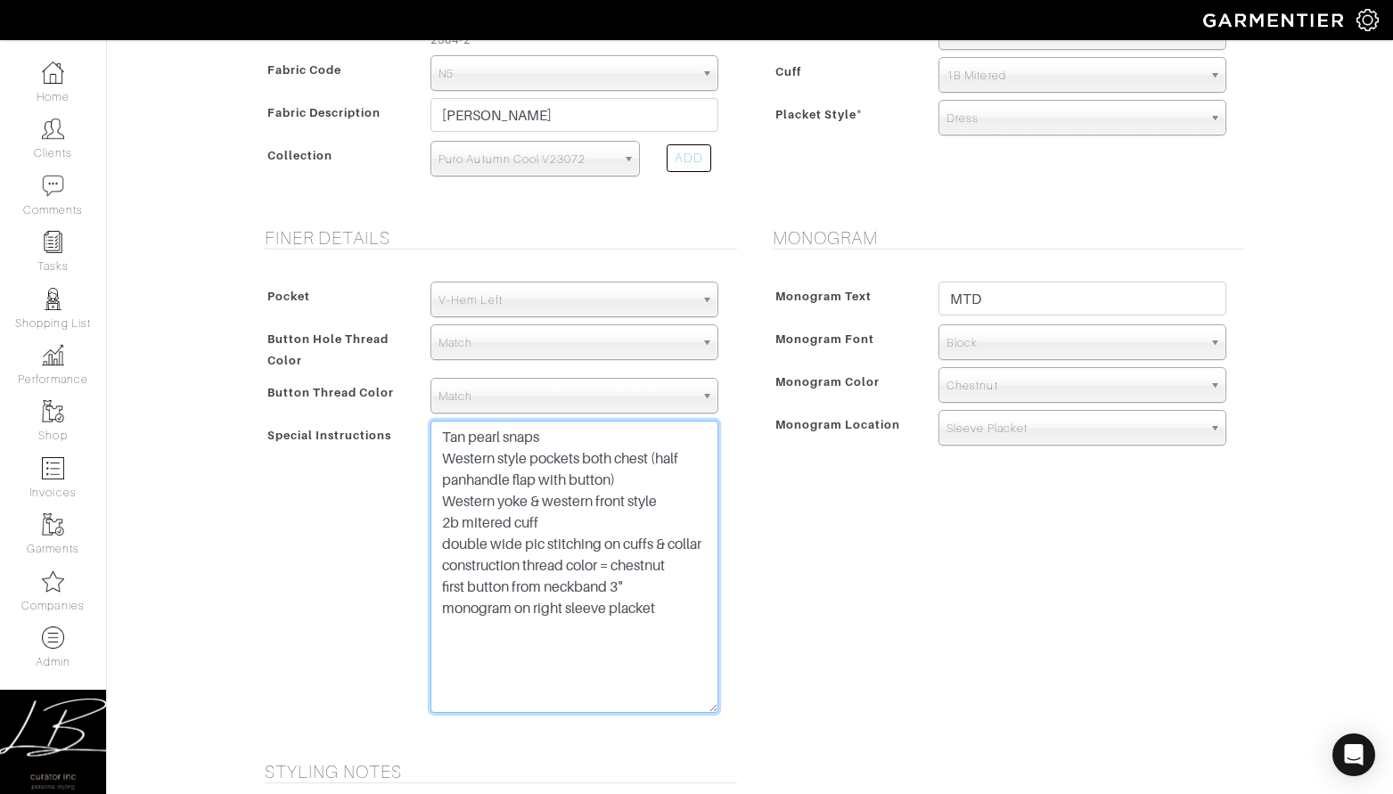
drag, startPoint x: 658, startPoint y: 593, endPoint x: 435, endPoint y: 586, distance: 223.7
click at [435, 586] on textarea "Tan pearl snaps Western style pockets both chest (half panhandle flap) Western …" at bounding box center [574, 567] width 288 height 292
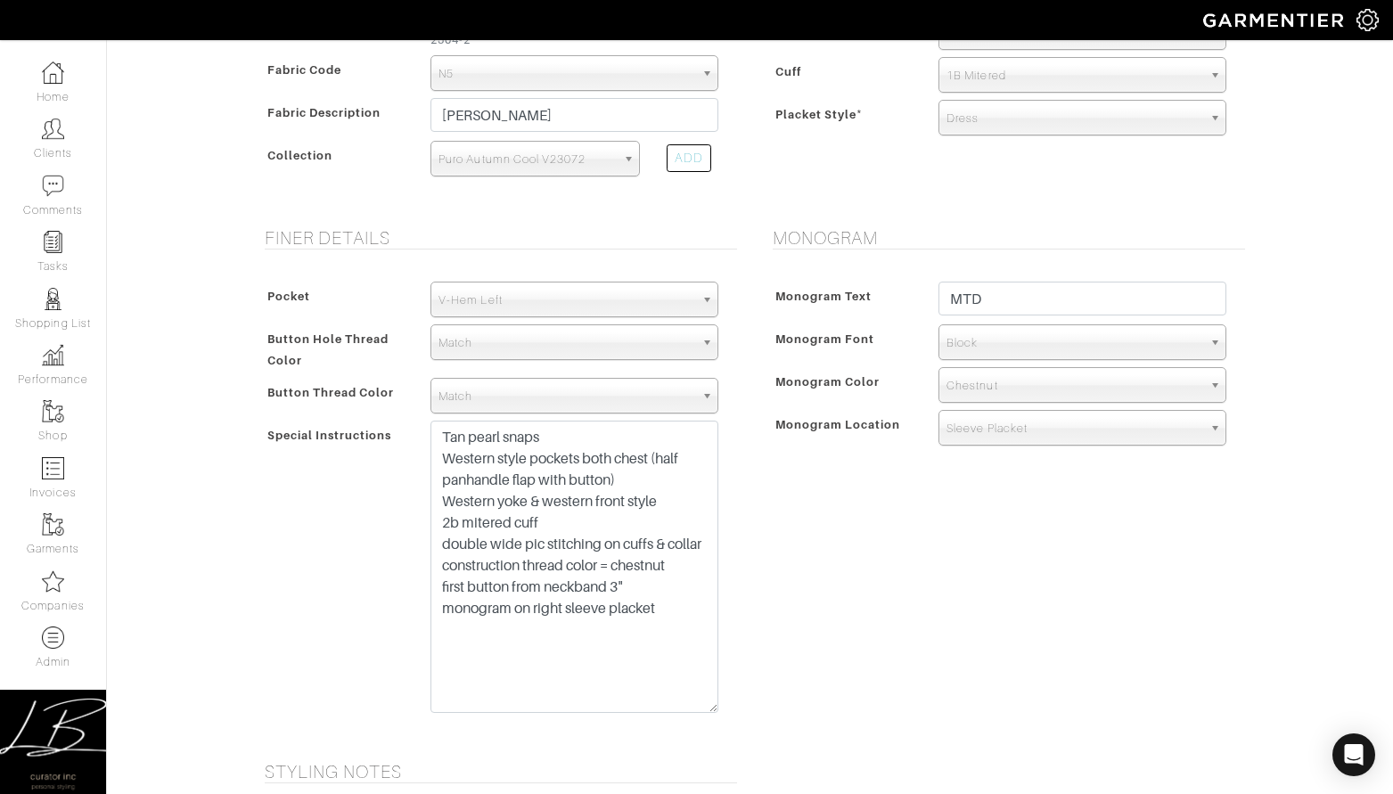
click at [882, 541] on div "Monogram Monogram Text MTD Monogram Font N/A Script Calligraphy Times Roman Blo…" at bounding box center [1004, 483] width 508 height 512
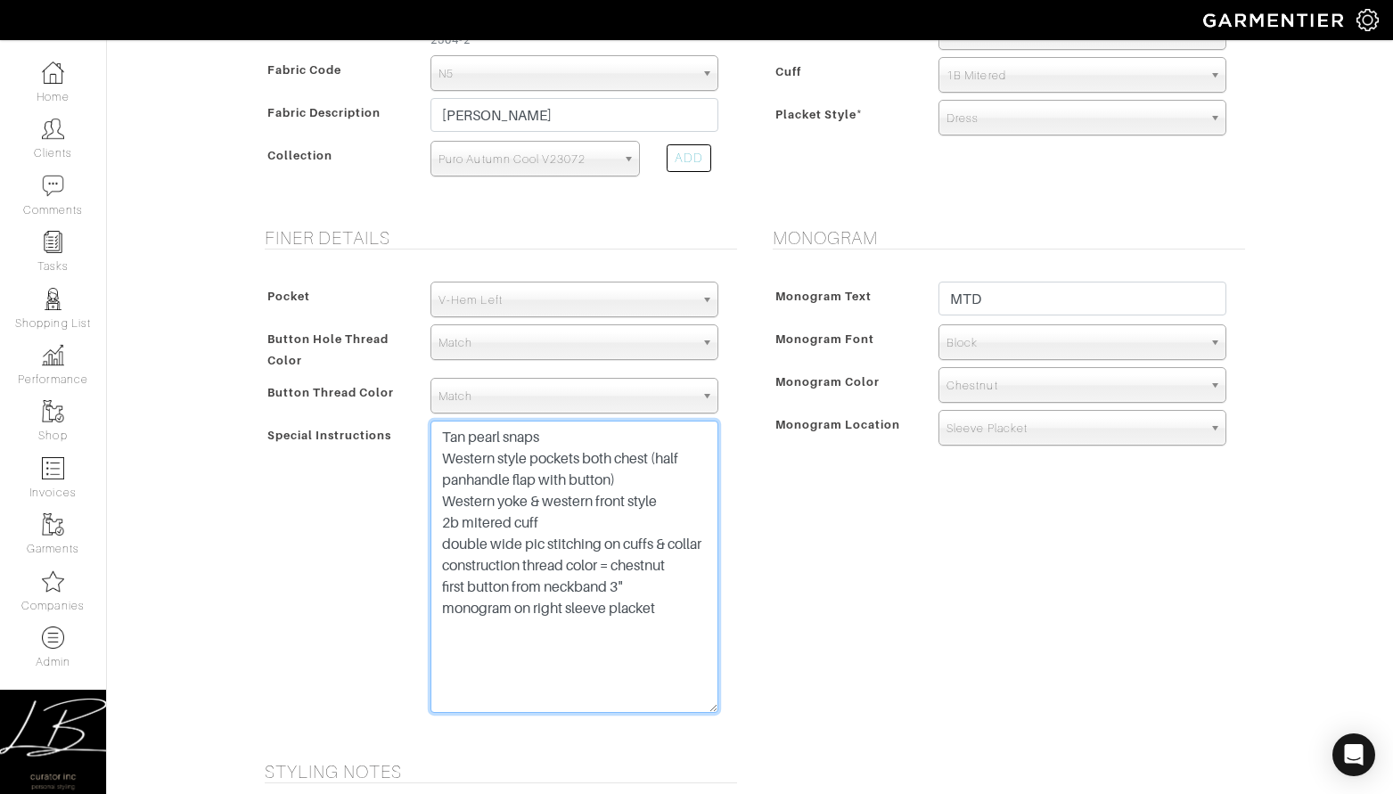
drag, startPoint x: 675, startPoint y: 589, endPoint x: 438, endPoint y: 585, distance: 237.1
click at [437, 585] on textarea "Tan pearl snaps Western style pockets both chest (half panhandle flap) Western …" at bounding box center [574, 567] width 288 height 292
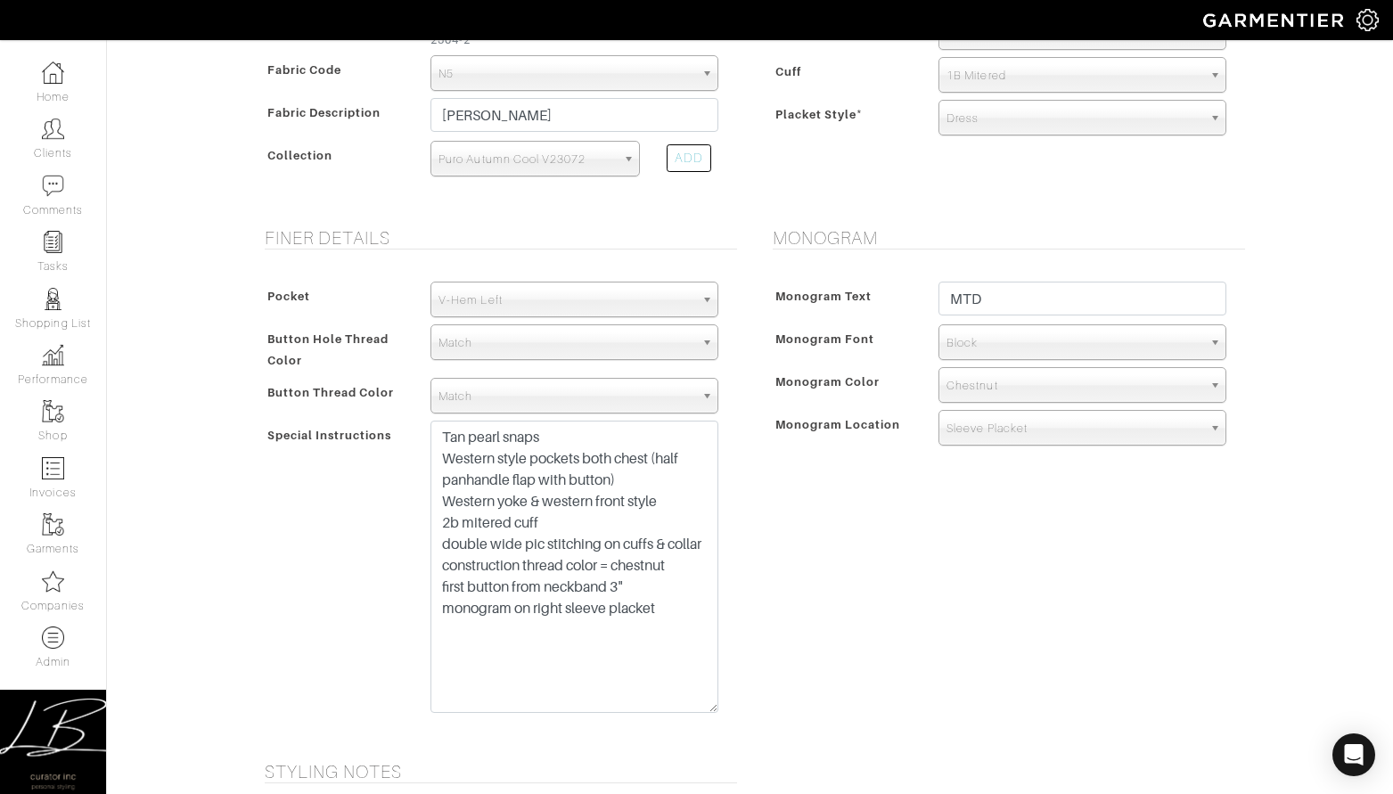
click at [1021, 495] on div "Monogram Monogram Text MTD Monogram Font N/A Script Calligraphy Times Roman Blo…" at bounding box center [1004, 483] width 508 height 512
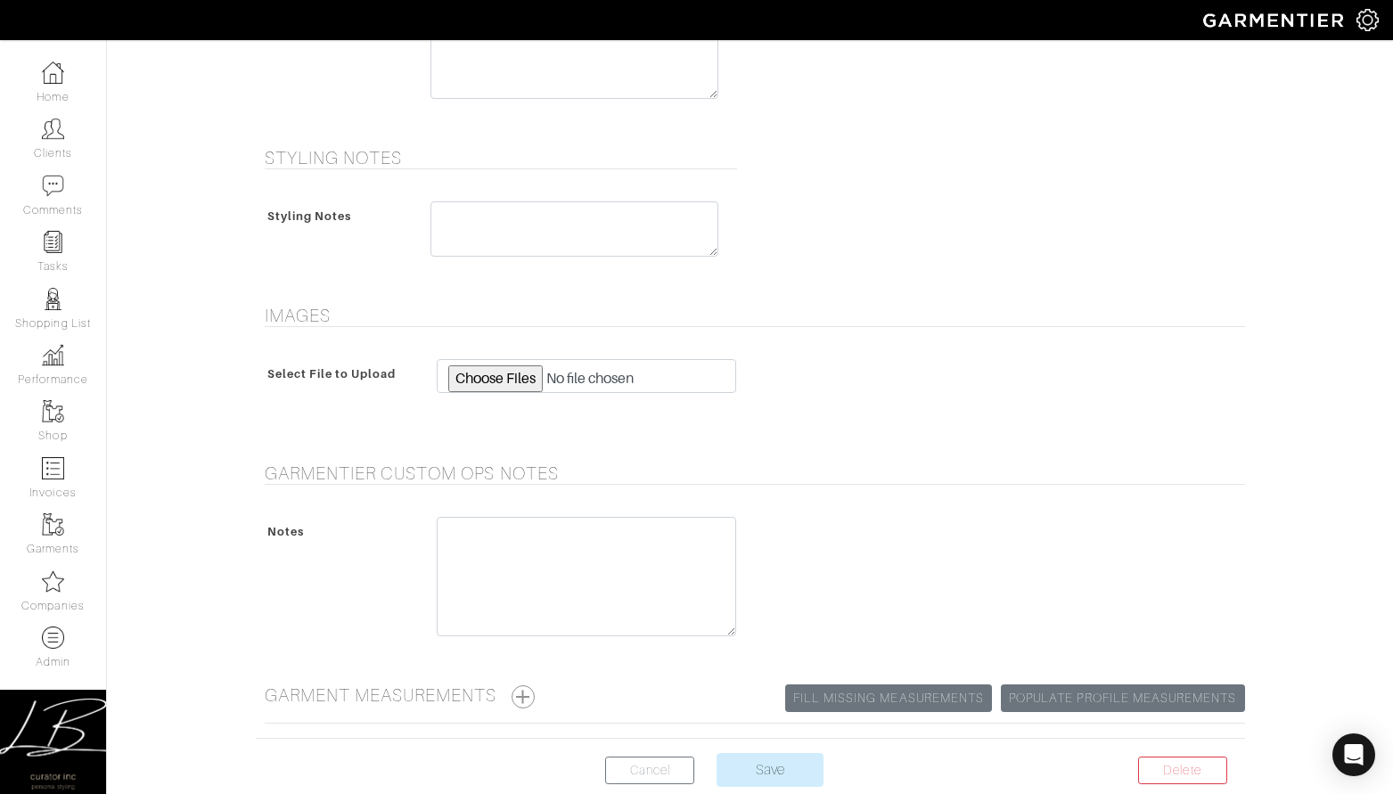
scroll to position [1467, 0]
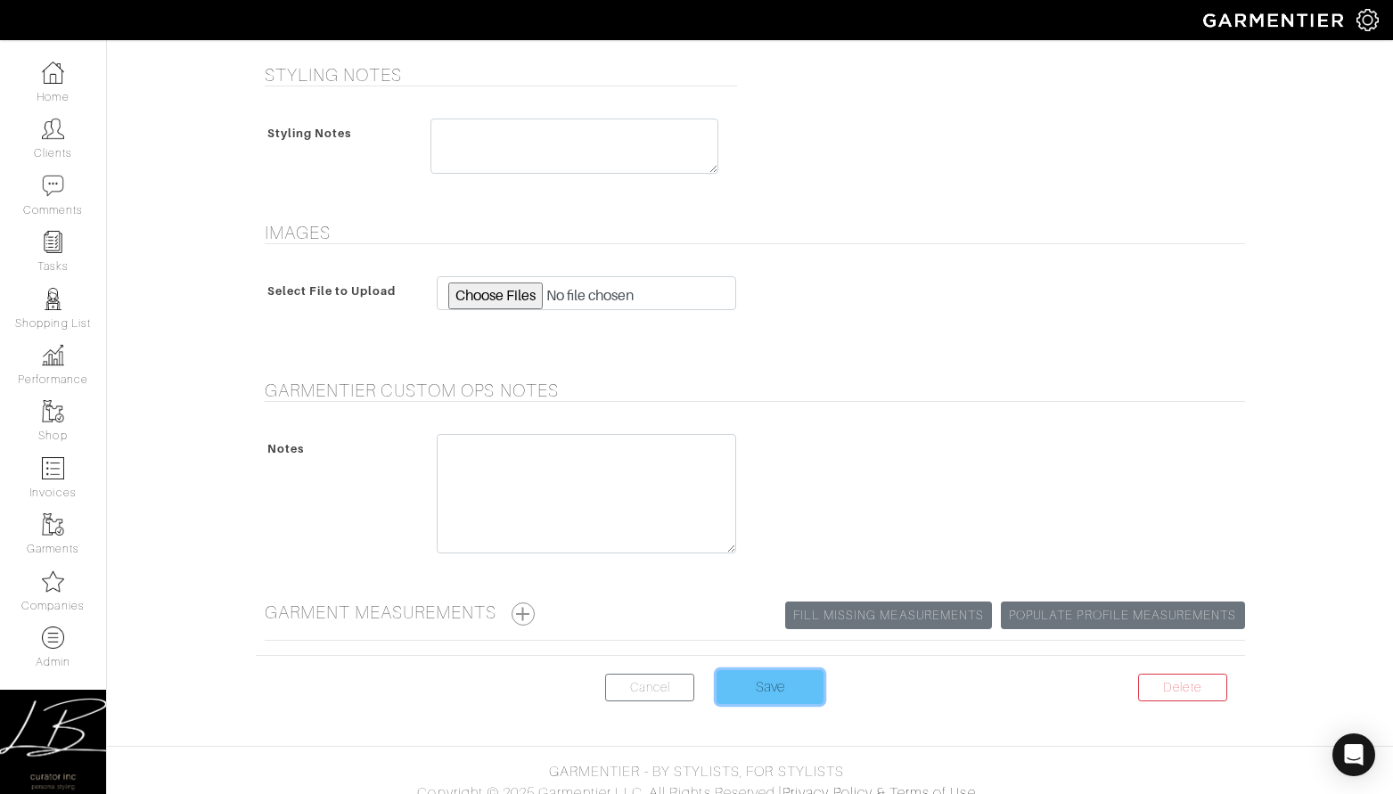
click at [756, 670] on input "Save" at bounding box center [769, 687] width 107 height 34
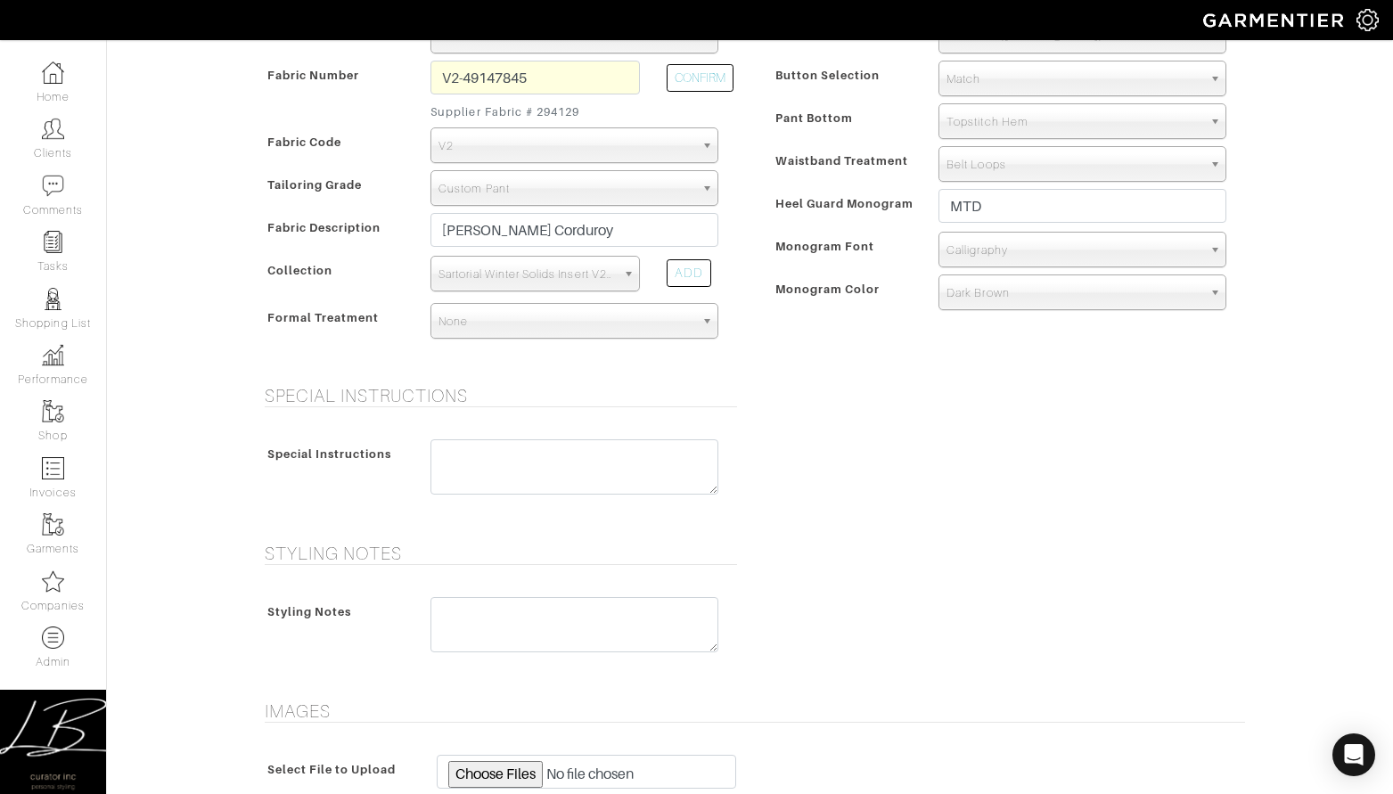
scroll to position [670, 0]
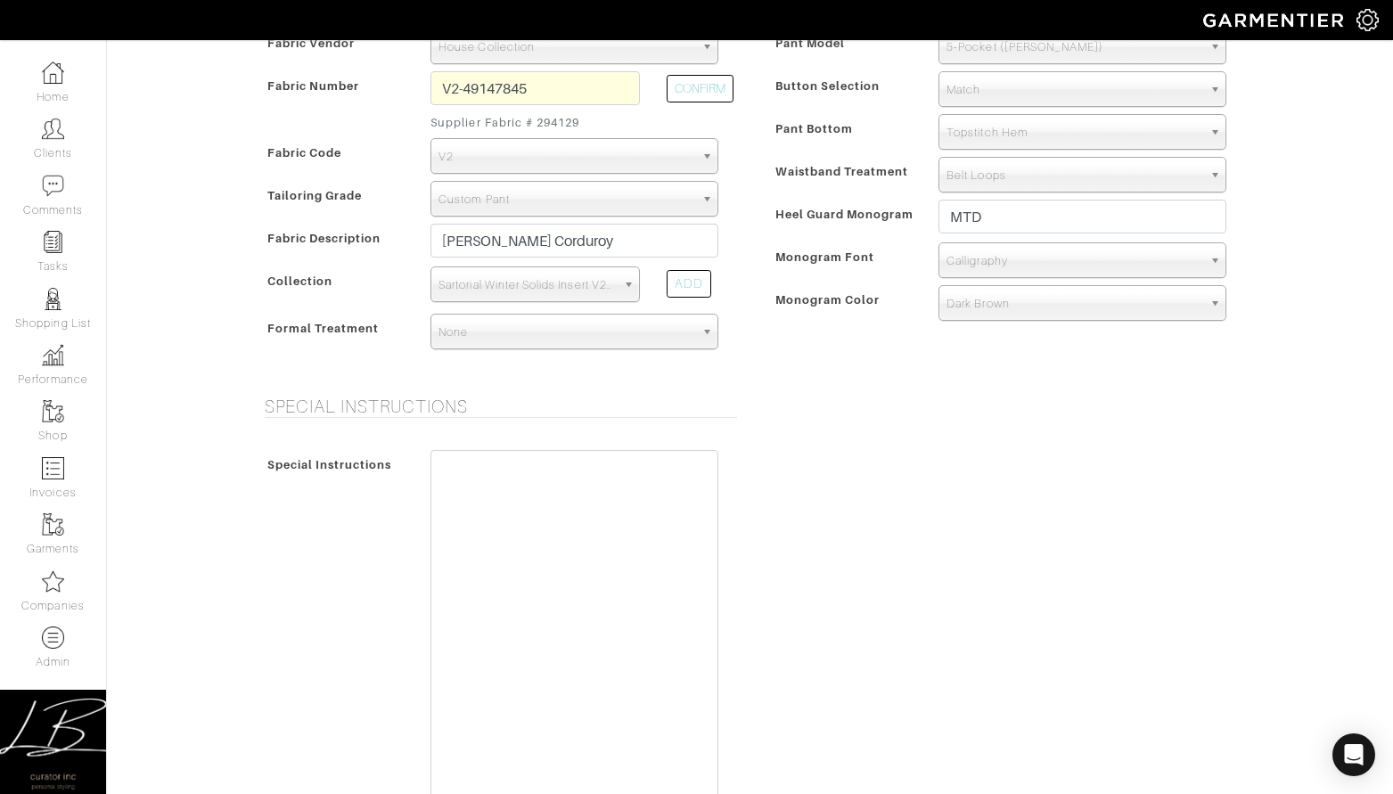
drag, startPoint x: 713, startPoint y: 499, endPoint x: 528, endPoint y: 568, distance: 197.6
click at [685, 793] on html "Curator Inc [PERSON_NAME] Home Clients Invoices Comments Reminders Stylists Sho…" at bounding box center [696, 494] width 1393 height 2328
click at [533, 545] on textarea at bounding box center [574, 639] width 288 height 379
paste textarea "Seat Description Regular Skin Waist 43 in Skin Seat 50 in Rise 10 1/2 in Outsea…"
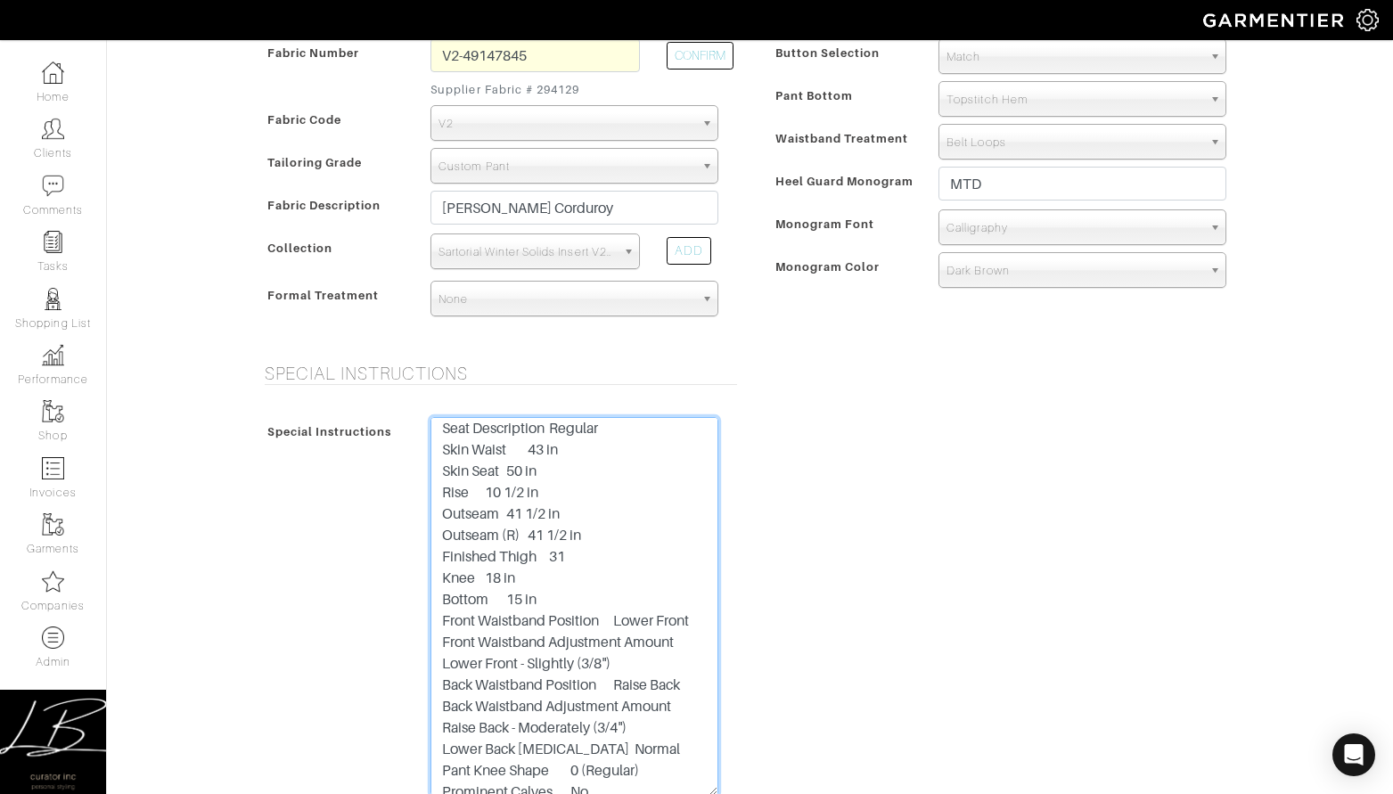
scroll to position [0, 0]
drag, startPoint x: 631, startPoint y: 431, endPoint x: 406, endPoint y: 424, distance: 224.7
click at [406, 424] on div "Special Instructions Seat Description Regular Skin Waist 43 in Skin Seat 50 in …" at bounding box center [496, 611] width 472 height 388
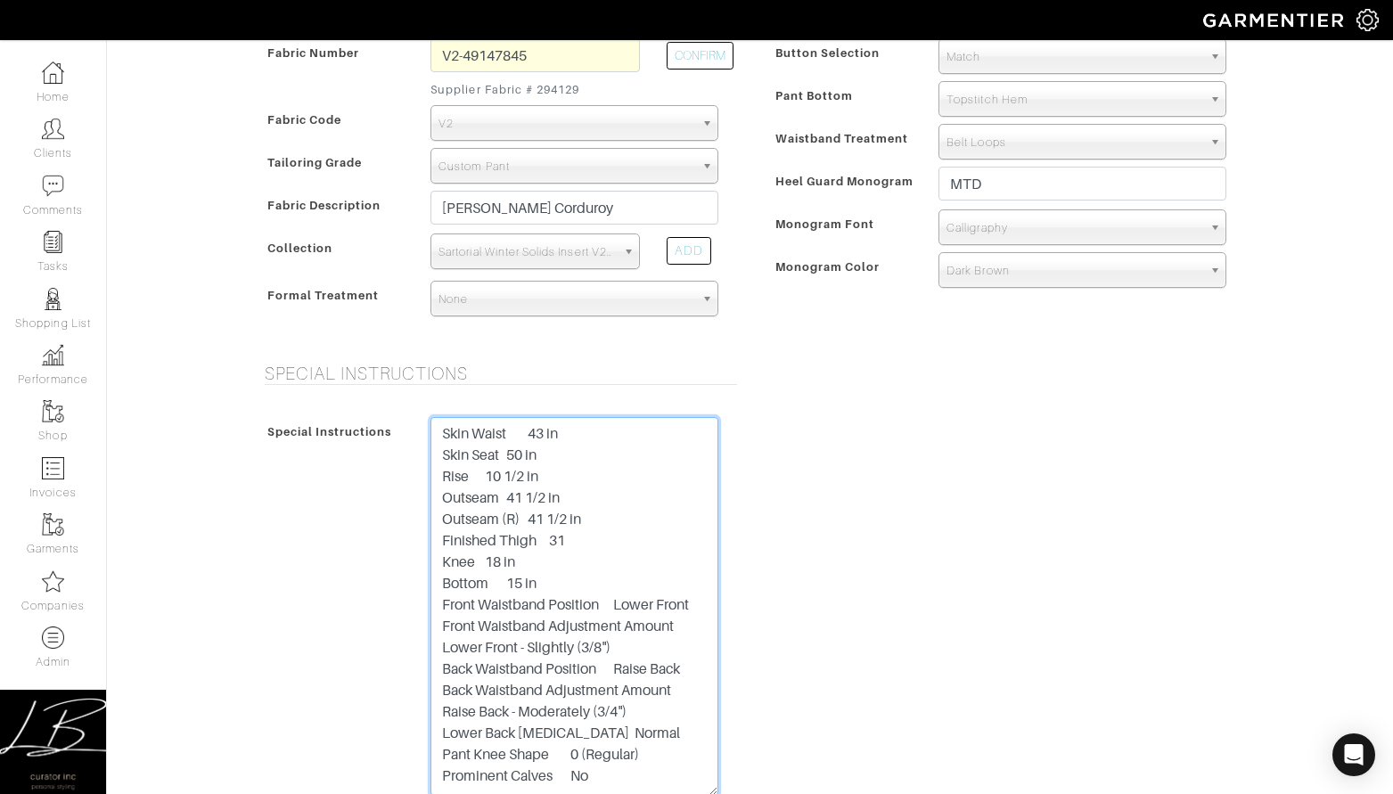
drag, startPoint x: 506, startPoint y: 437, endPoint x: 435, endPoint y: 433, distance: 71.4
click at [434, 435] on textarea "Skin Waist 43 in Skin Seat 50 in Rise 10 1/2 in Outseam 41 1/2 in Outseam (R) 4…" at bounding box center [574, 606] width 288 height 379
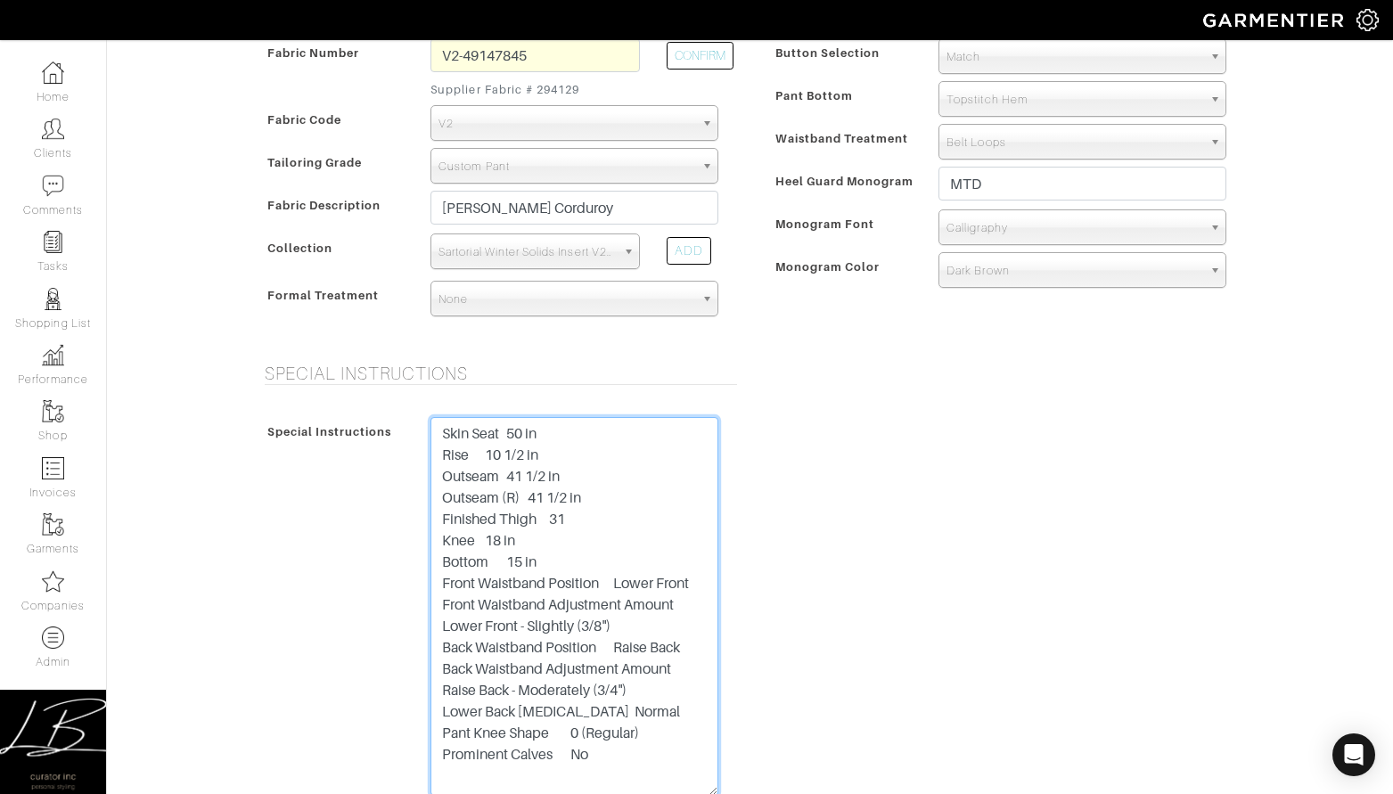
drag, startPoint x: 563, startPoint y: 429, endPoint x: 439, endPoint y: 431, distance: 123.9
click at [438, 432] on textarea "Skin Seat 50 in Rise 10 1/2 in Outseam 41 1/2 in Outseam (R) 41 1/2 in Finished…" at bounding box center [574, 606] width 288 height 379
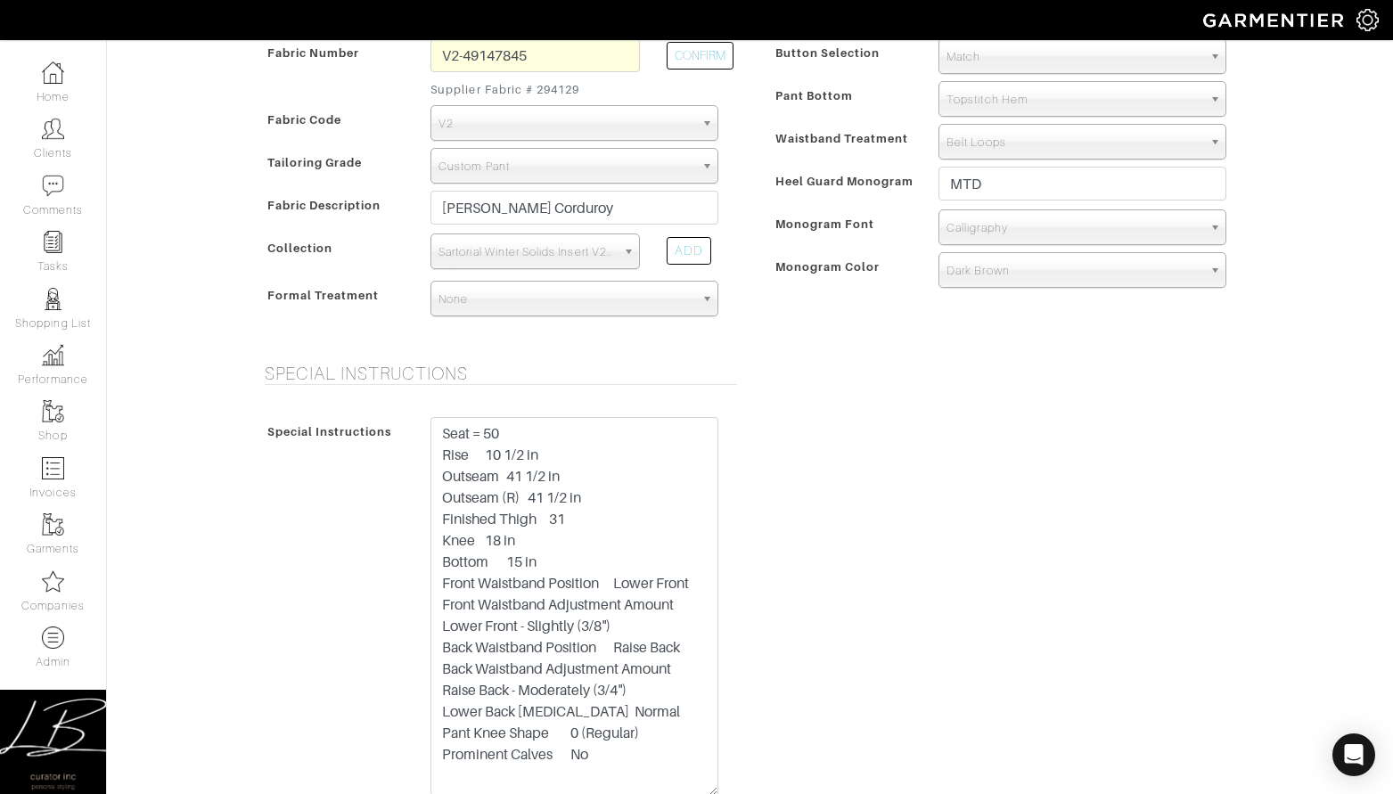
click at [881, 339] on div "Style Pant Model Flat Front Single Pleat Chino Tuxedo 5-Pocket (Jean) 5-Pocket …" at bounding box center [1004, 141] width 508 height 400
drag, startPoint x: 586, startPoint y: 624, endPoint x: 437, endPoint y: 586, distance: 154.3
click at [437, 586] on textarea "Seat = 50 Rise 10 1/2 in Outseam 41 1/2 in Outseam (R) 41 1/2 in Finished Thigh…" at bounding box center [574, 606] width 288 height 379
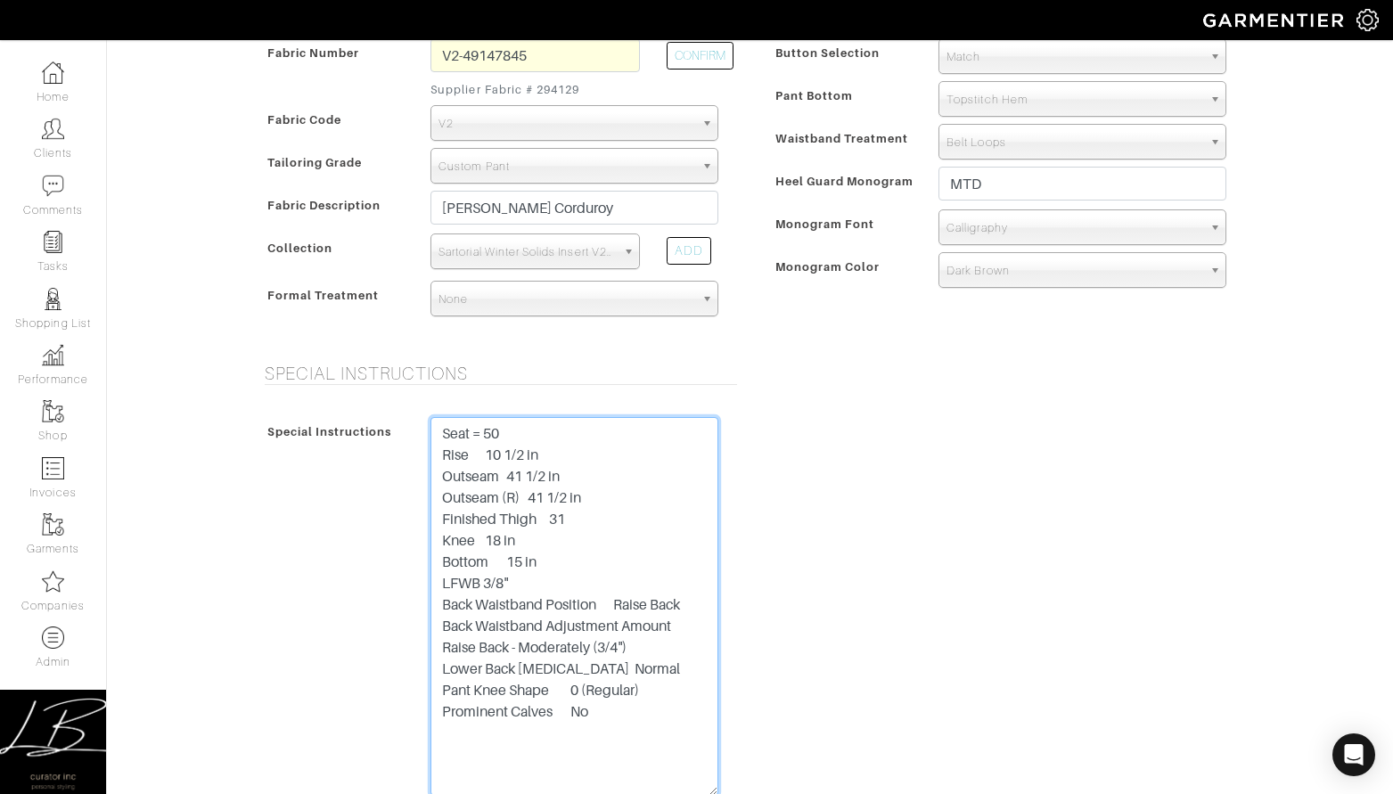
drag, startPoint x: 601, startPoint y: 646, endPoint x: 547, endPoint y: 627, distance: 57.5
click at [547, 627] on textarea "Seat = 50 Rise 10 1/2 in Outseam 41 1/2 in Outseam (R) 41 1/2 in Finished Thigh…" at bounding box center [574, 606] width 288 height 379
click at [609, 619] on textarea "Seat = 50 Rise 10 1/2 in Outseam 41 1/2 in Outseam (R) 41 1/2 in Finished Thigh…" at bounding box center [574, 606] width 288 height 379
drag, startPoint x: 616, startPoint y: 602, endPoint x: 403, endPoint y: 601, distance: 213.0
click at [408, 599] on div "Special Instructions Seat = 50 Rise 10 1/2 in Outseam 41 1/2 in Outseam (R) 41 …" at bounding box center [496, 611] width 472 height 388
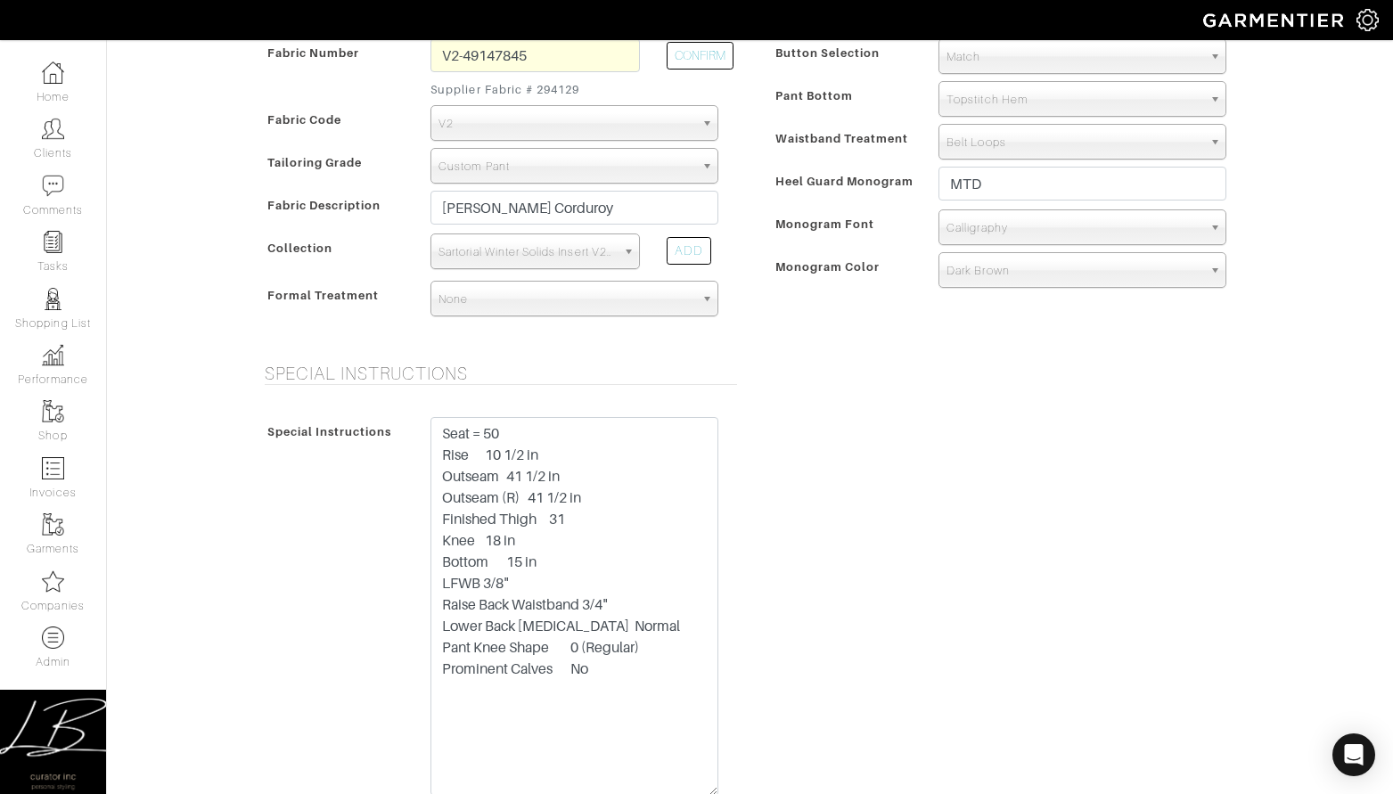
click at [937, 526] on div "Special Instructions Special Instructions Seat = 50 Rise 10 1/2 in Outseam 41 1…" at bounding box center [750, 593] width 1016 height 460
drag, startPoint x: 629, startPoint y: 625, endPoint x: 404, endPoint y: 628, distance: 225.5
click at [404, 628] on div "Special Instructions Seat = 50 Rise 10 1/2 in Outseam 41 1/2 in Outseam (R) 41 …" at bounding box center [496, 611] width 472 height 388
drag, startPoint x: 548, startPoint y: 658, endPoint x: 401, endPoint y: 631, distance: 149.4
click at [401, 631] on div "Special Instructions Seat = 50 Rise 10 1/2 in Outseam 41 1/2 in Outseam (R) 41 …" at bounding box center [496, 611] width 472 height 388
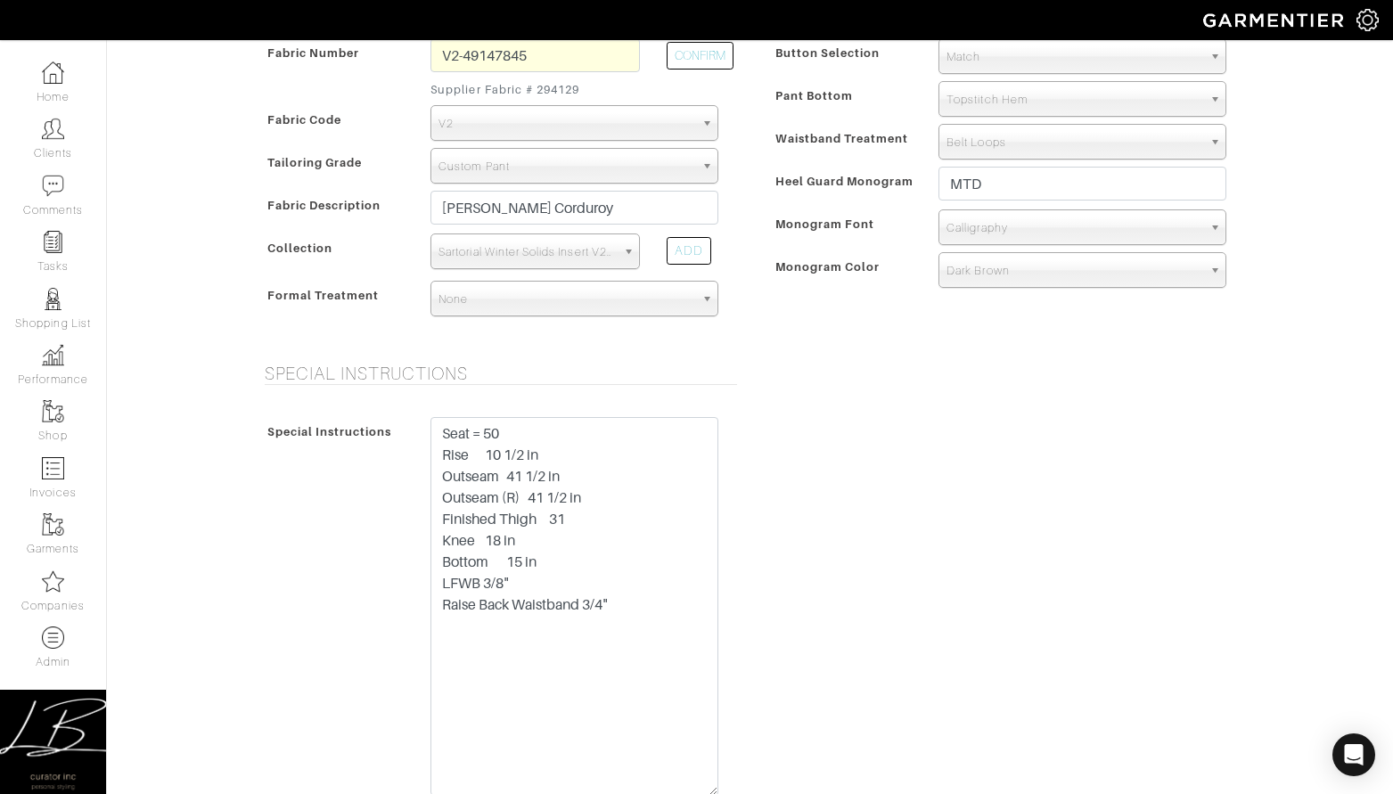
click at [855, 535] on div "Special Instructions Special Instructions Seat = 50 Rise 10 1/2 in Outseam 41 1…" at bounding box center [750, 593] width 1016 height 460
click at [491, 452] on textarea "Seat = 50 Rise 10 1/2 in Outseam 41 1/2 in Outseam (R) 41 1/2 in Finished Thigh…" at bounding box center [574, 606] width 288 height 379
drag, startPoint x: 582, startPoint y: 476, endPoint x: 435, endPoint y: 475, distance: 147.0
click at [435, 475] on textarea "Seat = 50 Rise 10 1/2 in Outseam 41 1/2 in Outseam (R) 41 1/2 in Finished Thigh…" at bounding box center [574, 606] width 288 height 379
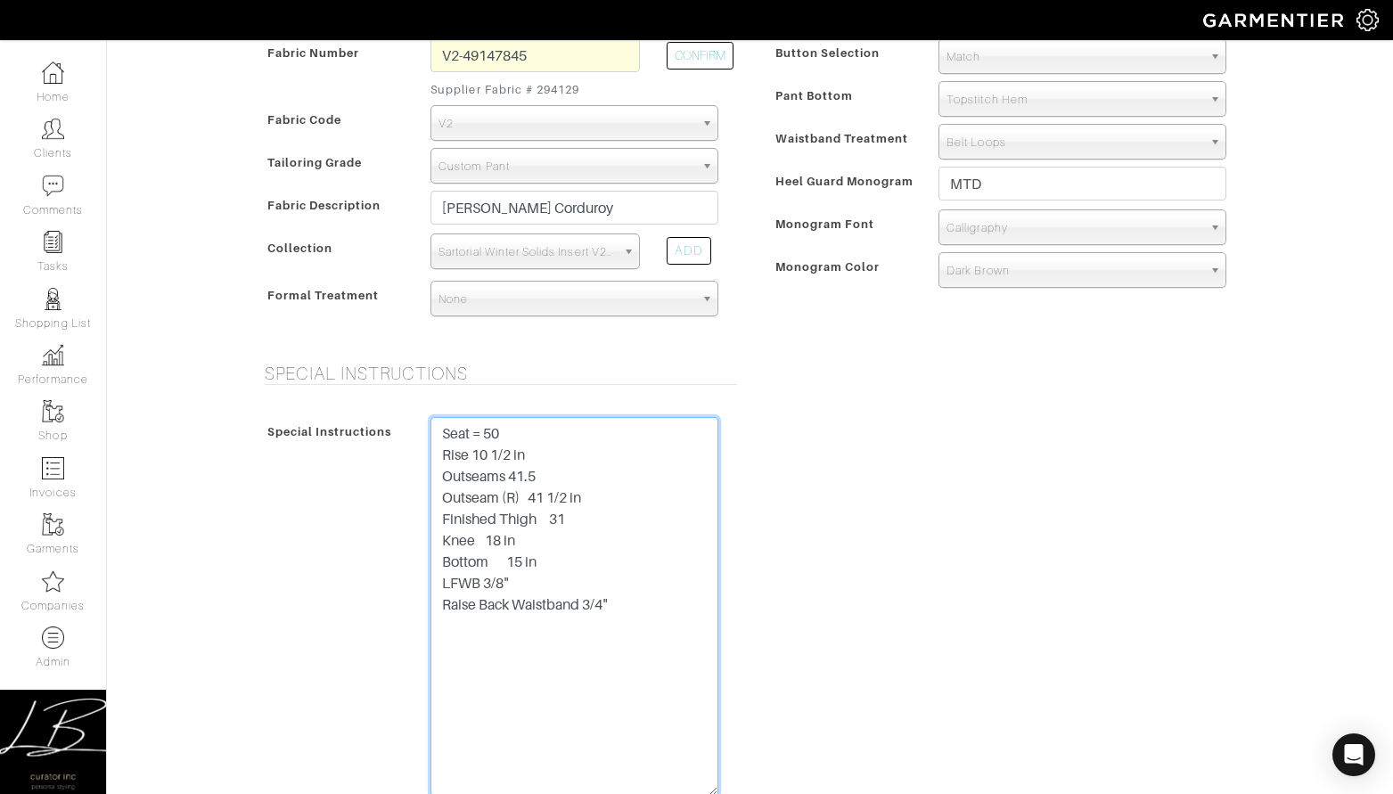
drag, startPoint x: 549, startPoint y: 494, endPoint x: 381, endPoint y: 494, distance: 167.5
click at [380, 495] on div "Special Instructions Seat = 50 Rise 10 1/2 in Outseams 41.5 Outseam (R) 41 1/2 …" at bounding box center [496, 611] width 472 height 388
click at [537, 492] on textarea "Seat = 50 Rise 10 1/2 in Outseams 41.5 Finished Thigh 31 Knee 18 in Bottom 15 i…" at bounding box center [574, 606] width 288 height 379
drag, startPoint x: 534, startPoint y: 515, endPoint x: 477, endPoint y: 517, distance: 57.1
click at [474, 517] on textarea "Seat = 50 Rise 10 1/2 in Outseams 41.5 Finished Thigh: 31 Knee 18 in Bottom 15 …" at bounding box center [574, 606] width 288 height 379
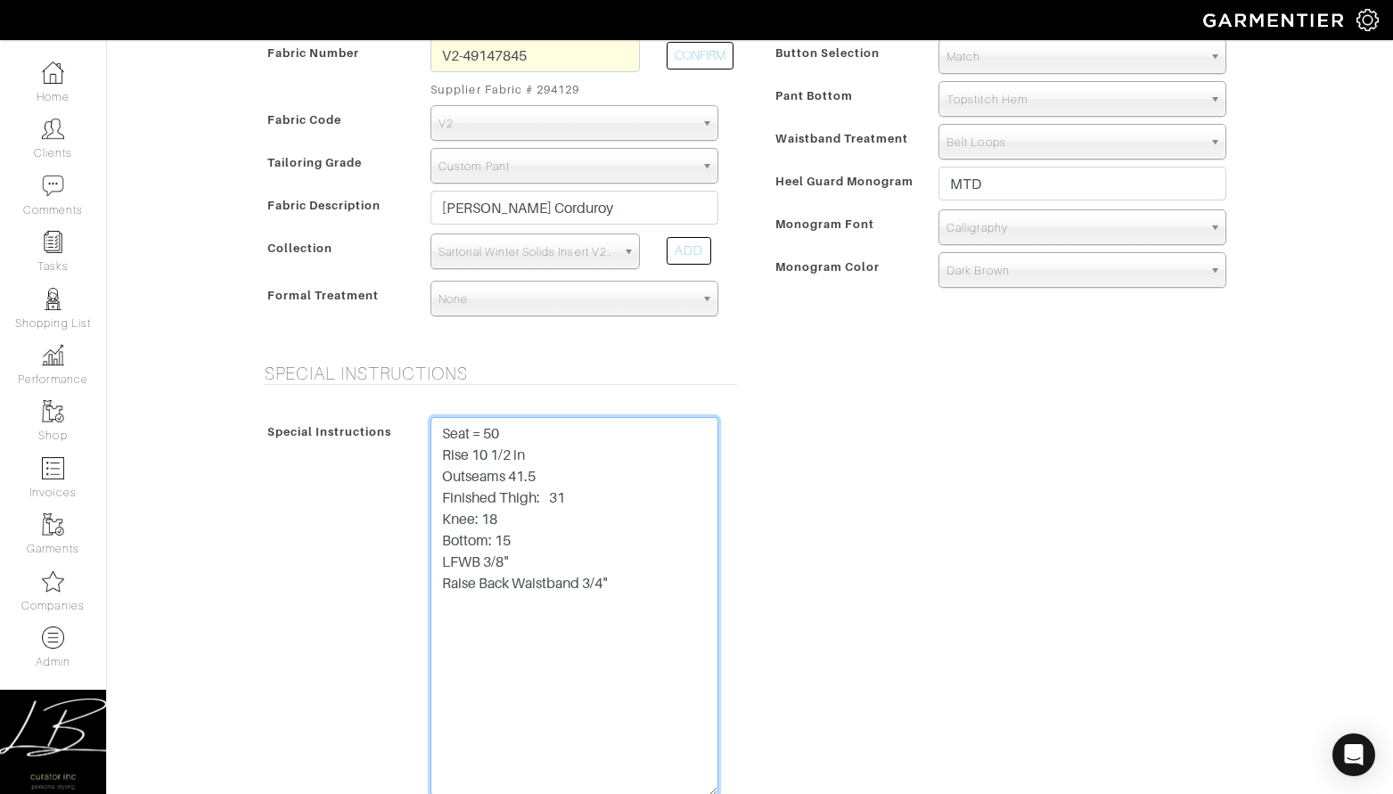
drag, startPoint x: 610, startPoint y: 503, endPoint x: 438, endPoint y: 506, distance: 172.0
click at [438, 506] on textarea "Seat = 50 Rise 10 1/2 in Outseams 41.5 Finished Thigh: 31 Knee: 18 Bottom: 15 L…" at bounding box center [574, 606] width 288 height 379
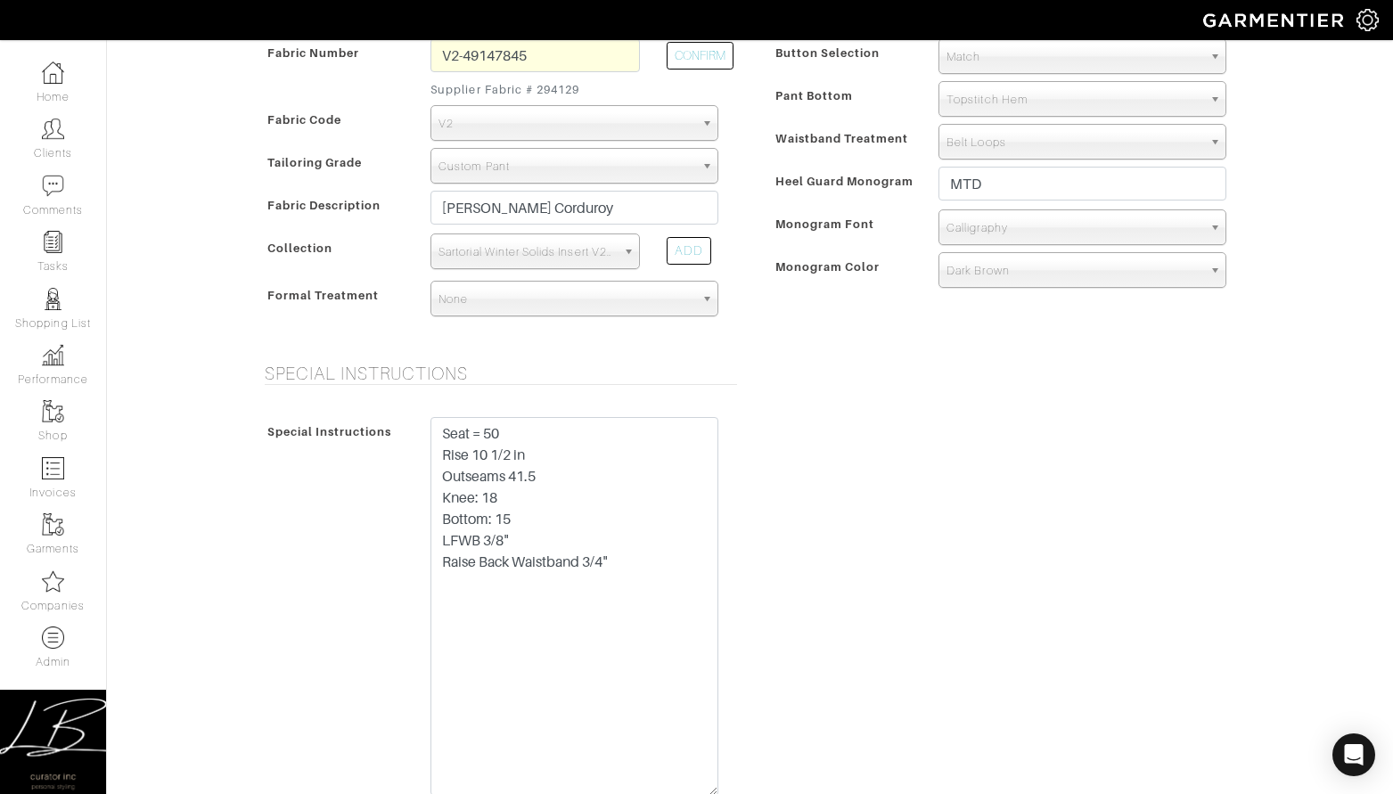
click at [835, 456] on div "Special Instructions Special Instructions Seat = 50 Rise 10 1/2 in Outseams 41.…" at bounding box center [750, 593] width 1016 height 460
drag, startPoint x: 538, startPoint y: 452, endPoint x: 431, endPoint y: 451, distance: 106.9
click at [431, 451] on textarea "Seat = 50 Rise 10 1/2 in Outseams 41.5 Knee: 18 Bottom: 15 LFWB 3/8" Raise Back…" at bounding box center [574, 606] width 288 height 379
click at [554, 515] on textarea "Seat = 50 Rise = 10 1/4 Outseams 41.5 Knee: 18 Bottom: 15 LFWB 3/8" Raise Back …" at bounding box center [574, 606] width 288 height 379
click at [869, 486] on div "Special Instructions Special Instructions Seat = 50 Rise = 10 1/4 Outseams 41.5…" at bounding box center [750, 593] width 1016 height 460
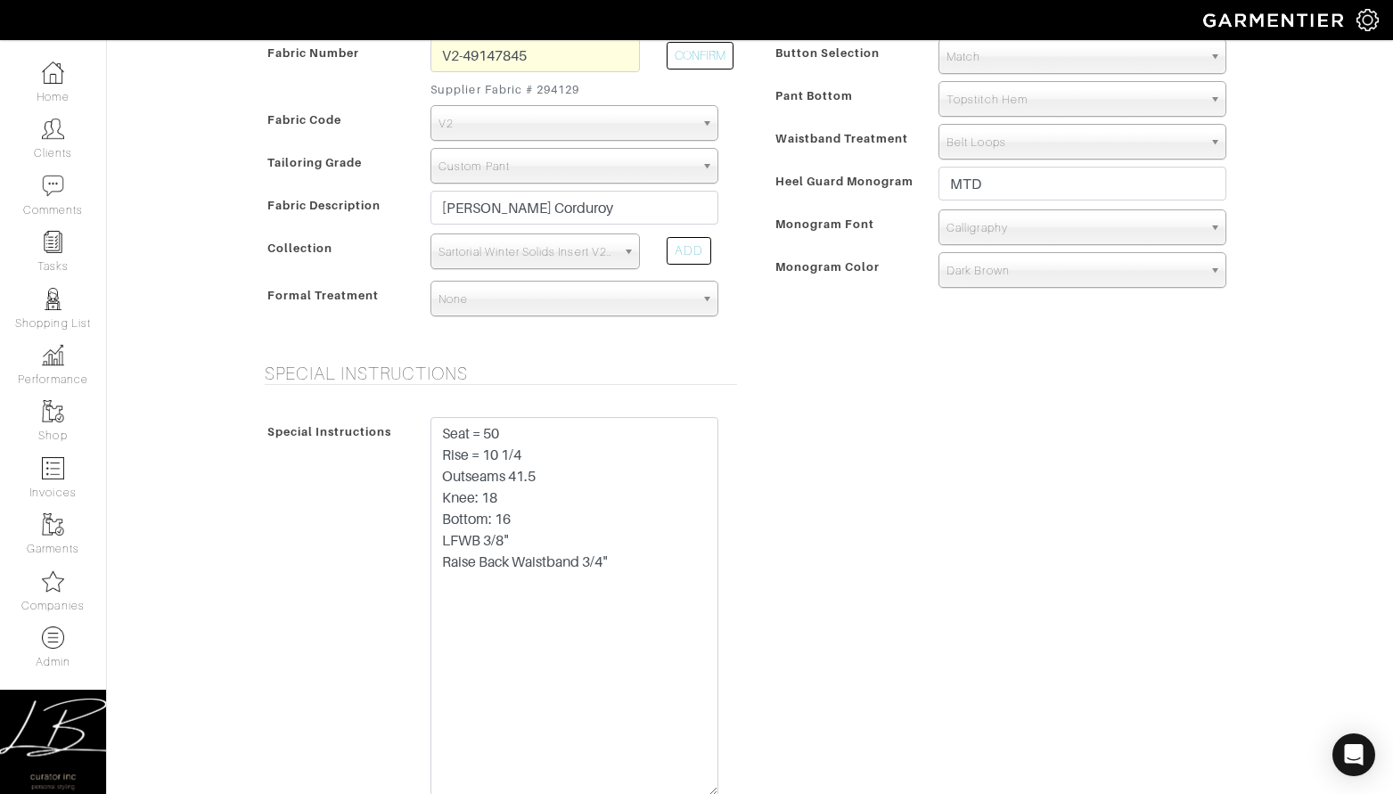
click at [885, 289] on div "Pant Model Flat Front Single Pleat Chino Tuxedo 5-Pocket (Jean) 5-Pocket (Jean)…" at bounding box center [1004, 145] width 481 height 335
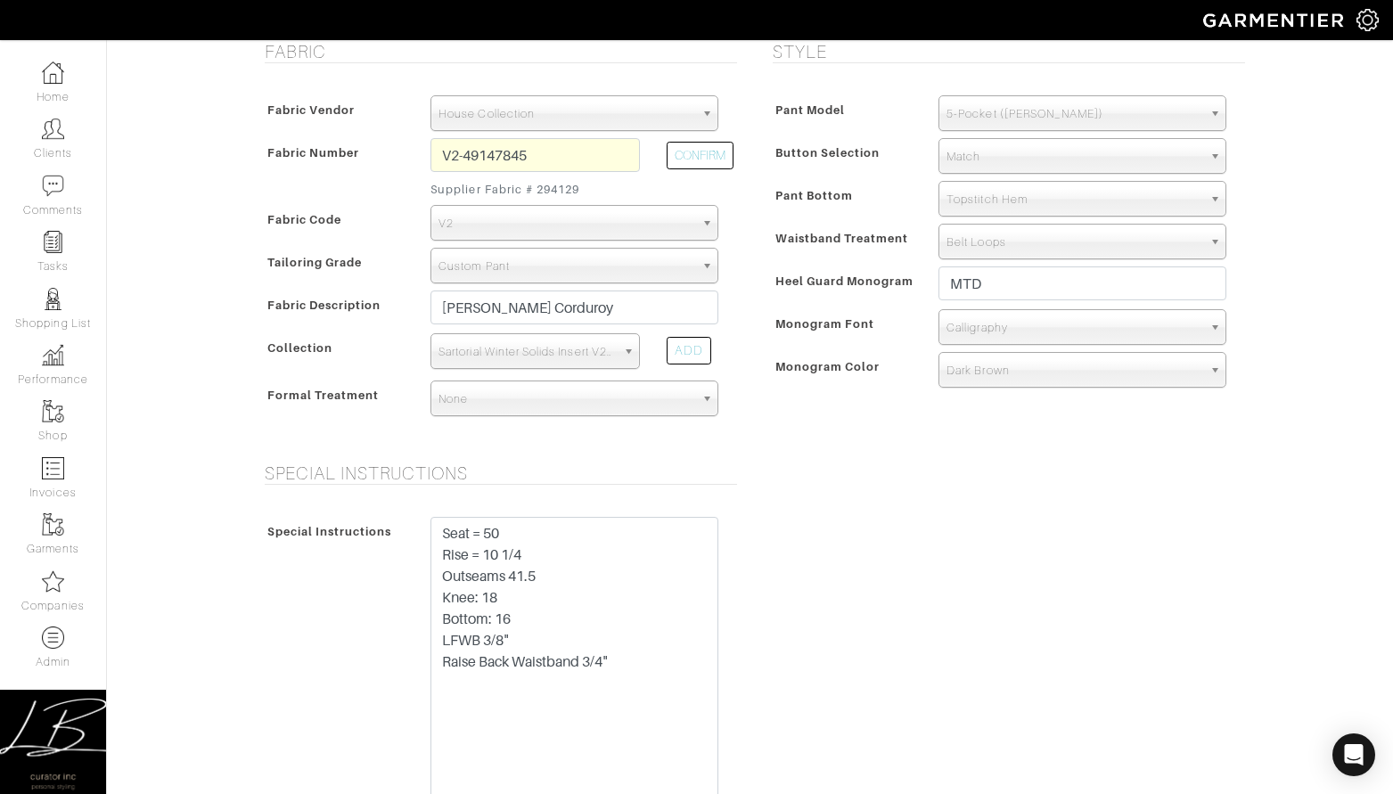
scroll to position [600, 0]
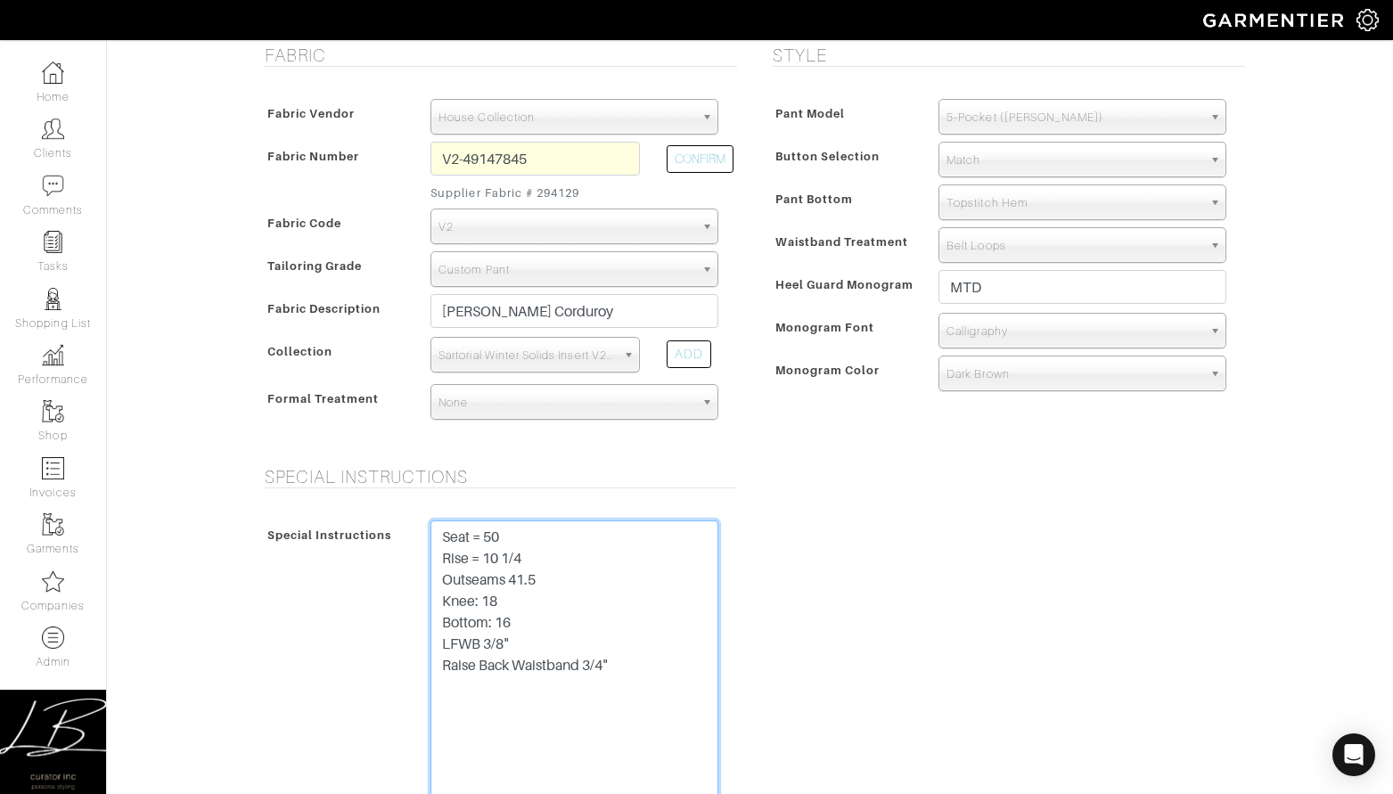
click at [552, 610] on textarea "Seat = 50 Rise = 10 1/4 Outseams 41.5 Knee: 18 Bottom: 16 LFWB 3/8" Raise Back …" at bounding box center [574, 709] width 288 height 379
click at [547, 619] on textarea "Seat = 50 Rise = 10 1/4 Outseams 41.5 Knee: 18 Bottom: 16 LFWB 3/8" Raise Back …" at bounding box center [574, 709] width 288 height 379
click at [908, 470] on div "Special Instructions Special Instructions Seat = 50 Rise = 10 1/4 Outseams 41.5…" at bounding box center [750, 696] width 1016 height 460
click at [606, 667] on textarea "Seat = 50 Rise = 10 1/4 Outseams 41.5 Knee: 18 Bottom: 17 1/2 (to go over boots…" at bounding box center [574, 709] width 288 height 379
type textarea "Seat = 50 Rise = 10 1/4 Outseams 41.5 Knee: 18 Bottom: 17 1/2 (to go over boots…"
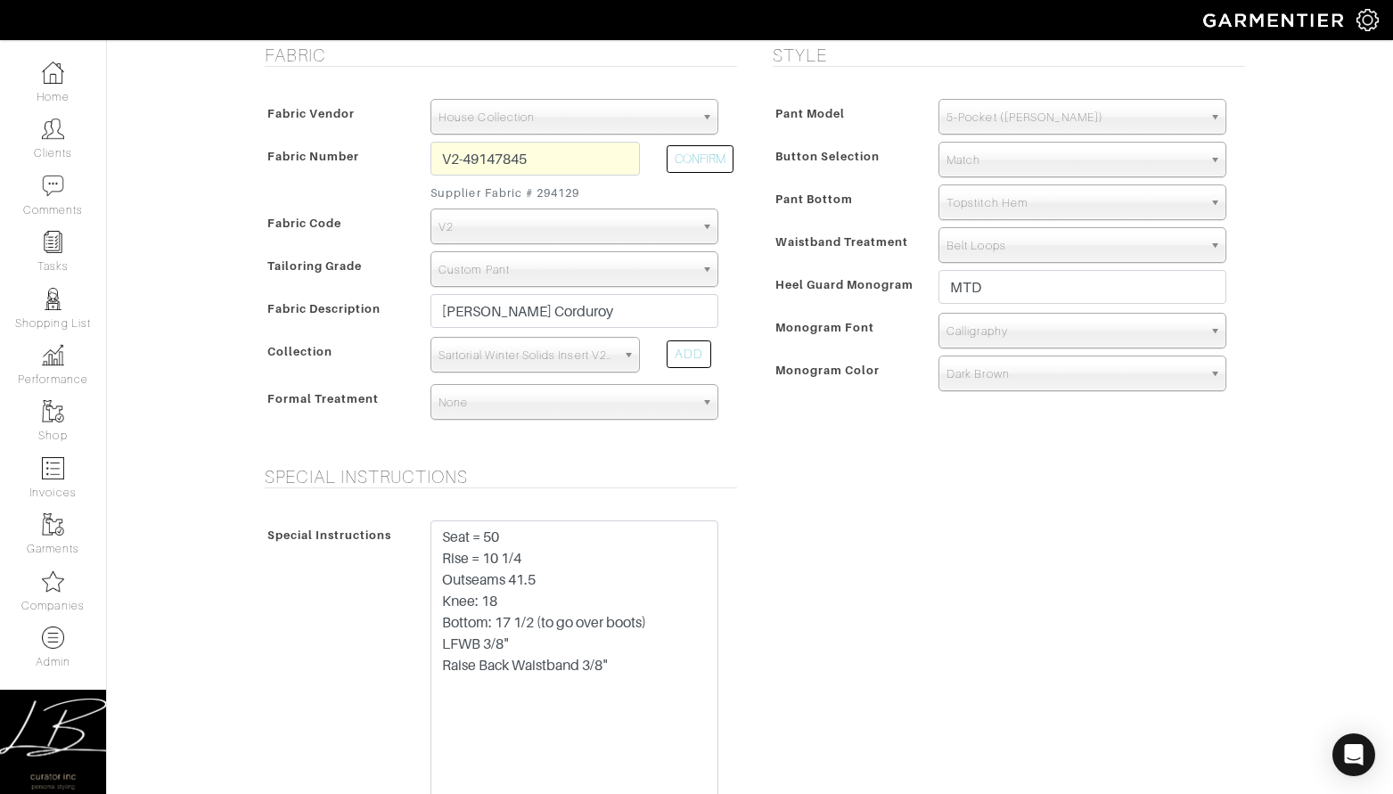
click at [887, 624] on div "Special Instructions Special Instructions Seat = 50 Rise = 10 1/4 Outseams 41.5…" at bounding box center [750, 696] width 1016 height 460
click at [757, 499] on div "Special Instructions Special Instructions Seat = 50 Rise = 10 1/4 Outseams 41.5…" at bounding box center [750, 696] width 1016 height 460
drag, startPoint x: 531, startPoint y: 531, endPoint x: 481, endPoint y: 528, distance: 50.0
click at [425, 528] on div "Seat = 50 Rise = 10 1/4 Outseams 41.5 Knee: 18 Bottom: 17 1/2 (to go over boots…" at bounding box center [574, 714] width 315 height 388
drag, startPoint x: 585, startPoint y: 558, endPoint x: 397, endPoint y: 557, distance: 188.0
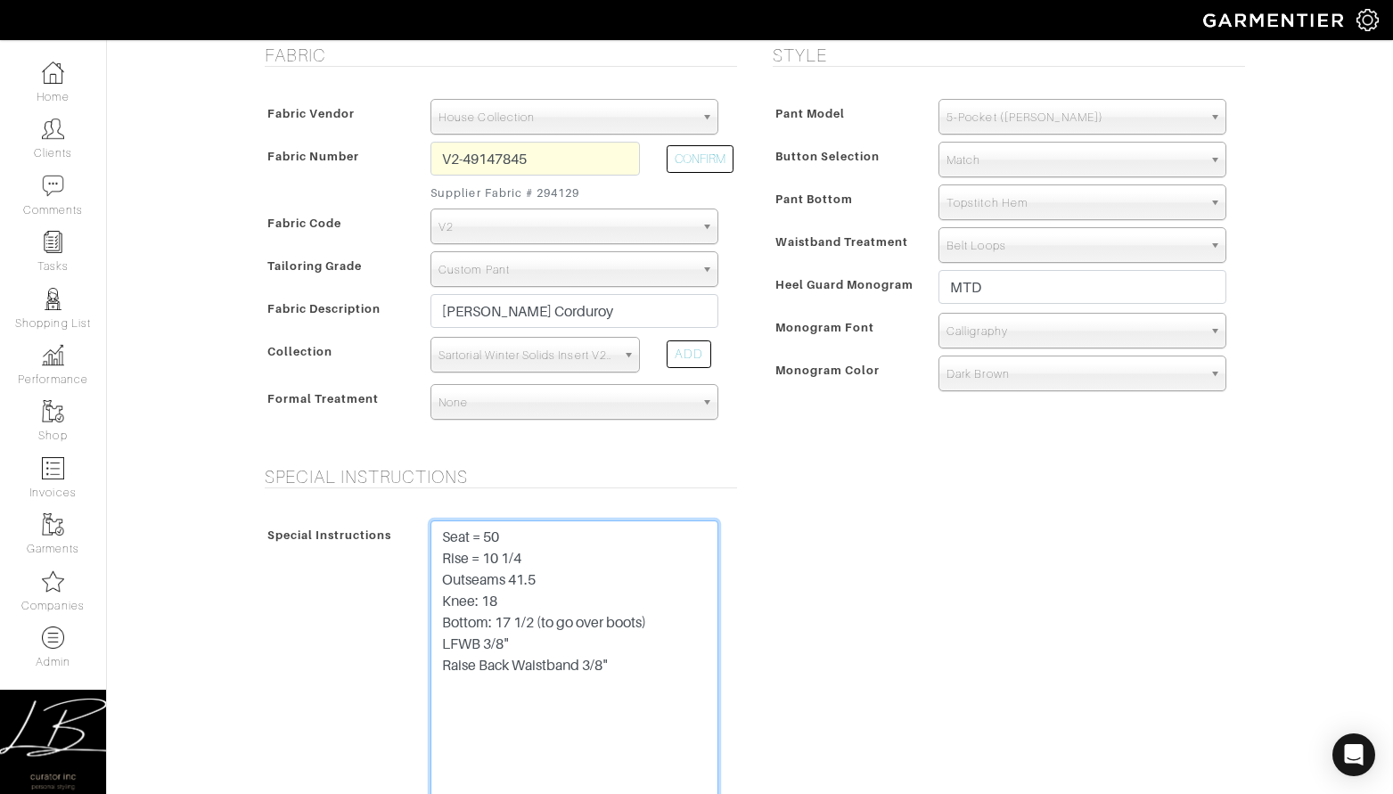
click at [397, 557] on div "Special Instructions Seat = 50 Rise = 10 1/4 Outseams 41.5 Knee: 18 Bottom: 17 …" at bounding box center [496, 714] width 472 height 388
click at [389, 580] on div "Special Instructions" at bounding box center [339, 716] width 158 height 384
drag, startPoint x: 576, startPoint y: 581, endPoint x: 412, endPoint y: 577, distance: 164.0
click at [412, 577] on div "Special Instructions Seat = 50 Rise = 10 1/4 Outseams 41.5 Knee: 18 Bottom: 17 …" at bounding box center [496, 714] width 472 height 388
click at [748, 573] on div "Special Instructions Special Instructions Seat = 50 Rise = 10 1/4 Outseams 41.5…" at bounding box center [496, 696] width 508 height 460
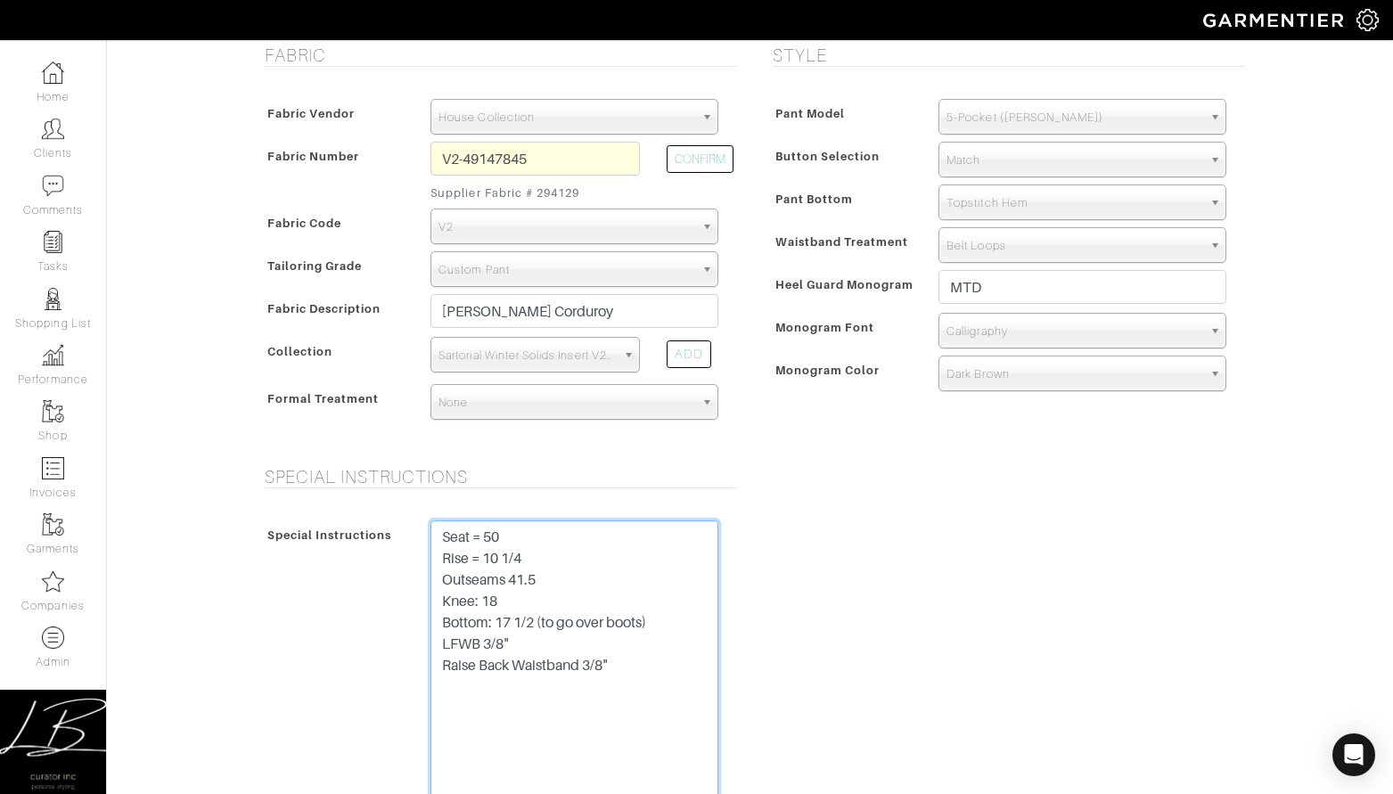
drag, startPoint x: 585, startPoint y: 595, endPoint x: 609, endPoint y: 623, distance: 36.6
click at [585, 595] on textarea "Seat = 50 Rise = 10 1/4 Outseams 41.5 Knee: 18 Bottom: 17 1/2 (to go over boots…" at bounding box center [574, 709] width 288 height 379
click at [638, 630] on textarea "Seat = 50 Rise = 10 1/4 Outseams 41.5 Knee: 18 Bottom: 17 1/2 (to go over boots…" at bounding box center [574, 709] width 288 height 379
click at [524, 637] on textarea "Seat = 50 Rise = 10 1/4 Outseams 41.5 Knee: 18 Bottom: 17 1/2 (to go over boots…" at bounding box center [574, 709] width 288 height 379
click at [635, 659] on textarea "Seat = 50 Rise = 10 1/4 Outseams 41.5 Knee: 18 Bottom: 17 1/2 (to go over boots…" at bounding box center [574, 709] width 288 height 379
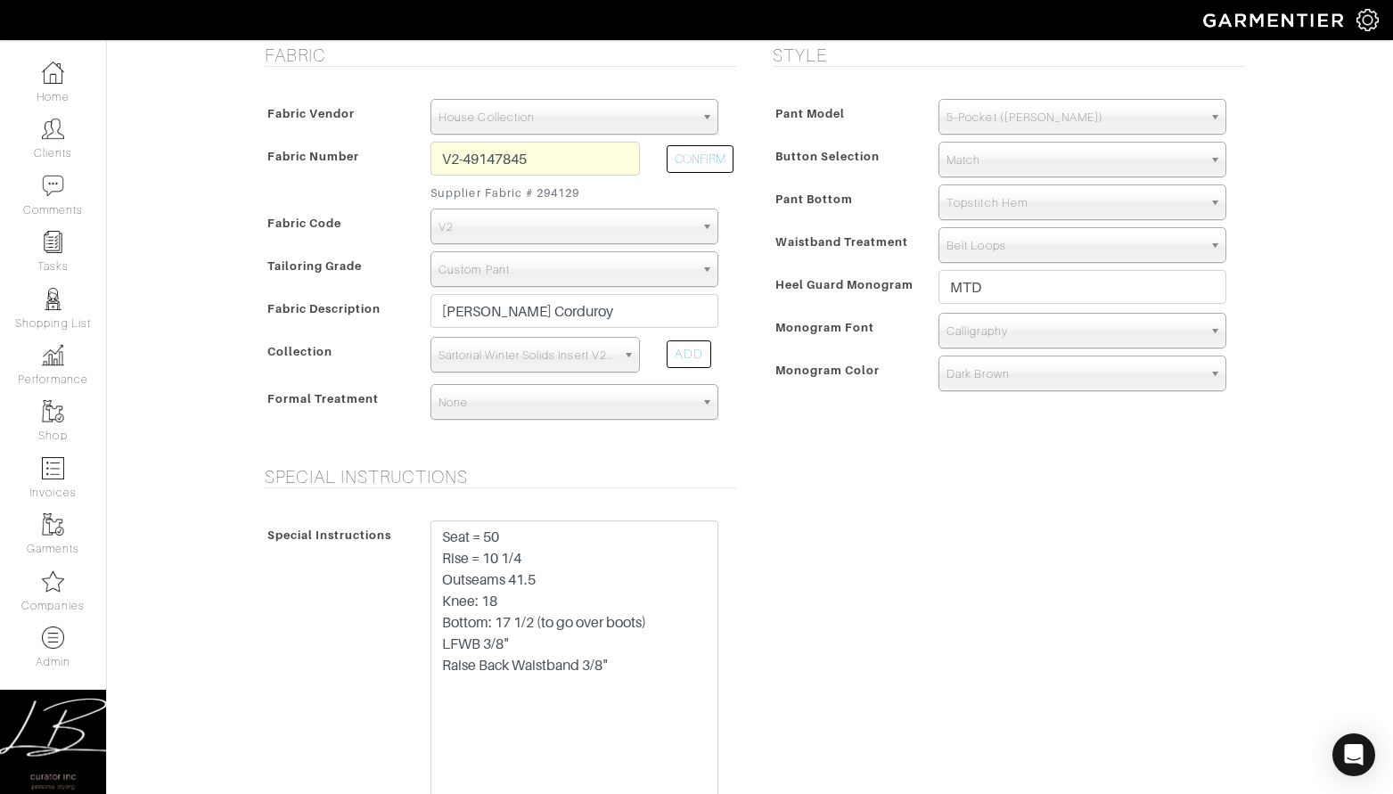
click at [873, 617] on div "Special Instructions Special Instructions Seat = 50 Rise = 10 1/4 Outseams 41.5…" at bounding box center [750, 696] width 1016 height 460
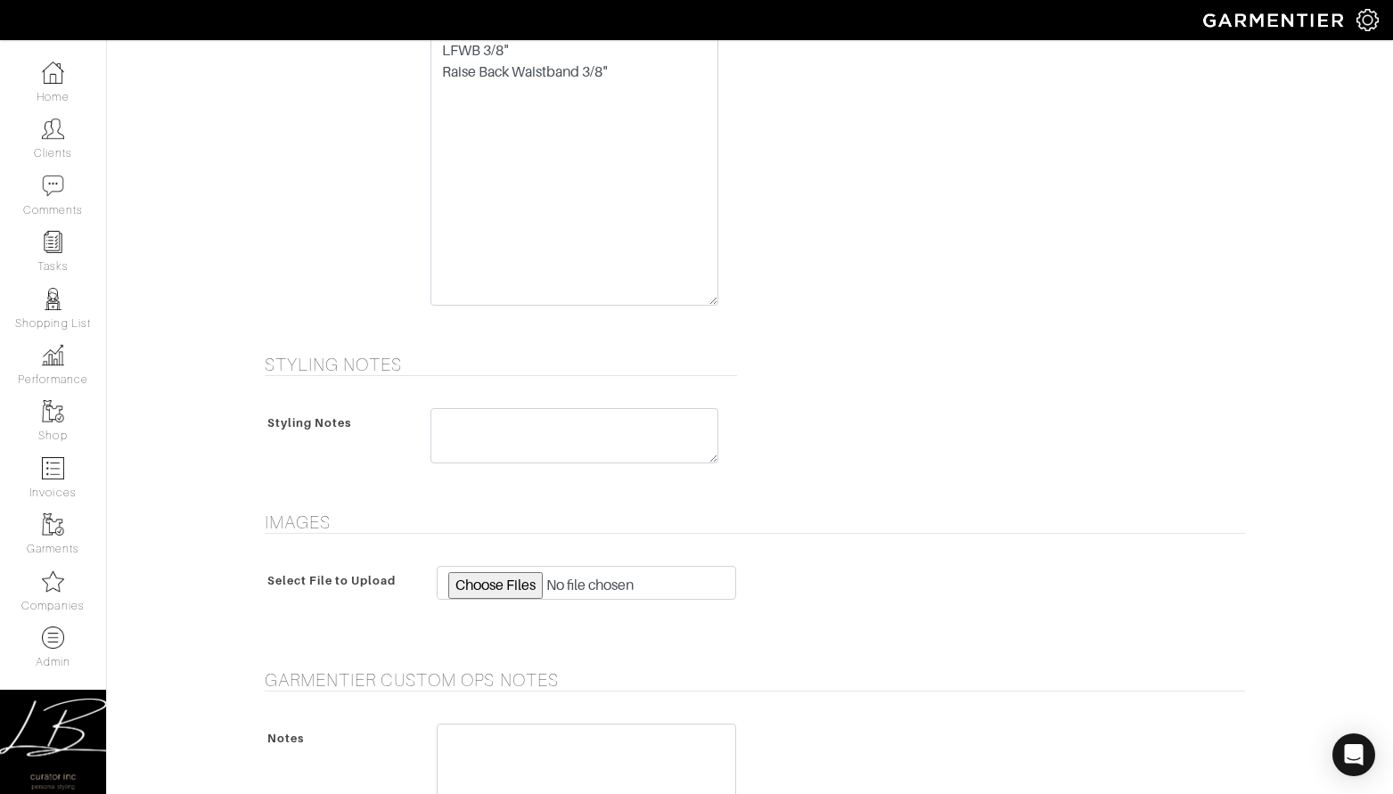
scroll to position [1506, 0]
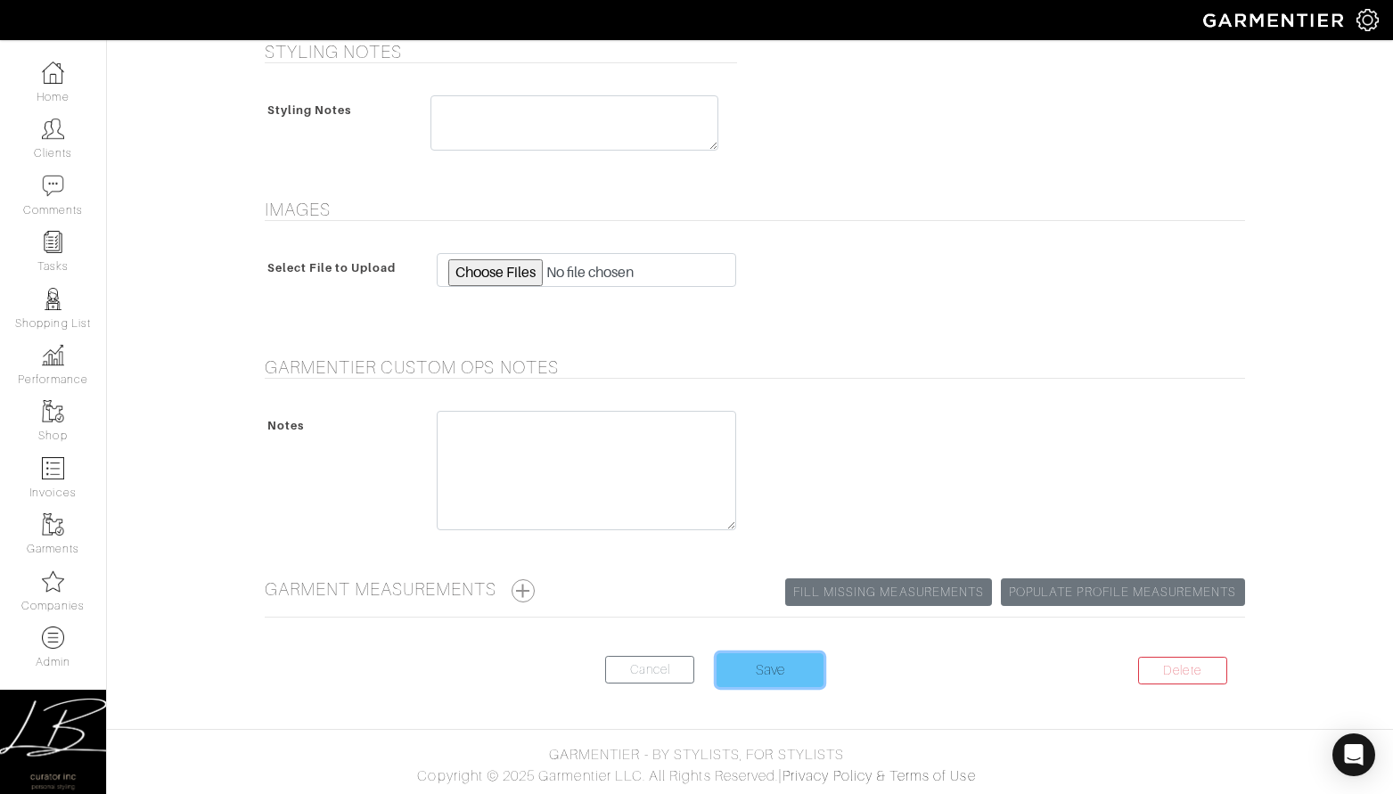
click at [777, 675] on input "Save" at bounding box center [769, 670] width 107 height 34
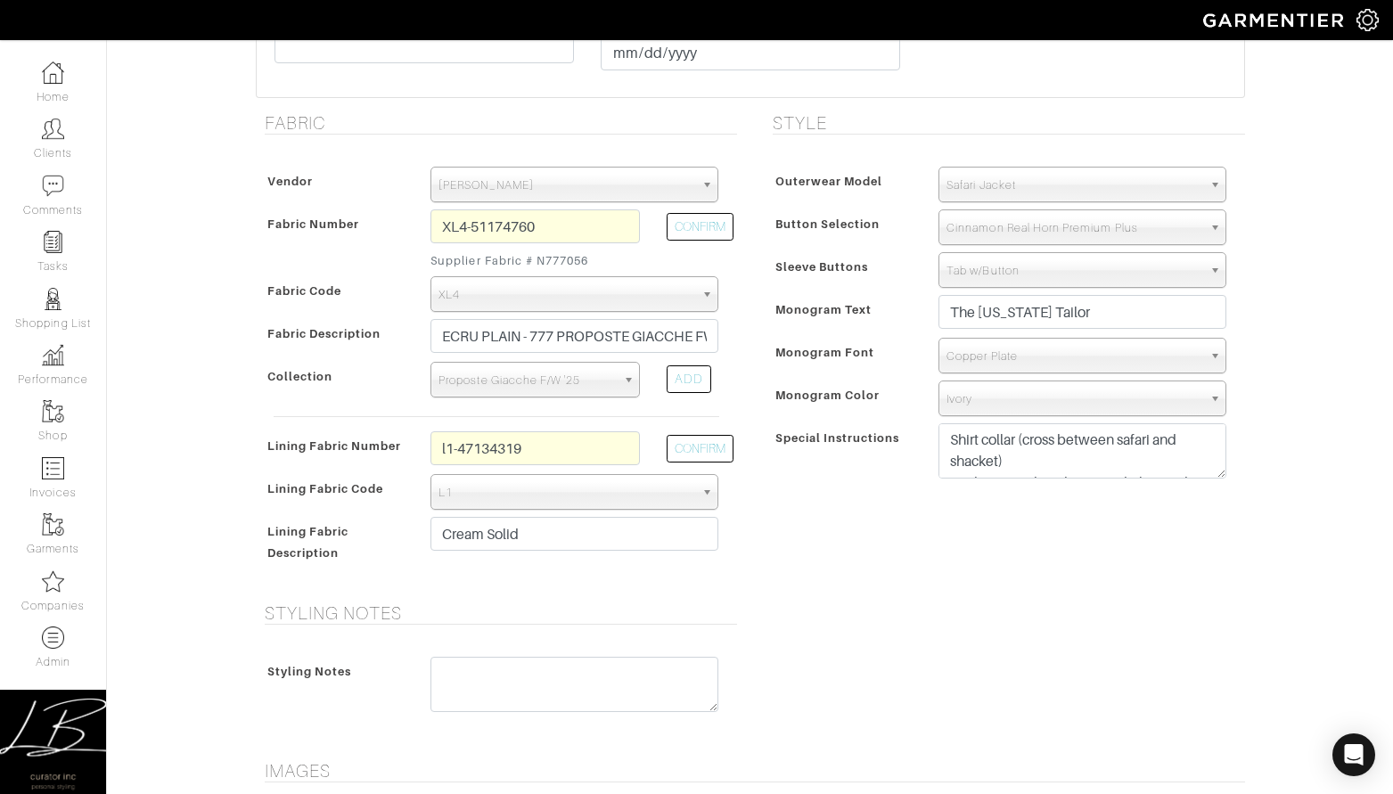
scroll to position [540, 0]
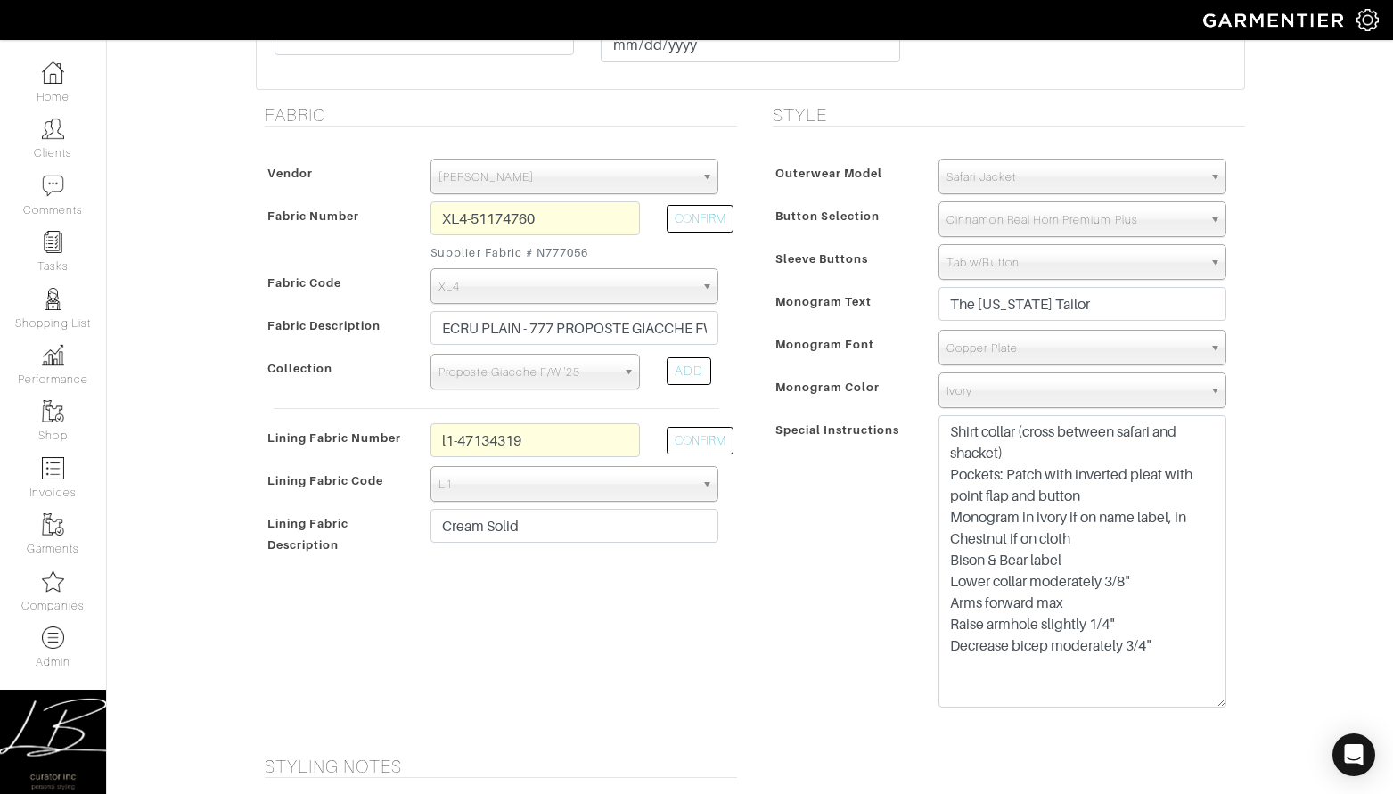
drag, startPoint x: 1221, startPoint y: 465, endPoint x: 1212, endPoint y: 702, distance: 237.2
click at [1211, 703] on textarea "Shirt collar (cross between safari and shacket) Pockets: Patch with inverted pl…" at bounding box center [1082, 561] width 288 height 292
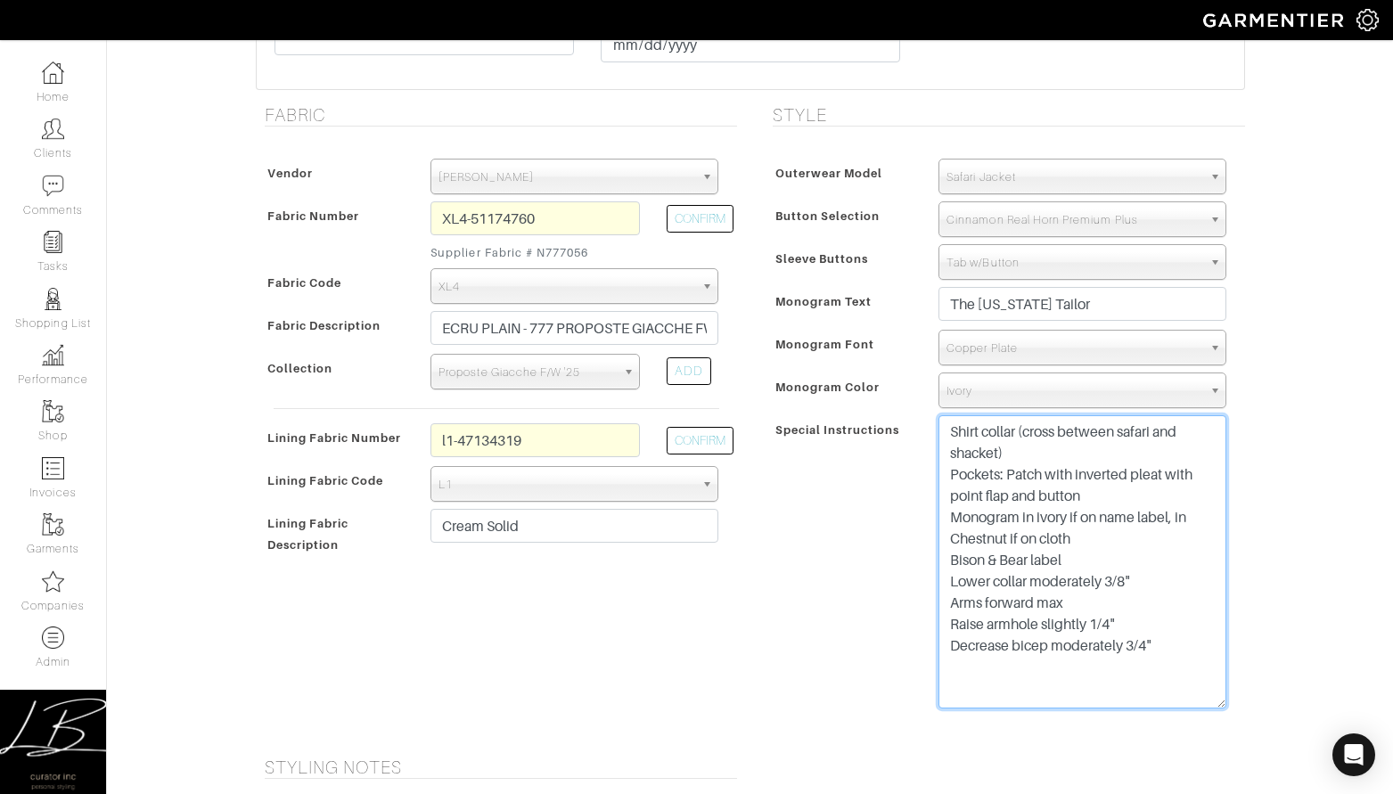
drag, startPoint x: 946, startPoint y: 477, endPoint x: 1149, endPoint y: 686, distance: 291.8
click at [1149, 687] on textarea "Shirt collar (cross between safari and shacket) Pockets: Patch with inverted pl…" at bounding box center [1082, 561] width 288 height 293
click at [1167, 572] on textarea "Shirt collar (cross between safari and shacket) Pockets: Patch with inverted pl…" at bounding box center [1082, 561] width 288 height 293
drag, startPoint x: 1198, startPoint y: 516, endPoint x: 938, endPoint y: 516, distance: 259.3
click at [938, 516] on textarea "Shirt collar (cross between safari and shacket) Pockets: Patch with inverted pl…" at bounding box center [1082, 561] width 288 height 293
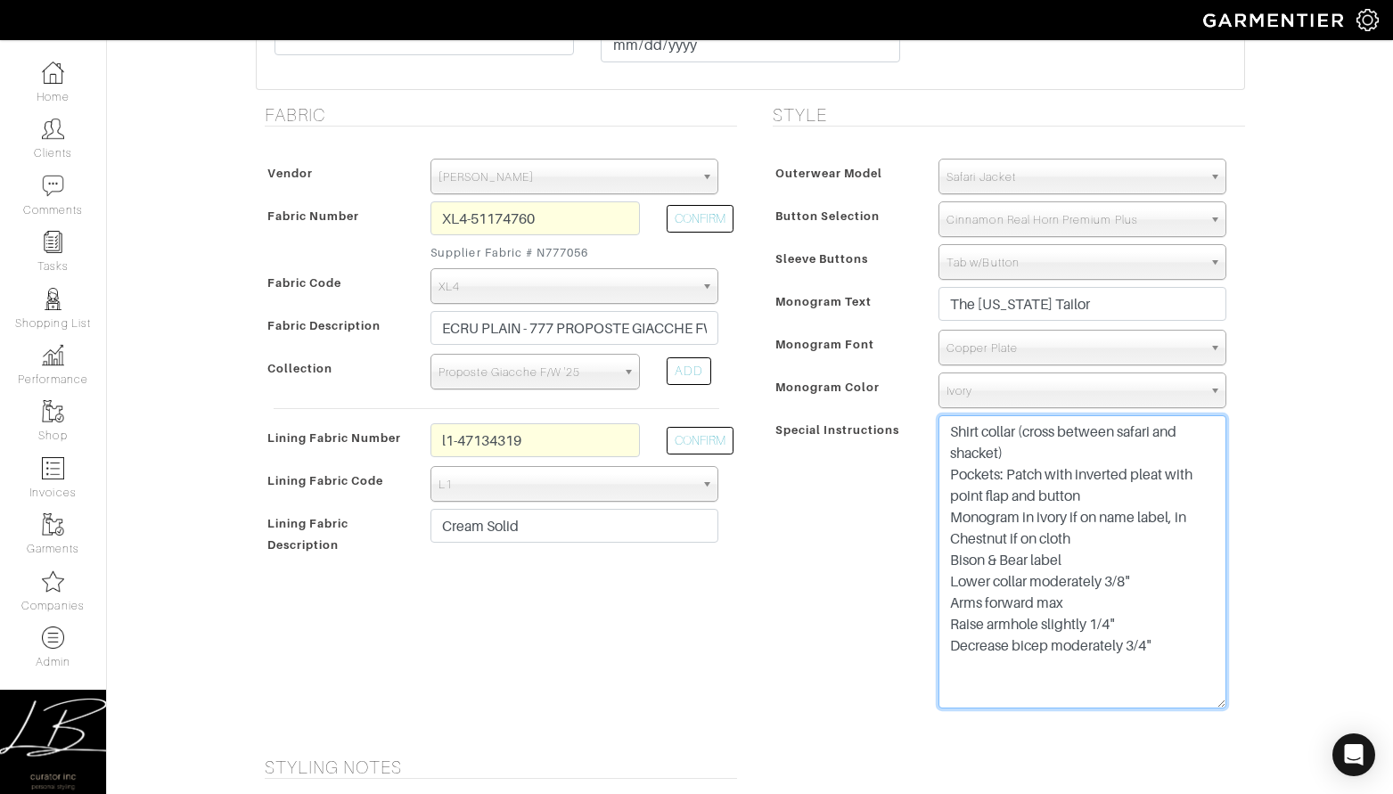
drag, startPoint x: 949, startPoint y: 564, endPoint x: 1214, endPoint y: 658, distance: 281.0
click at [1214, 658] on textarea "Shirt collar (cross between safari and shacket) Pockets: Patch with inverted pl…" at bounding box center [1082, 561] width 288 height 293
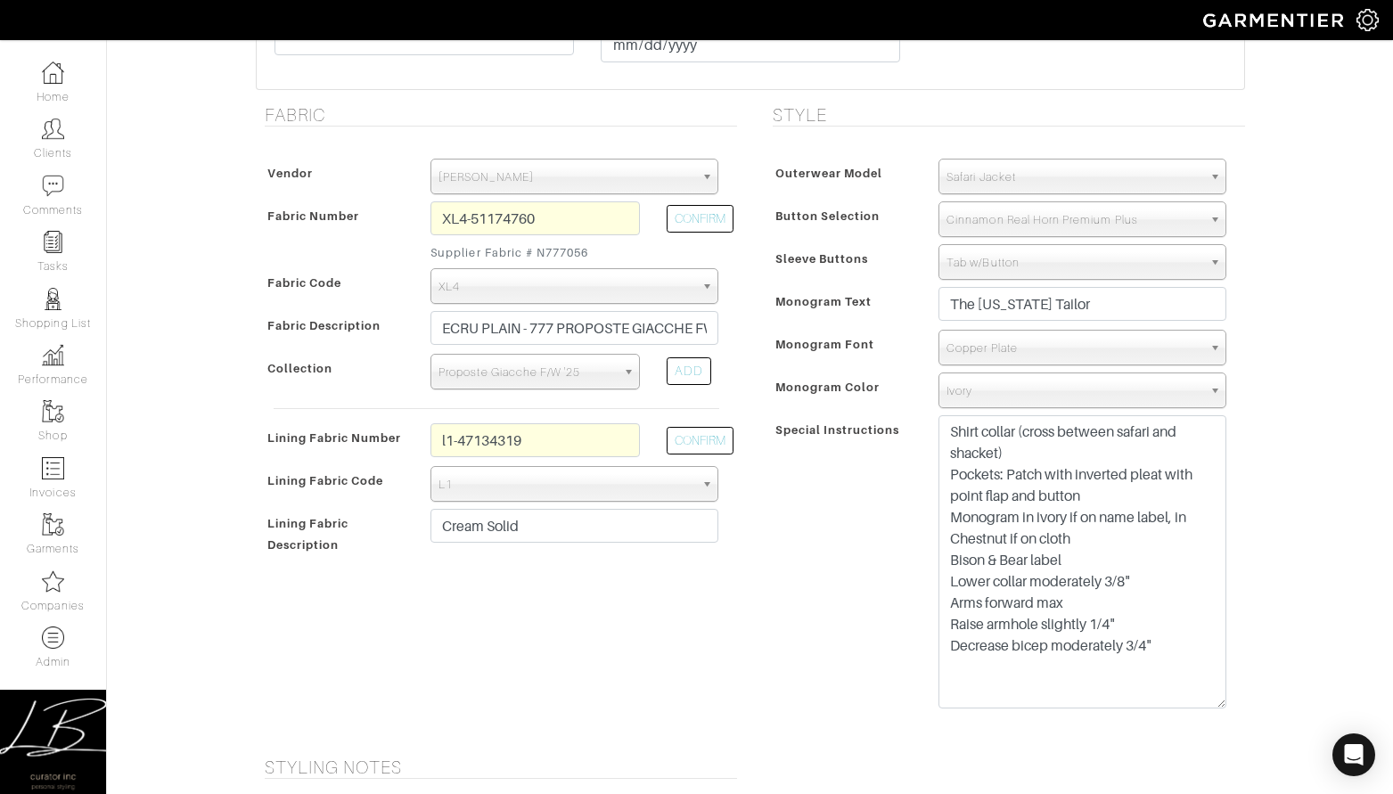
click at [922, 553] on div "Special Instructions" at bounding box center [847, 568] width 158 height 299
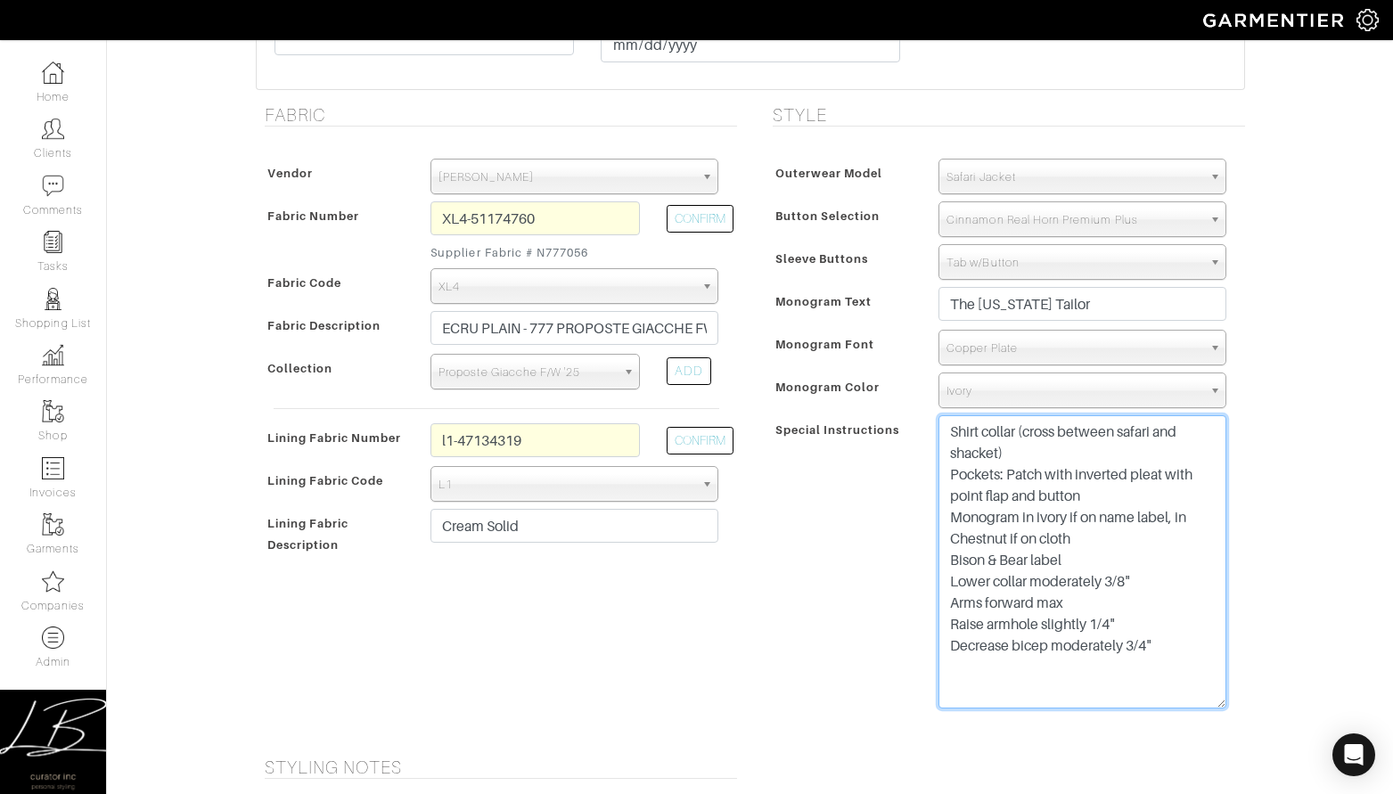
click at [1056, 479] on textarea "Shirt collar (cross between safari and shacket) Pockets: Patch with inverted pl…" at bounding box center [1082, 561] width 288 height 293
drag, startPoint x: 1005, startPoint y: 471, endPoint x: 1154, endPoint y: 491, distance: 150.1
click at [1154, 491] on textarea "Shirt collar (cross between safari and shacket) Pockets: Patch with inverted pl…" at bounding box center [1082, 561] width 288 height 293
drag, startPoint x: 1149, startPoint y: 491, endPoint x: 1010, endPoint y: 478, distance: 139.6
click at [1010, 478] on textarea "Shirt collar (cross between safari and shacket) Pockets: Patch with inverted pl…" at bounding box center [1082, 561] width 288 height 293
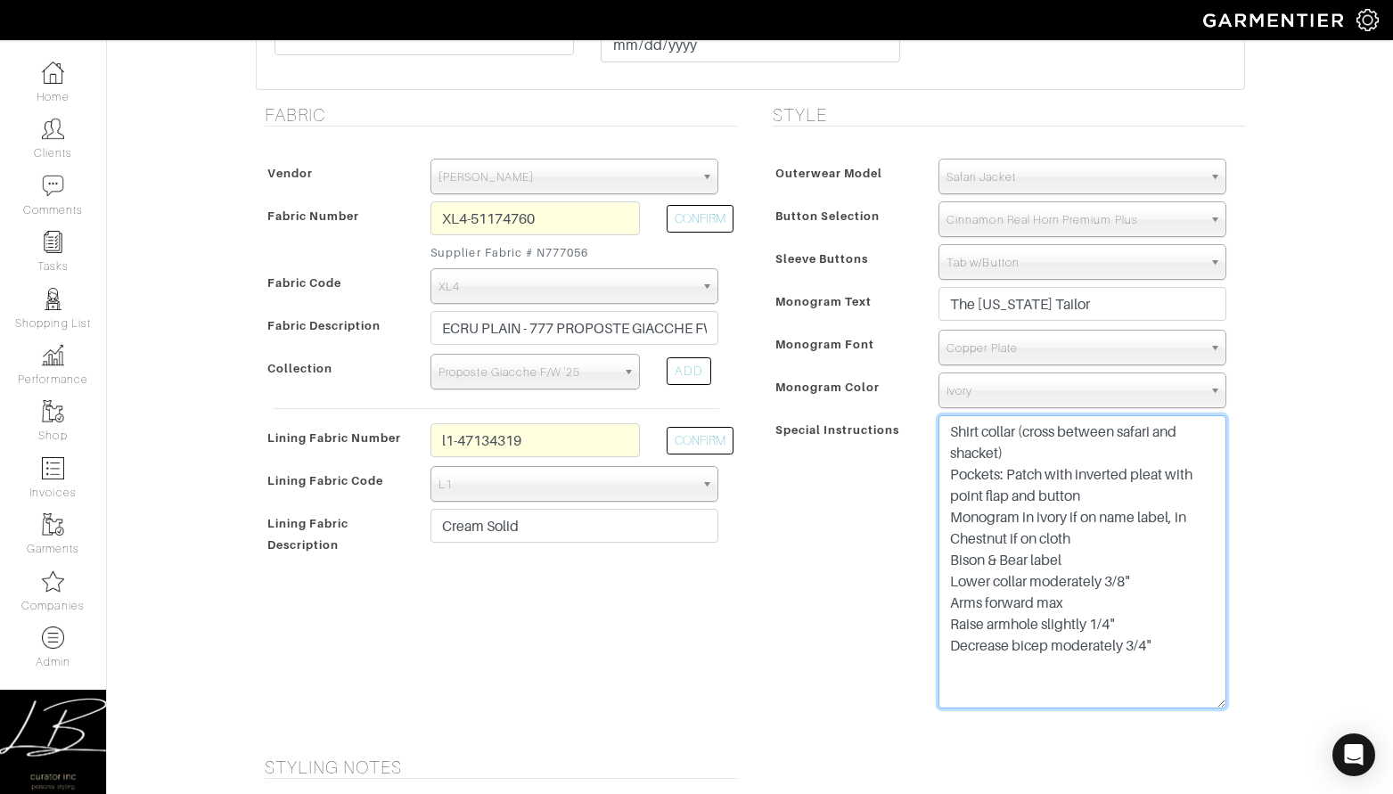
click at [1010, 478] on textarea "Shirt collar (cross between safari and shacket) Pockets: Patch with inverted pl…" at bounding box center [1082, 561] width 288 height 293
click at [1139, 491] on textarea "Shirt collar (cross between safari and shacket) Pockets: Patch with inverted pl…" at bounding box center [1082, 561] width 288 height 293
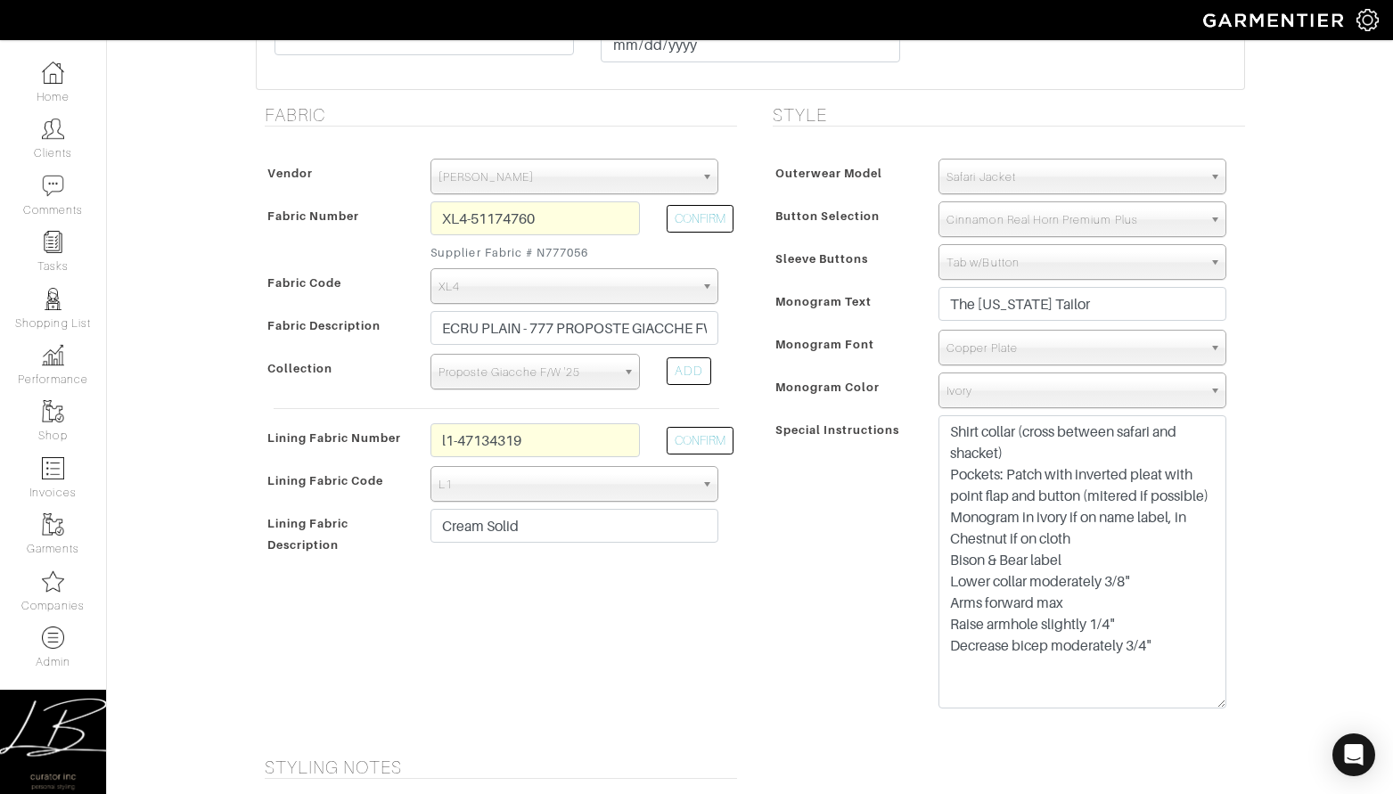
click at [1318, 456] on div "Mike Dawkins - Invoice # 24209 - Custom Outerwear Rejected? See Custom Models &…" at bounding box center [696, 573] width 1393 height 2128
click at [1281, 508] on div "Mike Dawkins - Invoice # 24209 - Custom Outerwear Rejected? See Custom Models &…" at bounding box center [696, 573] width 1393 height 2128
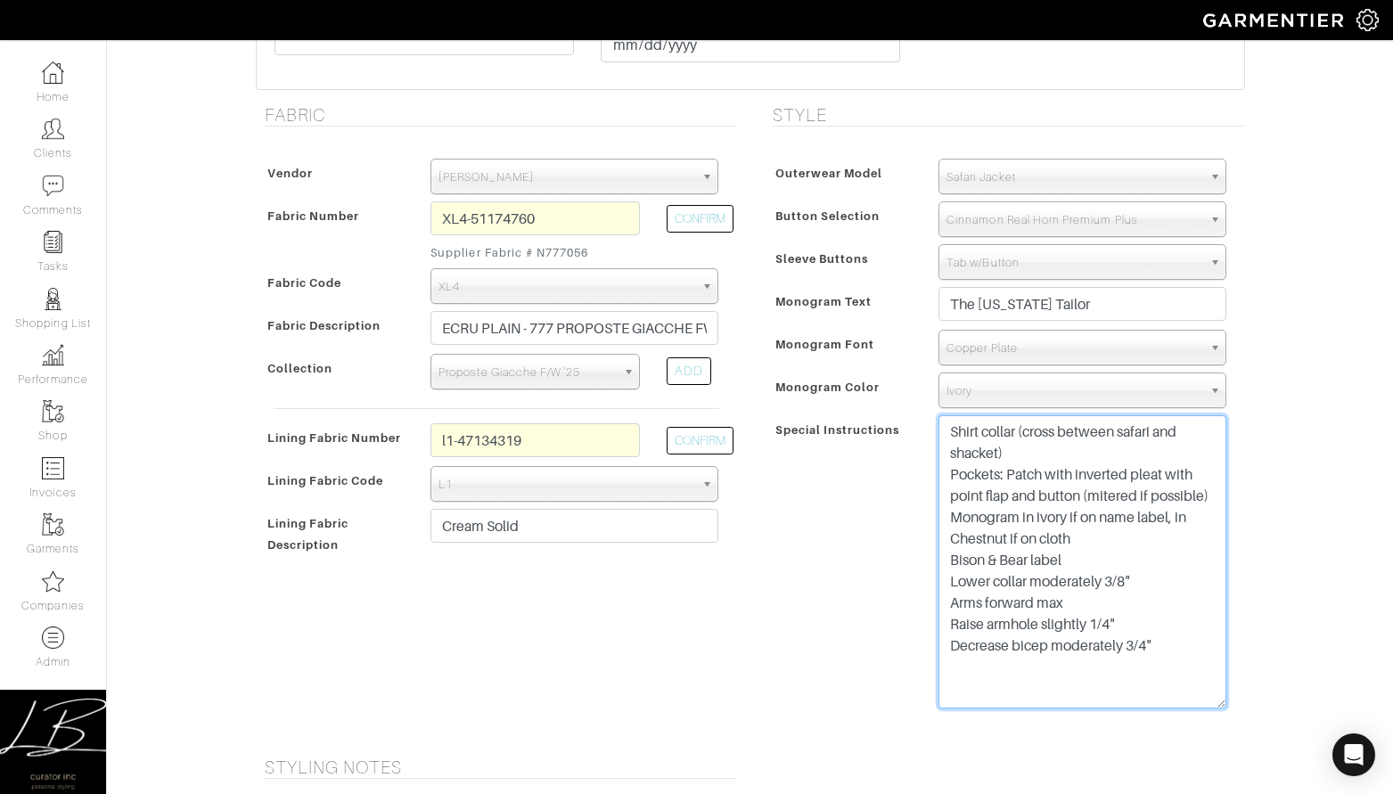
click at [1115, 542] on textarea "Shirt collar (cross between safari and shacket) Pockets: Patch with inverted pl…" at bounding box center [1082, 561] width 288 height 293
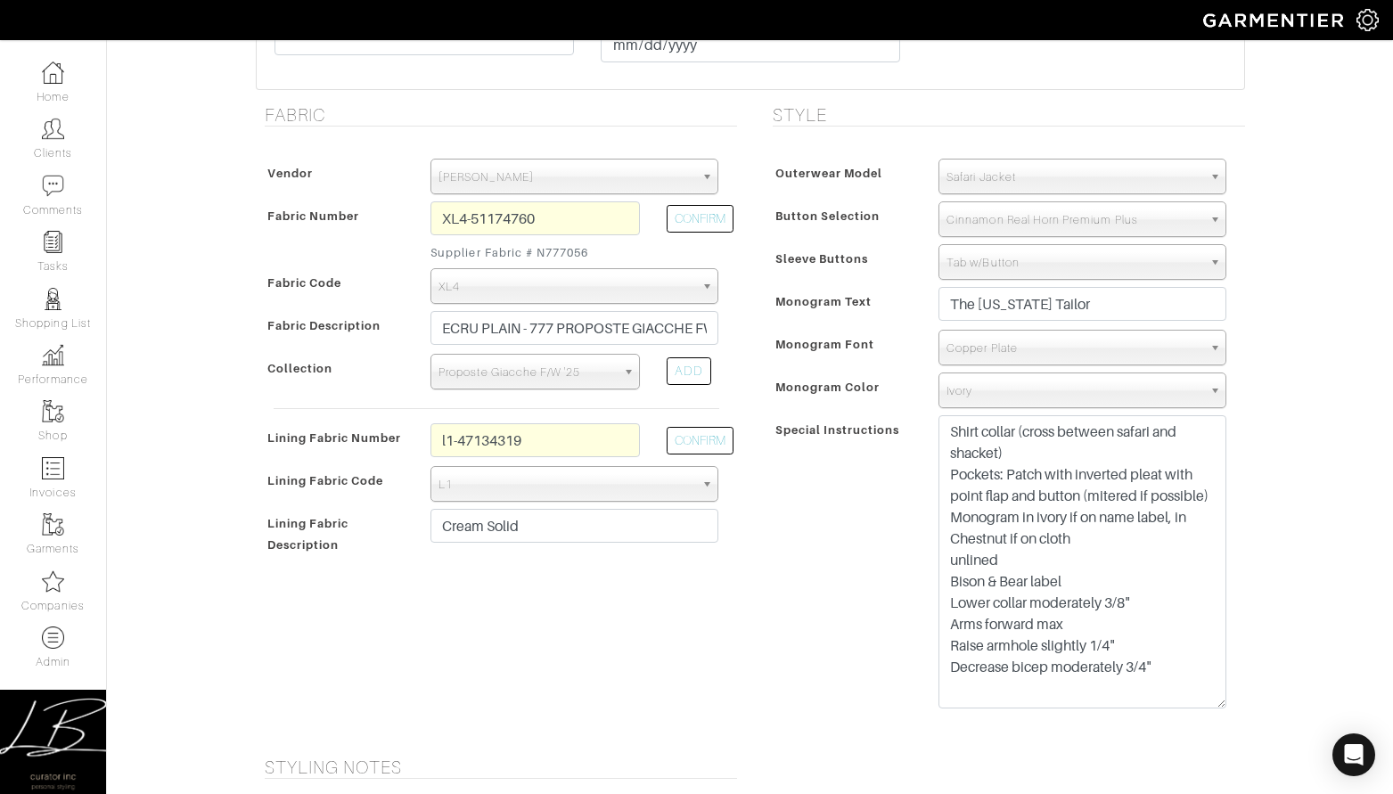
click at [1258, 506] on div "Mike Dawkins - Invoice # 24209 - Custom Outerwear Rejected? See Custom Models &…" at bounding box center [696, 573] width 1393 height 2128
click at [1358, 557] on div "Mike Dawkins - Invoice # 24209 - Custom Outerwear Rejected? See Custom Models &…" at bounding box center [696, 573] width 1393 height 2128
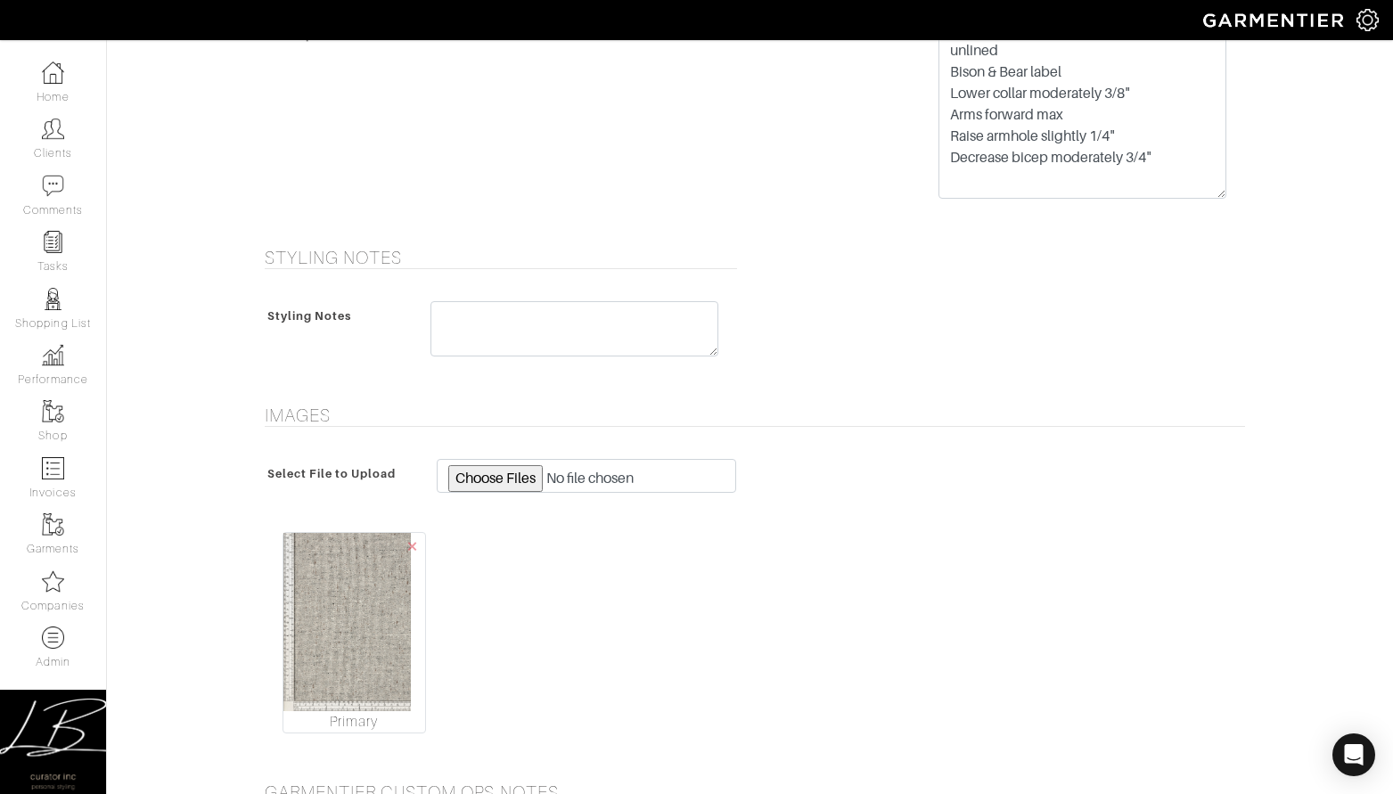
scroll to position [1054, 0]
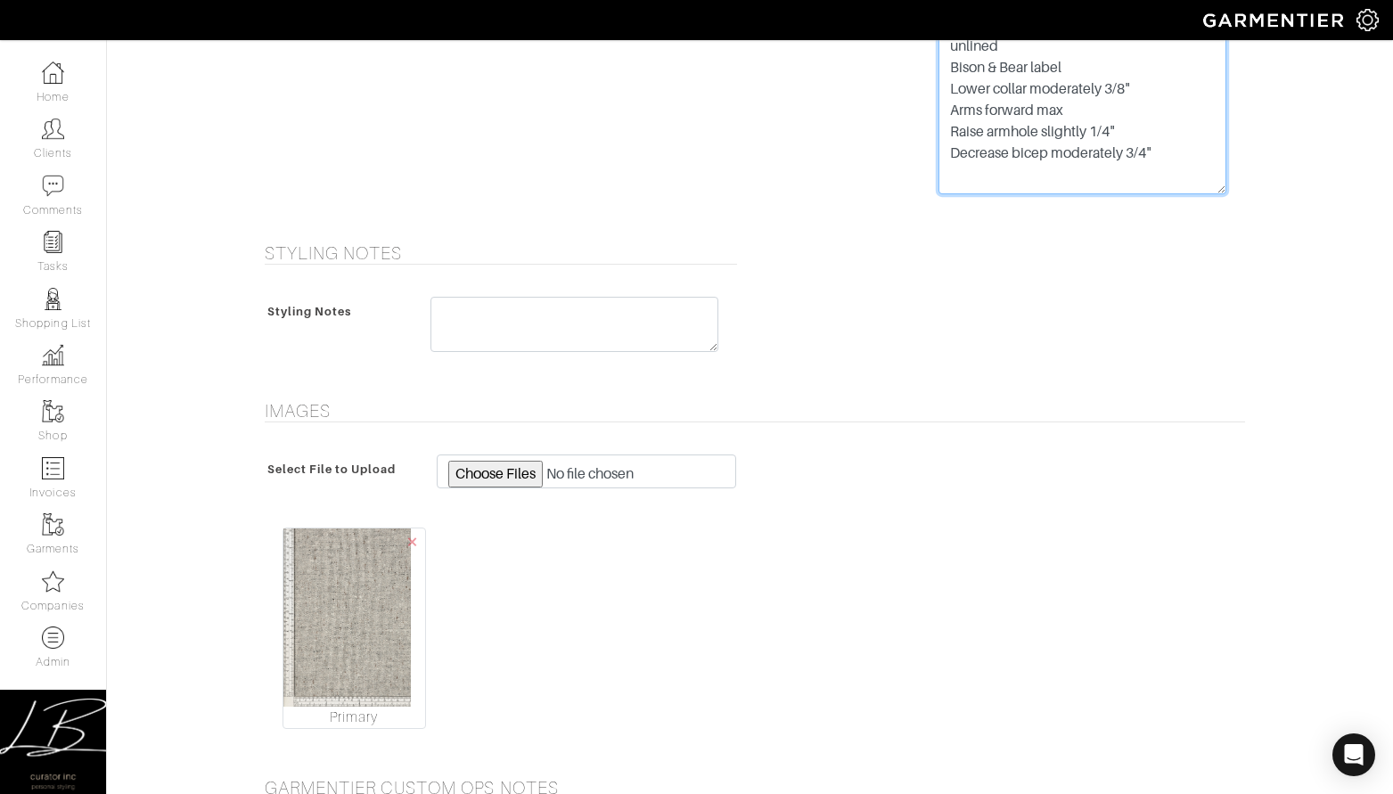
click at [1192, 163] on textarea "Shirt collar (cross between safari and shacket) Pockets: Patch with inverted pl…" at bounding box center [1082, 47] width 288 height 293
type textarea "Shirt collar (cross between safari and shacket) Pockets: Patch with inverted pl…"
click at [1158, 274] on div "Styling Notes Styling Notes" at bounding box center [750, 310] width 1016 height 136
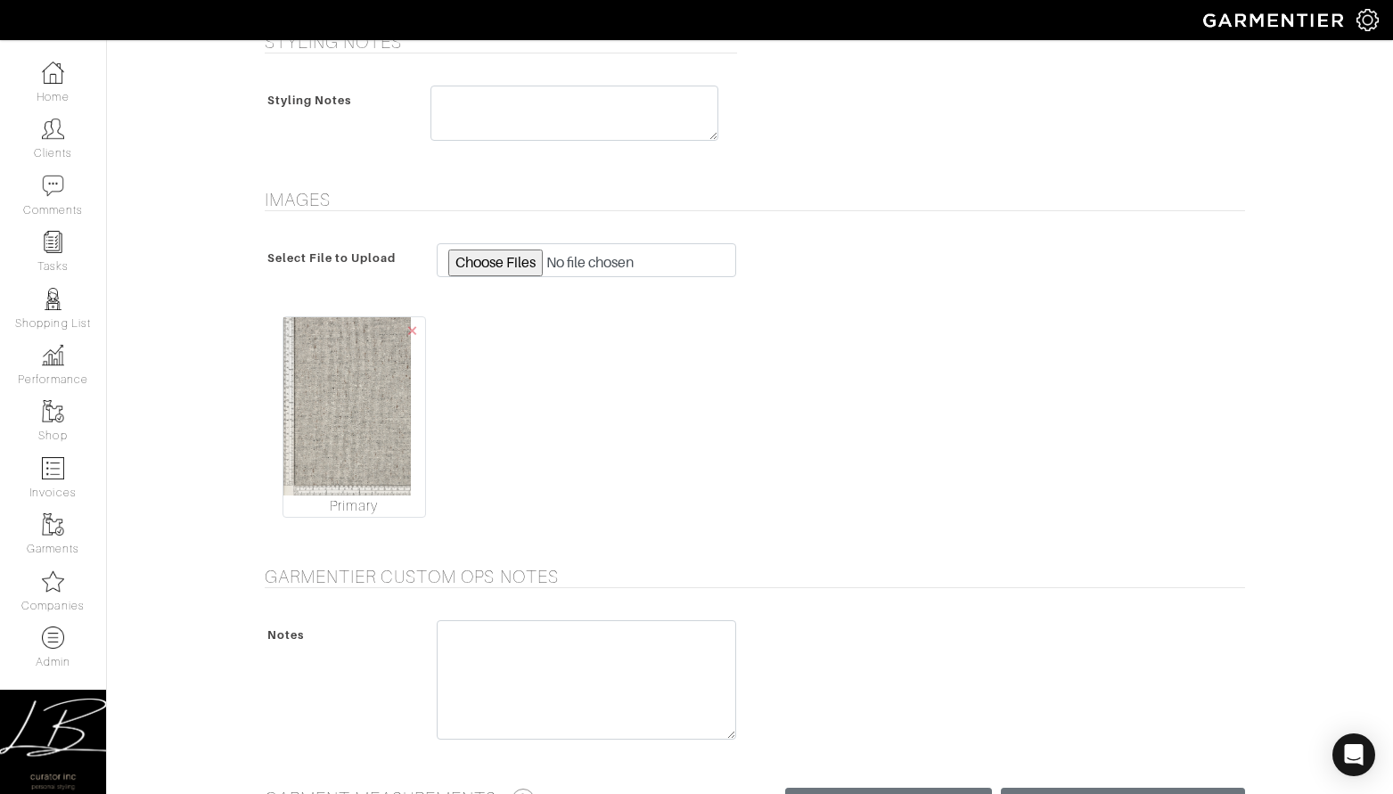
scroll to position [1468, 0]
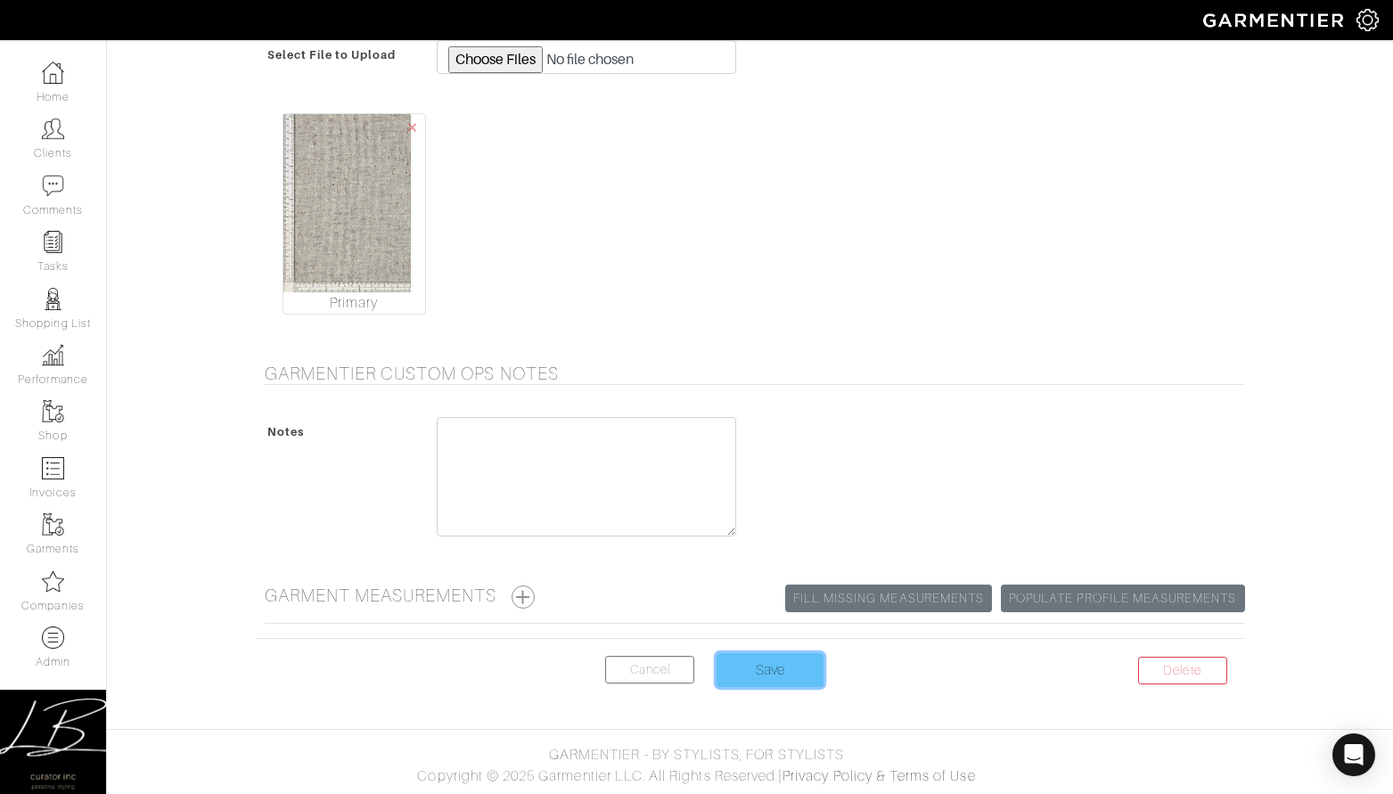
click at [735, 659] on input "Save" at bounding box center [769, 670] width 107 height 34
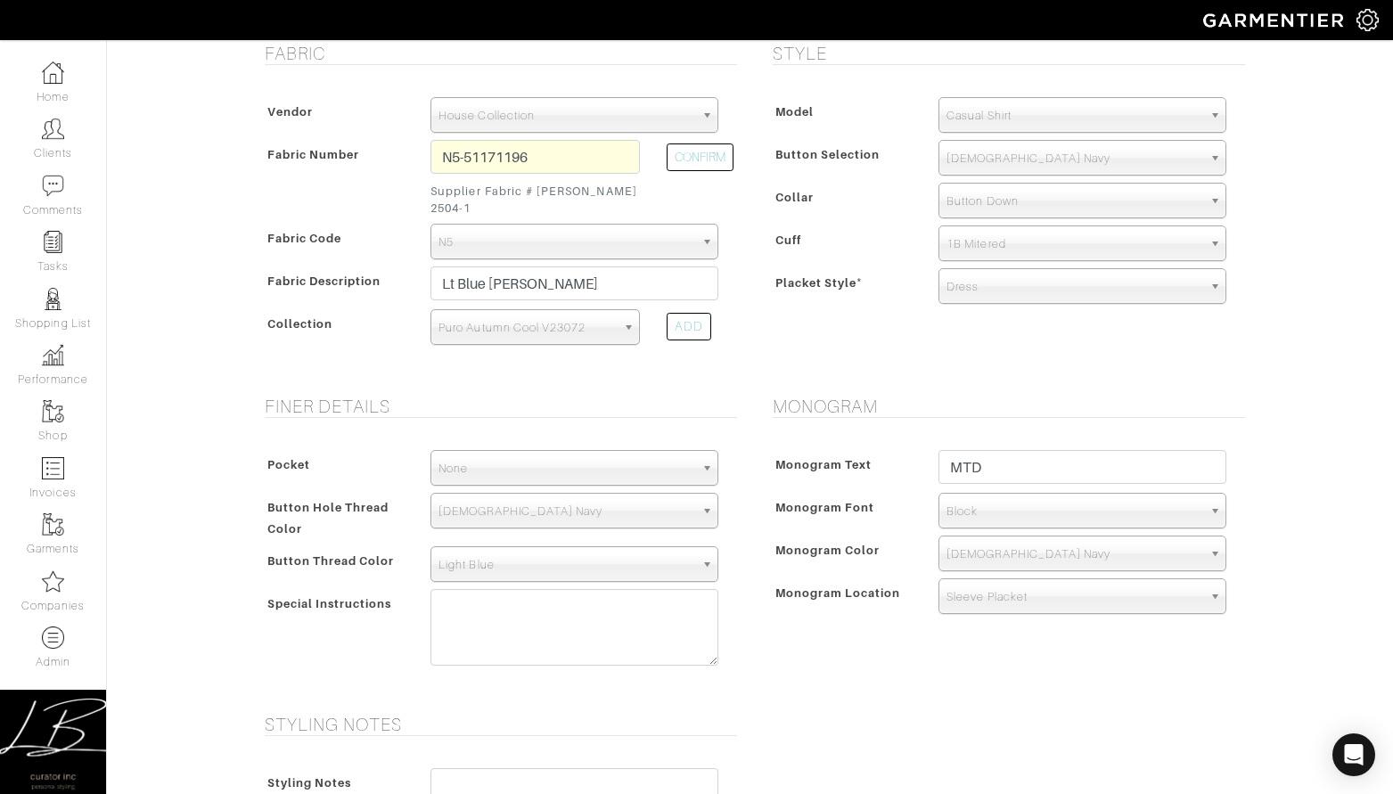
scroll to position [647, 0]
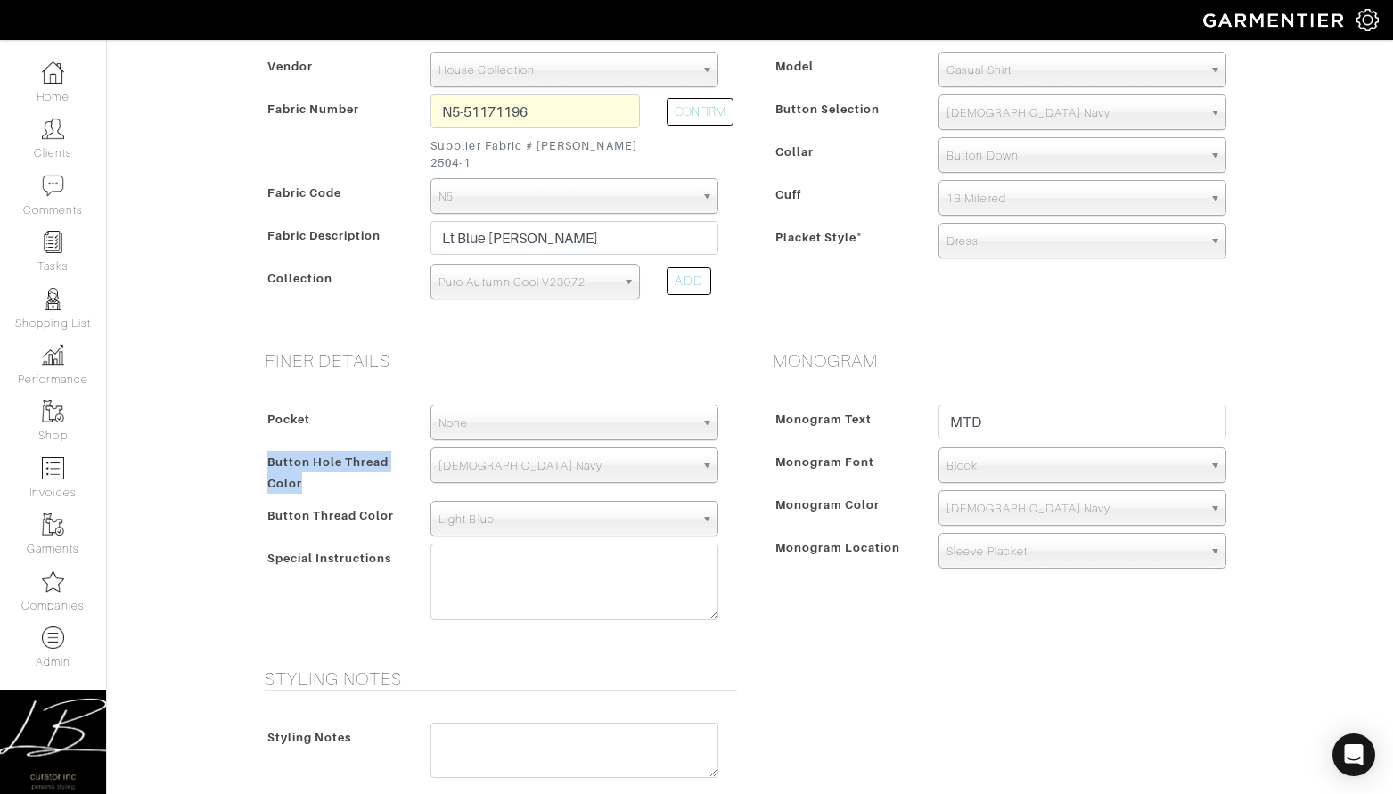
drag, startPoint x: 325, startPoint y: 464, endPoint x: 256, endPoint y: 454, distance: 70.3
click at [256, 454] on div "Pocket None V-Hem Left V-Hem Right None Button Hole Thread Color Match Aubergin…" at bounding box center [496, 517] width 481 height 260
drag, startPoint x: 257, startPoint y: 451, endPoint x: 318, endPoint y: 466, distance: 63.3
click at [318, 466] on div "Pocket None V-Hem Left V-Hem Right None Button Hole Thread Color Match Aubergin…" at bounding box center [496, 517] width 481 height 260
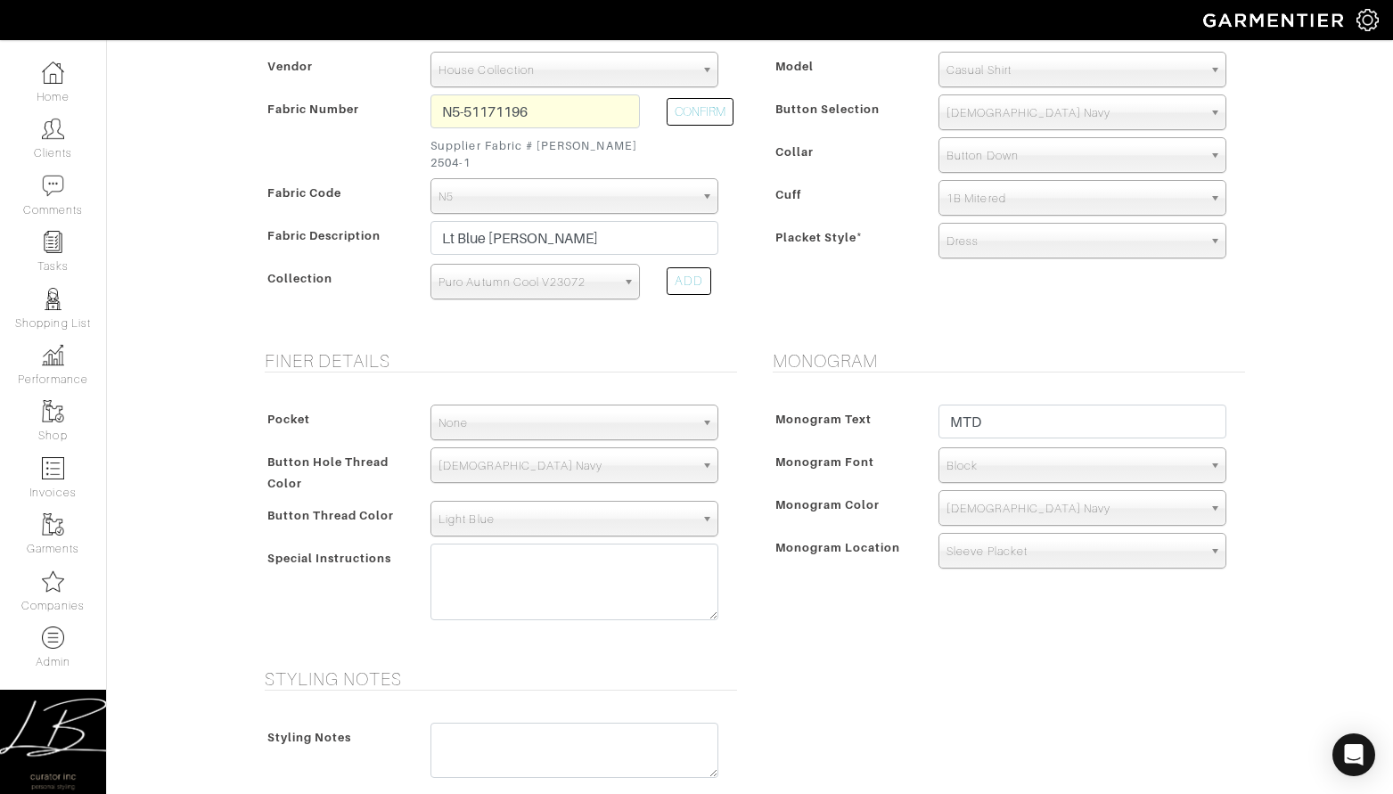
click at [318, 466] on div "Button Hole Thread Color" at bounding box center [339, 472] width 158 height 43
click at [489, 452] on span "[DEMOGRAPHIC_DATA] Navy" at bounding box center [566, 466] width 256 height 36
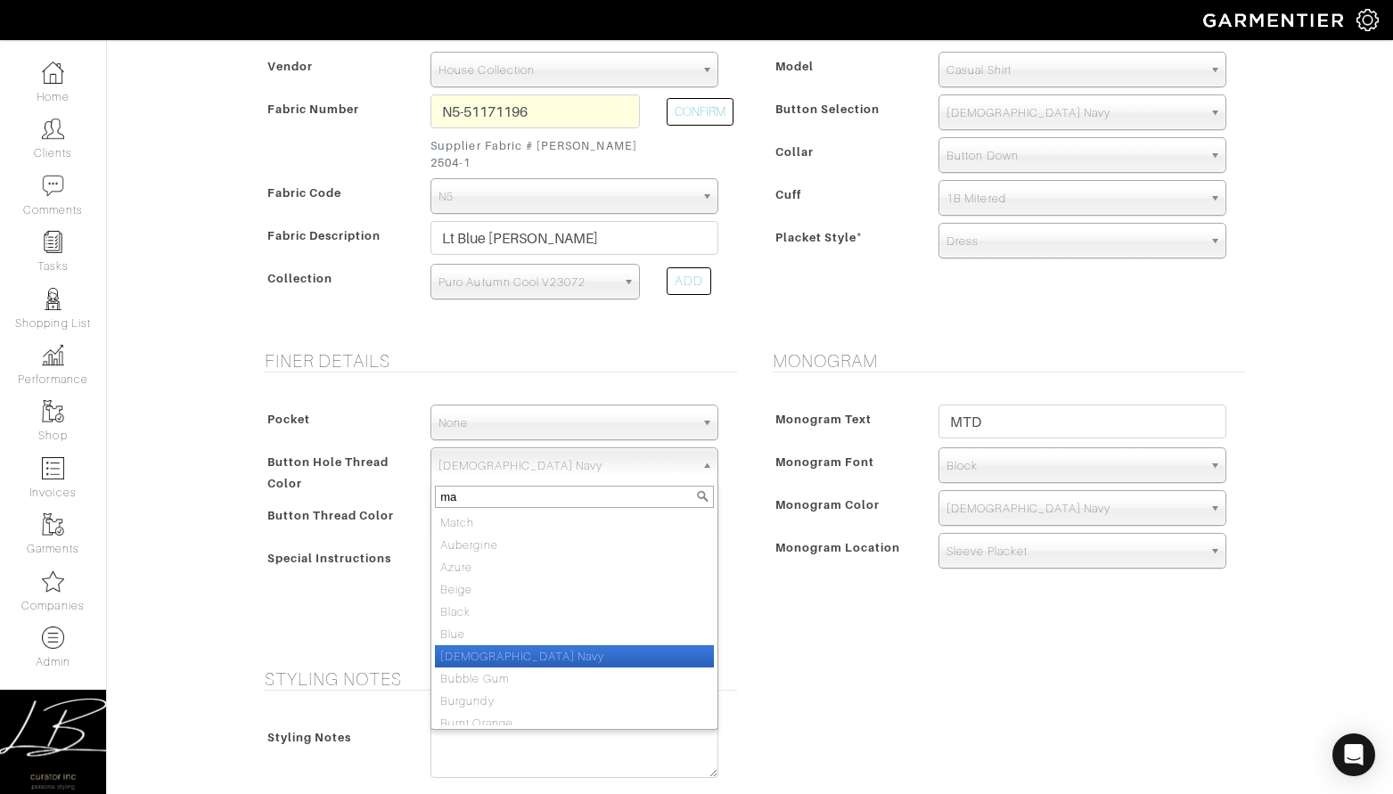
type input "mat"
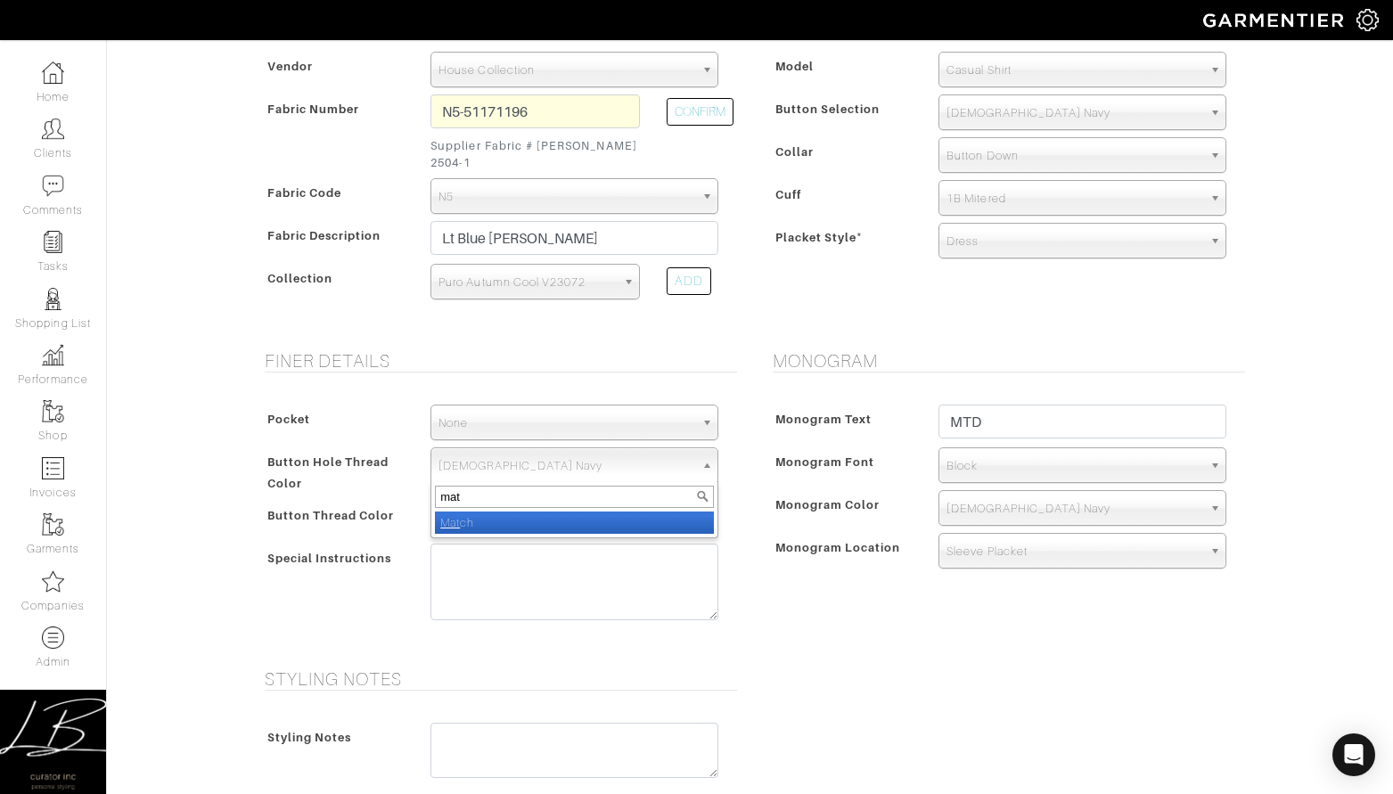
select select "68"
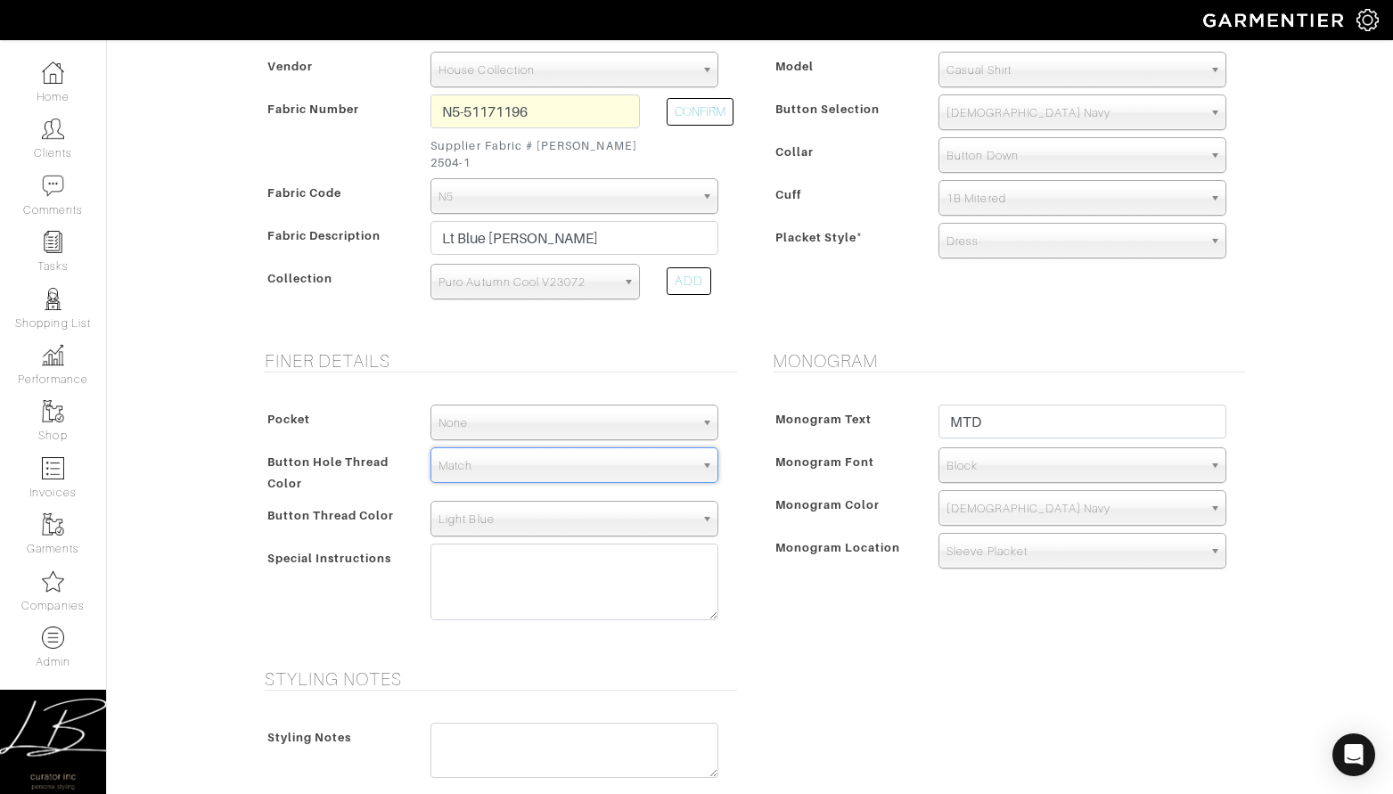
drag, startPoint x: 355, startPoint y: 418, endPoint x: 372, endPoint y: 434, distance: 24.0
click at [355, 418] on div "Pocket" at bounding box center [339, 424] width 158 height 32
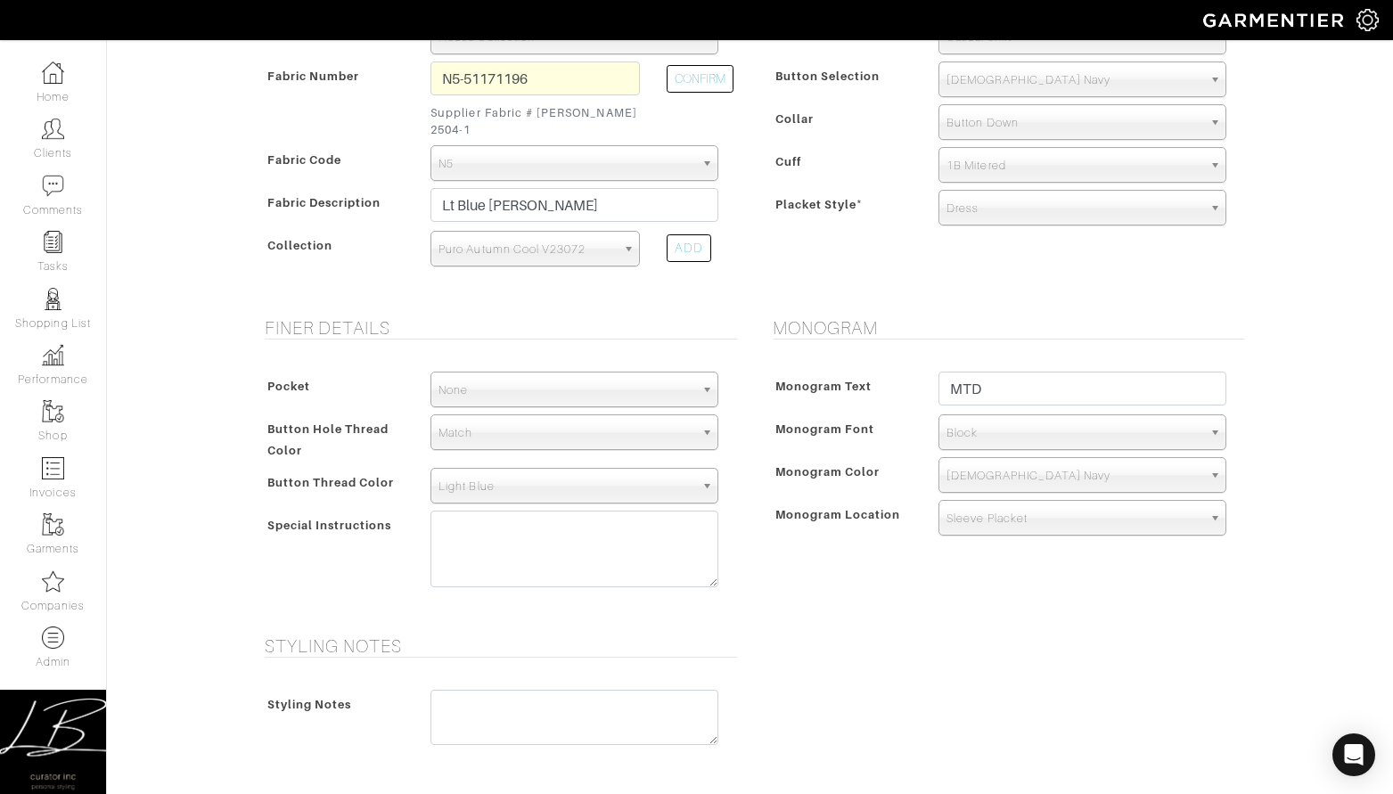
scroll to position [683, 0]
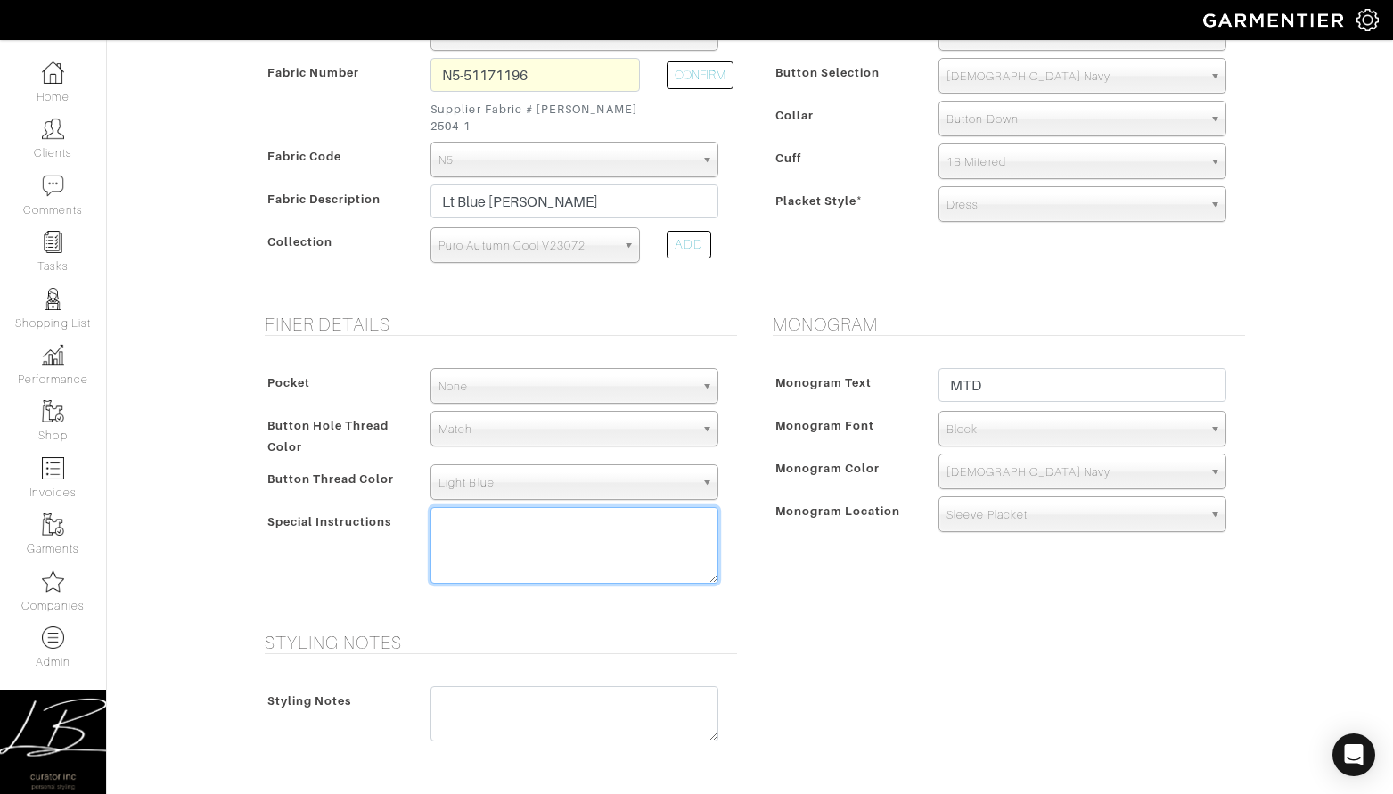
click at [604, 507] on textarea at bounding box center [574, 545] width 288 height 77
paste textarea "first button from neckband 3""
type textarea "first button from neckband 3""
click at [807, 498] on span "Monogram Location" at bounding box center [838, 511] width 126 height 26
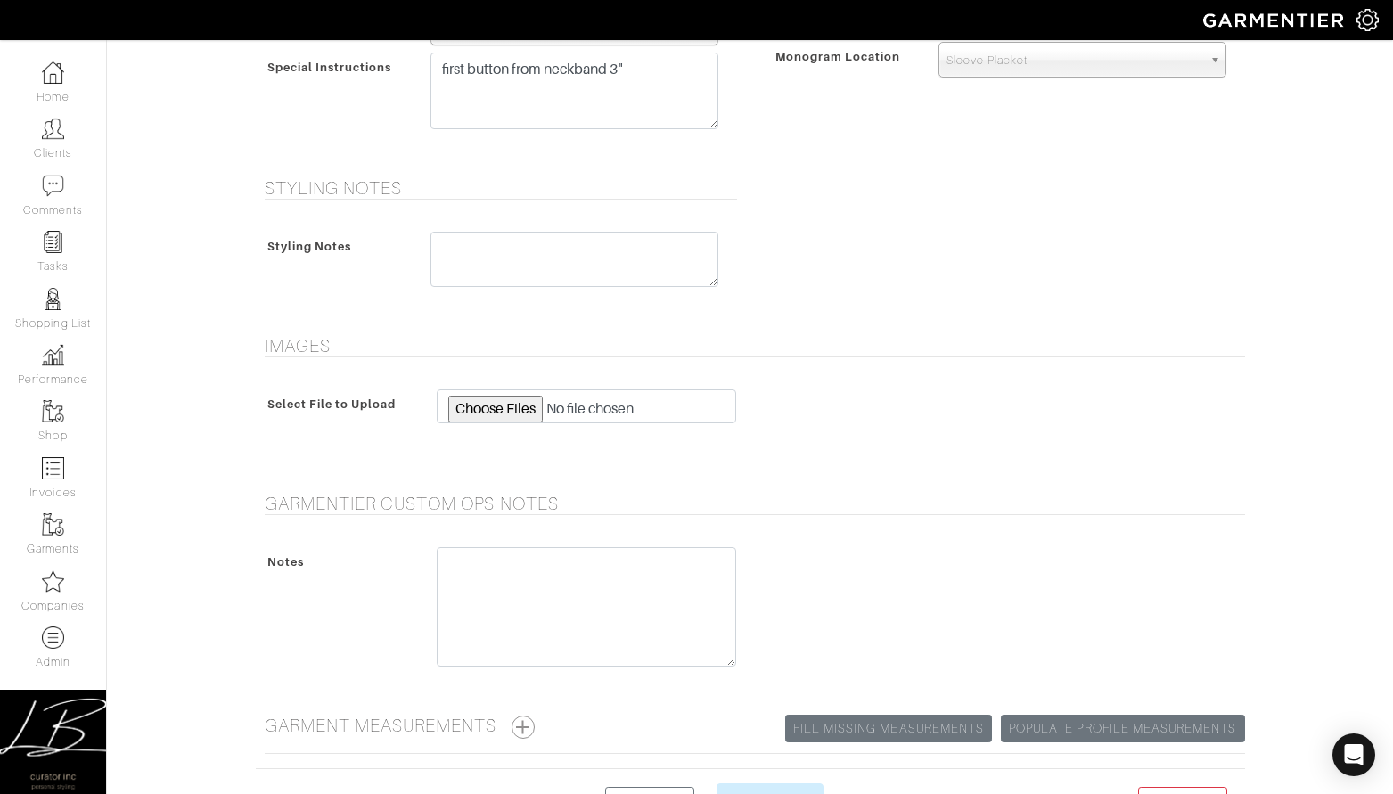
scroll to position [1251, 0]
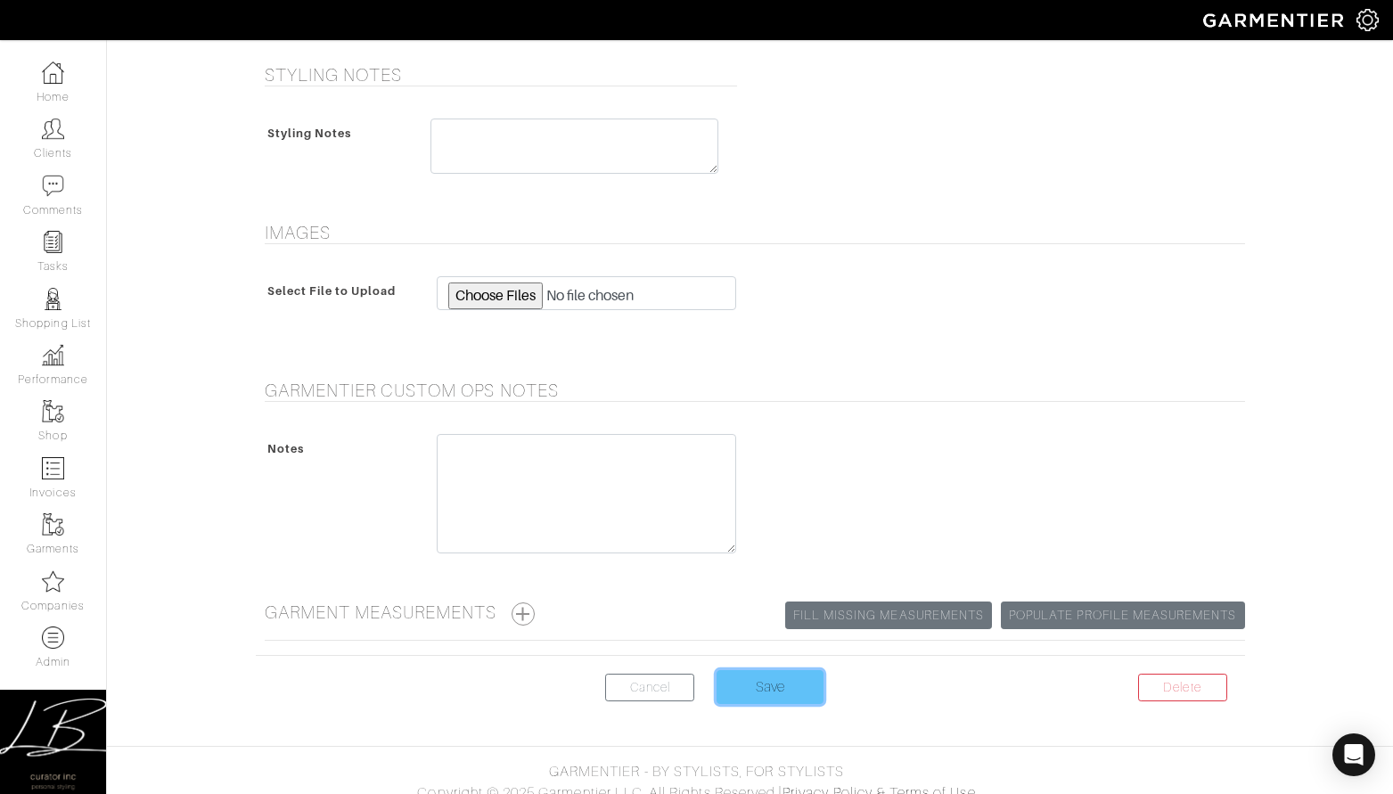
click at [767, 670] on input "Save" at bounding box center [769, 687] width 107 height 34
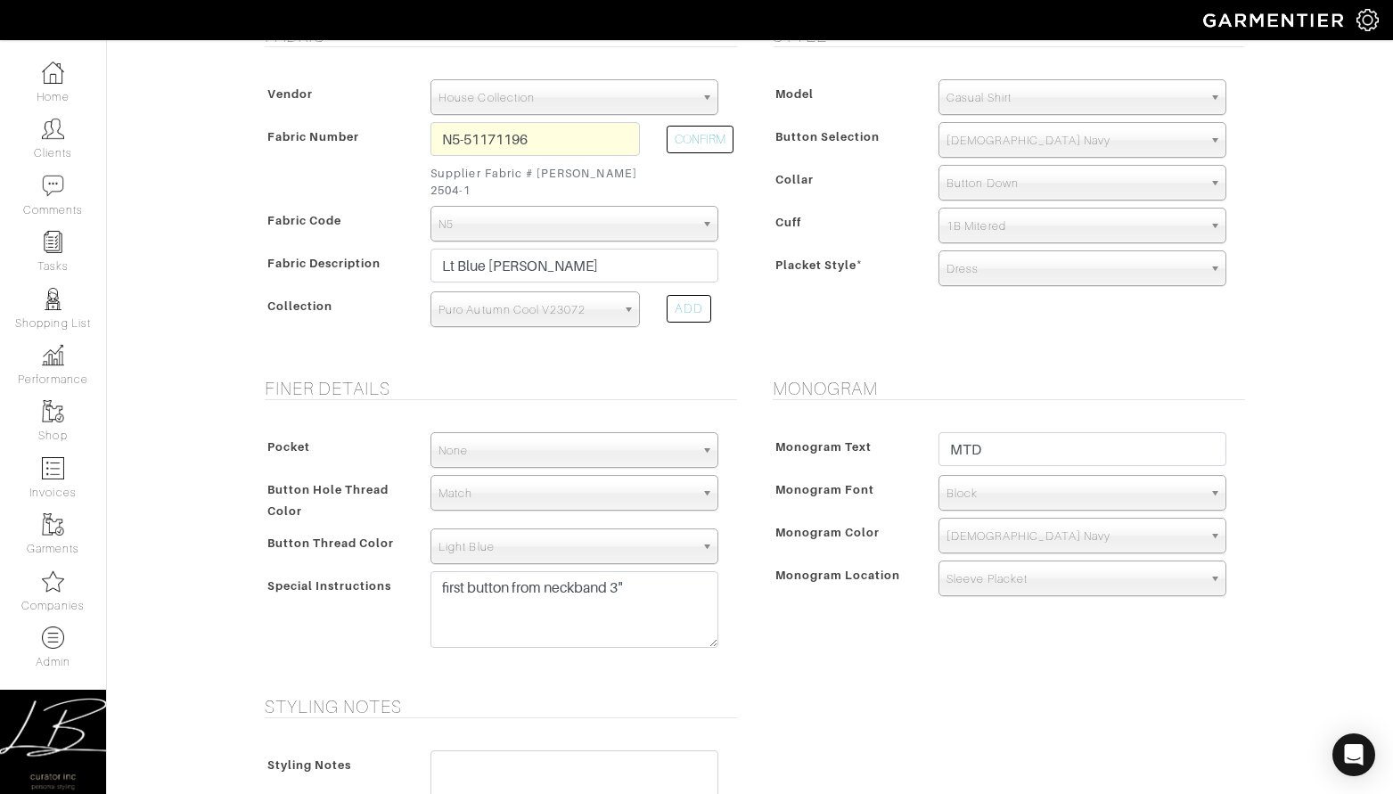
scroll to position [622, 0]
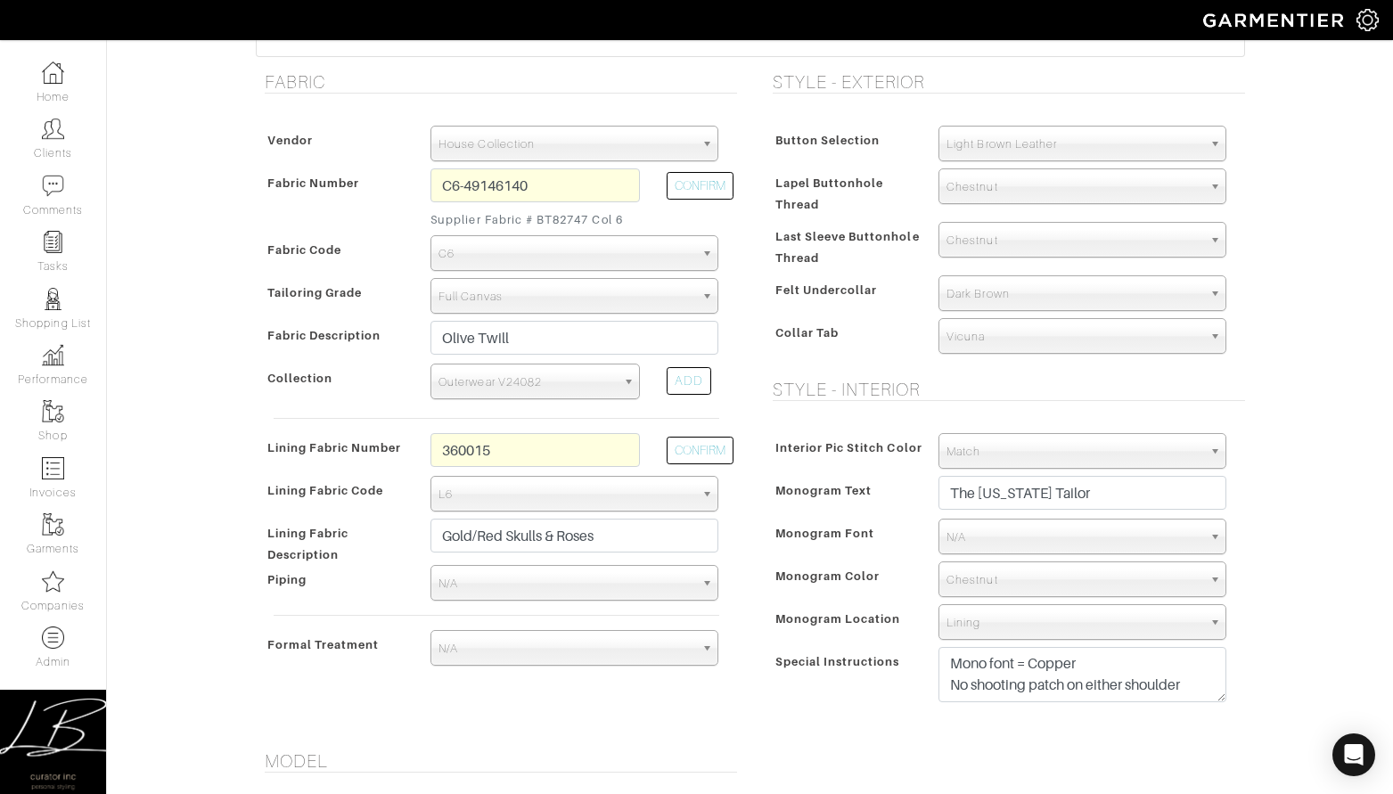
scroll to position [581, 0]
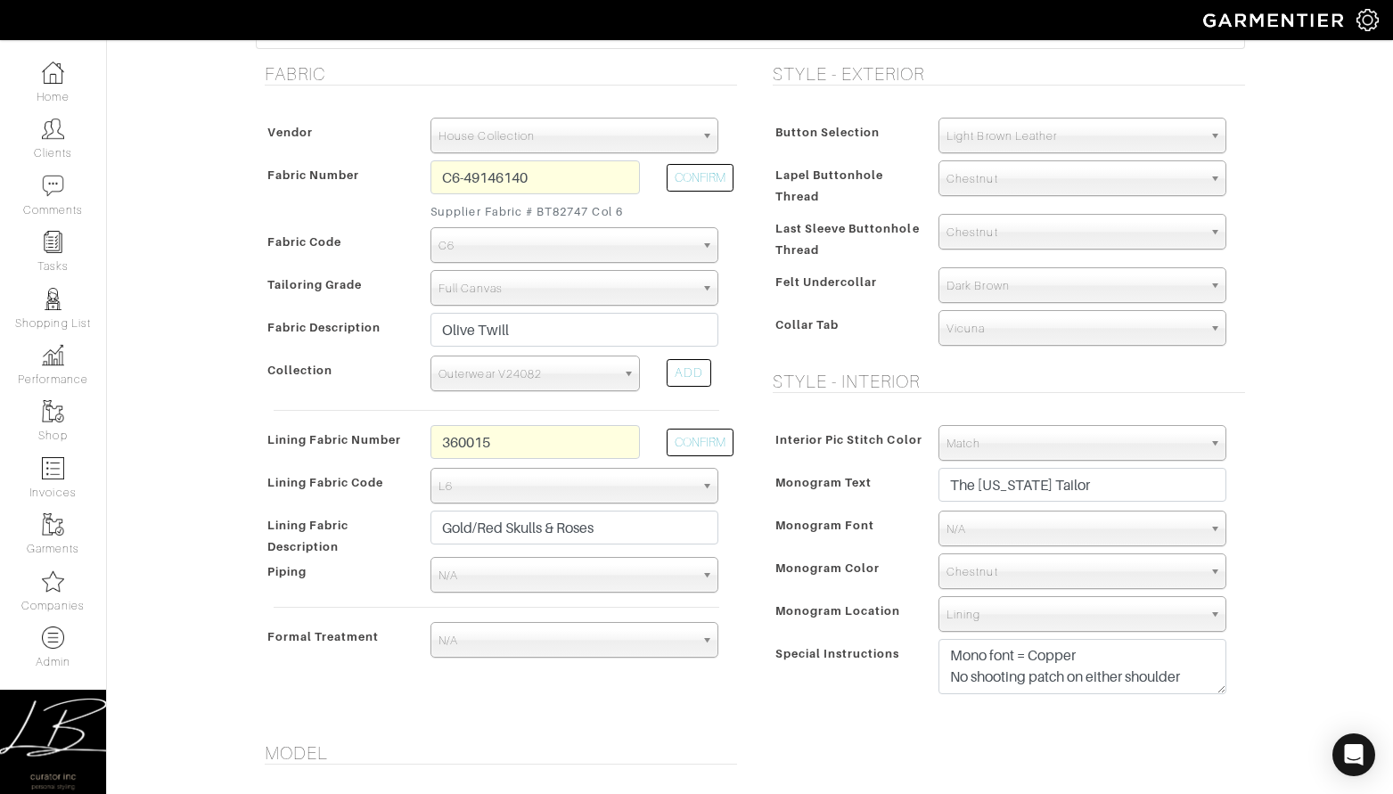
click at [818, 362] on div "Button Selection Match Formal - Fabric Covered with Formal Treatment Fabric Fab…" at bounding box center [1004, 235] width 481 height 271
drag, startPoint x: 1256, startPoint y: 655, endPoint x: 1241, endPoint y: 665, distance: 17.3
click at [1256, 655] on div "Style - Exterior Button Selection Match Formal - Fabric Covered with Formal Tre…" at bounding box center [1004, 392] width 508 height 658
drag, startPoint x: 1219, startPoint y: 691, endPoint x: 1202, endPoint y: 750, distance: 61.2
click at [1204, 764] on textarea "Mono font = Copper No shooting patch on either shoulder" at bounding box center [1082, 704] width 288 height 131
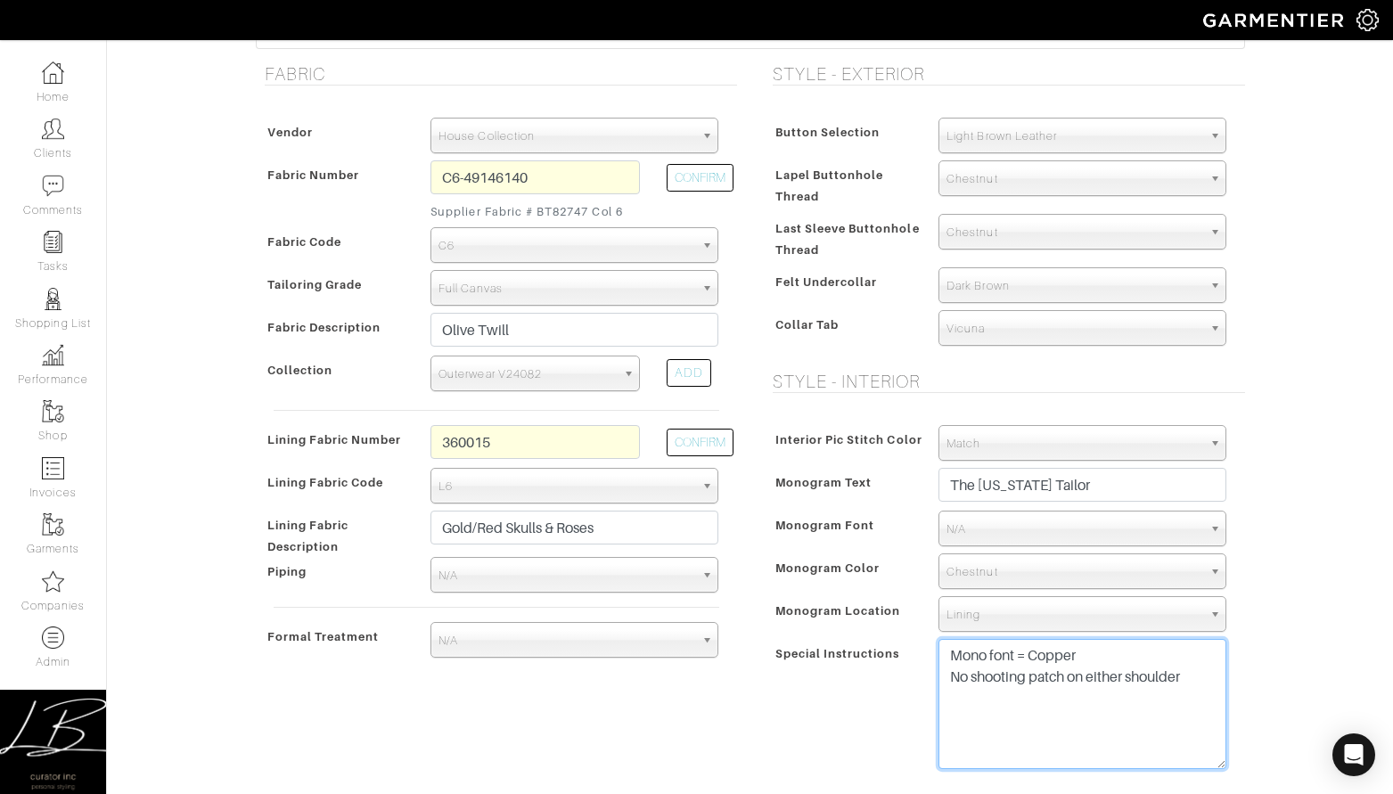
drag, startPoint x: 1207, startPoint y: 674, endPoint x: 922, endPoint y: 672, distance: 285.1
click at [923, 672] on div "Special Instructions Mono font = Copper No shooting patch on either shoulder" at bounding box center [1004, 708] width 472 height 139
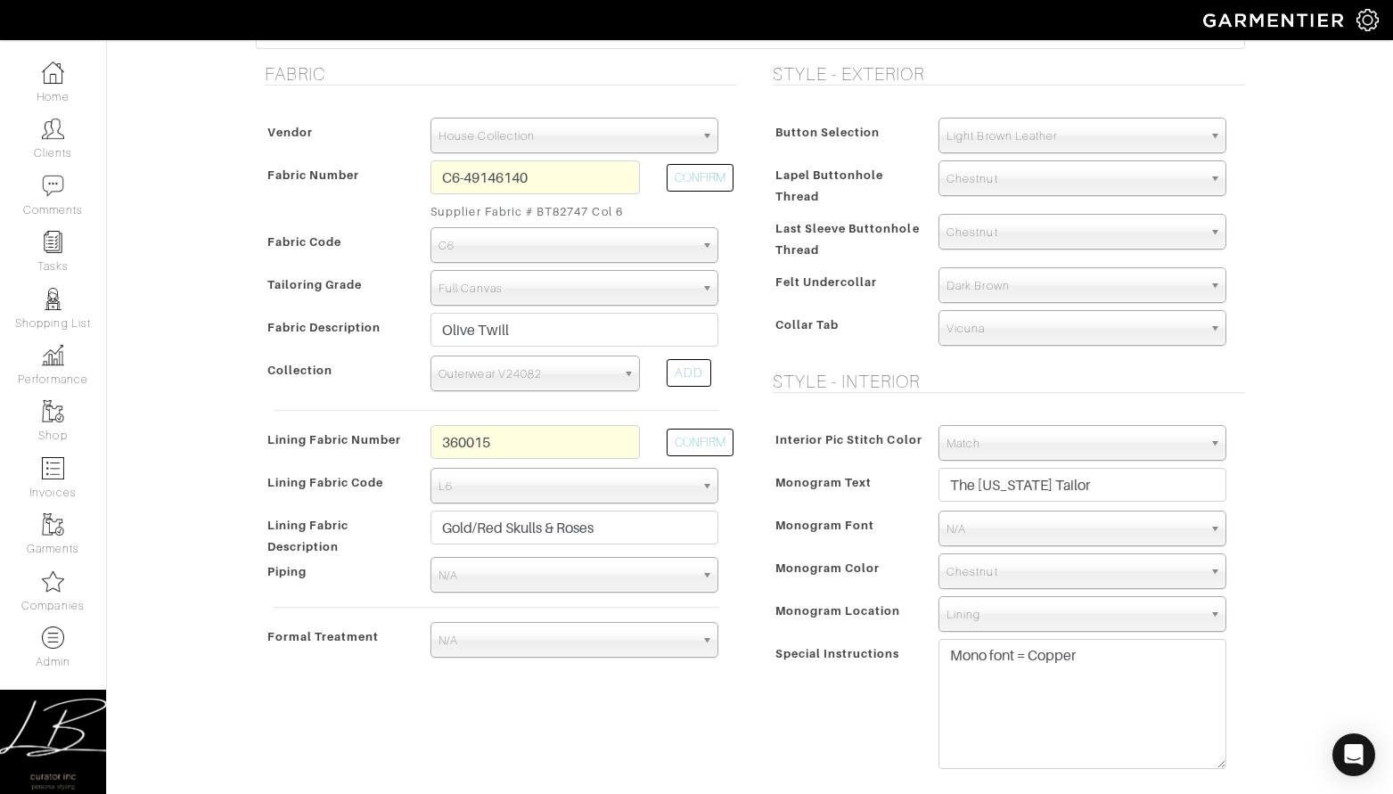
click at [898, 666] on span "Special Instructions" at bounding box center [837, 654] width 125 height 26
click at [1140, 658] on textarea "Mono font = Copper No shooting patch on either shoulder" at bounding box center [1082, 704] width 288 height 130
type textarea "Mono font = Copperplate"
click at [1316, 601] on div "Mike Dawkins - Invoice # 24209 - Custom Sport Coat Rejected? See Custom Models …" at bounding box center [696, 669] width 1393 height 2403
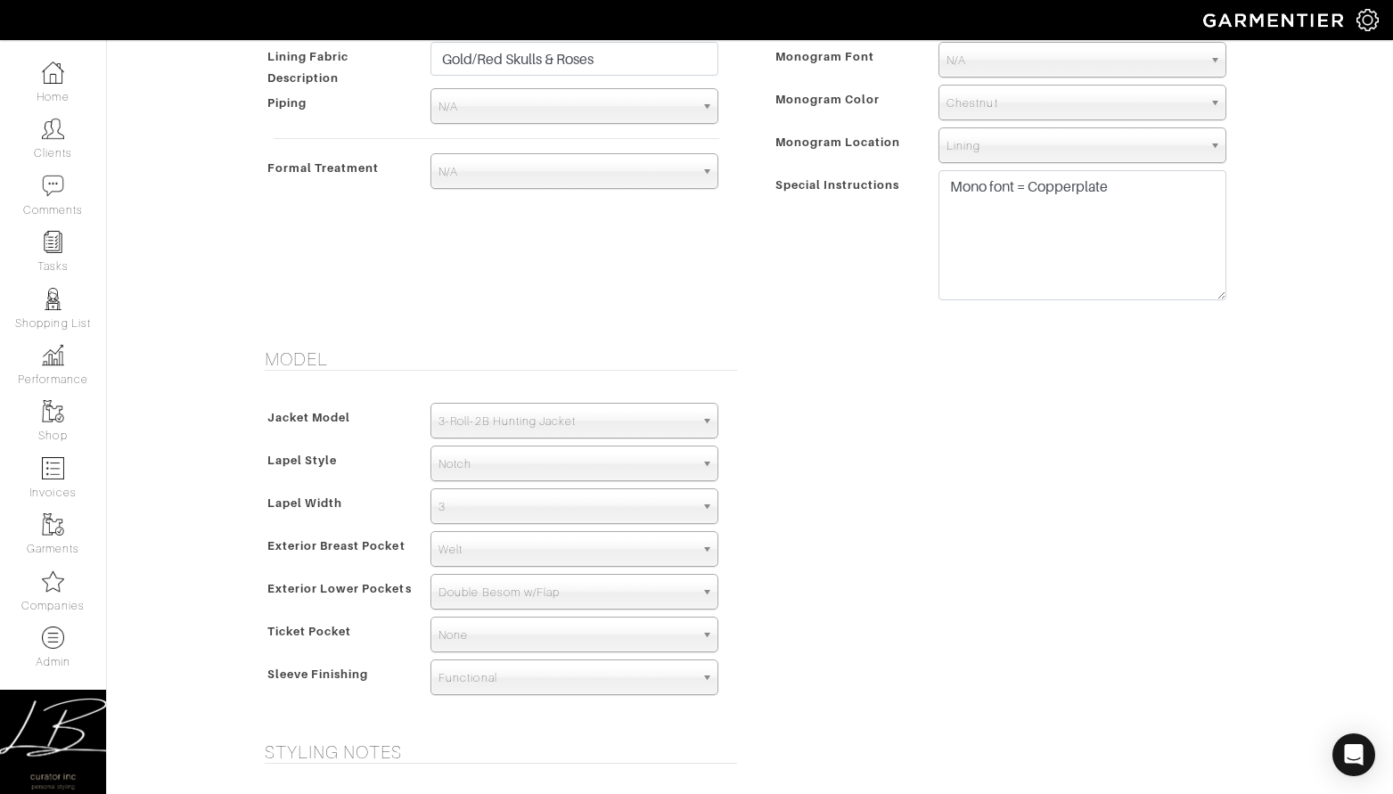
scroll to position [1068, 0]
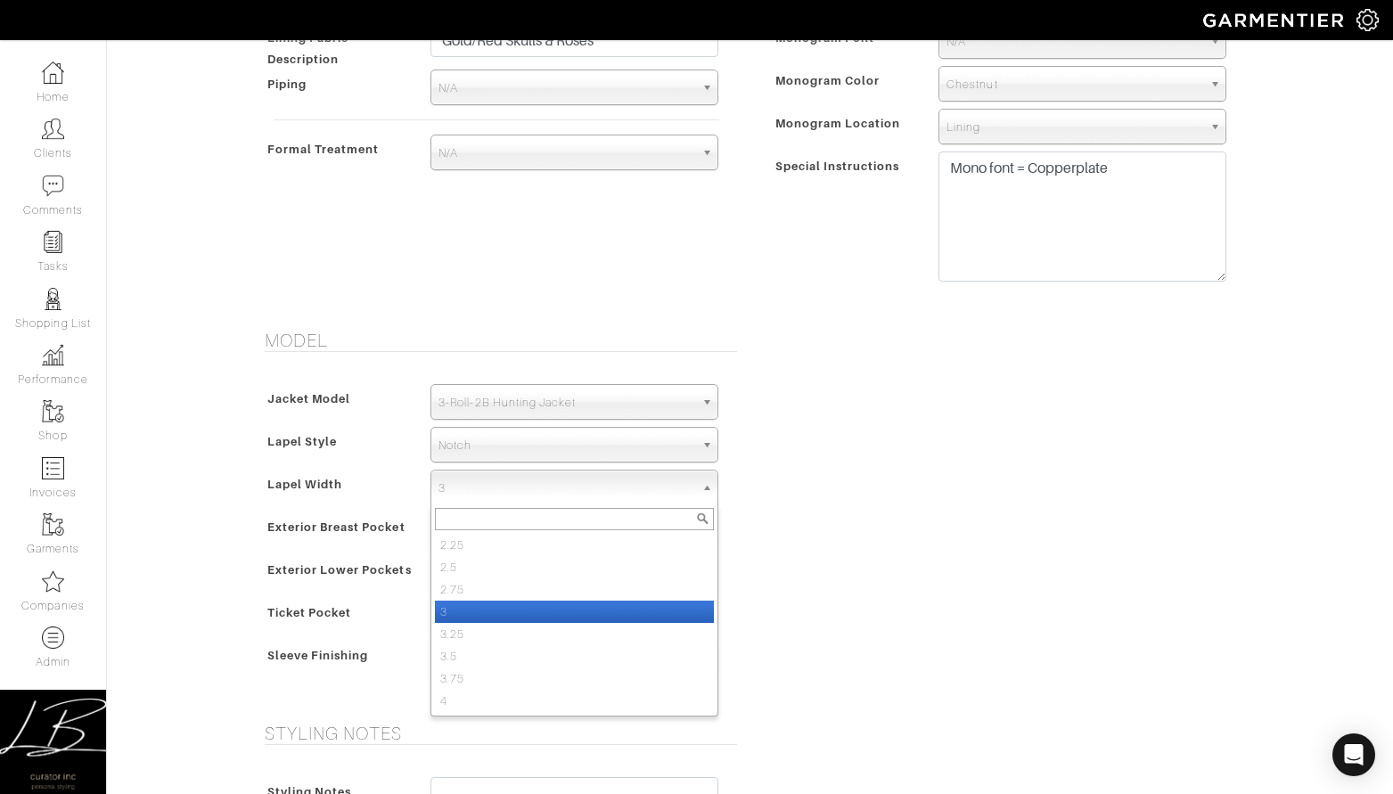
click at [481, 488] on span "3" at bounding box center [566, 488] width 256 height 36
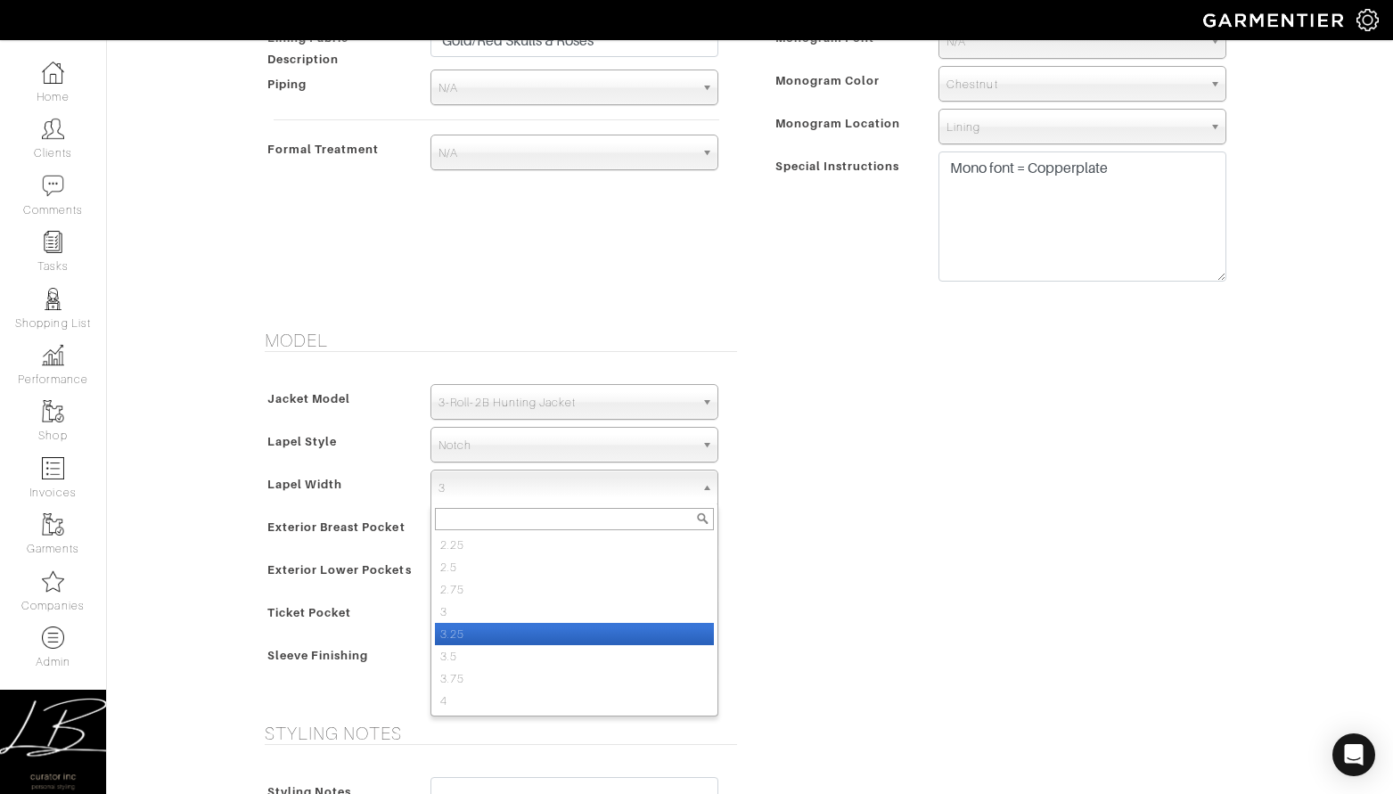
drag, startPoint x: 499, startPoint y: 626, endPoint x: 560, endPoint y: 594, distance: 69.3
click at [499, 626] on li "3.25" at bounding box center [574, 634] width 279 height 22
select select "3.25"
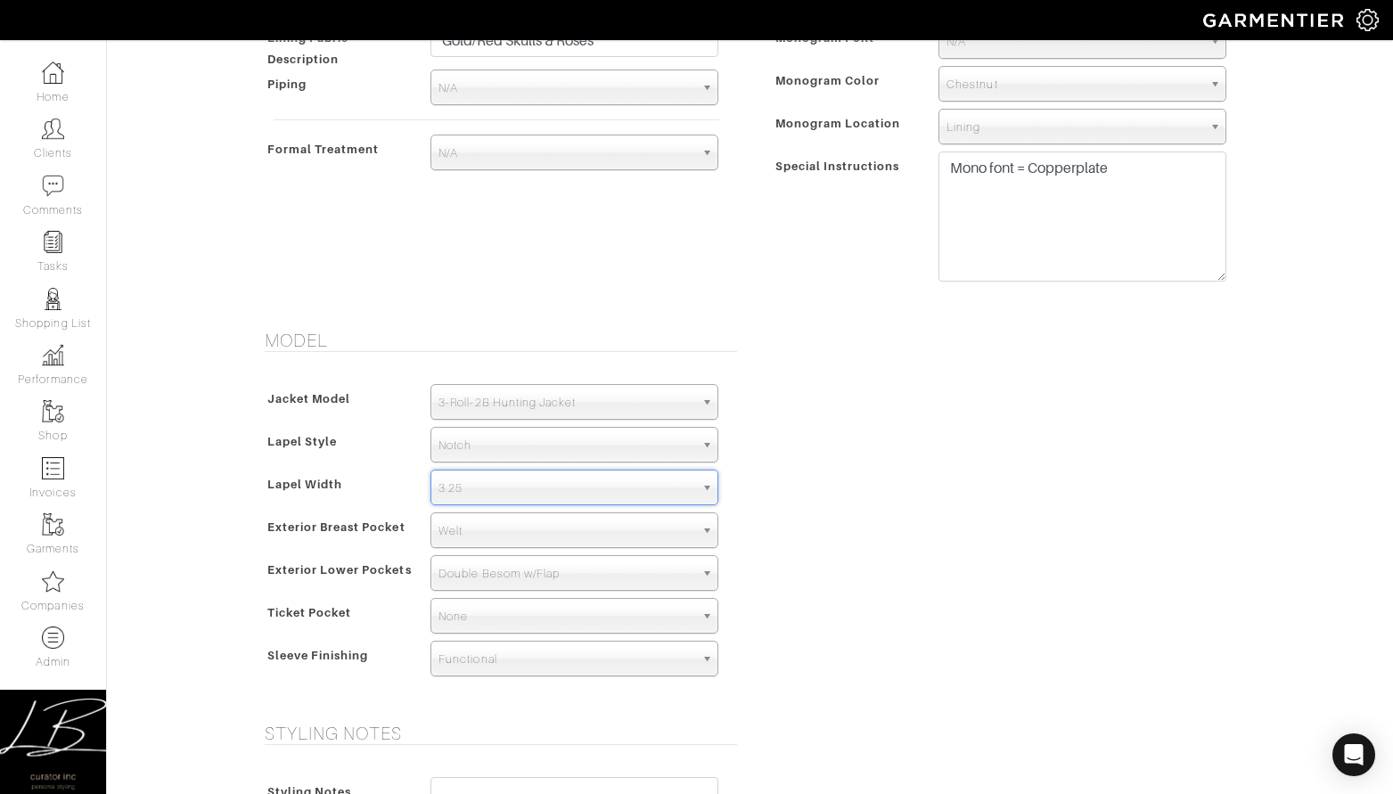
click at [772, 488] on div "Model Jacket Model 2B 1B 3-Roll-2B DB 6x2 DB 4x2 3-Roll-2B Hunting Jacket 3-Rol…" at bounding box center [750, 516] width 1016 height 372
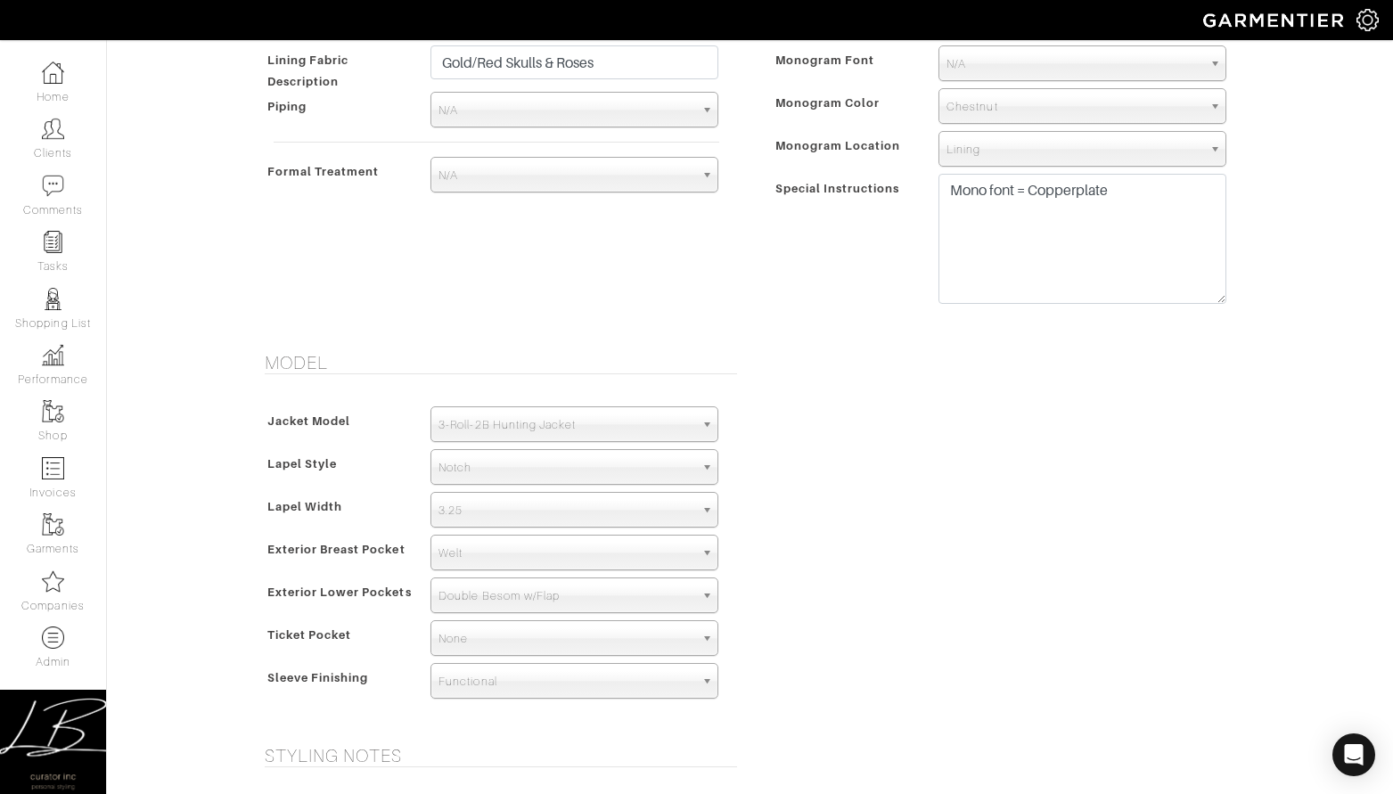
scroll to position [1051, 0]
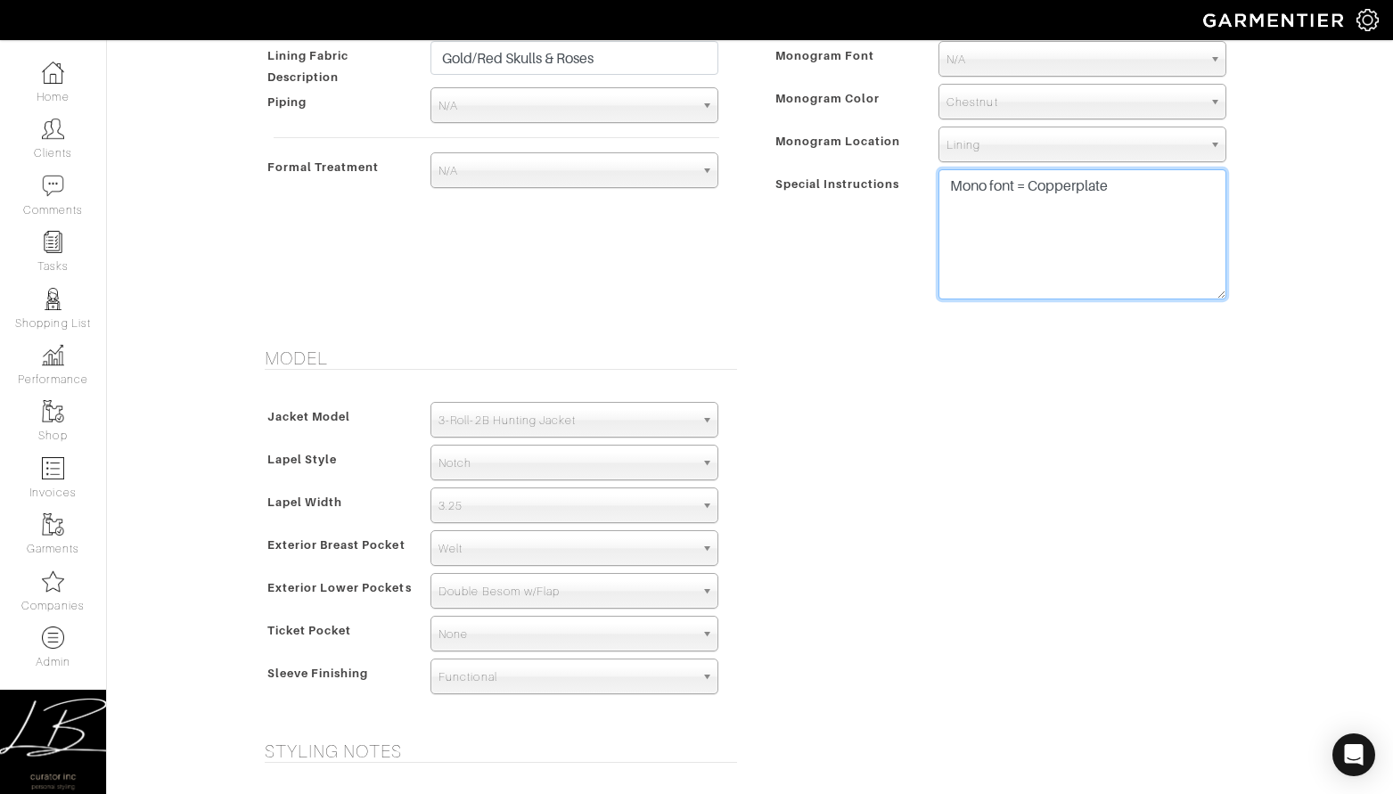
click at [1072, 231] on textarea "Mono font = Copper No shooting patch on either shoulder" at bounding box center [1082, 234] width 288 height 130
click at [1214, 205] on textarea "Mono font = Copper No shooting patch on either shoulder" at bounding box center [1082, 234] width 288 height 130
paste textarea "3-Button (Rolled to 2-Button) Notch lapel with removable collar tab (optional) …"
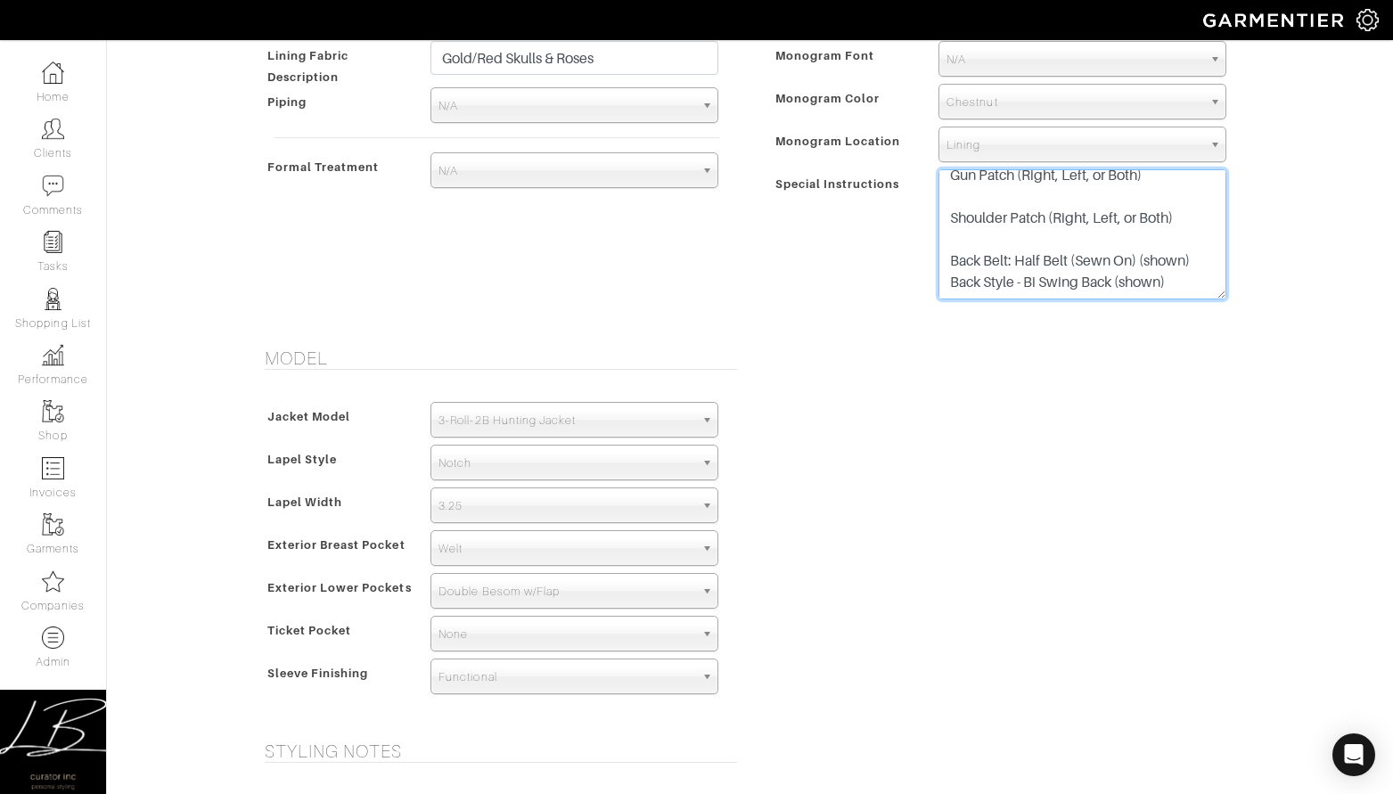
scroll to position [267, 0]
click at [1079, 243] on textarea "Mono font = Copper No shooting patch on either shoulder" at bounding box center [1082, 234] width 288 height 130
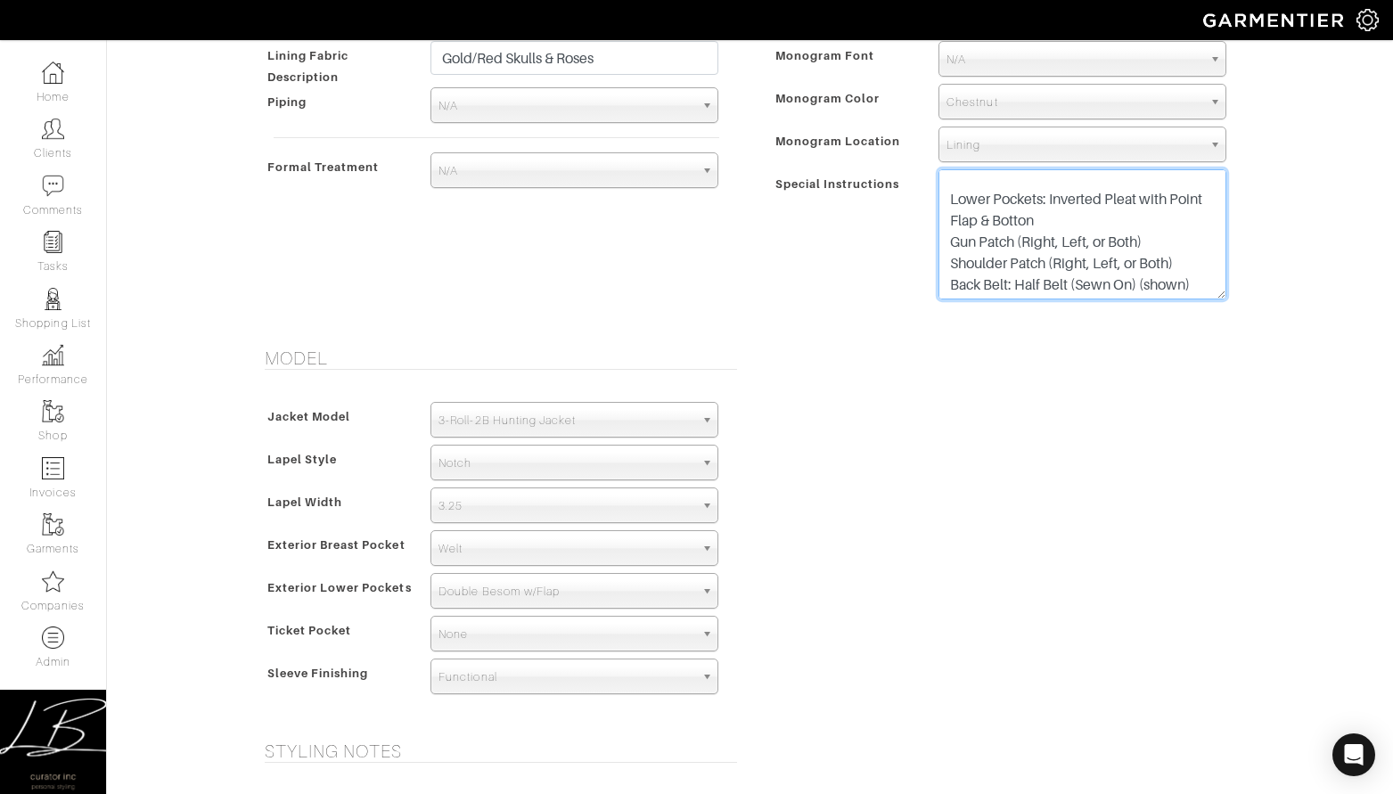
scroll to position [151, 0]
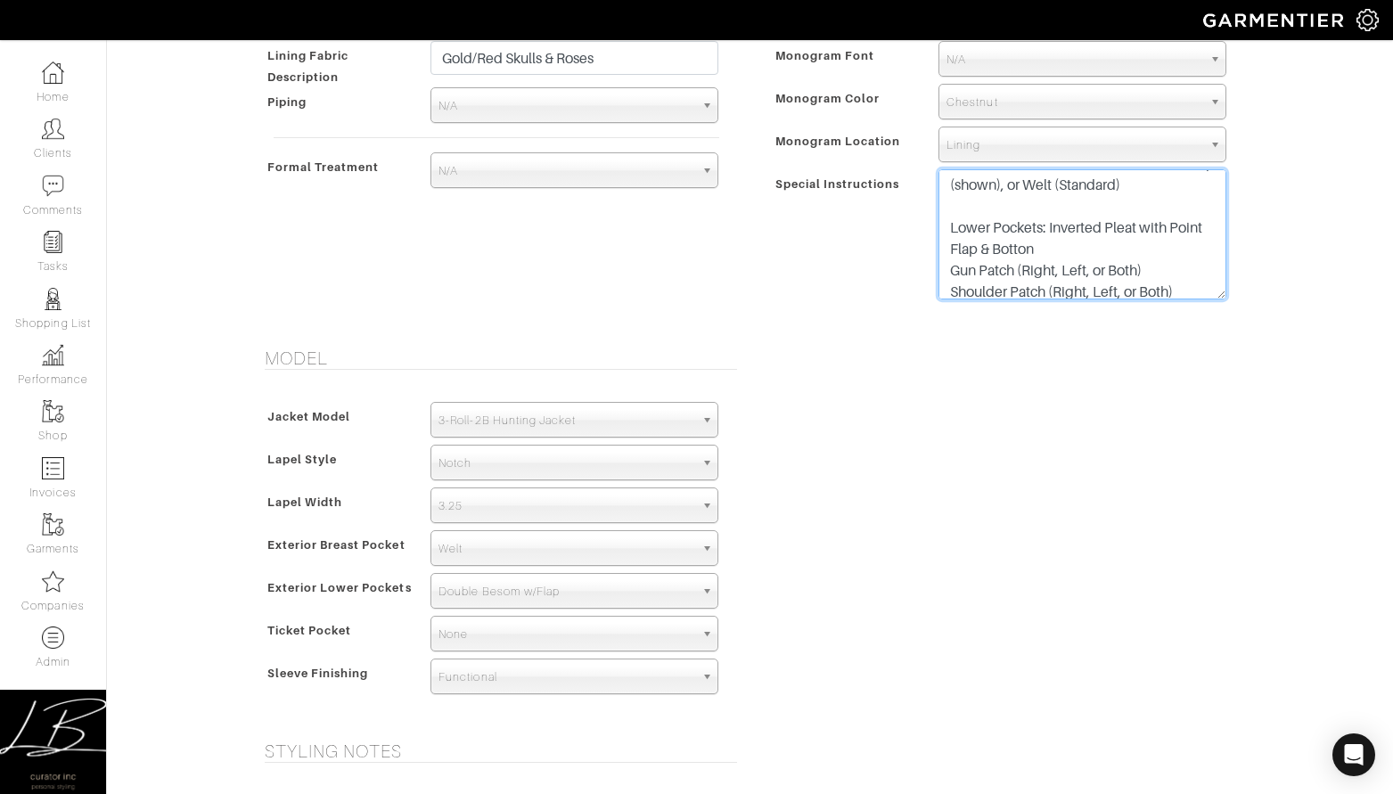
click at [1025, 209] on textarea "Mono font = Copper No shooting patch on either shoulder" at bounding box center [1082, 234] width 288 height 130
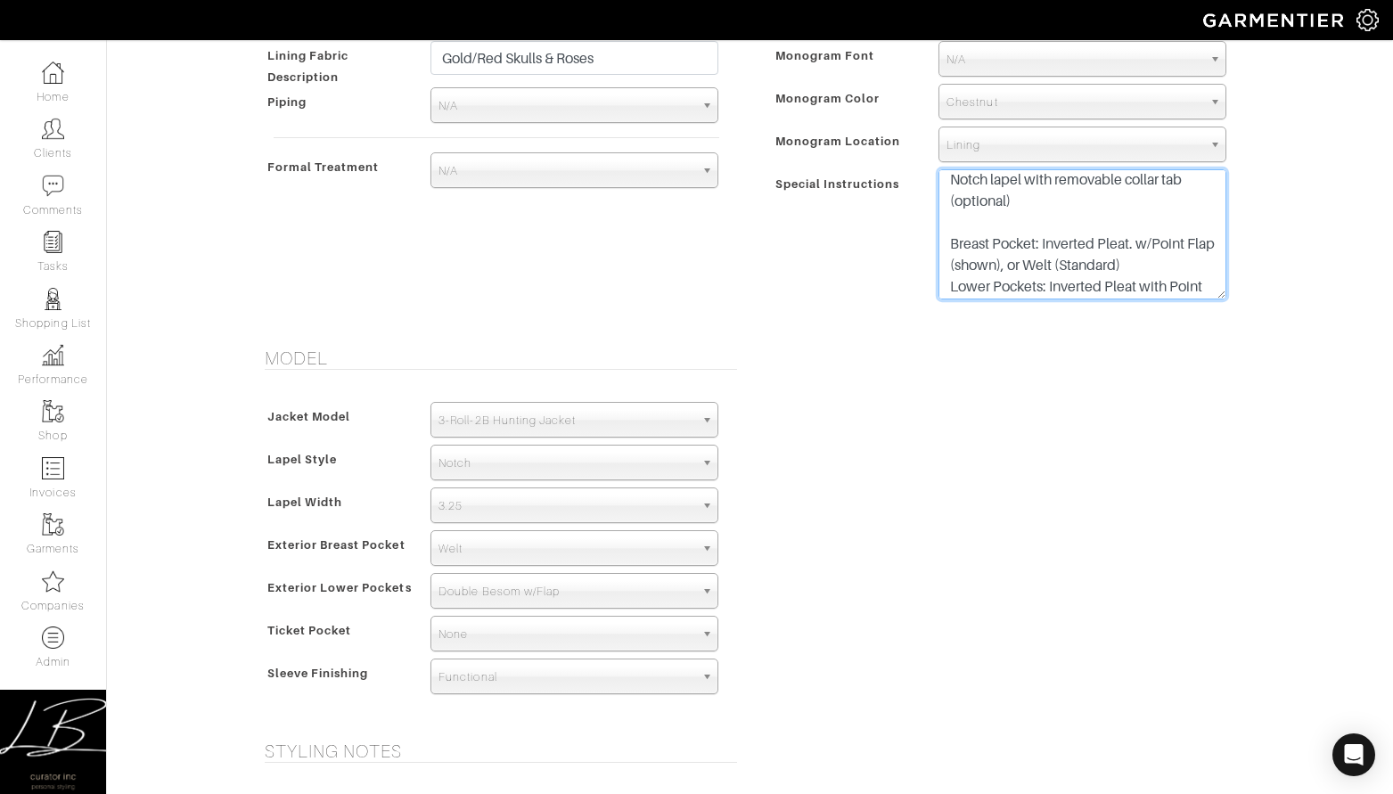
scroll to position [55, 0]
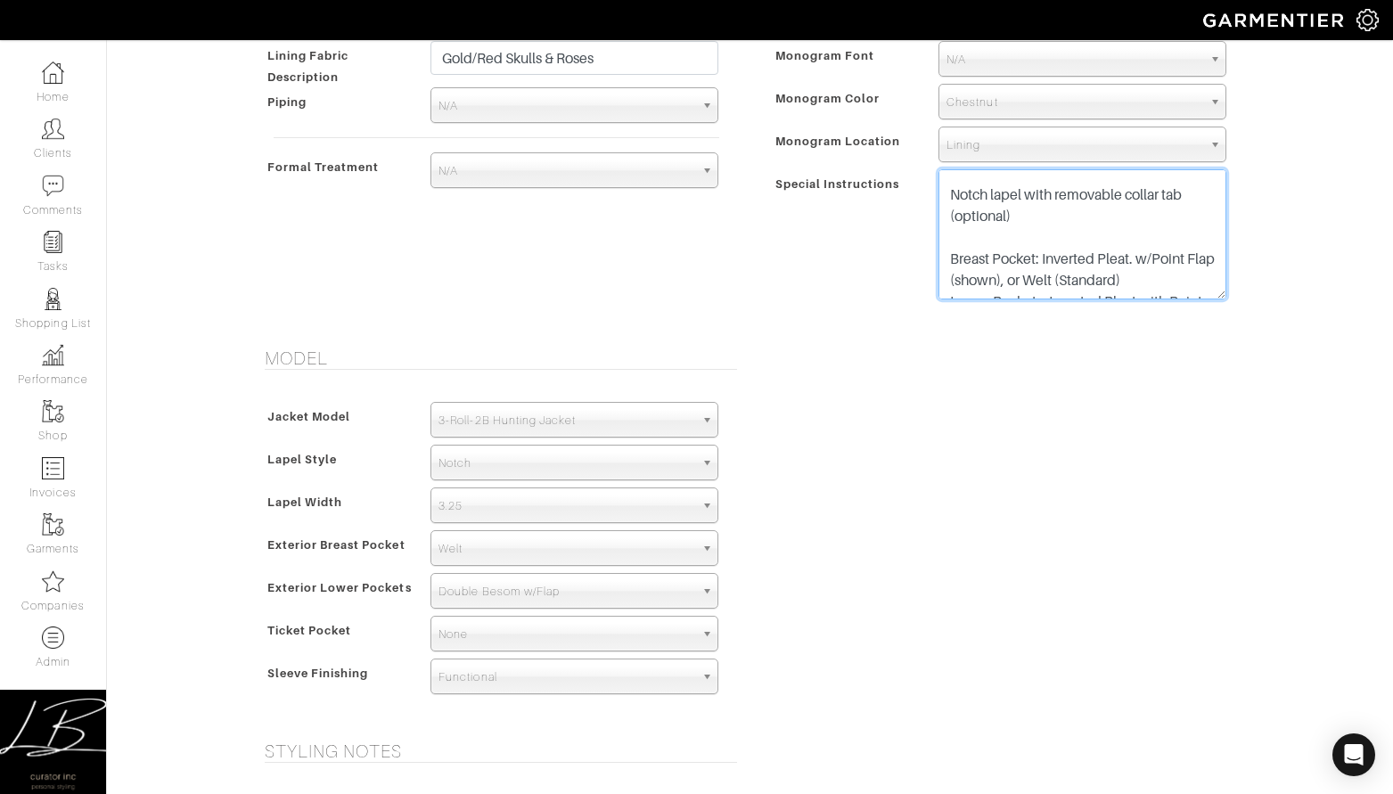
click at [1035, 232] on textarea "Mono font = Copper No shooting patch on either shoulder" at bounding box center [1082, 234] width 288 height 130
drag, startPoint x: 1077, startPoint y: 233, endPoint x: 932, endPoint y: 217, distance: 146.1
click at [932, 217] on div "Mono font = Copper No shooting patch on either shoulder" at bounding box center [1082, 238] width 315 height 139
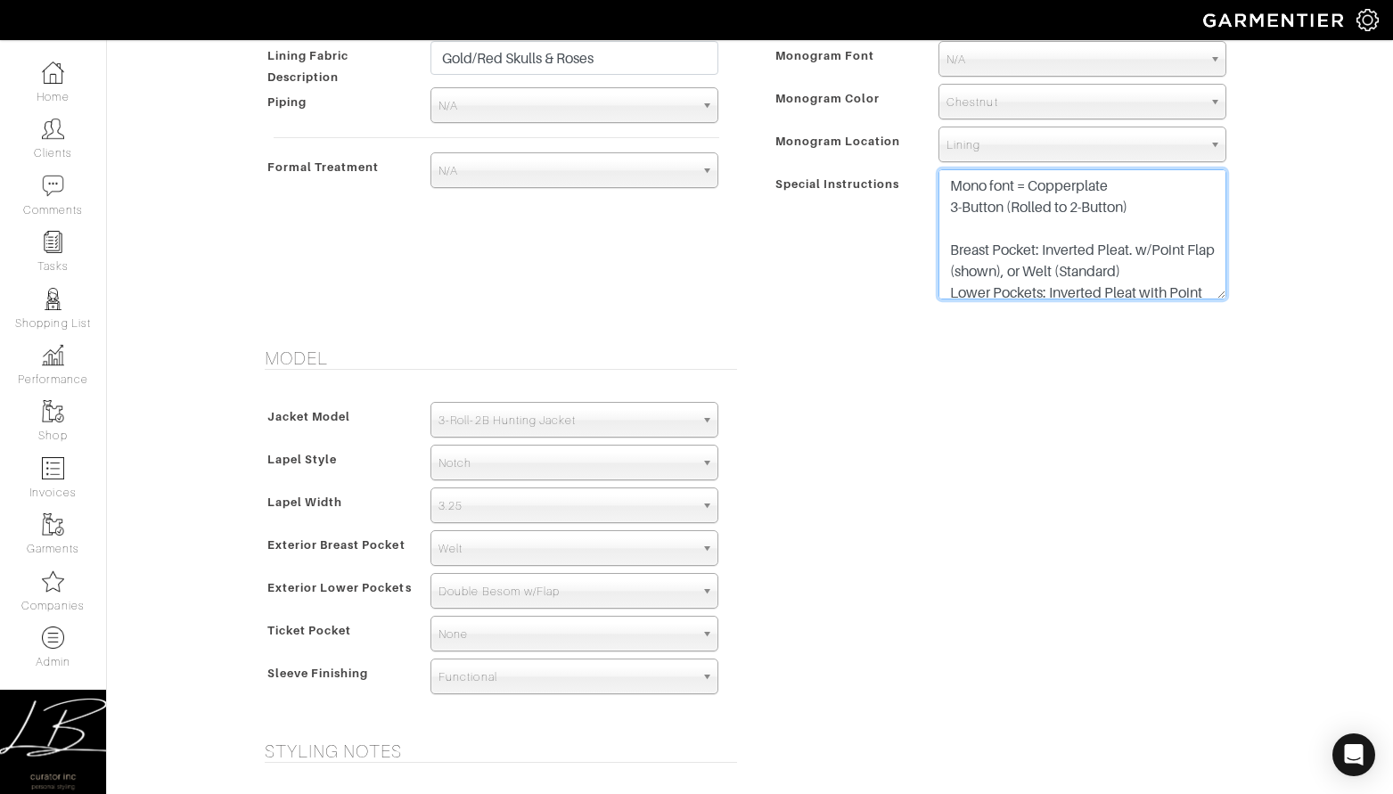
drag, startPoint x: 951, startPoint y: 223, endPoint x: 942, endPoint y: 209, distance: 16.8
click at [942, 209] on textarea "Mono font = Copper No shooting patch on either shoulder" at bounding box center [1082, 234] width 288 height 130
drag, startPoint x: 1172, startPoint y: 223, endPoint x: 1149, endPoint y: 223, distance: 22.3
click at [1158, 223] on textarea "Mono font = Copper No shooting patch on either shoulder" at bounding box center [1082, 234] width 288 height 130
drag, startPoint x: 1172, startPoint y: 224, endPoint x: 978, endPoint y: 225, distance: 193.4
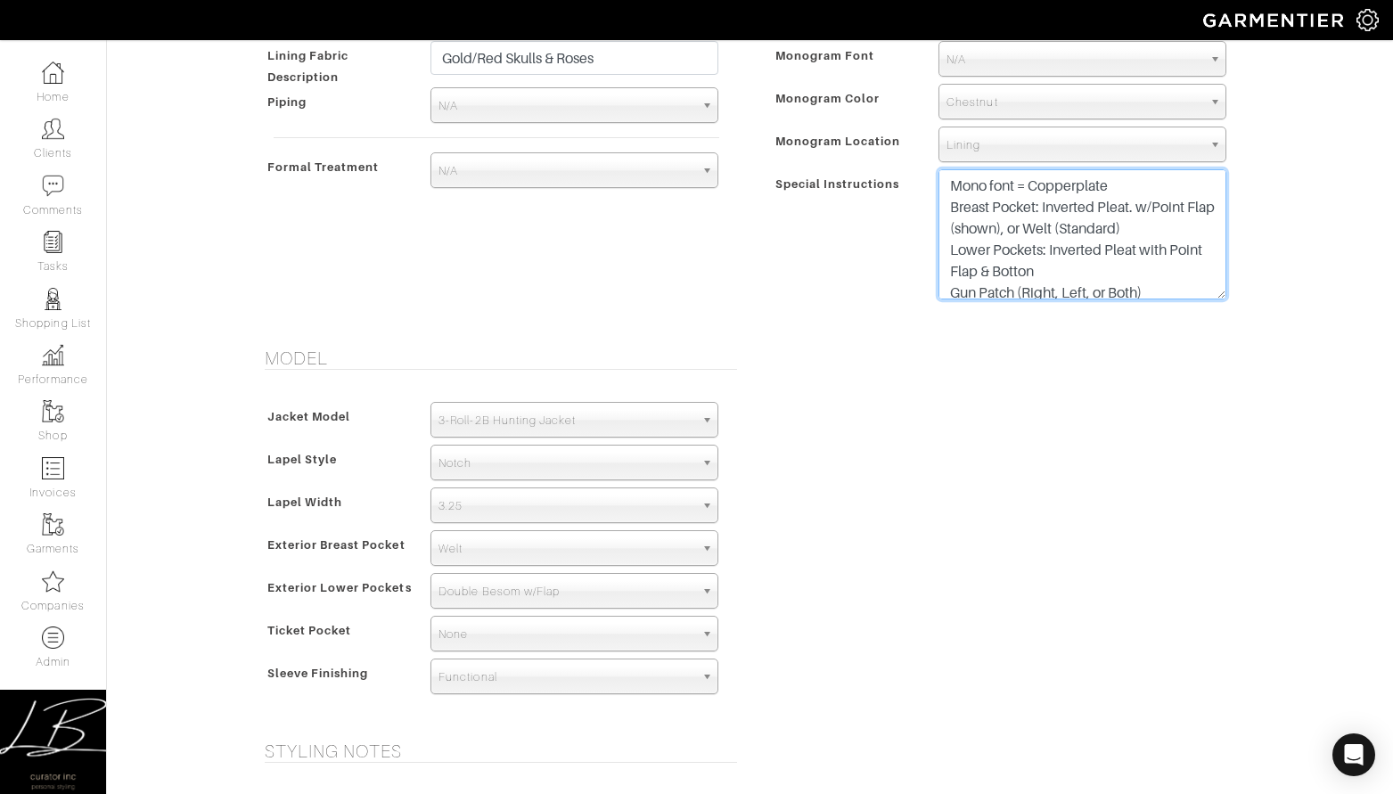
click at [977, 225] on textarea "Mono font = Copper No shooting patch on either shoulder" at bounding box center [1082, 234] width 288 height 130
click at [1107, 263] on textarea "Mono font = Copper No shooting patch on either shoulder" at bounding box center [1082, 234] width 288 height 130
click at [1137, 209] on textarea "Mono font = Copper No shooting patch on either shoulder" at bounding box center [1082, 234] width 288 height 130
click at [1167, 249] on textarea "Mono font = Copper No shooting patch on either shoulder" at bounding box center [1082, 234] width 288 height 130
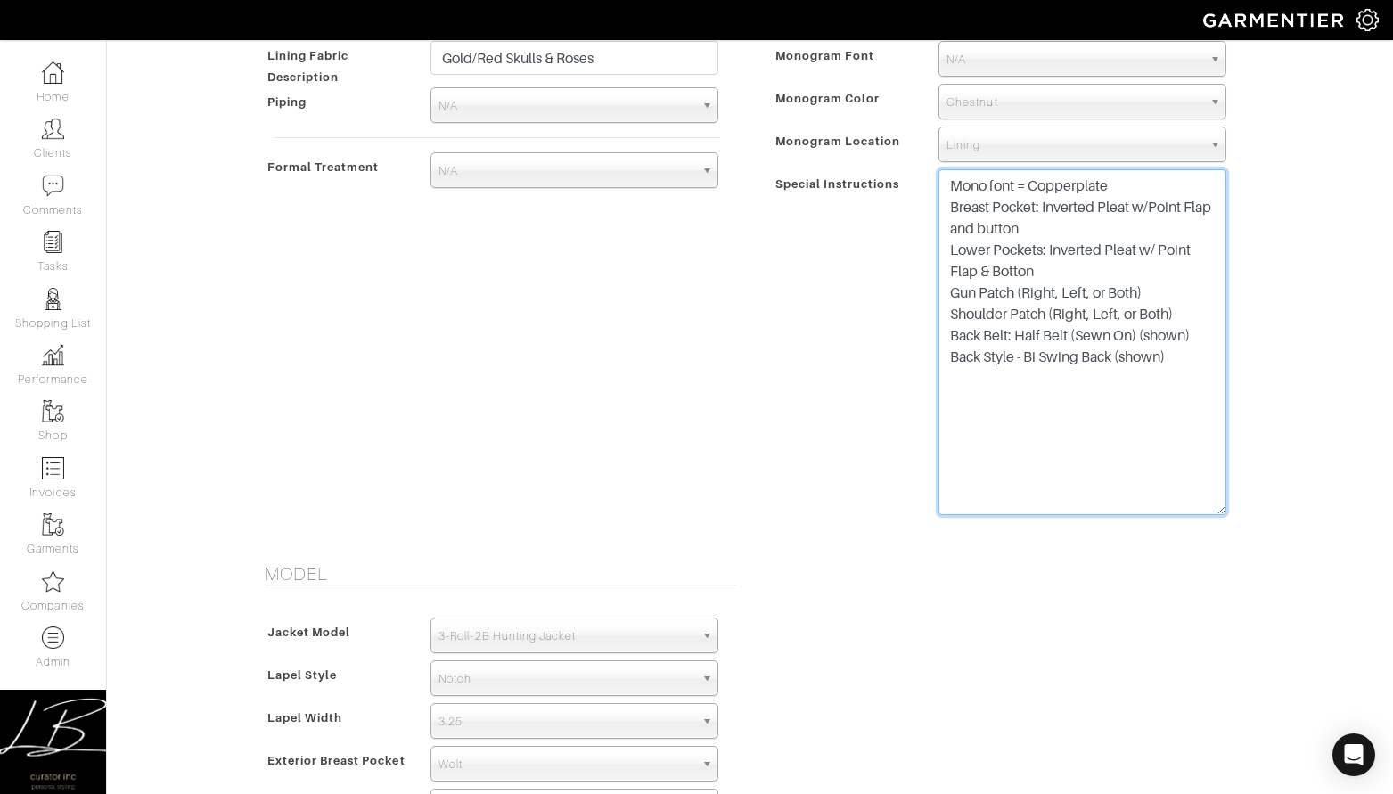
drag, startPoint x: 1215, startPoint y: 295, endPoint x: 1174, endPoint y: 428, distance: 138.7
click at [1209, 510] on textarea "Mono font = Copper No shooting patch on either shoulder" at bounding box center [1082, 342] width 288 height 346
click at [1011, 272] on textarea "Mono font = Copper No shooting patch on either shoulder" at bounding box center [1082, 341] width 288 height 345
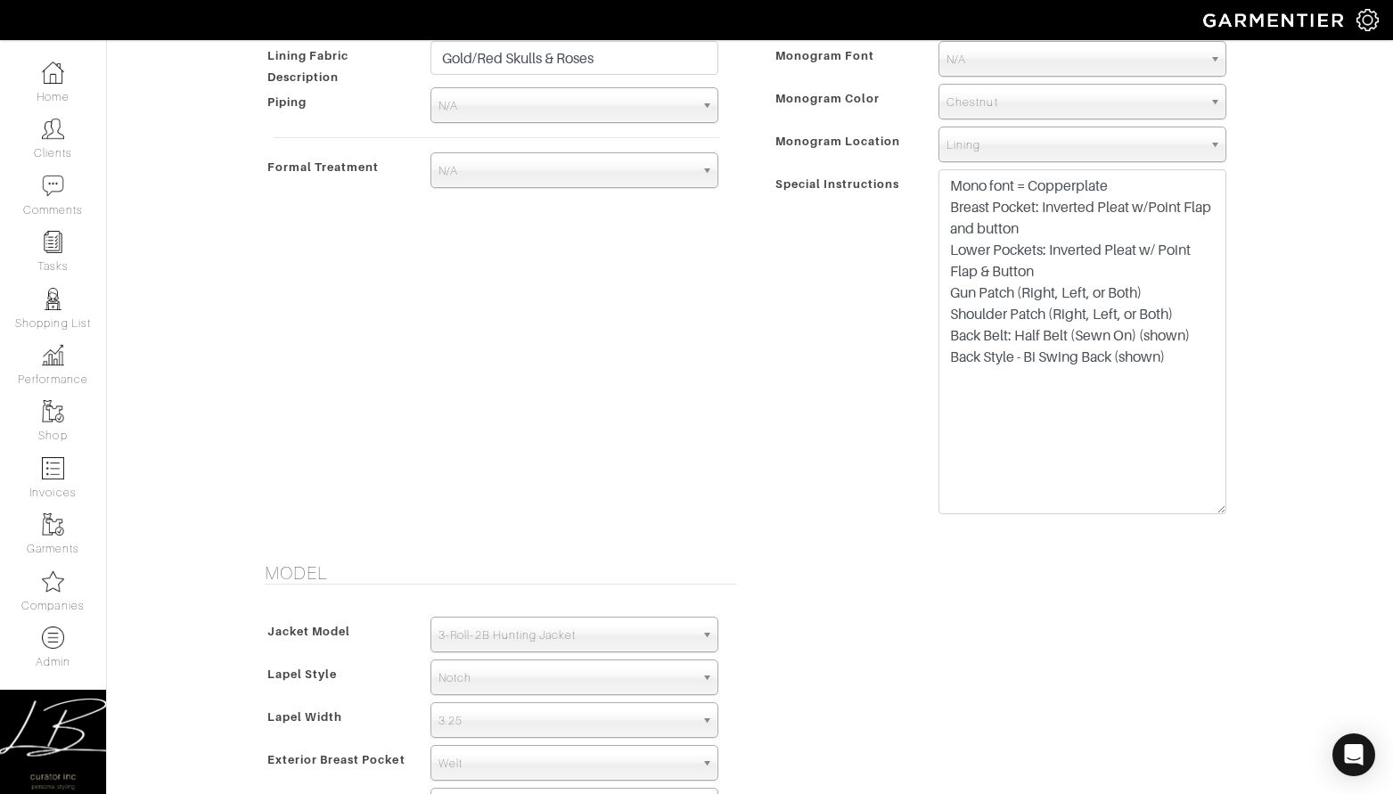
click at [1278, 257] on div "Mike Dawkins - Invoice # 24209 - Custom Sport Coat Rejected? See Custom Models …" at bounding box center [696, 307] width 1393 height 2618
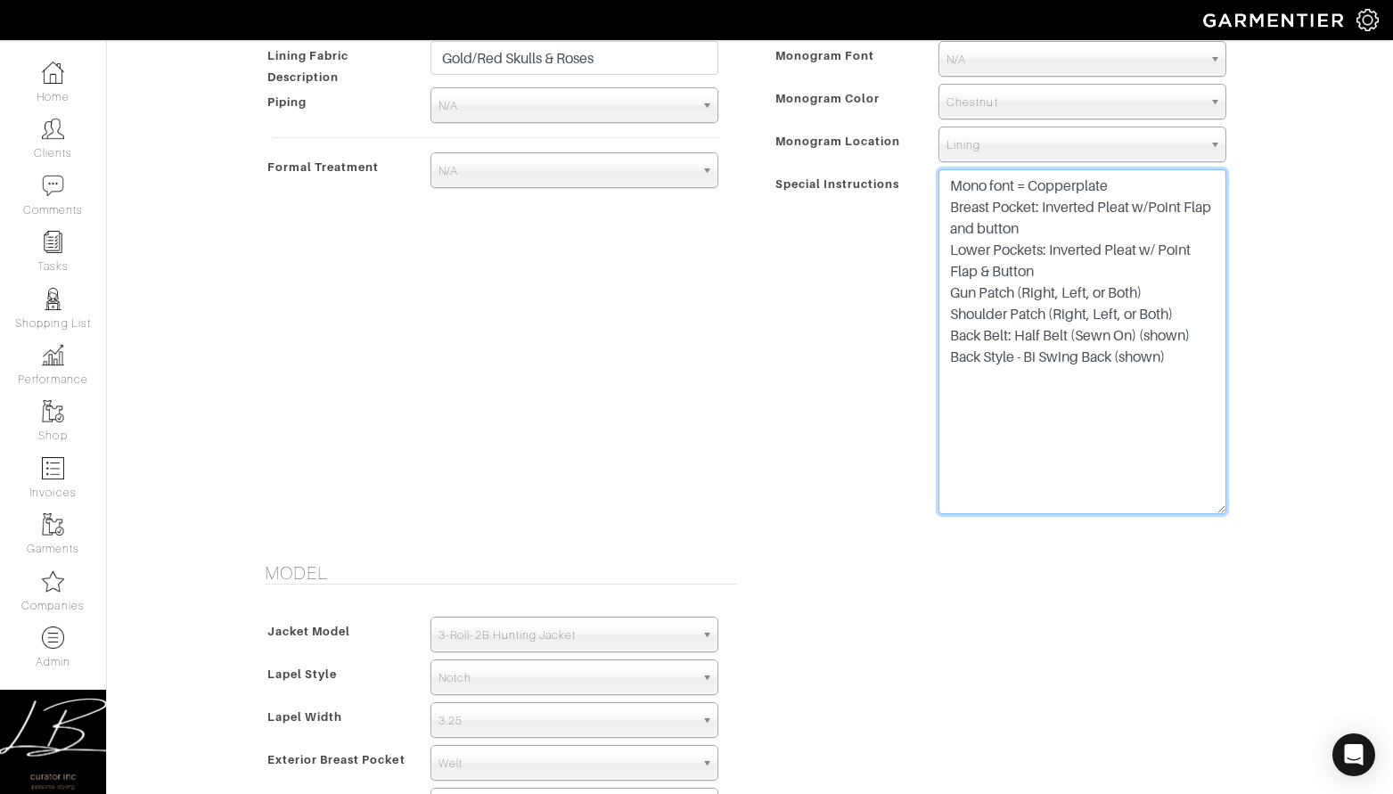
click at [949, 298] on textarea "Mono font = Copper No shooting patch on either shoulder" at bounding box center [1082, 341] width 288 height 345
drag, startPoint x: 1181, startPoint y: 287, endPoint x: 1043, endPoint y: 297, distance: 138.5
click at [1043, 297] on textarea "Mono font = Copper No shooting patch on either shoulder" at bounding box center [1082, 341] width 288 height 345
drag, startPoint x: 1157, startPoint y: 310, endPoint x: 896, endPoint y: 312, distance: 260.2
click at [896, 311] on div "Special Instructions Mono font = Copper No shooting patch on either shoulder" at bounding box center [1004, 346] width 472 height 354
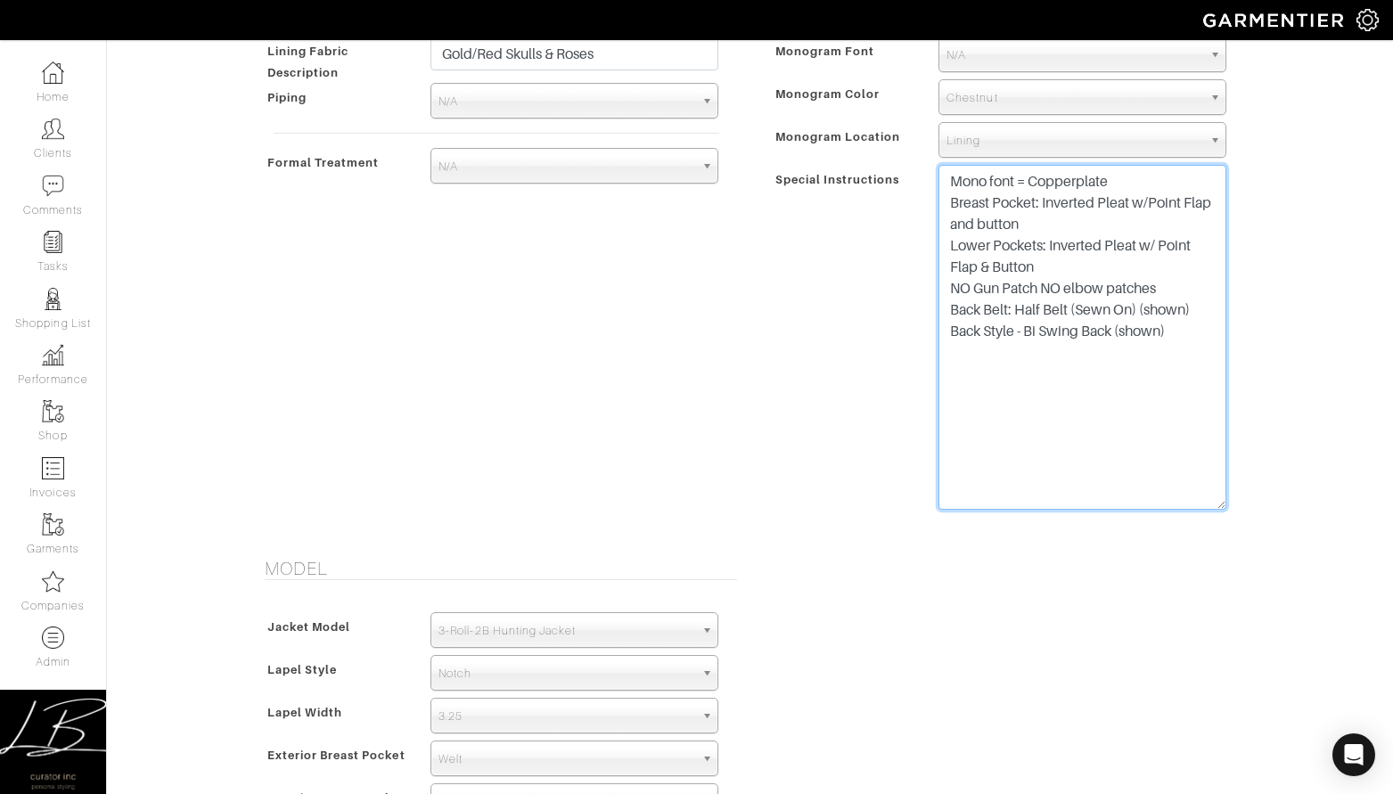
click at [961, 311] on textarea "Mono font = Copper No shooting patch on either shoulder" at bounding box center [1082, 337] width 288 height 345
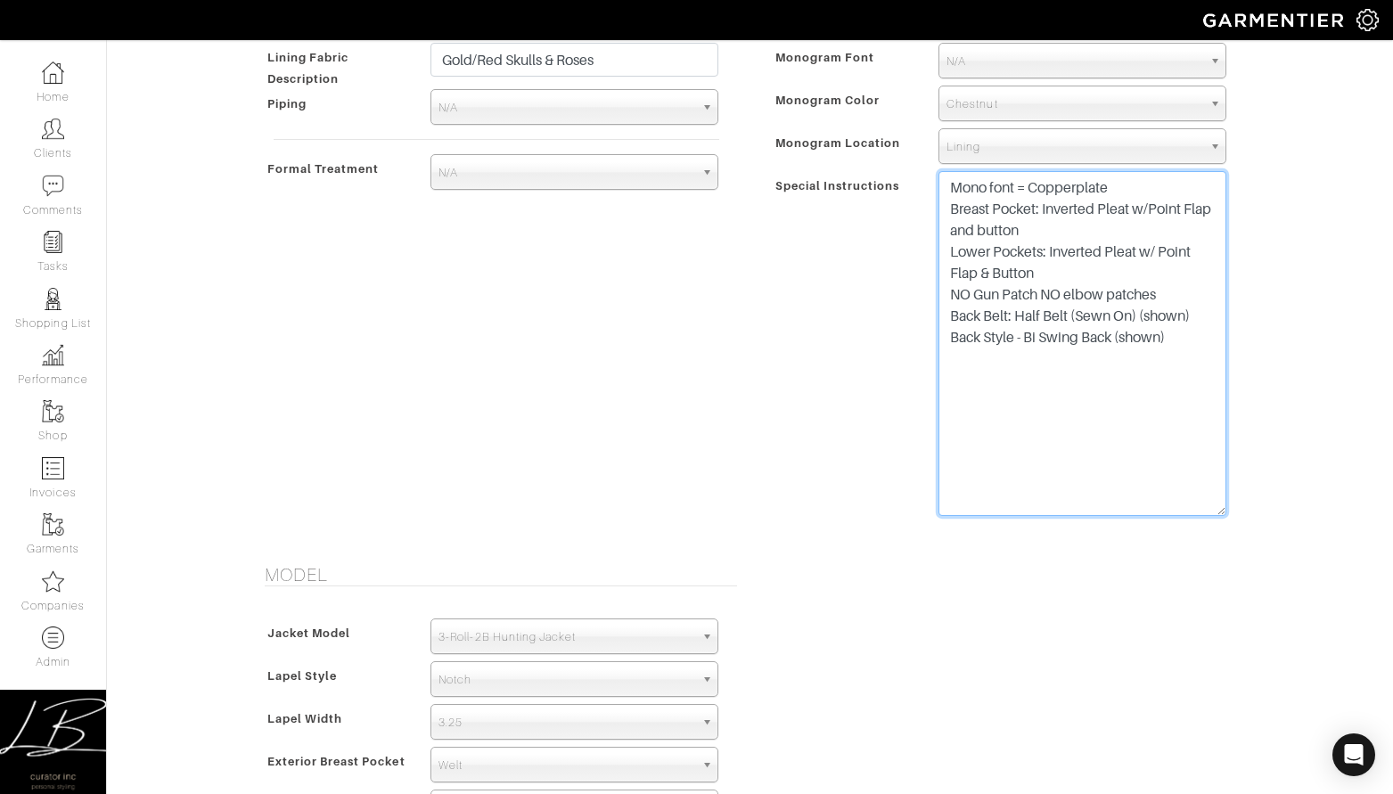
drag, startPoint x: 1206, startPoint y: 313, endPoint x: 1141, endPoint y: 312, distance: 65.9
click at [1141, 312] on textarea "Mono font = Copper No shooting patch on either shoulder" at bounding box center [1082, 343] width 288 height 345
drag, startPoint x: 1045, startPoint y: 356, endPoint x: 1126, endPoint y: 334, distance: 83.9
click at [1045, 356] on textarea "Mono font = Copper No shooting patch on either shoulder" at bounding box center [1082, 343] width 288 height 345
drag, startPoint x: 1192, startPoint y: 343, endPoint x: 1116, endPoint y: 340, distance: 75.8
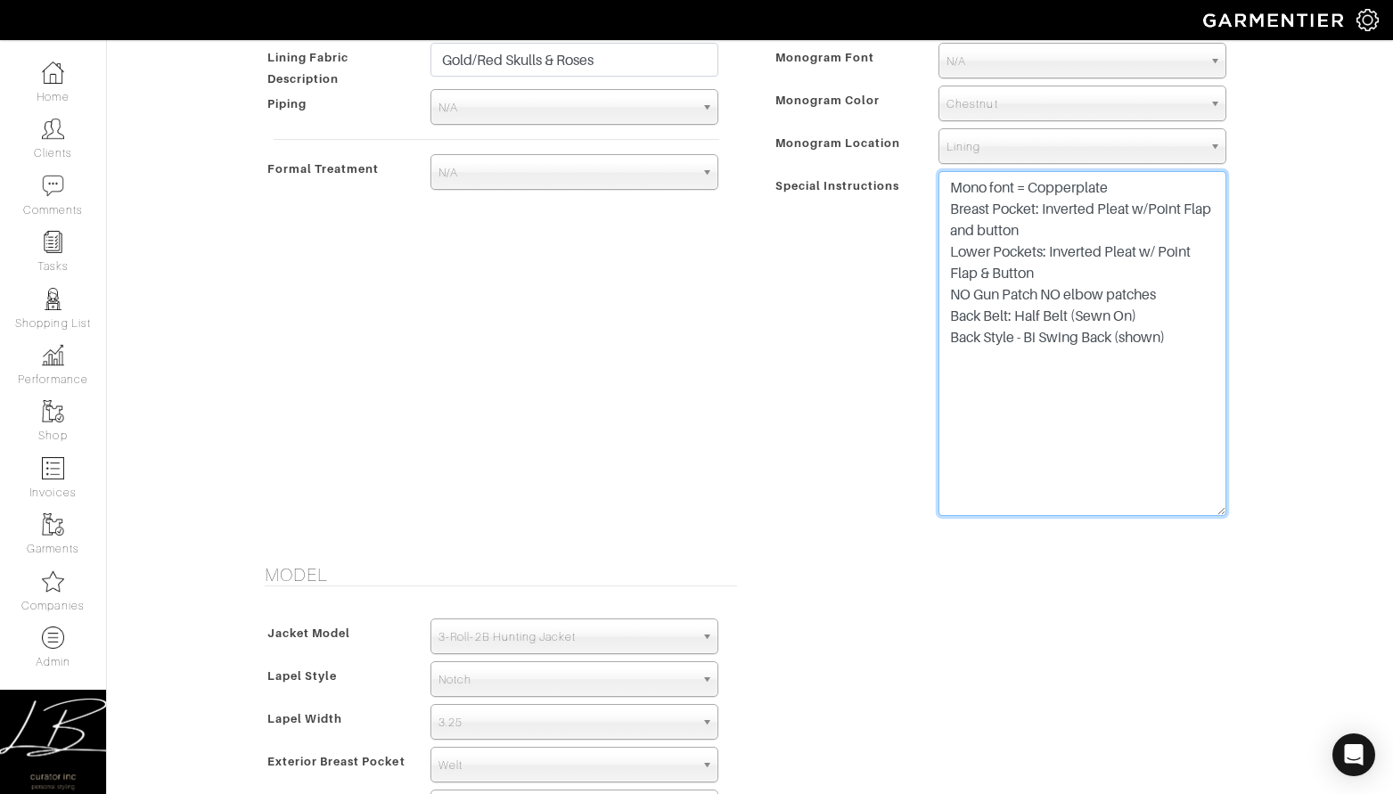
click at [1116, 340] on textarea "Mono font = Copper No shooting patch on either shoulder" at bounding box center [1082, 343] width 288 height 345
type textarea "Mono font = Copperplate Breast Pocket: Inverted Pleat w/Point Flap and button L…"
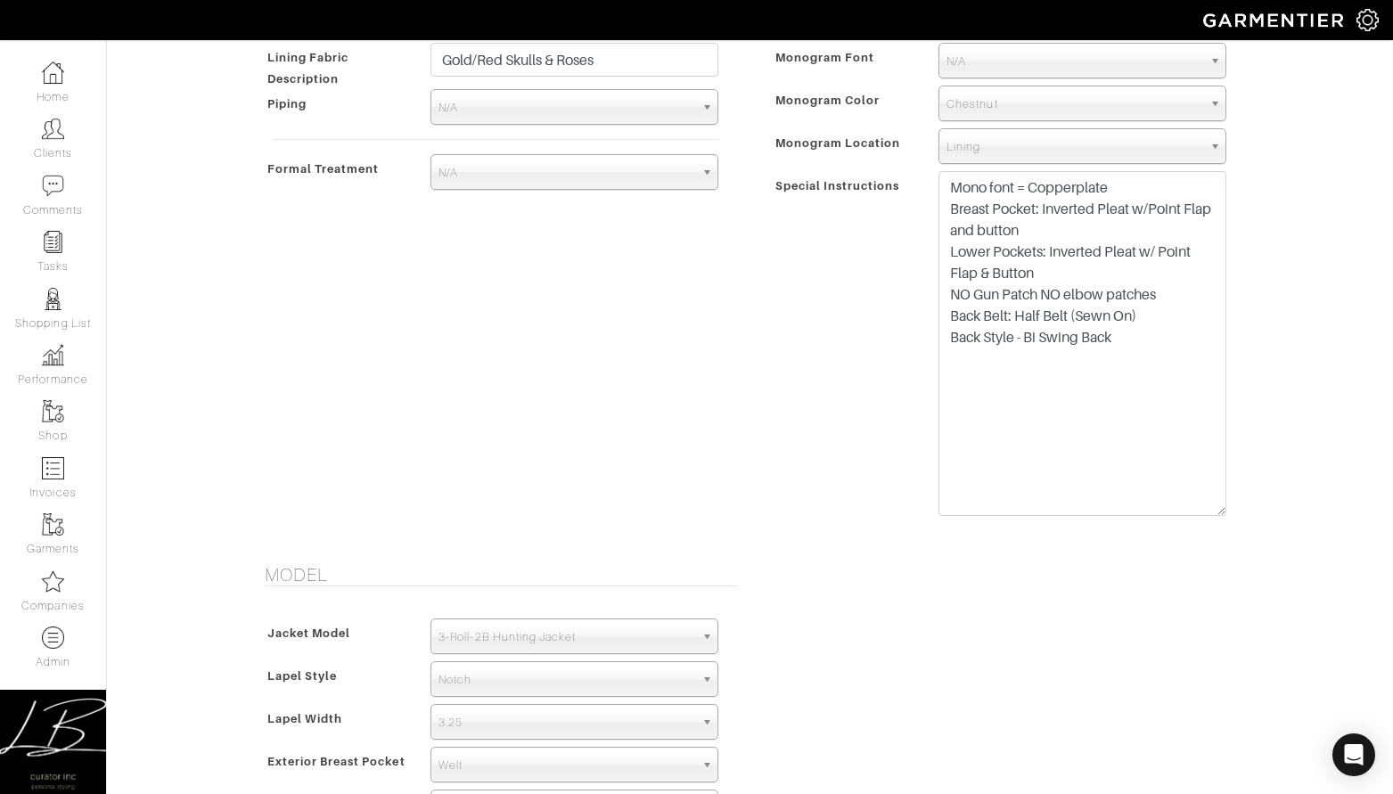
click at [1253, 285] on div "Style - Exterior Button Selection Match Formal - Fabric Covered with Formal Tre…" at bounding box center [1004, 68] width 508 height 947
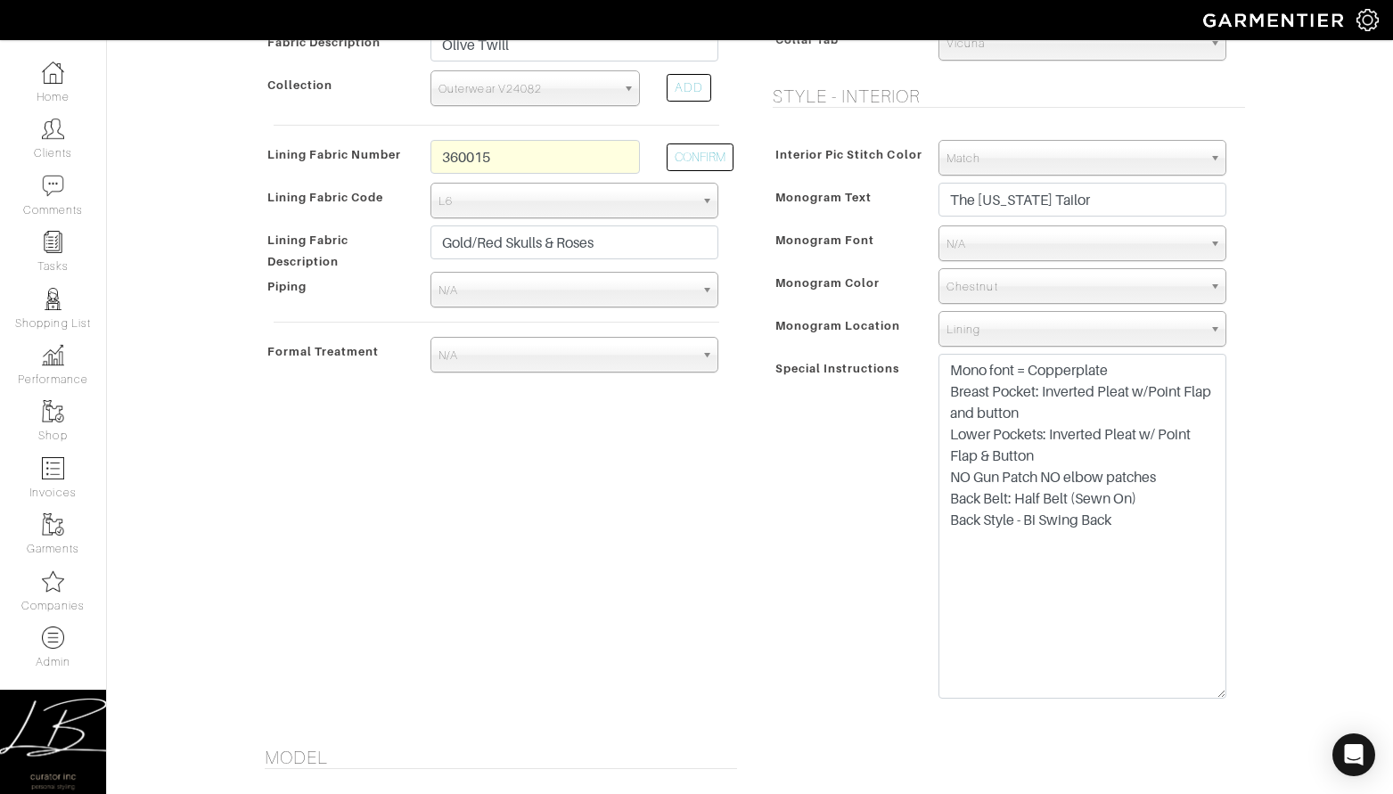
scroll to position [773, 0]
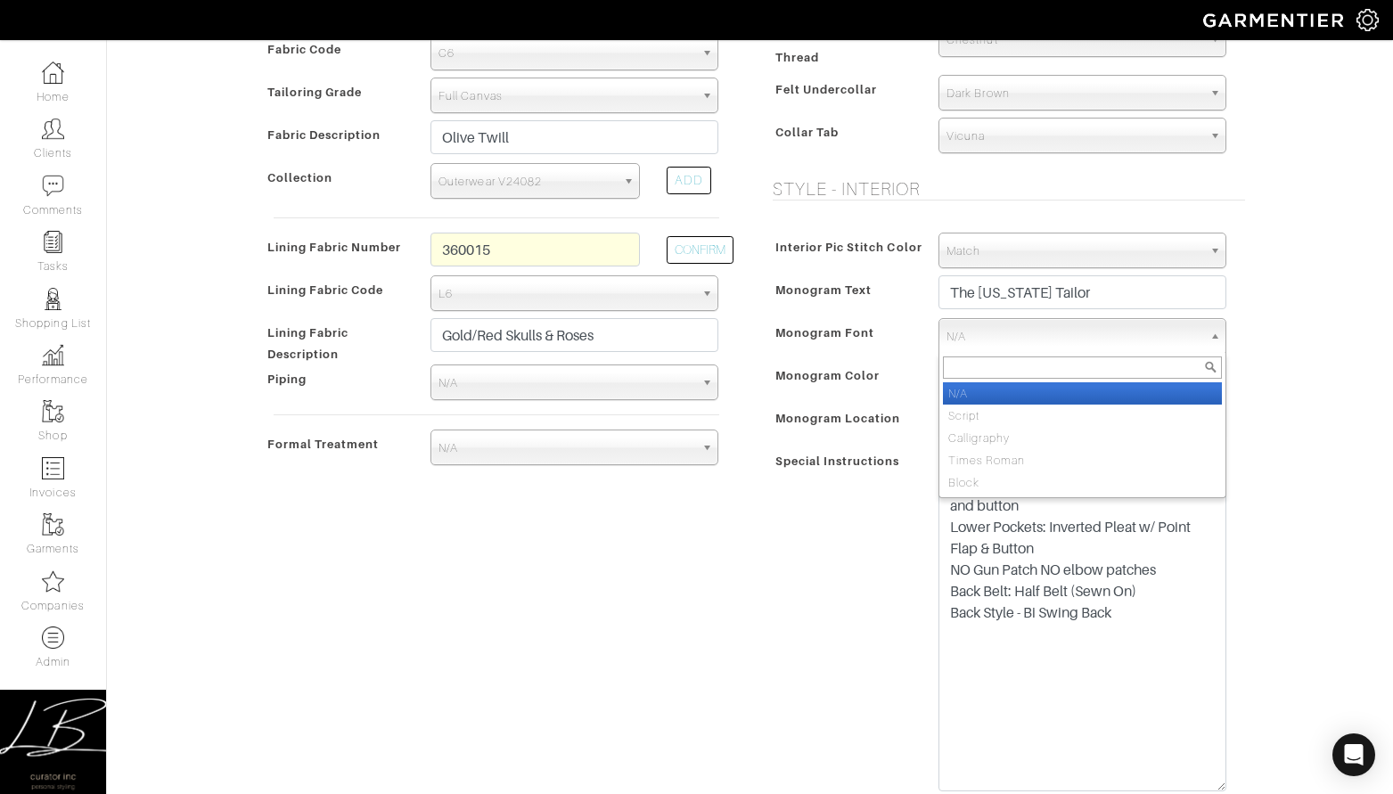
click at [1019, 332] on span "N/A" at bounding box center [1074, 337] width 256 height 36
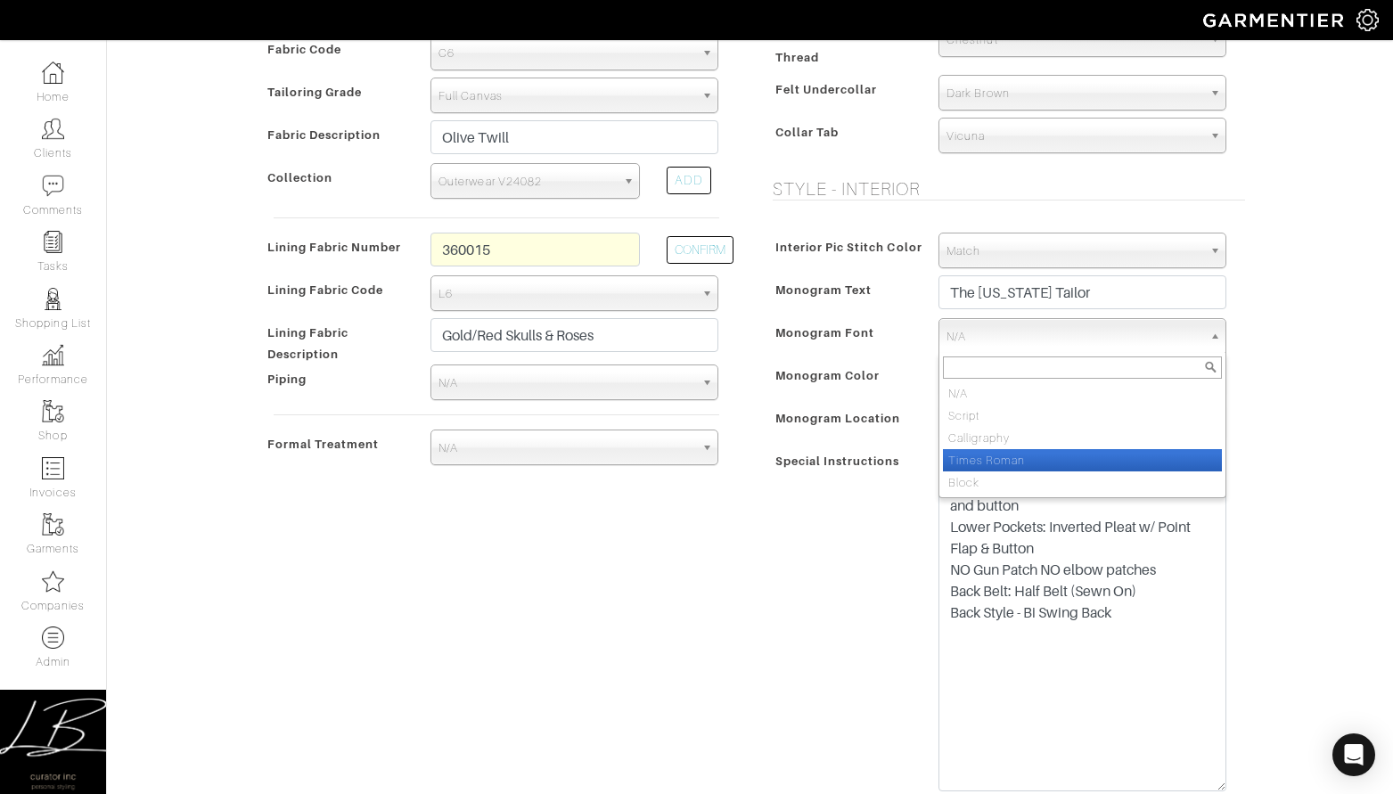
click at [1001, 456] on li "Times Roman" at bounding box center [1082, 460] width 279 height 22
select select "Times Roman"
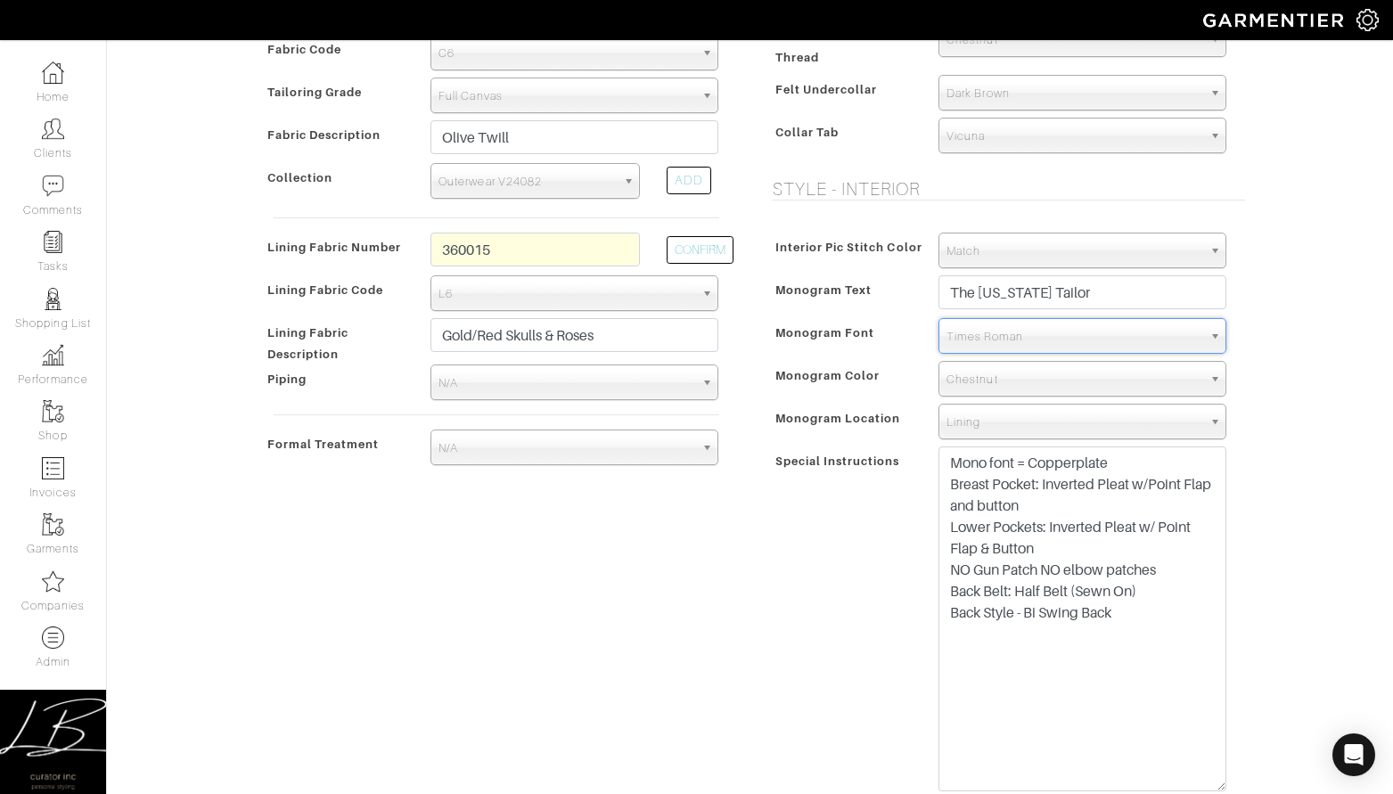
click at [1272, 372] on div "Mike Dawkins - Invoice # 24209 - Custom Sport Coat Rejected? See Custom Models …" at bounding box center [696, 585] width 1393 height 2618
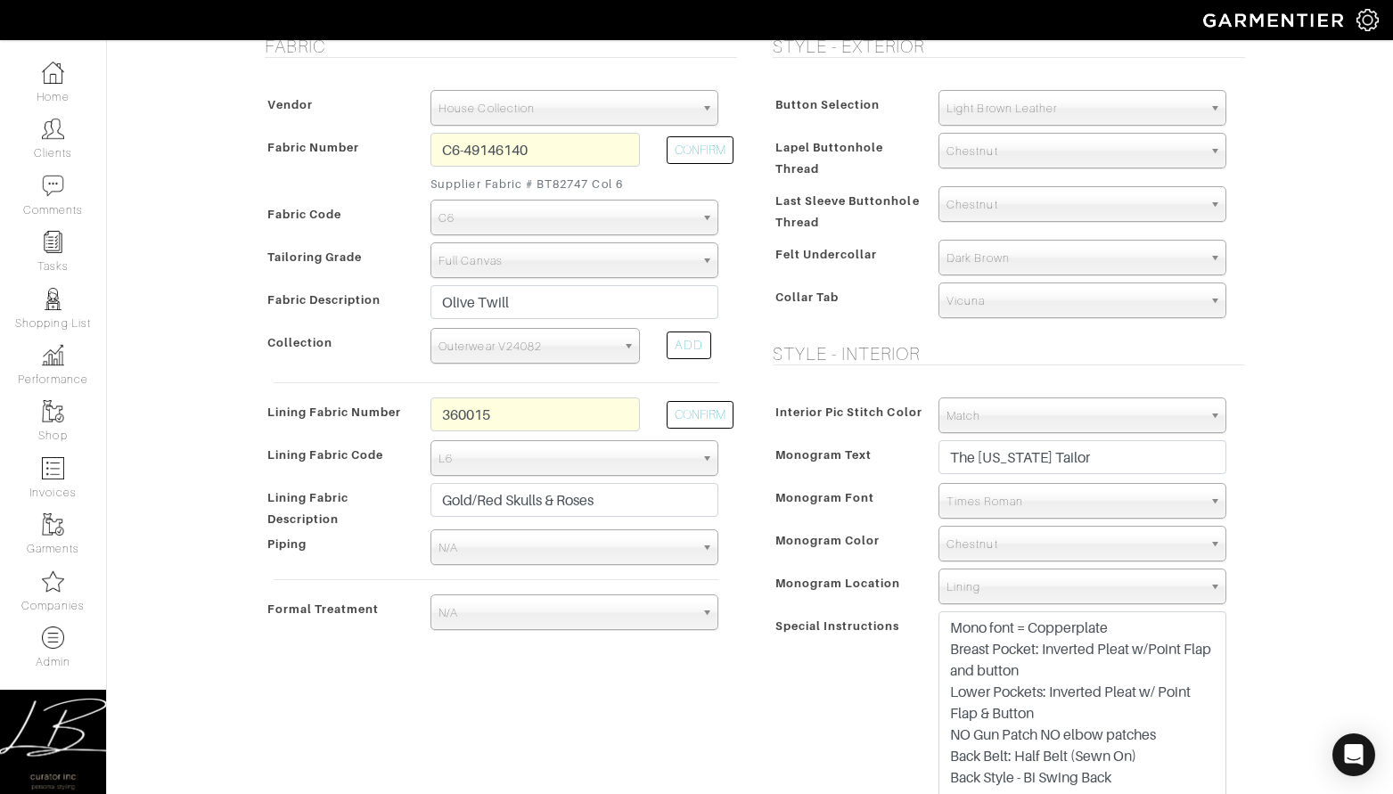
scroll to position [581, 0]
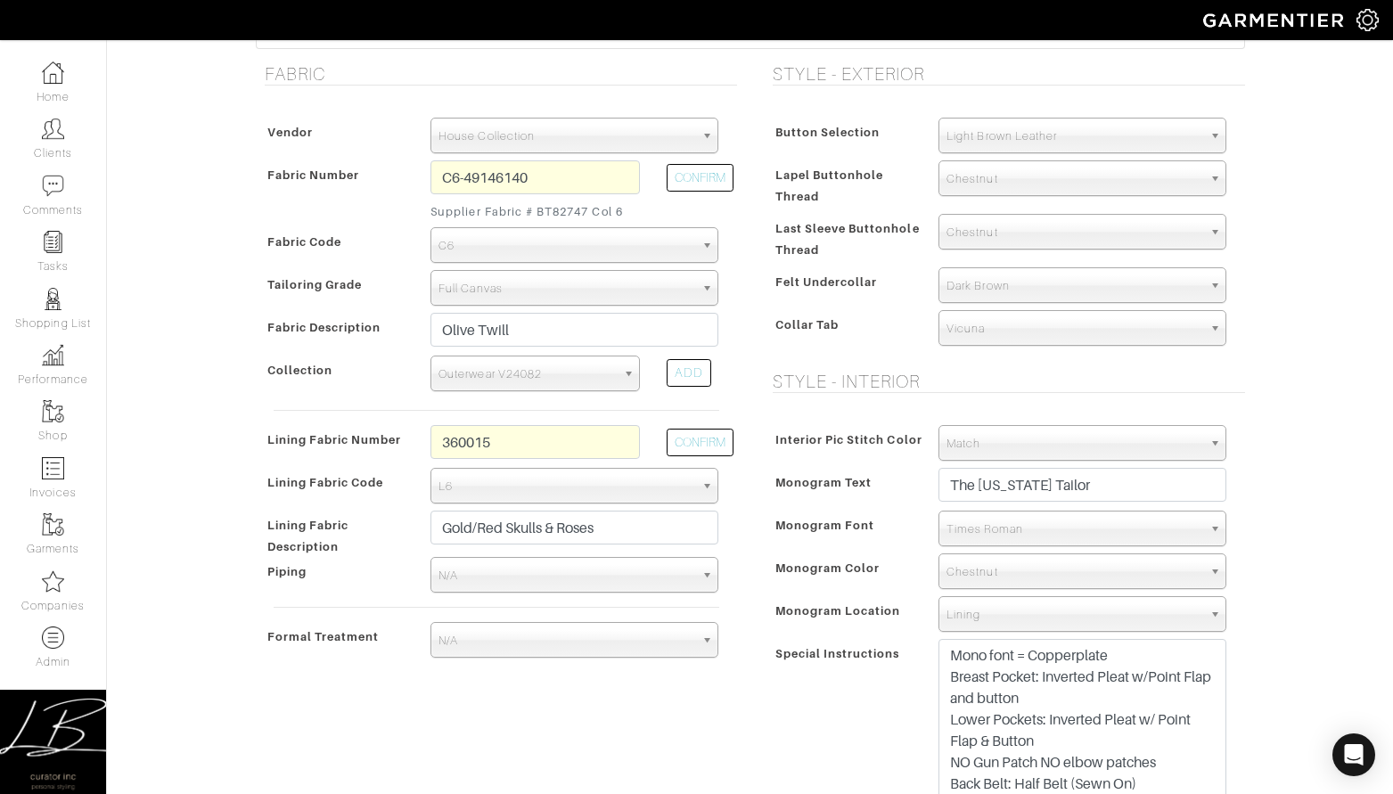
click at [1064, 440] on span "Match" at bounding box center [1074, 444] width 256 height 36
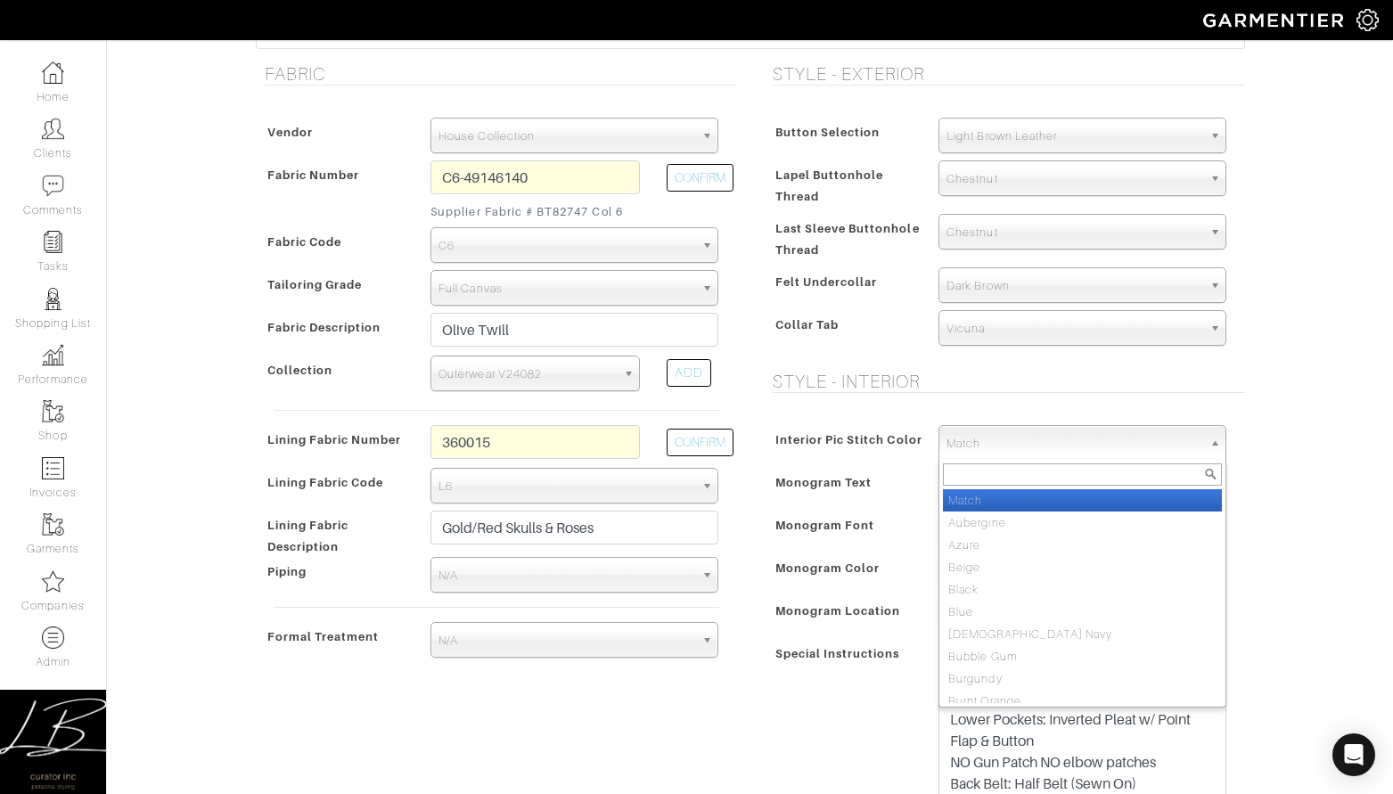
click at [798, 436] on span "Interior Pic Stitch Color" at bounding box center [848, 440] width 147 height 26
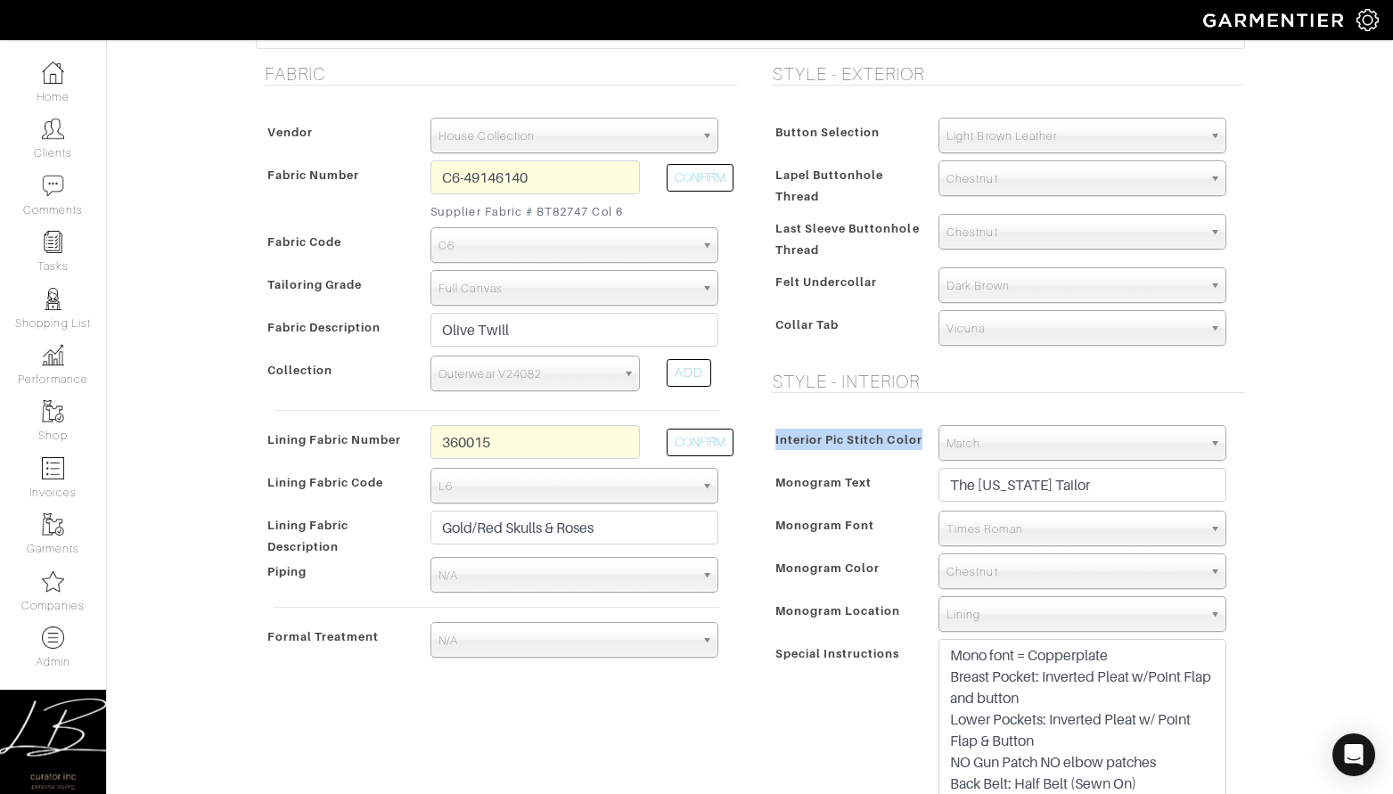
drag, startPoint x: 752, startPoint y: 438, endPoint x: 922, endPoint y: 434, distance: 170.2
click at [922, 434] on div "Style - Exterior Button Selection Match Formal - Fabric Covered with Formal Tre…" at bounding box center [1004, 536] width 508 height 947
click at [922, 434] on div "Interior Pic Stitch Color" at bounding box center [847, 445] width 158 height 32
drag, startPoint x: 922, startPoint y: 434, endPoint x: 786, endPoint y: 436, distance: 136.3
click at [786, 436] on div "Interior Pic Stitch Color" at bounding box center [847, 445] width 158 height 32
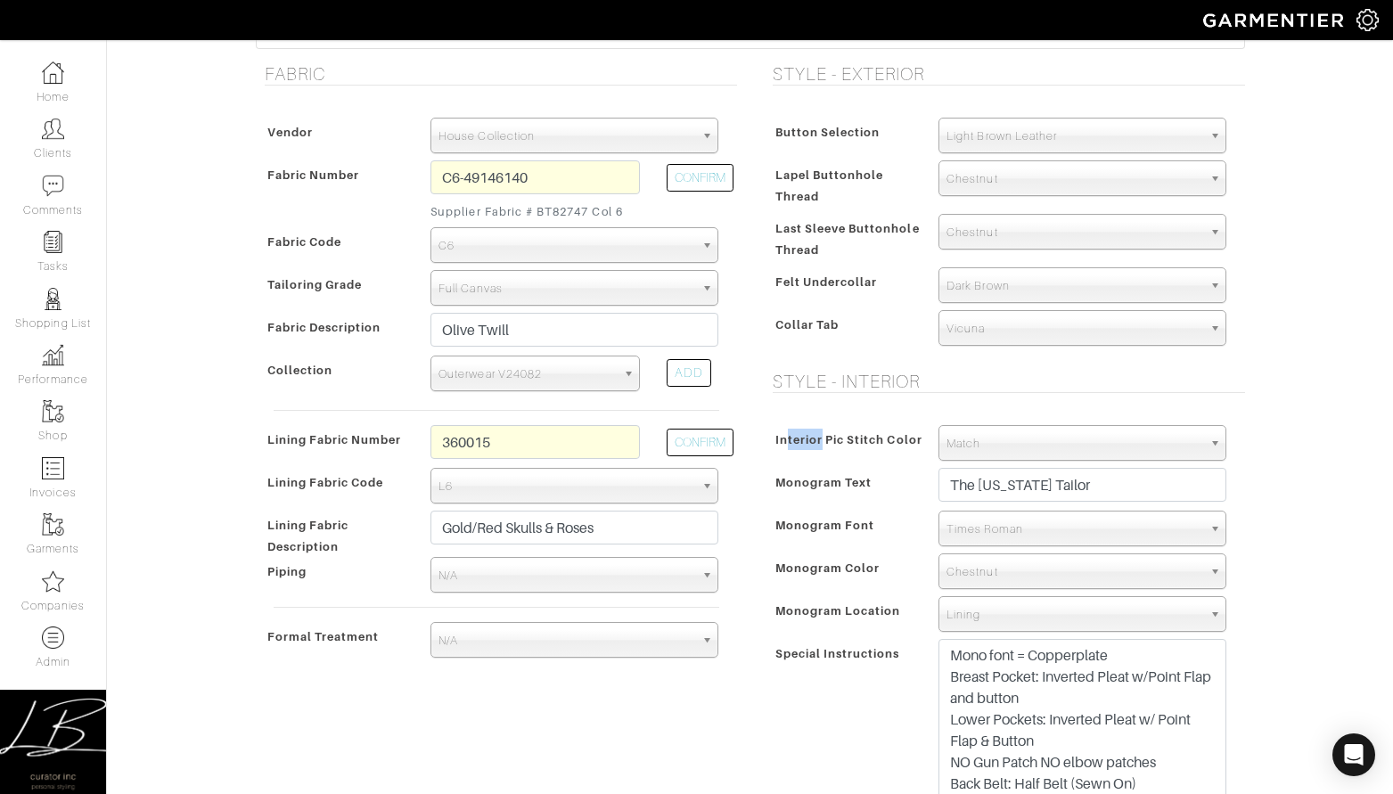
click at [786, 436] on span "Interior Pic Stitch Color" at bounding box center [848, 440] width 147 height 26
click at [797, 429] on span "Interior Pic Stitch Color" at bounding box center [848, 440] width 147 height 26
drag, startPoint x: 768, startPoint y: 438, endPoint x: 924, endPoint y: 438, distance: 155.9
click at [924, 438] on div "Interior Pic Stitch Color" at bounding box center [847, 445] width 158 height 32
click at [968, 436] on span "Match" at bounding box center [1074, 444] width 256 height 36
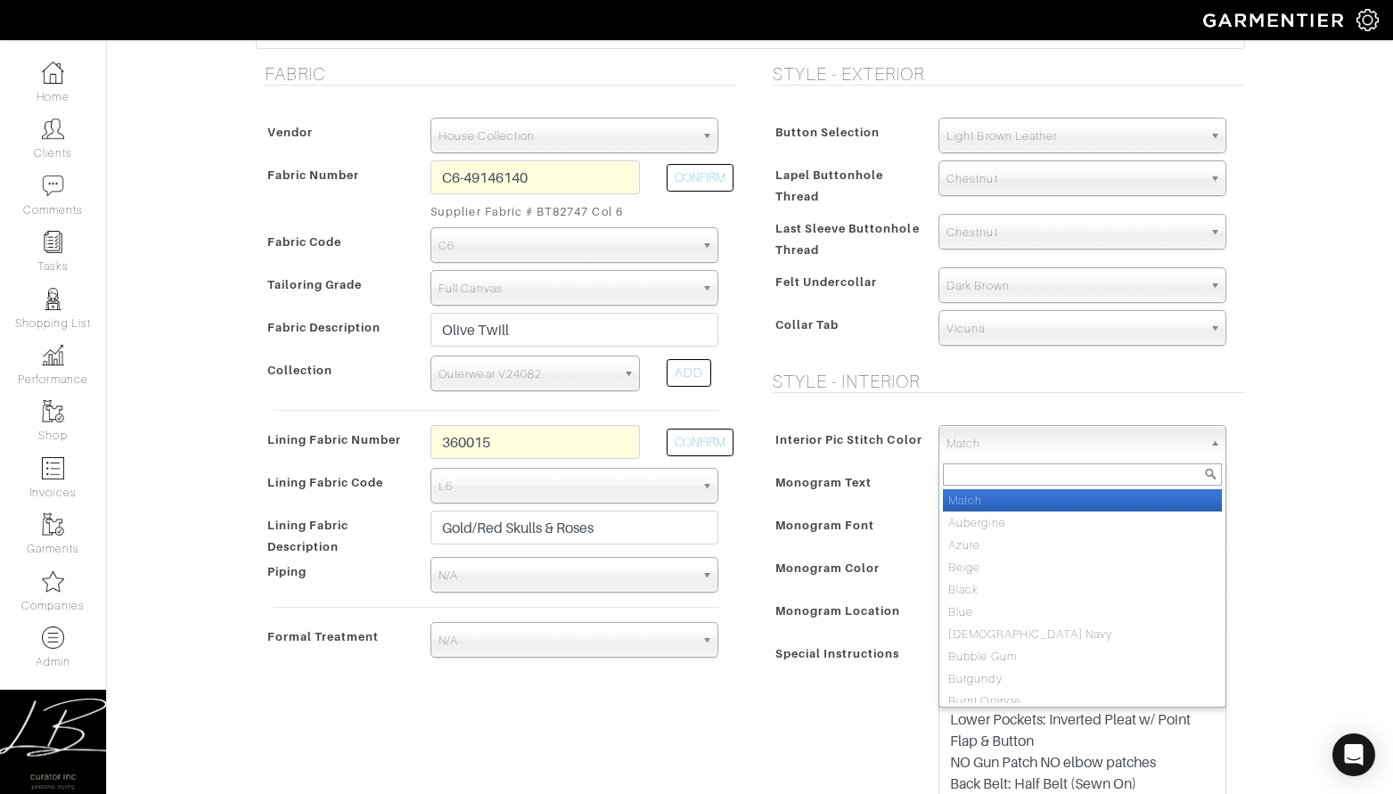
click at [903, 427] on span "Interior Pic Stitch Color" at bounding box center [848, 440] width 147 height 26
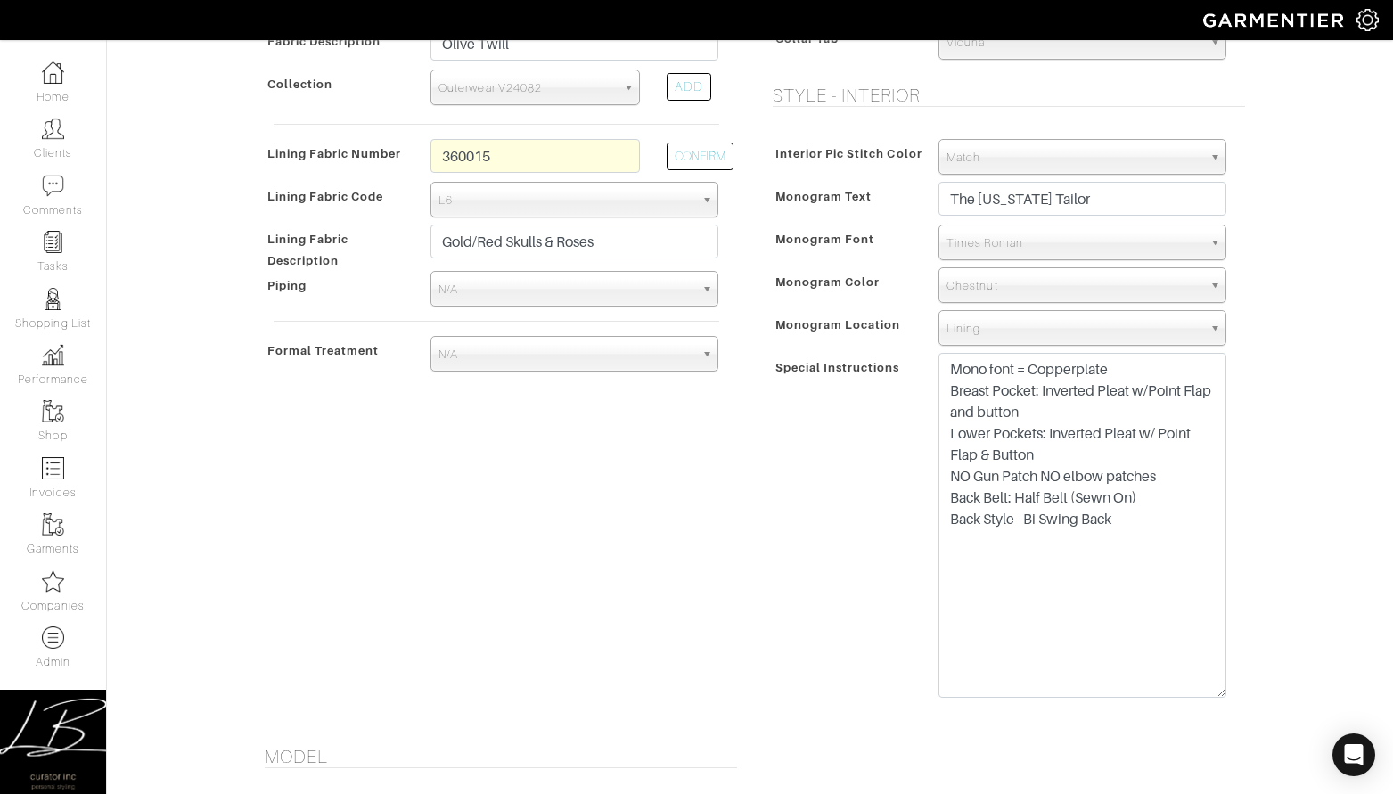
scroll to position [874, 0]
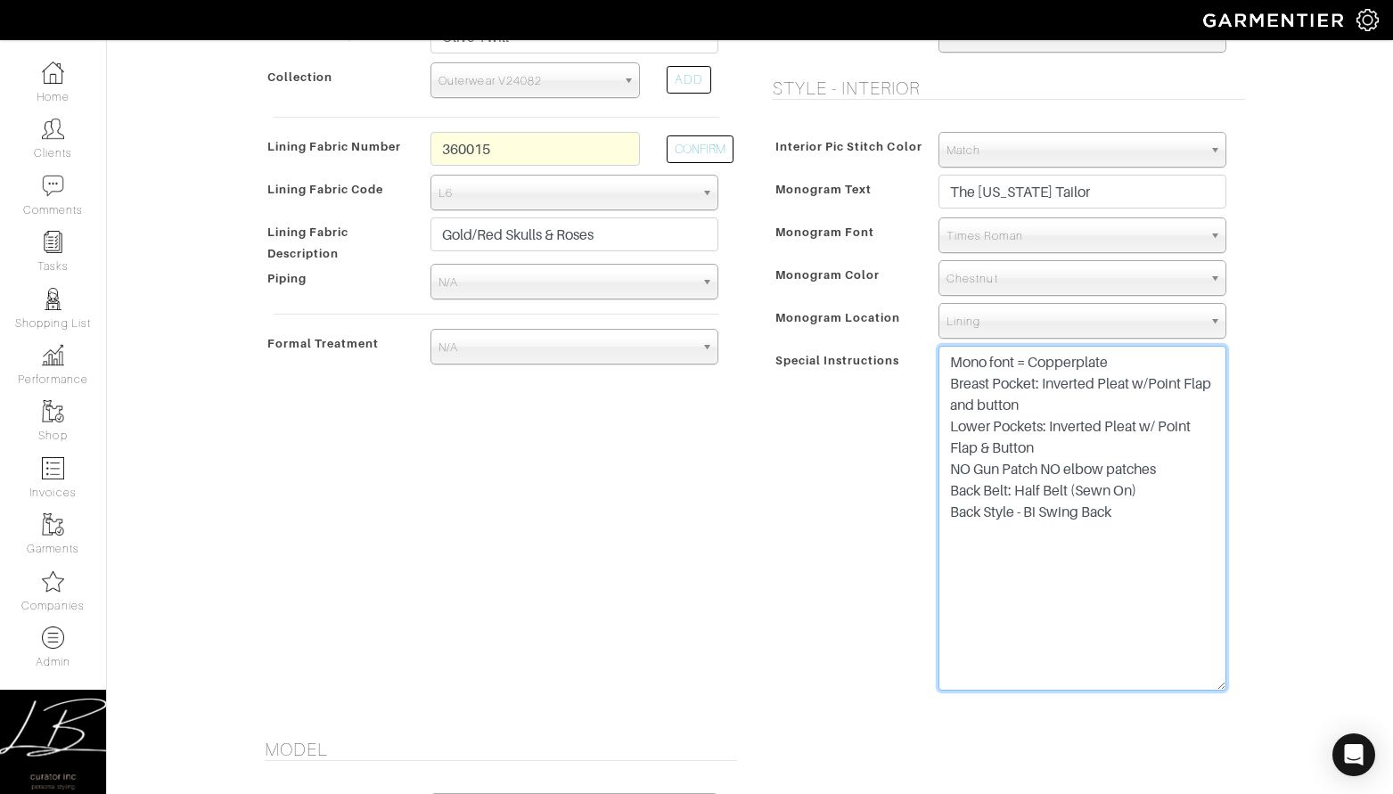
click at [1153, 506] on textarea "Mono font = Copper No shooting patch on either shoulder" at bounding box center [1082, 518] width 288 height 345
drag, startPoint x: 1124, startPoint y: 544, endPoint x: 1116, endPoint y: 537, distance: 10.1
click at [1116, 537] on textarea "Mono font = Copper No shooting patch on either shoulder" at bounding box center [1082, 518] width 288 height 345
click at [1117, 536] on textarea "Mono font = Copper No shooting patch on either shoulder" at bounding box center [1082, 518] width 288 height 345
drag, startPoint x: 1117, startPoint y: 536, endPoint x: 1125, endPoint y: 559, distance: 23.4
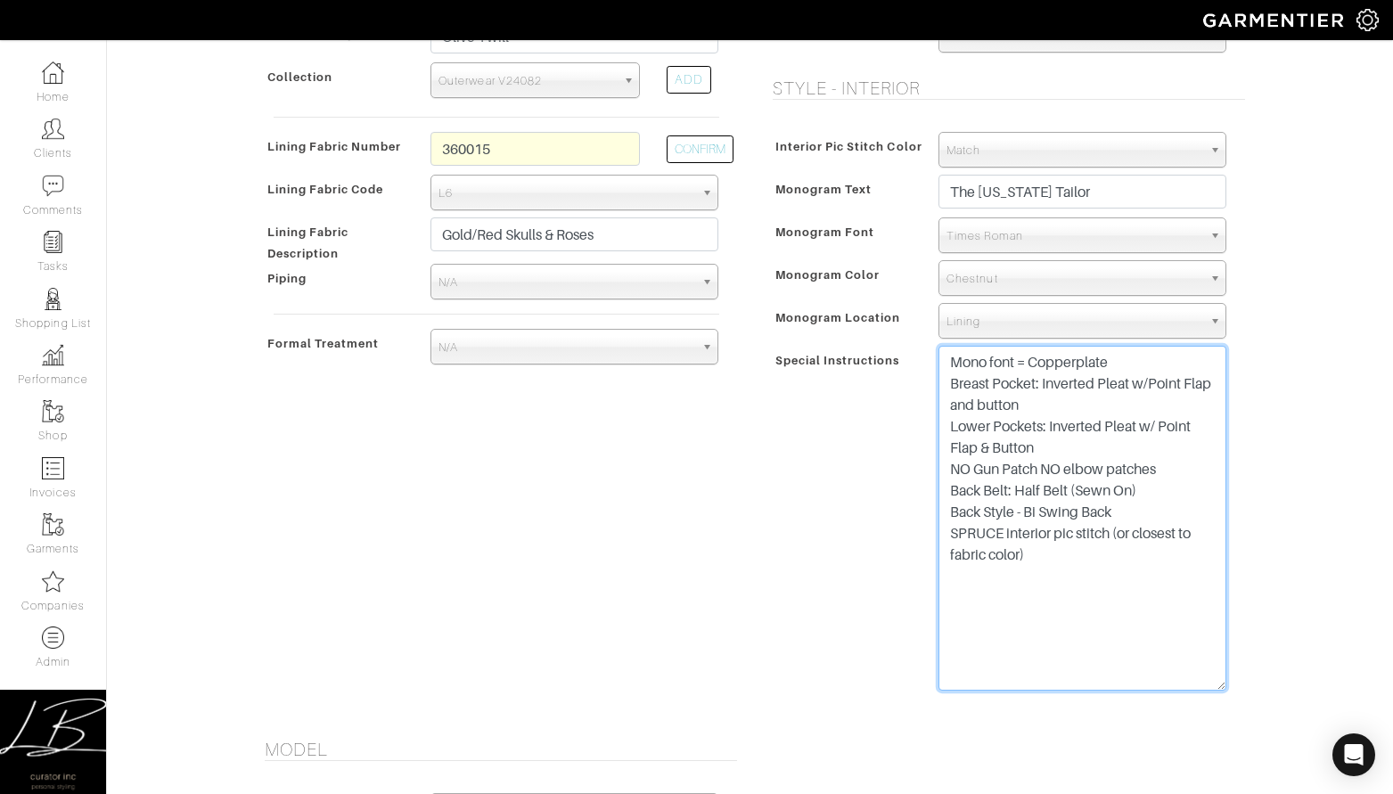
click at [1125, 559] on textarea "Mono font = Copper No shooting patch on either shoulder" at bounding box center [1082, 518] width 288 height 345
drag, startPoint x: 1125, startPoint y: 559, endPoint x: 1079, endPoint y: 556, distance: 45.5
click at [1125, 559] on textarea "Mono font = Copper No shooting patch on either shoulder" at bounding box center [1082, 518] width 288 height 345
type textarea "Mono font = Copperplate Breast Pocket: Inverted Pleat w/Point Flap and button L…"
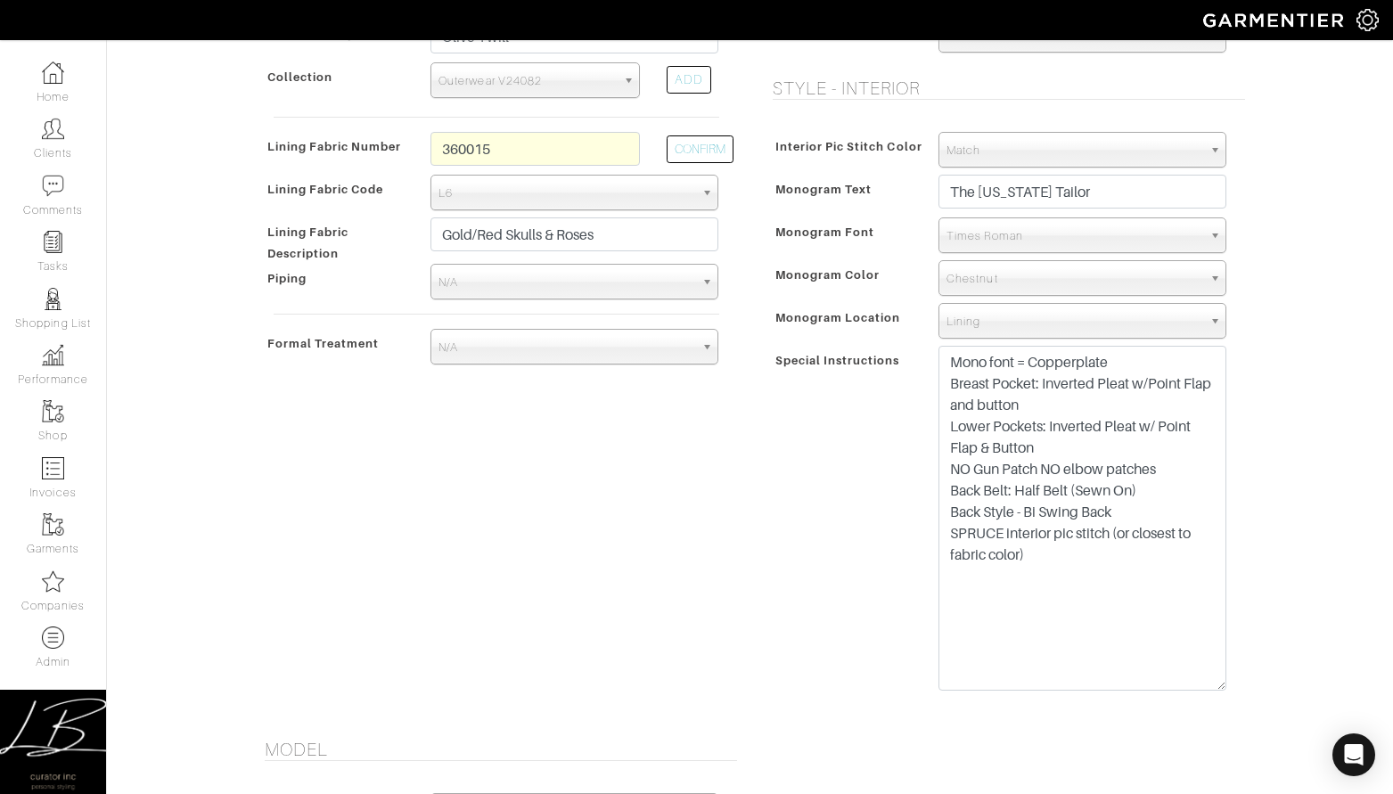
click at [904, 544] on div "Special Instructions" at bounding box center [847, 524] width 158 height 350
click at [1263, 509] on div "Mike Dawkins - Invoice # 24209 - Custom Sport Coat Rejected? See Custom Models …" at bounding box center [696, 484] width 1393 height 2618
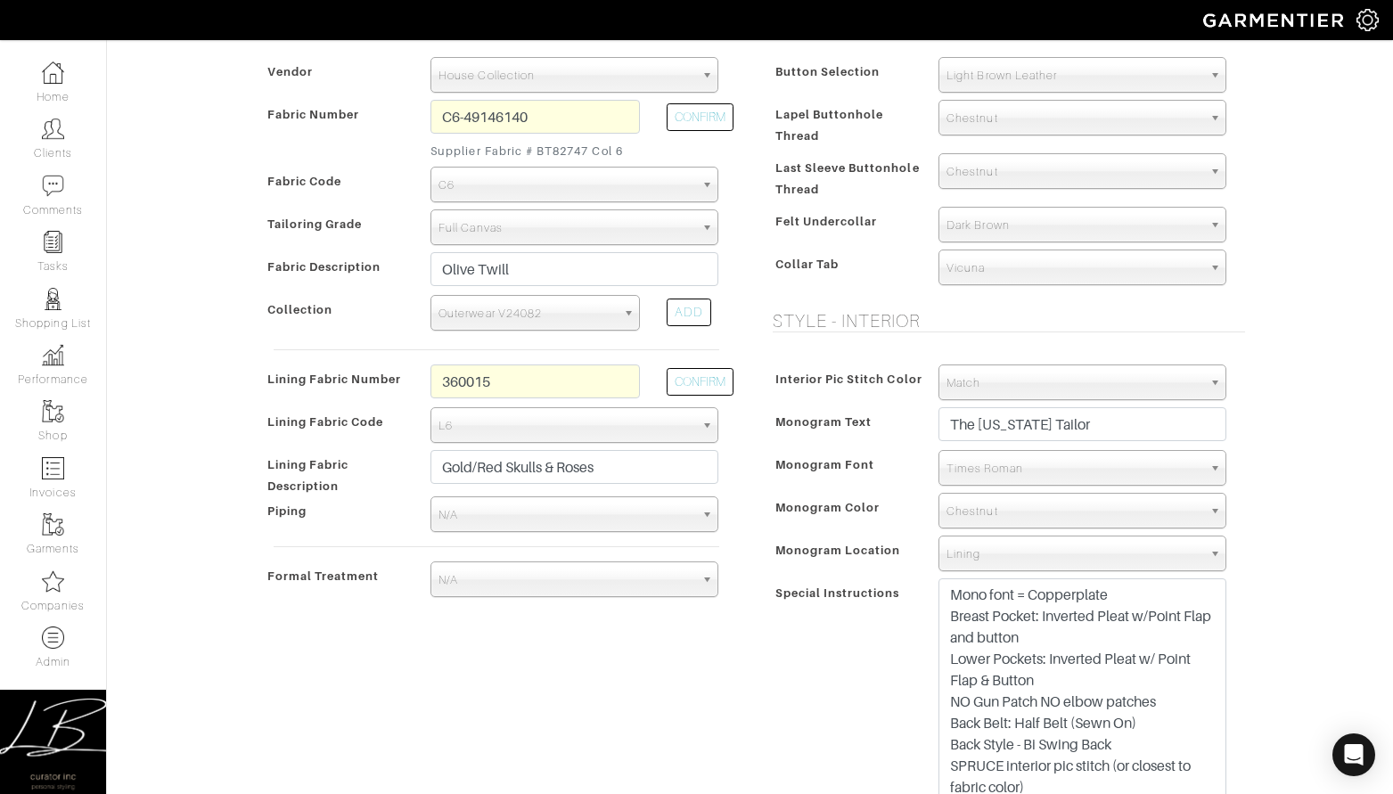
scroll to position [639, 0]
click at [1039, 384] on span "Match" at bounding box center [1074, 386] width 256 height 36
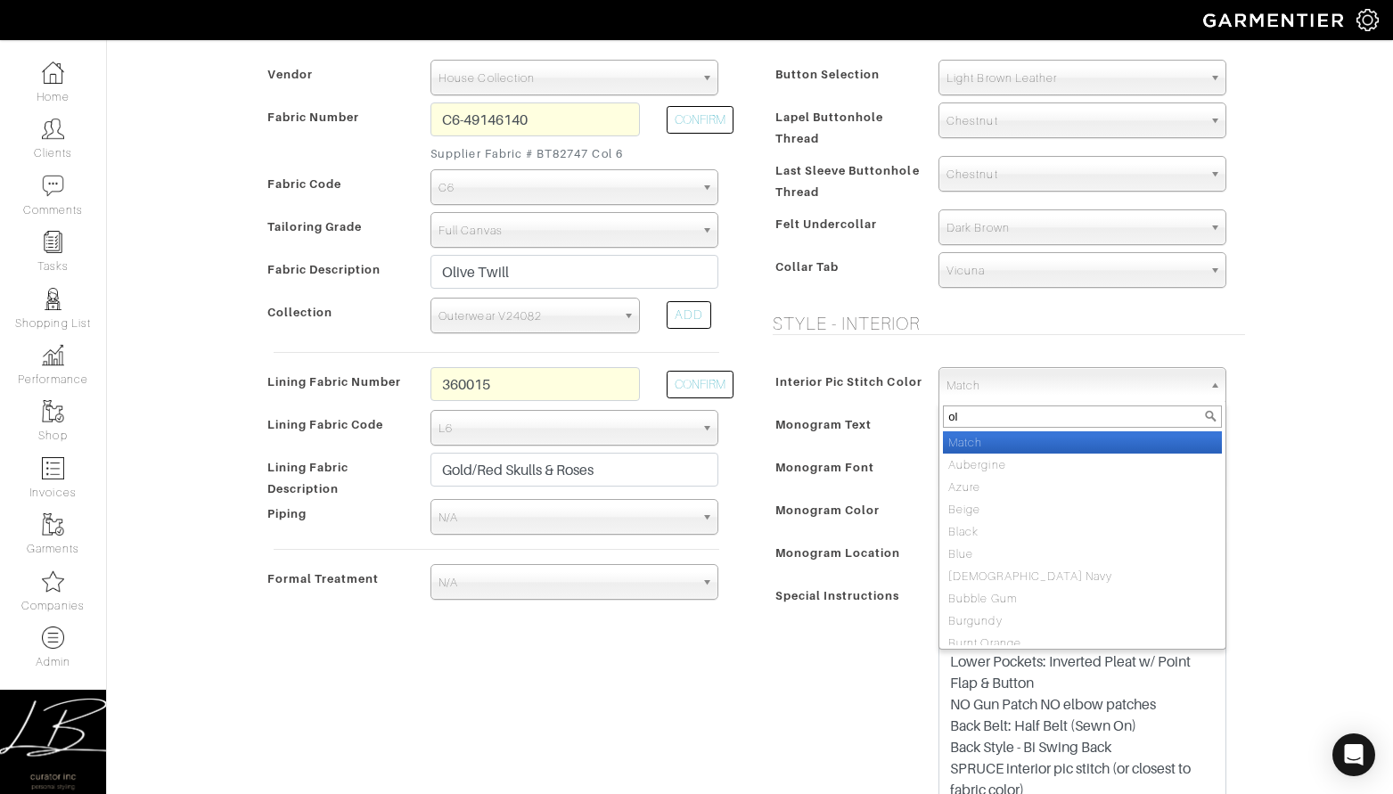
type input "oli"
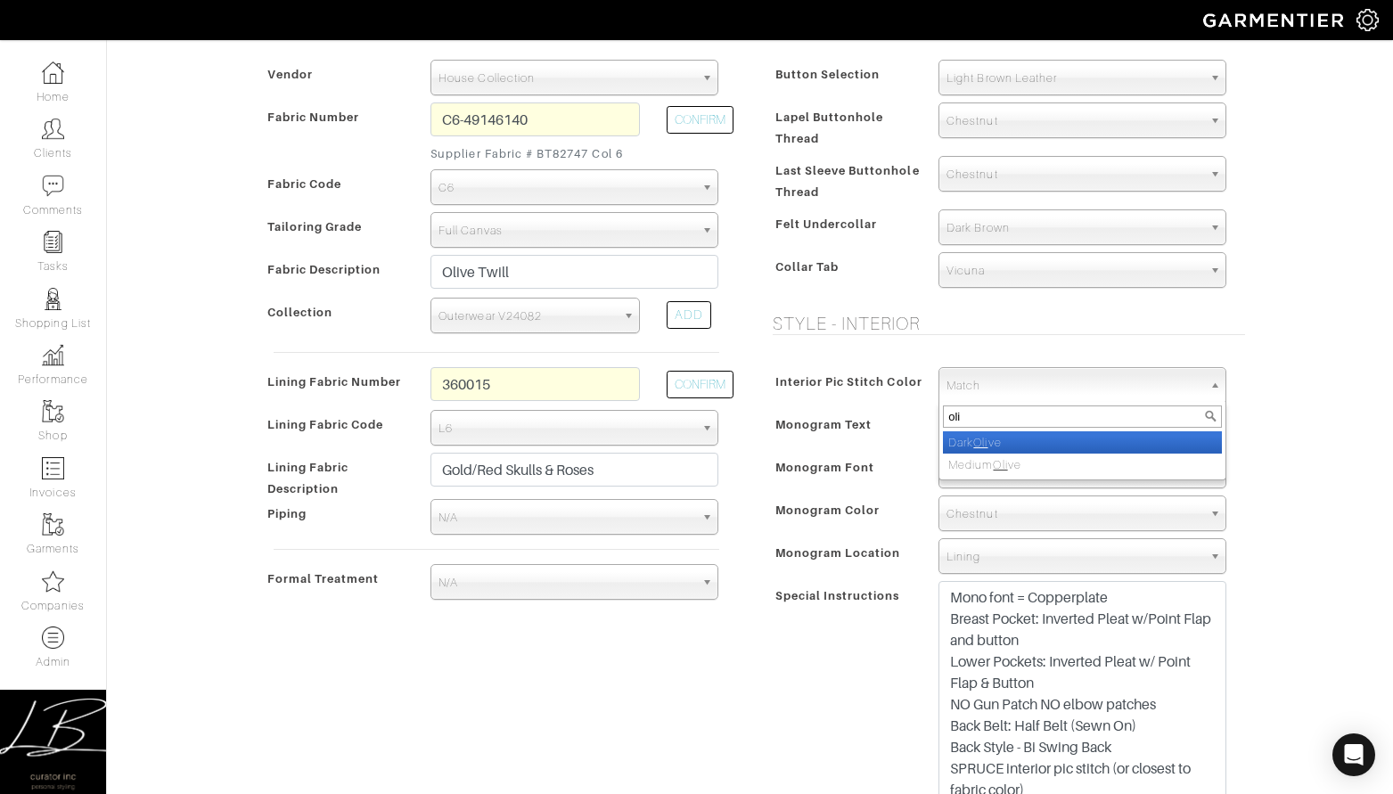
select select "65"
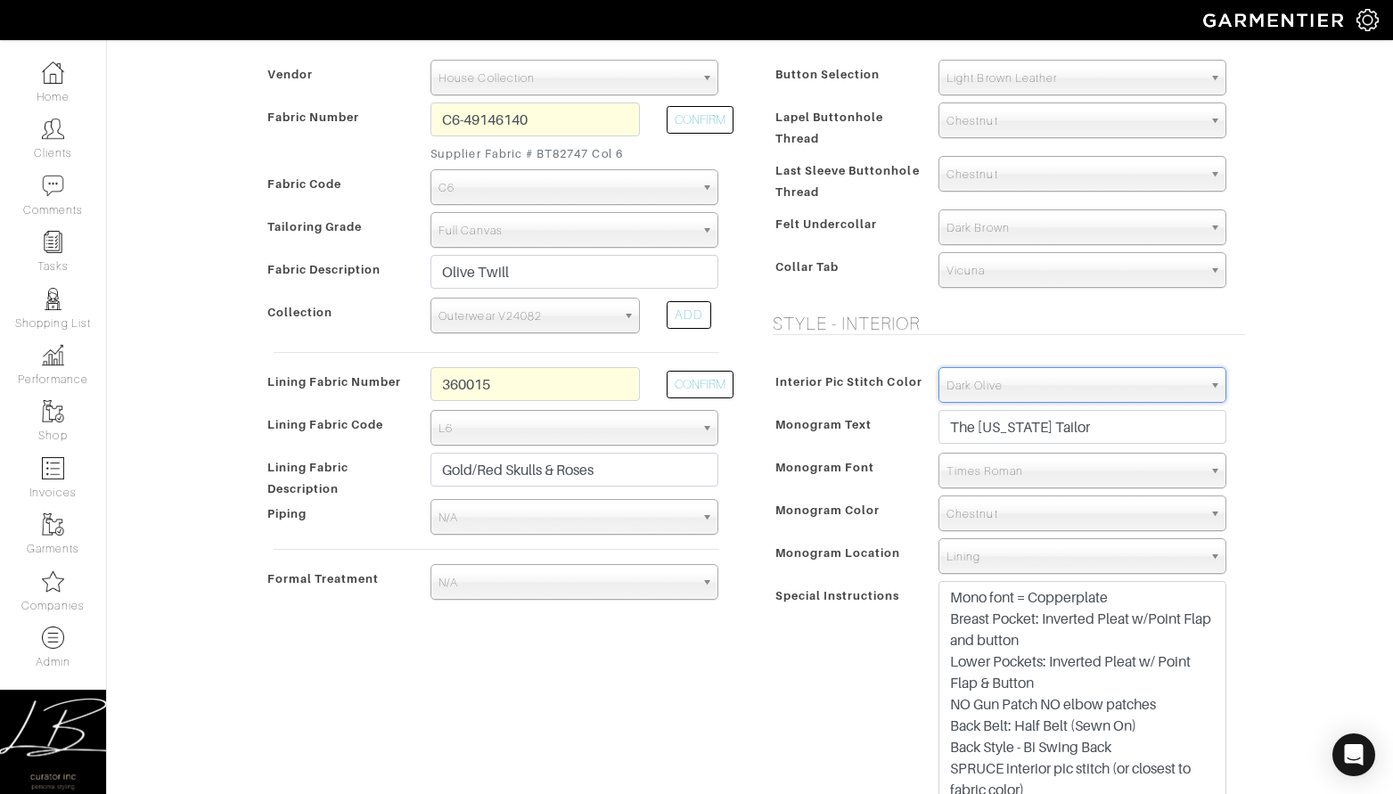
drag, startPoint x: 1310, startPoint y: 353, endPoint x: 1305, endPoint y: 371, distance: 18.6
click at [1310, 353] on div "Mike Dawkins - Invoice # 24209 - Custom Sport Coat Rejected? See Custom Models …" at bounding box center [696, 719] width 1393 height 2618
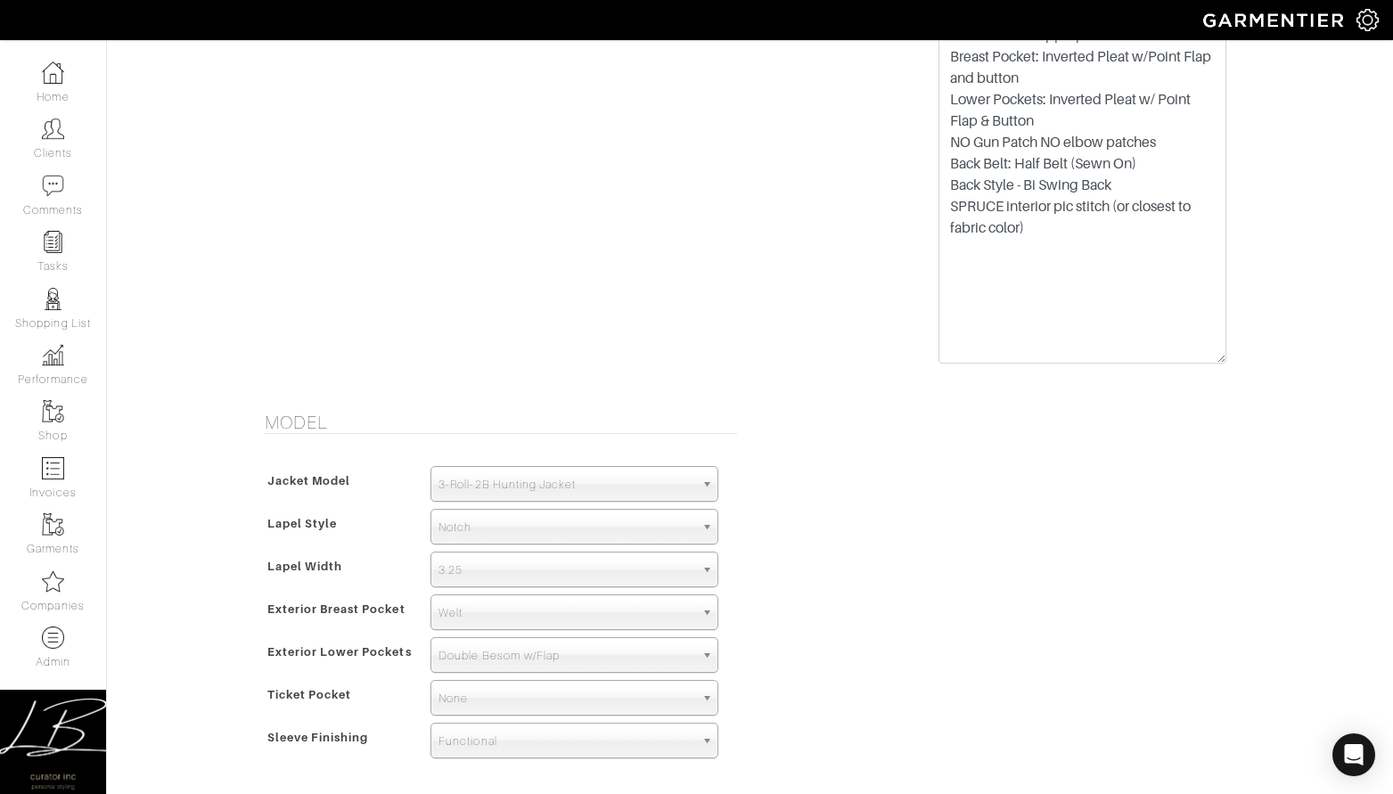
scroll to position [1959, 0]
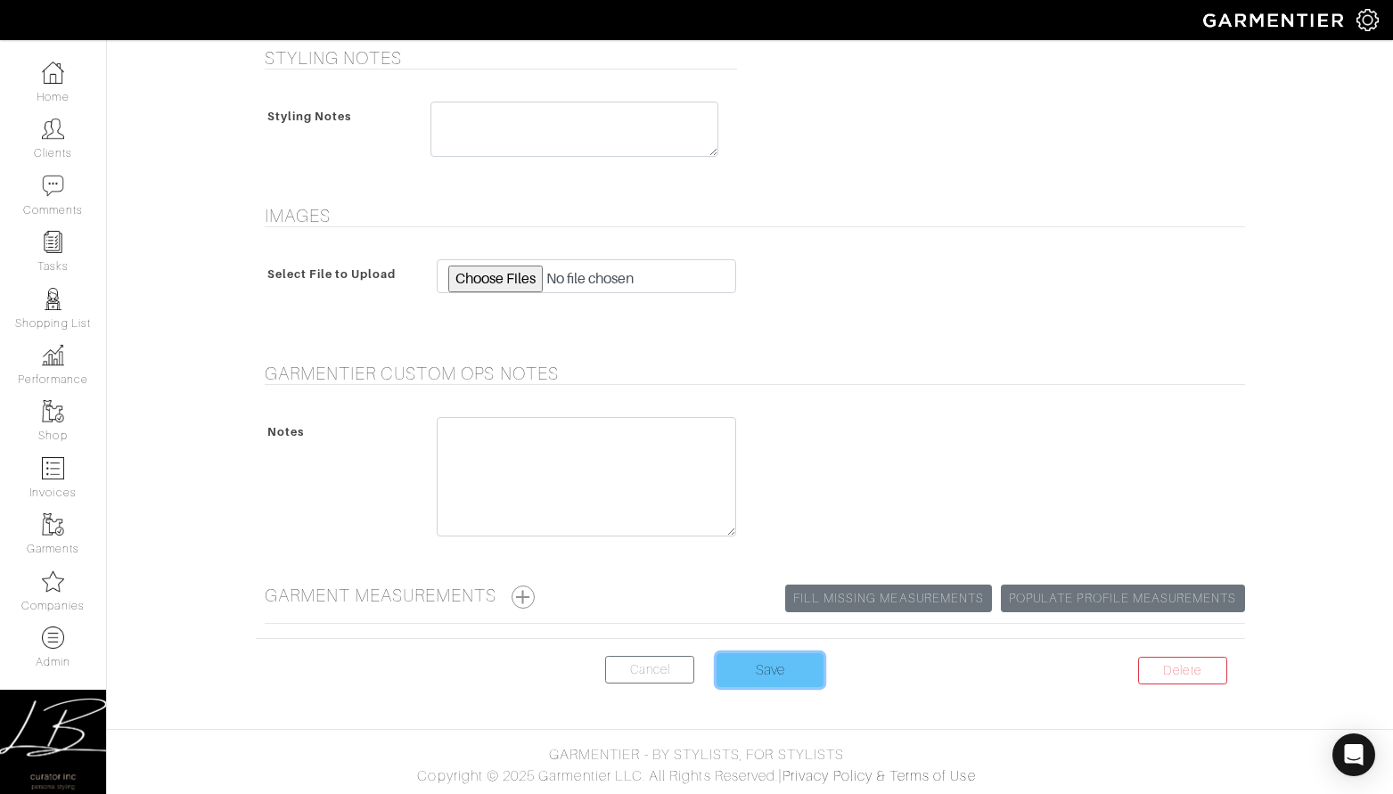
click at [764, 673] on input "Save" at bounding box center [769, 670] width 107 height 34
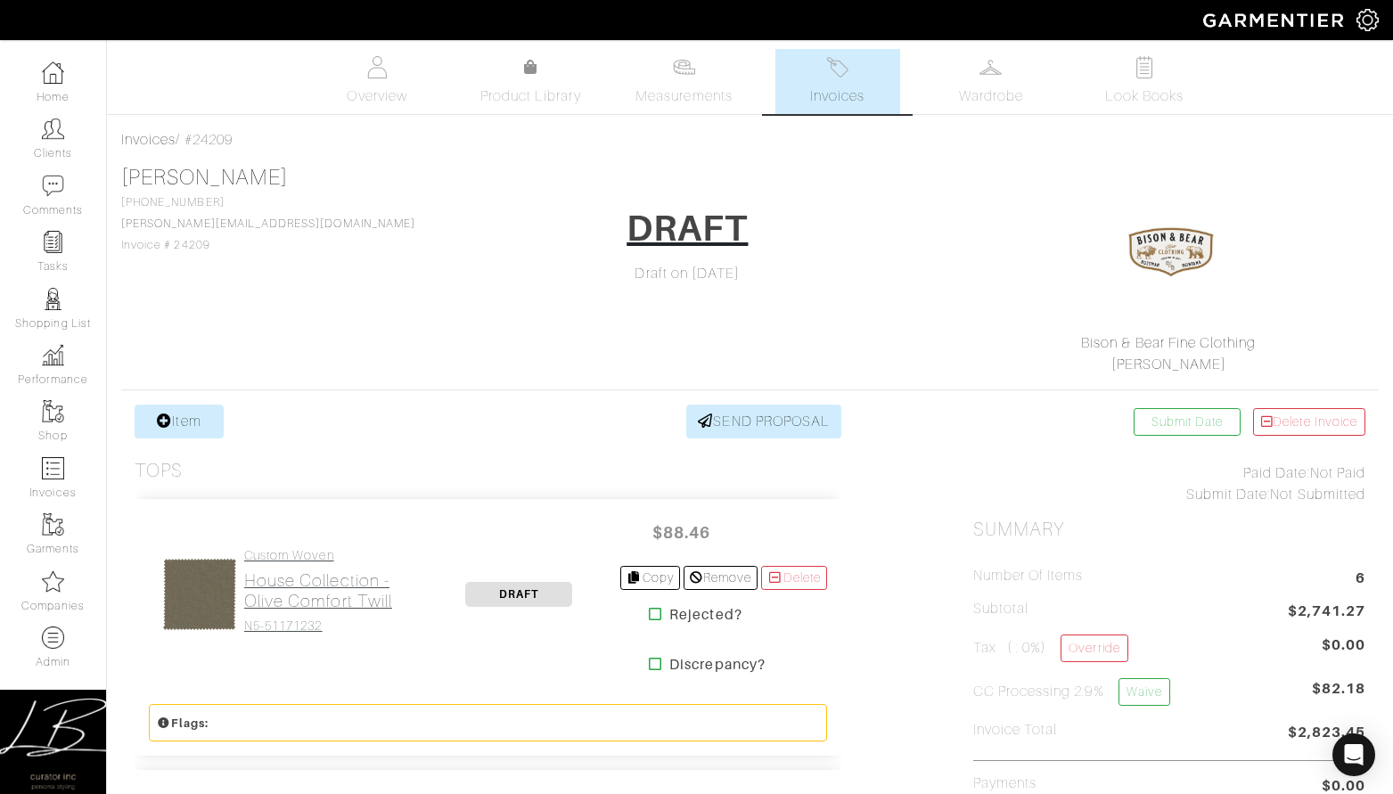
click at [278, 573] on h2 "House Collection - Olive Comfort Twill" at bounding box center [331, 590] width 174 height 41
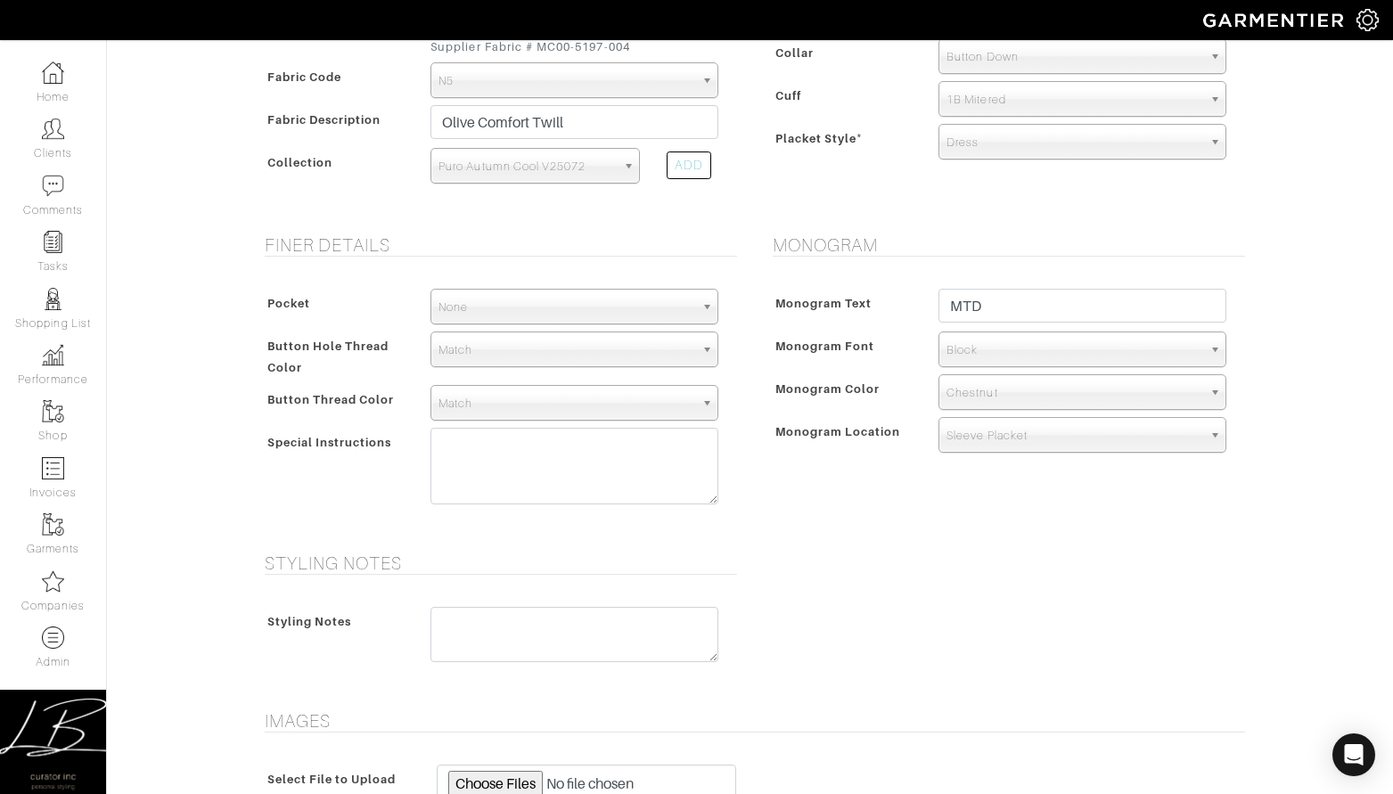
scroll to position [764, 0]
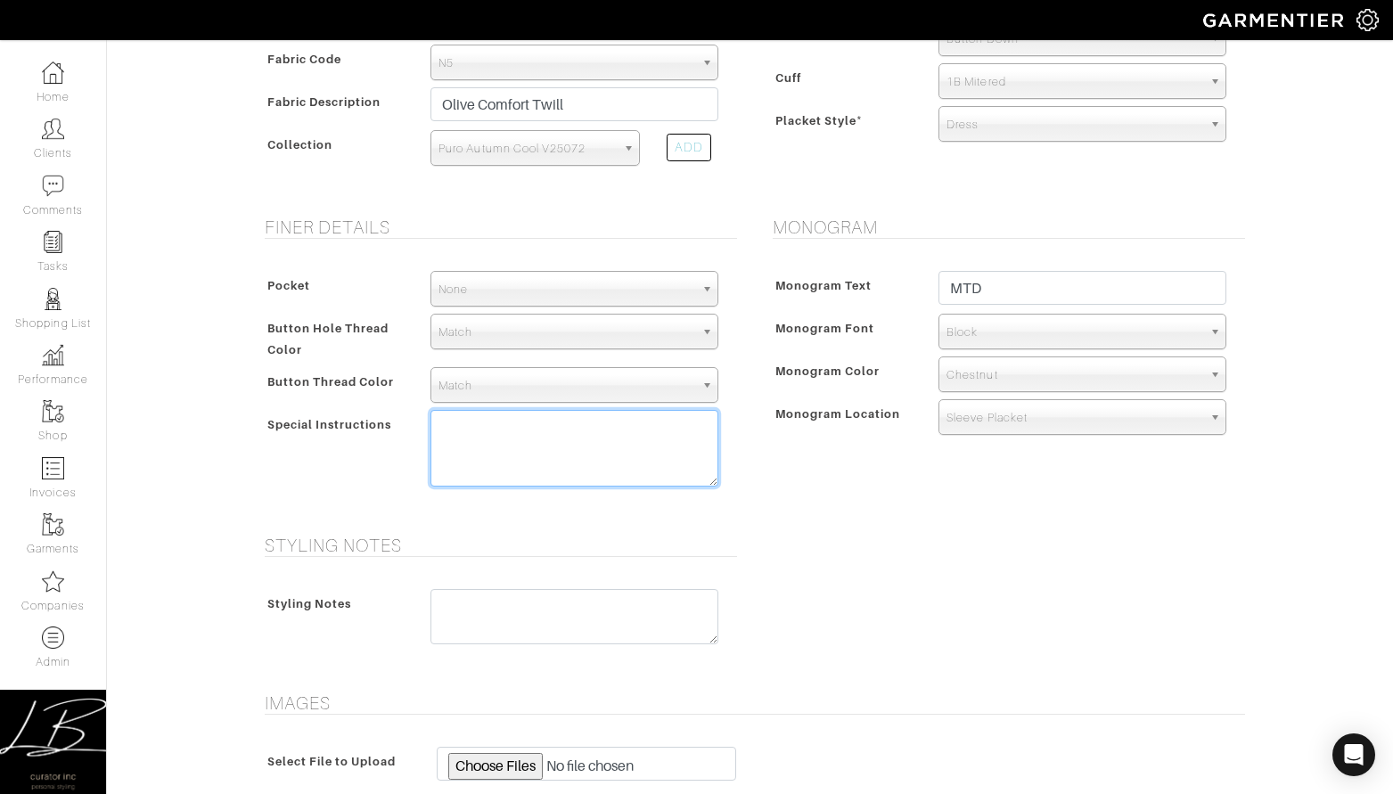
click at [506, 438] on textarea at bounding box center [574, 448] width 288 height 77
paste textarea "first button from neckband 3""
type textarea "first button from neckband 3""
click at [791, 464] on div "Monogram Monogram Text MTD Monogram Font N/A Script Calligraphy Times Roman Blo…" at bounding box center [1004, 365] width 508 height 297
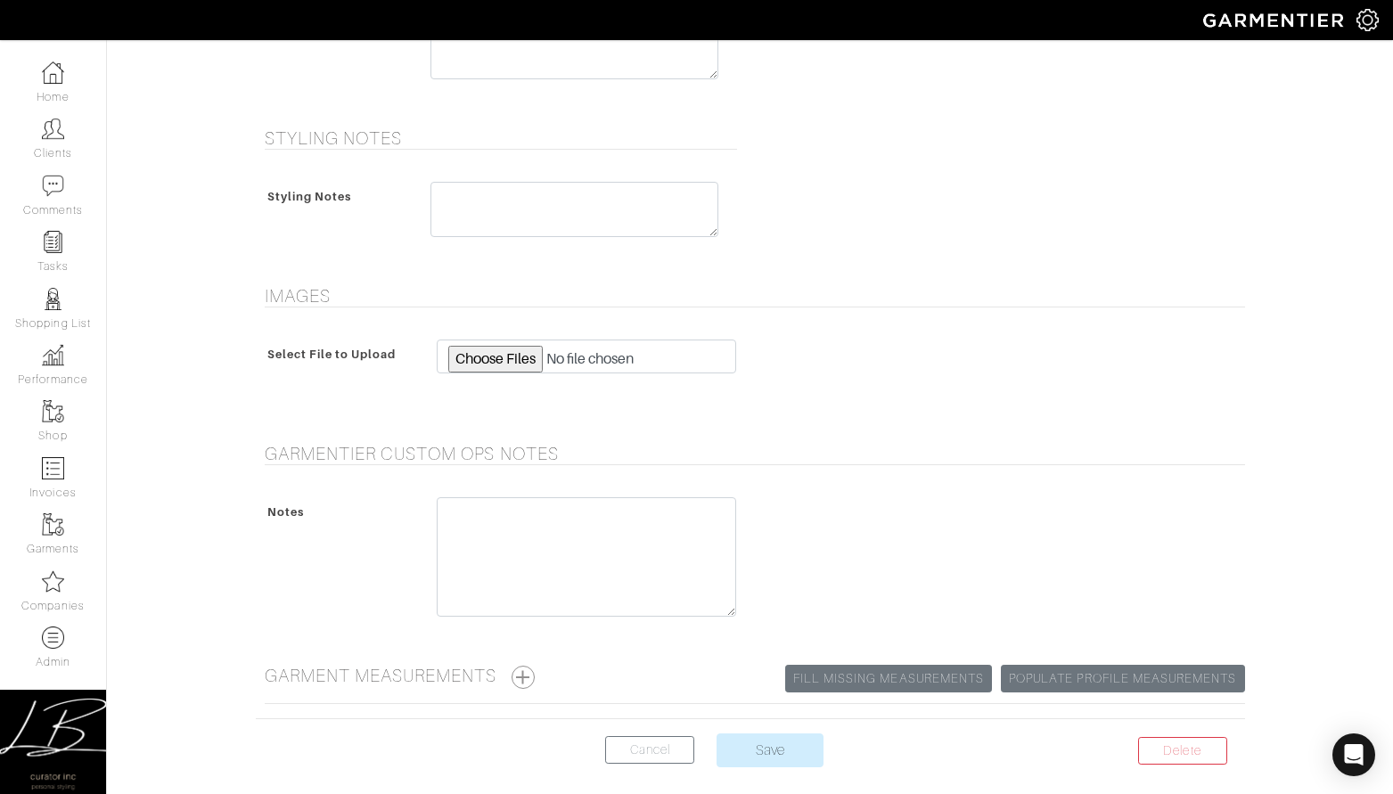
scroll to position [1173, 0]
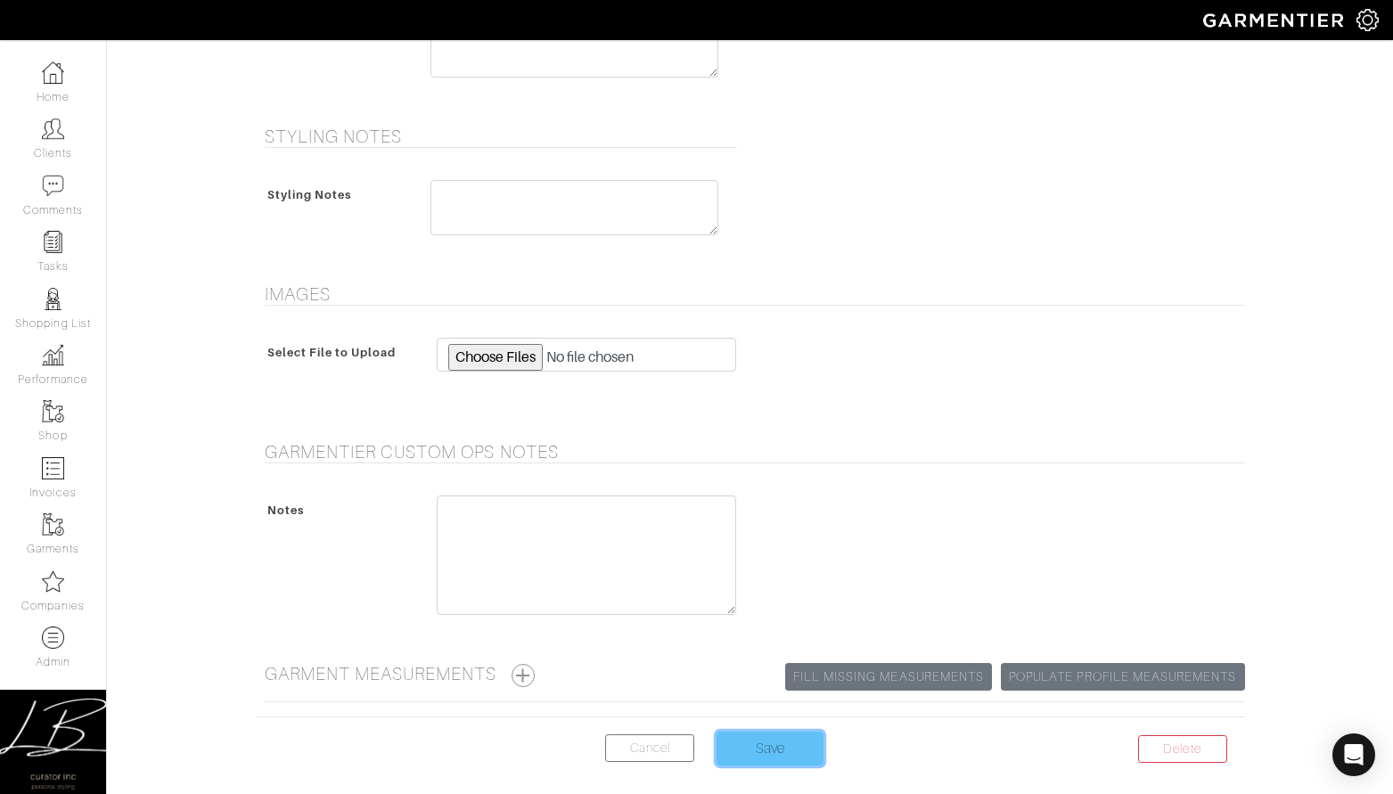
click at [774, 738] on input "Save" at bounding box center [769, 749] width 107 height 34
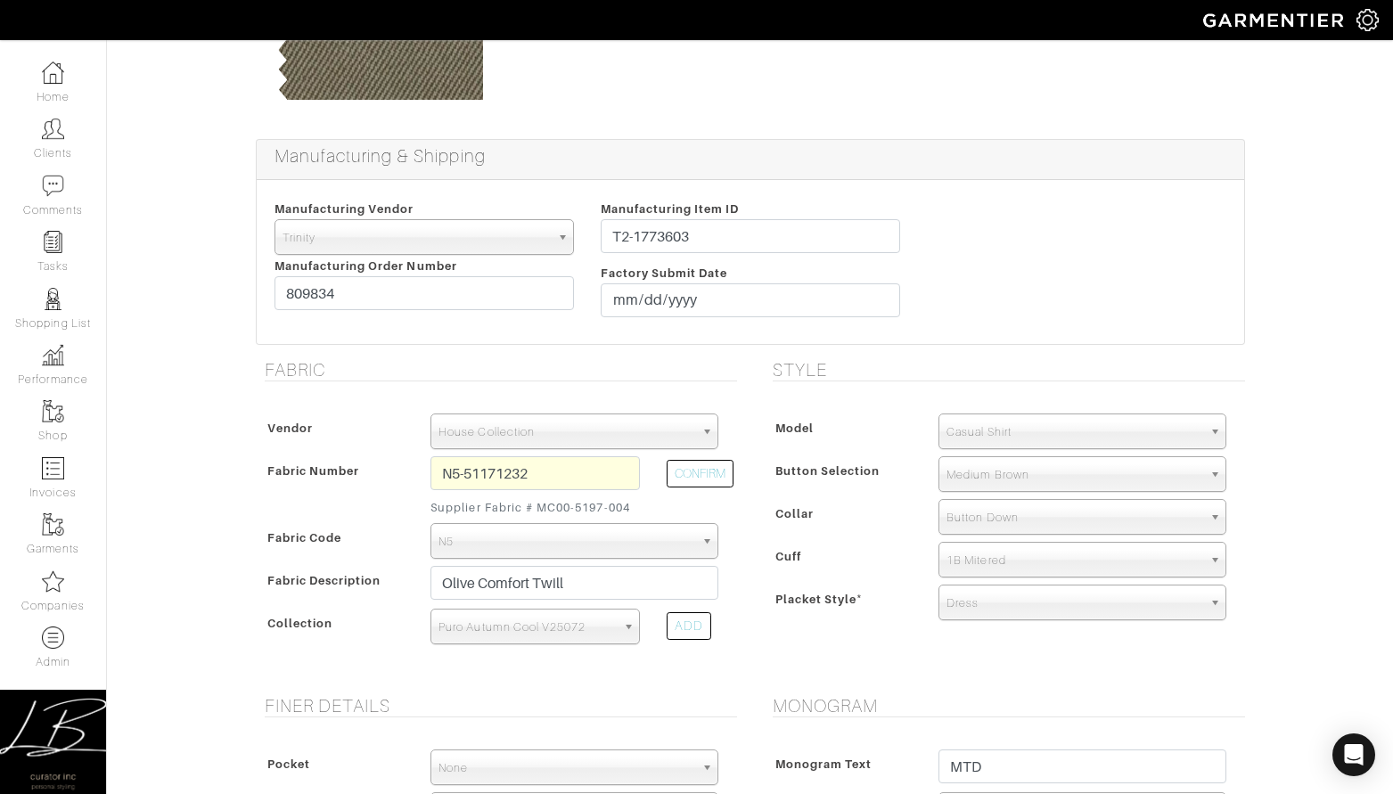
scroll to position [225, 0]
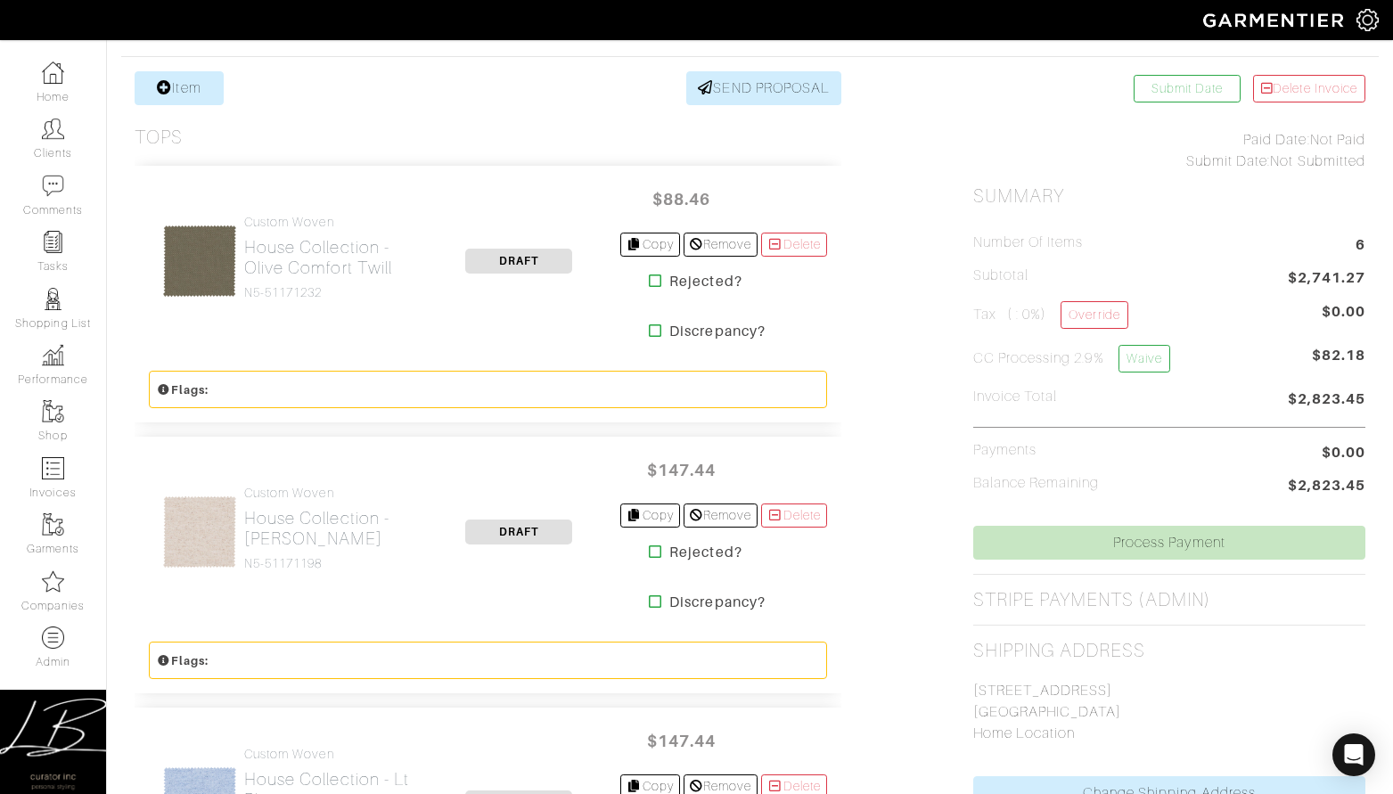
scroll to position [337, 0]
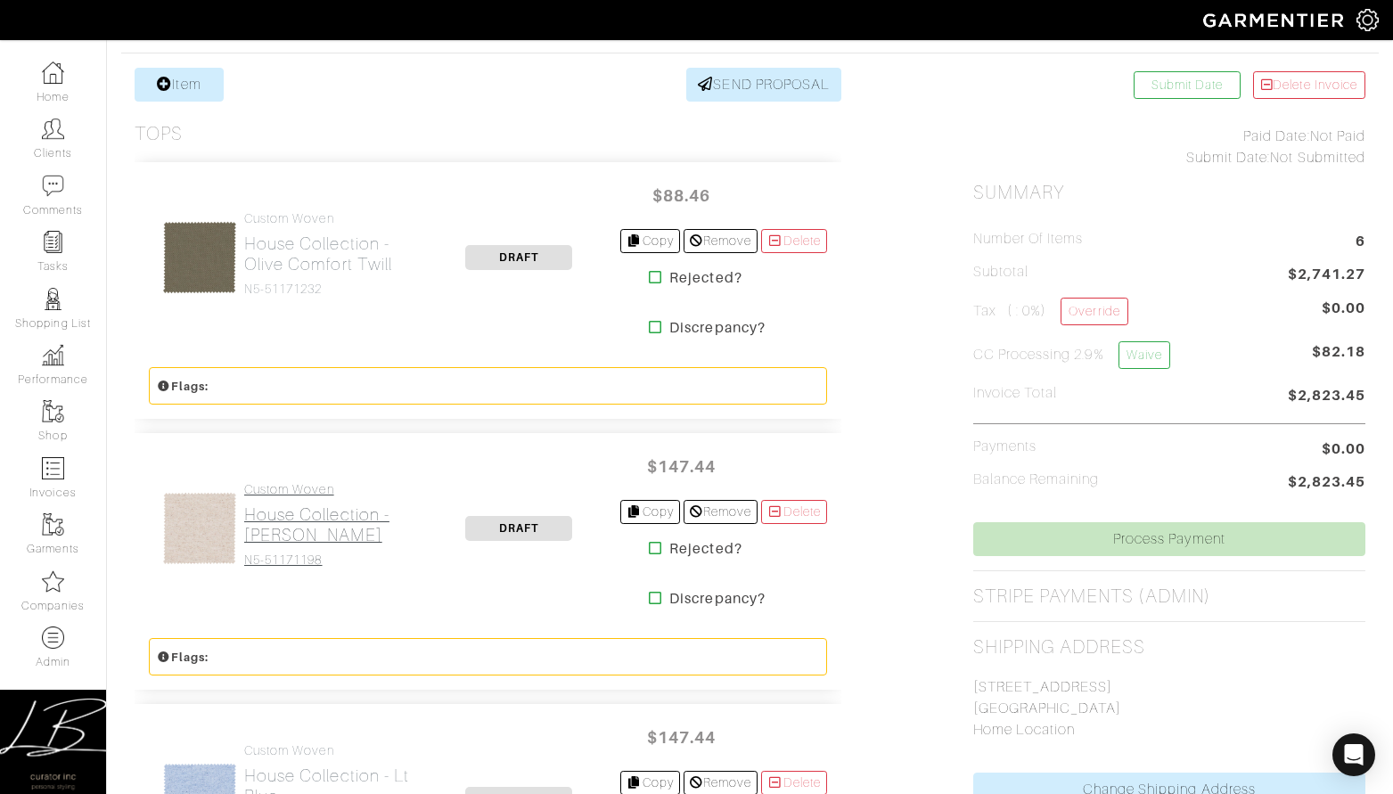
click at [303, 530] on h2 "House Collection - [PERSON_NAME]" at bounding box center [331, 524] width 174 height 41
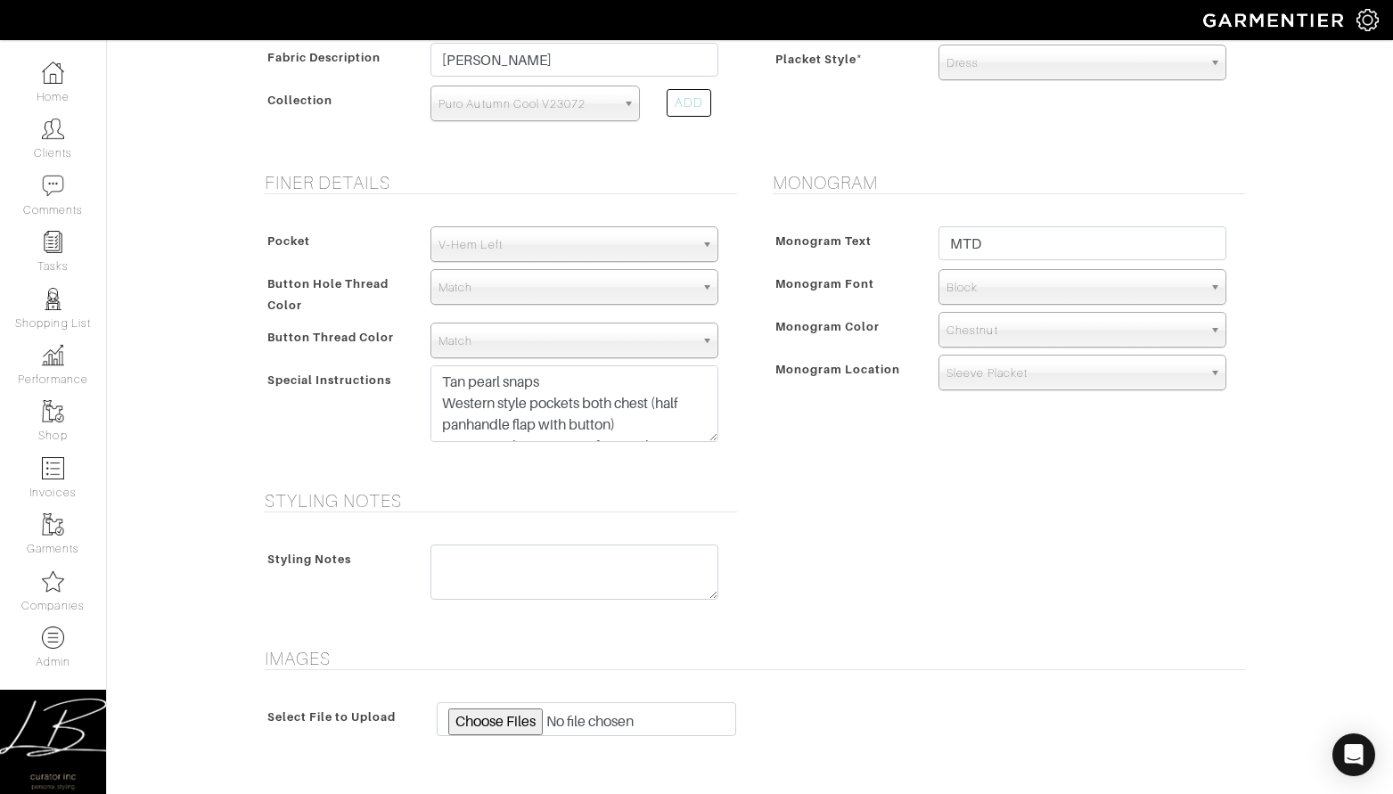
scroll to position [829, 0]
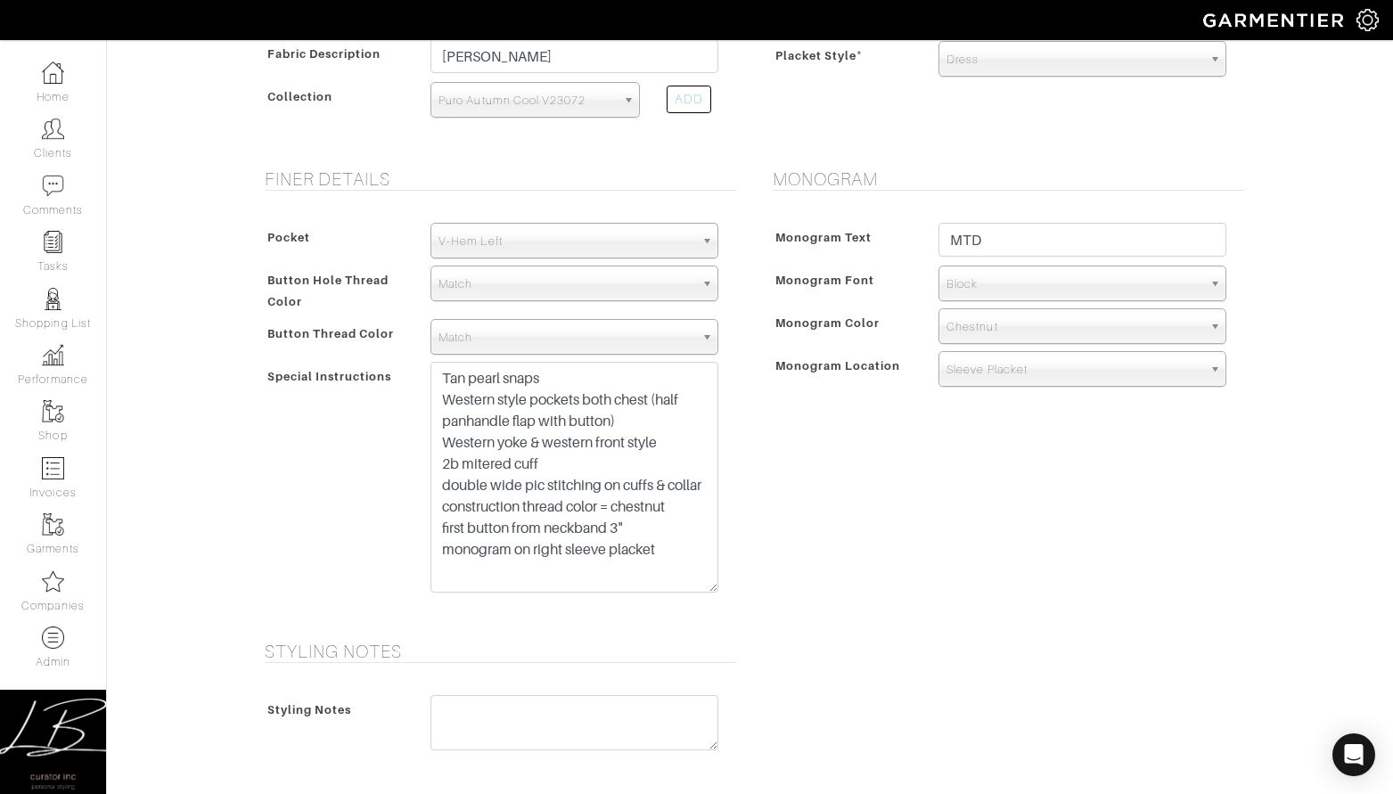
drag, startPoint x: 714, startPoint y: 418, endPoint x: 707, endPoint y: 567, distance: 148.9
click at [707, 567] on textarea "Tan pearl snaps Western style pockets both chest (half panhandle flap with butt…" at bounding box center [574, 477] width 288 height 231
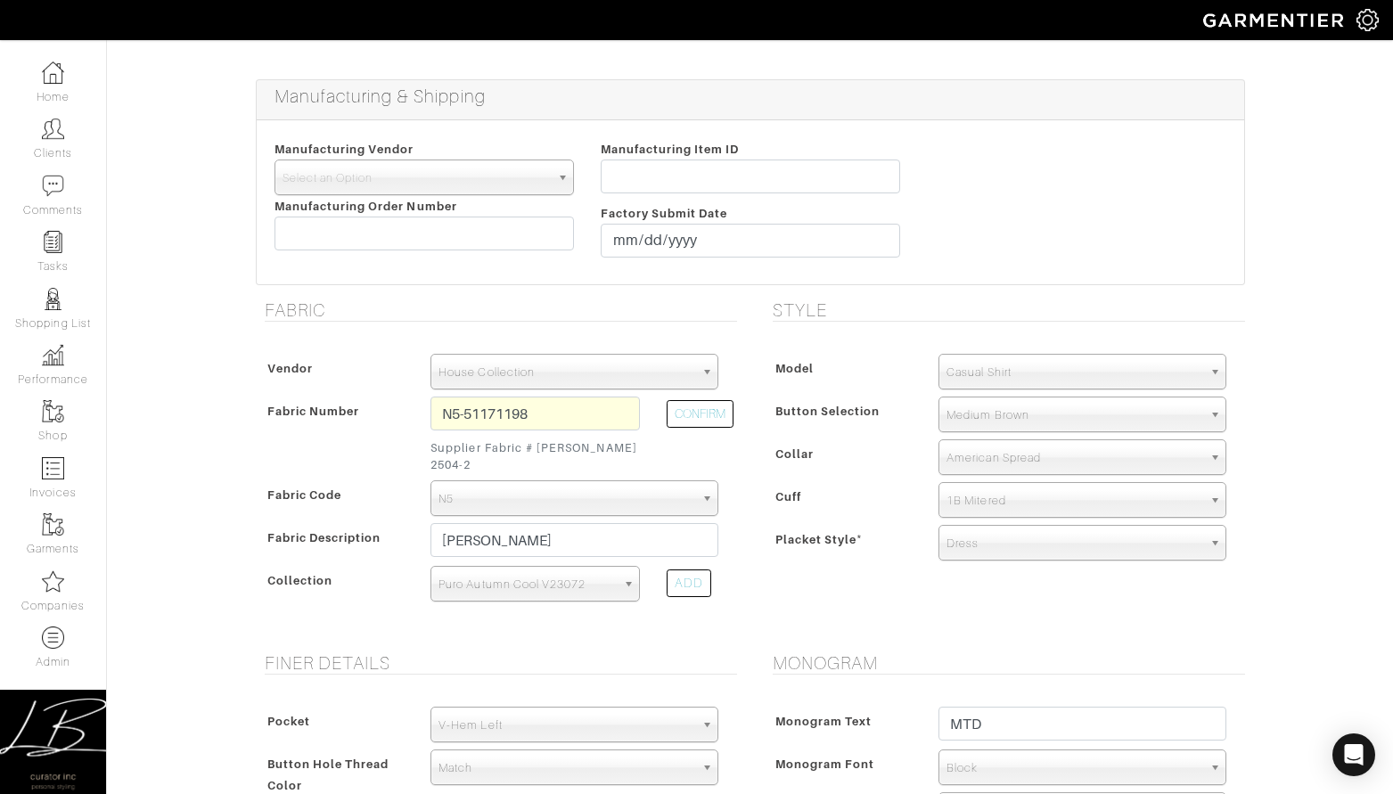
scroll to position [0, 0]
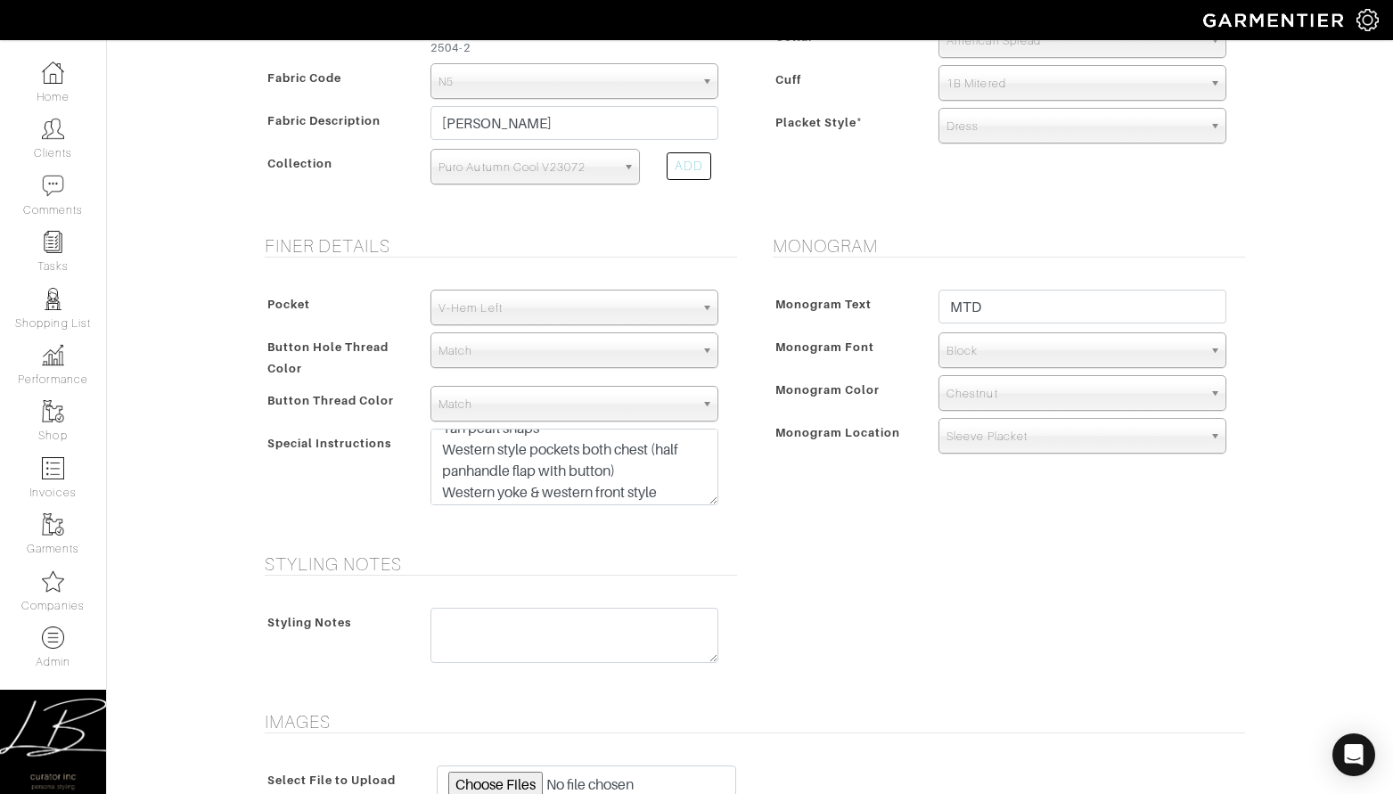
scroll to position [35, 0]
drag, startPoint x: 630, startPoint y: 438, endPoint x: 427, endPoint y: 438, distance: 203.2
click at [418, 437] on div "Tan pearl snaps Western style pockets both chest (half panhandle flap with butt…" at bounding box center [574, 472] width 315 height 86
drag, startPoint x: 685, startPoint y: 456, endPoint x: 434, endPoint y: 427, distance: 253.0
click at [437, 431] on textarea "Tan pearl snaps Western style pockets both chest (half panhandle flap with butt…" at bounding box center [574, 467] width 288 height 77
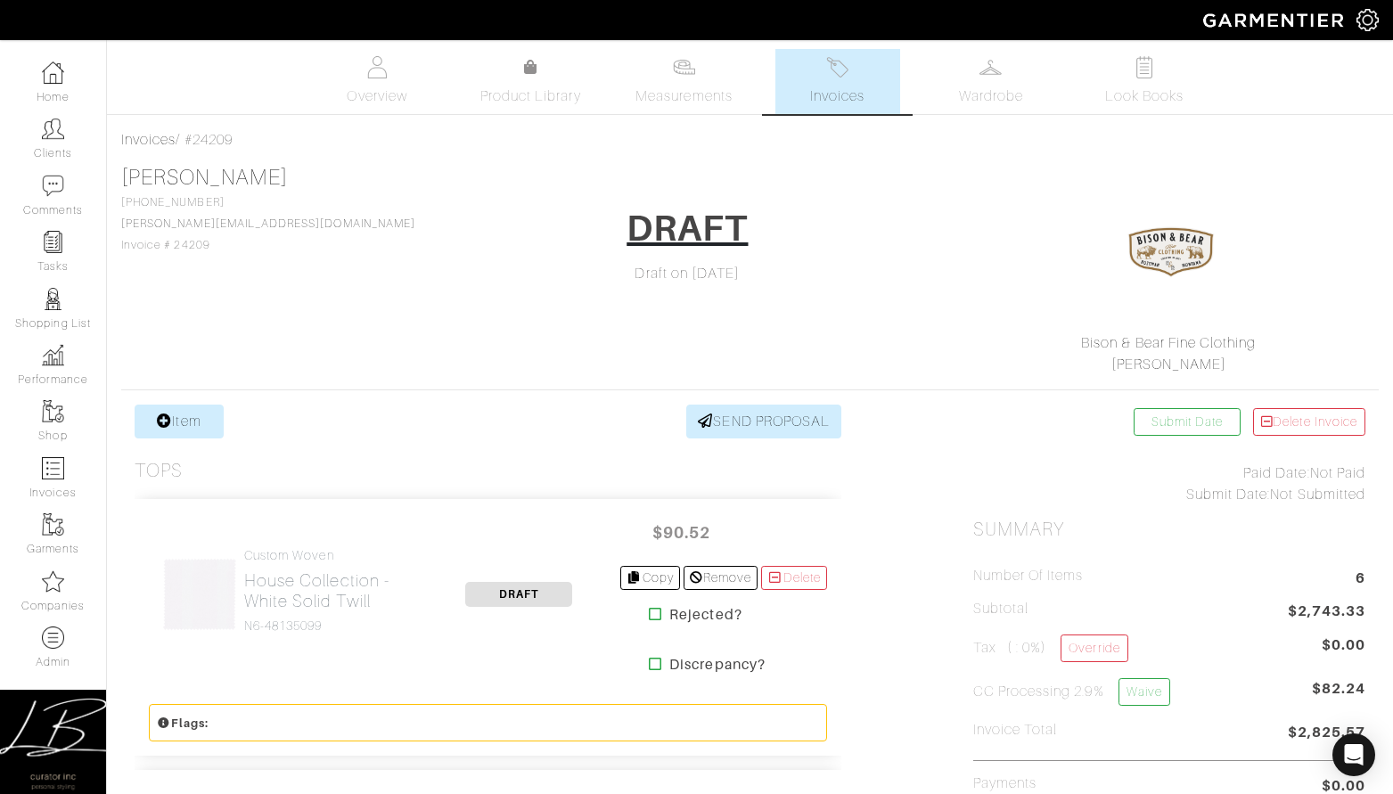
scroll to position [454, 0]
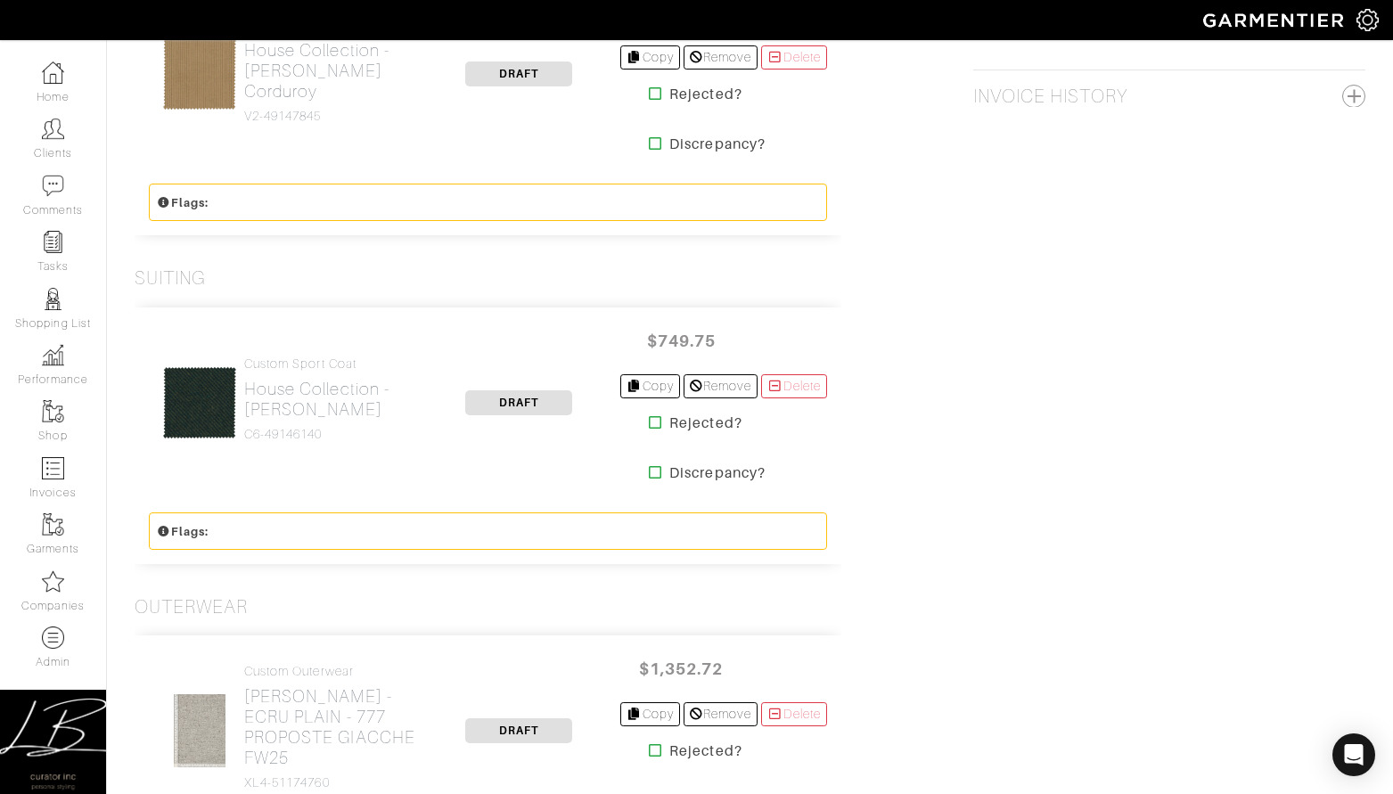
scroll to position [1394, 0]
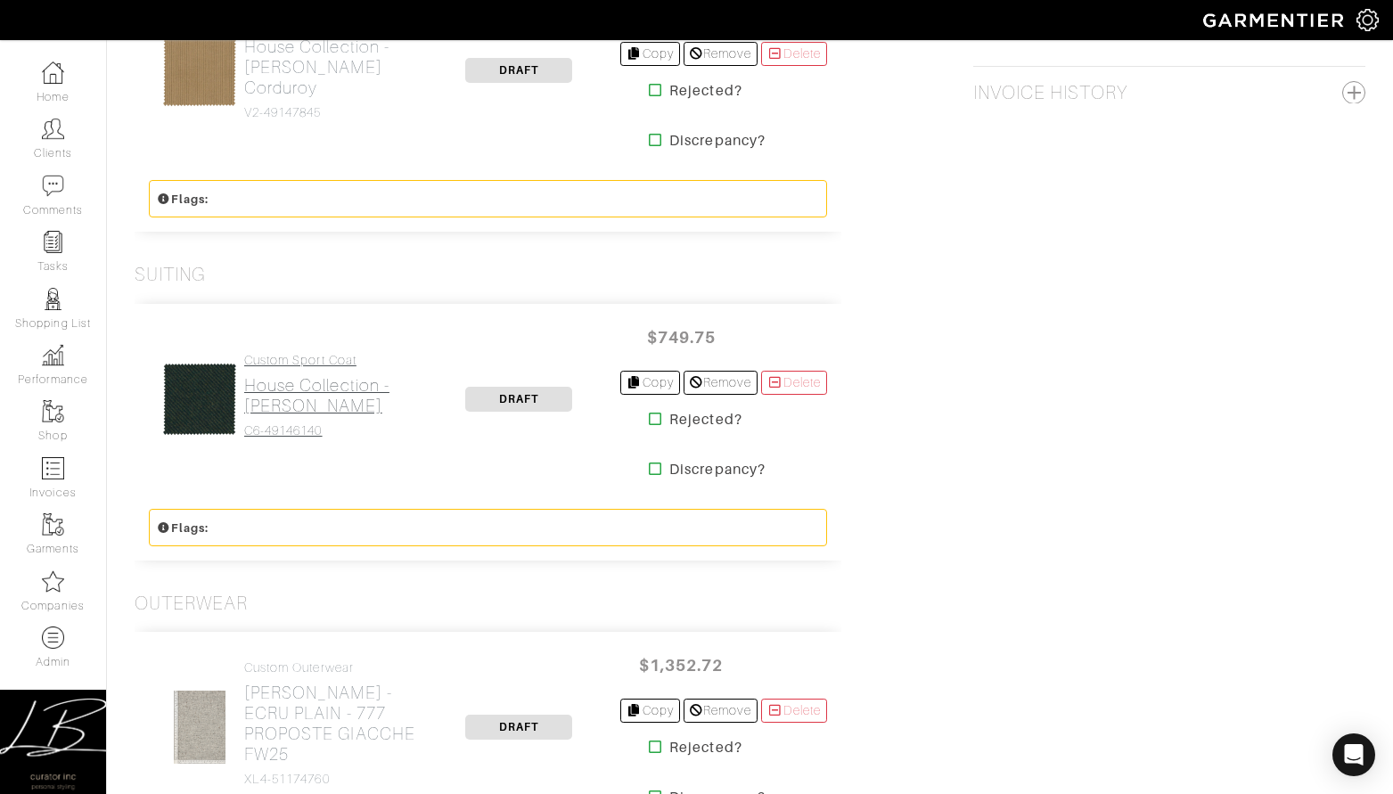
click at [280, 379] on h2 "House Collection - [PERSON_NAME]" at bounding box center [331, 395] width 174 height 41
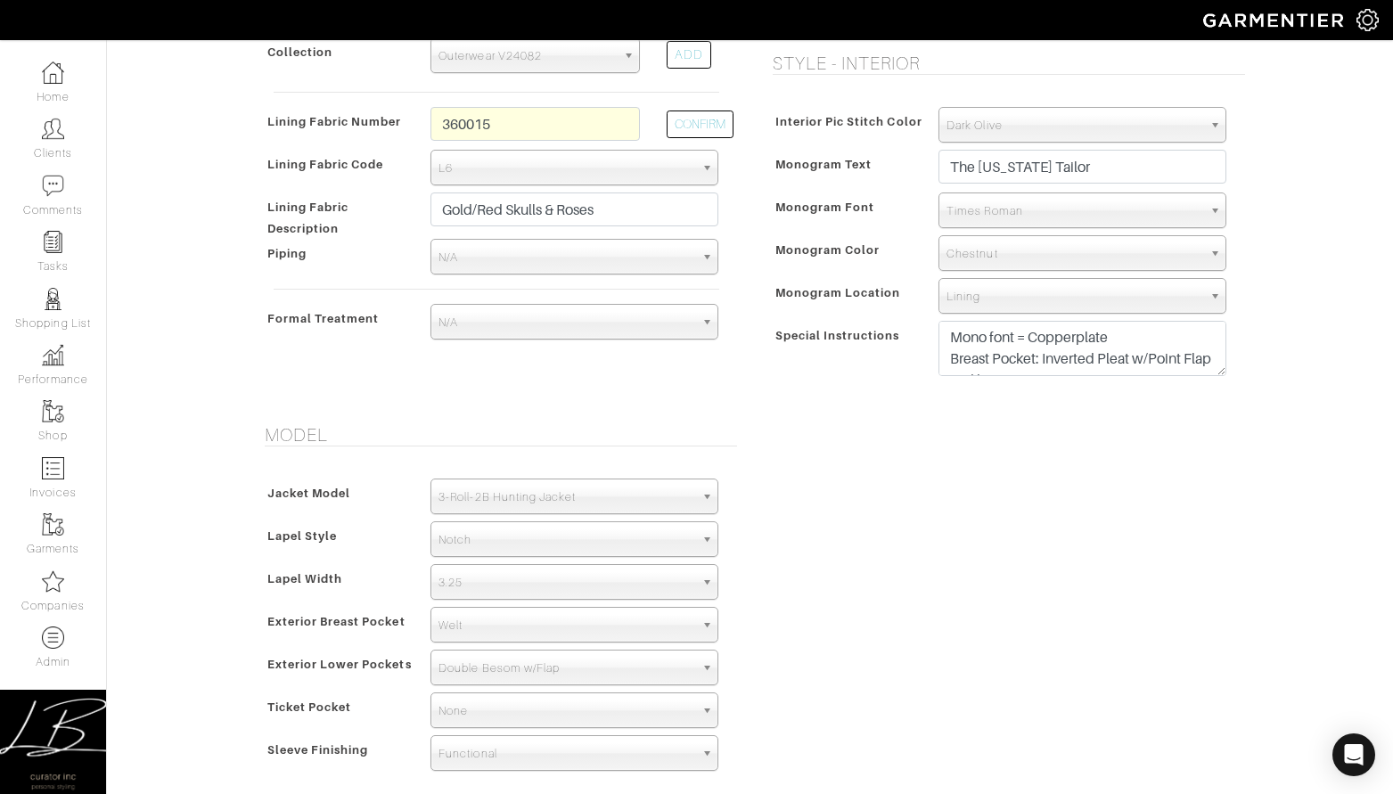
scroll to position [903, 0]
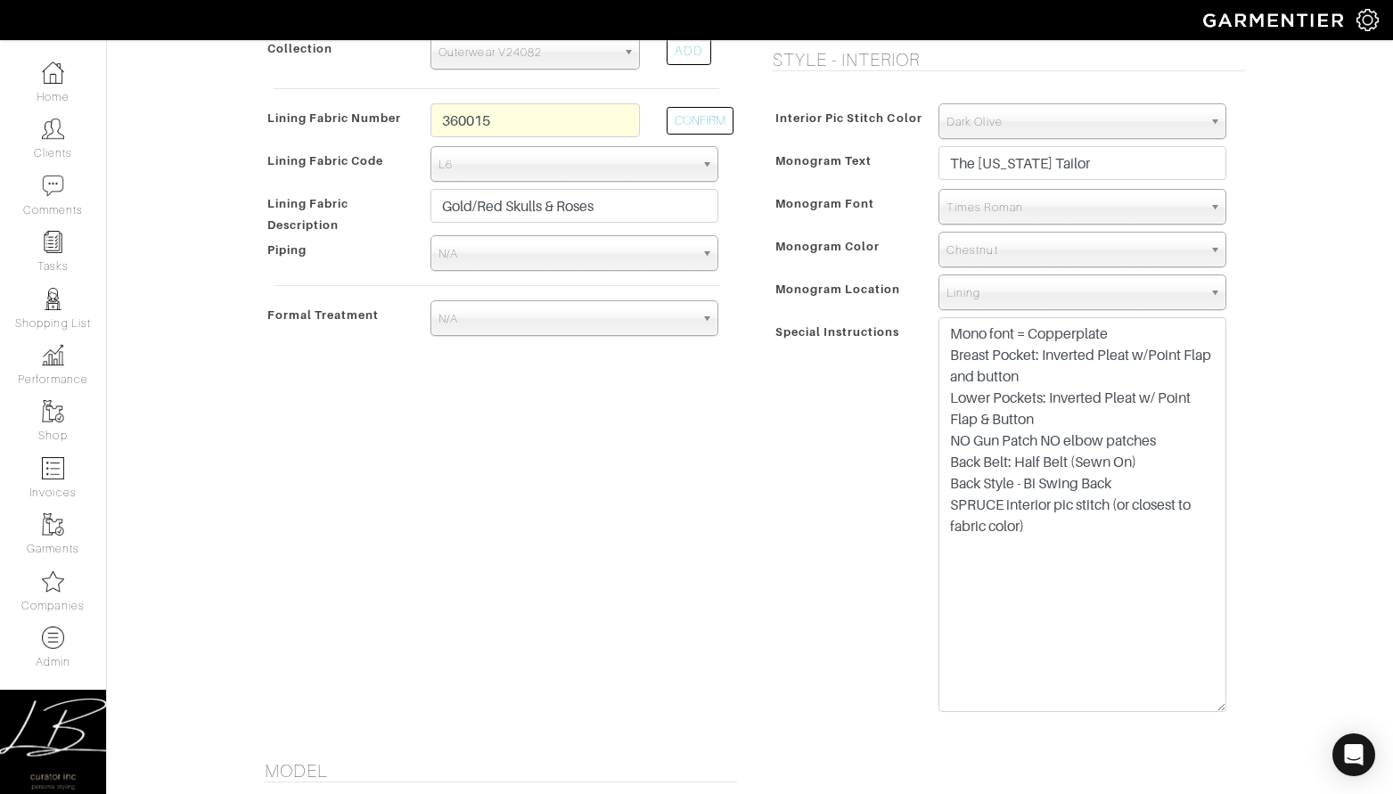
drag, startPoint x: 1222, startPoint y: 368, endPoint x: 1188, endPoint y: 692, distance: 326.1
click at [1192, 699] on textarea "Mono font = Copperplate Breast Pocket: Inverted Pleat w/Point Flap and button L…" at bounding box center [1082, 514] width 288 height 395
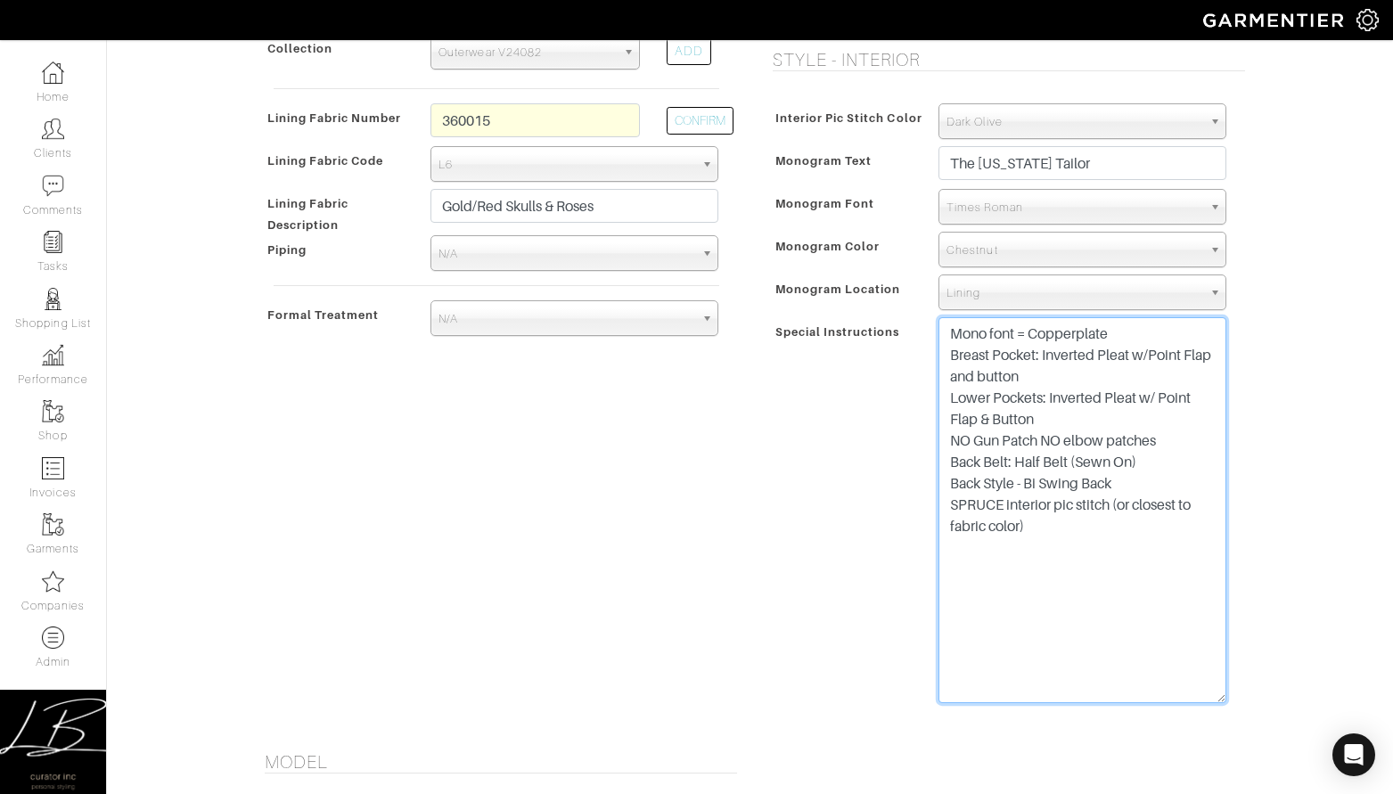
click at [1079, 593] on textarea "Mono font = Copperplate Breast Pocket: Inverted Pleat w/Point Flap and button L…" at bounding box center [1082, 510] width 288 height 386
paste textarea "Bison & Bear label Lower collar moderately 3/8" Arms forward max Raise armhole …"
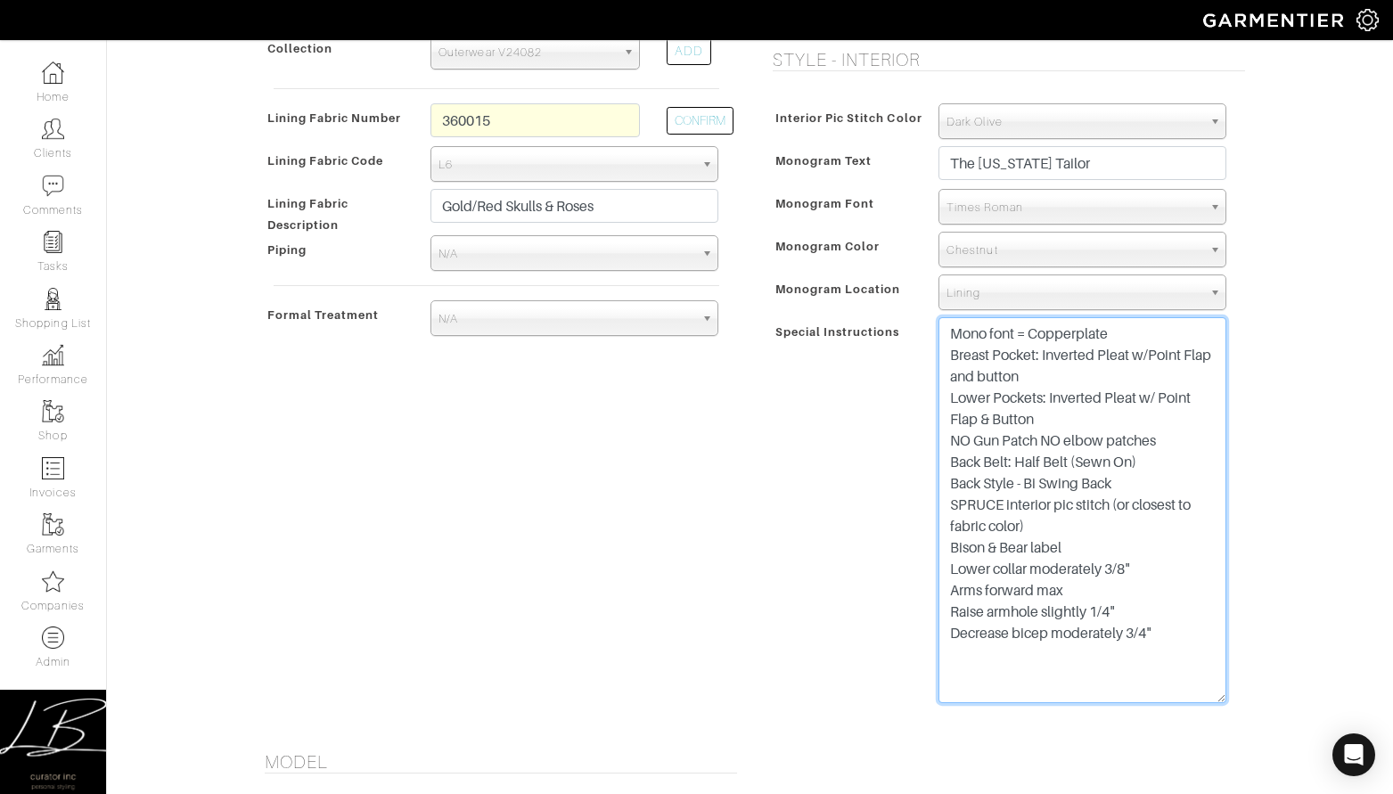
type textarea "Mono font = Copperplate Breast Pocket: Inverted Pleat w/Point Flap and button L…"
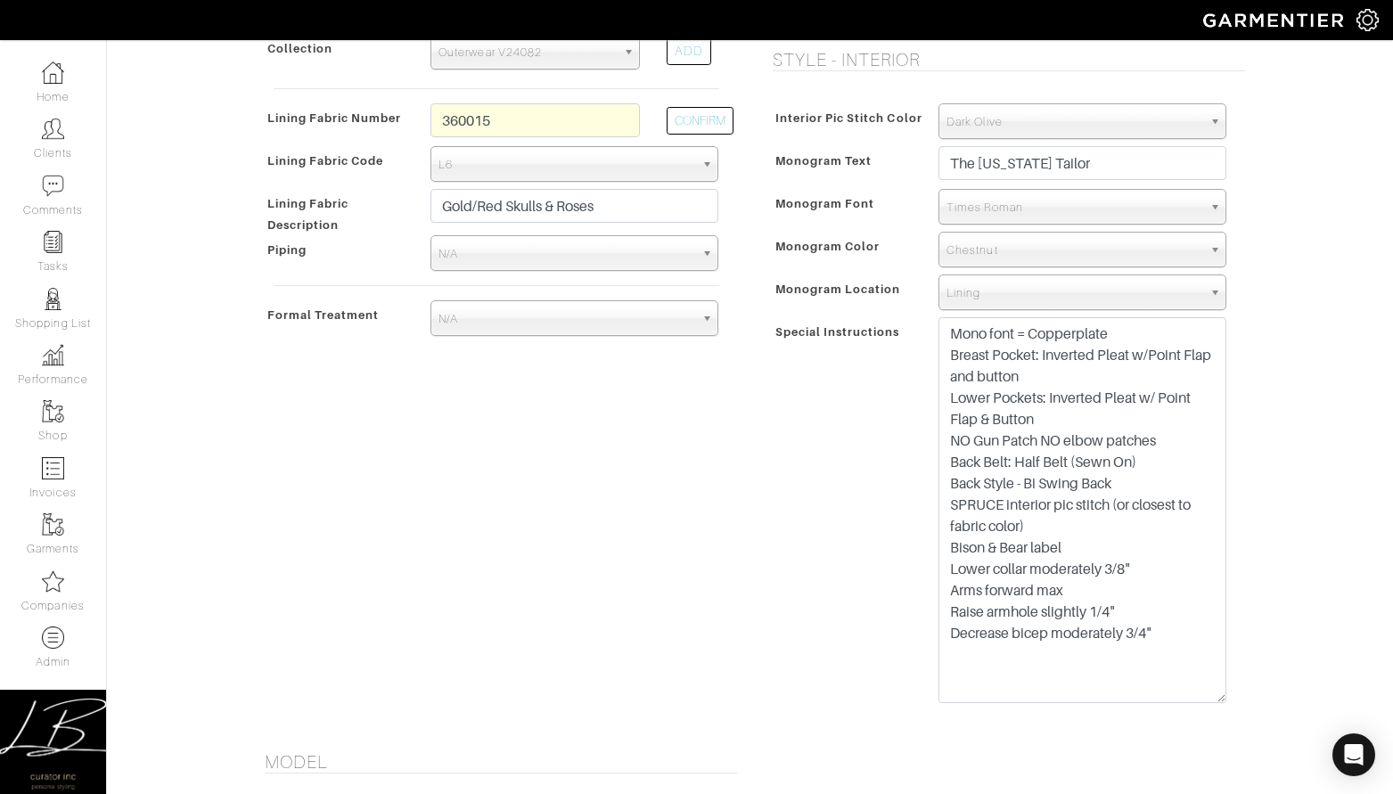
click at [1247, 509] on div "Style - Exterior Button Selection Match Formal - Fabric Covered with Formal Tre…" at bounding box center [1004, 236] width 508 height 988
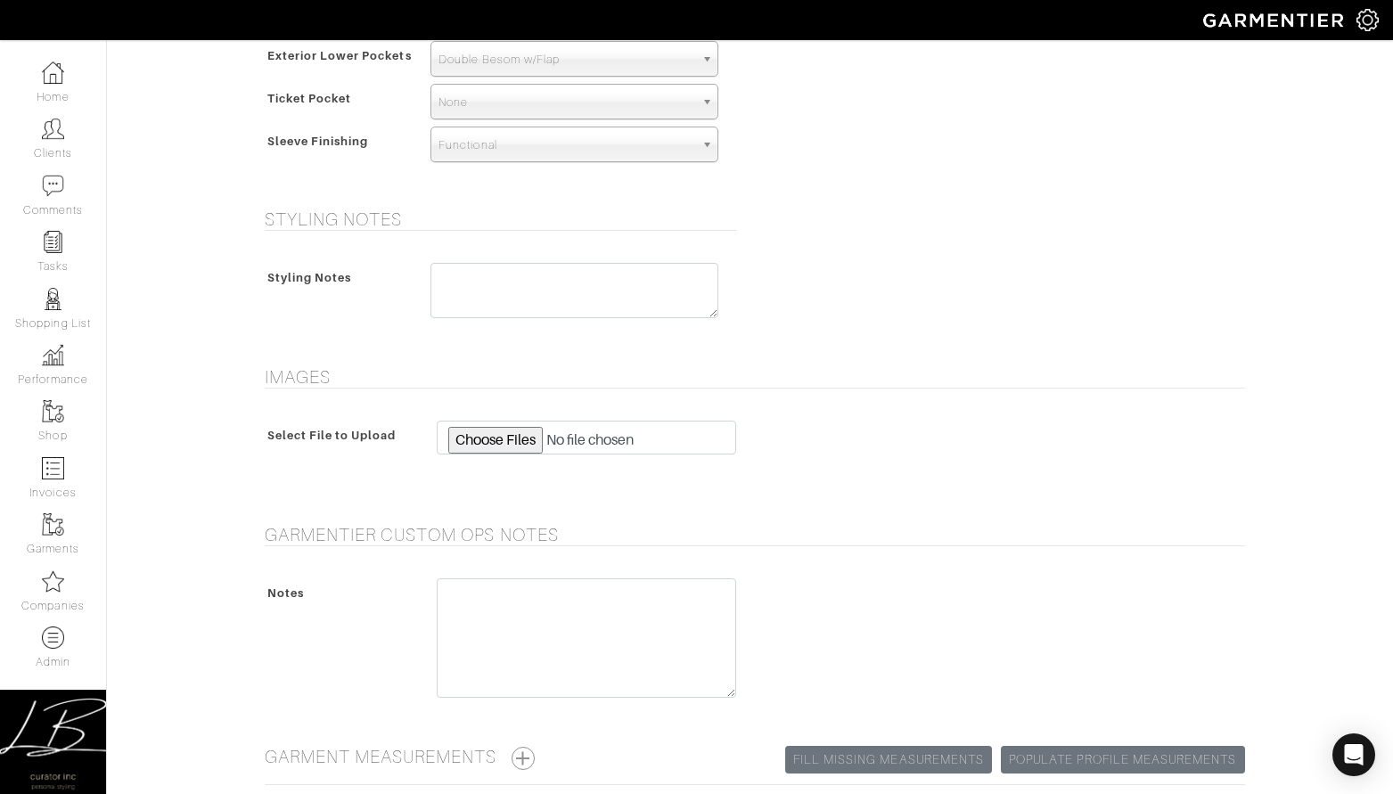
scroll to position [1931, 0]
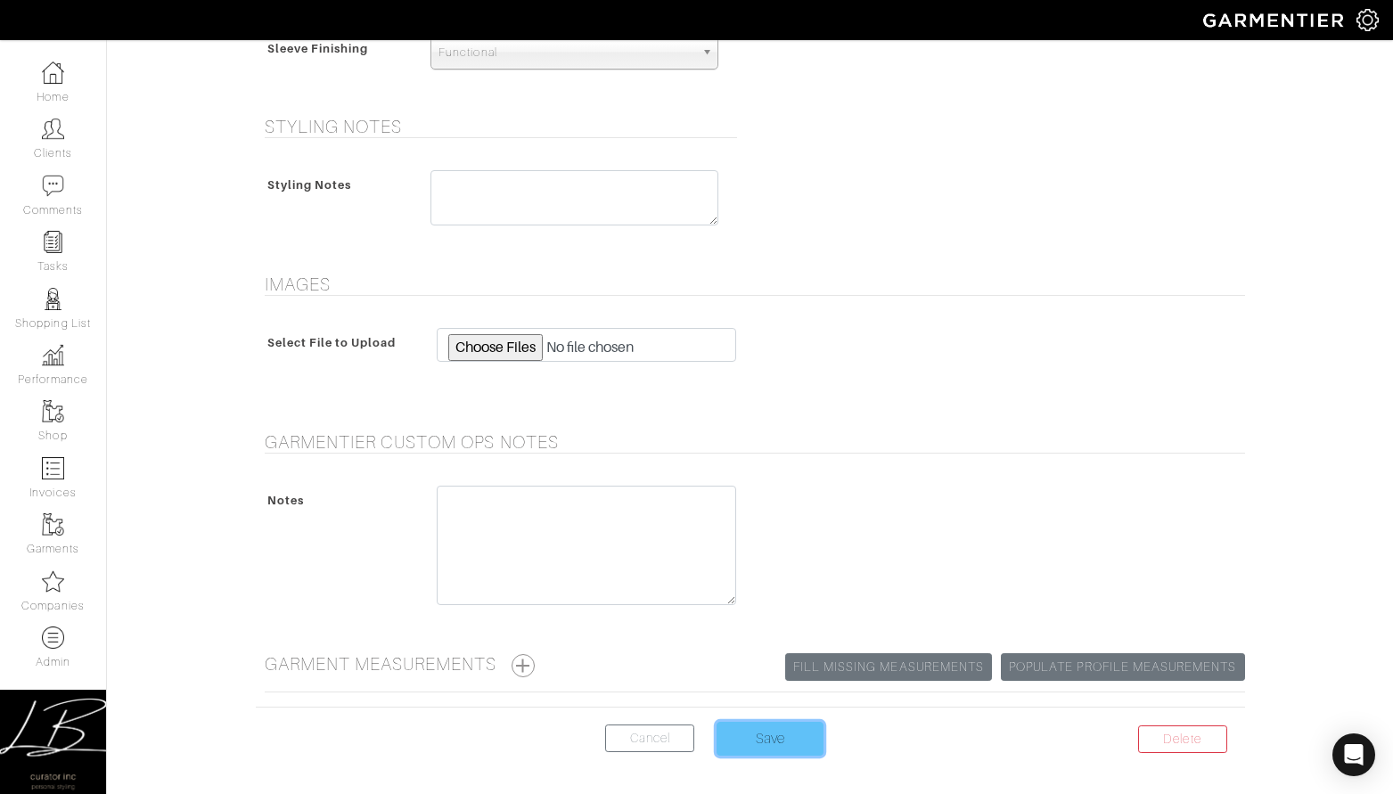
click at [767, 740] on input "Save" at bounding box center [769, 739] width 107 height 34
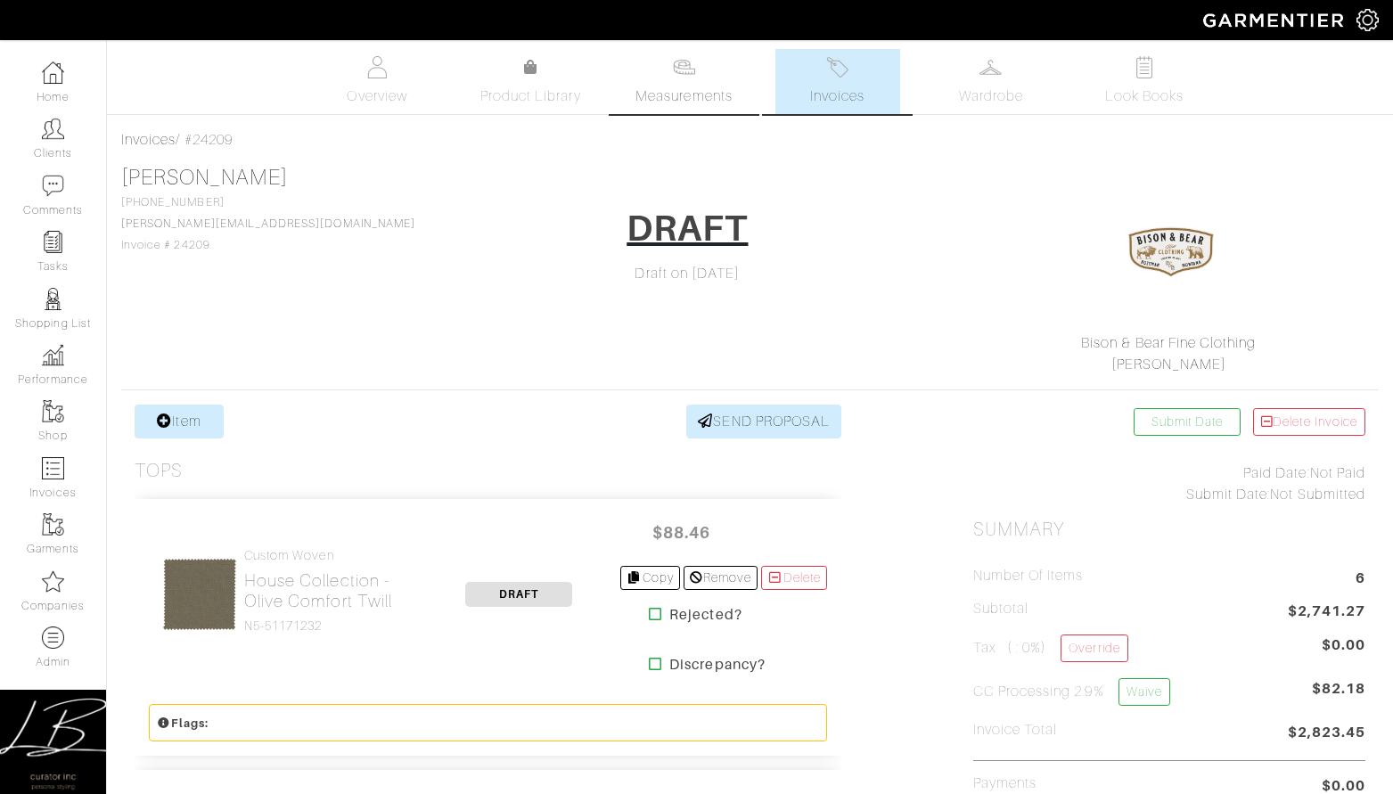
click at [705, 66] on link "Measurements" at bounding box center [684, 81] width 126 height 65
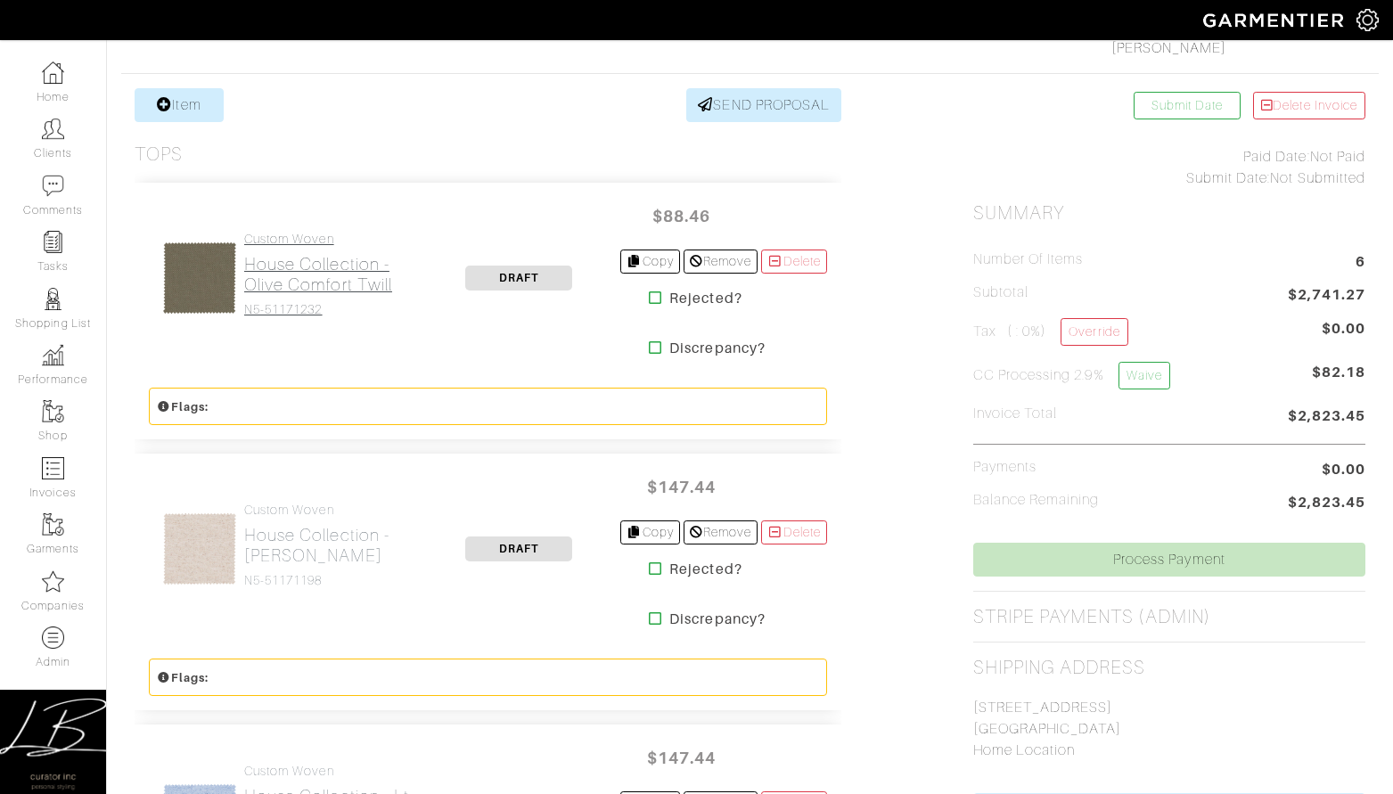
scroll to position [318, 0]
click at [321, 240] on h4 "Custom Woven" at bounding box center [331, 237] width 174 height 15
click at [314, 261] on h2 "House Collection - Olive Comfort Twill" at bounding box center [331, 272] width 174 height 41
click at [285, 531] on h2 "House Collection - [PERSON_NAME]" at bounding box center [331, 543] width 174 height 41
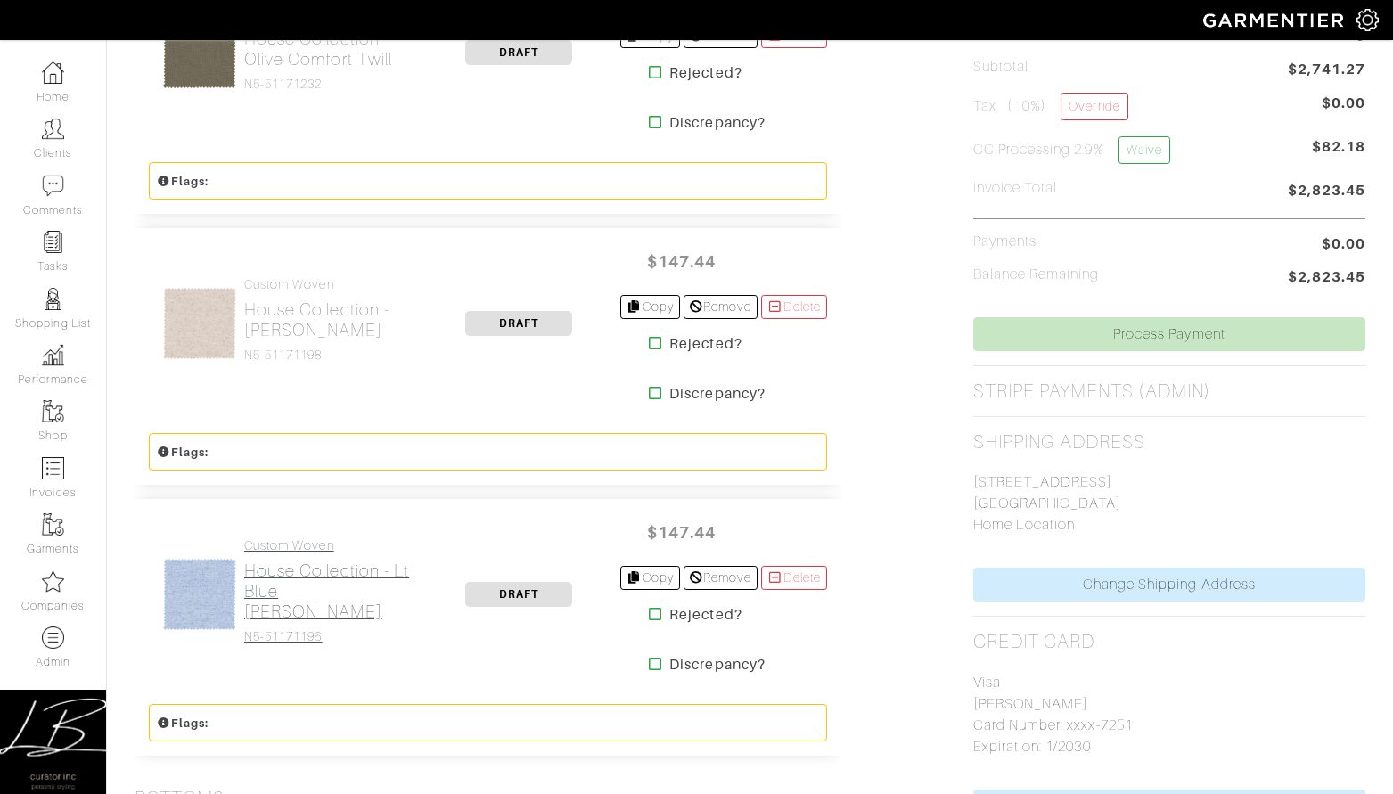
click at [294, 581] on h2 "House Collection - Lt Blue [PERSON_NAME]" at bounding box center [331, 590] width 174 height 61
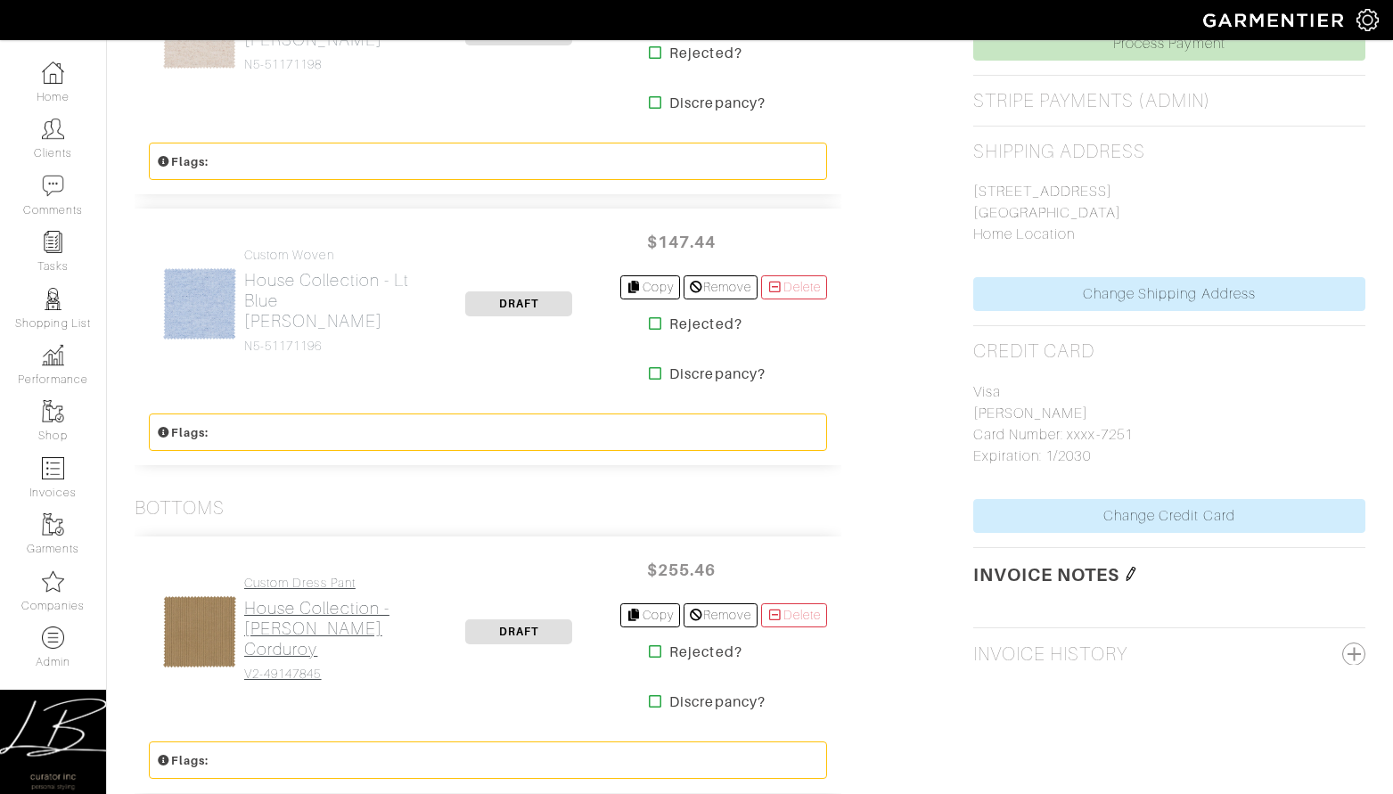
click at [292, 583] on h4 "Custom Dress Pant" at bounding box center [331, 583] width 174 height 15
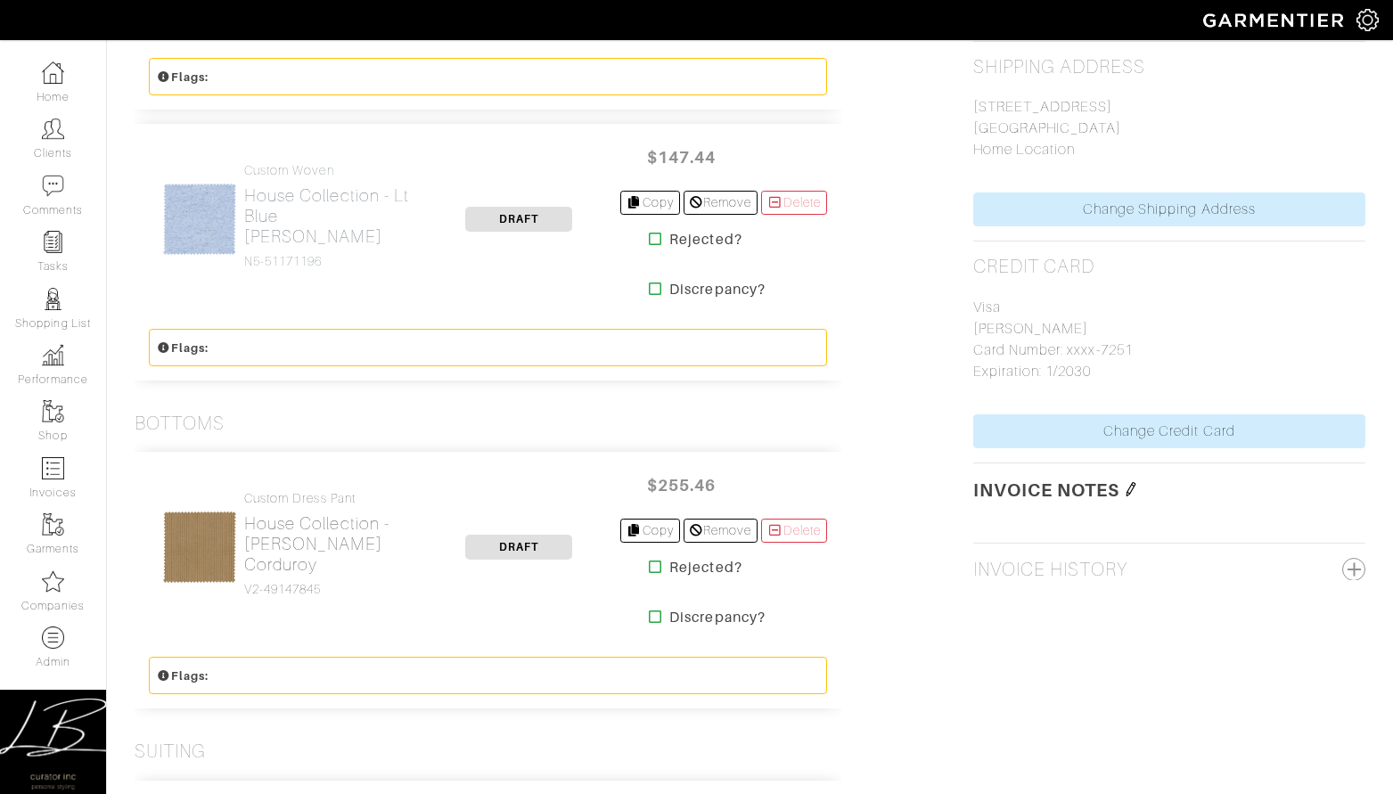
scroll to position [1102, 0]
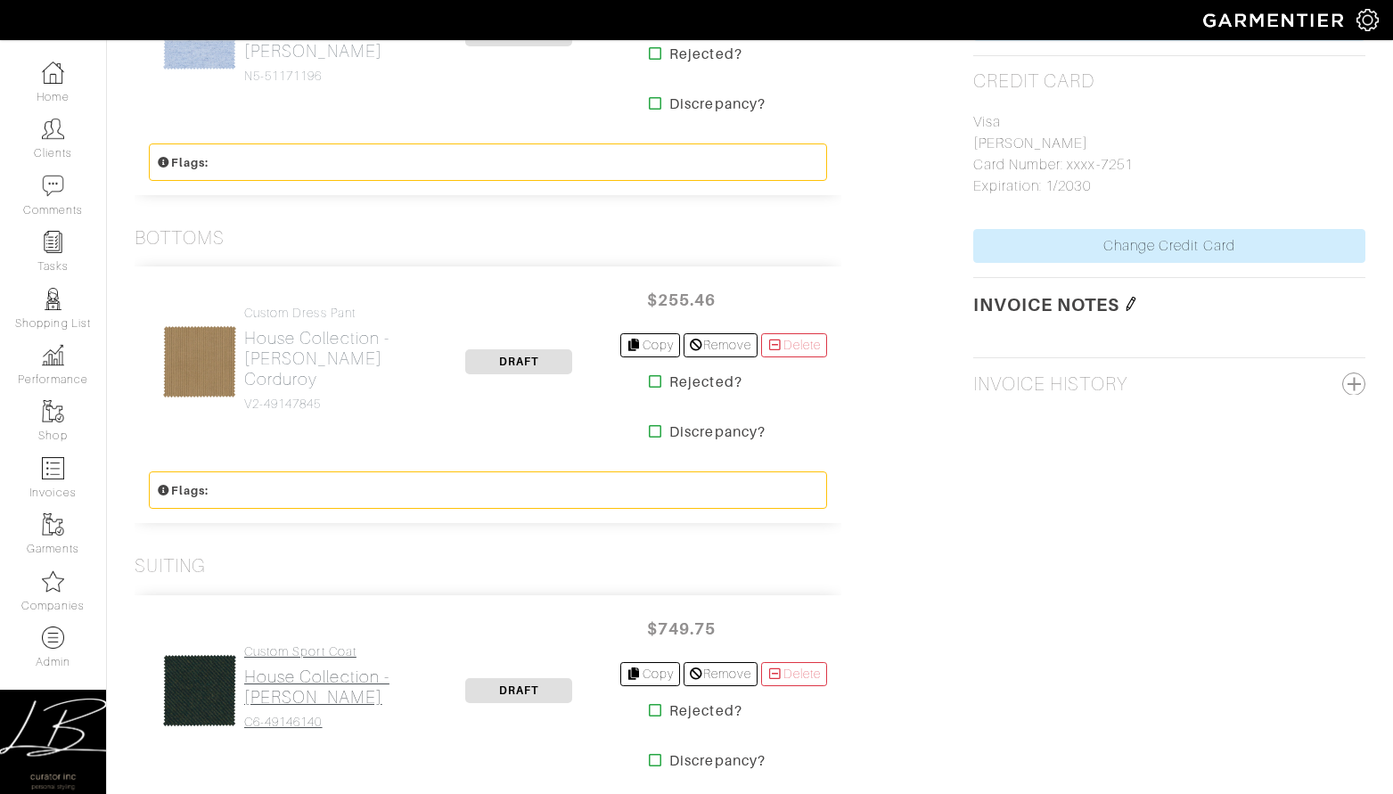
click at [288, 658] on h4 "Custom Sport Coat" at bounding box center [331, 651] width 174 height 15
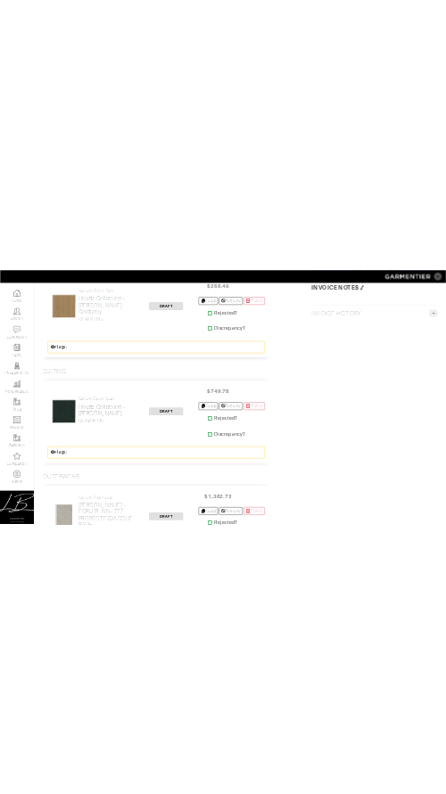
scroll to position [1464, 0]
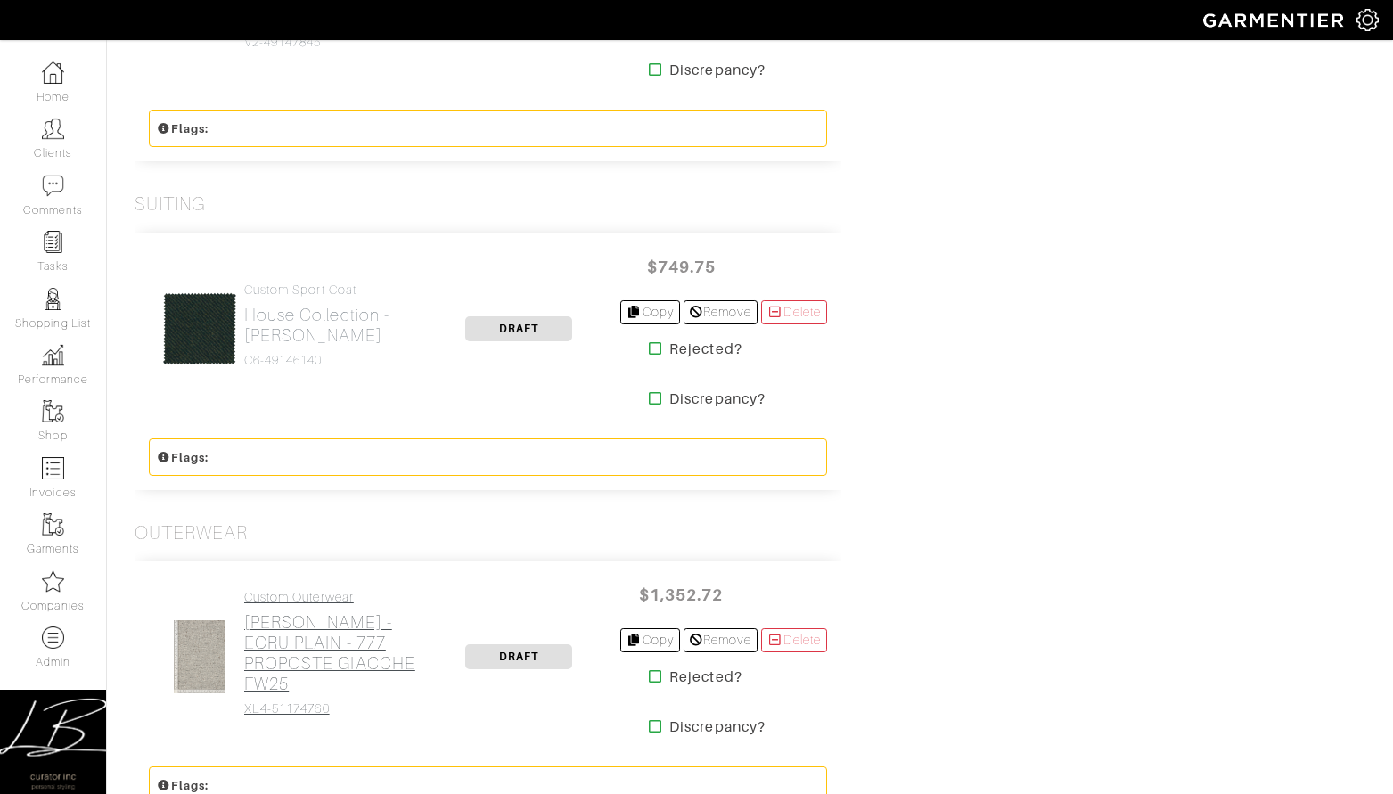
click at [285, 650] on h2 "[PERSON_NAME] - ECRU PLAIN - 777 PROPOSTE GIACCHE FW25" at bounding box center [331, 653] width 174 height 82
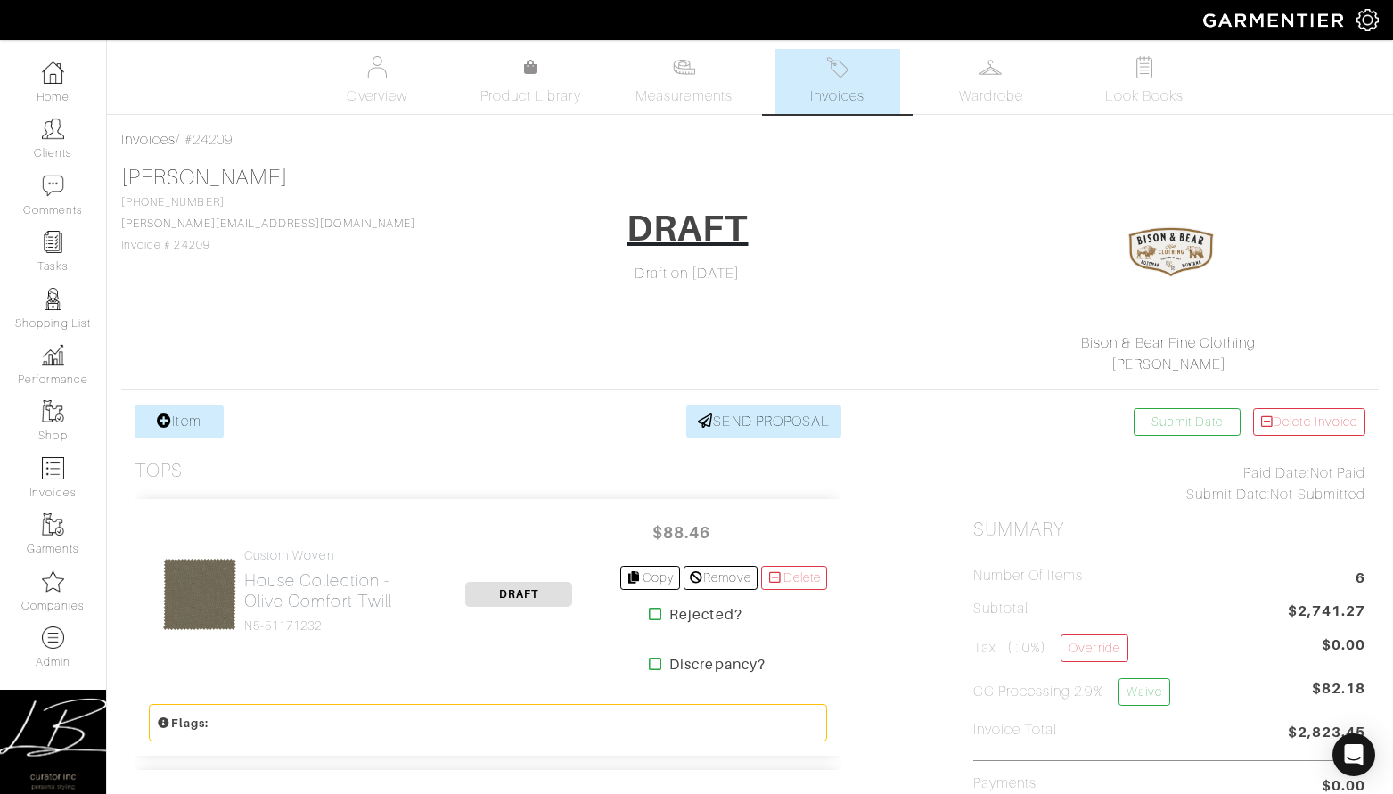
scroll to position [25, 0]
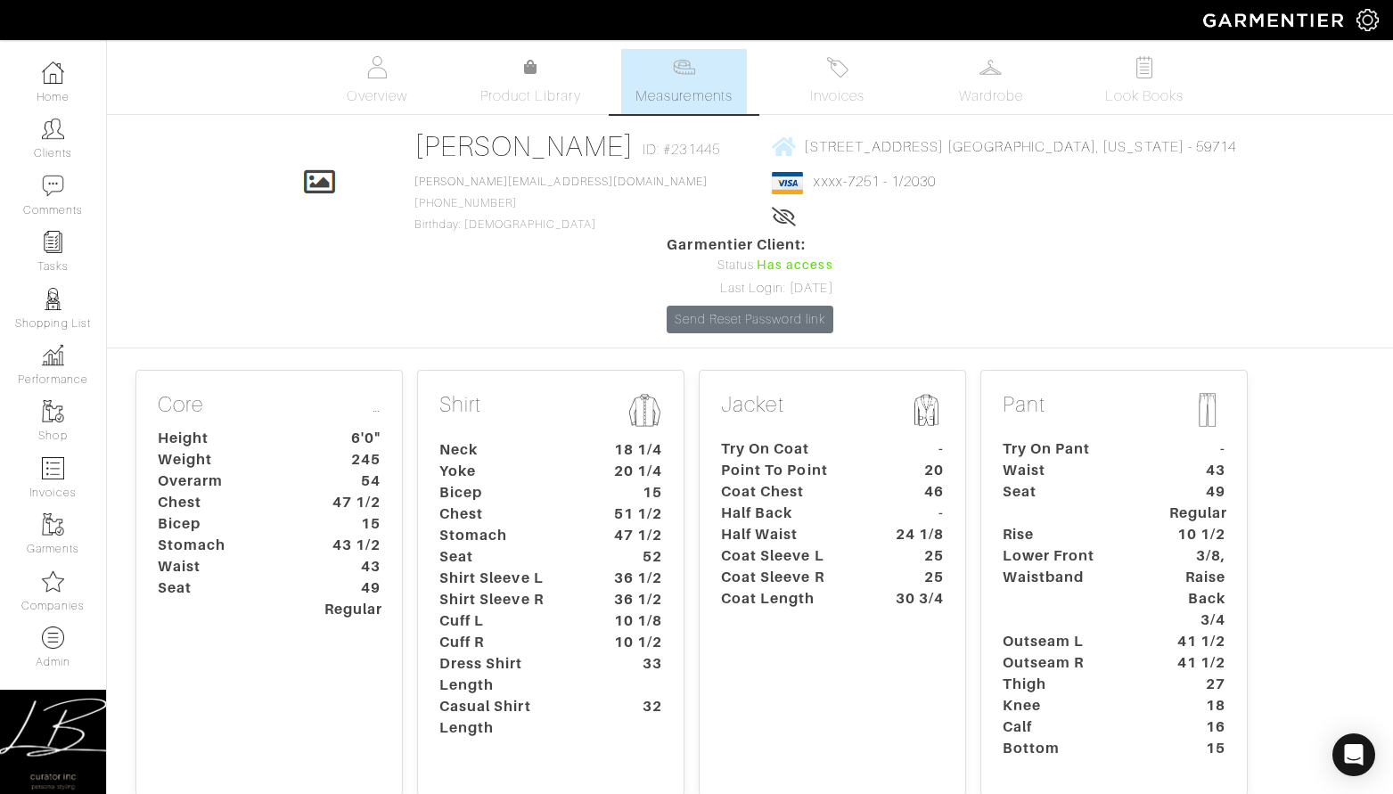
click at [1160, 524] on dt "10 1/2" at bounding box center [1197, 534] width 83 height 21
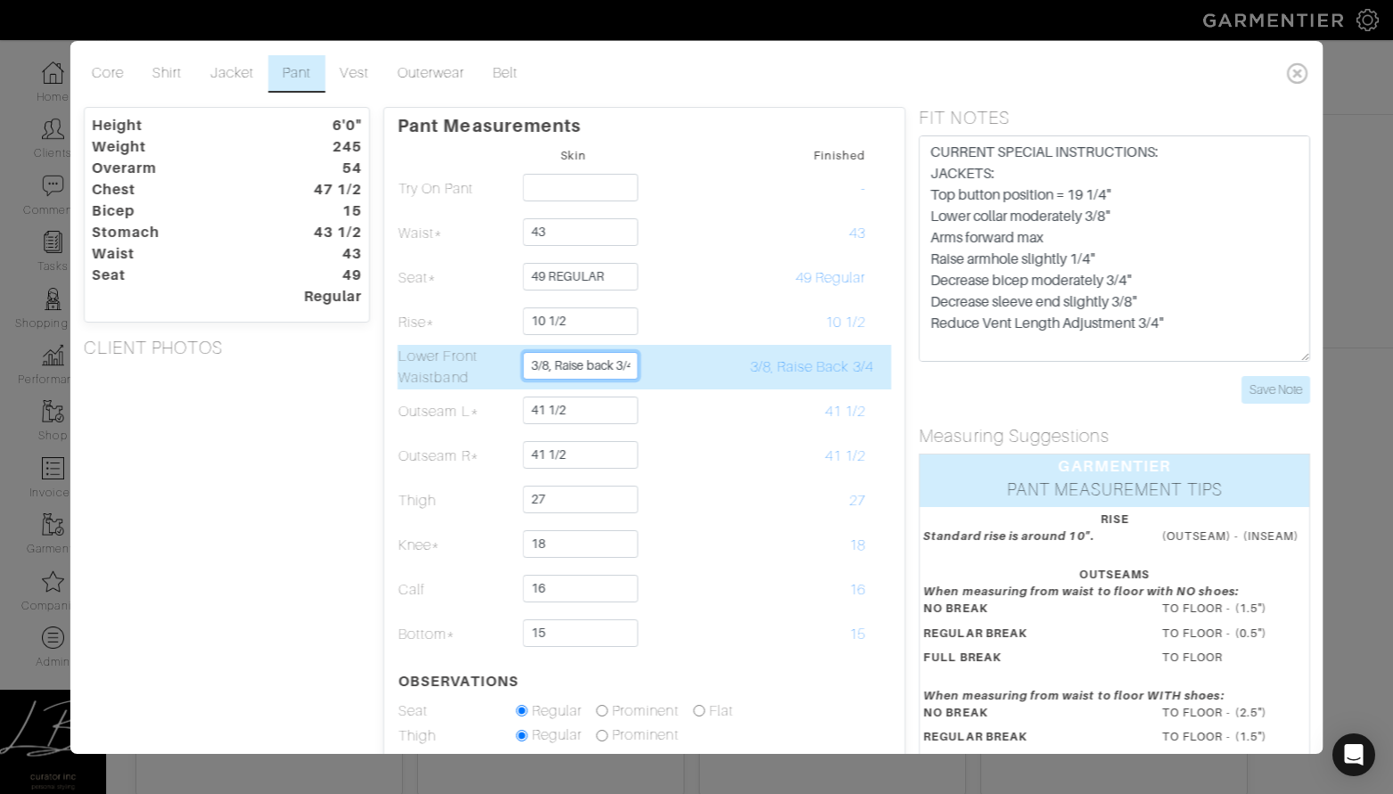
scroll to position [0, 4]
drag, startPoint x: 570, startPoint y: 364, endPoint x: 664, endPoint y: 360, distance: 93.7
click at [664, 360] on tr "Lower Front Waistband 3/8, Raise back 3/4 3/8, Raise Back 3/4" at bounding box center [644, 367] width 494 height 45
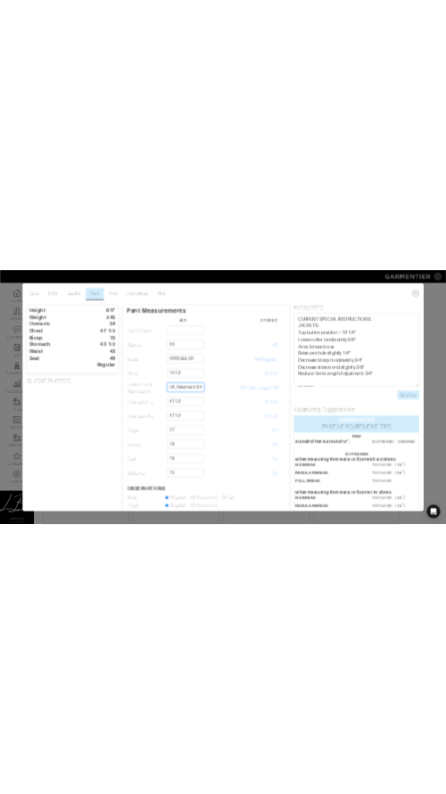
scroll to position [0, 0]
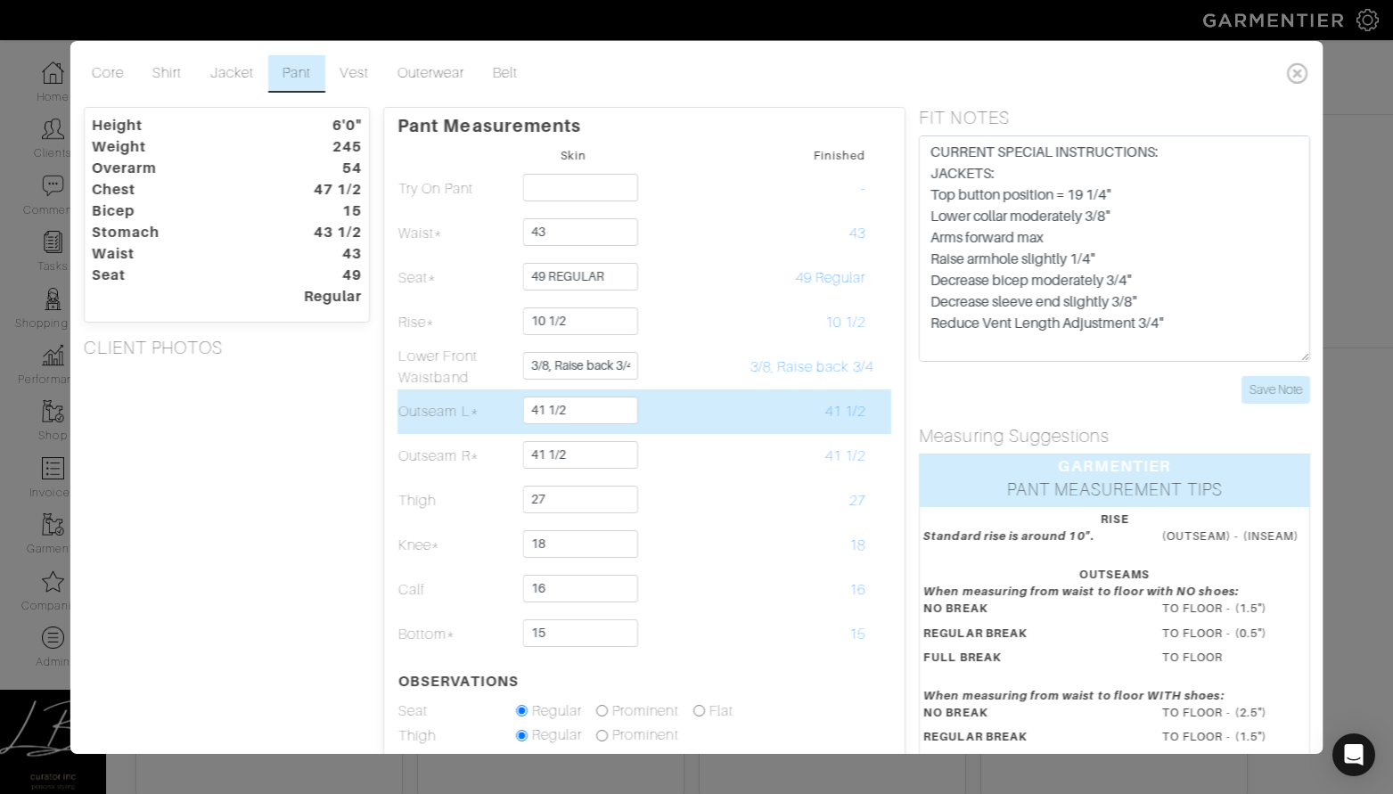
click at [681, 411] on td at bounding box center [691, 411] width 118 height 45
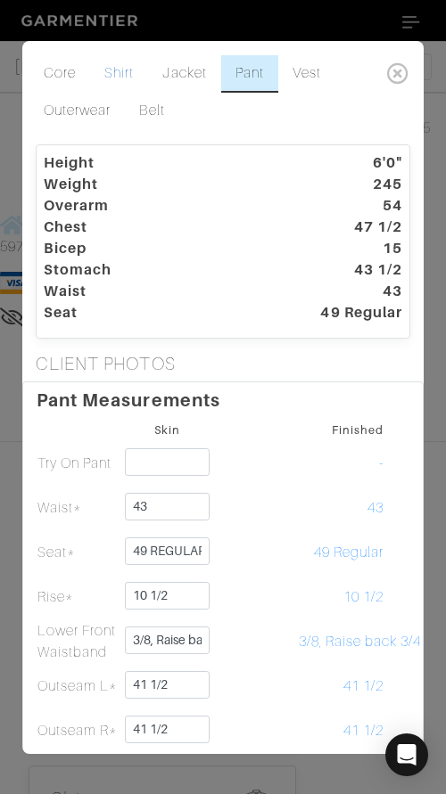
click at [117, 67] on link "Shirt" at bounding box center [119, 73] width 58 height 37
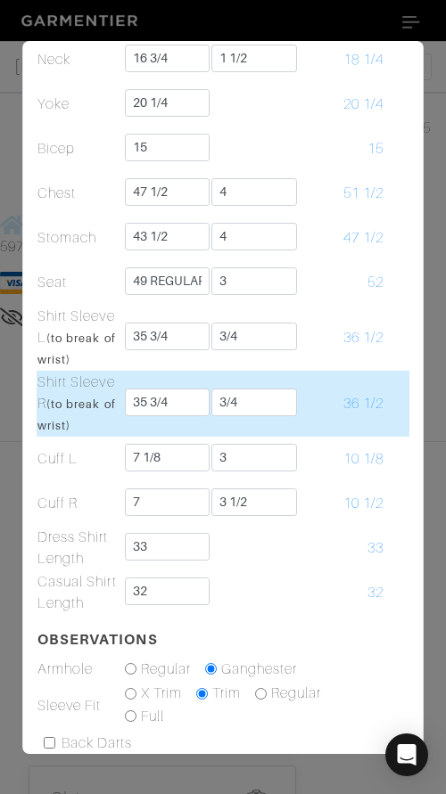
scroll to position [405, 0]
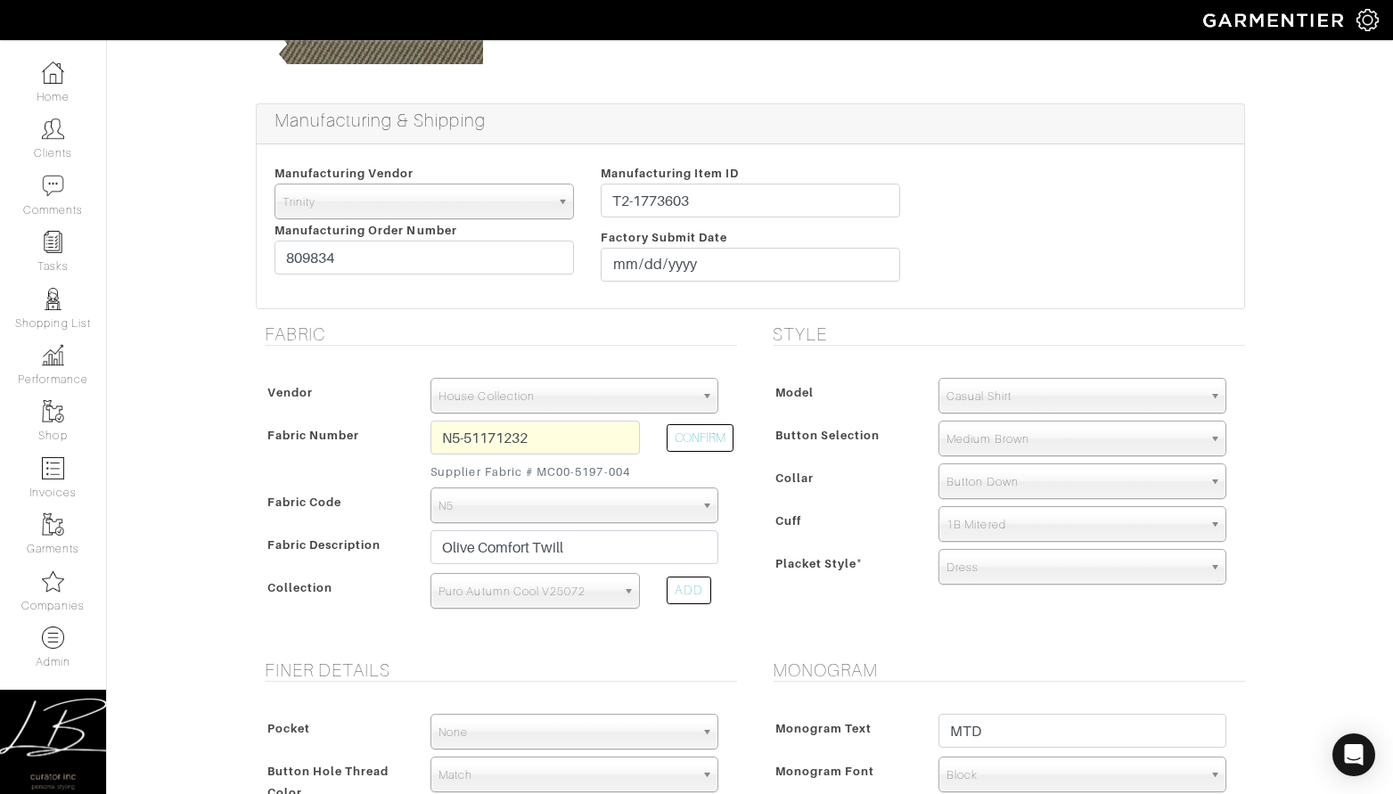
scroll to position [330, 0]
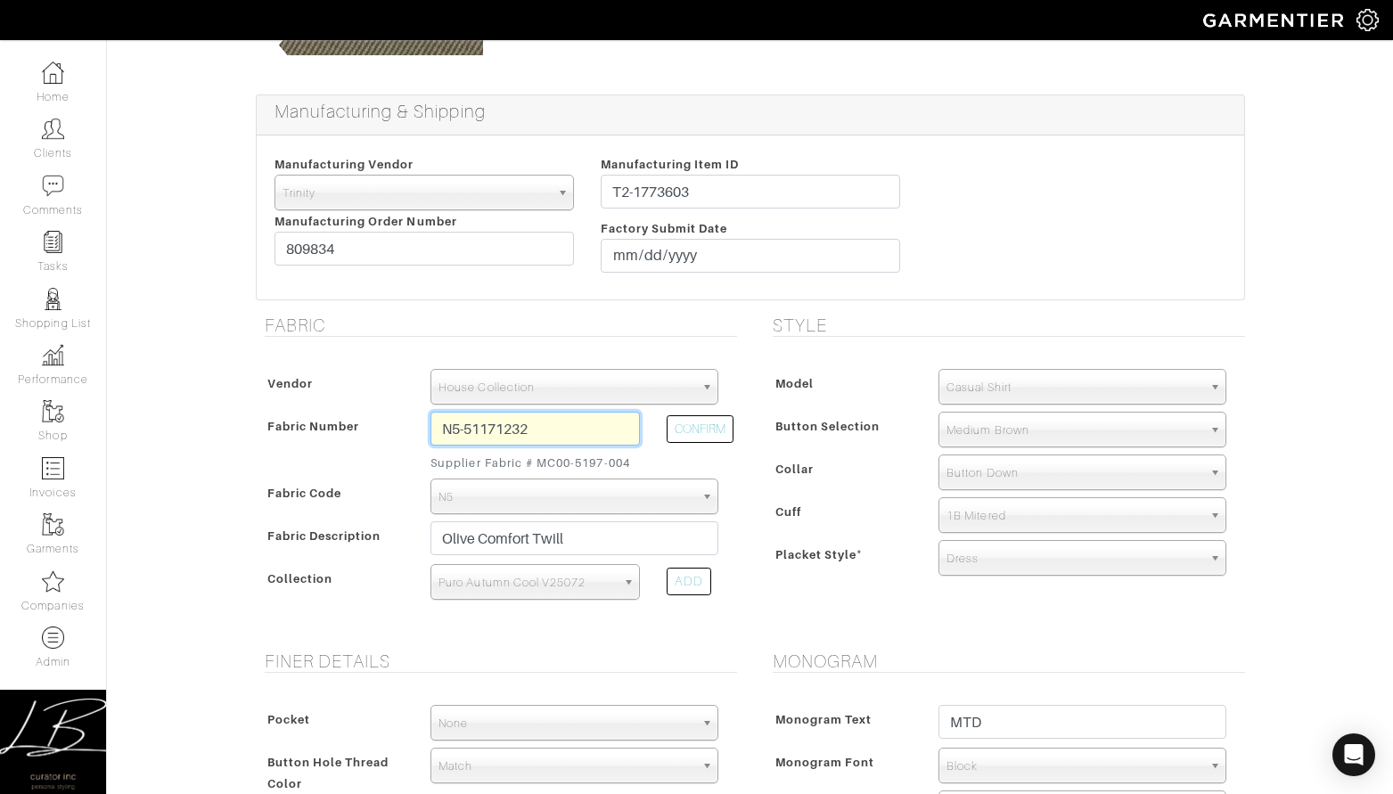
click at [548, 405] on div "Vendor Scabal [PERSON_NAME] [PERSON_NAME] Dormeuil House Collection [GEOGRAPHIC…" at bounding box center [496, 490] width 481 height 278
click at [736, 175] on input "T2-1773603" at bounding box center [750, 192] width 299 height 34
paste input "9444."
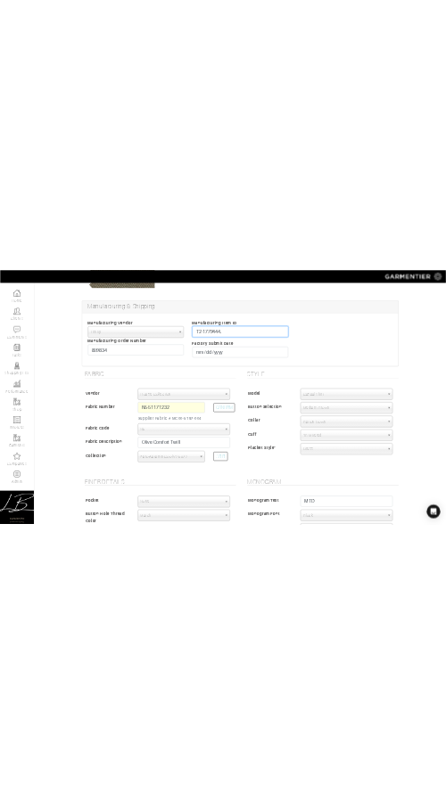
scroll to position [337, 0]
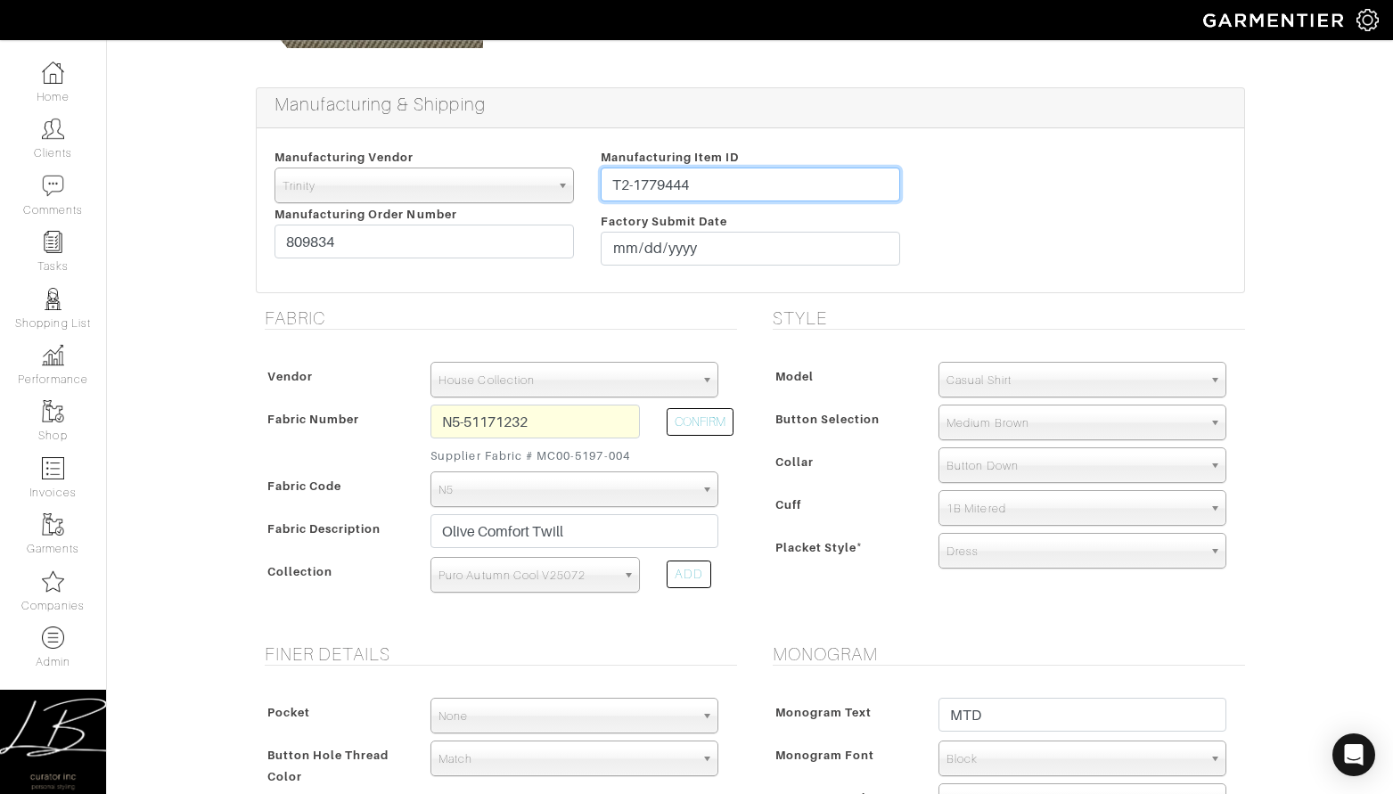
type input "T2-1779444"
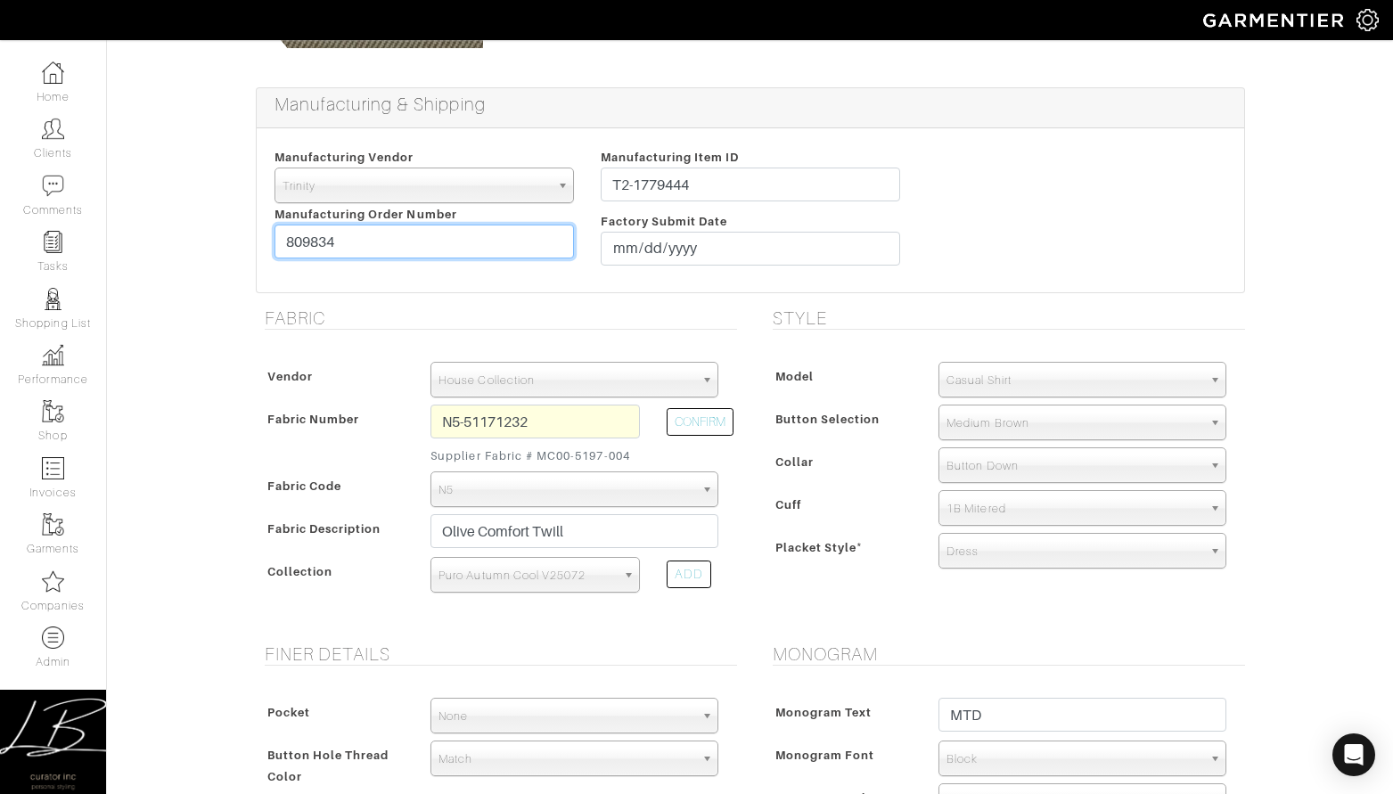
drag, startPoint x: 373, startPoint y: 238, endPoint x: 372, endPoint y: 219, distance: 18.7
click at [373, 218] on div "Manufacturing Vendor [GEOGRAPHIC_DATA] UMS [PERSON_NAME] Trands YZ Red Collar O…" at bounding box center [424, 210] width 326 height 128
paste input "1239"
type input "812394"
drag, startPoint x: 175, startPoint y: 245, endPoint x: 196, endPoint y: 239, distance: 22.3
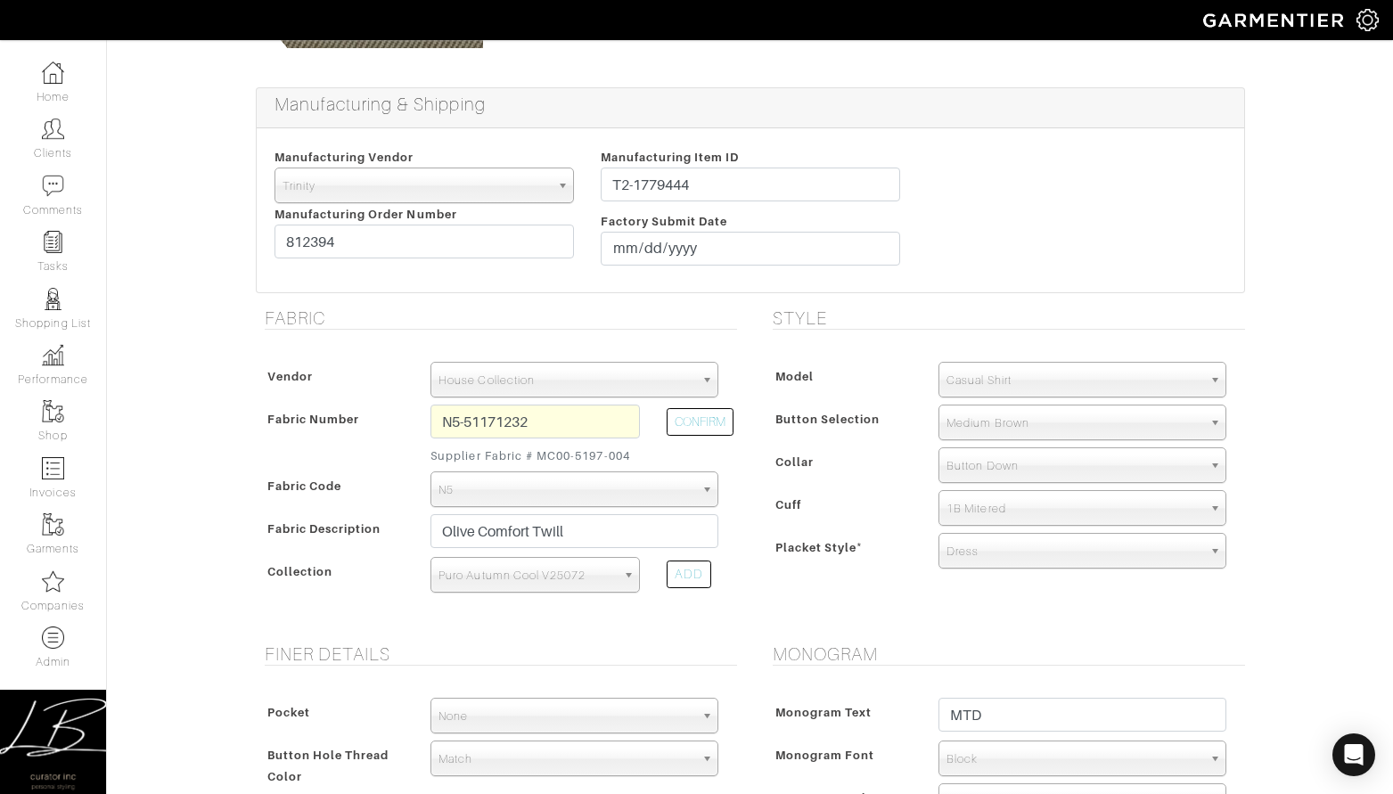
click at [176, 244] on div "[PERSON_NAME] - Invoice # 24209 - Custom Woven Rejected? See Custom Models & St…" at bounding box center [696, 667] width 1393 height 1910
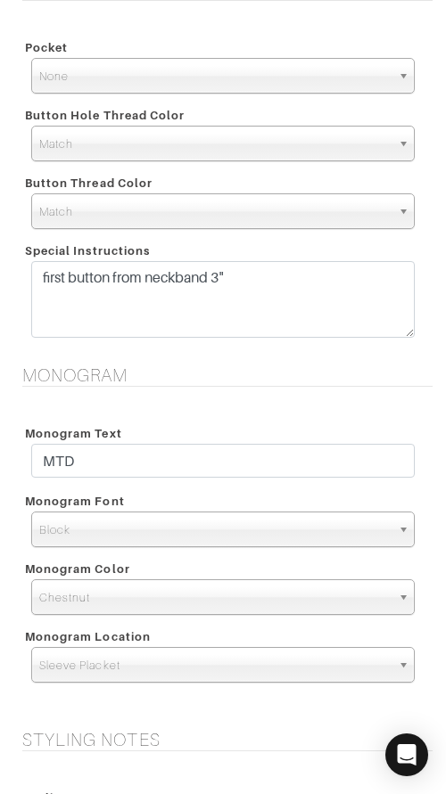
scroll to position [1786, 0]
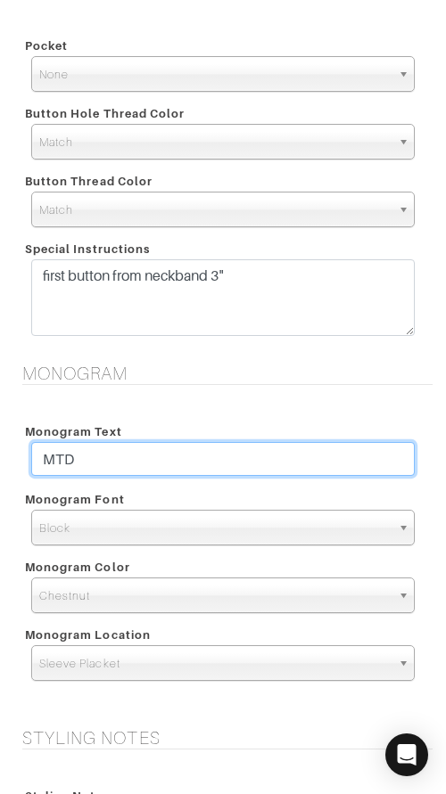
drag, startPoint x: 304, startPoint y: 457, endPoint x: 316, endPoint y: 433, distance: 27.1
click at [315, 433] on div "Monogram Text MTD" at bounding box center [223, 451] width 410 height 68
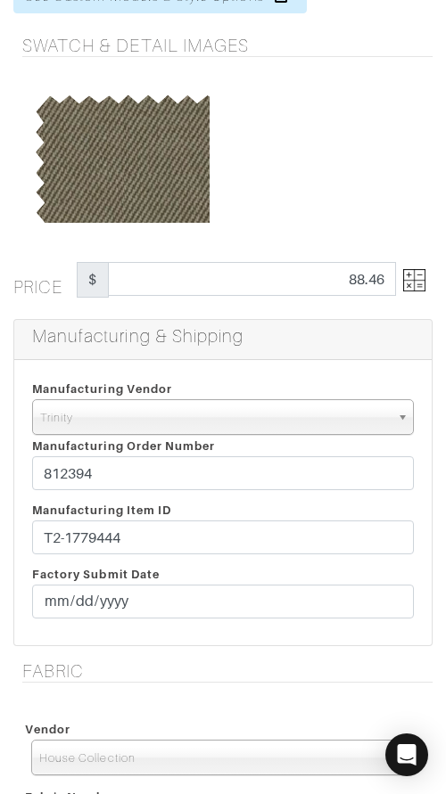
scroll to position [154, 0]
click at [412, 277] on img at bounding box center [414, 281] width 22 height 22
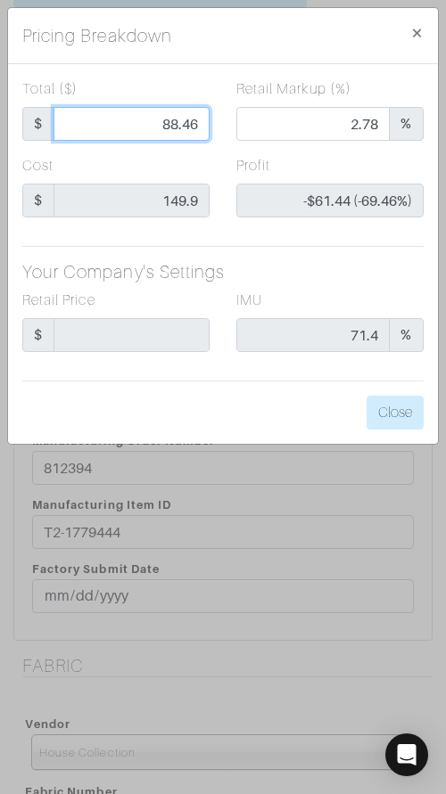
scroll to position [153, 0]
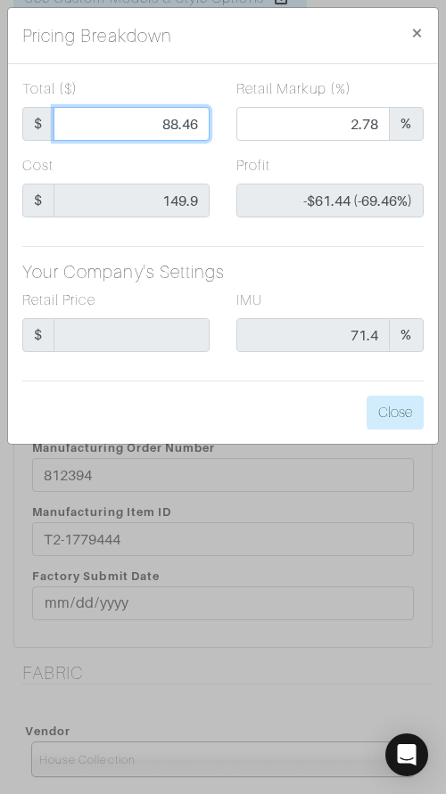
drag, startPoint x: 154, startPoint y: 122, endPoint x: 240, endPoint y: 116, distance: 85.8
click at [211, 118] on div "Total ($) $ 88.46" at bounding box center [116, 116] width 214 height 77
type input "9"
type input "0.00"
type input "-$140.90 (-1565.56%)"
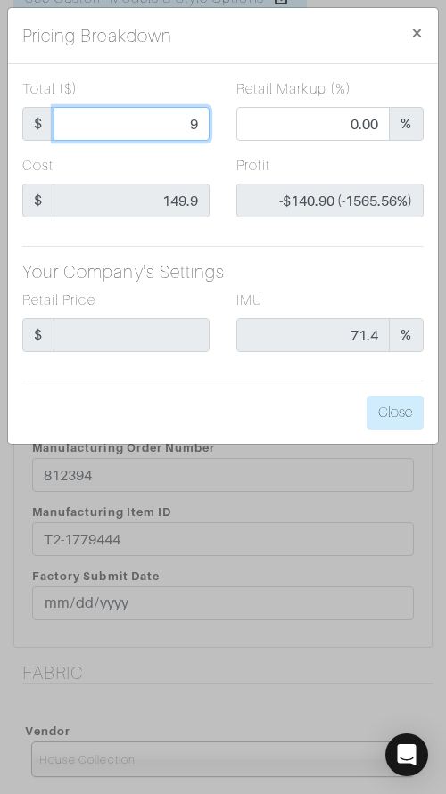
type input "97"
type input "11.34"
type input "-$52.90 (-54.54%)"
type input "97.4"
type input "11.70"
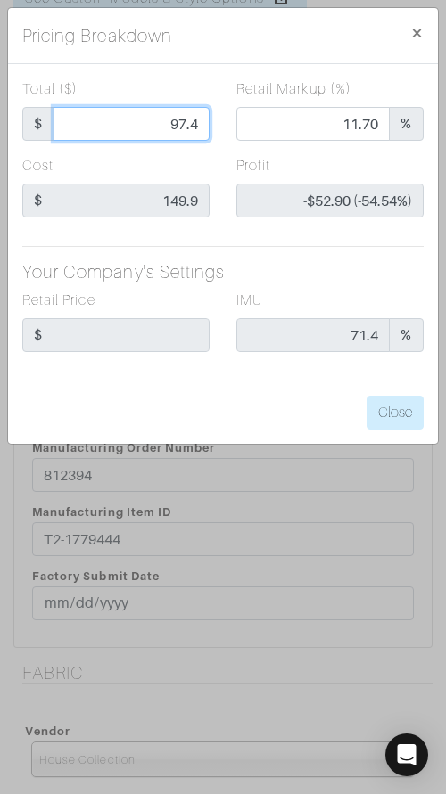
type input "-$52.50 (-53.90%)"
type input "97.43"
type input "11.73"
type input "-$52.47 (-53.85%)"
type input "97.43"
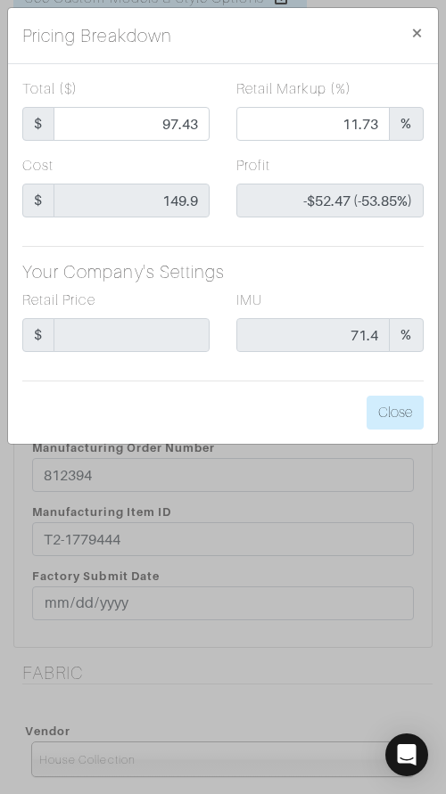
click at [274, 47] on div "Pricing Breakdown ×" at bounding box center [222, 36] width 429 height 56
click at [397, 419] on button "Close" at bounding box center [394, 413] width 57 height 34
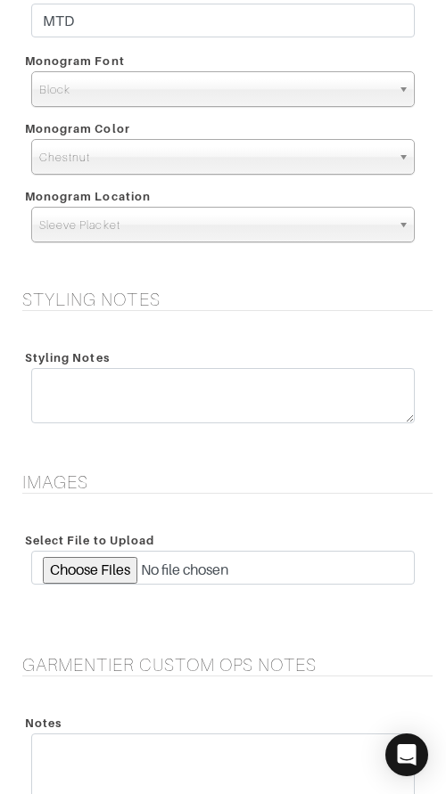
scroll to position [2230, 0]
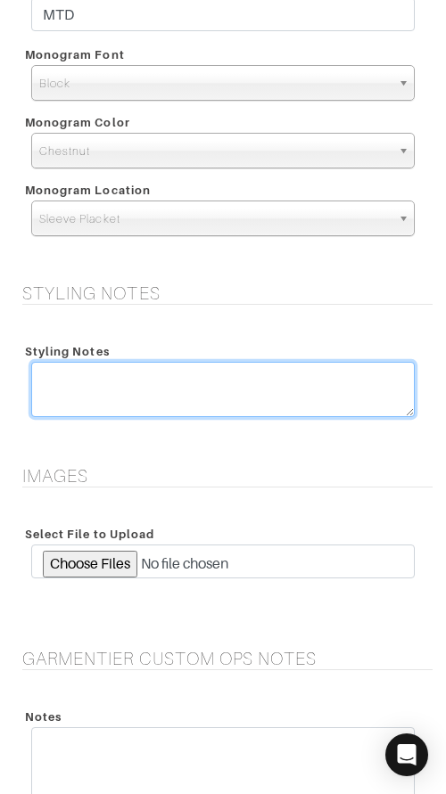
click at [218, 395] on textarea at bounding box center [222, 389] width 383 height 55
type textarea "SELF-ORDER DISCOUNT + SHIPPING"
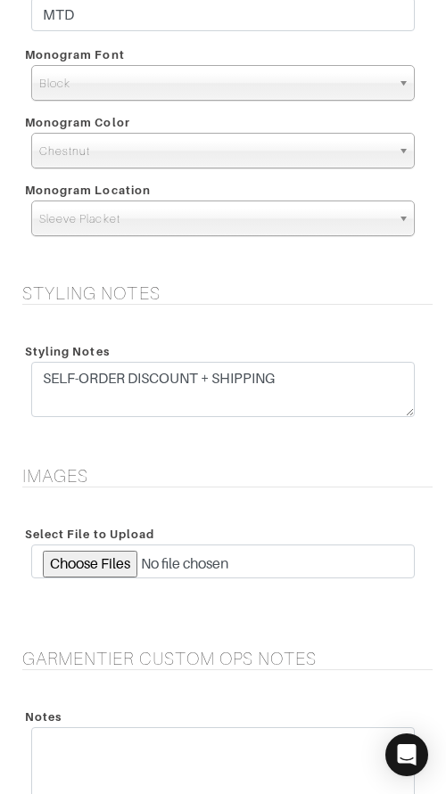
click at [310, 347] on div "Styling Notes" at bounding box center [223, 350] width 410 height 21
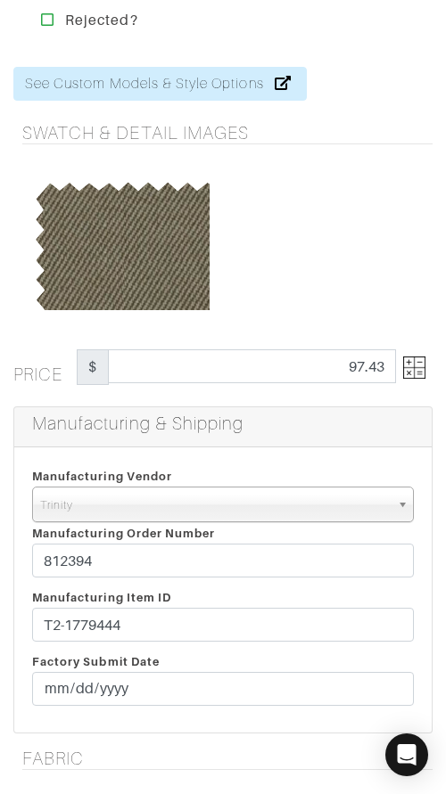
scroll to position [0, 0]
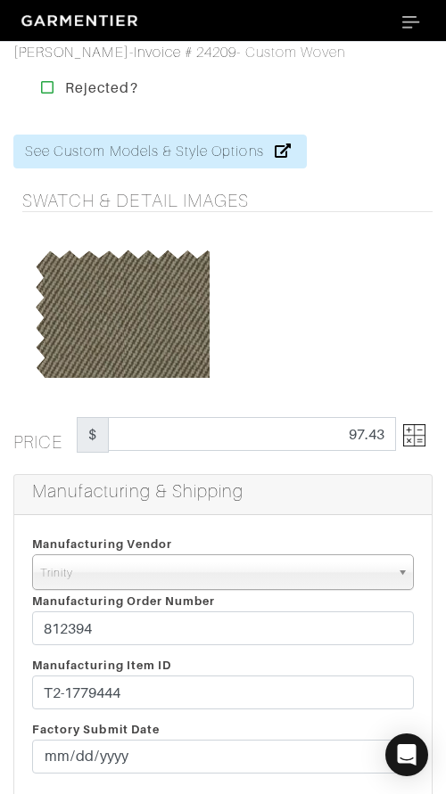
click at [409, 434] on img at bounding box center [414, 435] width 22 height 22
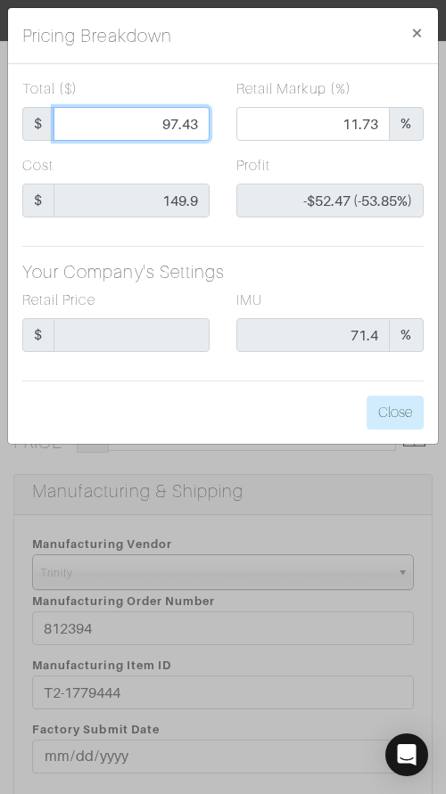
drag, startPoint x: 162, startPoint y: 129, endPoint x: 284, endPoint y: 130, distance: 122.1
click at [284, 129] on div "Total ($) $ 97.43 Retail Markup (%) 11.73 %" at bounding box center [223, 116] width 428 height 77
type input "1"
type input "0.00"
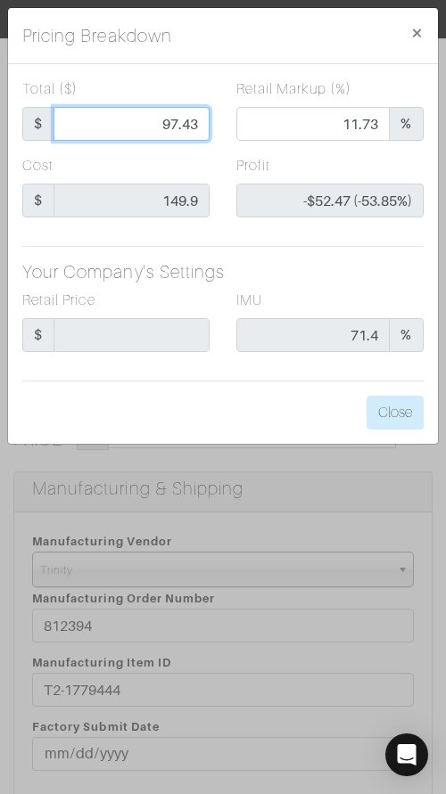
type input "-$148.90 (-14890.00%)"
type input "10"
type input "-$139.90 (-1399.00%)"
type input "102"
type input "15.69"
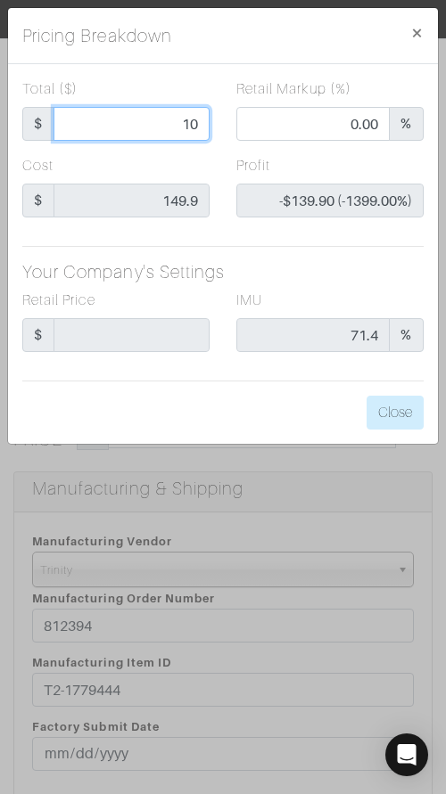
type input "-$47.90 (-46.96%)"
type input "102.4"
type input "16.02"
type input "-$47.50 (-46.39%)"
type input "102.43"
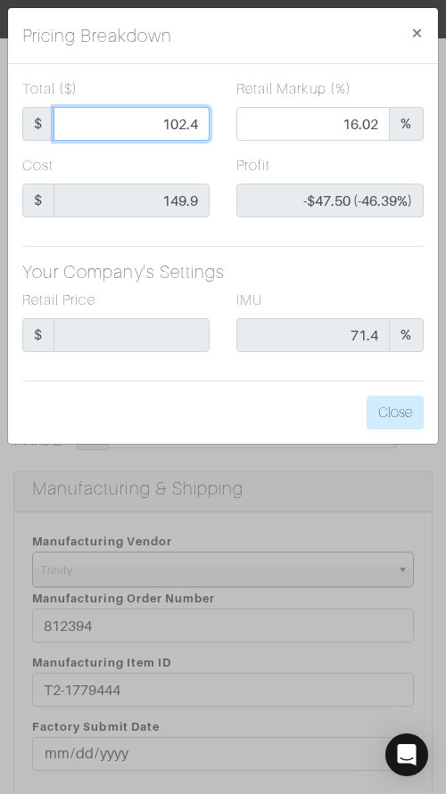
type input "16.04"
type input "-$47.47 (-46.34%)"
type input "102.43"
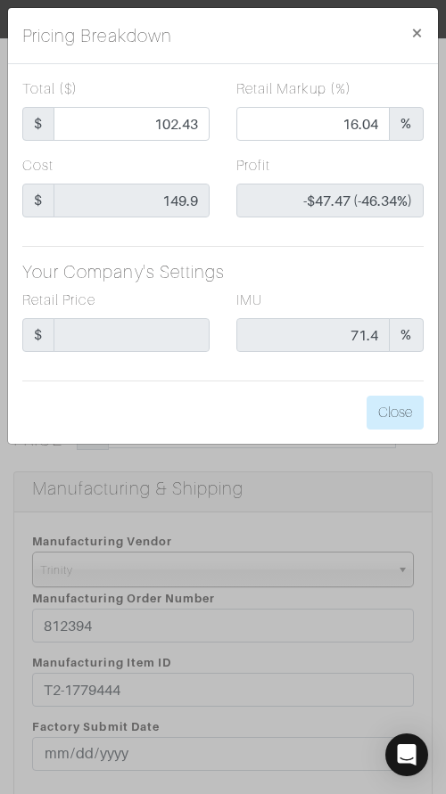
click at [327, 401] on div "Total ($) $ 102.43 Retail Markup (%) 16.04 % Cost $ 149.9 Profit -$47.47 (-46.3…" at bounding box center [222, 254] width 429 height 380
click at [389, 404] on button "Close" at bounding box center [394, 413] width 57 height 34
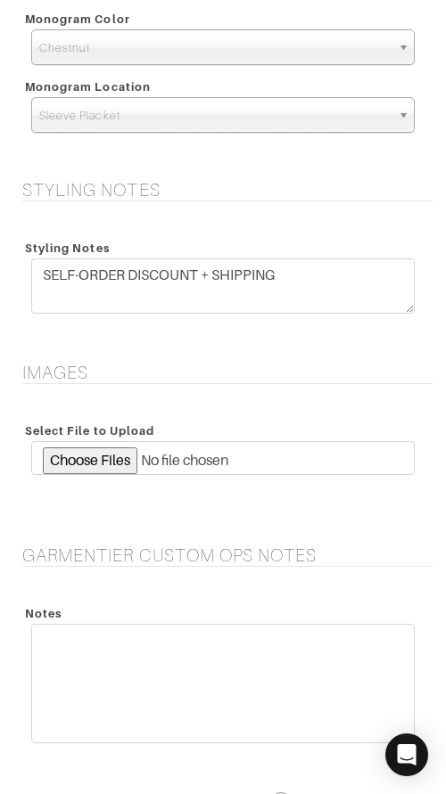
scroll to position [2572, 0]
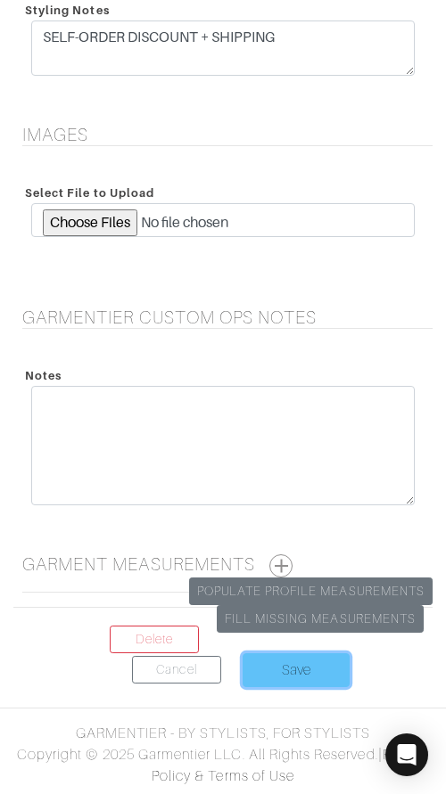
click at [307, 667] on input "Save" at bounding box center [295, 670] width 107 height 34
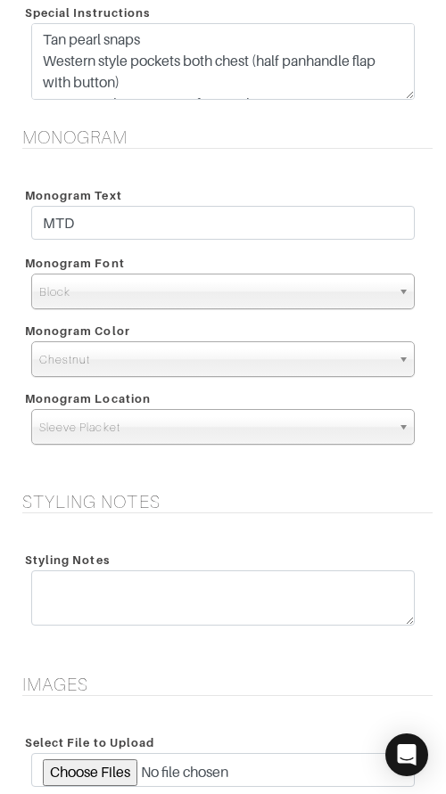
scroll to position [2254, 0]
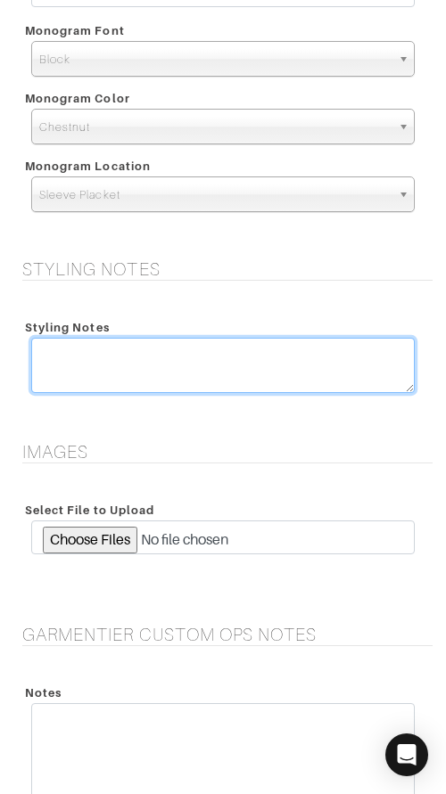
click at [209, 368] on textarea at bounding box center [222, 365] width 383 height 55
paste textarea "Custom Woven House Collection - Olive Comfort Twill N5-51171232 SELF-ORDER DISC…"
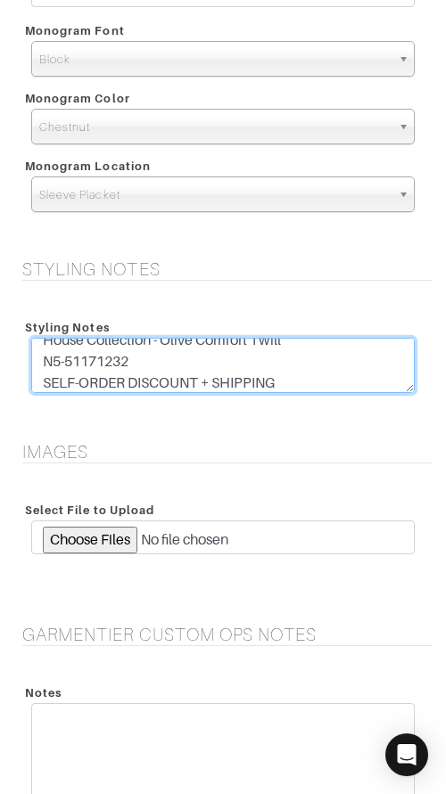
scroll to position [0, 0]
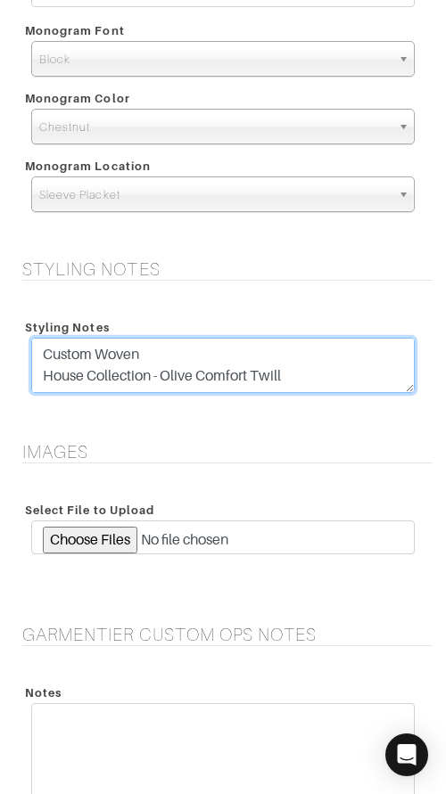
drag, startPoint x: 41, startPoint y: 382, endPoint x: 42, endPoint y: 324, distance: 57.9
click at [42, 323] on div "Styling Notes Custom Woven House Collection - Olive Comfort Twill N5-51171232 S…" at bounding box center [223, 357] width 410 height 89
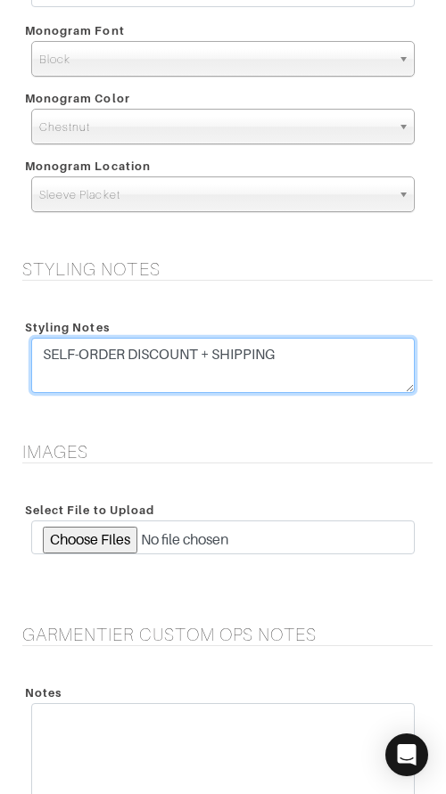
type textarea "SELF-ORDER DISCOUNT + SHIPPING"
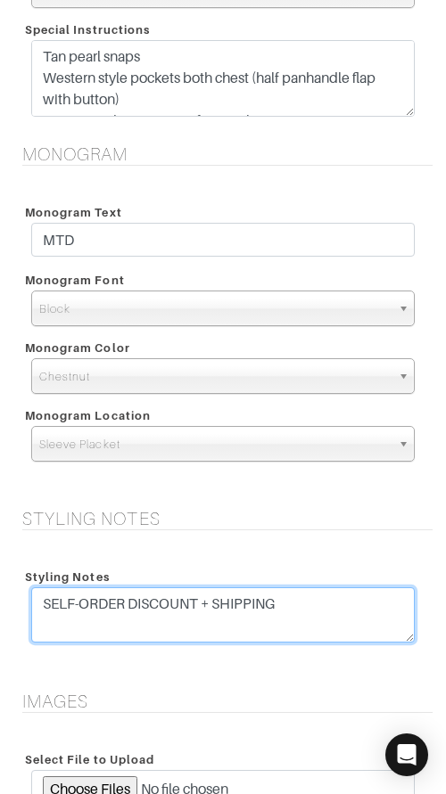
scroll to position [2572, 0]
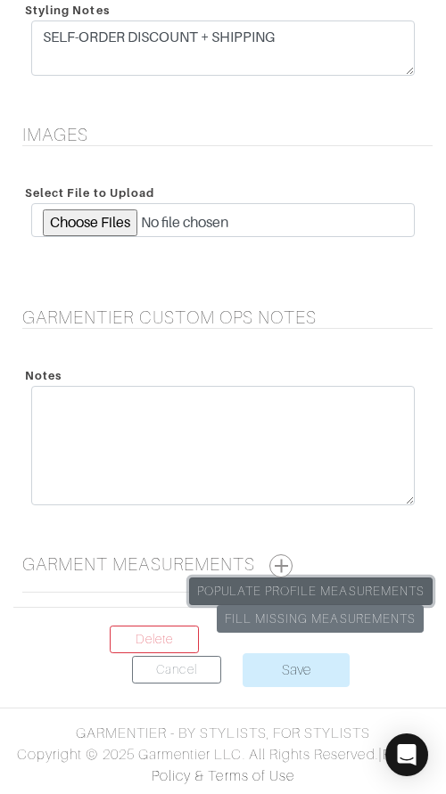
click at [312, 587] on link "Populate Profile Measurements" at bounding box center [310, 591] width 243 height 28
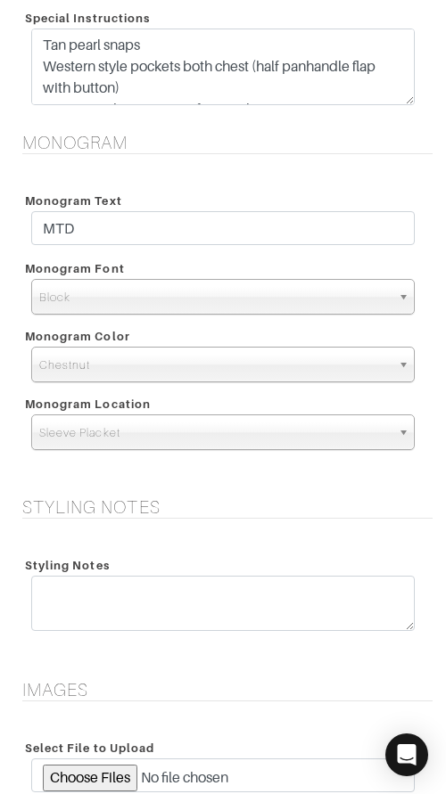
scroll to position [2037, 0]
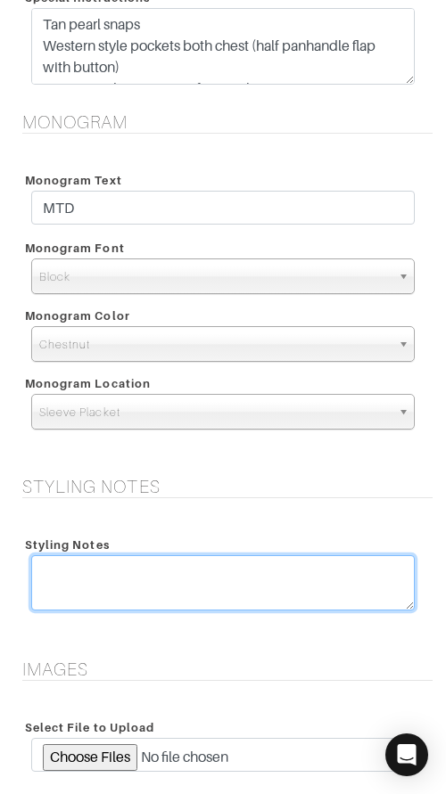
click at [257, 561] on textarea at bounding box center [222, 582] width 383 height 55
paste textarea "SELF-ORDER DISCOUNT + SHIPPING"
type textarea "SELF-ORDER DISCOUNT + SHIPPING"
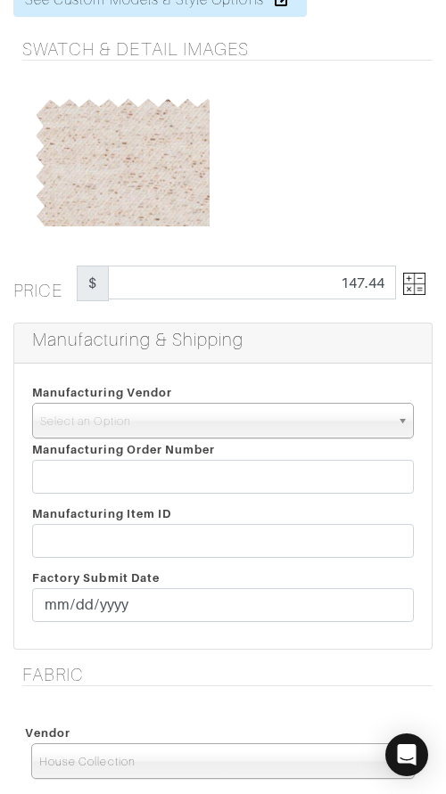
scroll to position [211, 0]
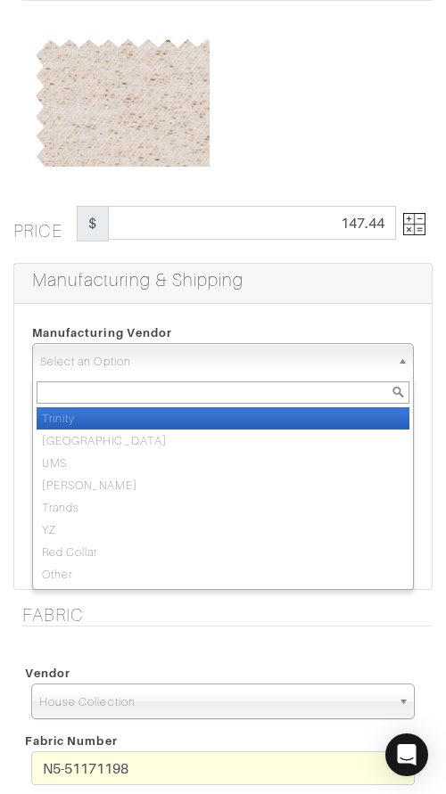
click at [225, 362] on span "Select an Option" at bounding box center [214, 362] width 349 height 36
click at [231, 417] on li "Trinity" at bounding box center [223, 418] width 372 height 22
select select "1"
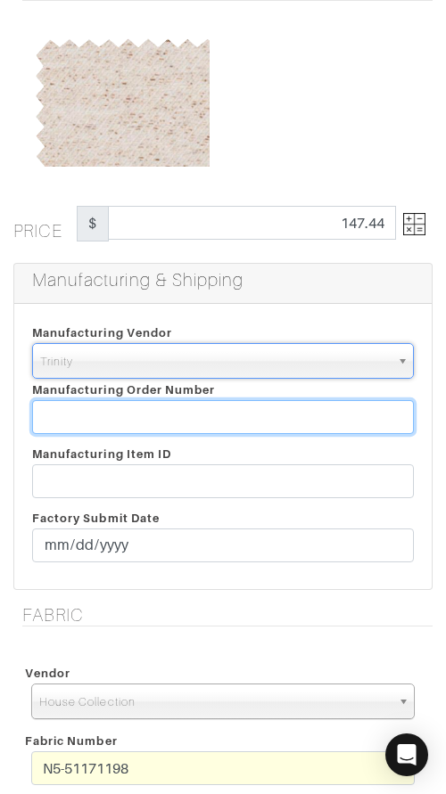
click at [232, 413] on input "text" at bounding box center [222, 417] width 381 height 34
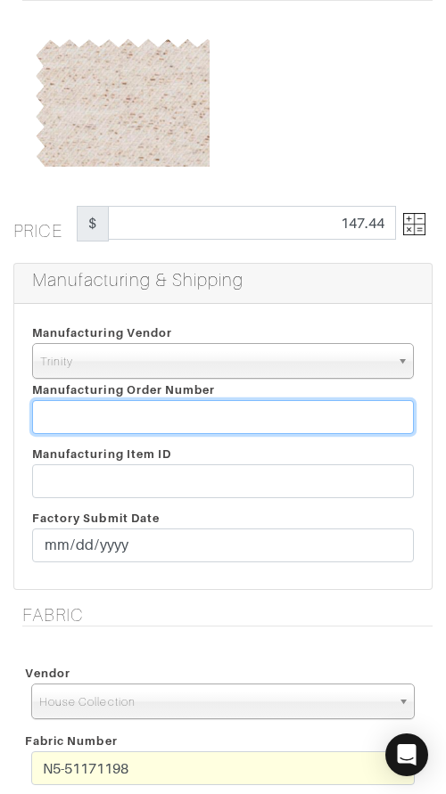
paste input "812394"
type input "812394"
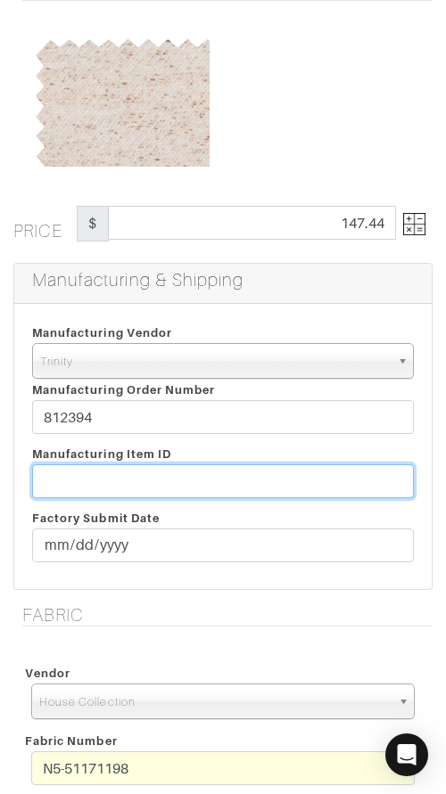
click at [230, 474] on input "text" at bounding box center [222, 481] width 381 height 34
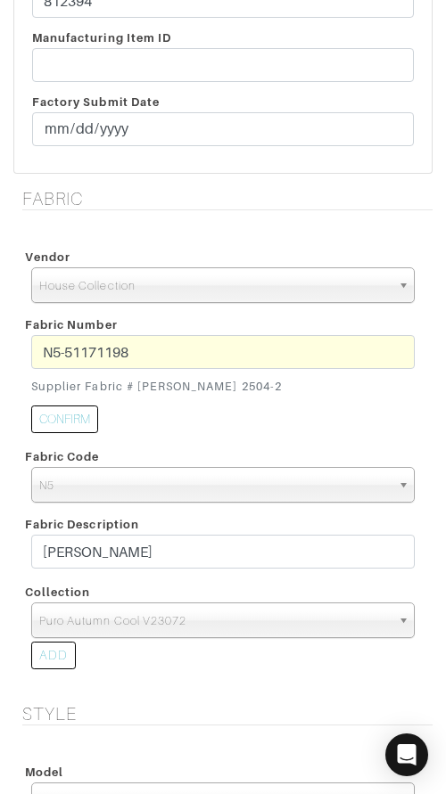
scroll to position [629, 0]
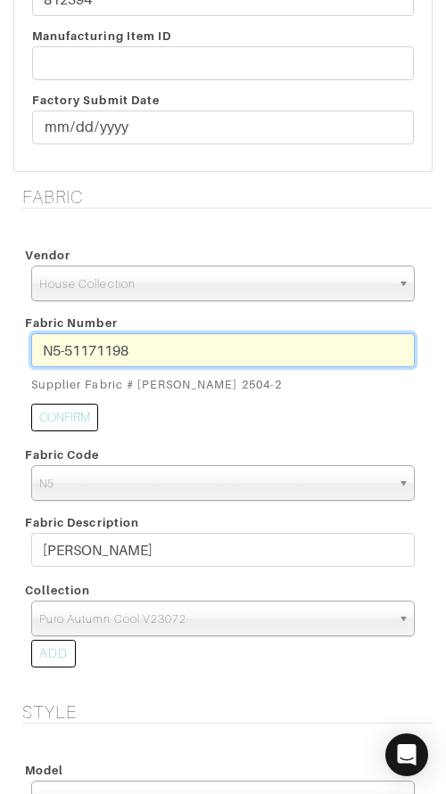
drag, startPoint x: 51, startPoint y: 354, endPoint x: 176, endPoint y: 353, distance: 125.6
click at [176, 353] on input "N5-51171198" at bounding box center [222, 350] width 383 height 34
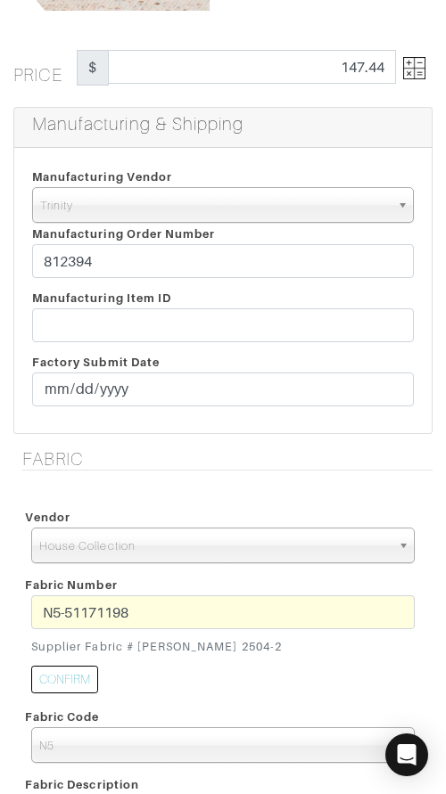
scroll to position [354, 0]
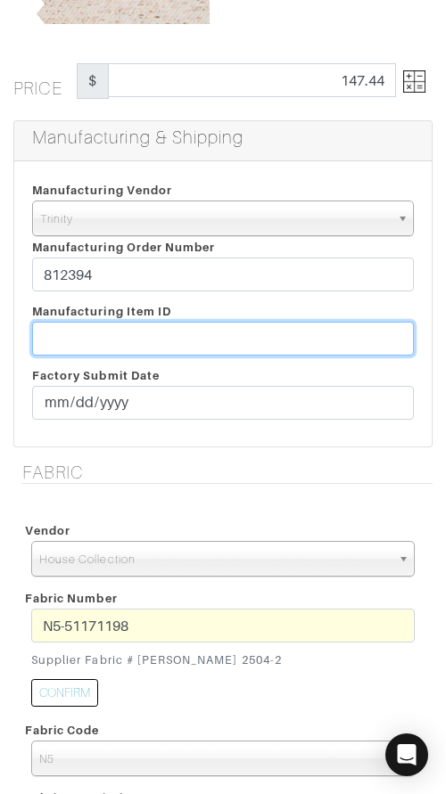
click at [198, 331] on input "text" at bounding box center [222, 339] width 381 height 34
paste input "T2-1779449"
type input "T2-1779449"
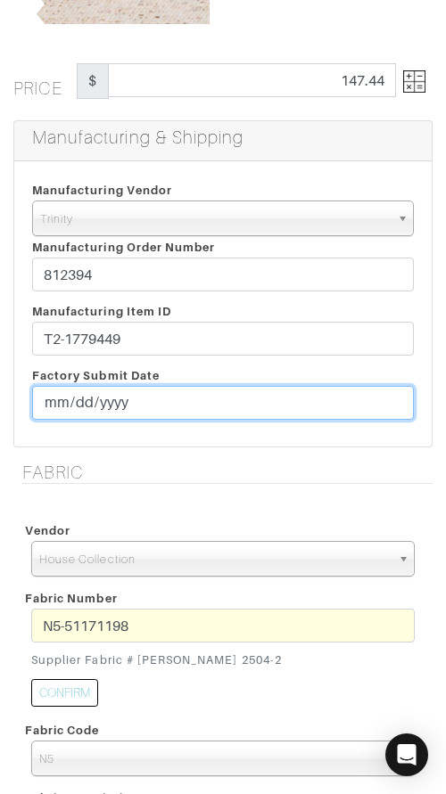
click at [53, 400] on input "date" at bounding box center [222, 403] width 381 height 34
type input "[DATE]"
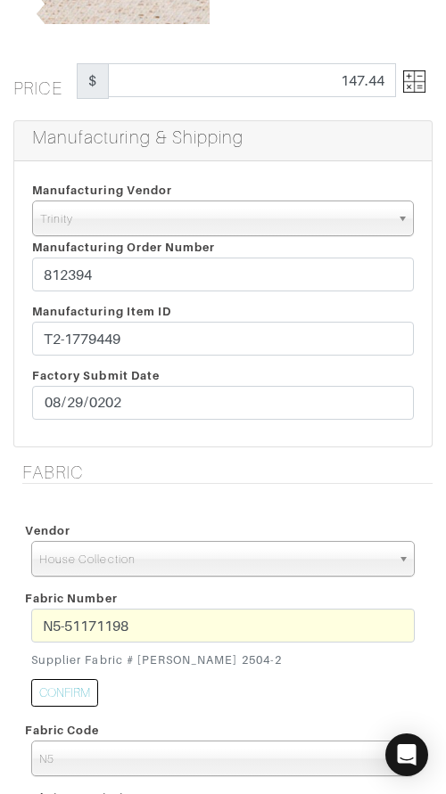
click at [146, 485] on div "Fabric Vendor Scabal Loro Piana Gladson Dormeuil House Collection London Marzon…" at bounding box center [223, 719] width 446 height 515
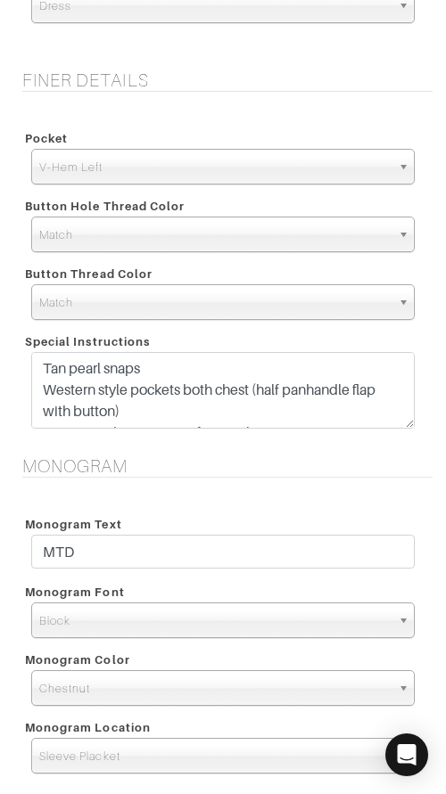
scroll to position [1695, 0]
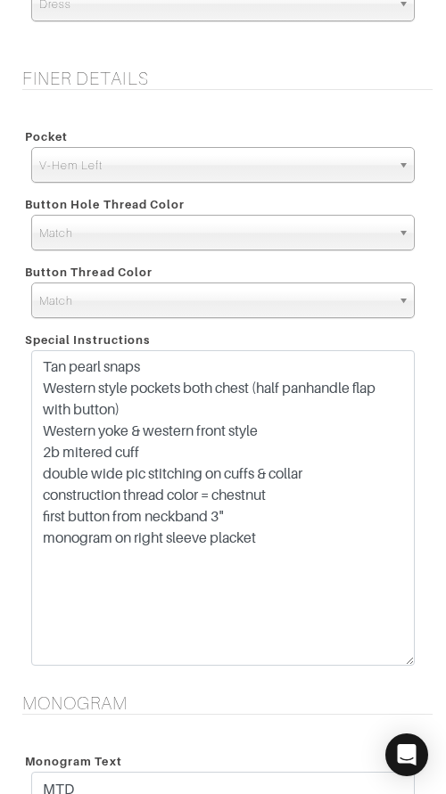
drag, startPoint x: 408, startPoint y: 421, endPoint x: 423, endPoint y: 659, distance: 238.4
click at [423, 659] on div "Tan pearl snaps Western style pockets both chest (half panhandle flap with butt…" at bounding box center [223, 512] width 410 height 324
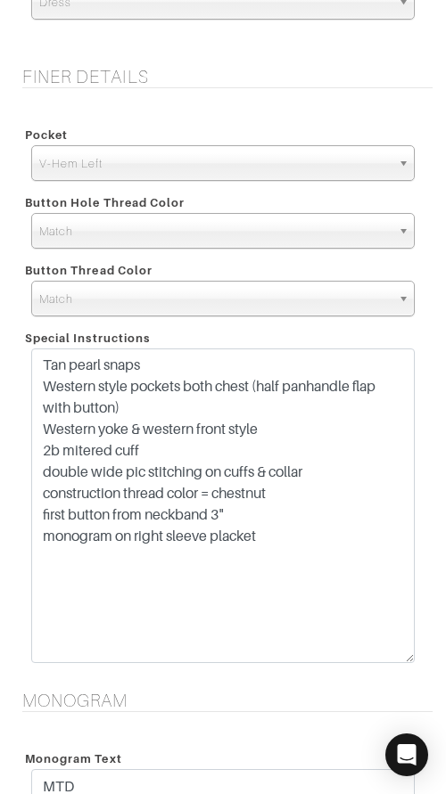
scroll to position [1704, 0]
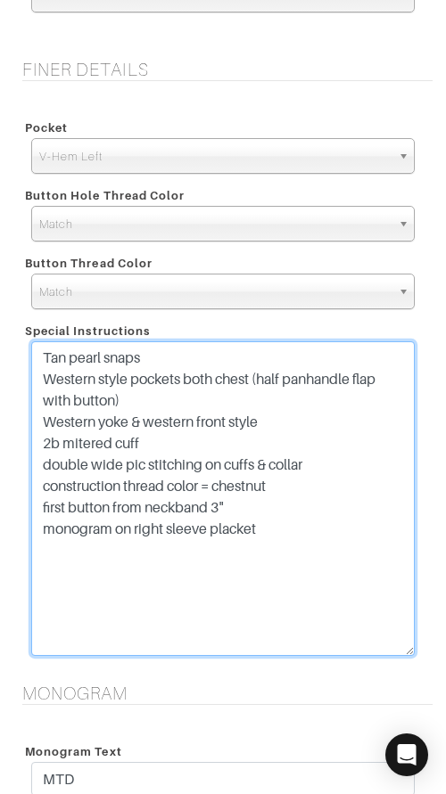
click at [323, 528] on textarea "Tan pearl snaps Western style pockets both chest (half panhandle flap with butt…" at bounding box center [222, 498] width 383 height 315
drag, startPoint x: 221, startPoint y: 555, endPoint x: 167, endPoint y: 550, distance: 54.6
click at [160, 552] on textarea "Tan pearl snaps Western style pockets both chest (half panhandle flap with butt…" at bounding box center [222, 498] width 383 height 315
type textarea "Tan pearl snaps Western style pockets both chest (half panhandle flap with butt…"
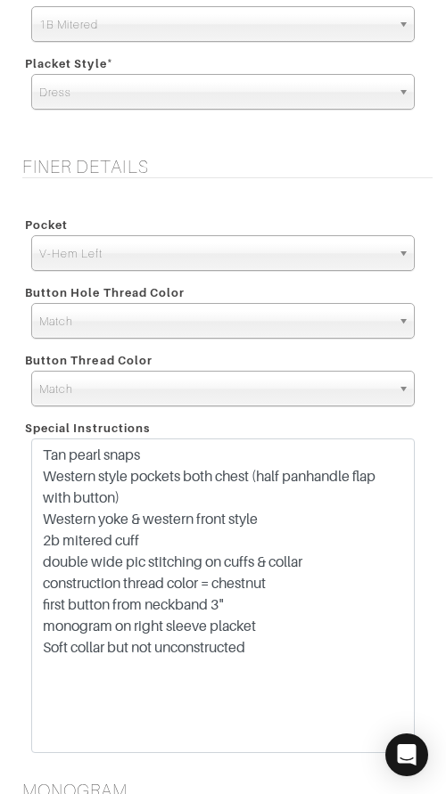
scroll to position [1610, 0]
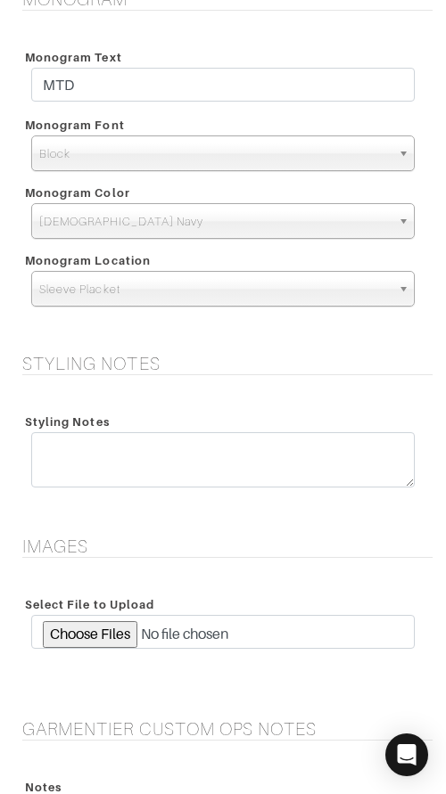
scroll to position [2165, 0]
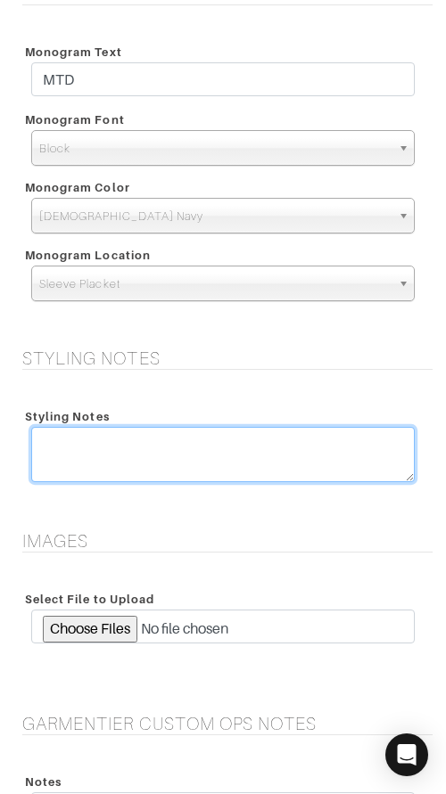
click at [218, 452] on textarea at bounding box center [222, 454] width 383 height 55
paste textarea "SELF-ORDER DISCOUNT + SHIPPING"
type textarea "SELF-ORDER DISCOUNT + SHIPPING"
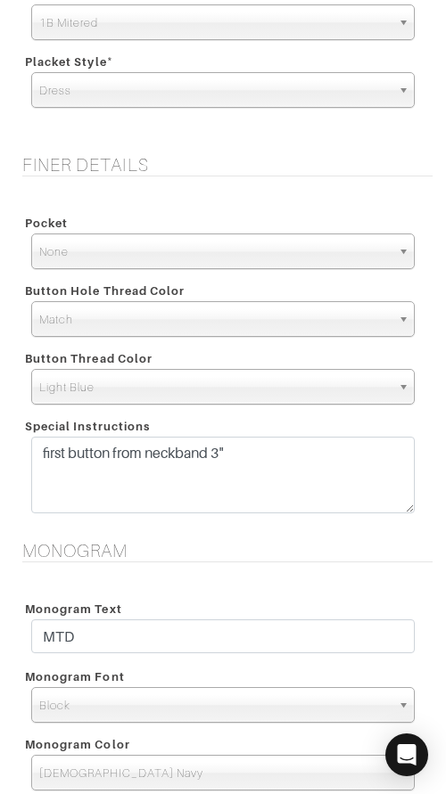
scroll to position [2572, 0]
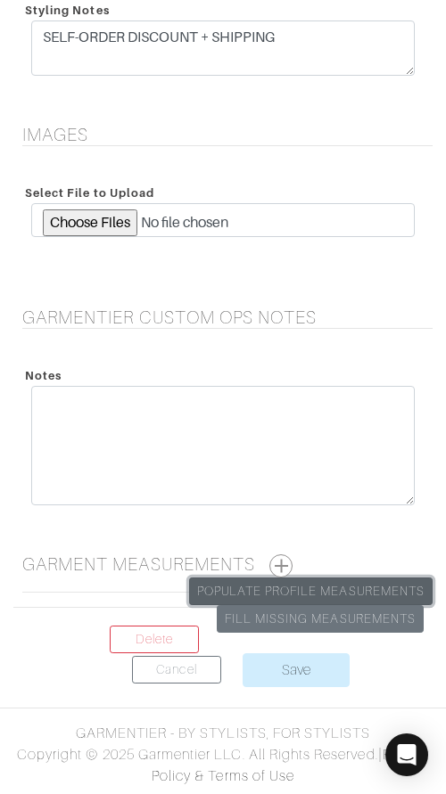
click at [274, 586] on link "Populate Profile Measurements" at bounding box center [310, 591] width 243 height 28
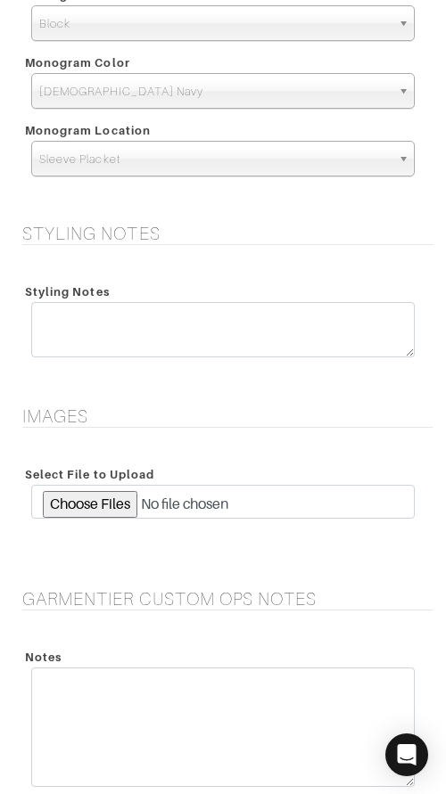
scroll to position [2284, 0]
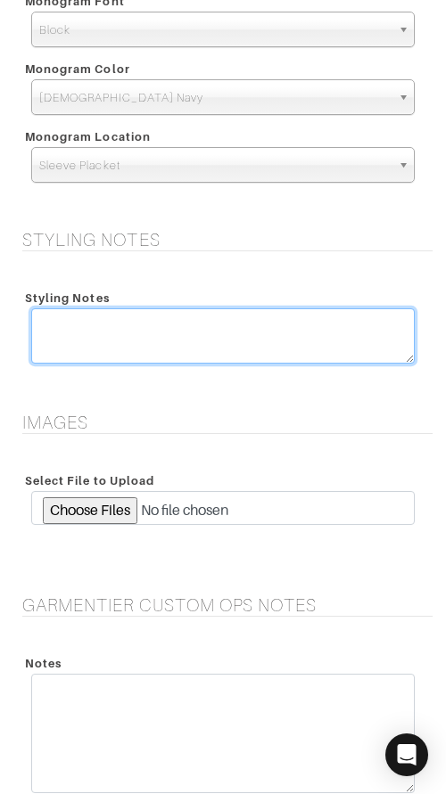
click at [225, 321] on textarea at bounding box center [222, 335] width 383 height 55
paste textarea "SELF-ORDER DISCOUNT + SHIPPING"
type textarea "SELF-ORDER DISCOUNT + SHIPPING"
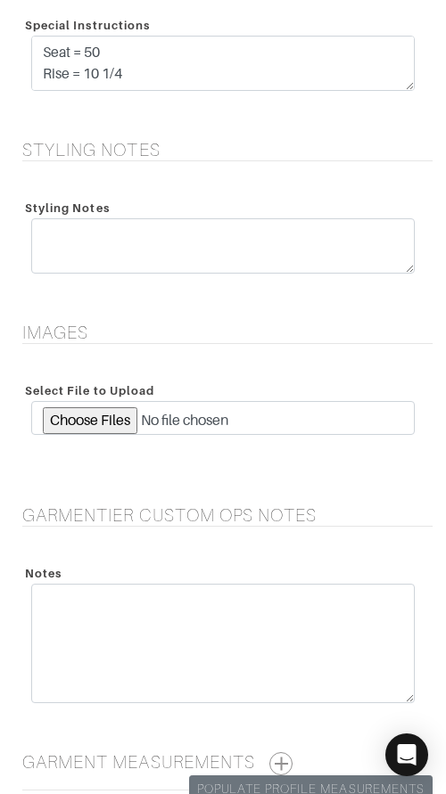
scroll to position [2076, 0]
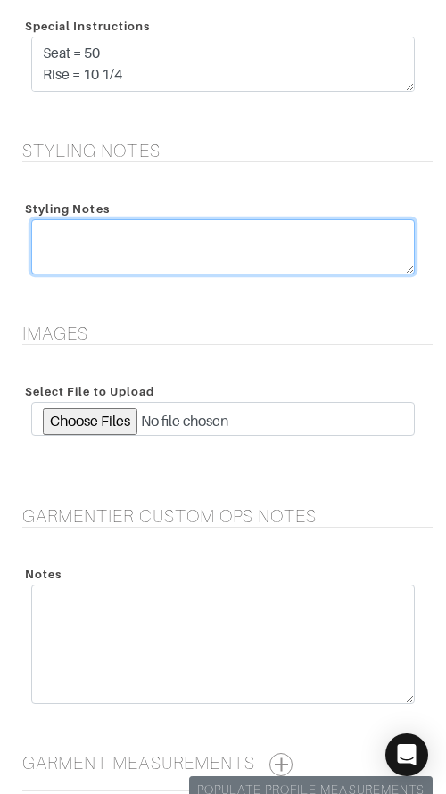
click at [181, 234] on textarea at bounding box center [222, 246] width 383 height 55
paste textarea "SELF-ORDER DISCOUNT + SHIPPING"
type textarea "SELF-ORDER DISCOUNT + SHIPPING"
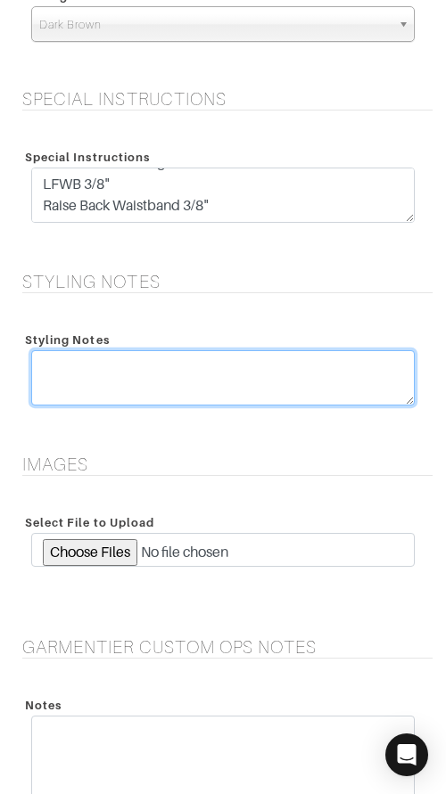
scroll to position [2281, 0]
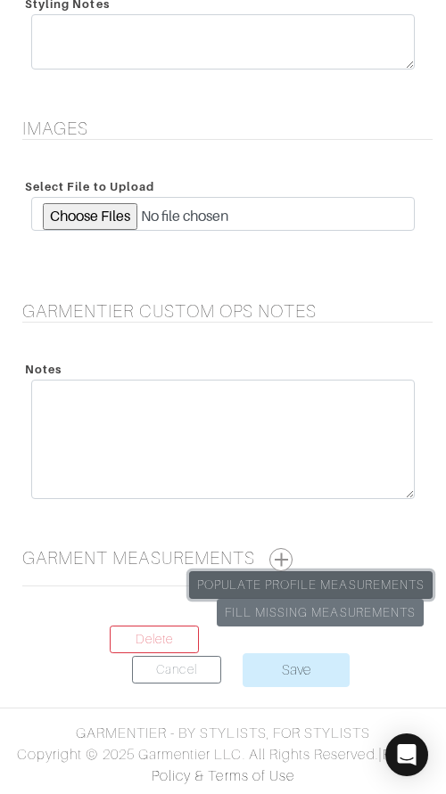
click at [309, 586] on link "Populate Profile Measurements" at bounding box center [310, 585] width 243 height 28
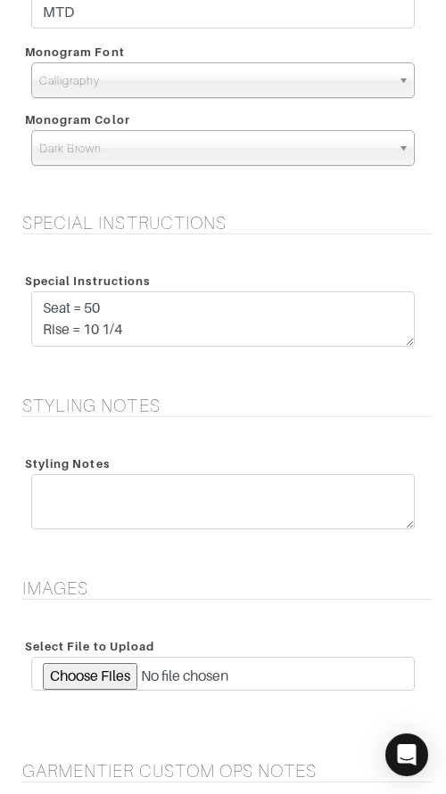
scroll to position [1852, 0]
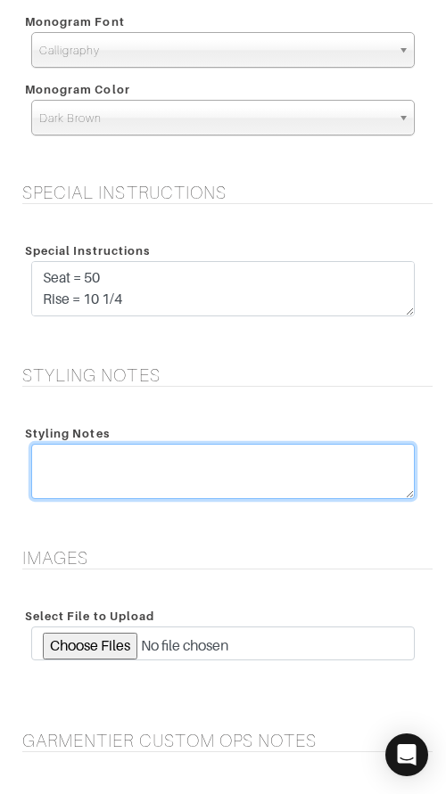
click at [242, 467] on textarea at bounding box center [222, 471] width 383 height 55
paste textarea "SELF-ORDER DISCOUNT + SHIPPING"
type textarea "SELF-ORDER DISCOUNT + SHIPPING"
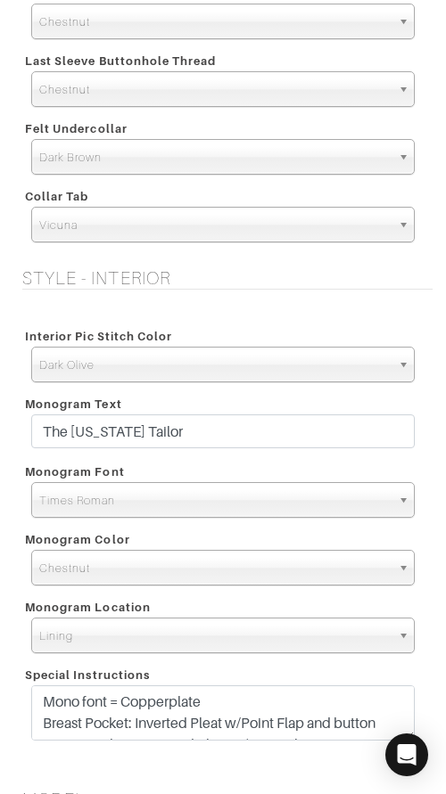
scroll to position [3380, 0]
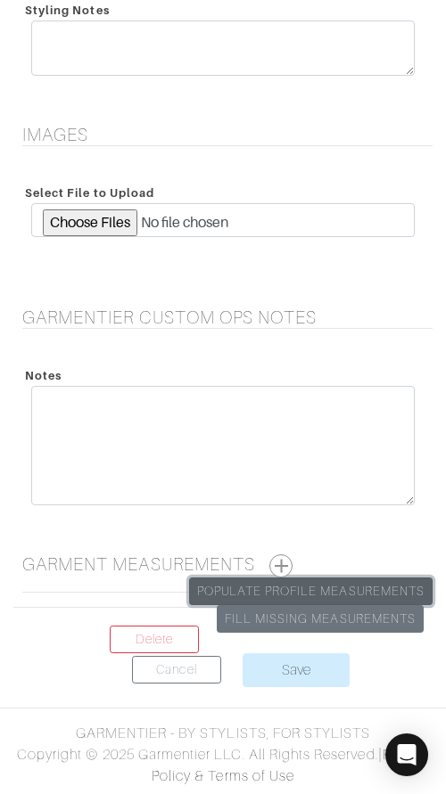
click at [330, 584] on link "Populate Profile Measurements" at bounding box center [310, 591] width 243 height 28
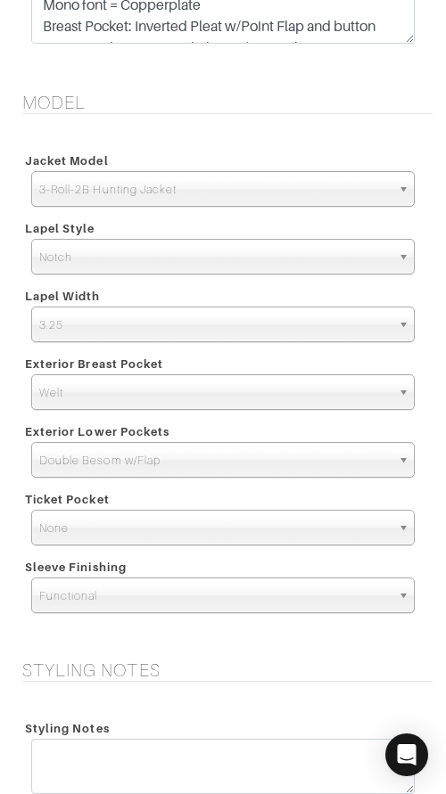
scroll to position [2981, 0]
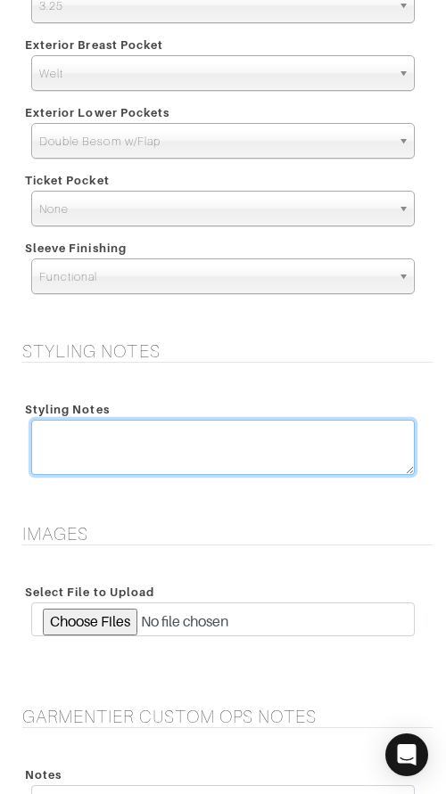
click at [268, 441] on textarea at bounding box center [222, 447] width 383 height 55
paste textarea "SELF-ORDER DISCOUNT + SHIPPING"
type textarea "SELF-ORDER DISCOUNT + SHIPPING"
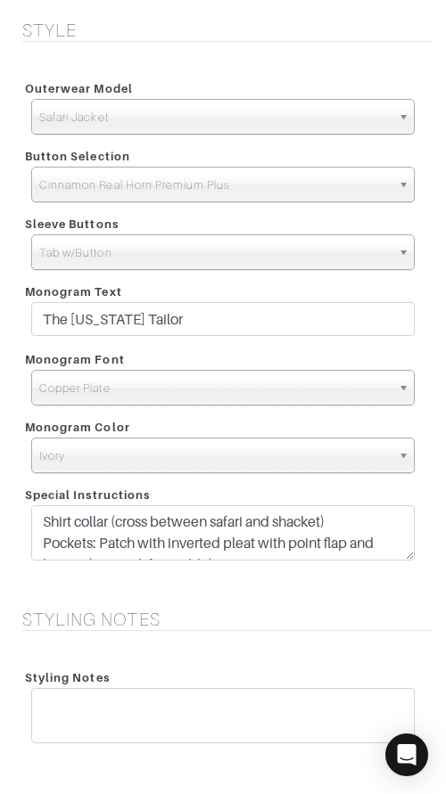
scroll to position [1843, 0]
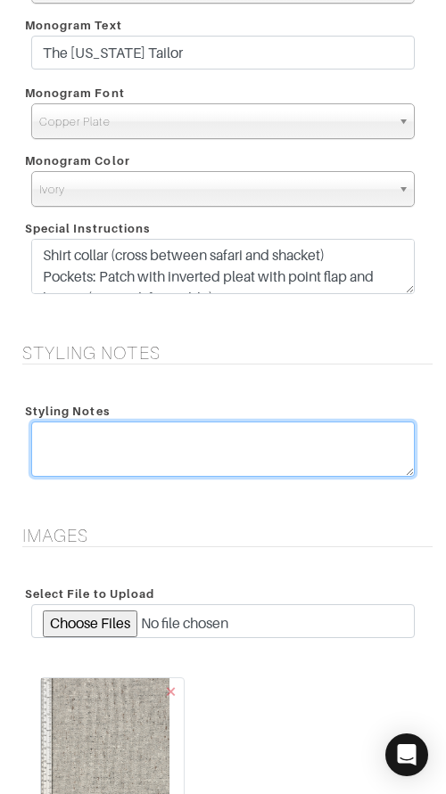
click at [296, 441] on textarea at bounding box center [222, 448] width 383 height 55
paste textarea "SELF-ORDER DISCOUNT + SHIPPING"
type textarea "SELF-ORDER DISCOUNT + SHIPPING"
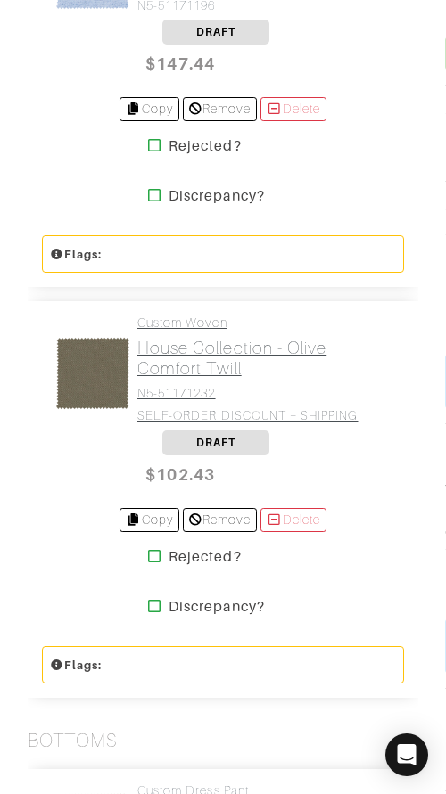
scroll to position [1169, 0]
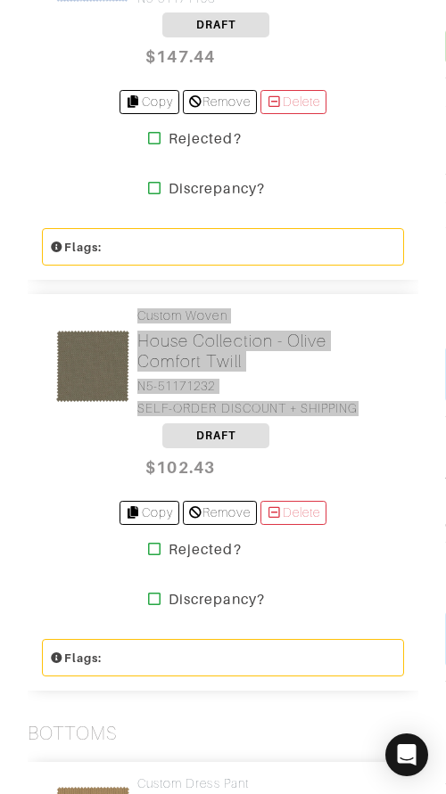
drag, startPoint x: 262, startPoint y: 410, endPoint x: 193, endPoint y: 12, distance: 404.2
